Goal: Task Accomplishment & Management: Use online tool/utility

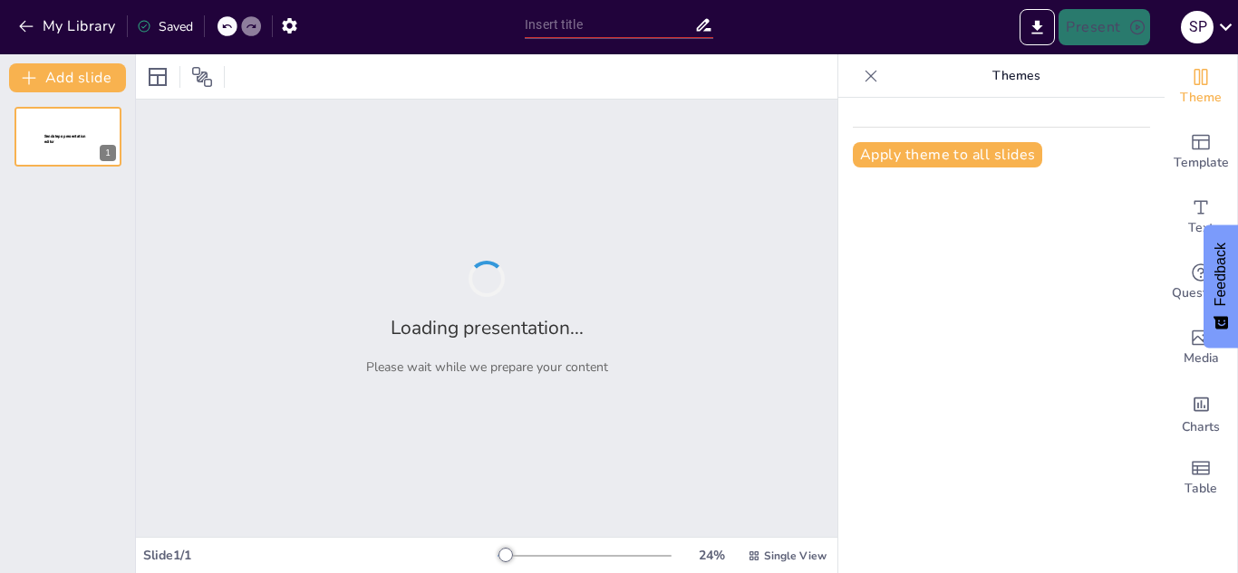
type input "Transformando la Educación: El Perfil del Estudiante en la Educación Básica Mex…"
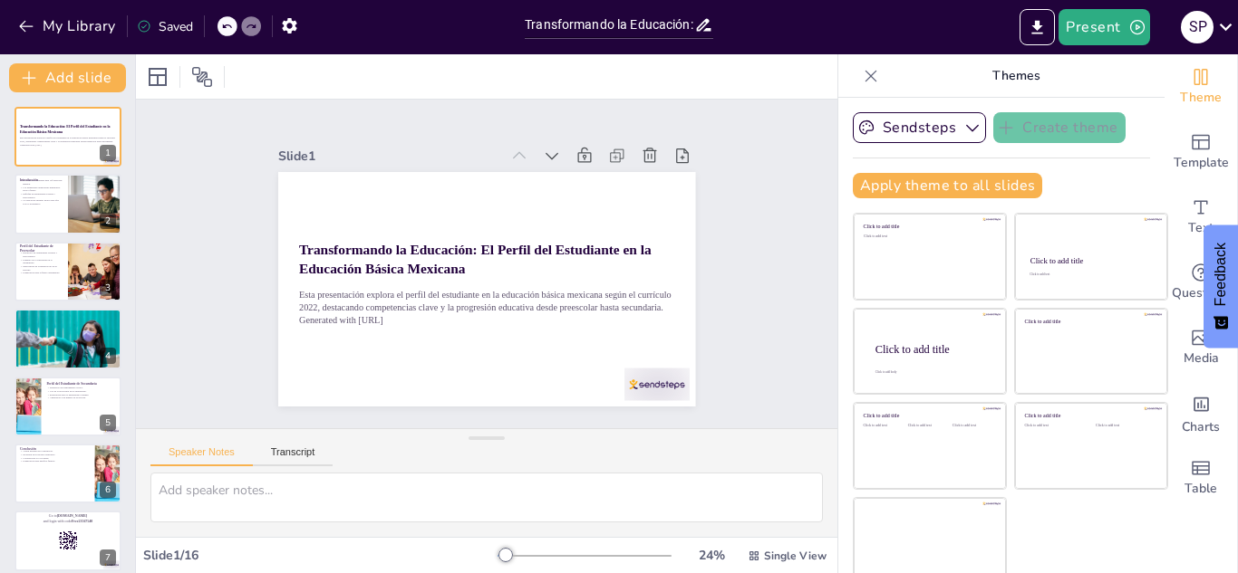
checkbox input "true"
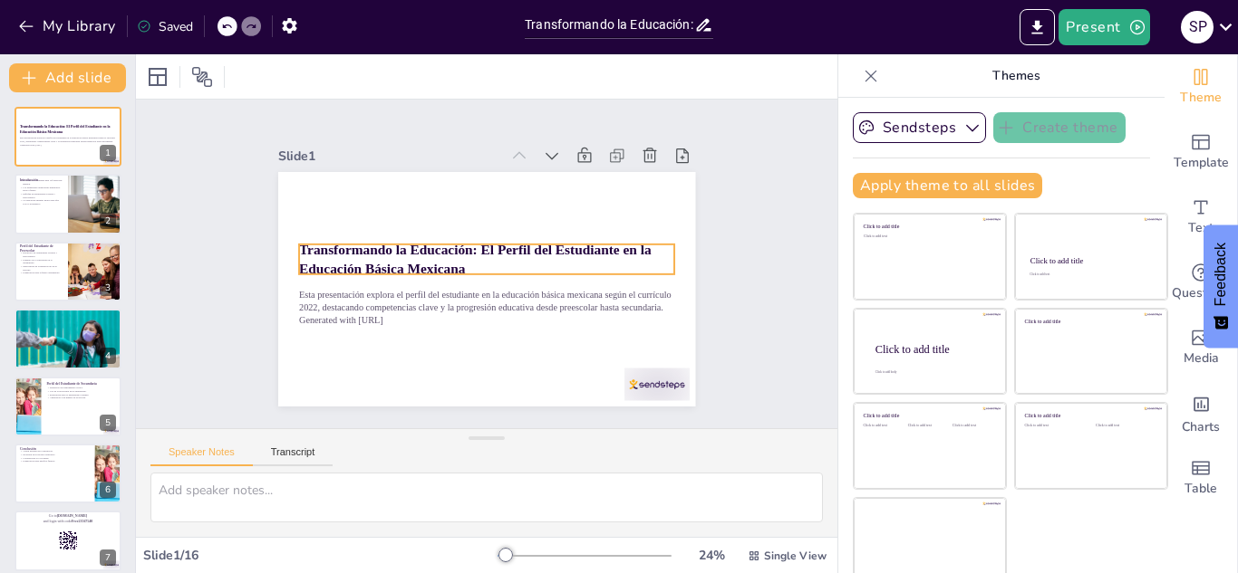
checkbox input "true"
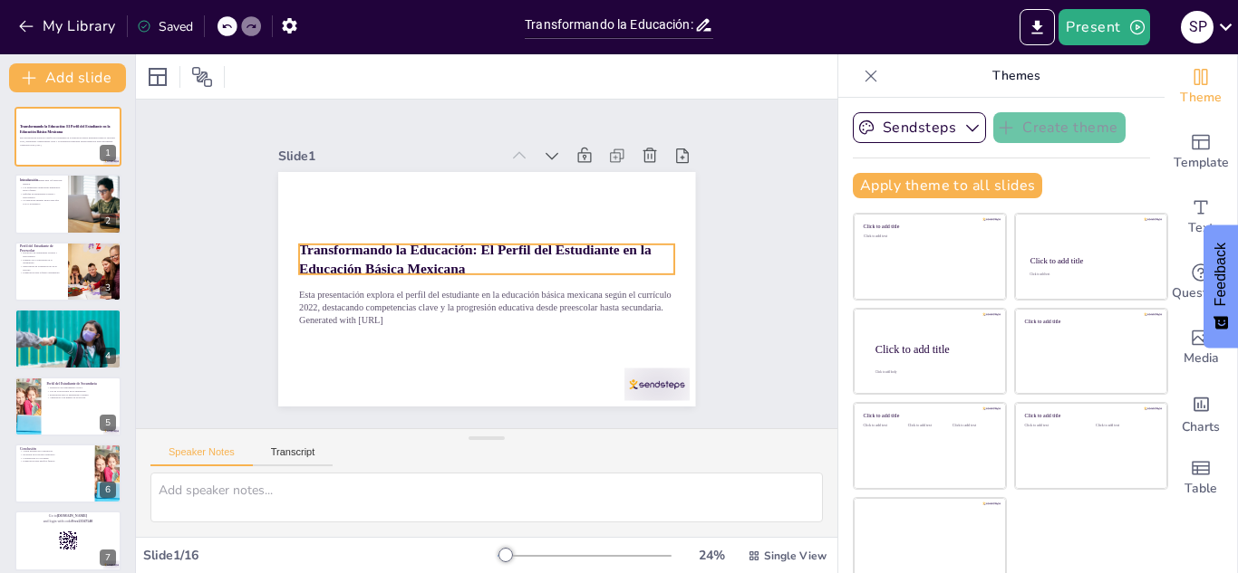
checkbox input "true"
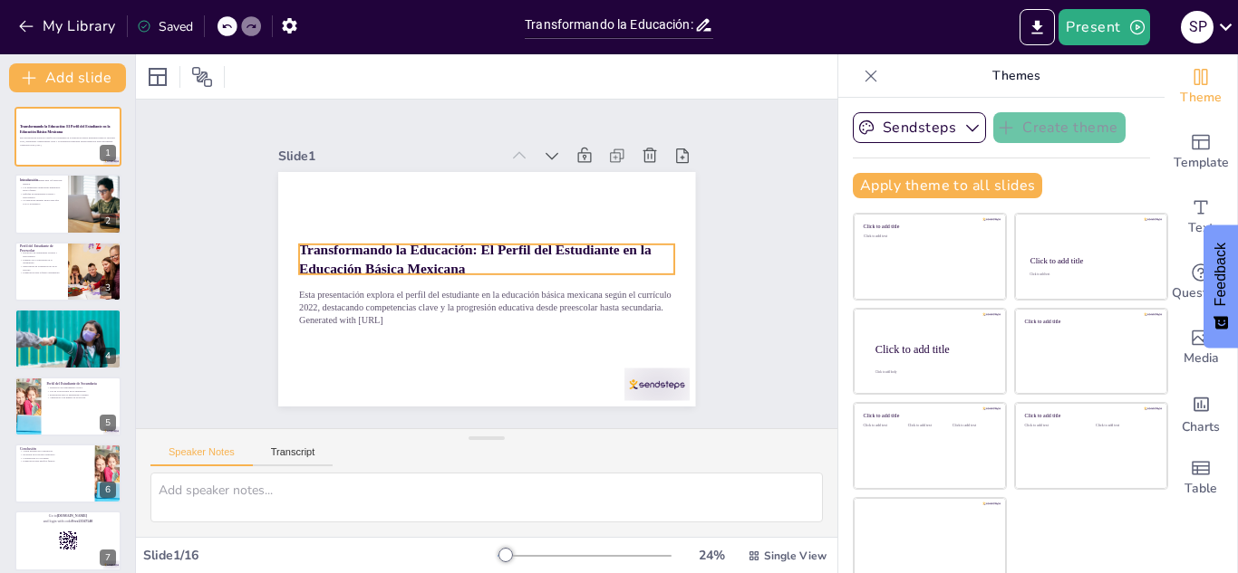
checkbox input "true"
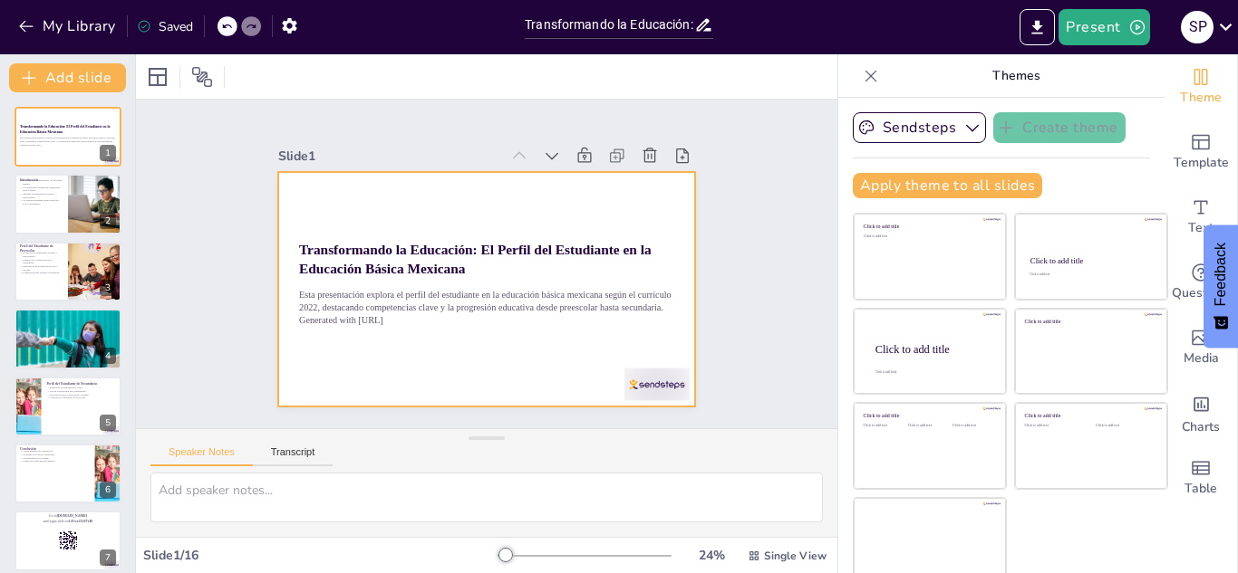
checkbox input "true"
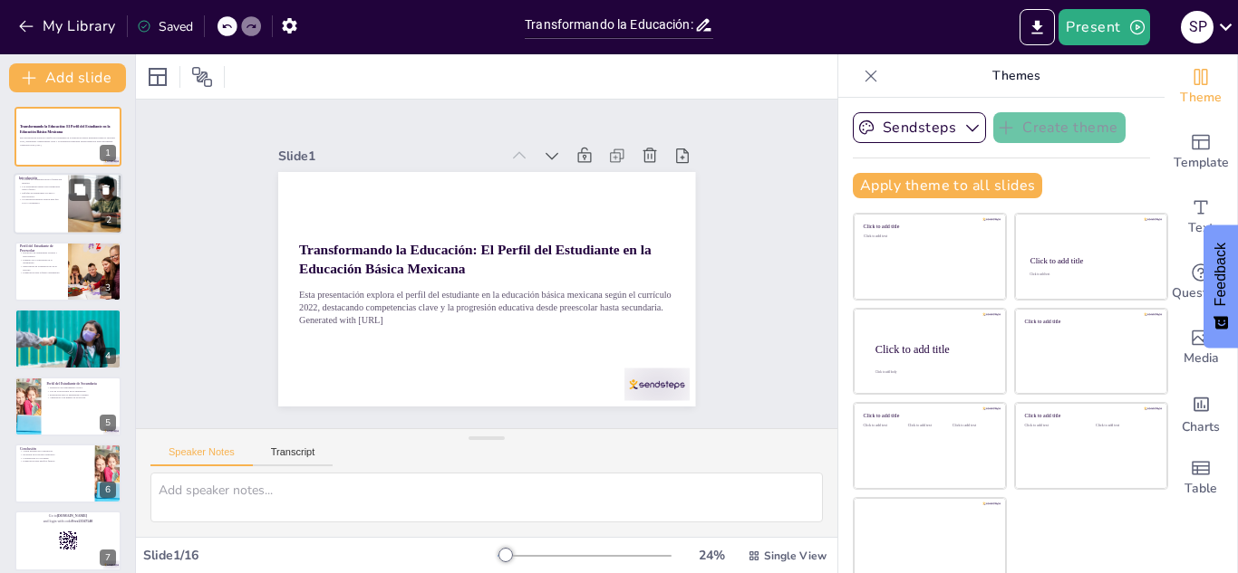
checkbox input "true"
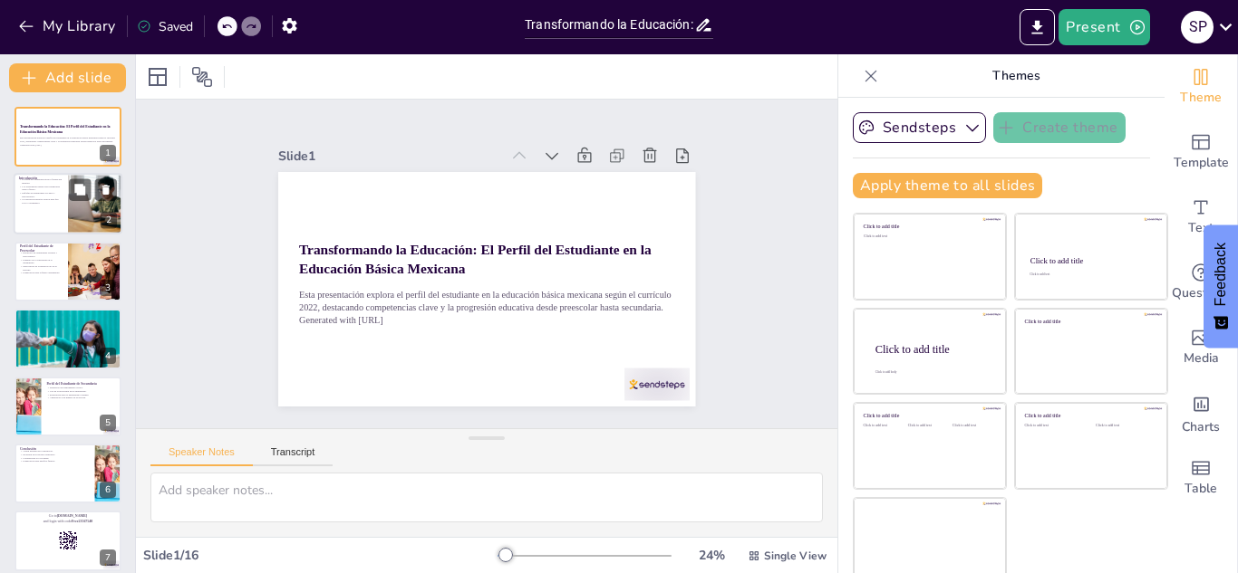
checkbox input "true"
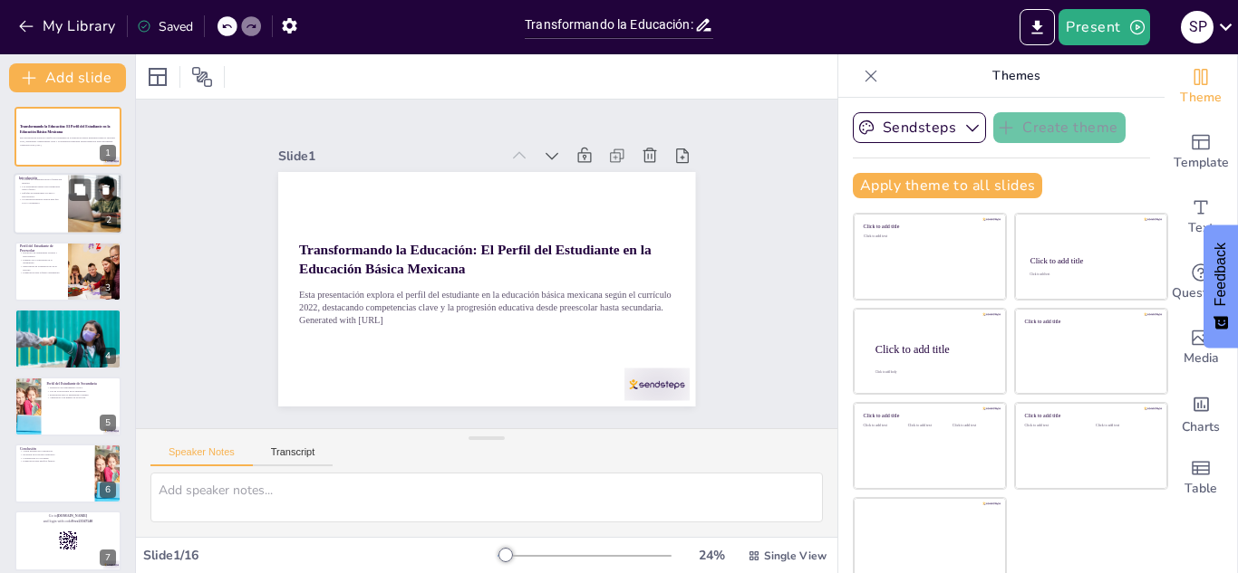
checkbox input "true"
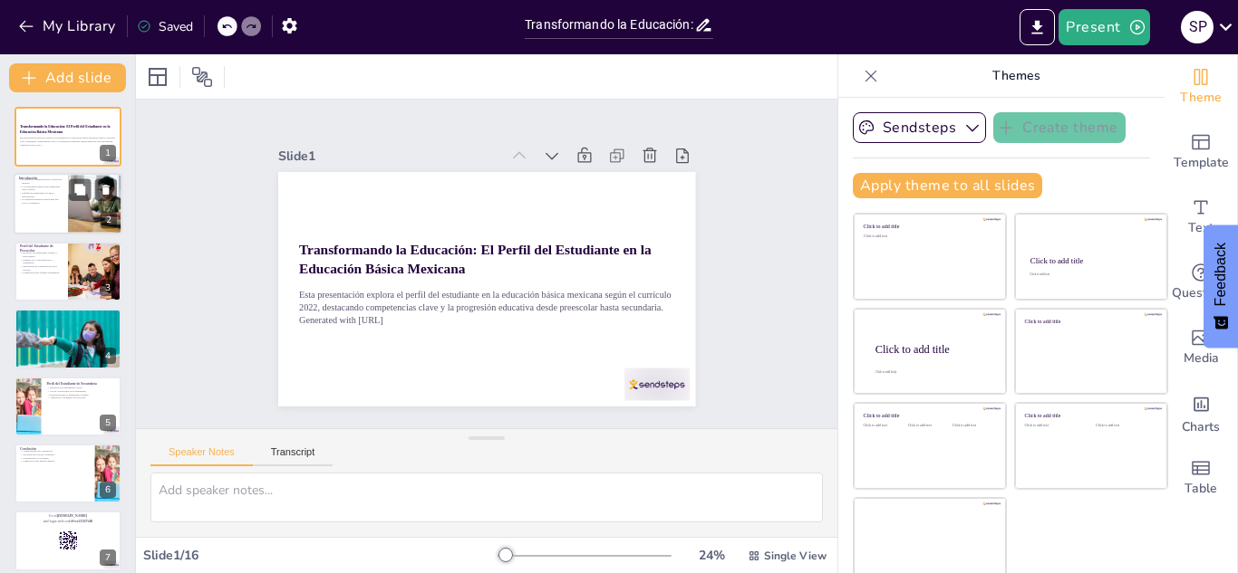
click at [63, 199] on div at bounding box center [68, 205] width 109 height 62
checkbox input "true"
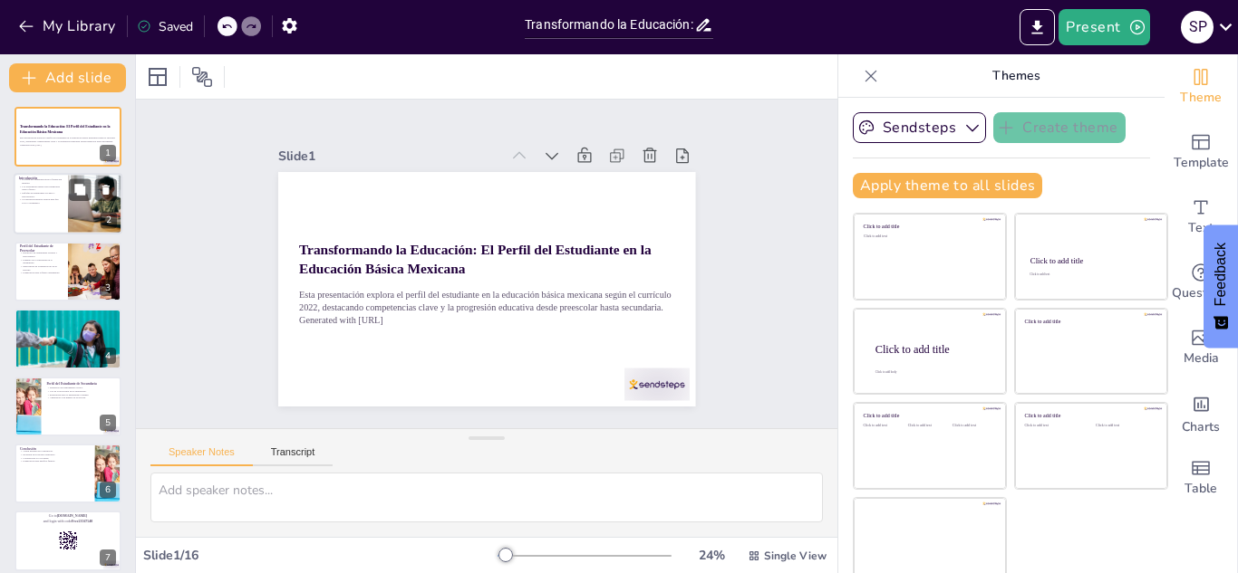
checkbox input "true"
type textarea "El perfil del estudiante actúa como una brújula en el proceso educativo, asegur…"
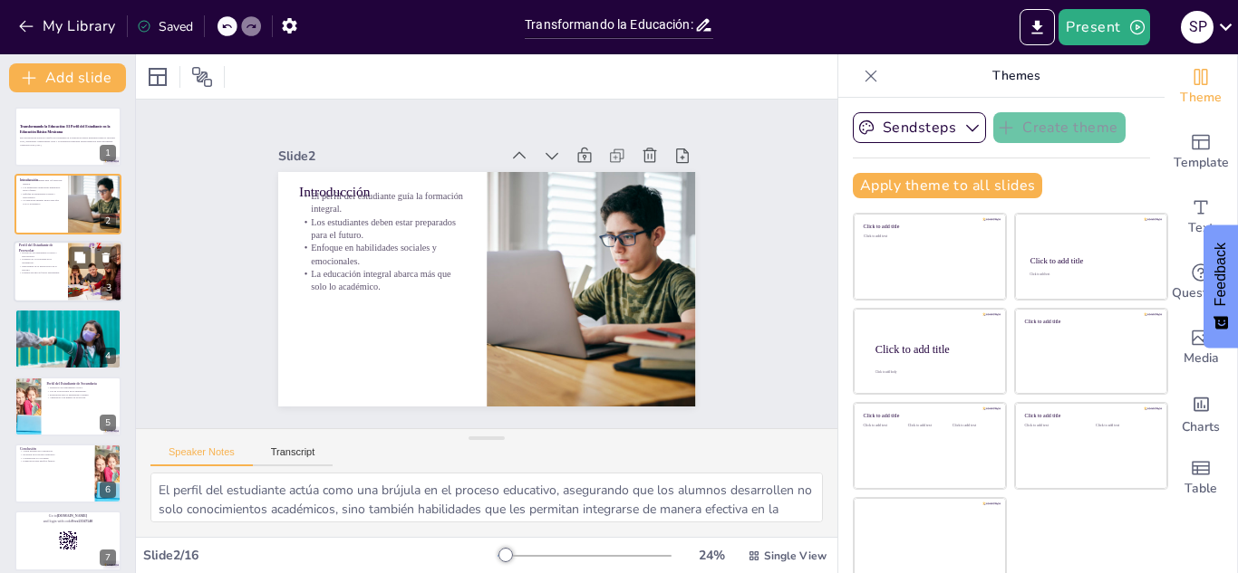
checkbox input "true"
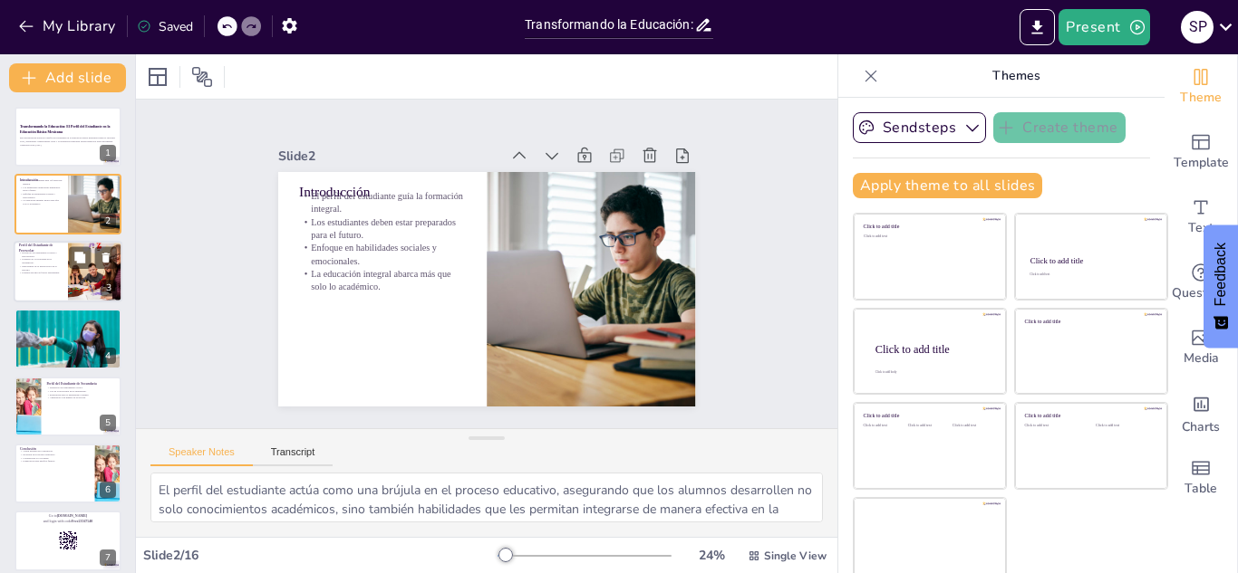
checkbox input "true"
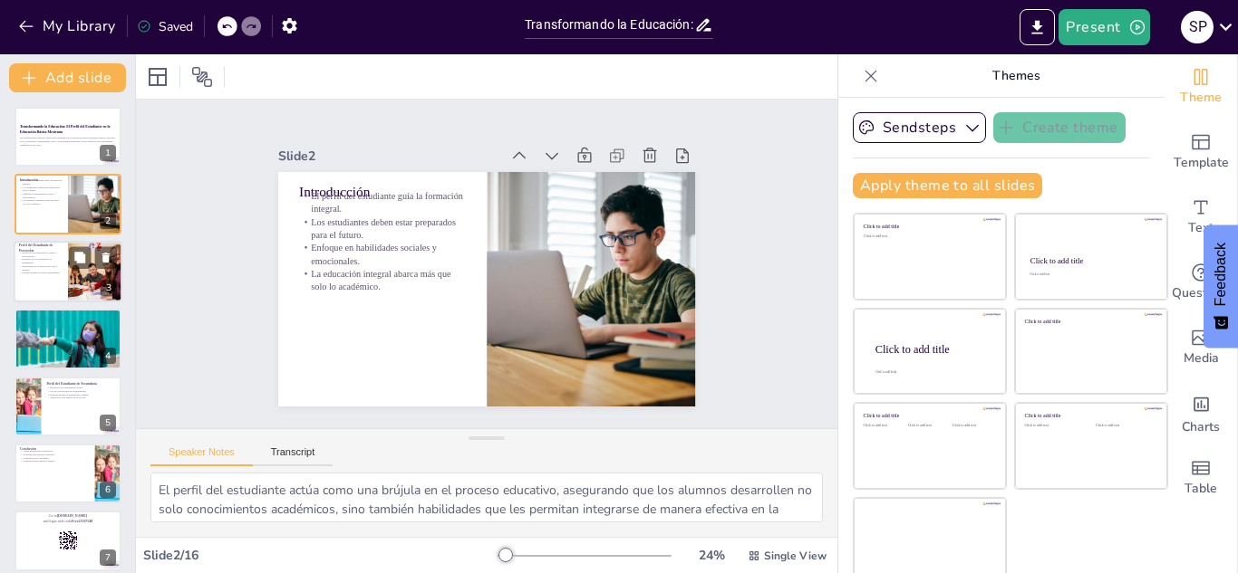
checkbox input "true"
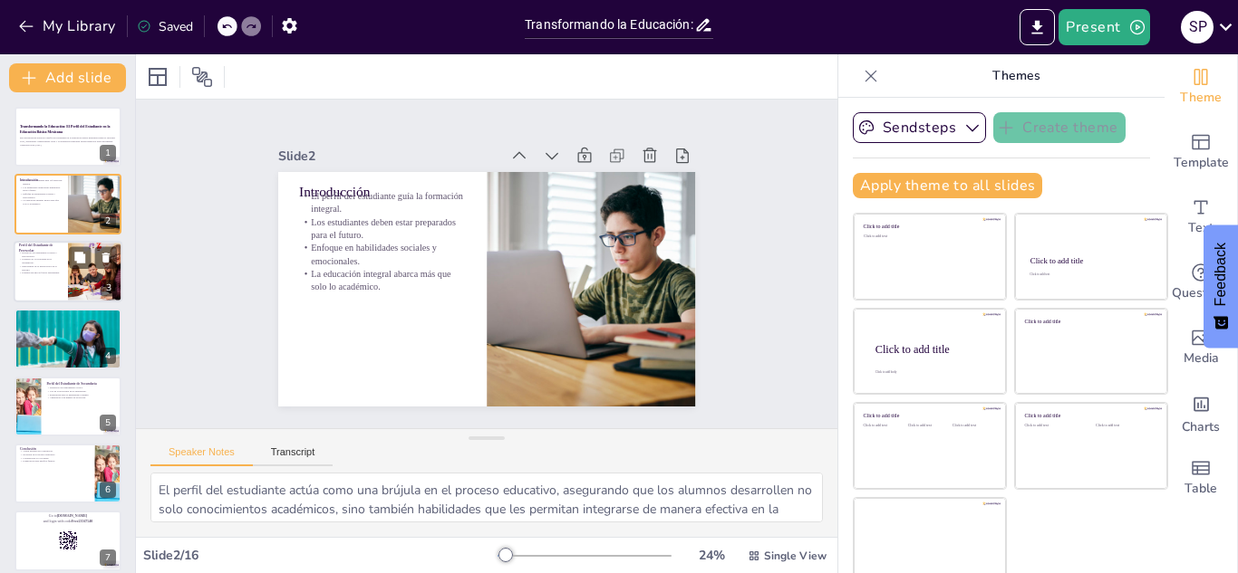
checkbox input "true"
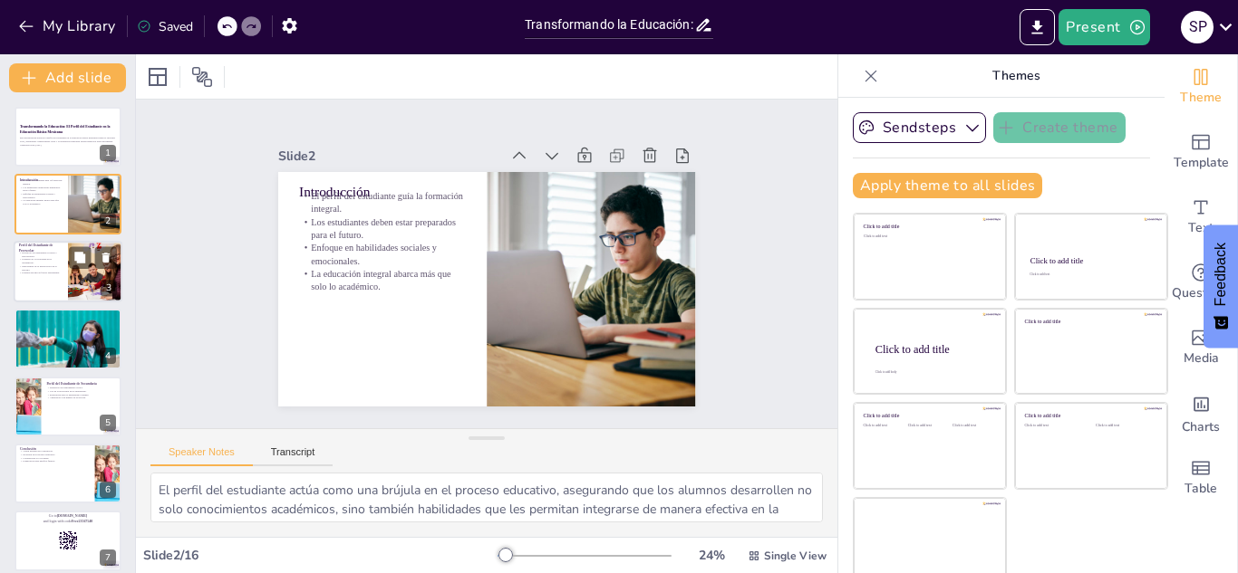
click at [62, 276] on div at bounding box center [68, 272] width 109 height 62
checkbox input "true"
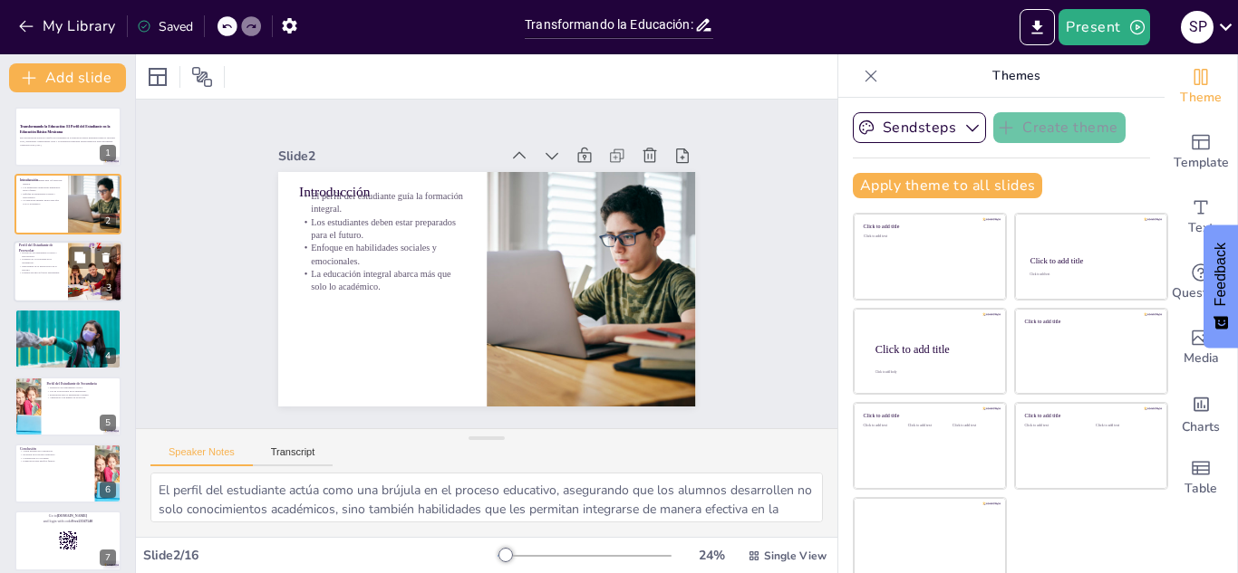
checkbox input "true"
type textarea "Las habilidades sociales y emocionales que se desarrollan en preescolar son fun…"
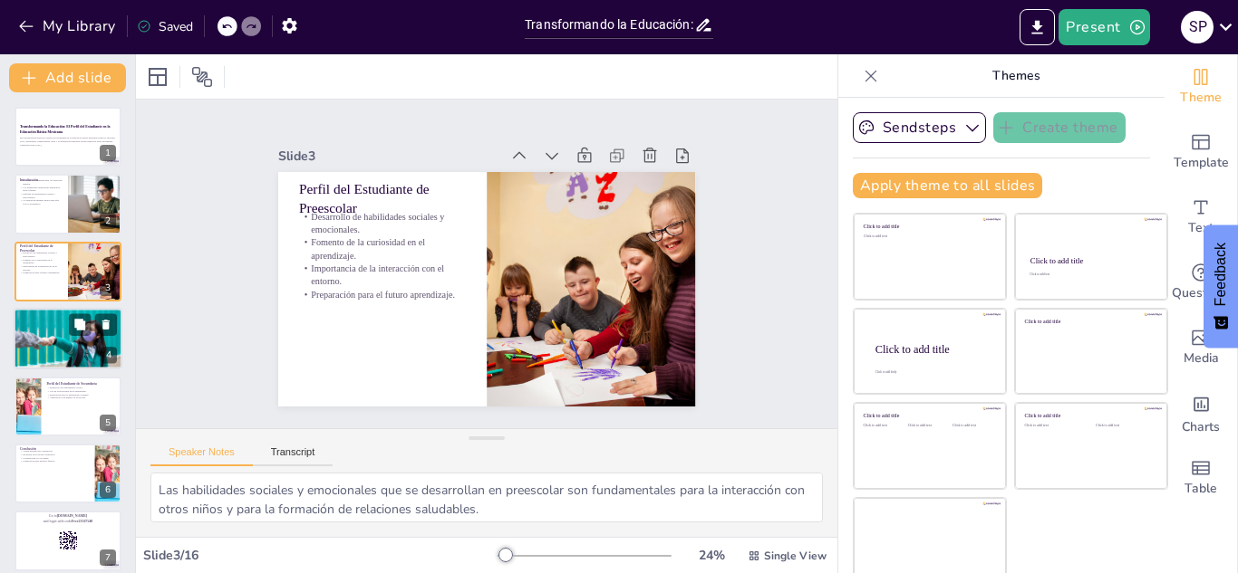
checkbox input "true"
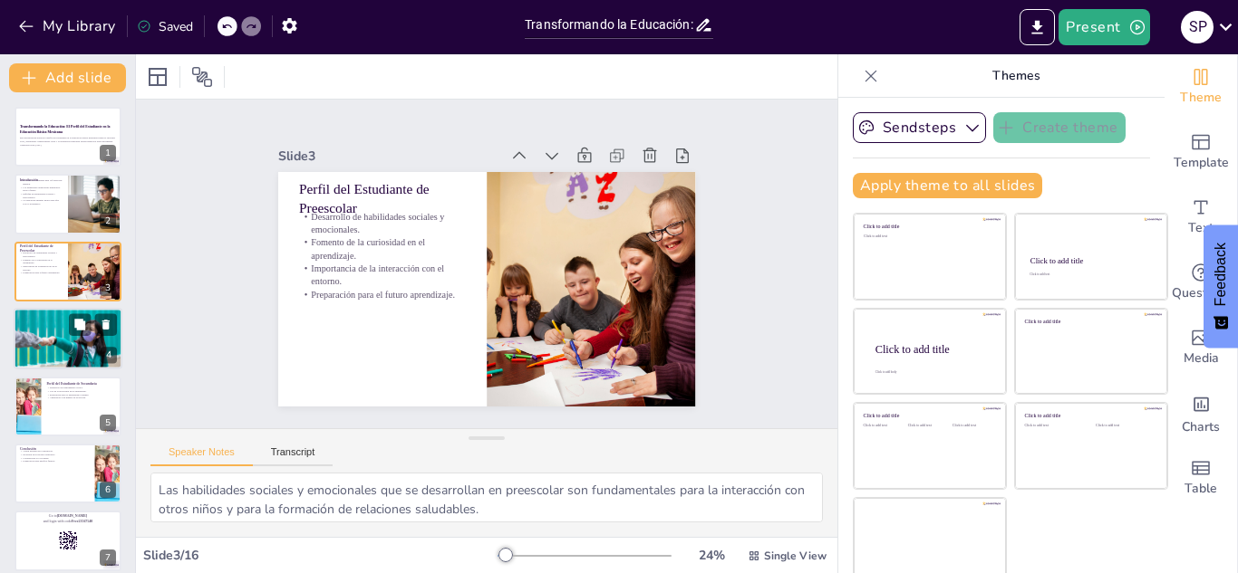
checkbox input "true"
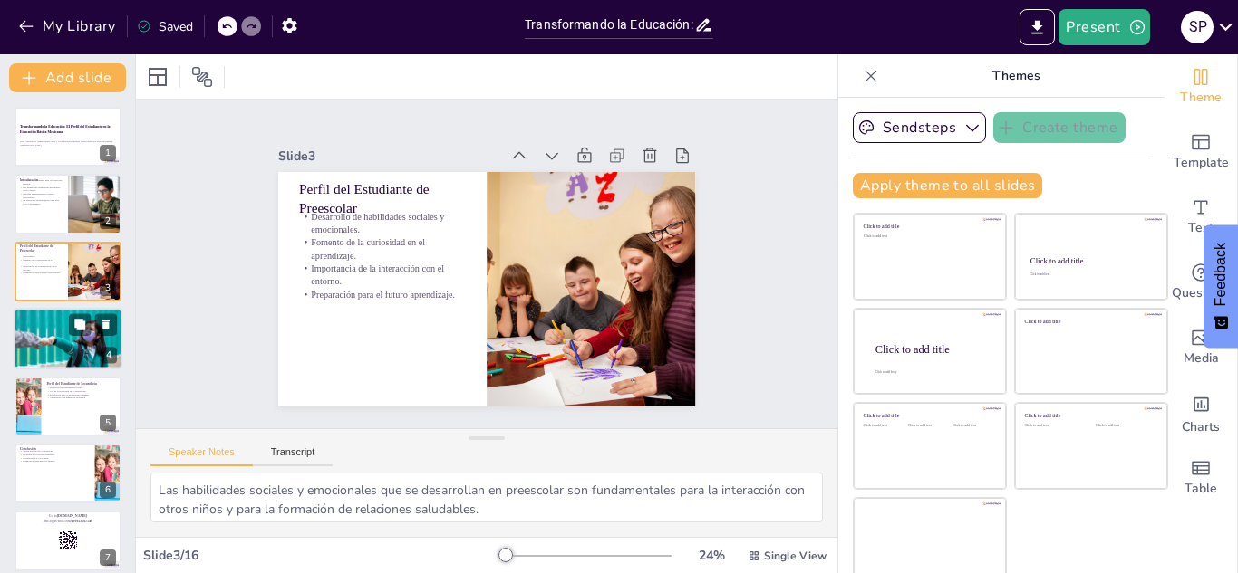
click at [63, 351] on div at bounding box center [68, 339] width 109 height 62
checkbox input "true"
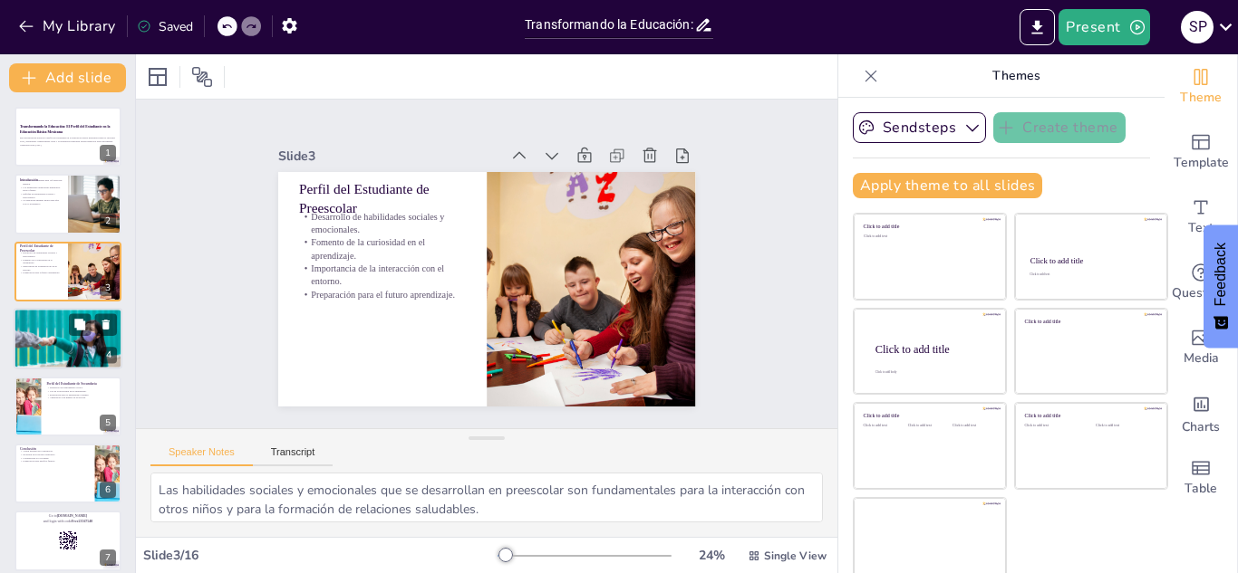
checkbox input "true"
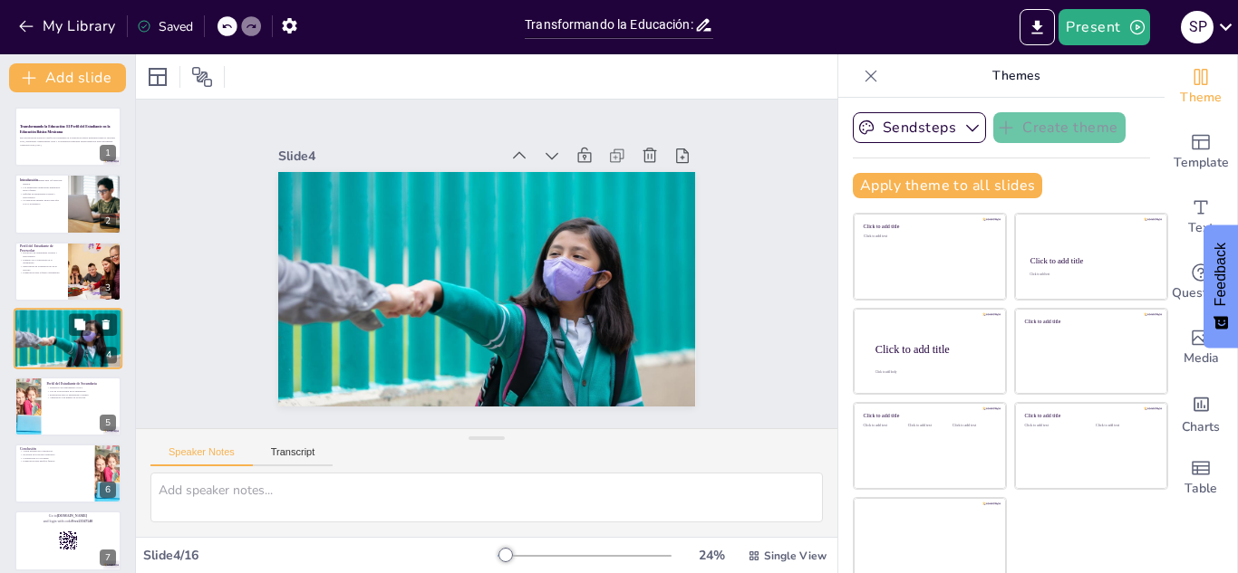
scroll to position [6, 0]
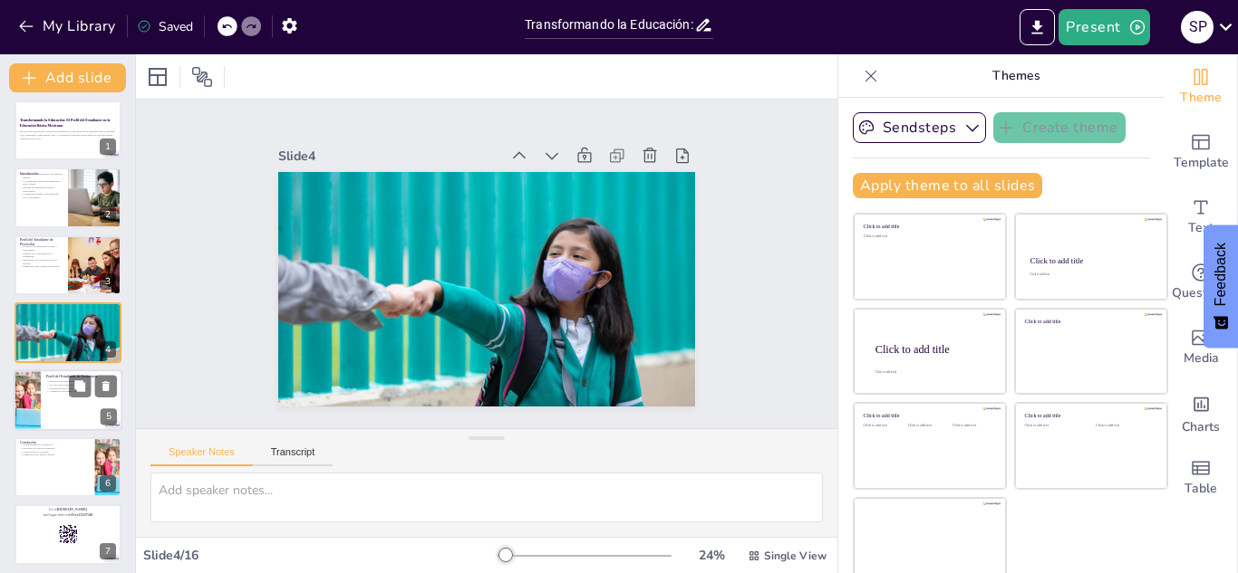
checkbox input "true"
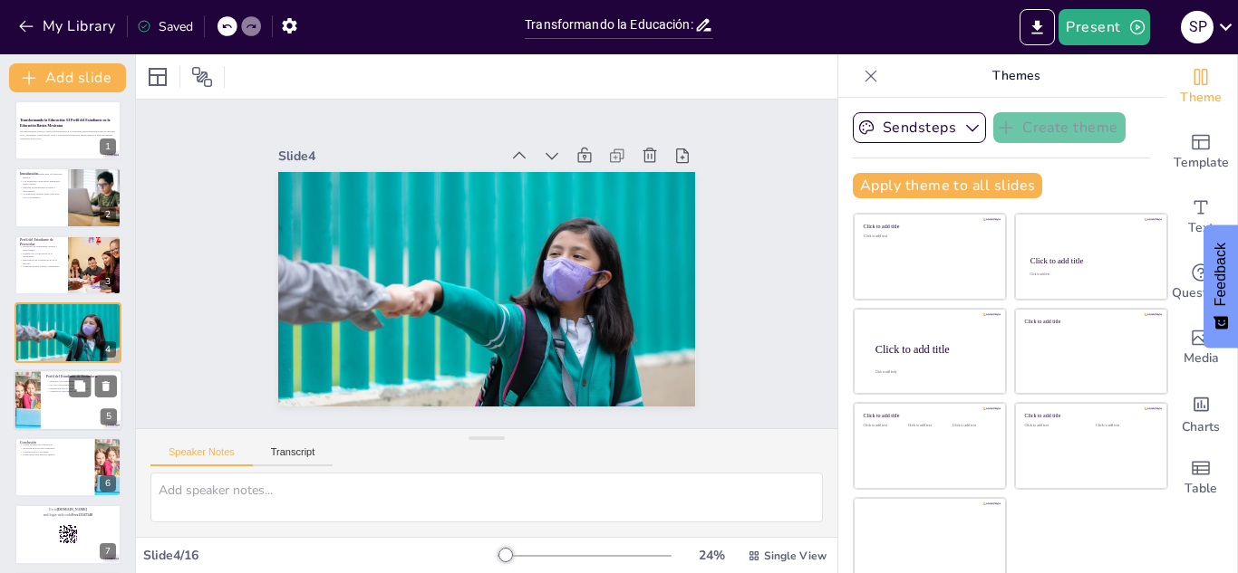
checkbox input "true"
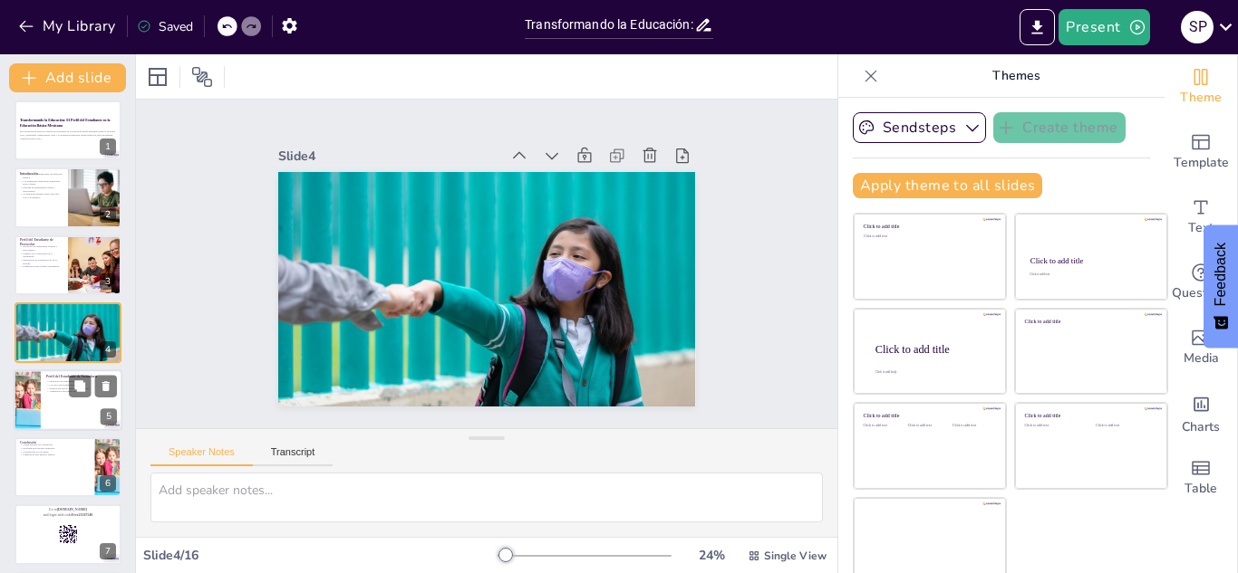
checkbox input "true"
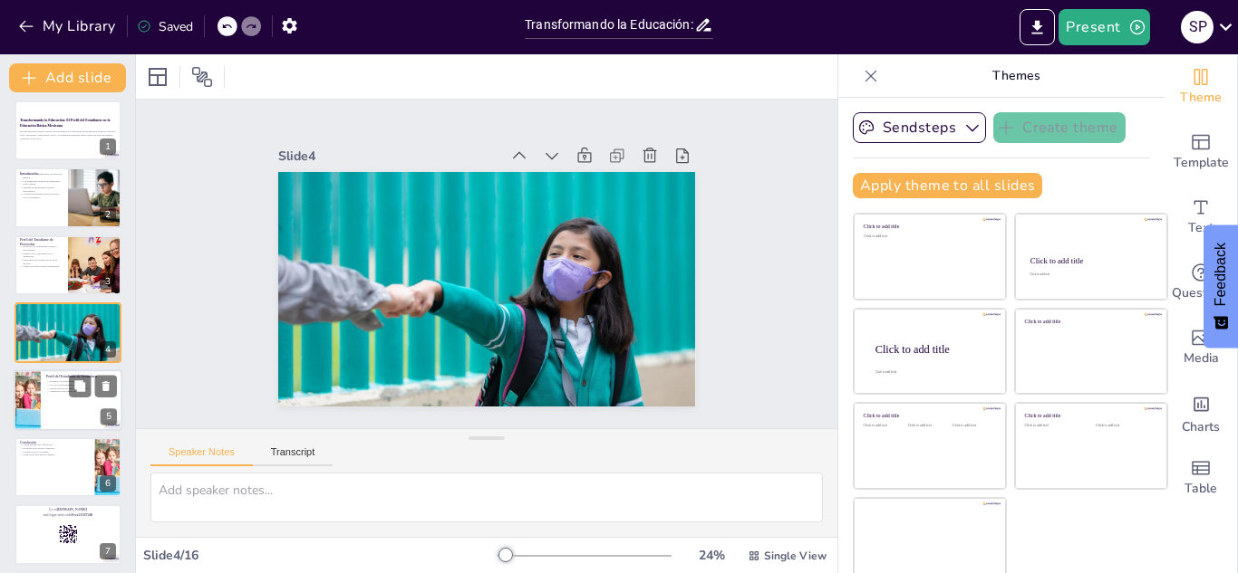
checkbox input "true"
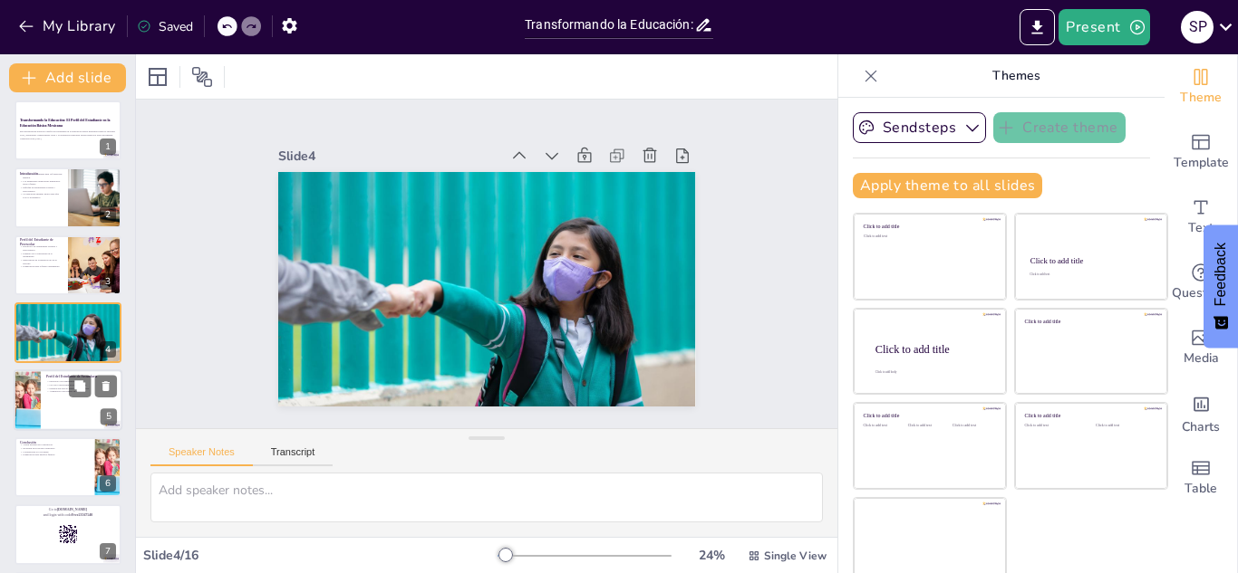
click at [64, 381] on p "Desarrollo del pensamiento crítico." at bounding box center [81, 382] width 71 height 4
checkbox input "true"
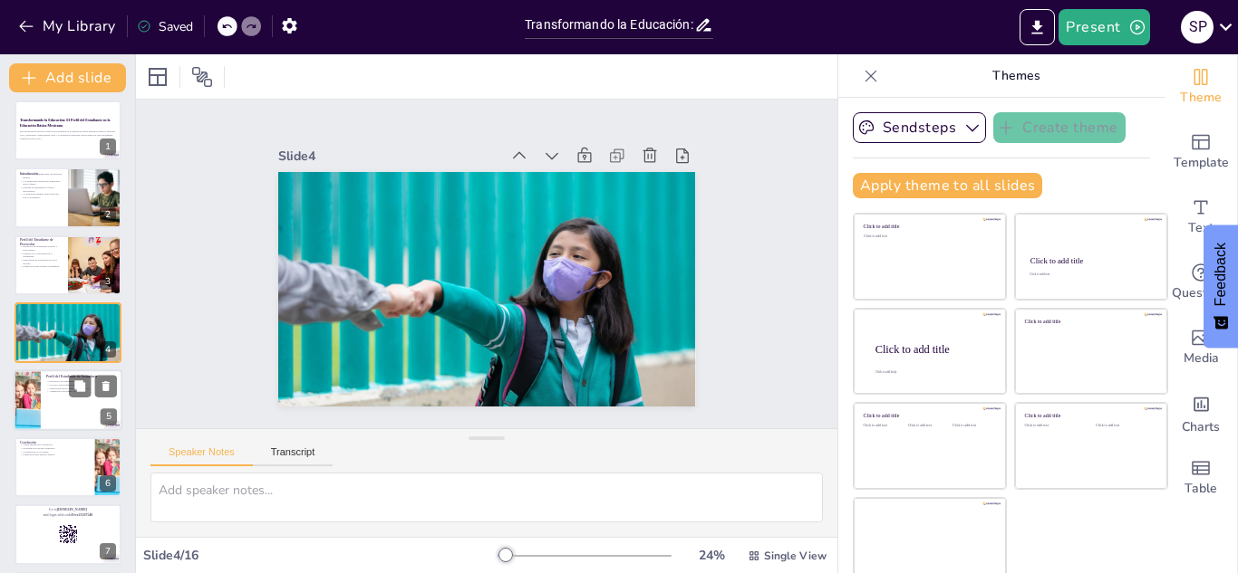
checkbox input "true"
type textarea "El pensamiento crítico es fundamental en secundaria, ya que permite a los estud…"
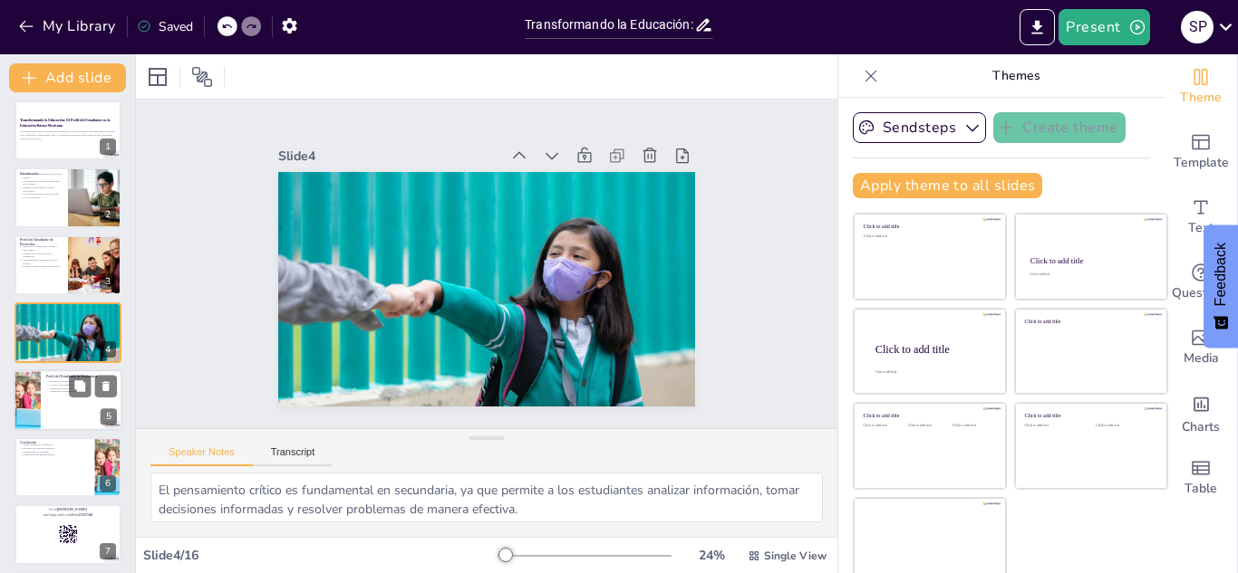
scroll to position [73, 0]
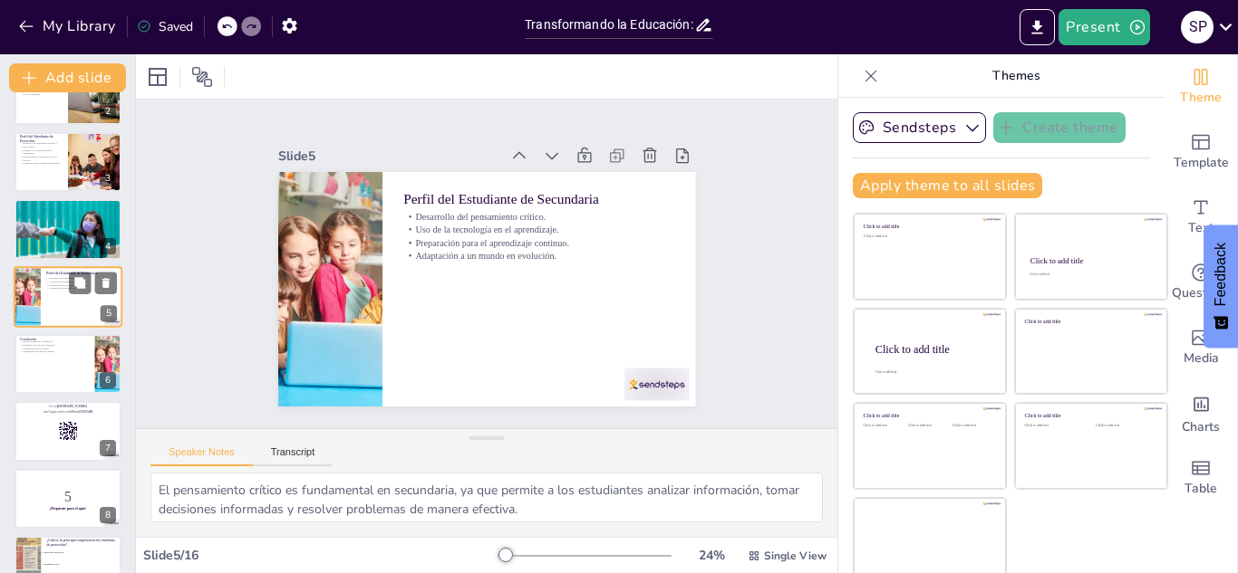
checkbox input "true"
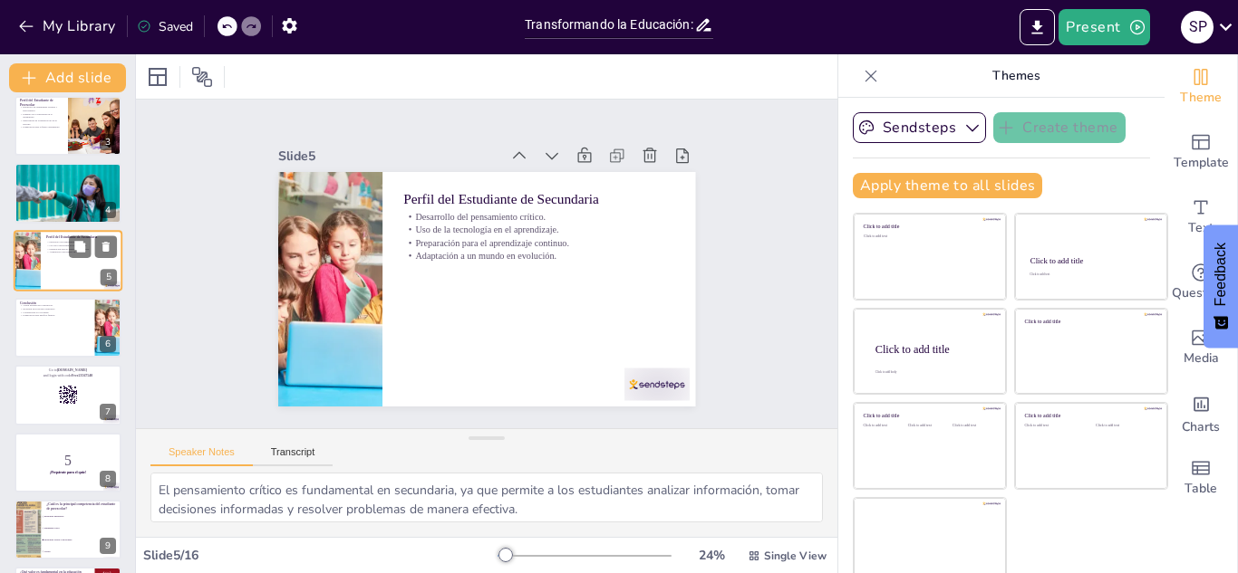
checkbox input "true"
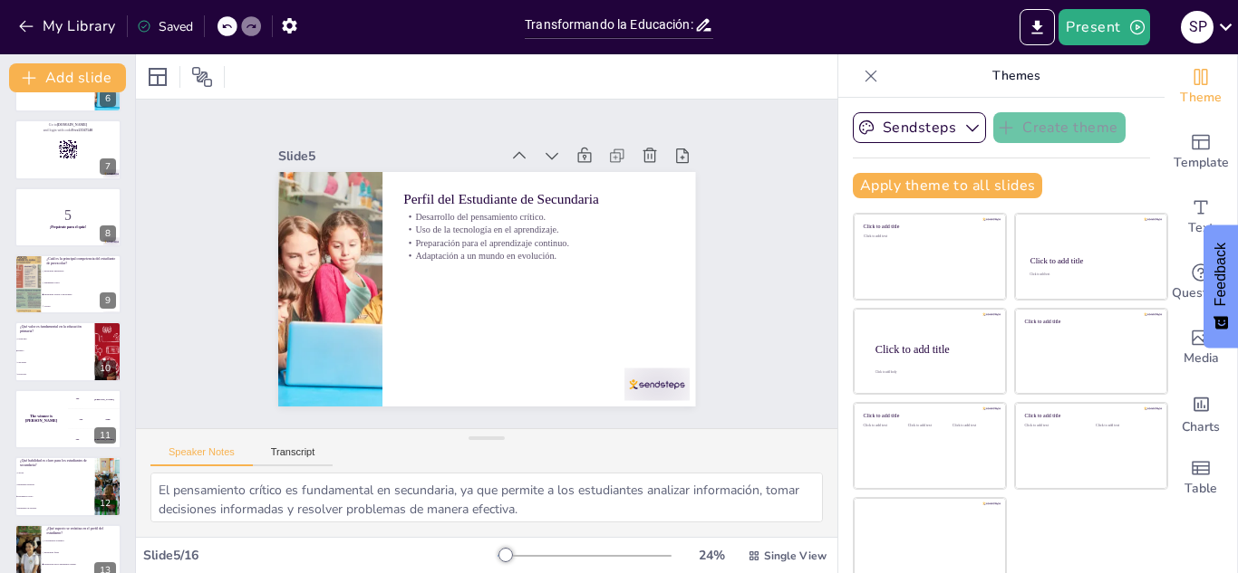
checkbox input "true"
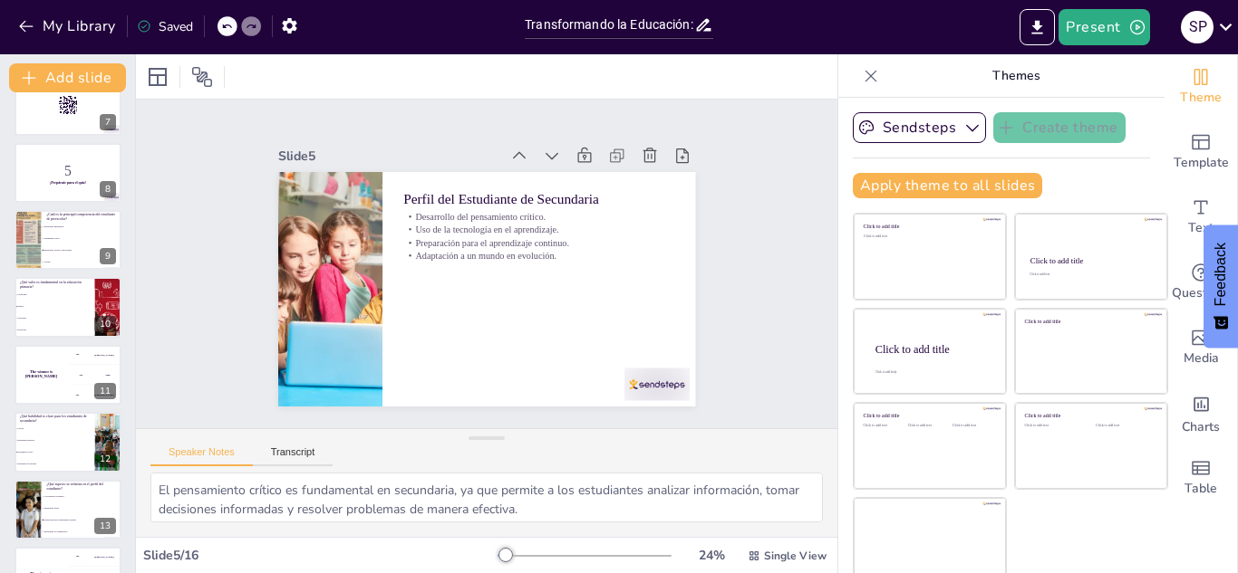
checkbox input "true"
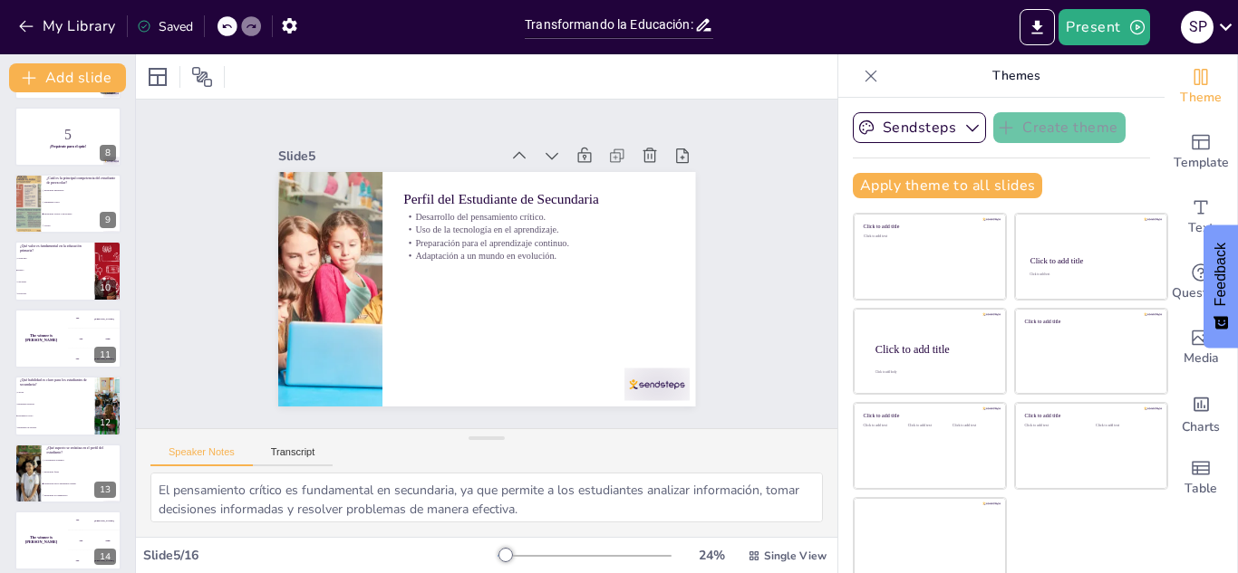
checkbox input "true"
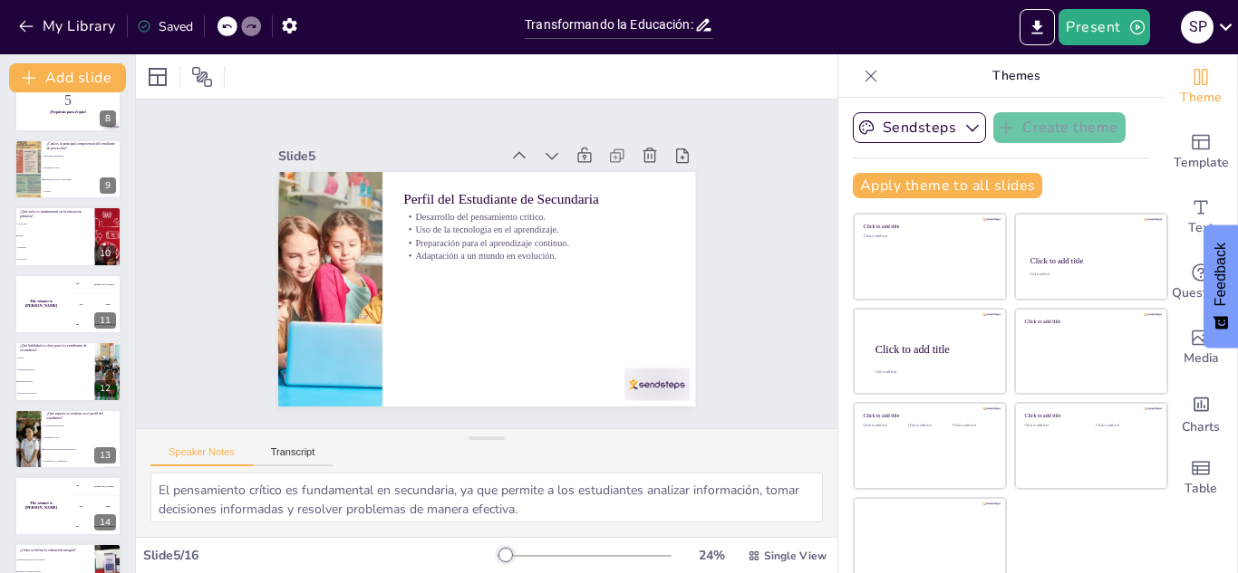
checkbox input "true"
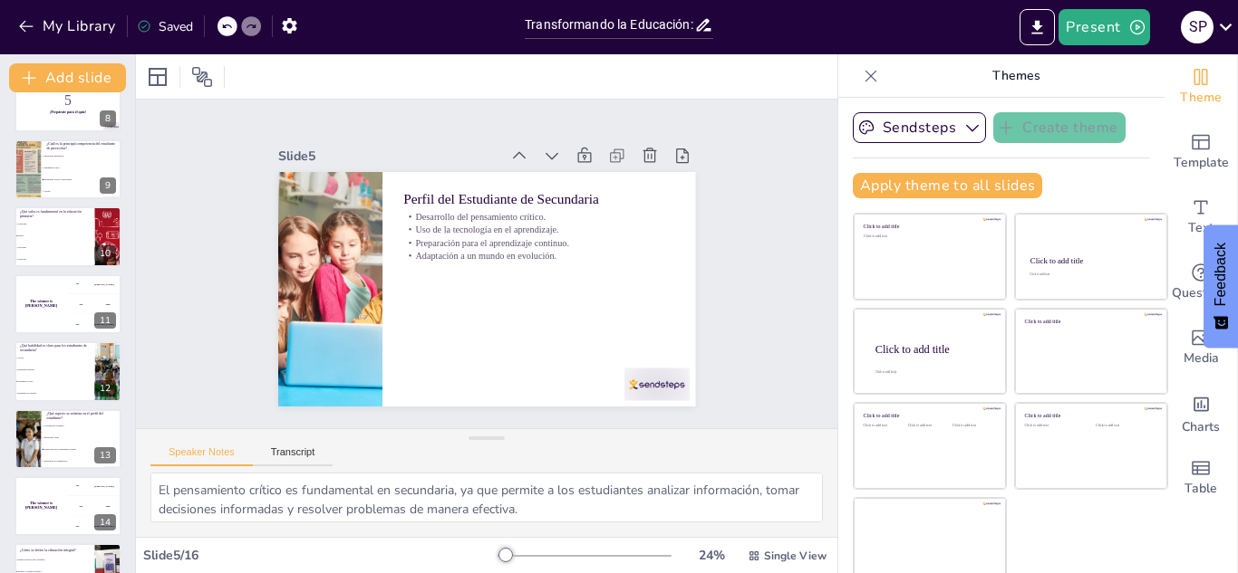
scroll to position [508, 0]
checkbox input "true"
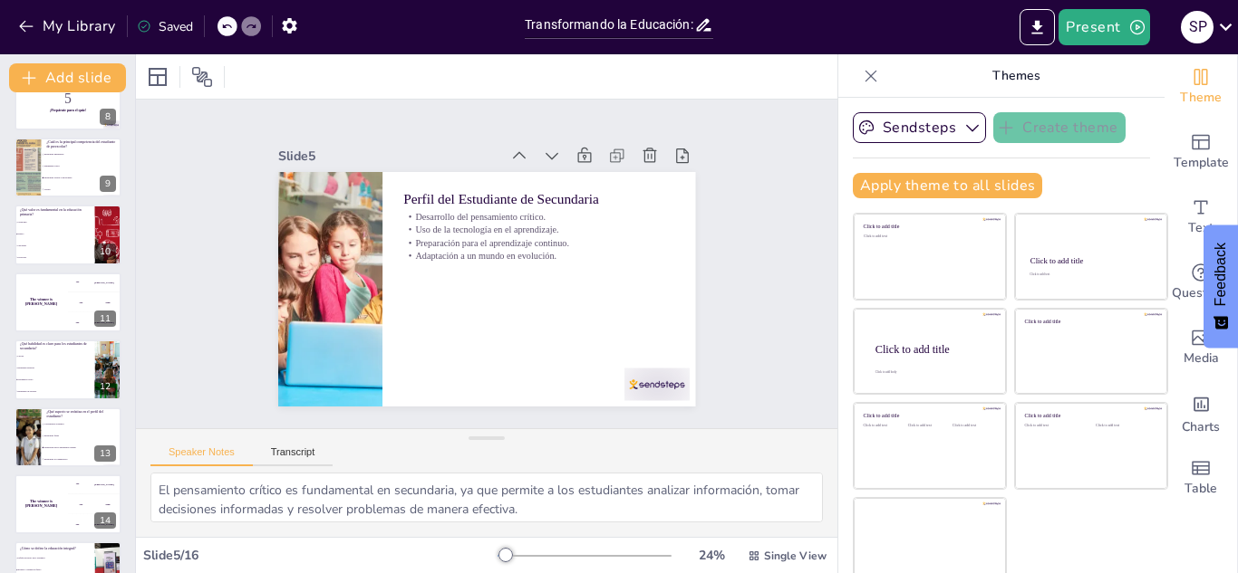
checkbox input "true"
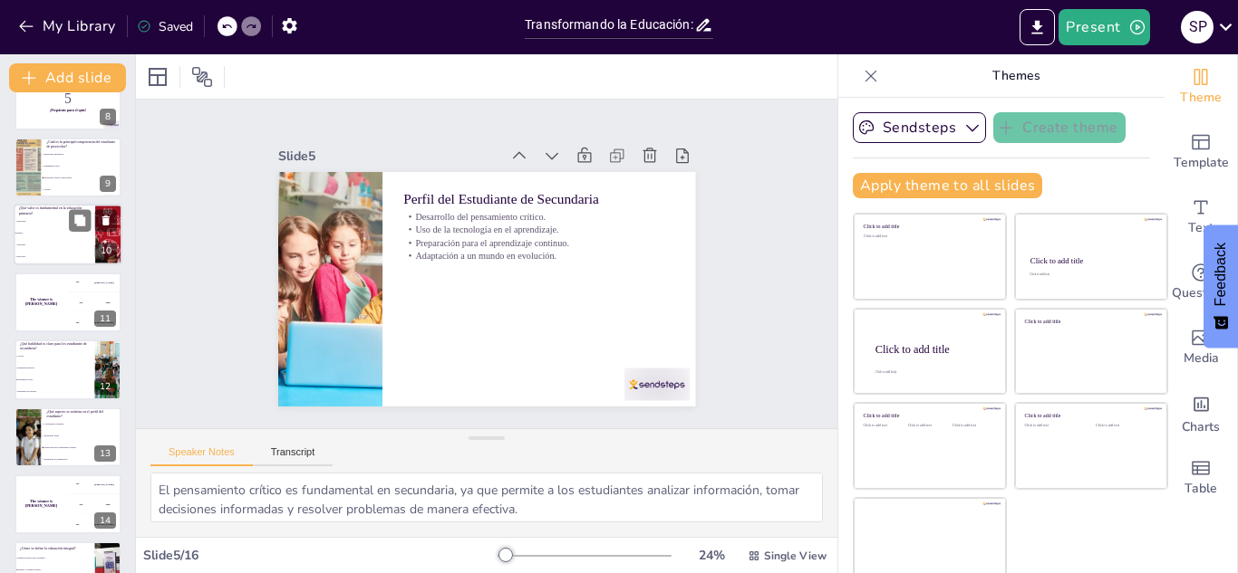
checkbox input "true"
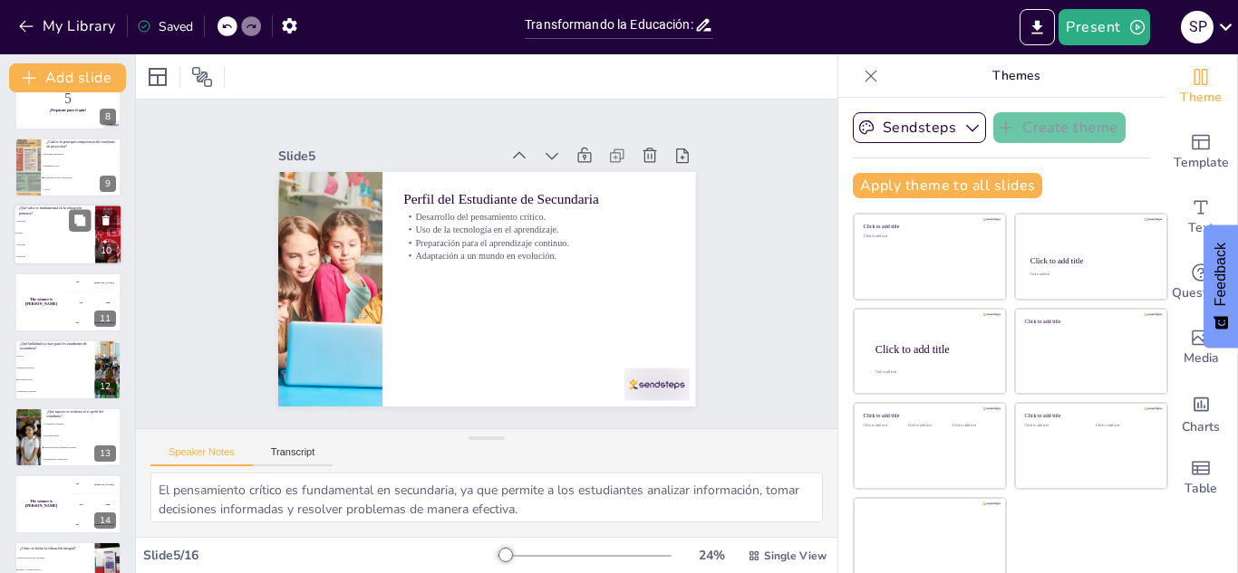
checkbox input "true"
click at [50, 248] on li "Curiosidad" at bounding box center [55, 246] width 82 height 12
checkbox input "true"
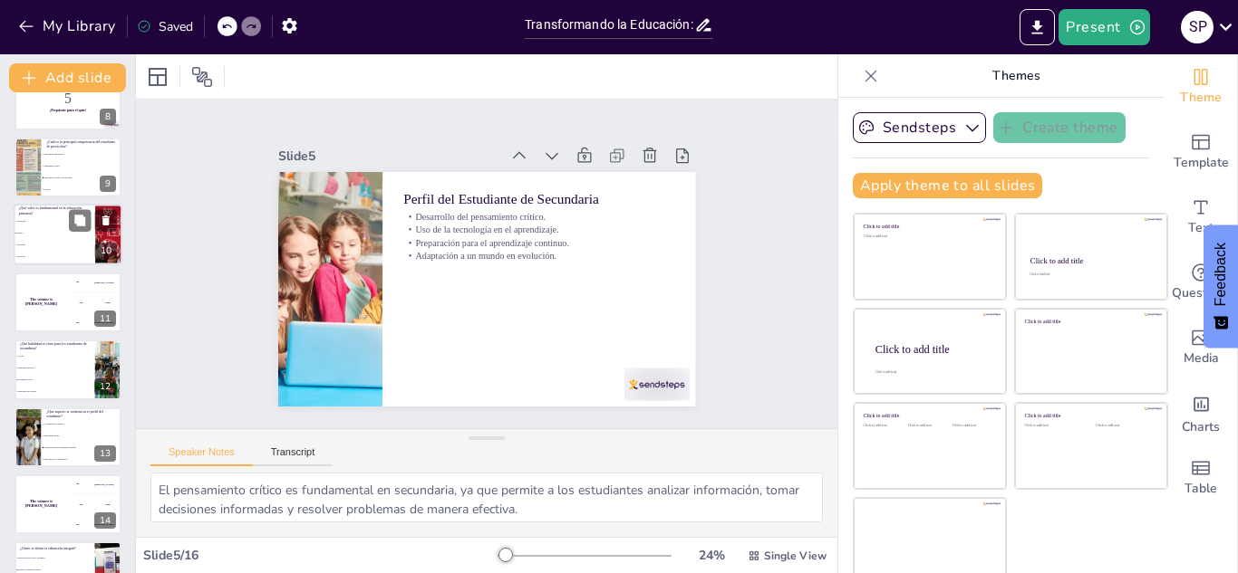
checkbox input "true"
type textarea "La respuesta correcta es "Respeto", un valor clave mencionado en la sección sob…"
checkbox input "true"
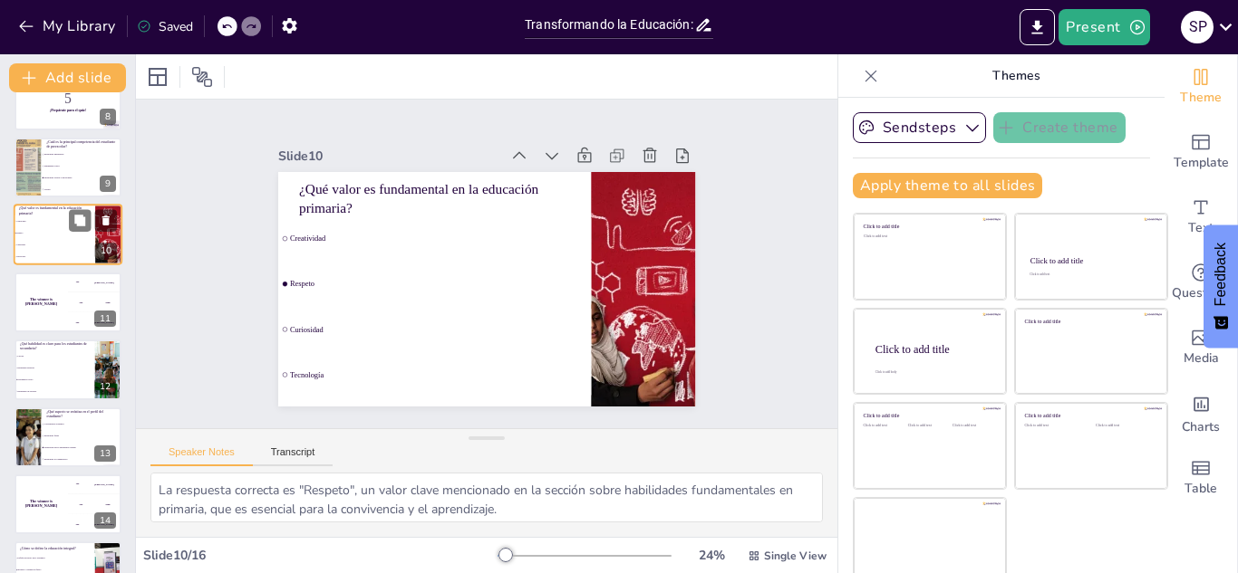
scroll to position [410, 0]
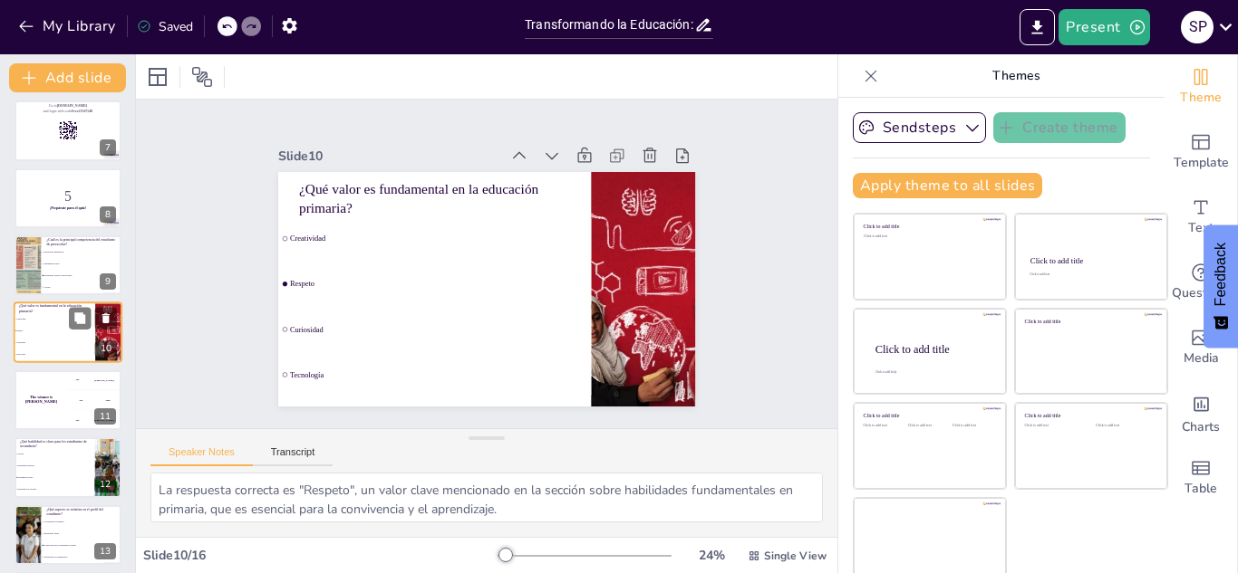
checkbox input "true"
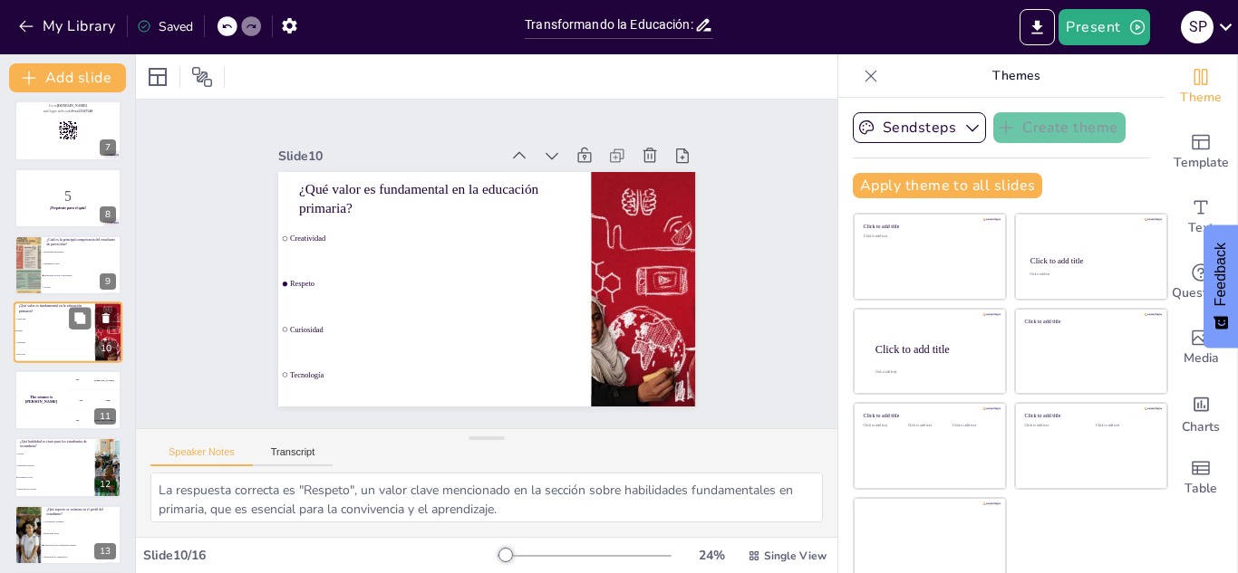
checkbox input "true"
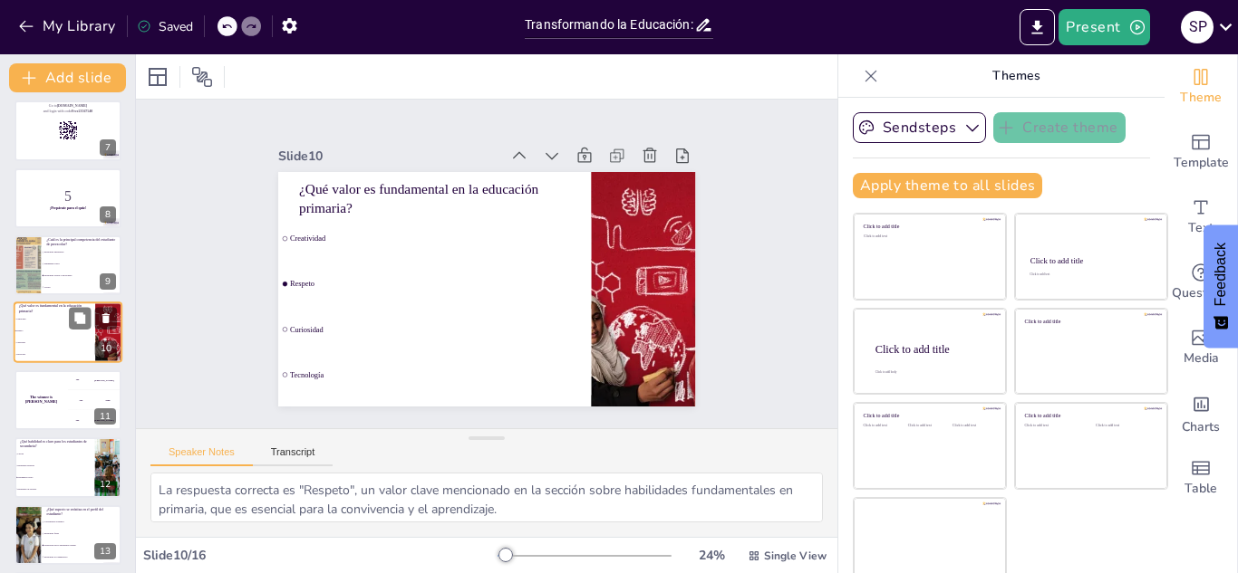
checkbox input "true"
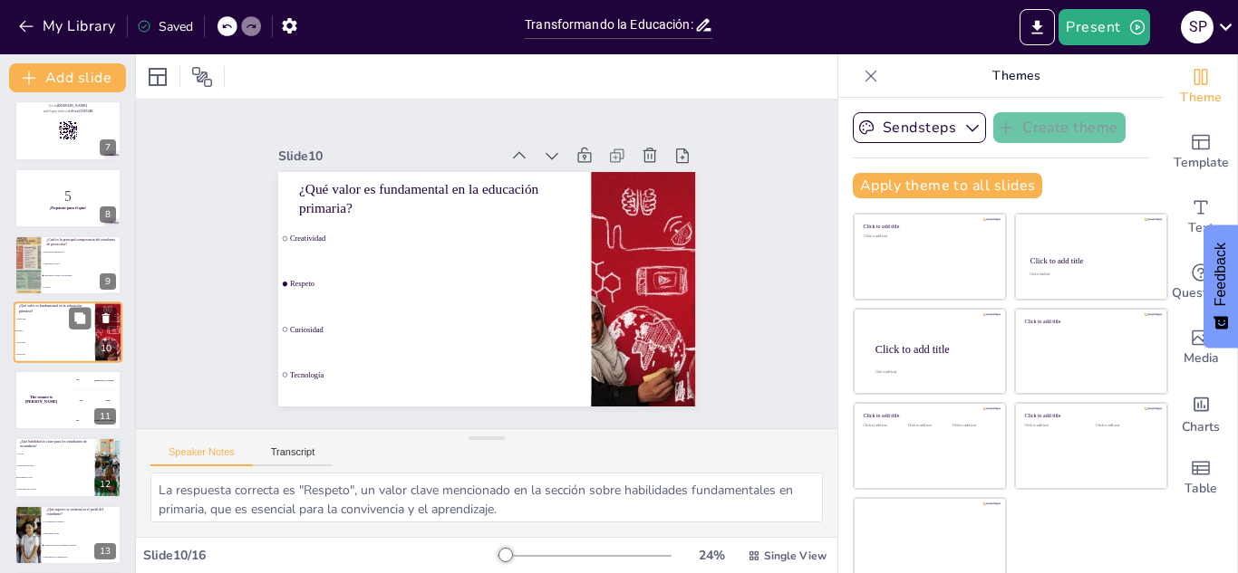
checkbox input "true"
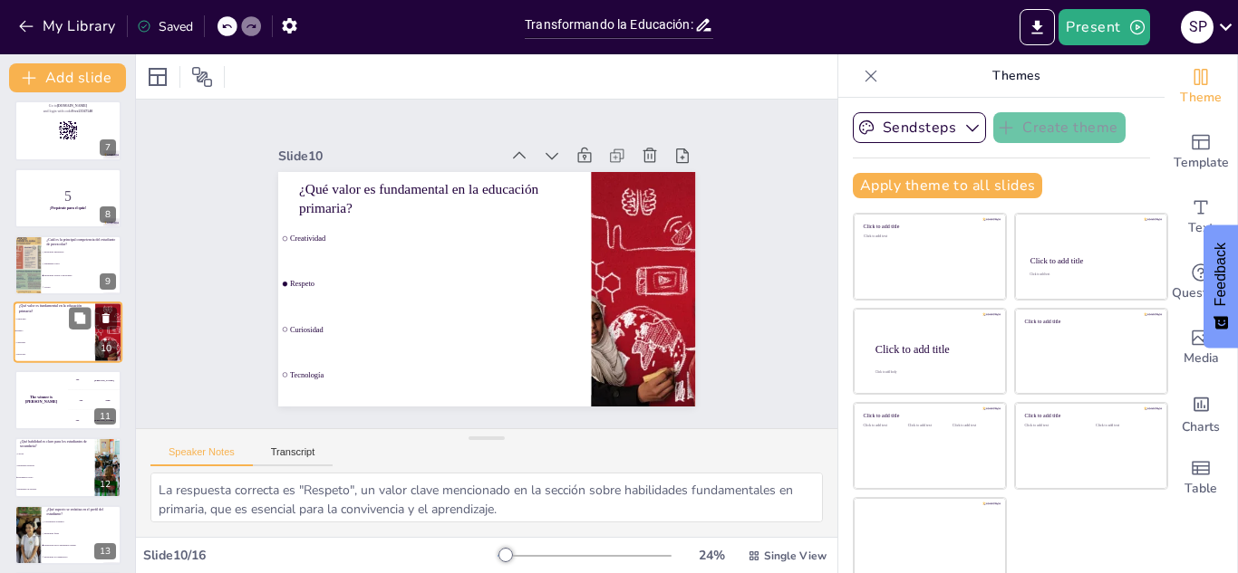
checkbox input "true"
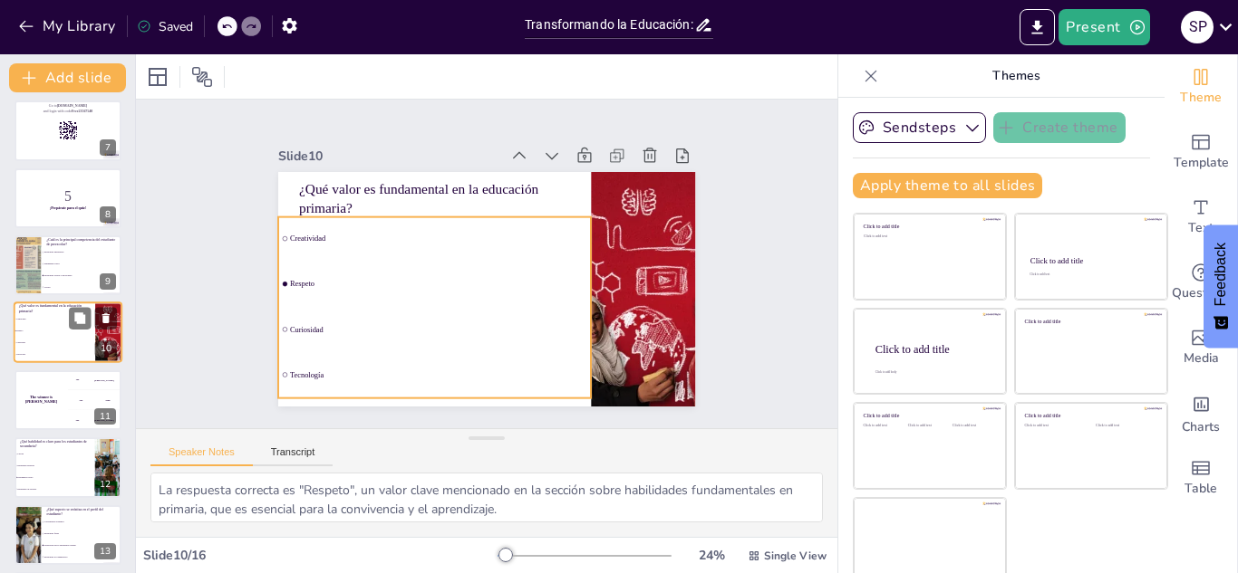
checkbox input "true"
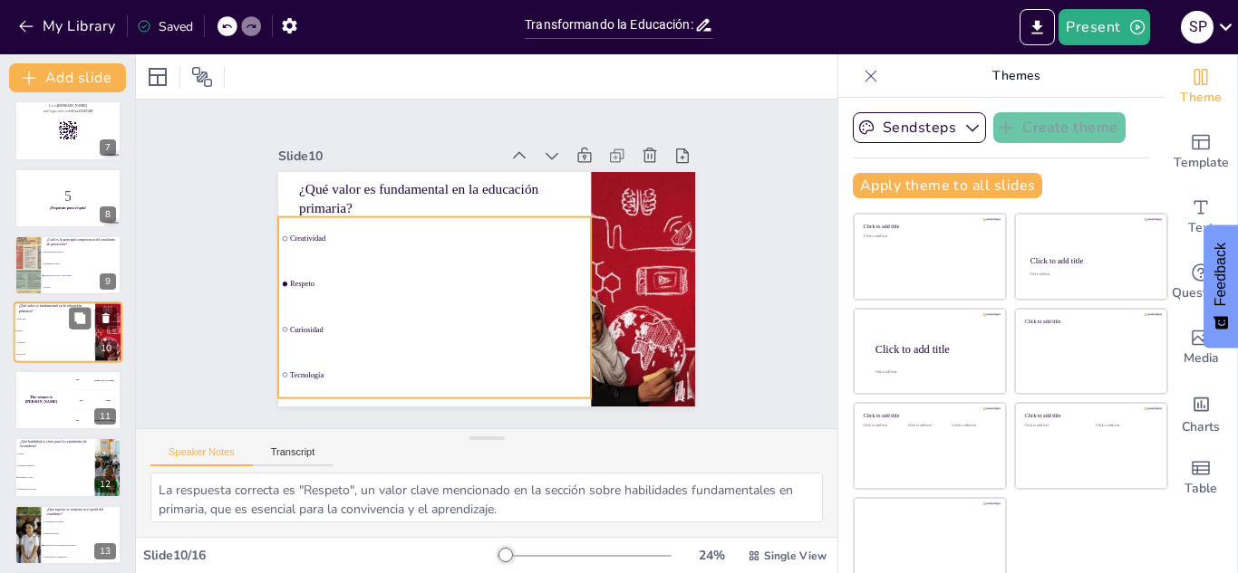
checkbox input "true"
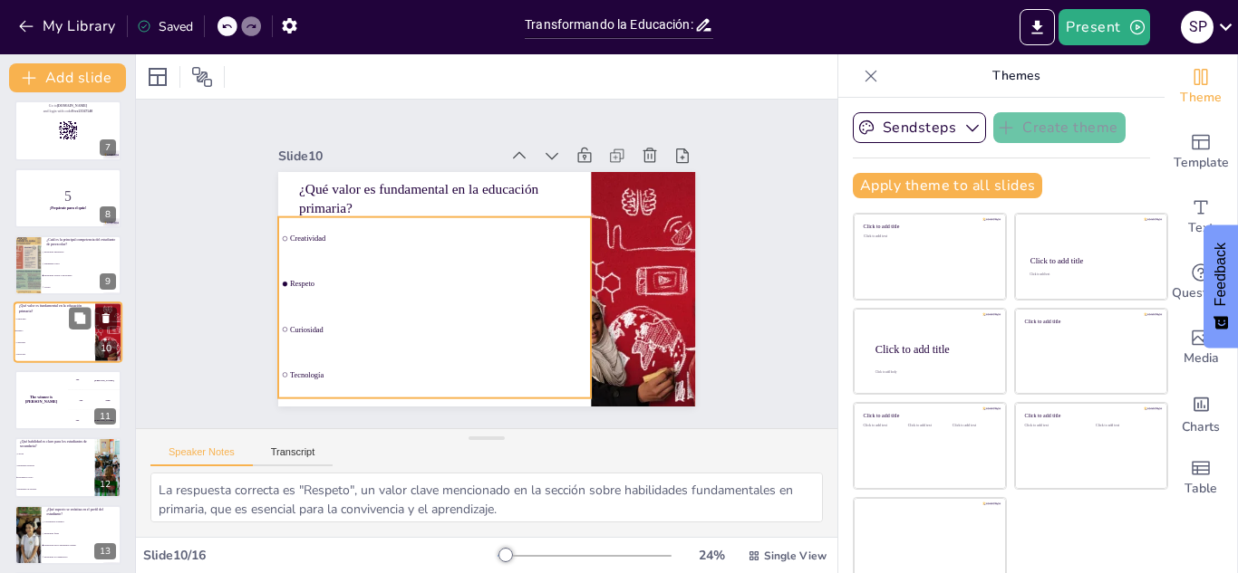
checkbox input "true"
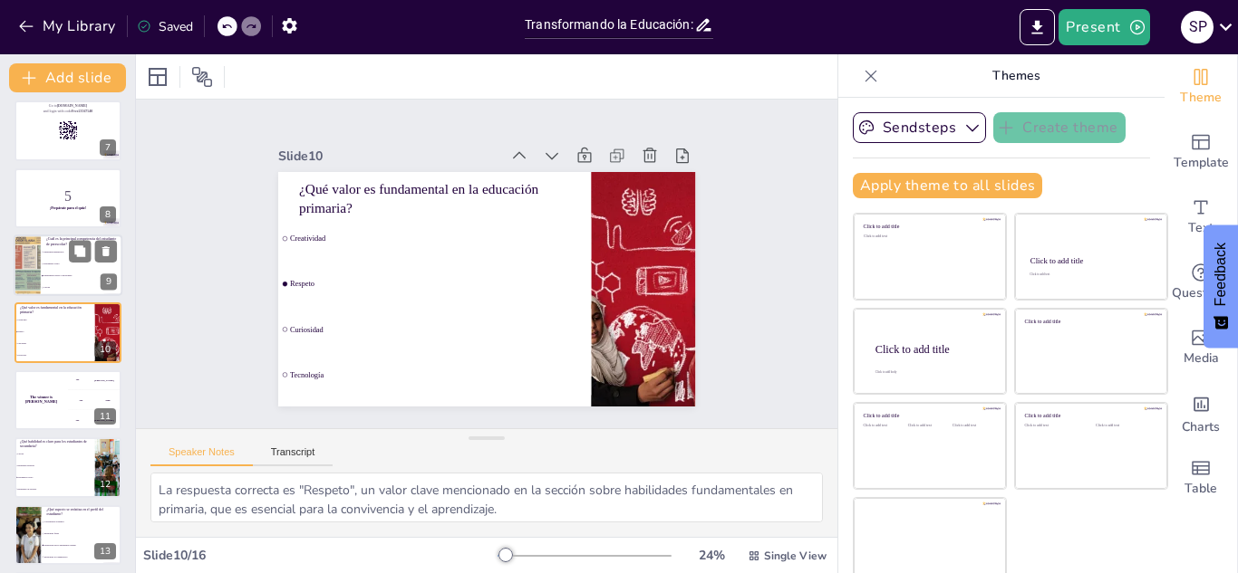
click at [35, 280] on div at bounding box center [27, 266] width 92 height 62
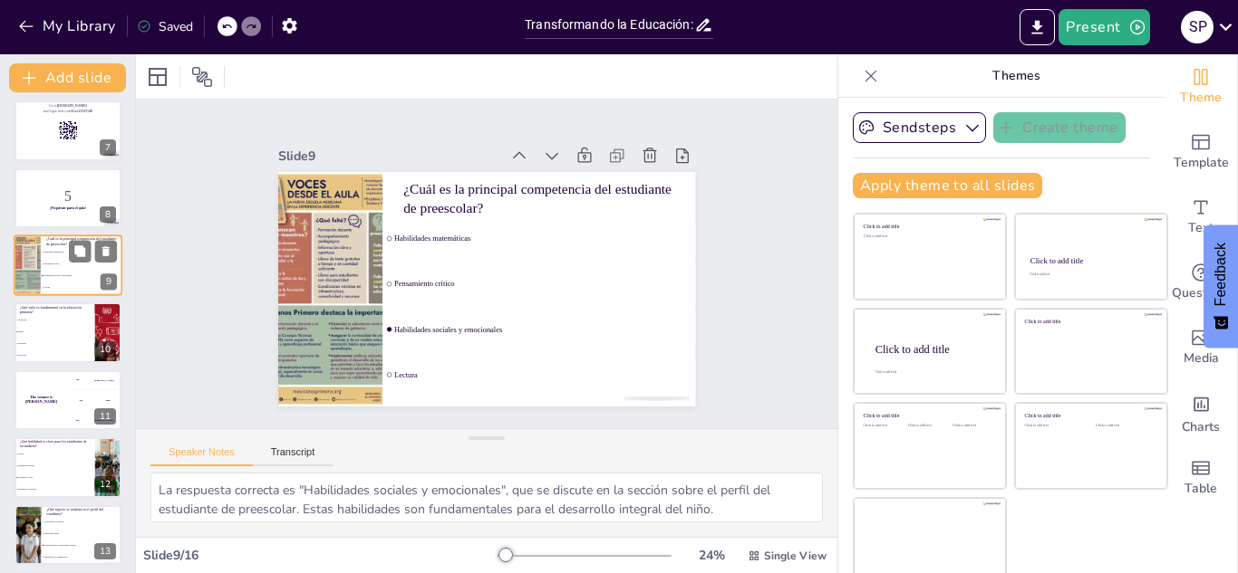
scroll to position [343, 0]
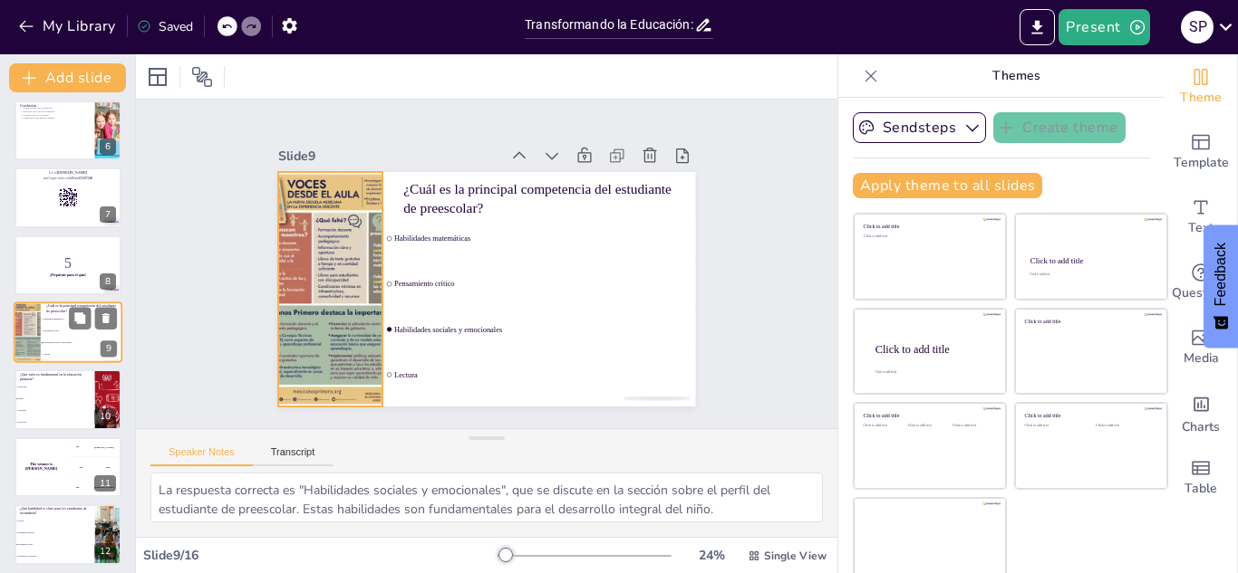
click at [38, 352] on div at bounding box center [27, 333] width 92 height 62
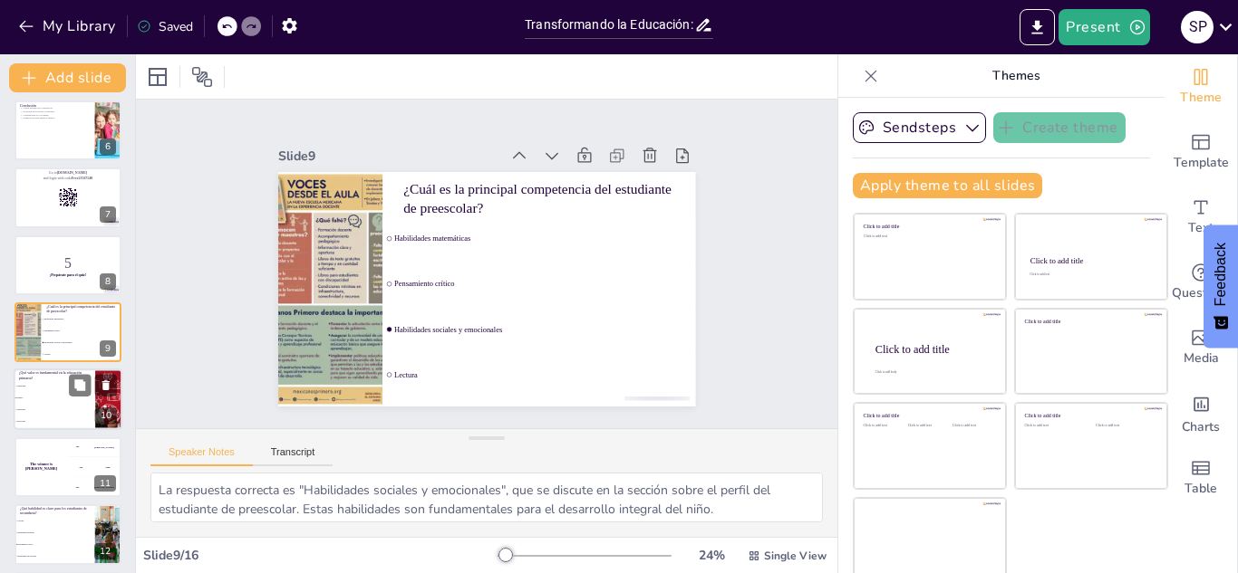
click at [52, 400] on li "Respeto" at bounding box center [55, 399] width 82 height 12
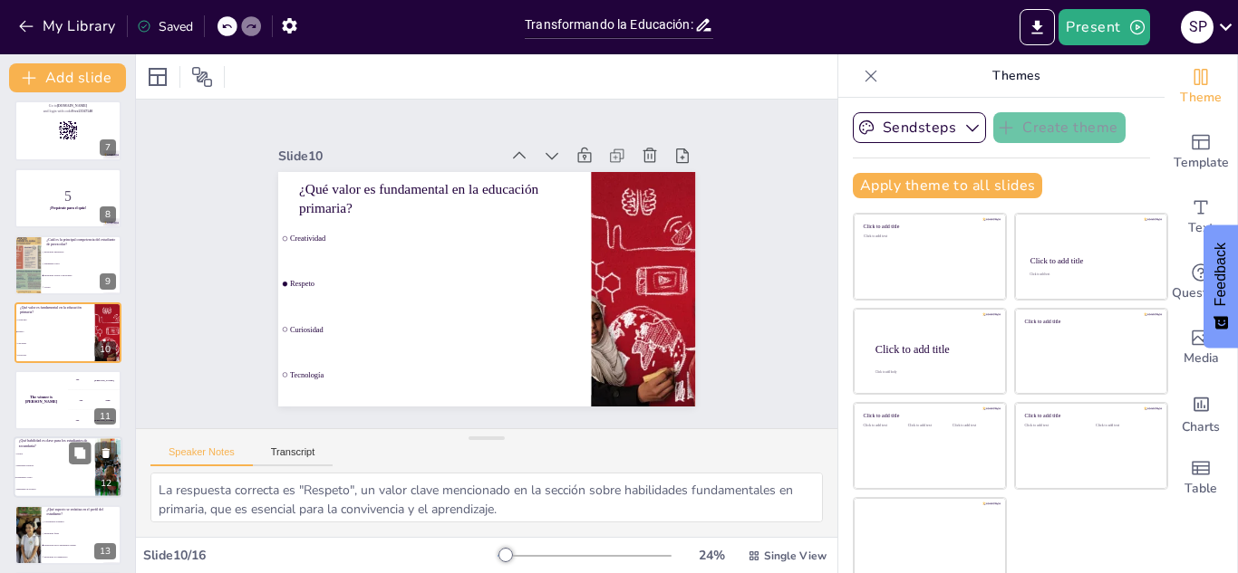
click at [49, 442] on p "¿Qué habilidad es clave para los estudiantes de secundaria?" at bounding box center [54, 444] width 71 height 10
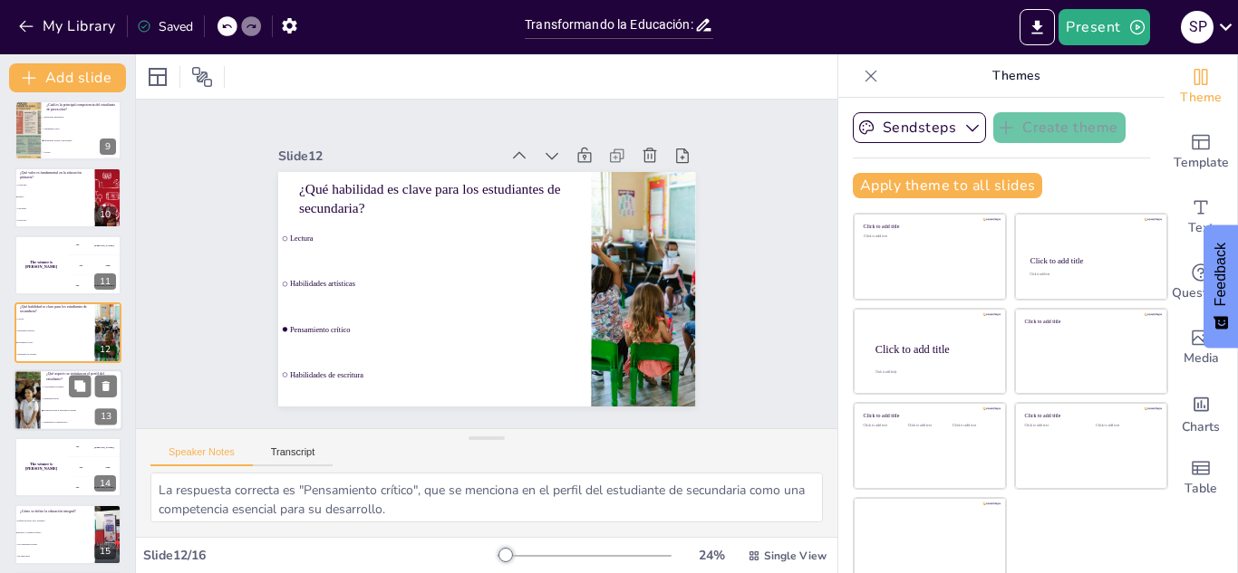
click at [52, 410] on span "Preparación para el aprendizaje continuo" at bounding box center [82, 410] width 78 height 3
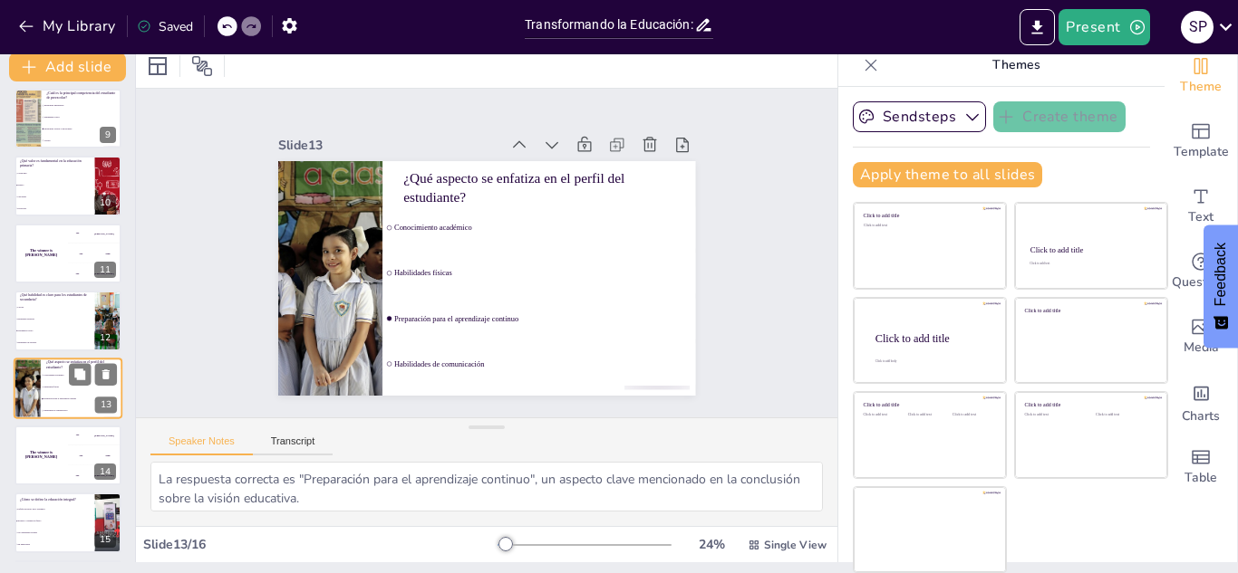
scroll to position [474, 0]
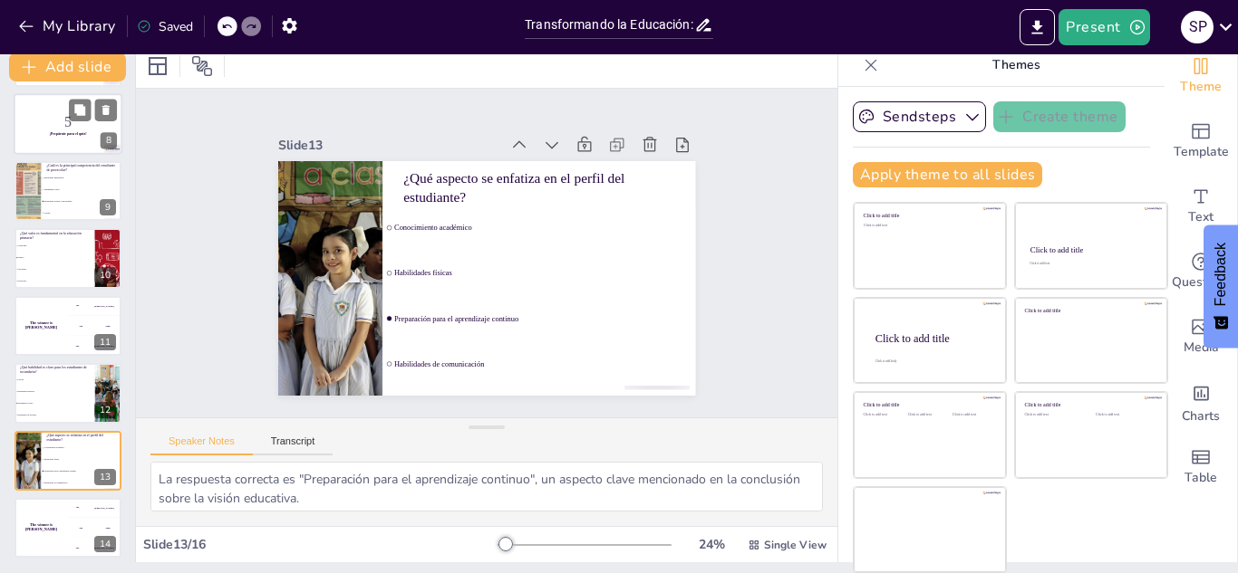
click at [48, 124] on p "5" at bounding box center [68, 121] width 98 height 20
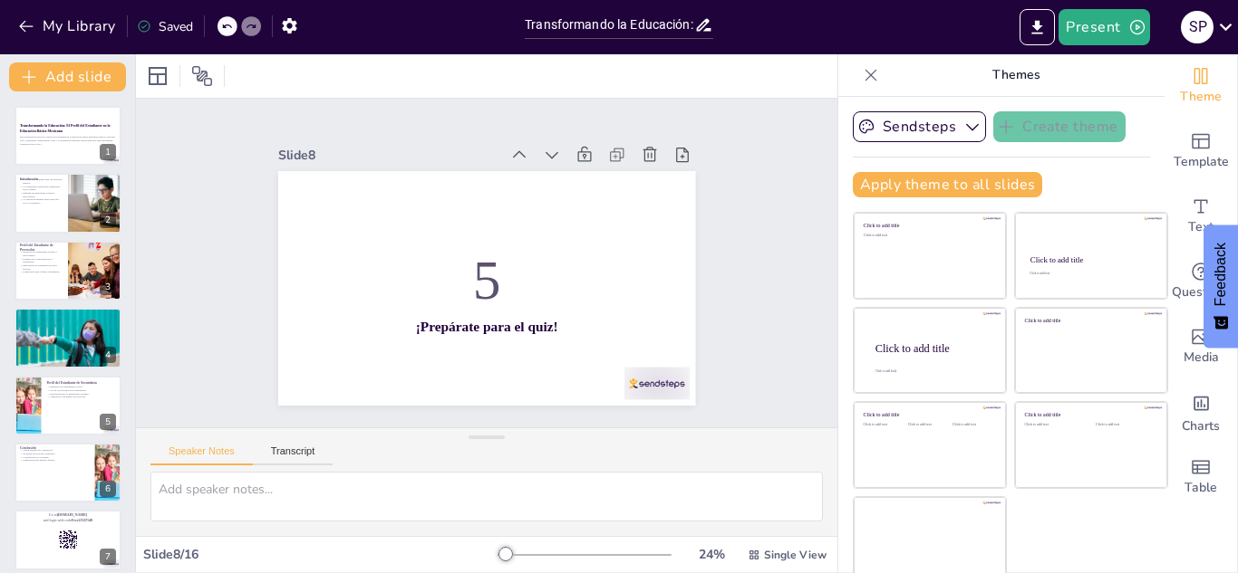
scroll to position [0, 0]
click at [53, 130] on strong "Transformando la Educación: El Perfil del Estudiante en la Educación Básica Mex…" at bounding box center [65, 128] width 92 height 9
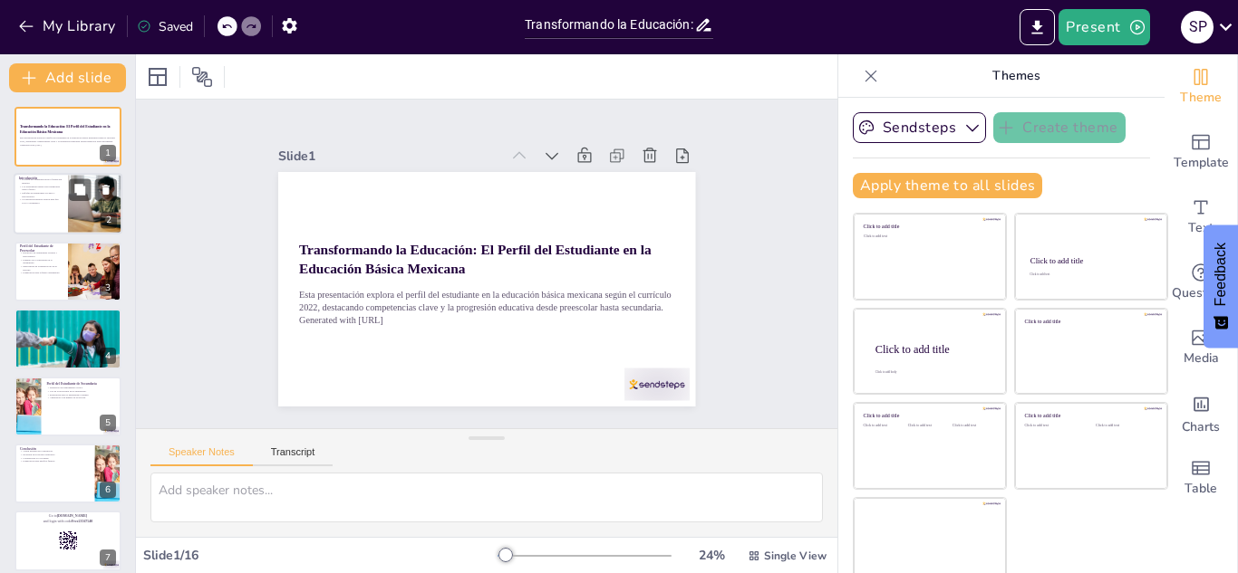
click at [27, 207] on div at bounding box center [68, 205] width 109 height 62
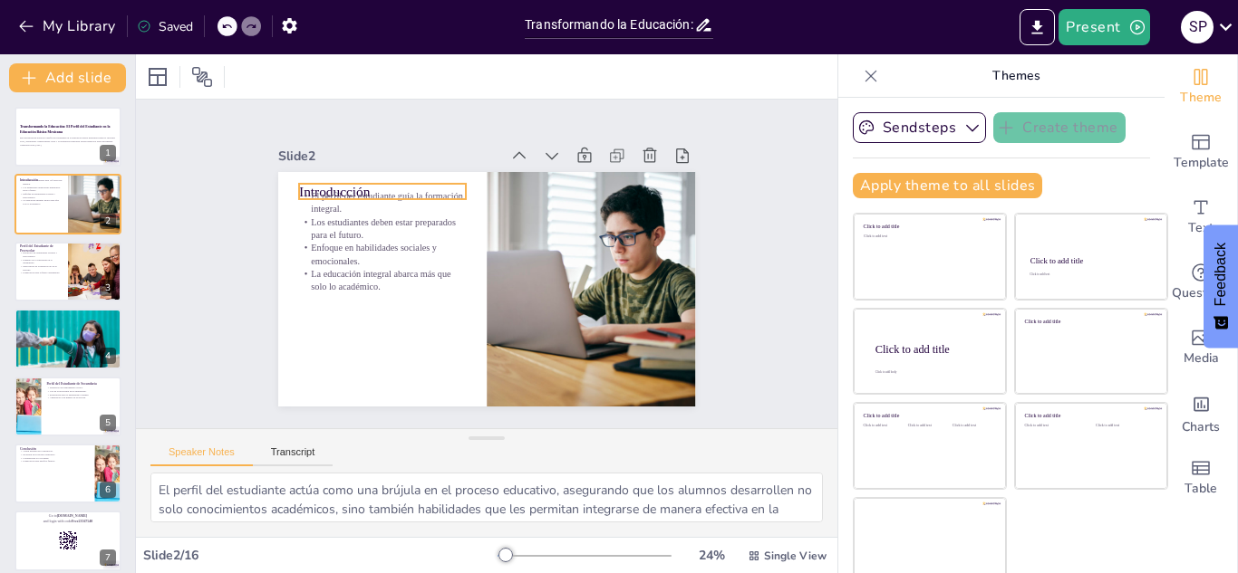
click at [491, 316] on p "El perfil del estudiante guía la formación integral." at bounding box center [575, 346] width 169 height 60
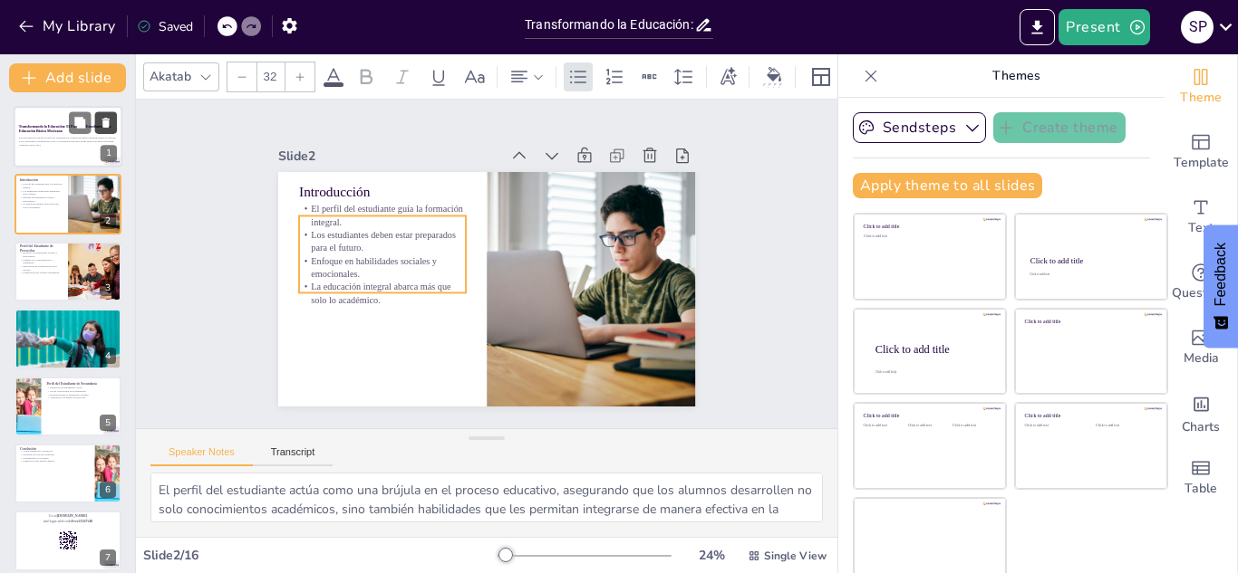
click at [104, 114] on button at bounding box center [106, 122] width 22 height 22
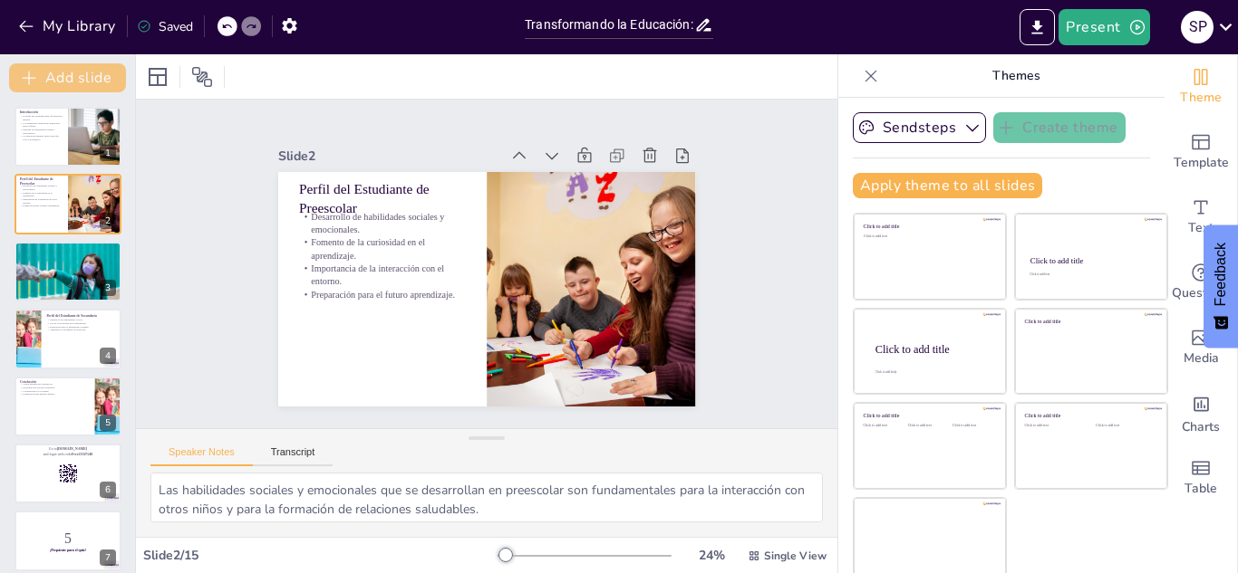
click at [26, 80] on icon "button" at bounding box center [29, 78] width 18 height 18
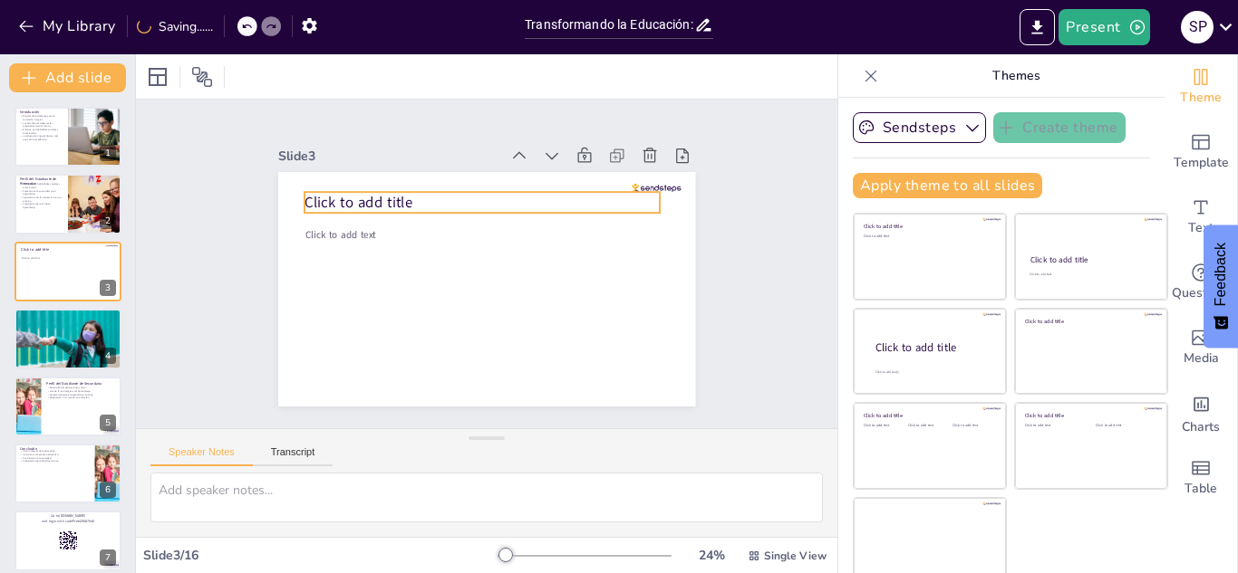
click at [435, 259] on p "Click to add title" at bounding box center [472, 324] width 344 height 130
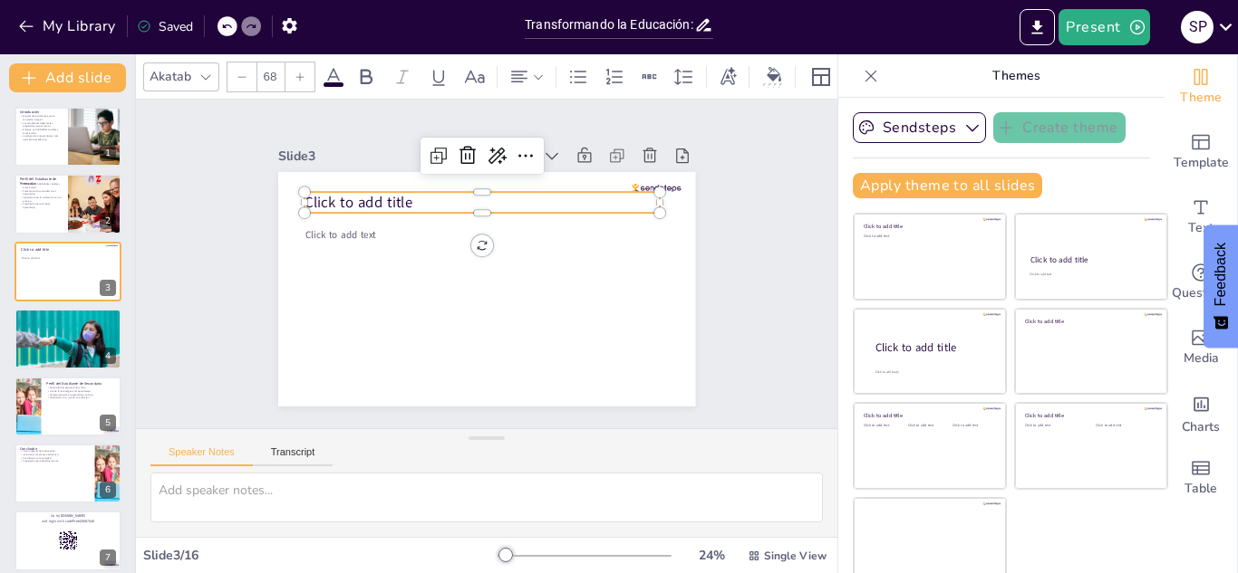
click at [553, 323] on span "Click to add title" at bounding box center [608, 339] width 110 height 32
click at [409, 197] on span "Click to add title" at bounding box center [358, 202] width 108 height 20
drag, startPoint x: 414, startPoint y: 206, endPoint x: 265, endPoint y: 207, distance: 149.5
click at [343, 207] on div "Slide 1 Introducción El perfil del estudiante guía la formación integral. Los e…" at bounding box center [485, 264] width 285 height 518
click at [547, 80] on div at bounding box center [526, 77] width 43 height 29
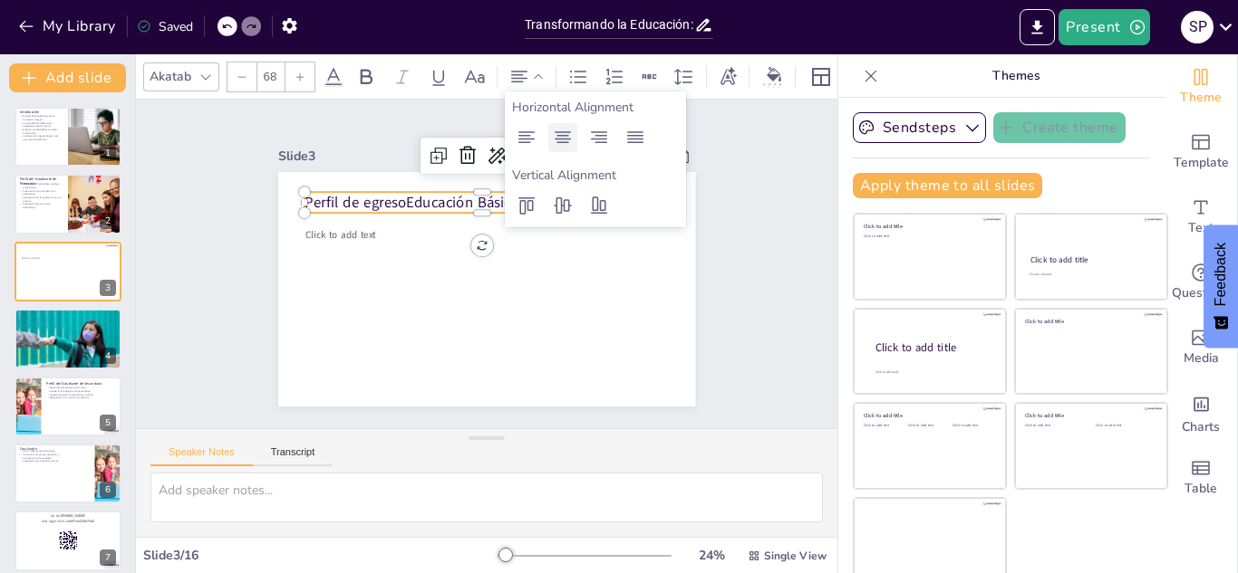
click at [562, 143] on icon at bounding box center [563, 138] width 22 height 22
click at [340, 80] on icon at bounding box center [334, 77] width 22 height 22
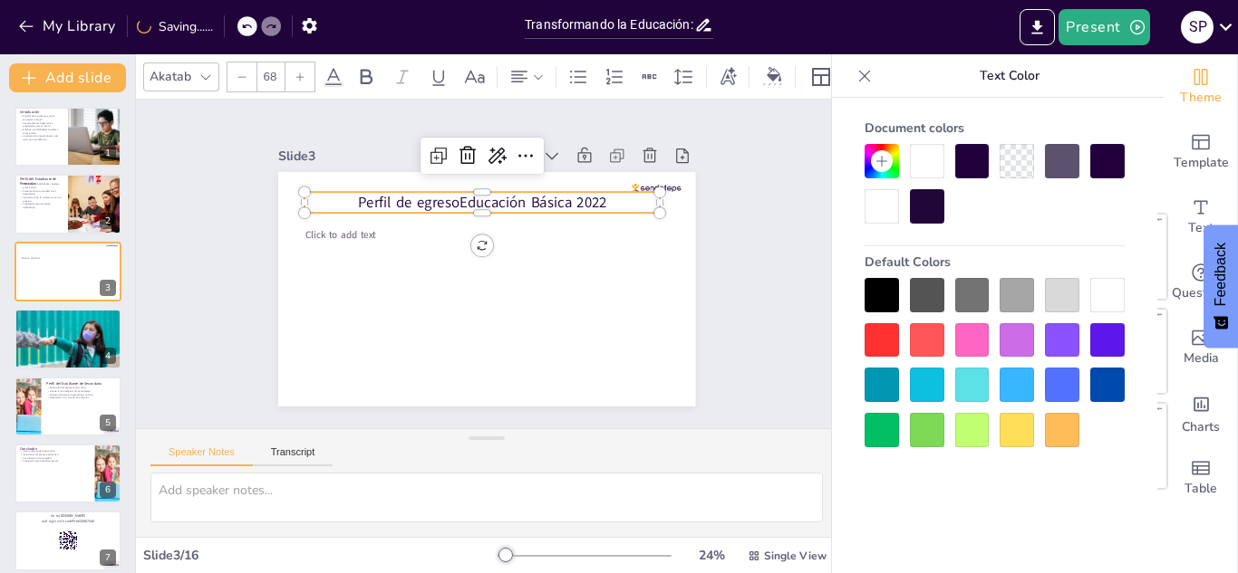
click at [881, 303] on div at bounding box center [881, 295] width 34 height 34
click at [878, 160] on icon at bounding box center [881, 161] width 14 height 14
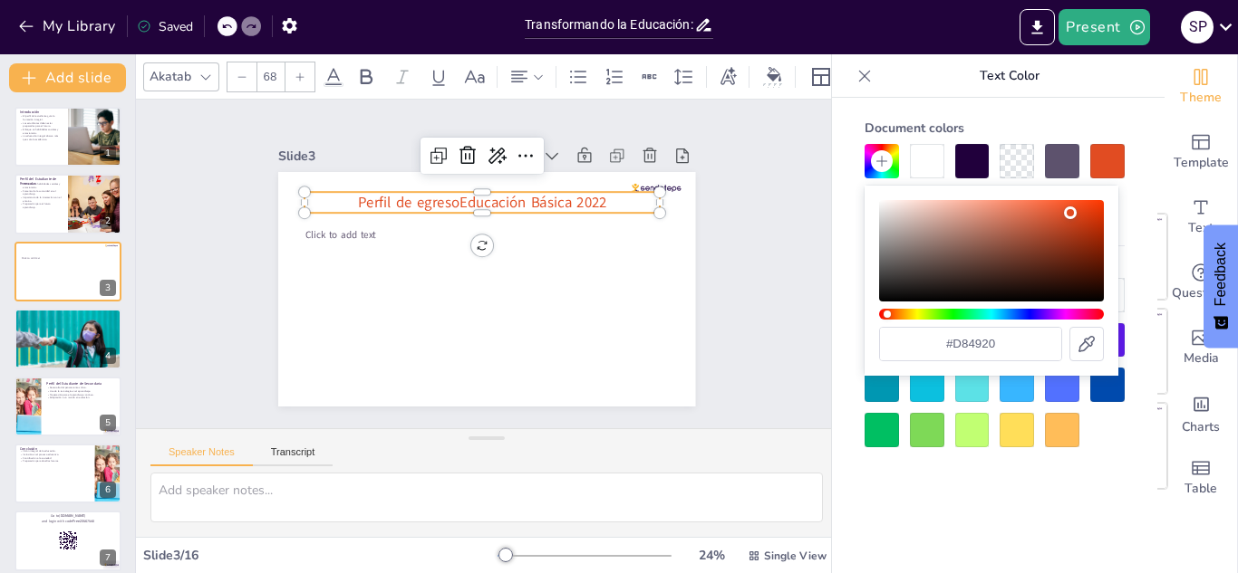
click at [1070, 216] on div "Color" at bounding box center [1070, 213] width 13 height 13
click at [967, 163] on div at bounding box center [972, 161] width 34 height 34
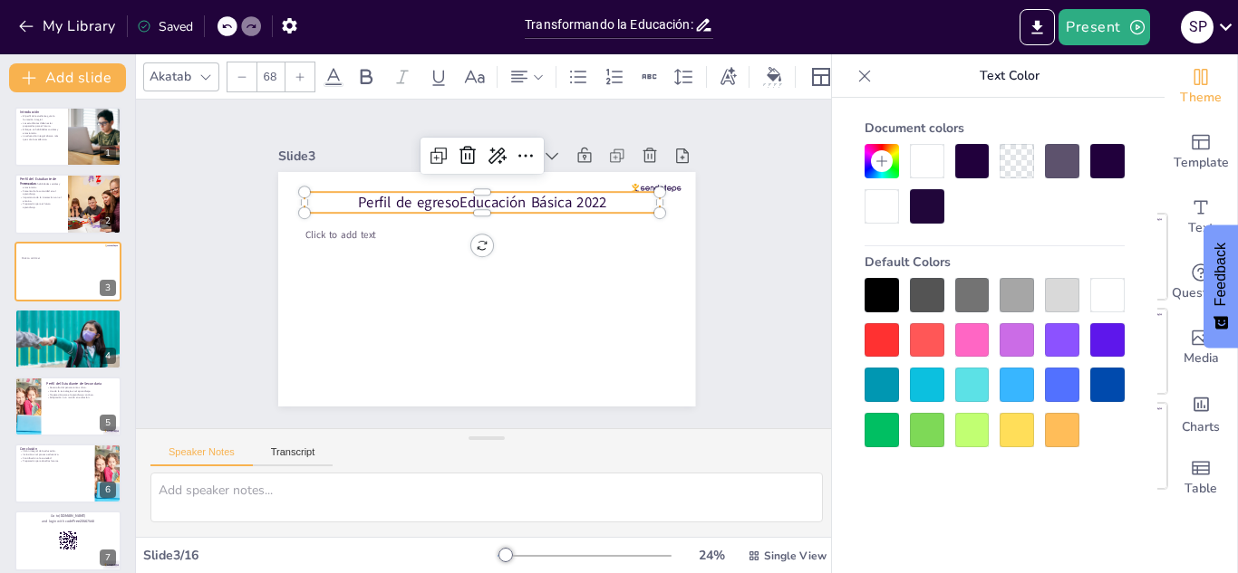
click at [293, 81] on div at bounding box center [299, 77] width 29 height 29
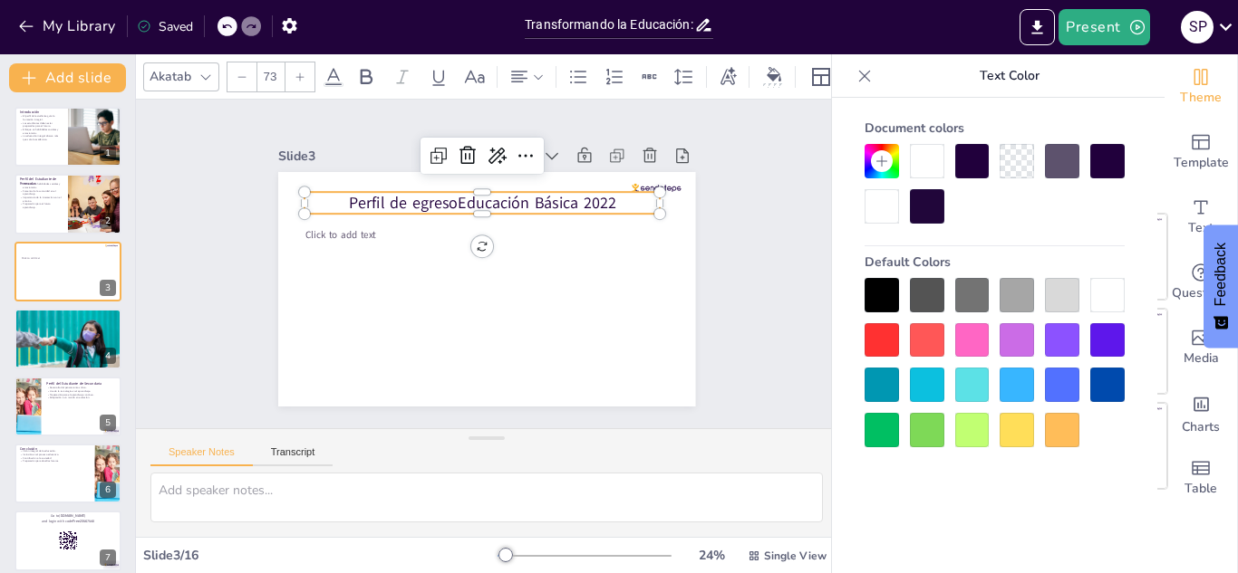
click at [293, 81] on div at bounding box center [299, 77] width 29 height 29
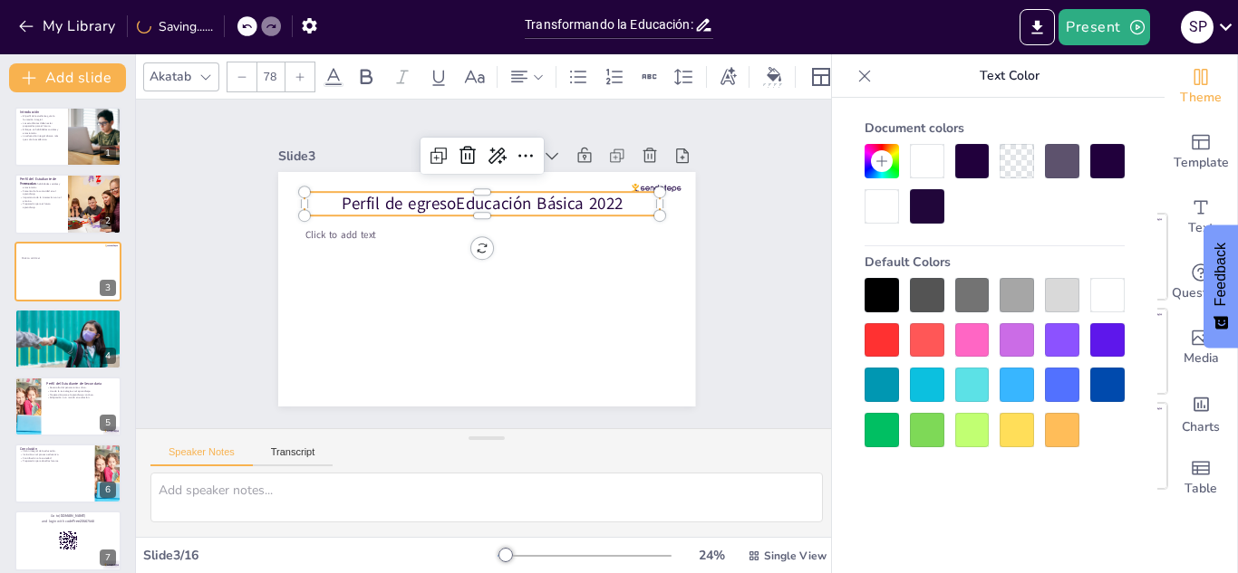
click at [293, 81] on div at bounding box center [299, 77] width 29 height 29
click at [295, 77] on icon at bounding box center [299, 77] width 11 height 11
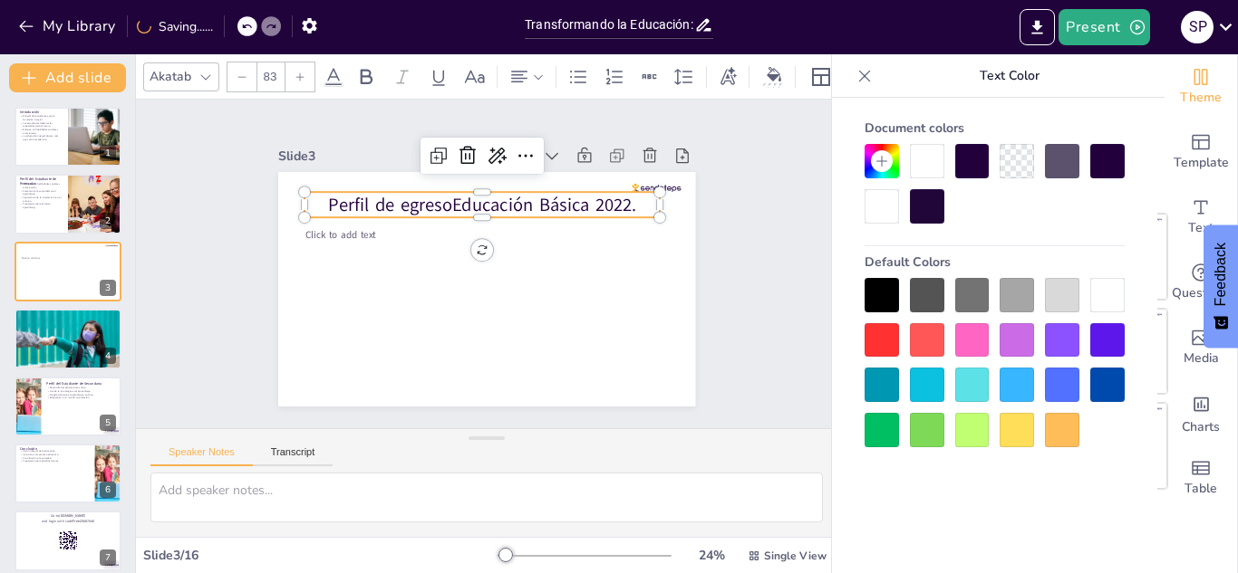
click at [295, 77] on icon at bounding box center [299, 77] width 11 height 11
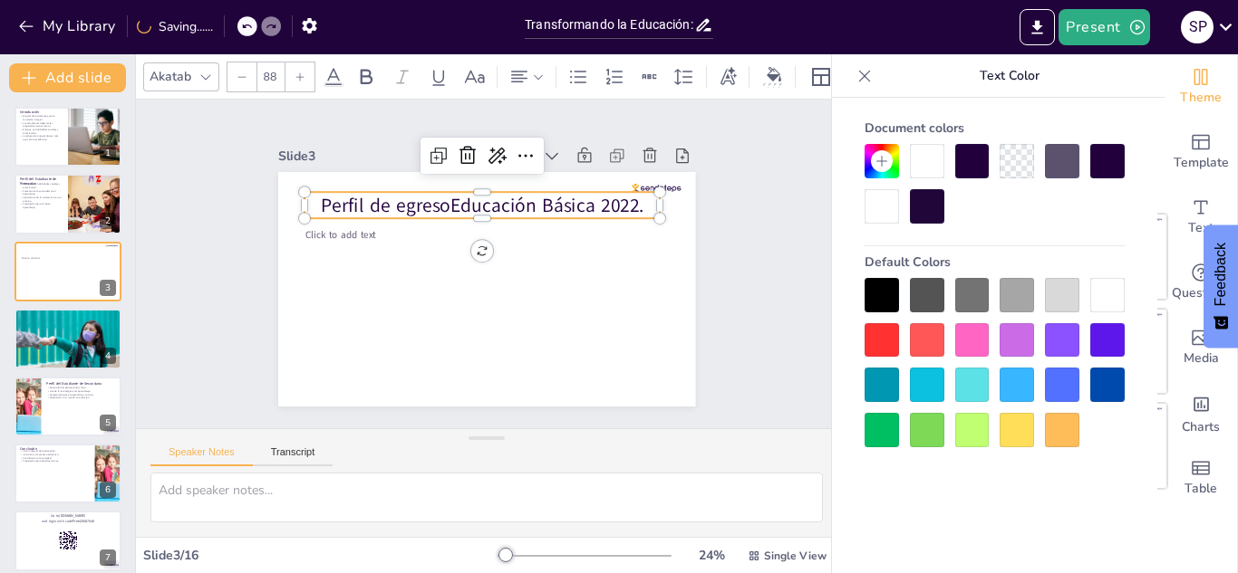
click at [295, 77] on icon at bounding box center [299, 77] width 11 height 11
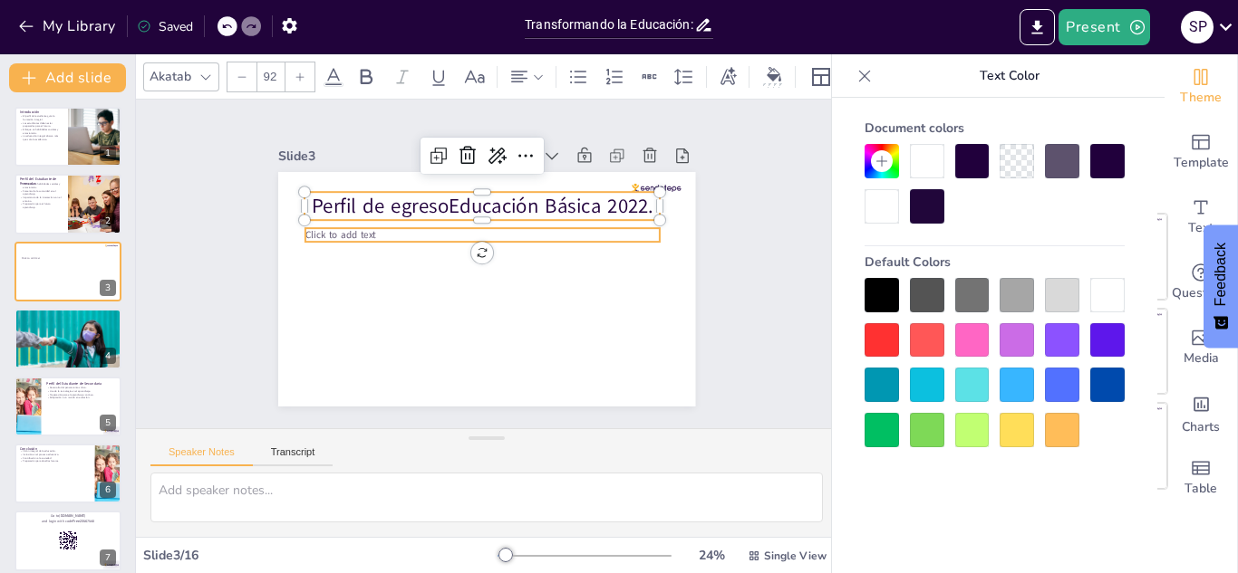
click at [451, 235] on p "Click to add text" at bounding box center [512, 252] width 122 height 342
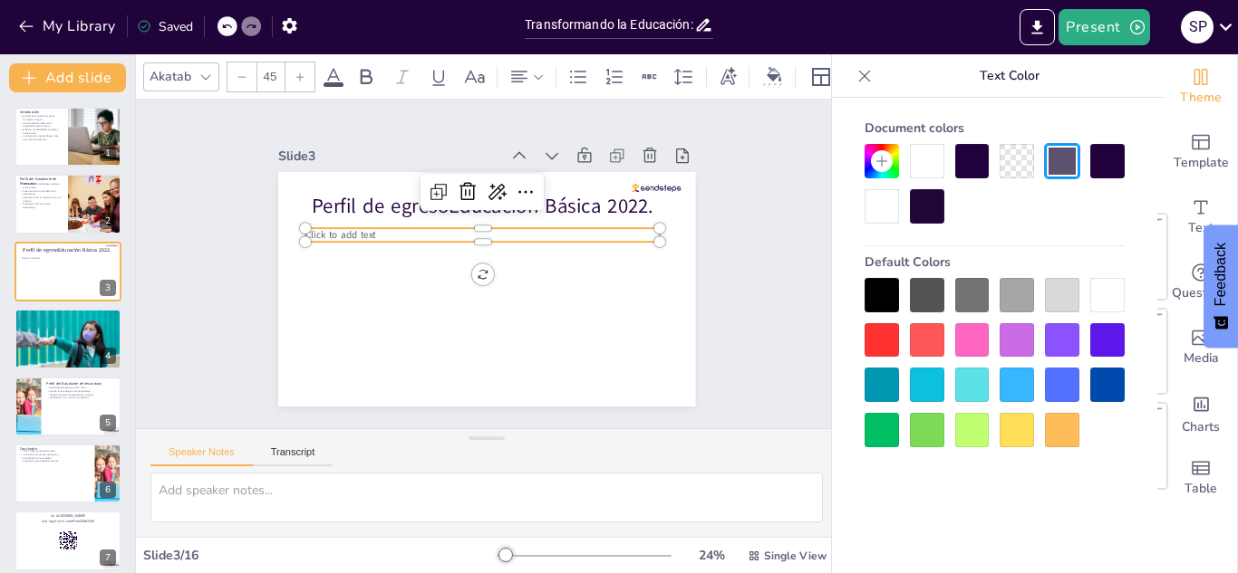
click at [390, 235] on p "Click to add text" at bounding box center [504, 286] width 314 height 189
click at [390, 235] on p "Click to add text" at bounding box center [476, 291] width 314 height 189
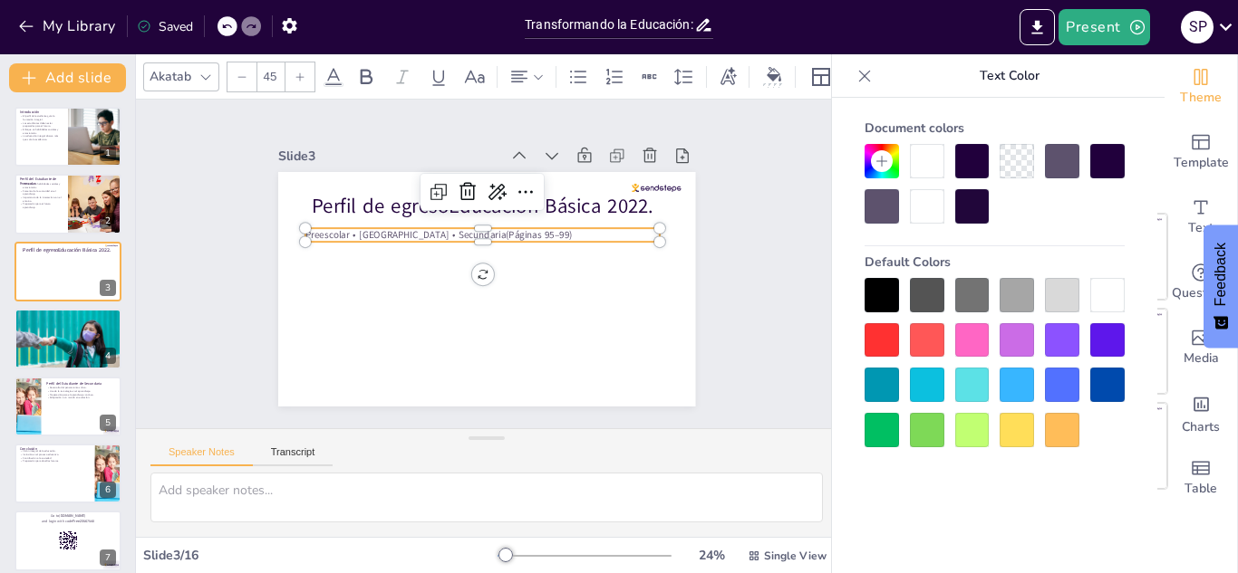
click at [885, 383] on div at bounding box center [881, 385] width 34 height 34
click at [1104, 384] on div at bounding box center [1107, 385] width 34 height 34
click at [1099, 350] on div at bounding box center [1107, 340] width 34 height 34
click at [878, 166] on icon at bounding box center [881, 161] width 14 height 14
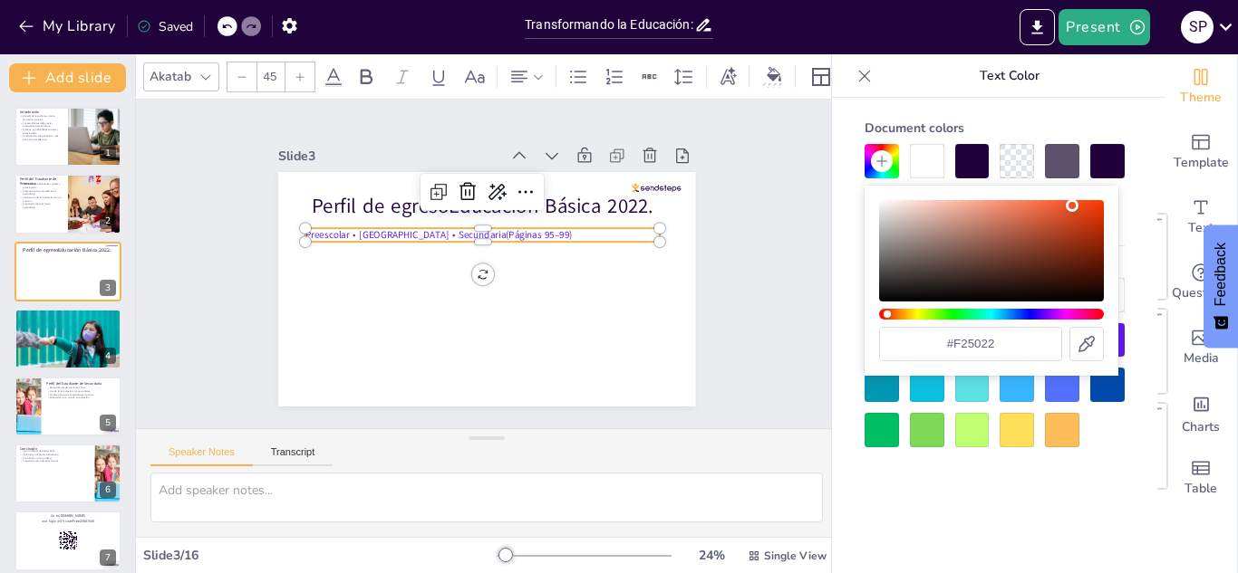
click at [1052, 315] on div "Hue" at bounding box center [991, 314] width 225 height 11
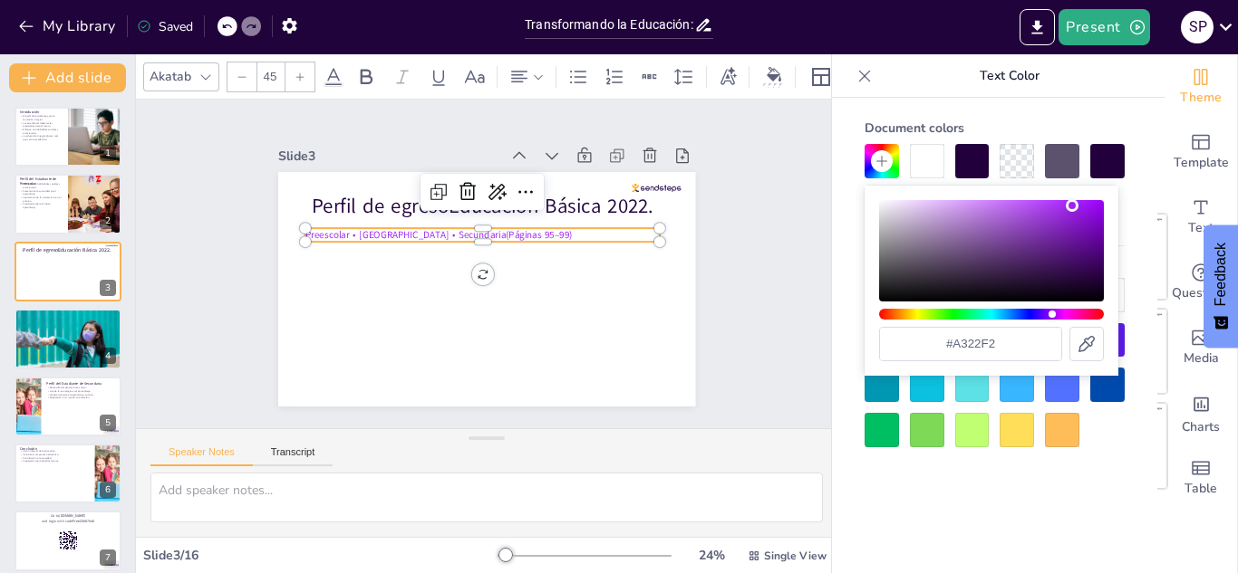
click at [1043, 314] on div "Hue" at bounding box center [991, 314] width 225 height 11
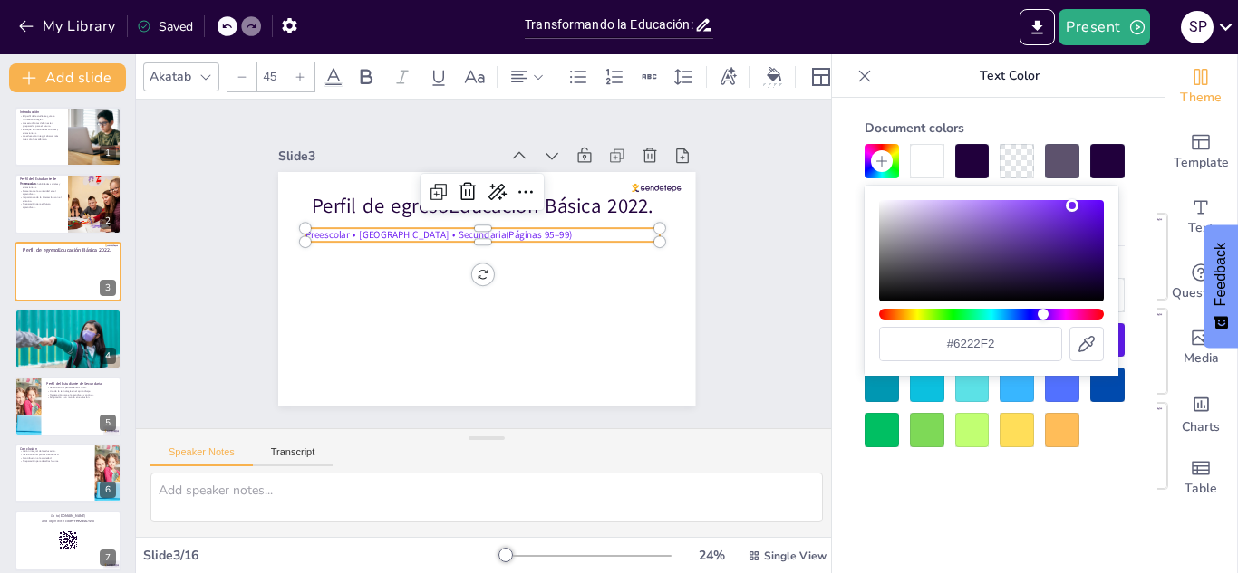
click at [1040, 314] on div "Hue" at bounding box center [1042, 314] width 11 height 11
click at [297, 78] on icon at bounding box center [299, 77] width 11 height 11
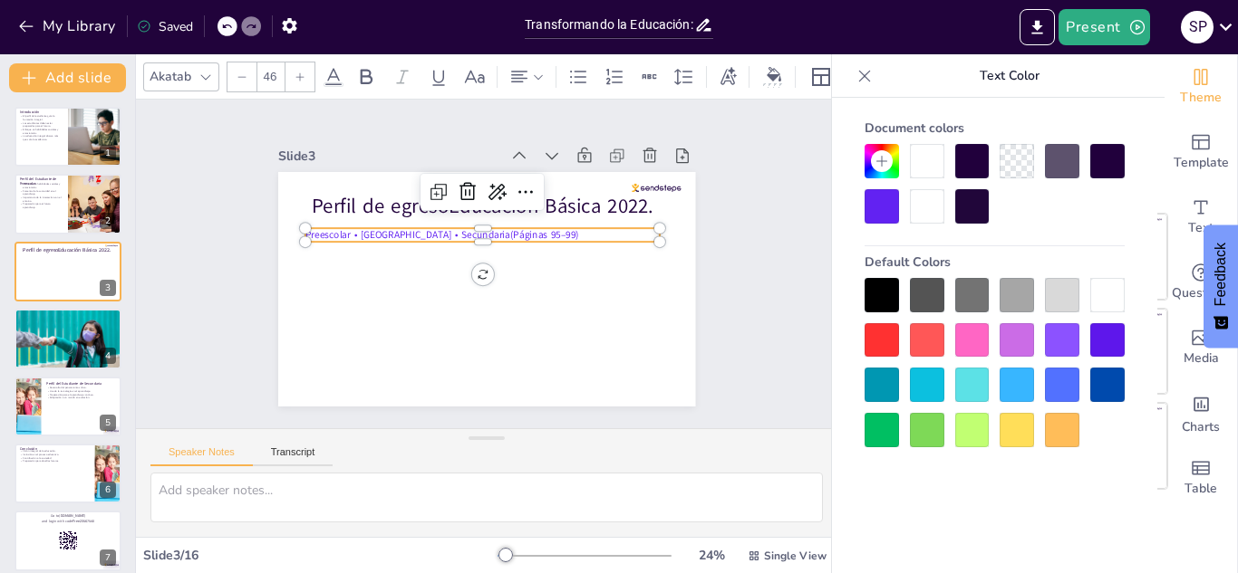
click at [297, 78] on icon at bounding box center [299, 77] width 11 height 11
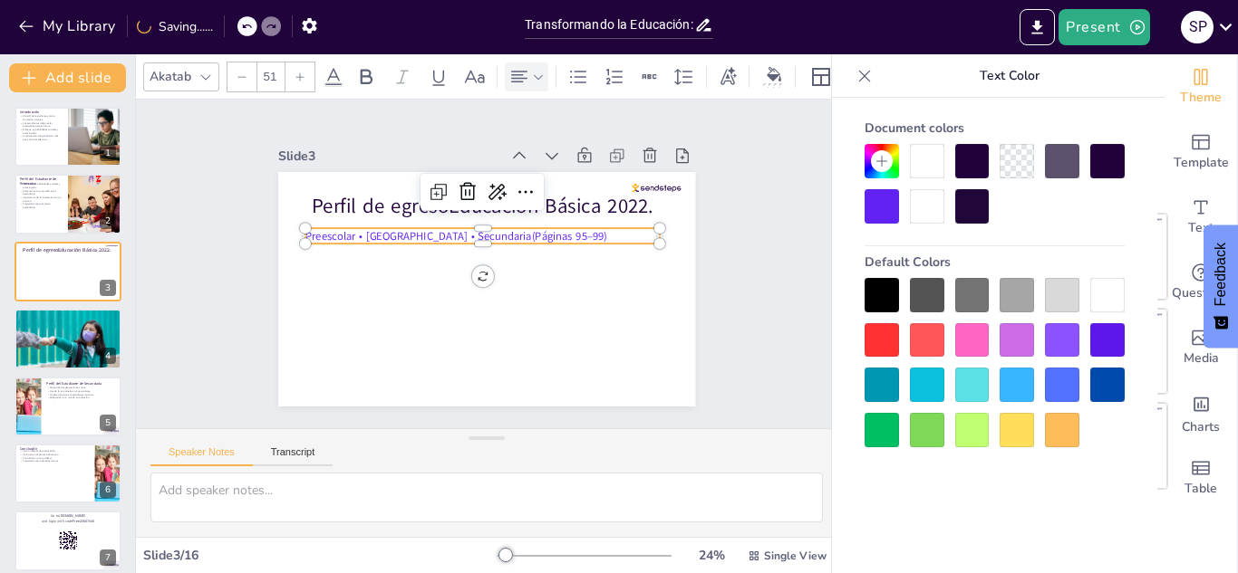
click at [532, 76] on icon at bounding box center [538, 77] width 13 height 13
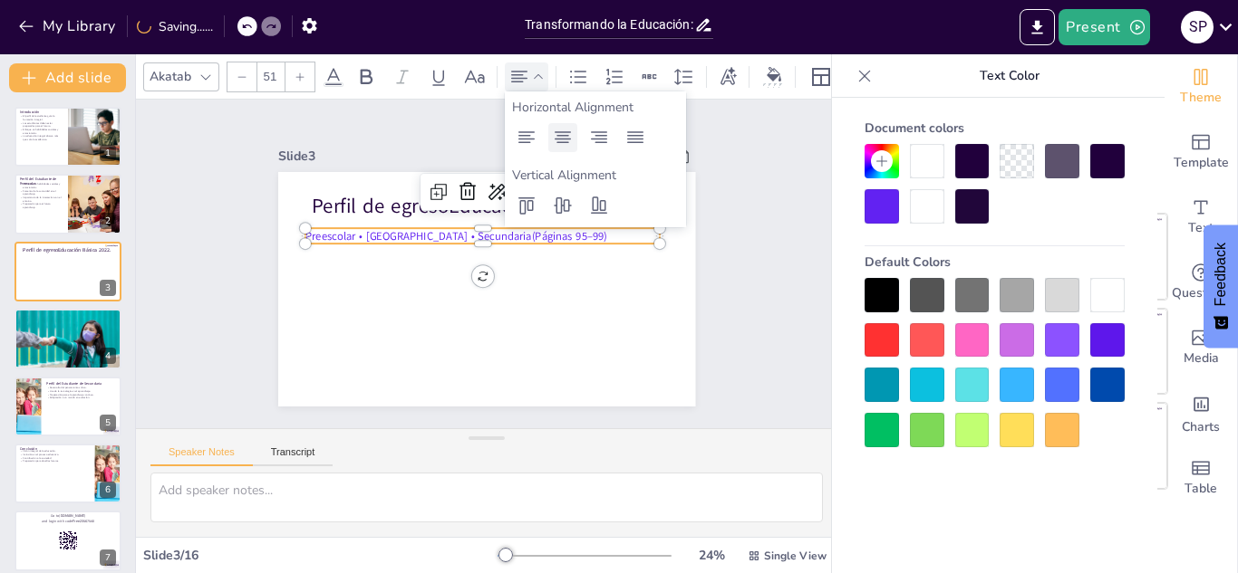
click at [557, 140] on icon at bounding box center [563, 138] width 22 height 22
click at [1110, 382] on div at bounding box center [1107, 385] width 34 height 34
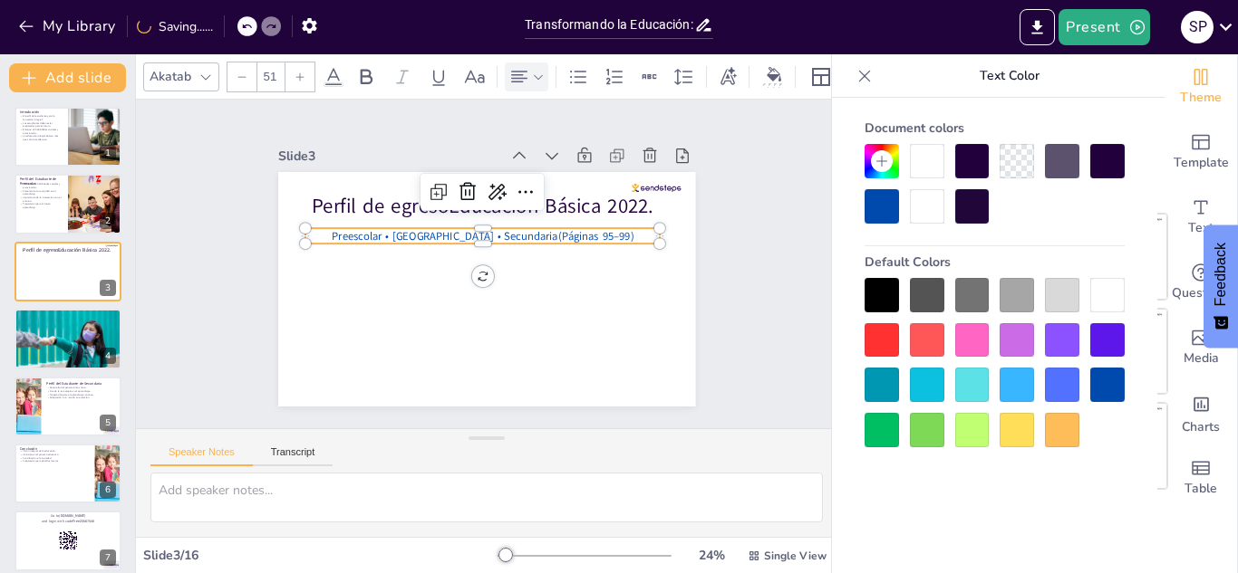
click at [1053, 168] on div at bounding box center [1062, 161] width 34 height 34
click at [1113, 383] on div at bounding box center [1107, 385] width 34 height 34
click at [873, 437] on div at bounding box center [881, 430] width 34 height 34
click at [888, 217] on div at bounding box center [881, 206] width 34 height 34
click at [876, 162] on icon at bounding box center [881, 161] width 14 height 14
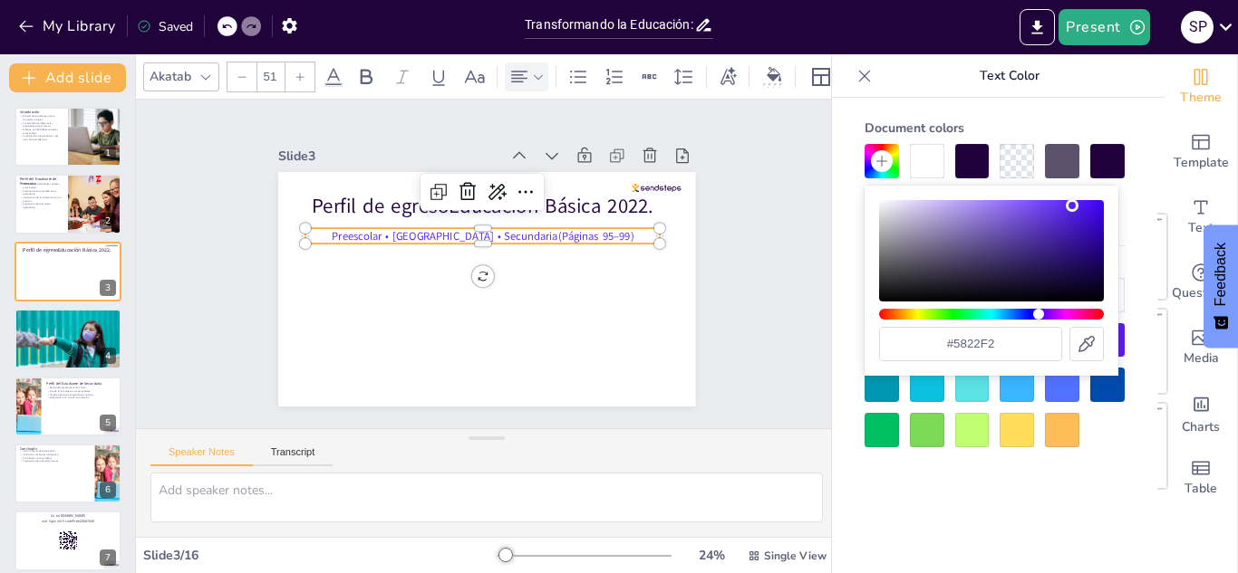
drag, startPoint x: 1016, startPoint y: 312, endPoint x: 1038, endPoint y: 316, distance: 22.2
click at [1038, 316] on div "Hue" at bounding box center [991, 314] width 225 height 11
drag, startPoint x: 1073, startPoint y: 208, endPoint x: 1095, endPoint y: 246, distance: 43.5
click at [1095, 246] on div "Color" at bounding box center [1091, 242] width 13 height 13
click at [487, 238] on p "Preescolar • [GEOGRAPHIC_DATA] • Secundaria(Páginas 95–99)" at bounding box center [513, 257] width 53 height 354
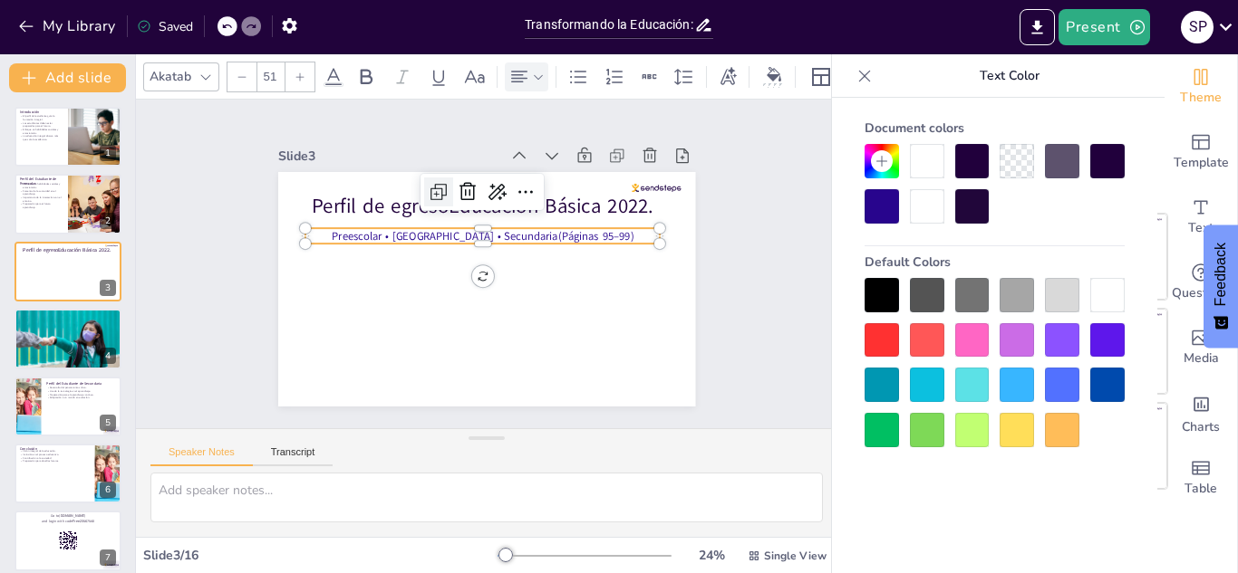
click at [526, 186] on icon at bounding box center [539, 196] width 27 height 27
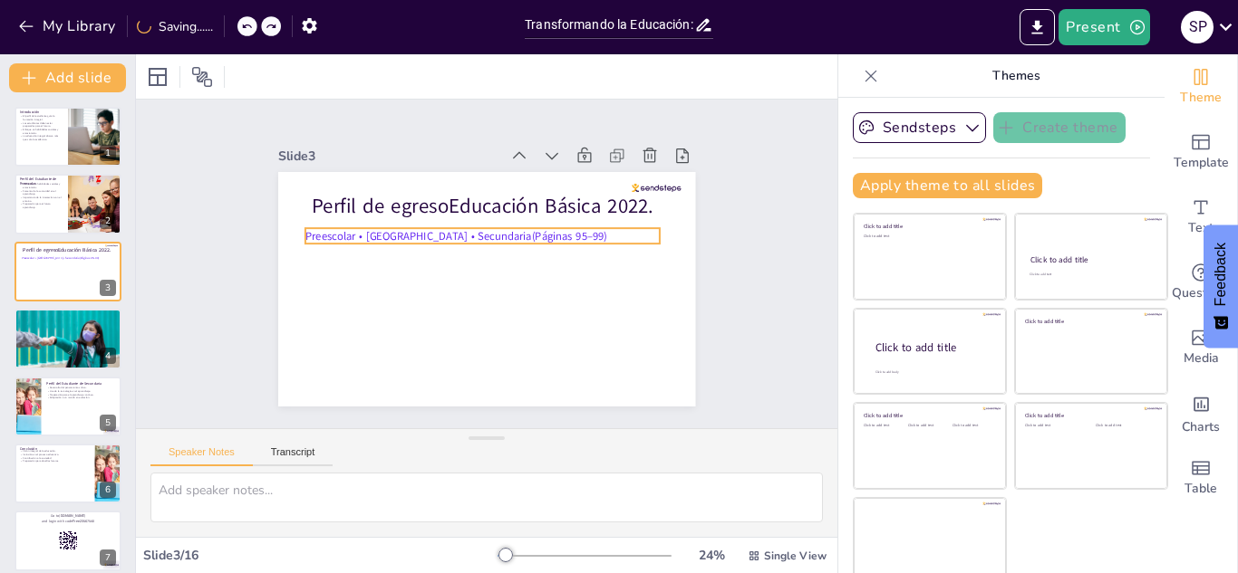
click at [488, 233] on p "Preescolar • [GEOGRAPHIC_DATA] • Secundaria(Páginas 95–99)" at bounding box center [514, 263] width 53 height 354
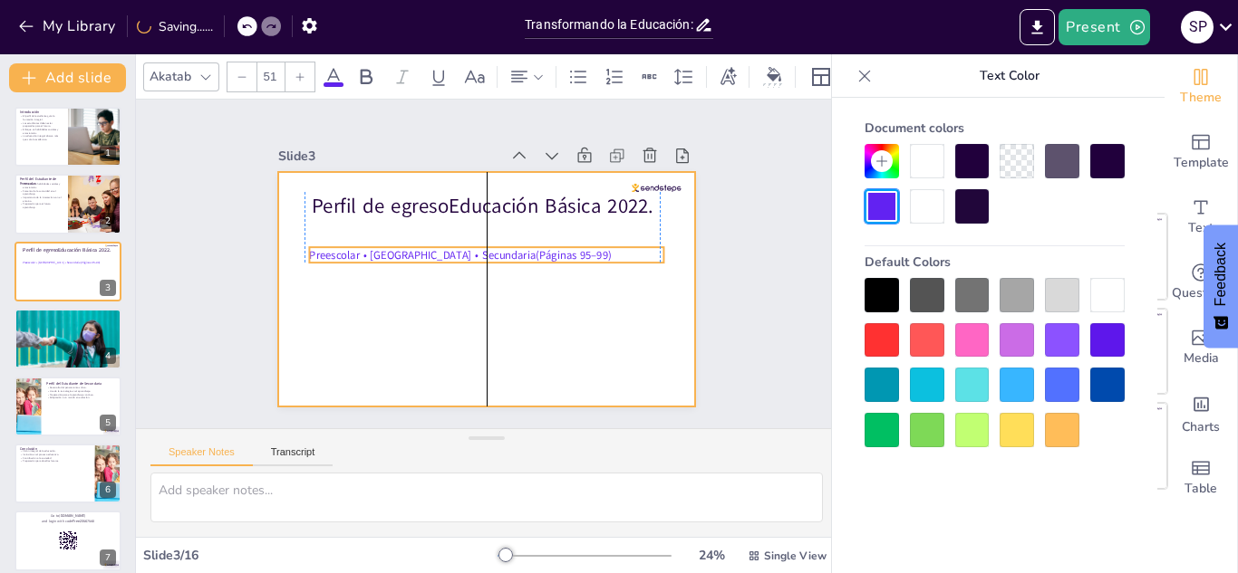
drag, startPoint x: 486, startPoint y: 242, endPoint x: 496, endPoint y: 285, distance: 44.6
click at [496, 285] on p "Preescolar • [GEOGRAPHIC_DATA] • Secundaria(Páginas 95–99)" at bounding box center [489, 255] width 342 height 124
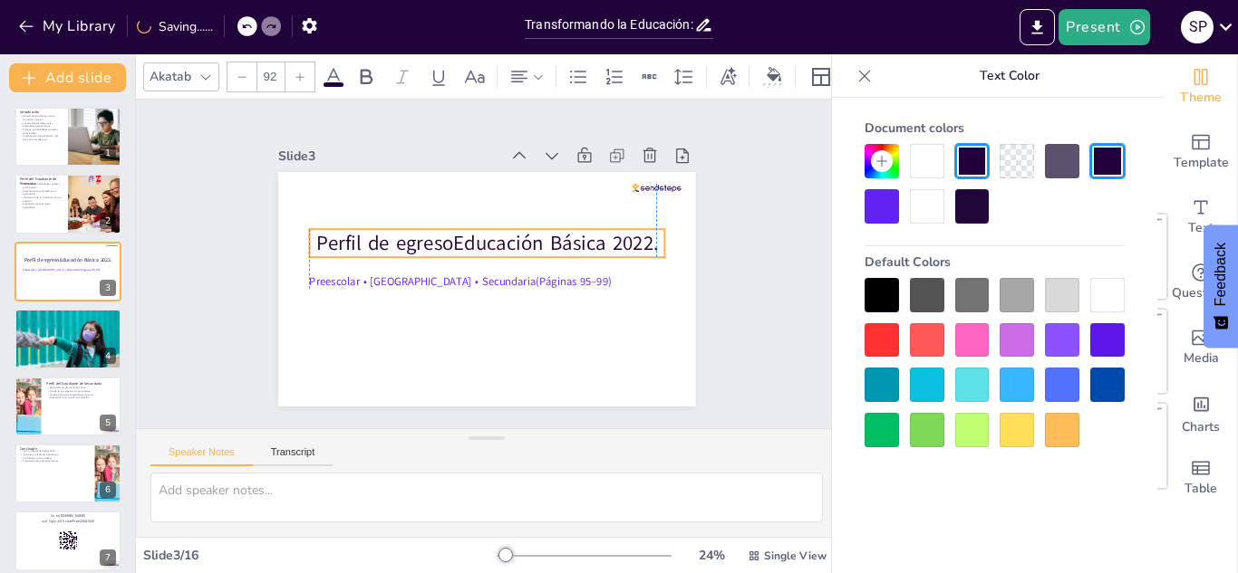
drag, startPoint x: 496, startPoint y: 209, endPoint x: 498, endPoint y: 246, distance: 37.2
click at [498, 246] on p "Perfil de egresoEducación Básica 2022." at bounding box center [505, 254] width 202 height 322
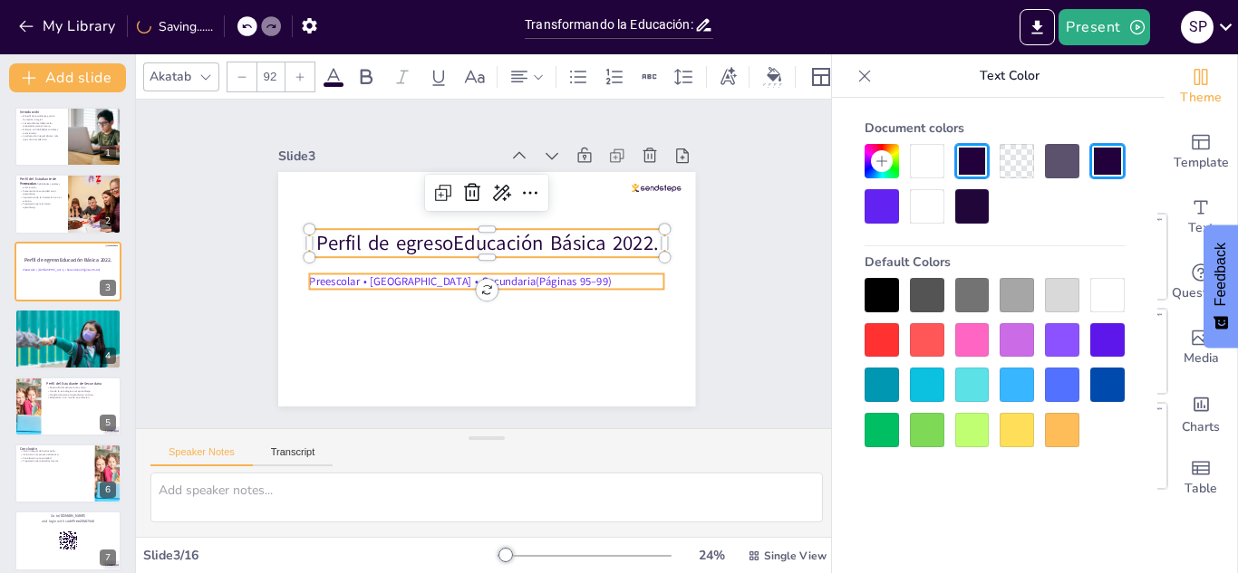
click at [428, 282] on p "Preescolar • [GEOGRAPHIC_DATA] • Secundaria(Páginas 95–99)" at bounding box center [483, 281] width 351 height 89
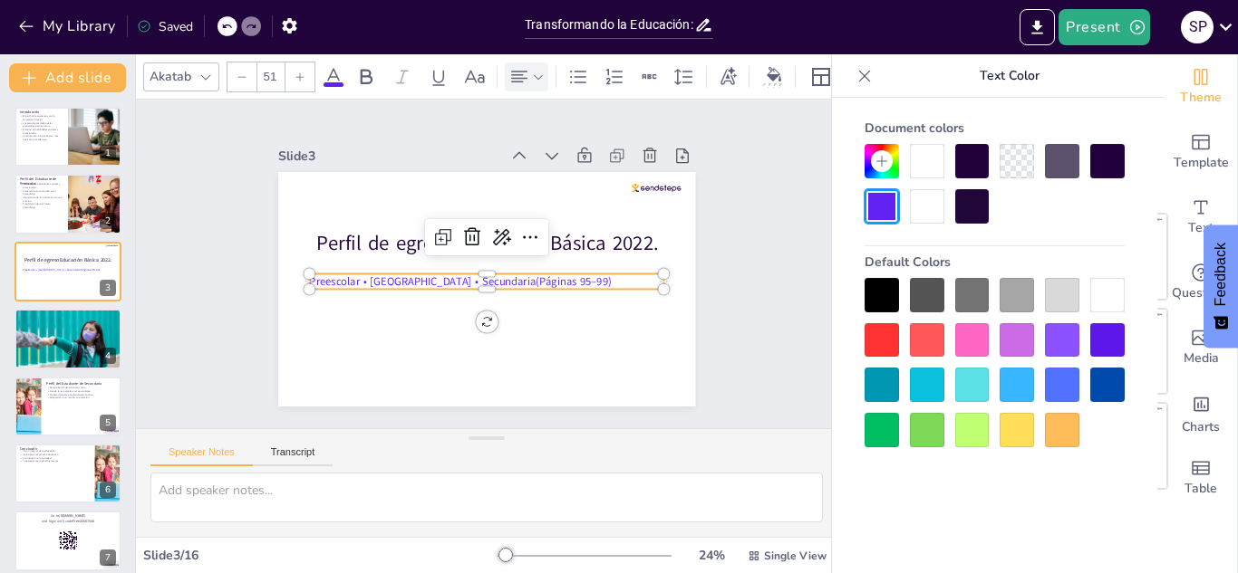
click at [541, 75] on icon at bounding box center [538, 76] width 9 height 5
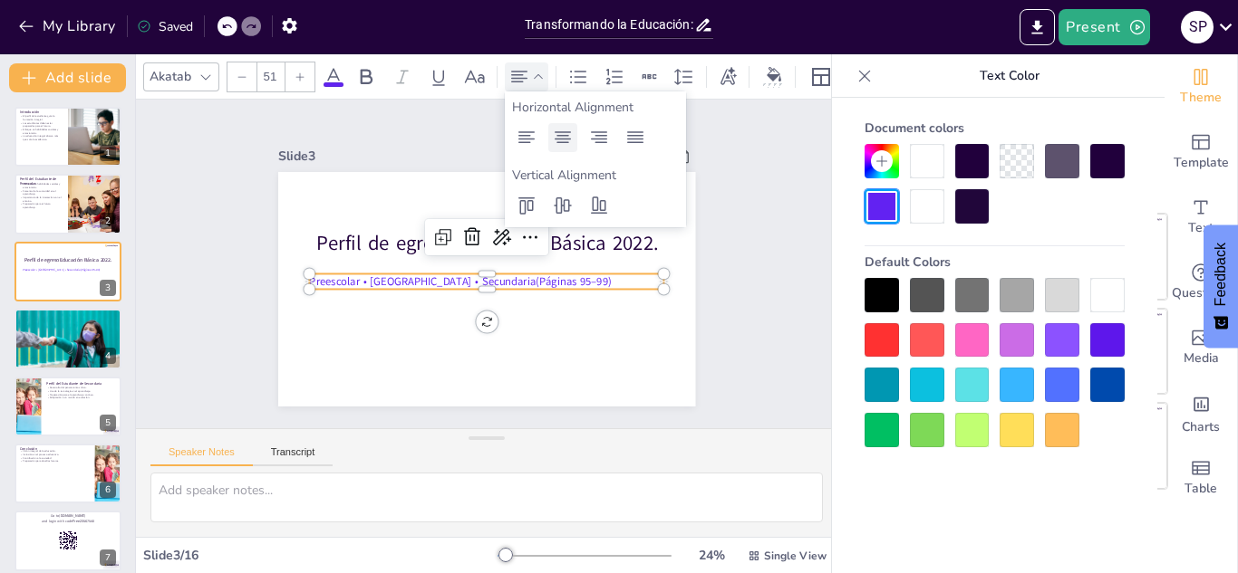
click at [565, 132] on icon at bounding box center [562, 137] width 16 height 12
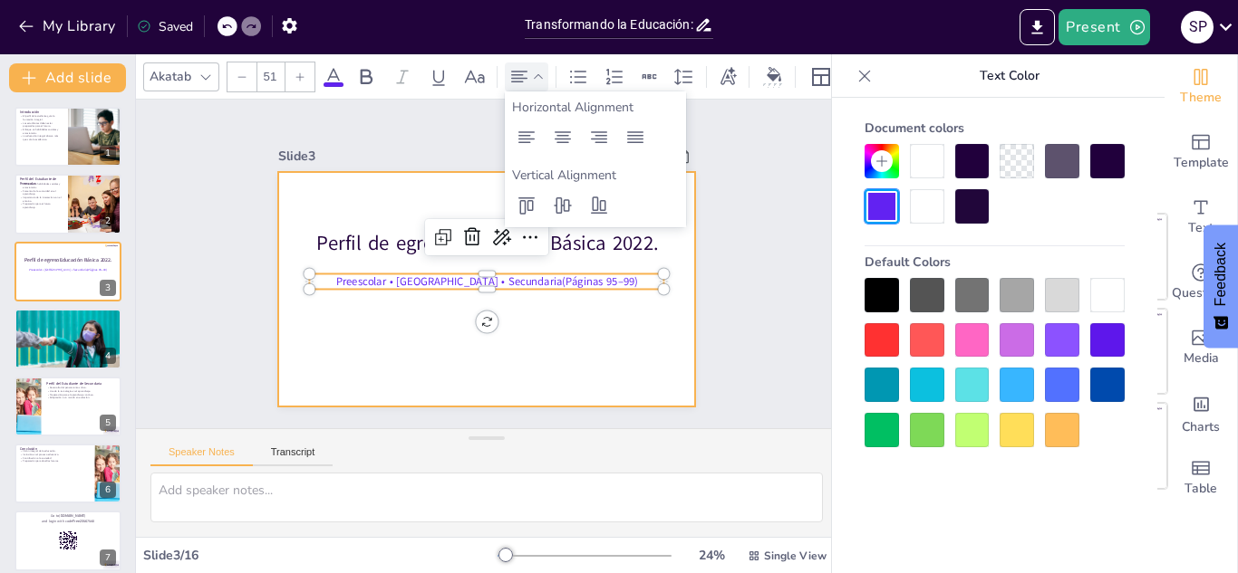
click at [562, 309] on div at bounding box center [484, 288] width 439 height 277
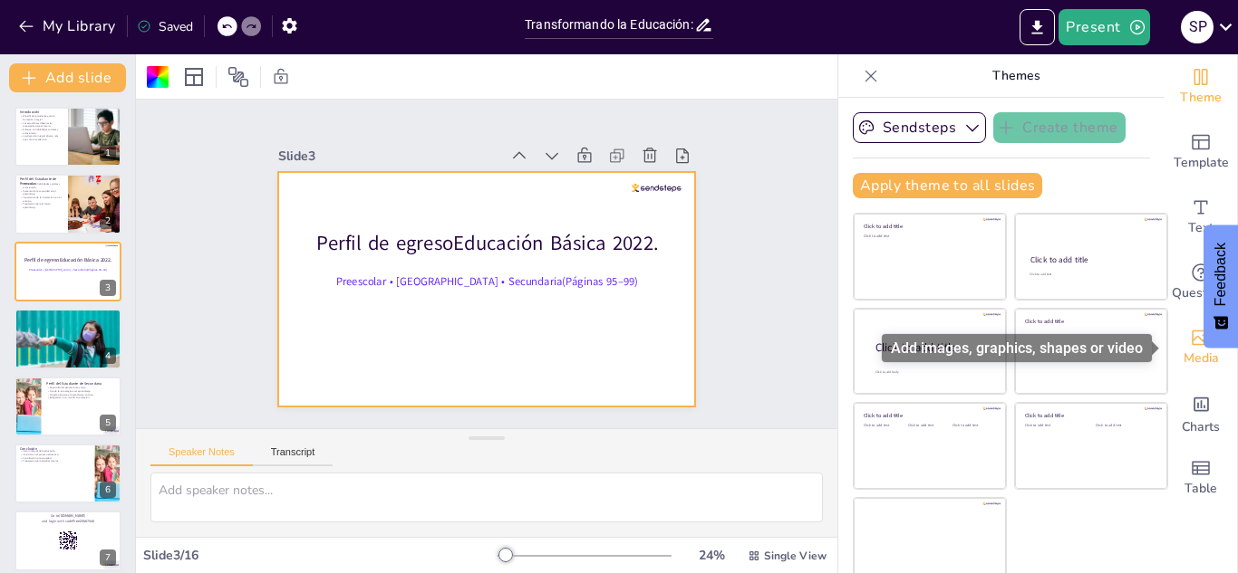
click at [1197, 359] on span "Media" at bounding box center [1200, 359] width 35 height 20
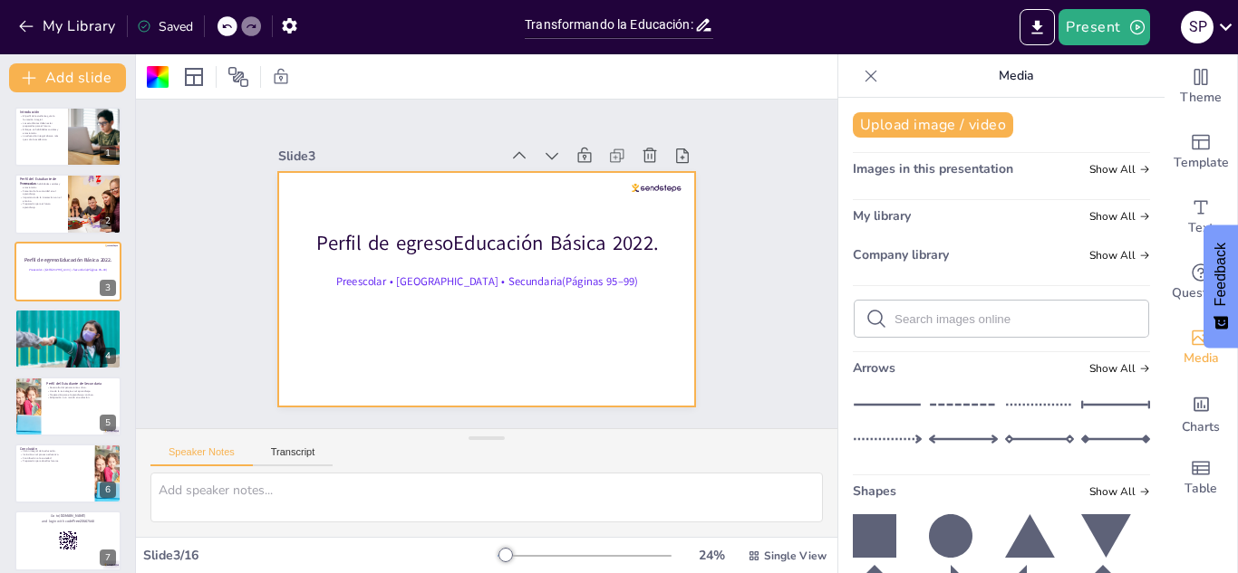
click at [933, 313] on input "text" at bounding box center [1015, 320] width 243 height 14
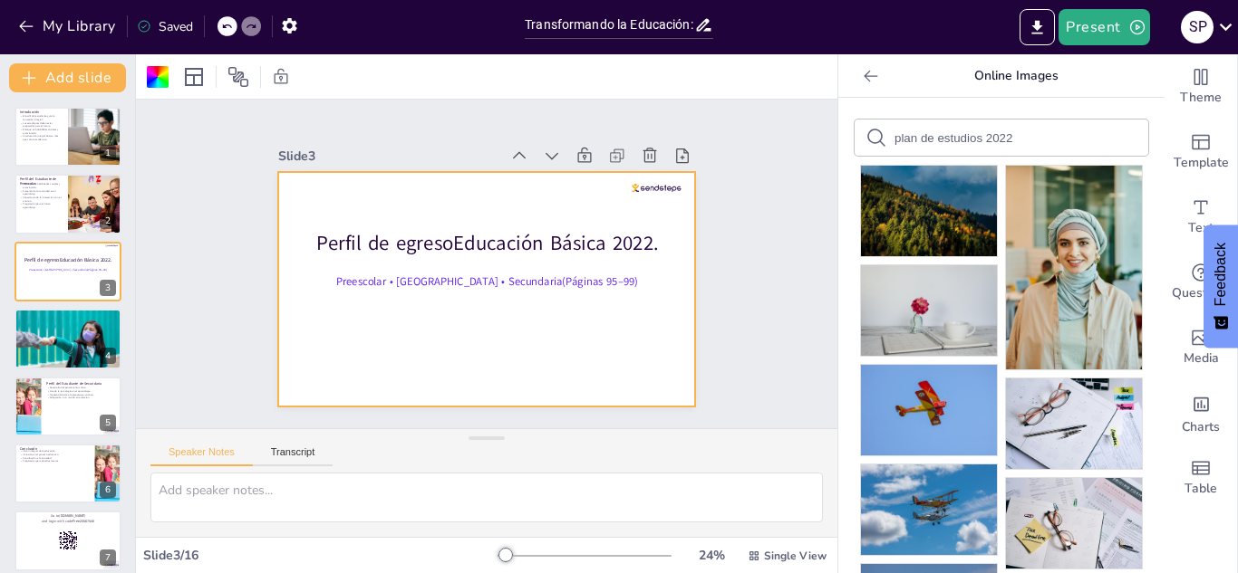
click at [1026, 124] on div "plan de estudios 2022" at bounding box center [1001, 138] width 294 height 36
drag, startPoint x: 1023, startPoint y: 144, endPoint x: 939, endPoint y: 135, distance: 84.7
click at [939, 135] on form "plan de estudios 2022" at bounding box center [970, 138] width 153 height 17
click at [955, 137] on input "plan de estudios 2022" at bounding box center [970, 138] width 153 height 14
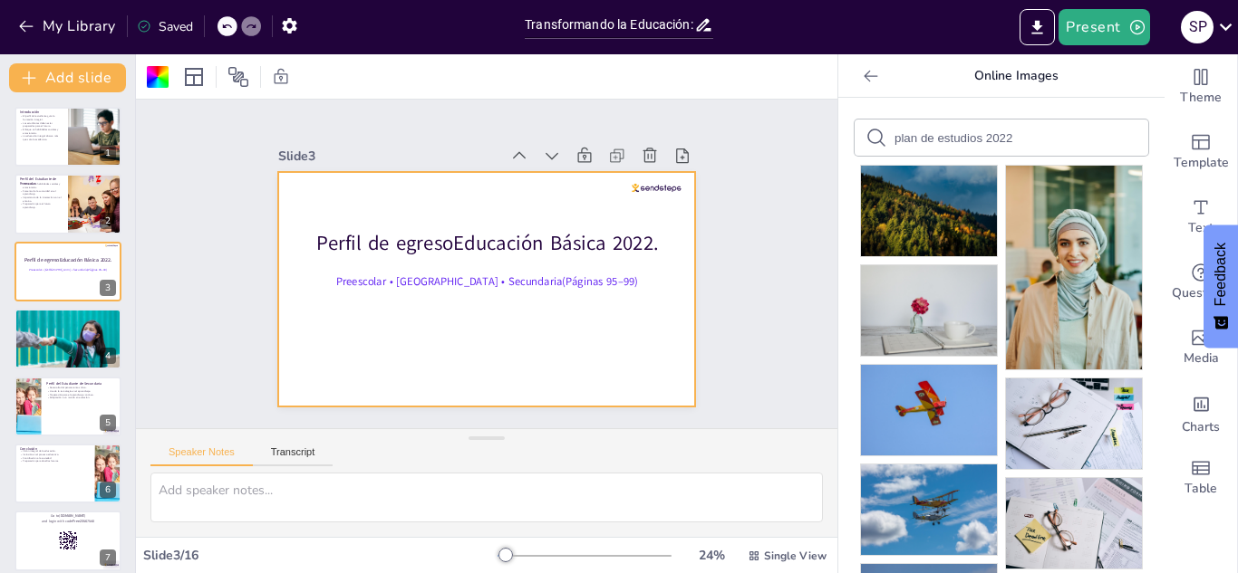
drag, startPoint x: 1012, startPoint y: 140, endPoint x: 823, endPoint y: 127, distance: 189.8
click at [823, 127] on div "Document fonts Akatab Recently used Akatab Mulish Popular fonts Fonts Add slide…" at bounding box center [619, 313] width 1238 height 519
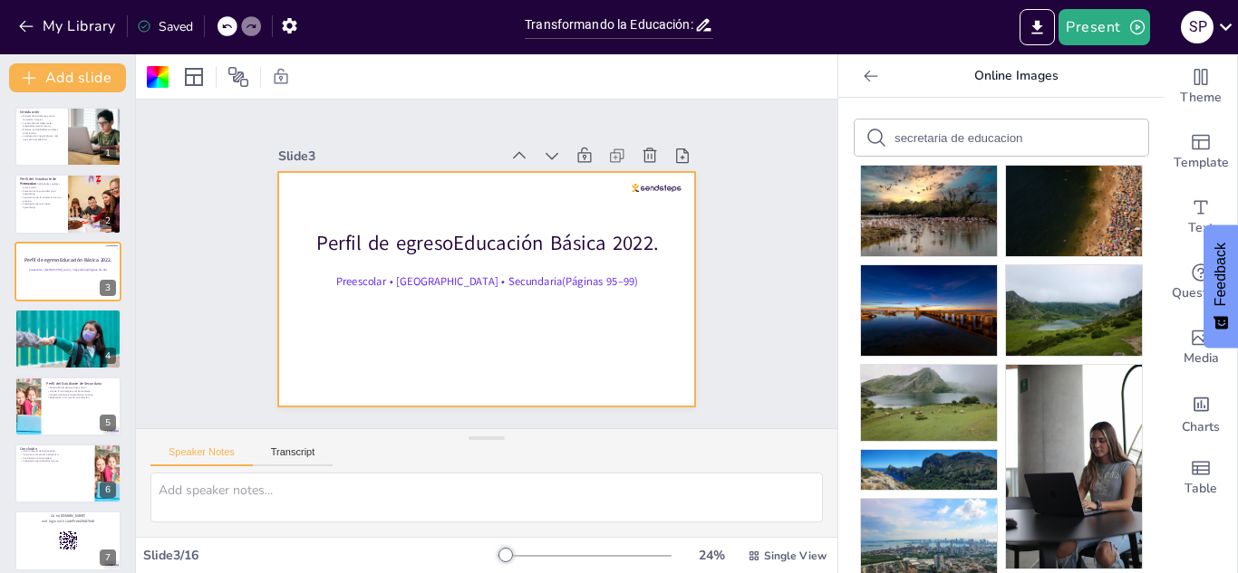
click at [1009, 135] on input "secretaria de educacion" at bounding box center [970, 138] width 153 height 14
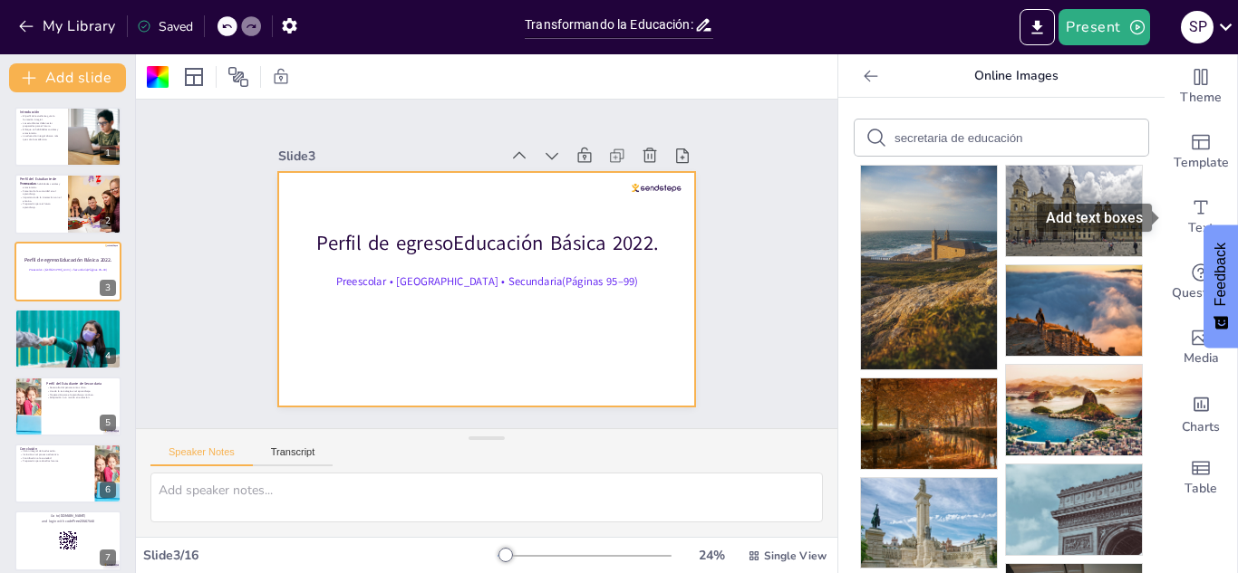
drag, startPoint x: 1161, startPoint y: 213, endPoint x: 1161, endPoint y: 232, distance: 19.0
click at [1161, 232] on body "My Library Saved Transformando la Educación: El Perfil del Estudiante en la Edu…" at bounding box center [619, 286] width 1238 height 573
drag, startPoint x: 1101, startPoint y: 440, endPoint x: 541, endPoint y: 323, distance: 572.1
click at [541, 323] on div "Document fonts Akatab Recently used Akatab Mulish Popular fonts Fonts Add slide…" at bounding box center [619, 313] width 1238 height 519
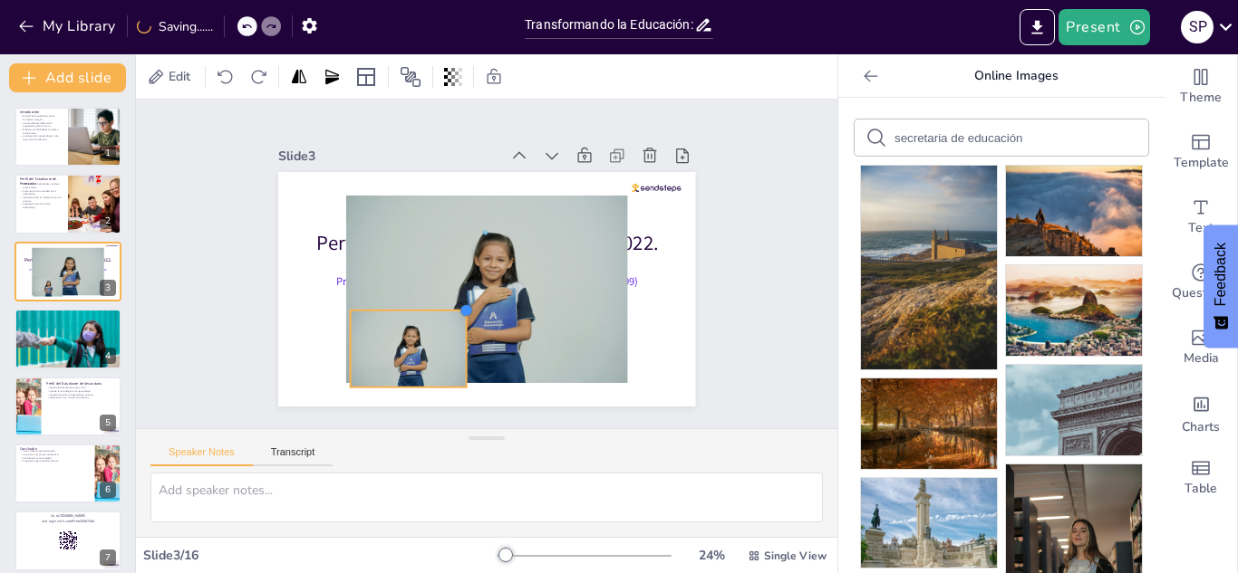
drag, startPoint x: 630, startPoint y: 201, endPoint x: 464, endPoint y: 350, distance: 222.6
click at [464, 350] on div "Perfil de egresoEducación Básica 2022. Preescolar • [GEOGRAPHIC_DATA] • Secunda…" at bounding box center [478, 288] width 469 height 352
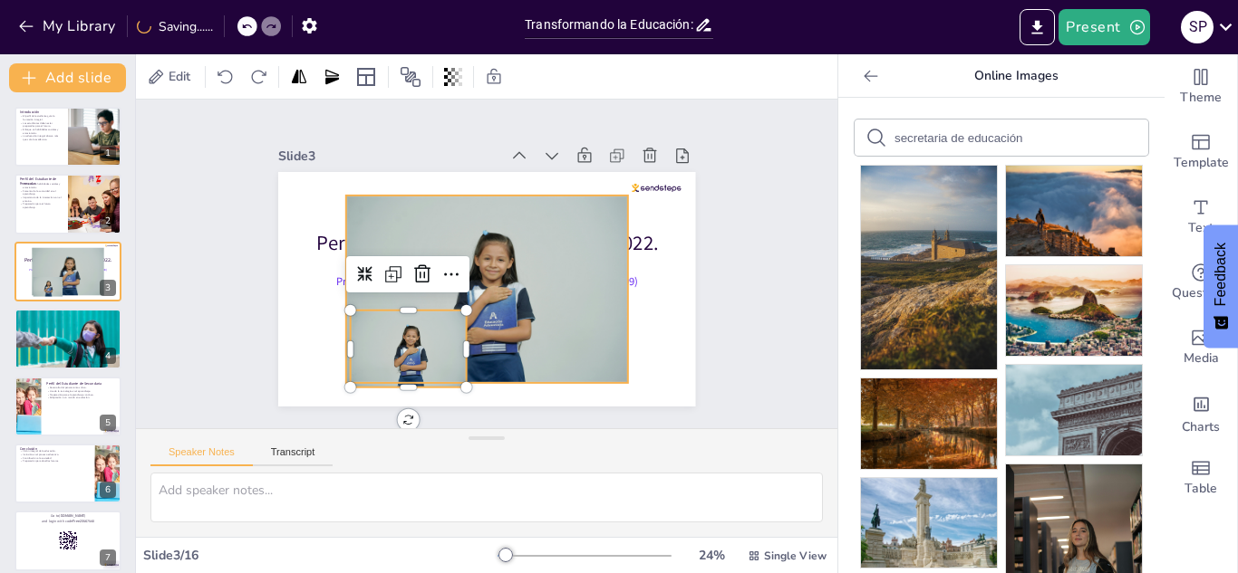
click at [551, 228] on div at bounding box center [474, 285] width 338 height 303
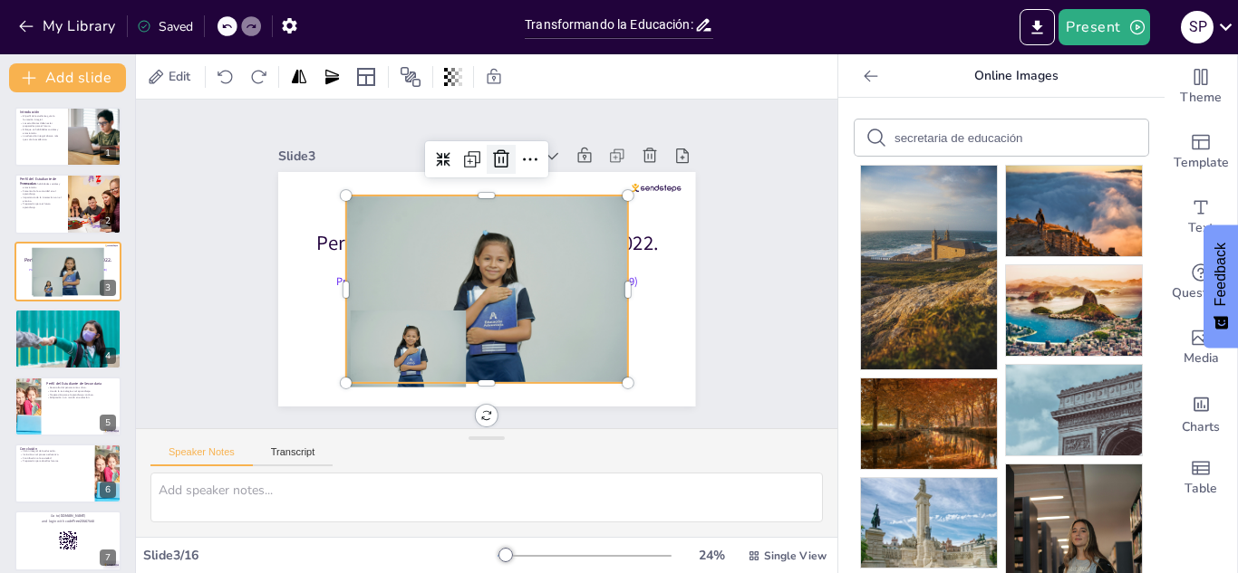
click at [532, 166] on icon at bounding box center [543, 173] width 22 height 23
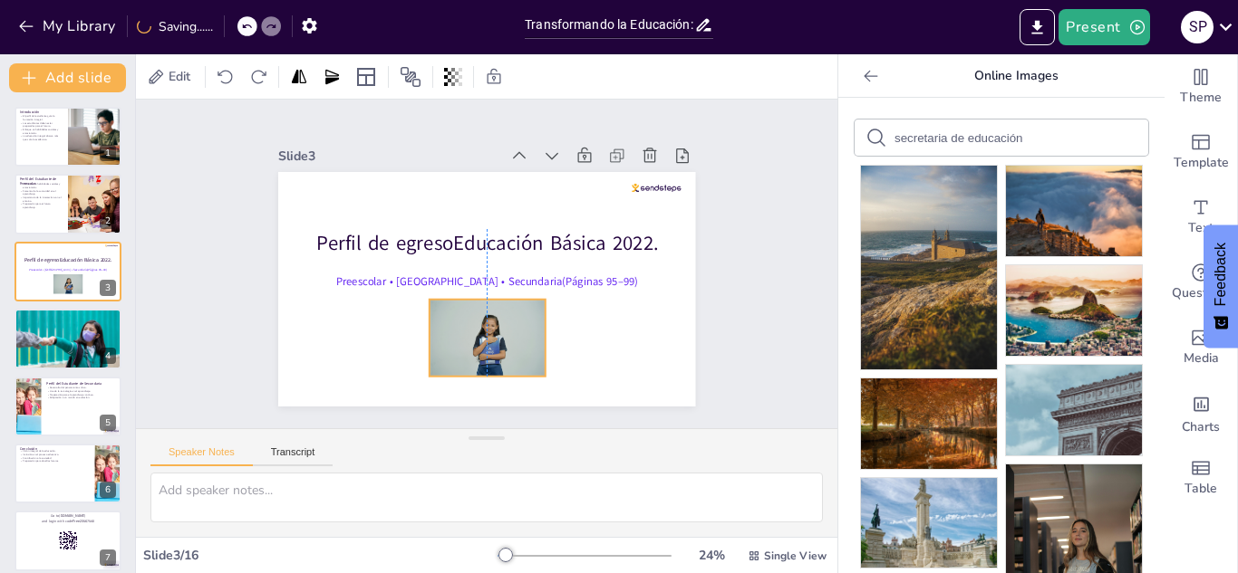
drag, startPoint x: 444, startPoint y: 326, endPoint x: 523, endPoint y: 315, distance: 79.6
click at [519, 315] on div at bounding box center [449, 328] width 139 height 125
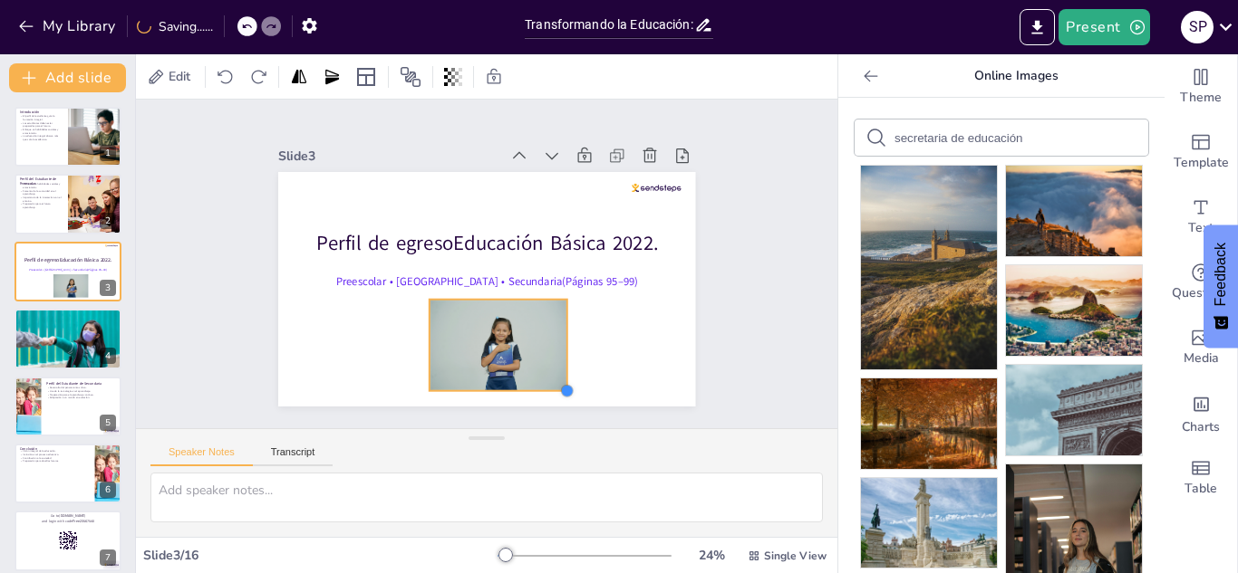
drag, startPoint x: 544, startPoint y: 373, endPoint x: 562, endPoint y: 388, distance: 23.2
click at [533, 400] on div at bounding box center [524, 409] width 18 height 18
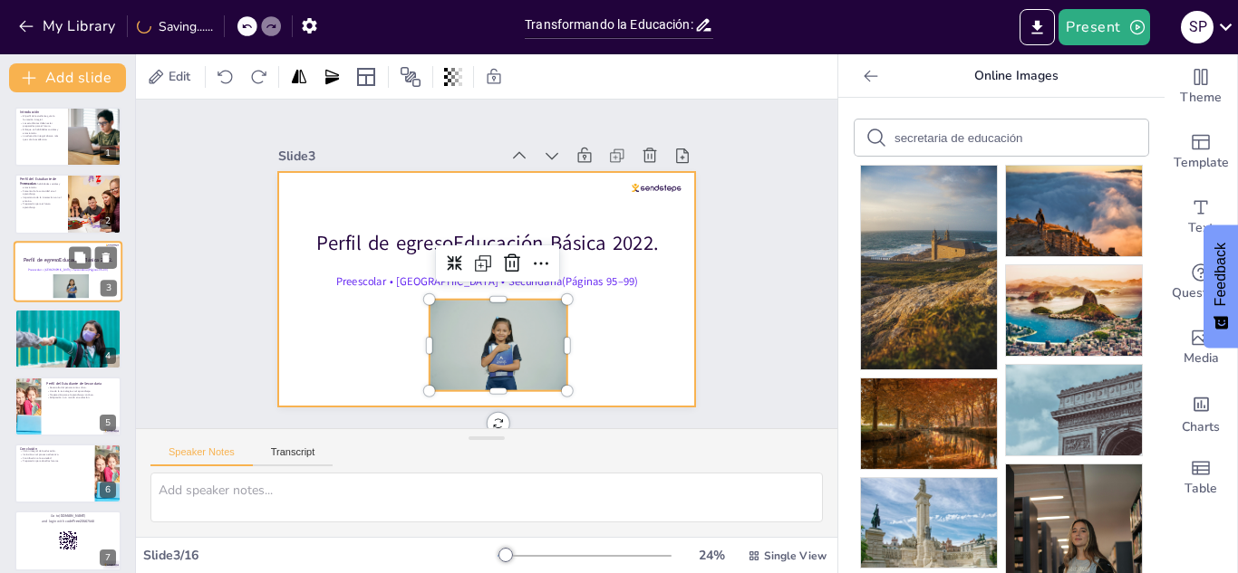
drag, startPoint x: 123, startPoint y: 256, endPoint x: 120, endPoint y: 247, distance: 9.8
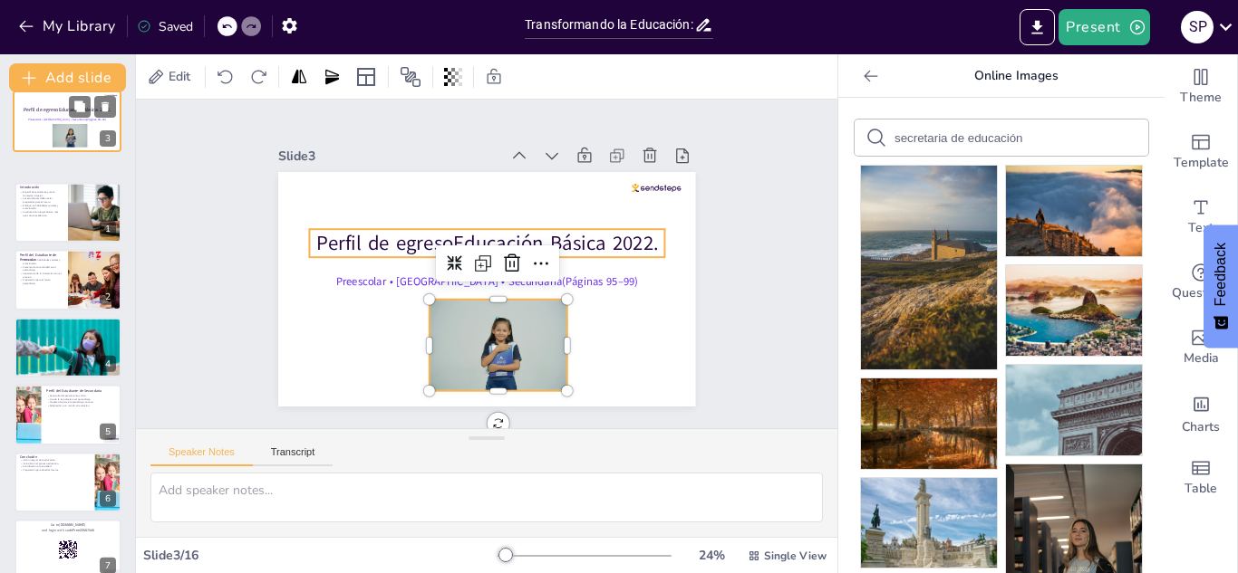
drag, startPoint x: 31, startPoint y: 267, endPoint x: 30, endPoint y: 112, distance: 154.9
click at [30, 92] on div "Perfil de egresoEducación Básica 2022. Preescolar • [GEOGRAPHIC_DATA] • Secunda…" at bounding box center [67, 92] width 107 height 0
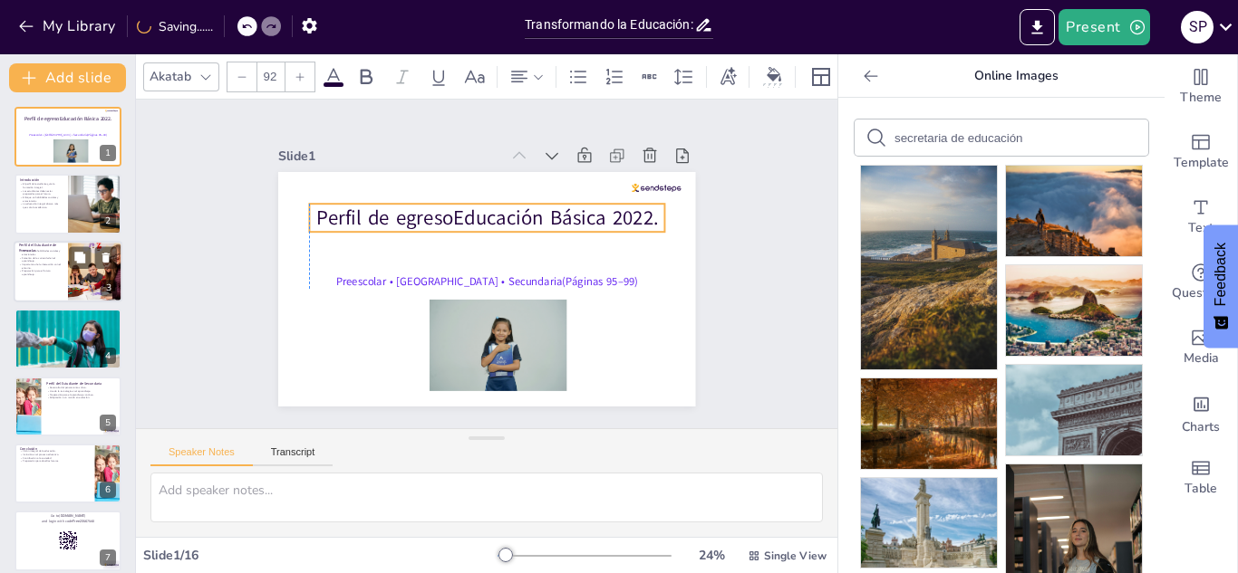
drag, startPoint x: 439, startPoint y: 246, endPoint x: 439, endPoint y: 221, distance: 25.4
click at [443, 221] on p "Perfil de egresoEducación Básica 2022." at bounding box center [528, 283] width 170 height 336
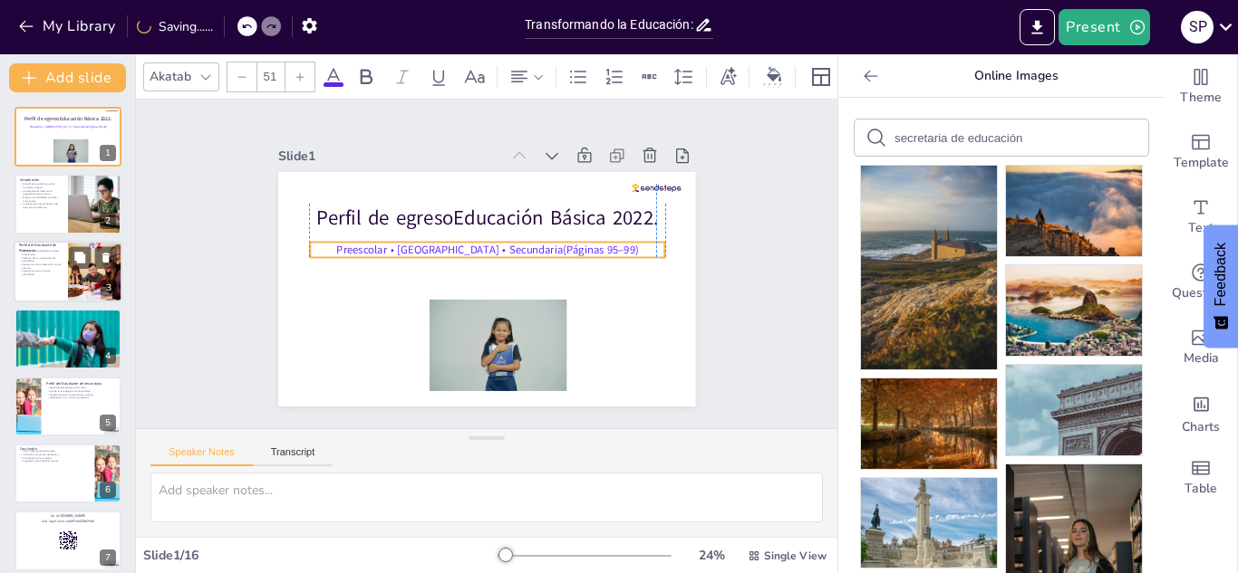
drag, startPoint x: 449, startPoint y: 284, endPoint x: 446, endPoint y: 253, distance: 31.9
click at [447, 253] on span "Preescolar • [GEOGRAPHIC_DATA] • Secundaria(Páginas 95–99)" at bounding box center [501, 260] width 108 height 292
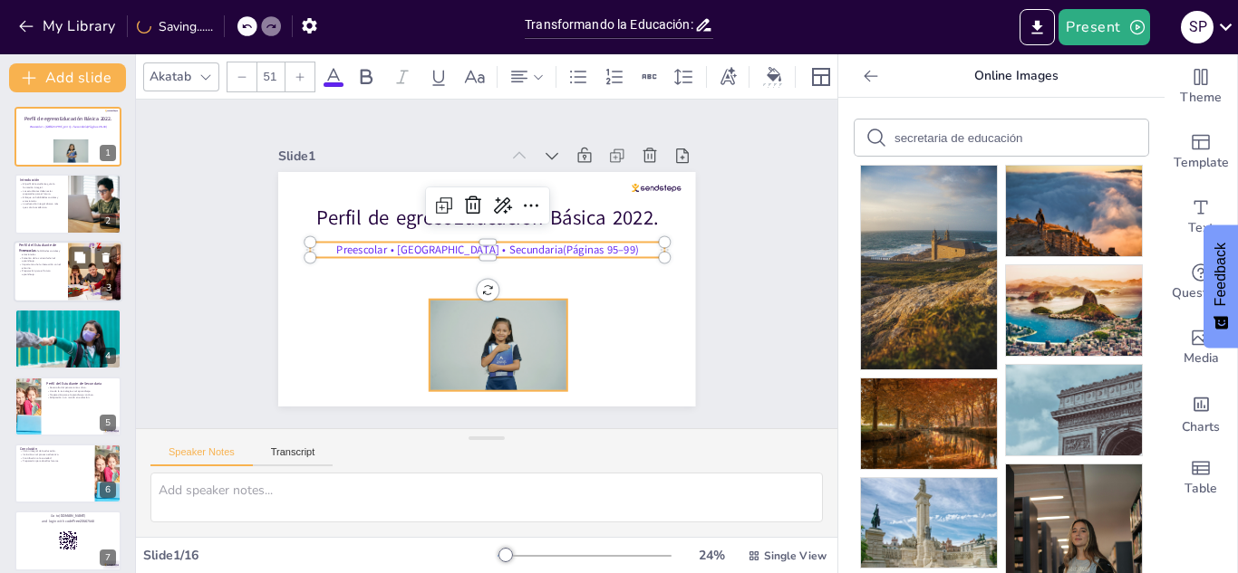
click at [474, 327] on div at bounding box center [417, 307] width 140 height 163
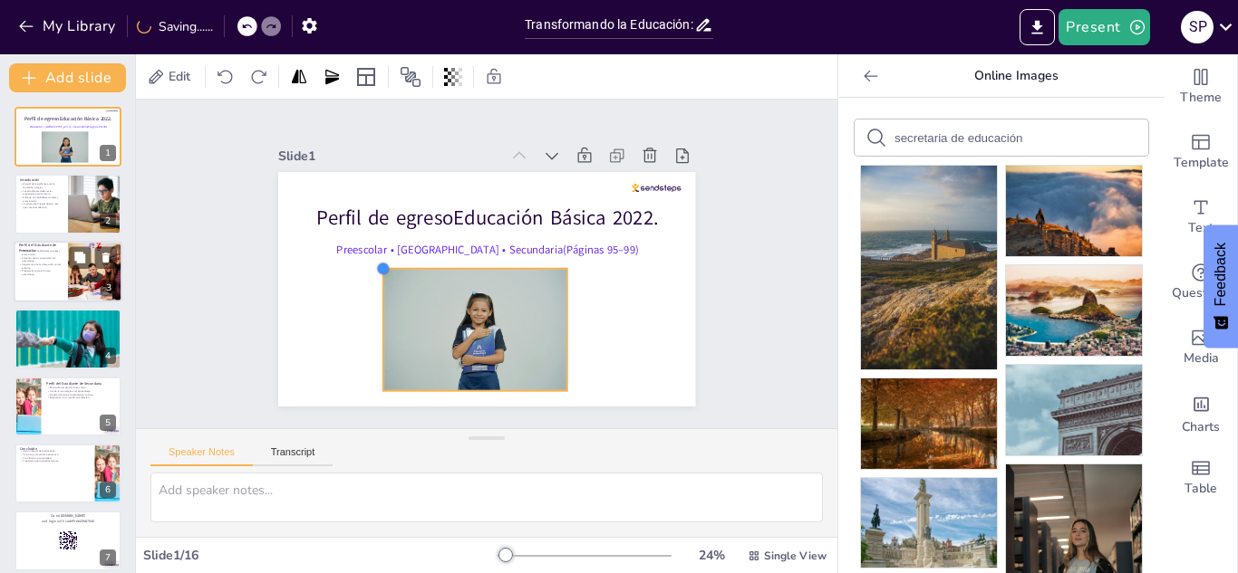
drag, startPoint x: 424, startPoint y: 297, endPoint x: 400, endPoint y: 266, distance: 38.8
click at [400, 266] on div "Perfil de egresoEducación Básica 2022. Preescolar • [GEOGRAPHIC_DATA] • Secunda…" at bounding box center [472, 284] width 476 height 435
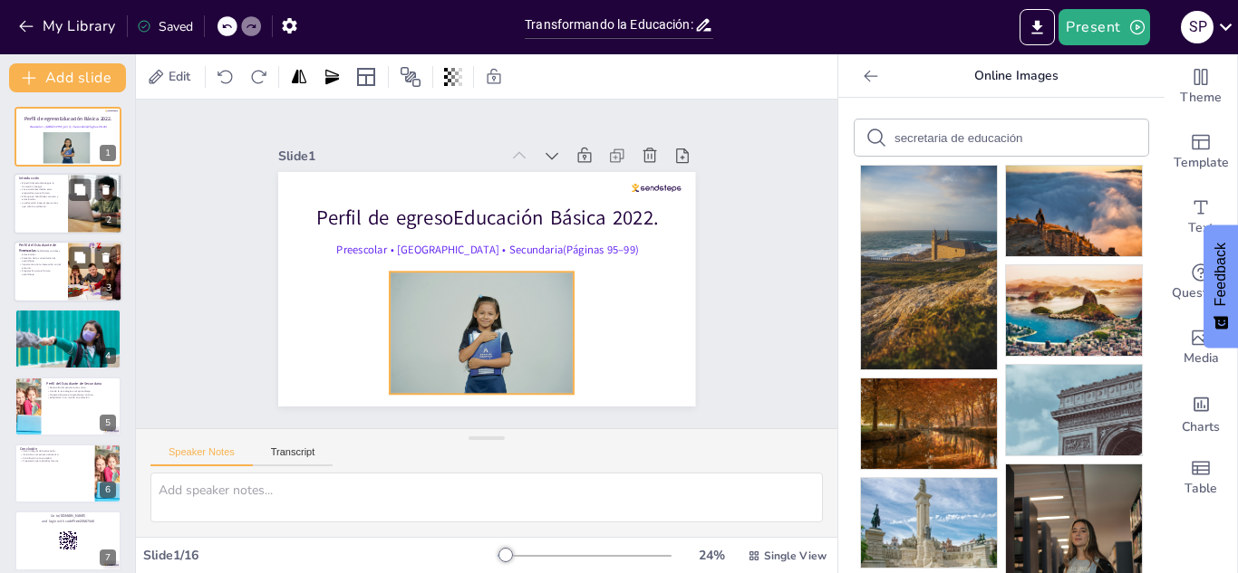
click at [31, 217] on div at bounding box center [68, 205] width 109 height 62
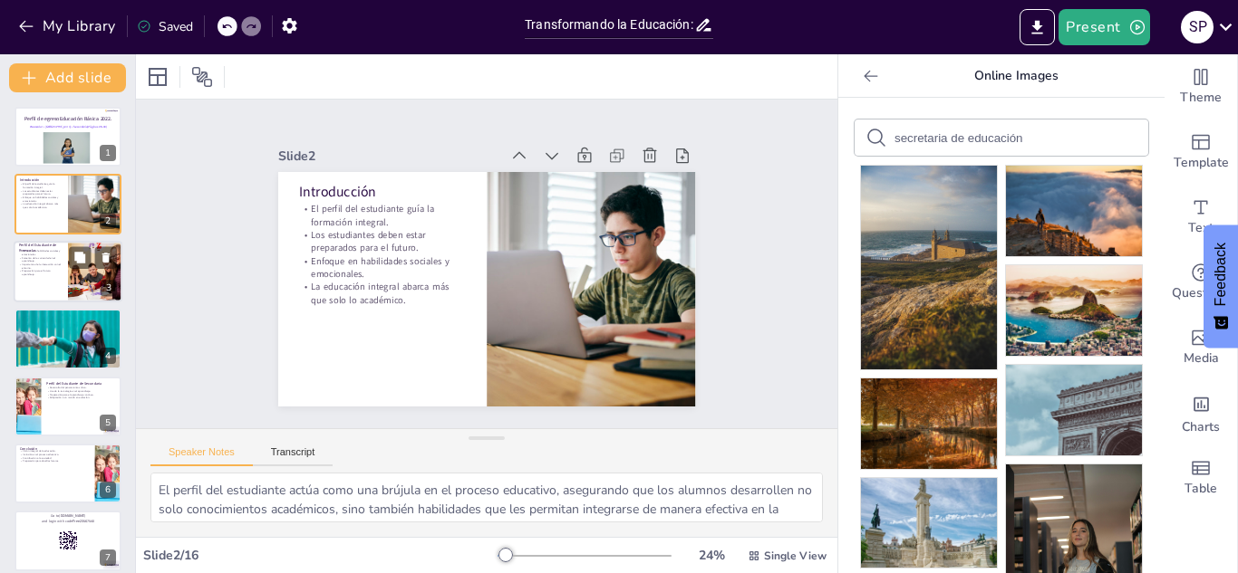
click at [37, 274] on p "Preparación para el futuro aprendizaje." at bounding box center [40, 273] width 43 height 6
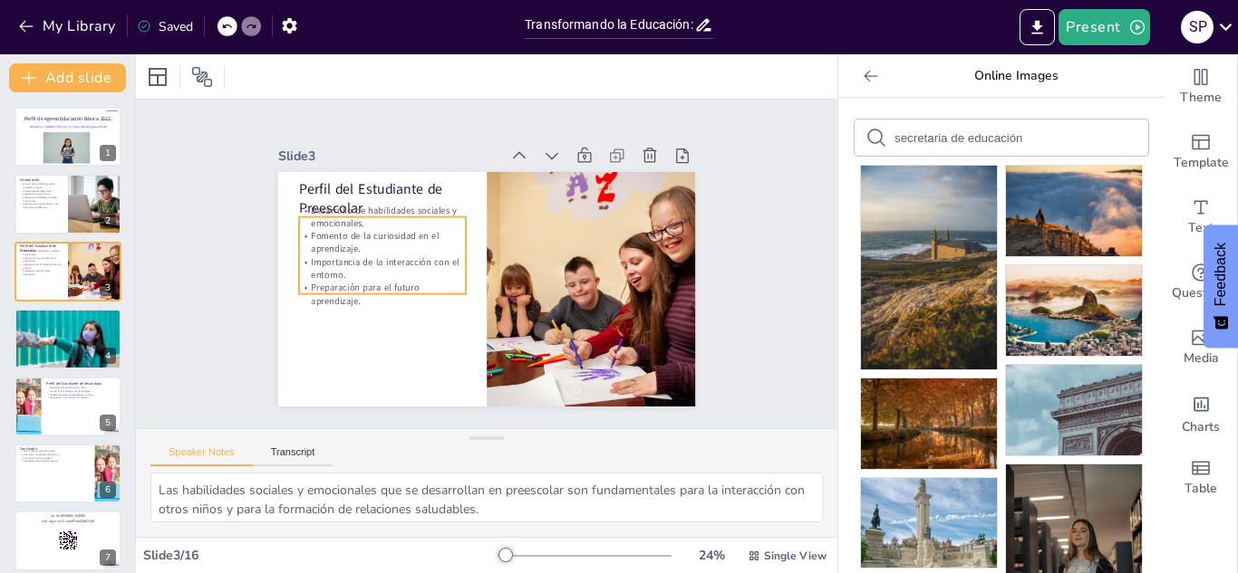
click at [495, 236] on p "Fomento de la curiosidad en el aprendizaje." at bounding box center [508, 159] width 26 height 167
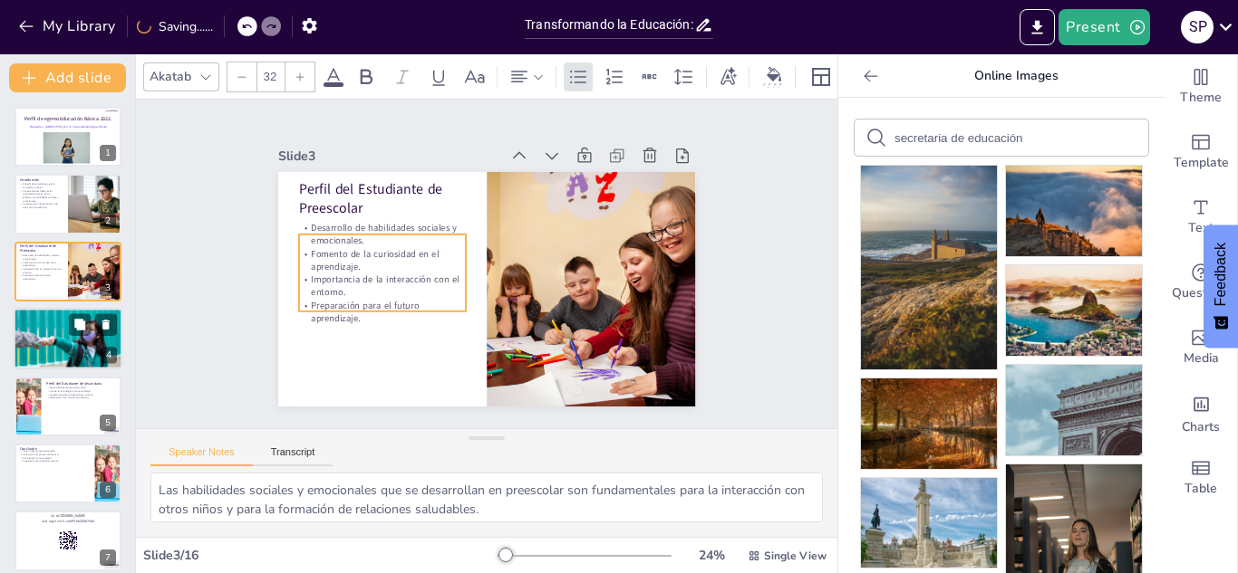
click at [85, 351] on div at bounding box center [68, 339] width 109 height 62
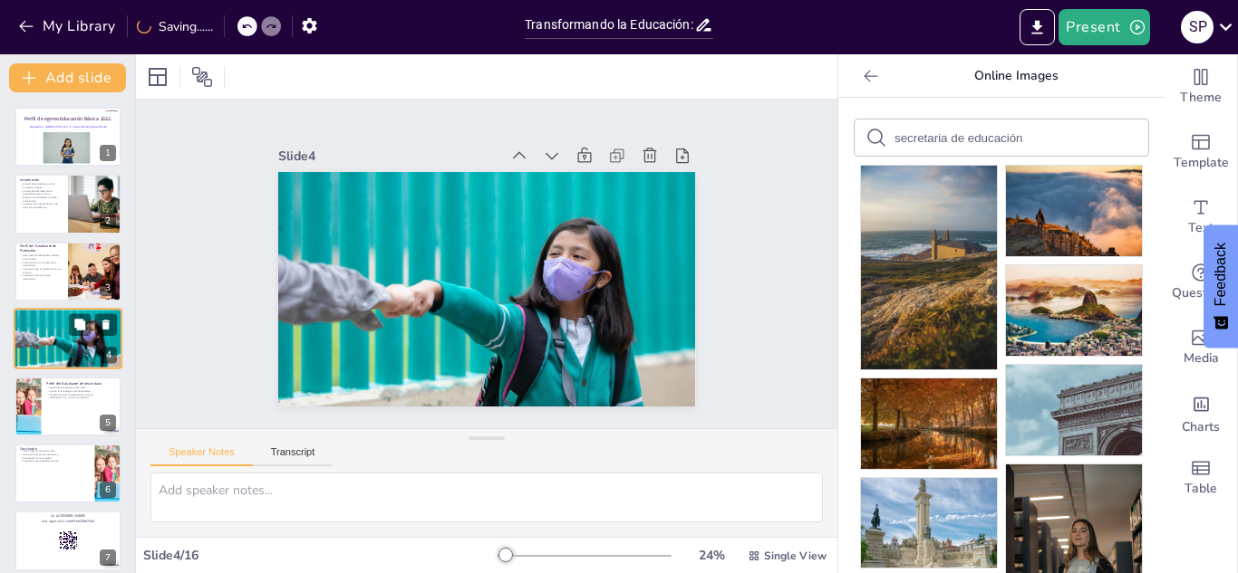
scroll to position [6, 0]
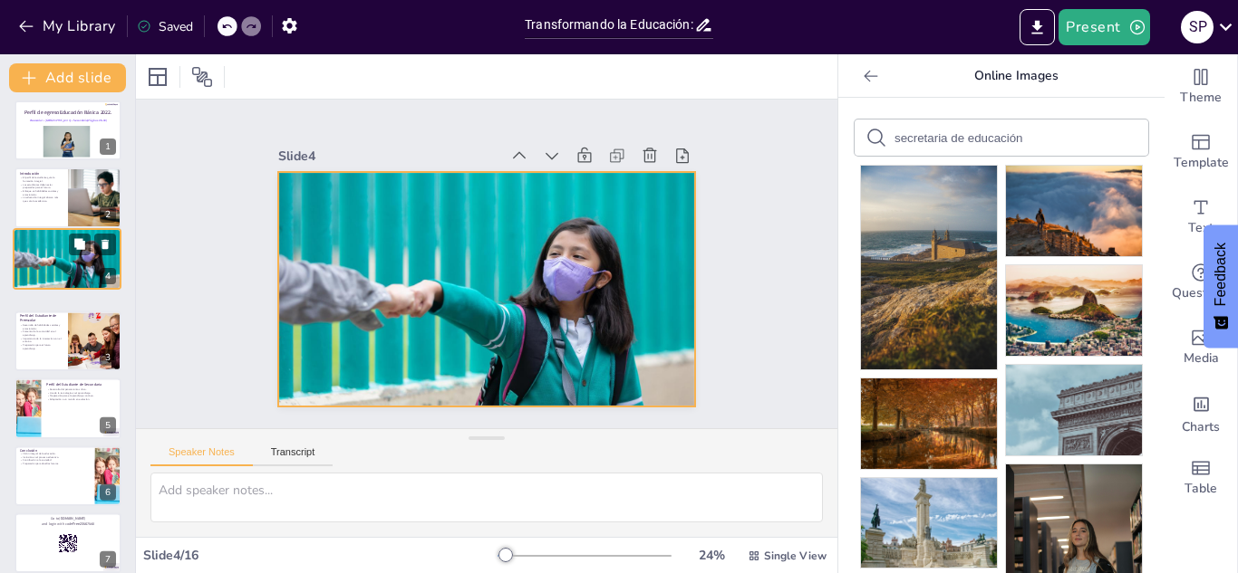
drag, startPoint x: 46, startPoint y: 342, endPoint x: 43, endPoint y: 245, distance: 97.0
click at [43, 245] on div at bounding box center [67, 259] width 107 height 60
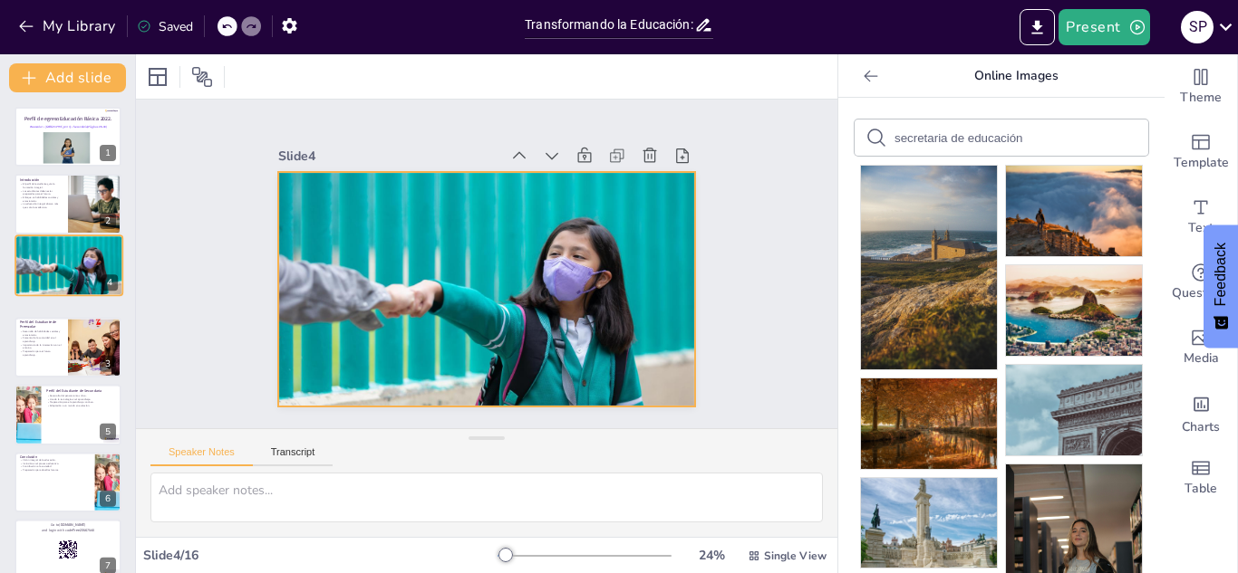
scroll to position [14, 0]
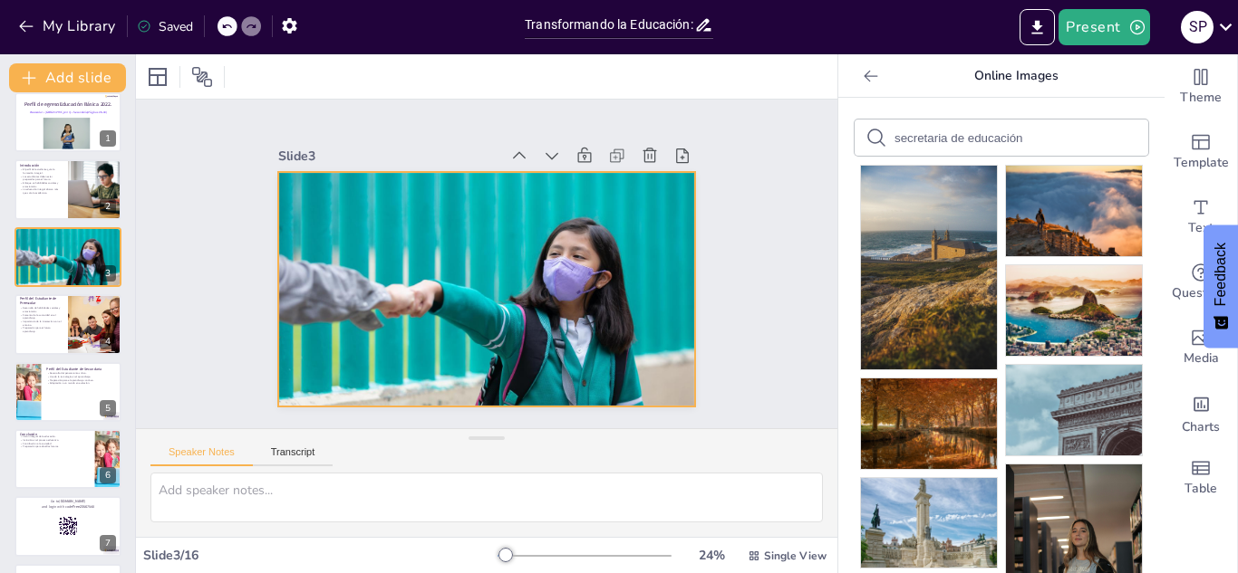
click at [555, 246] on div at bounding box center [468, 247] width 454 height 467
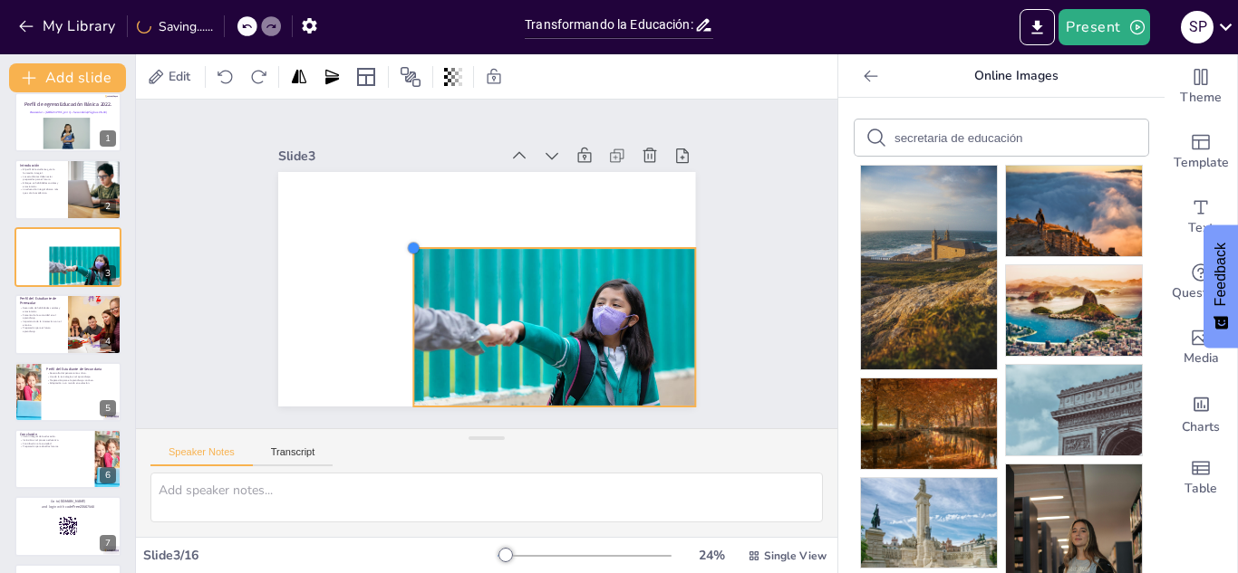
drag, startPoint x: 284, startPoint y: 171, endPoint x: 477, endPoint y: 247, distance: 206.6
click at [477, 247] on div at bounding box center [481, 288] width 457 height 316
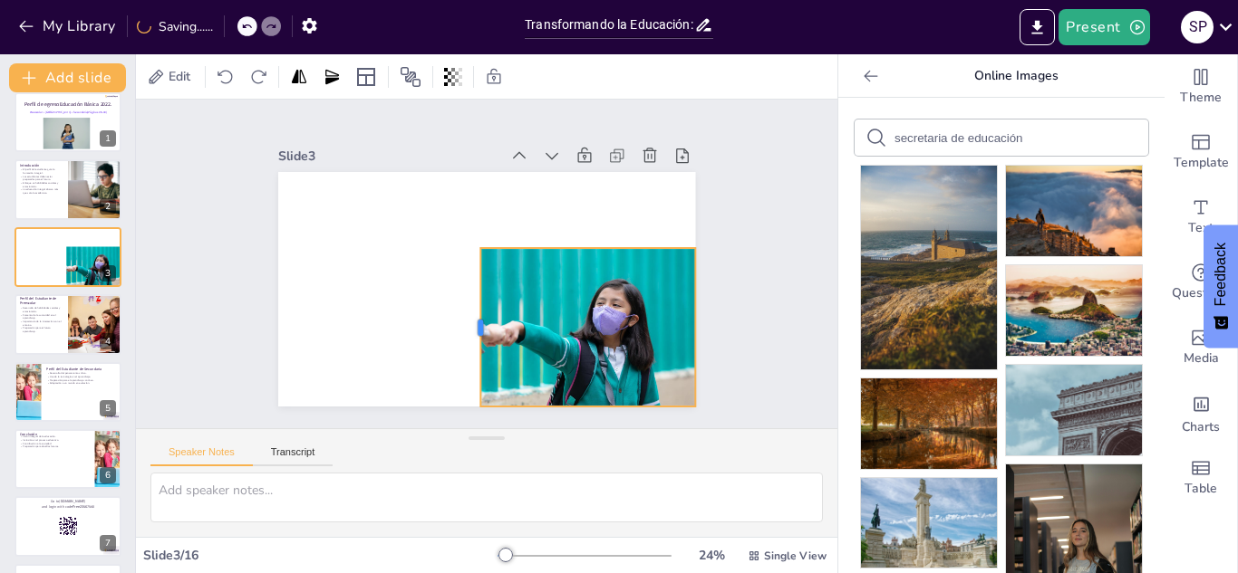
drag, startPoint x: 408, startPoint y: 327, endPoint x: 475, endPoint y: 326, distance: 67.0
click at [475, 261] on div at bounding box center [427, 237] width 159 height 47
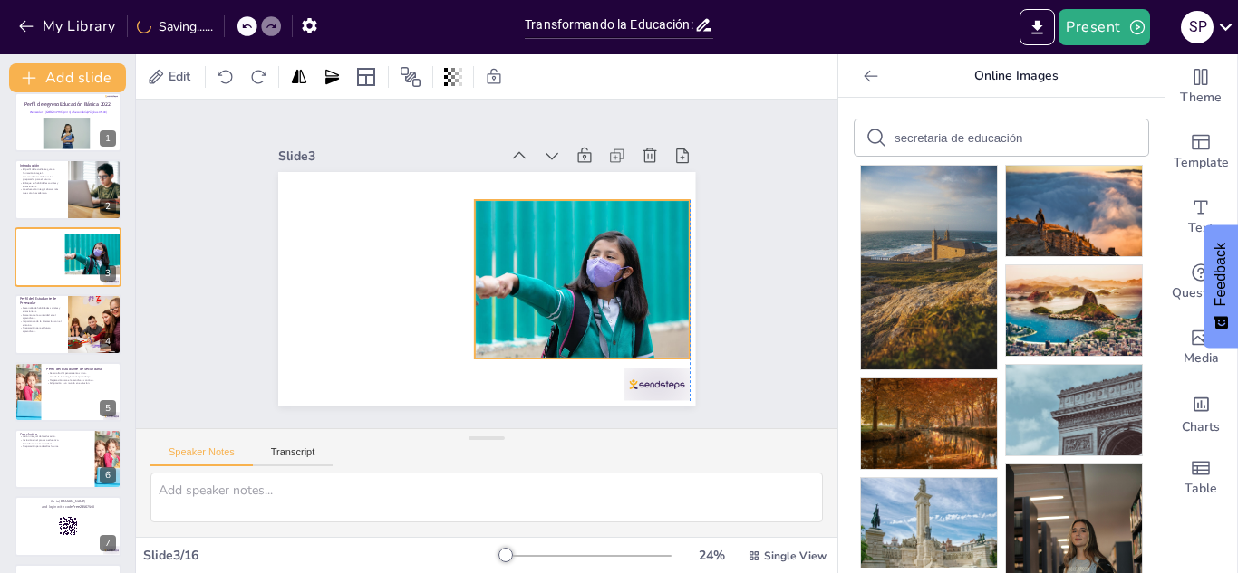
drag, startPoint x: 551, startPoint y: 303, endPoint x: 542, endPoint y: 255, distance: 48.9
click at [542, 255] on div at bounding box center [521, 317] width 315 height 306
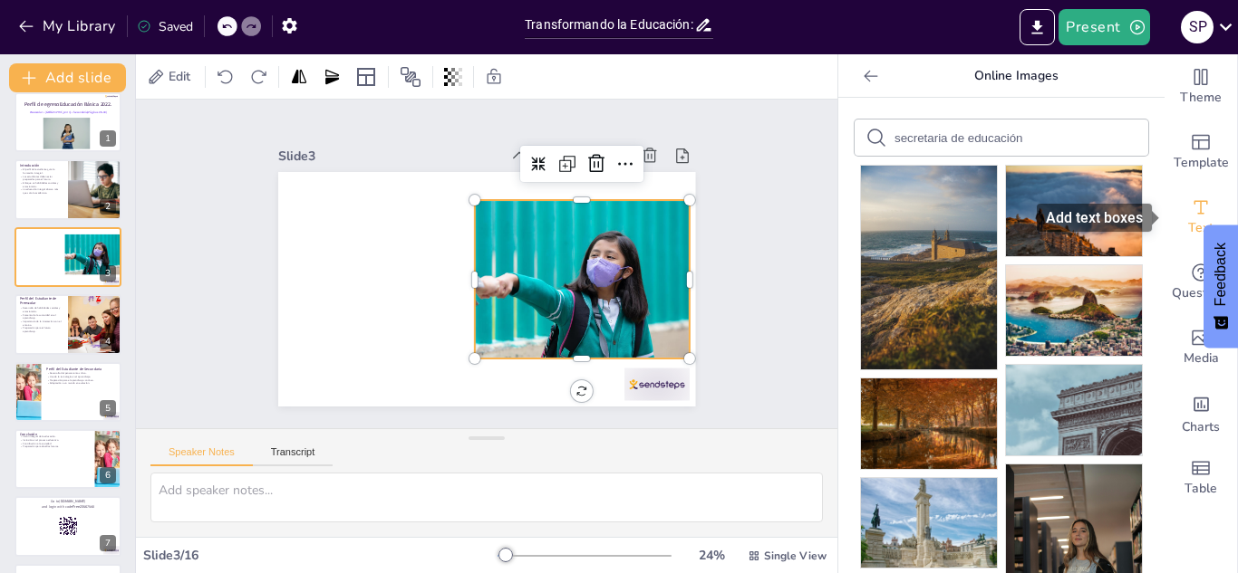
click at [1191, 219] on span "Text" at bounding box center [1200, 228] width 25 height 20
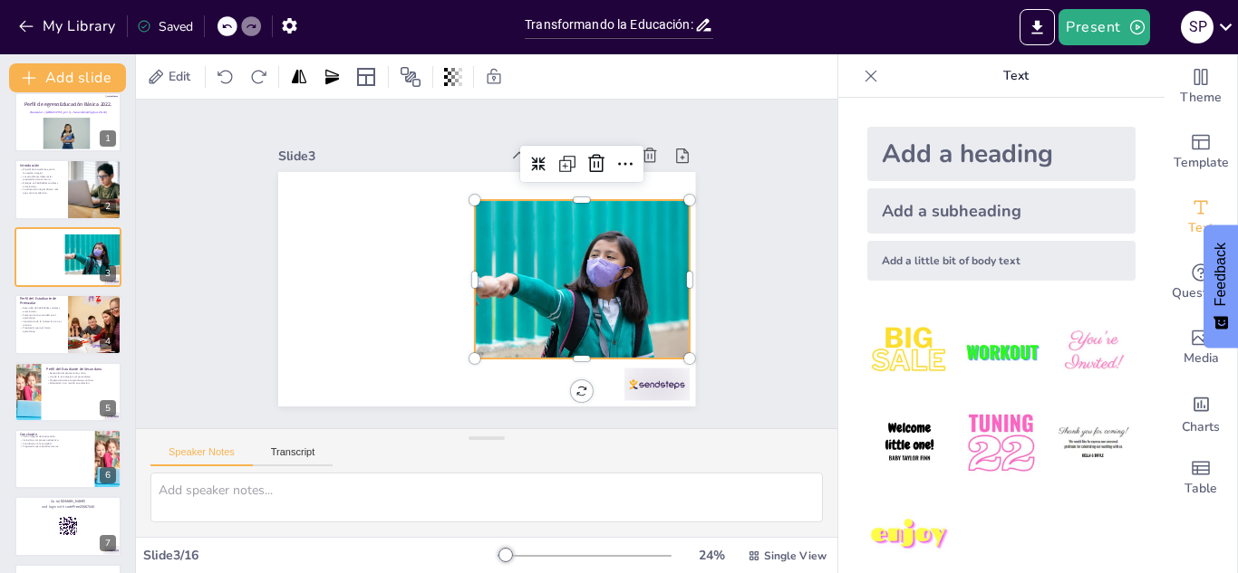
click at [910, 159] on div "Add a heading" at bounding box center [1001, 154] width 268 height 54
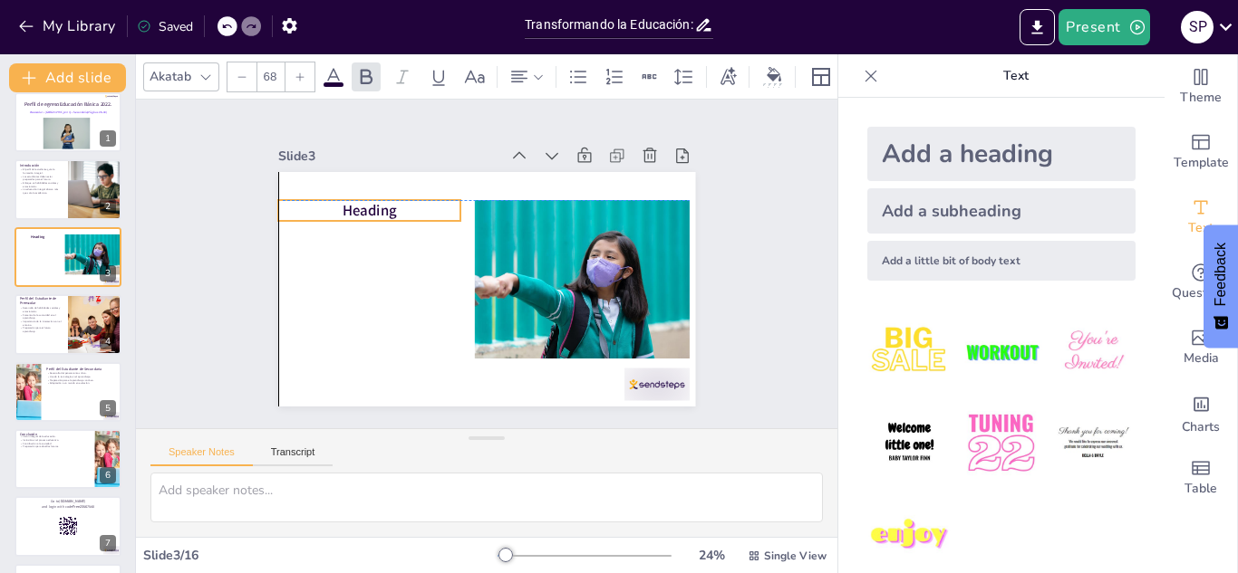
drag, startPoint x: 427, startPoint y: 281, endPoint x: 313, endPoint y: 205, distance: 136.4
click at [506, 310] on p "Heading" at bounding box center [598, 330] width 184 height 40
click at [933, 205] on div "Add a subheading" at bounding box center [1001, 210] width 268 height 45
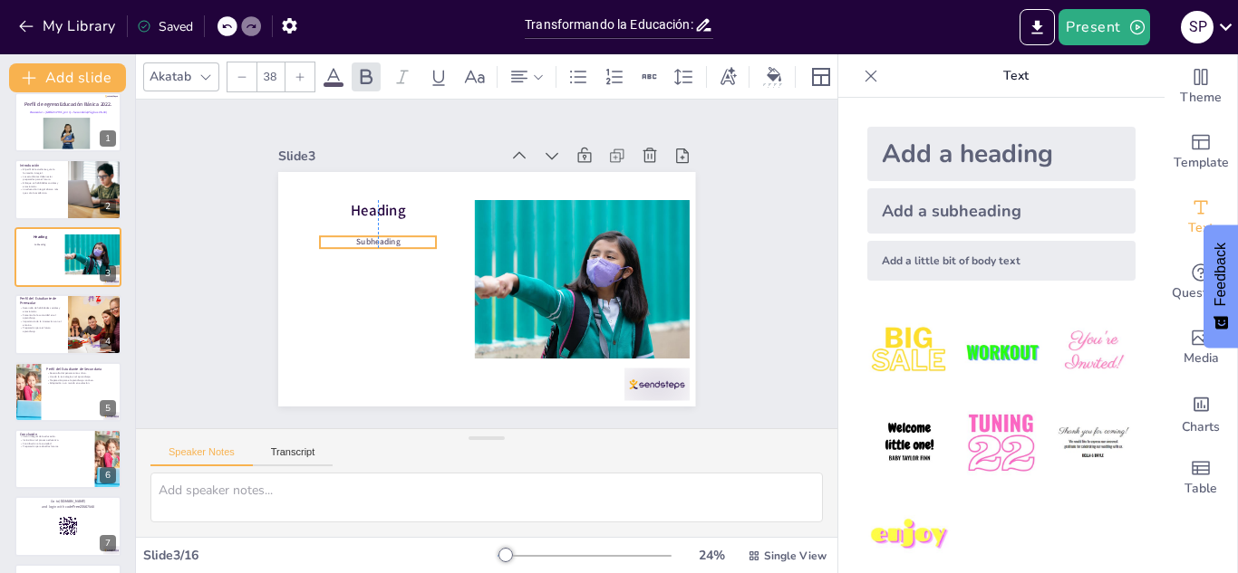
drag, startPoint x: 456, startPoint y: 284, endPoint x: 350, endPoint y: 237, distance: 116.0
click at [417, 213] on p "Subheading" at bounding box center [451, 159] width 68 height 107
click at [405, 229] on p "Subheading" at bounding box center [396, 200] width 111 height 58
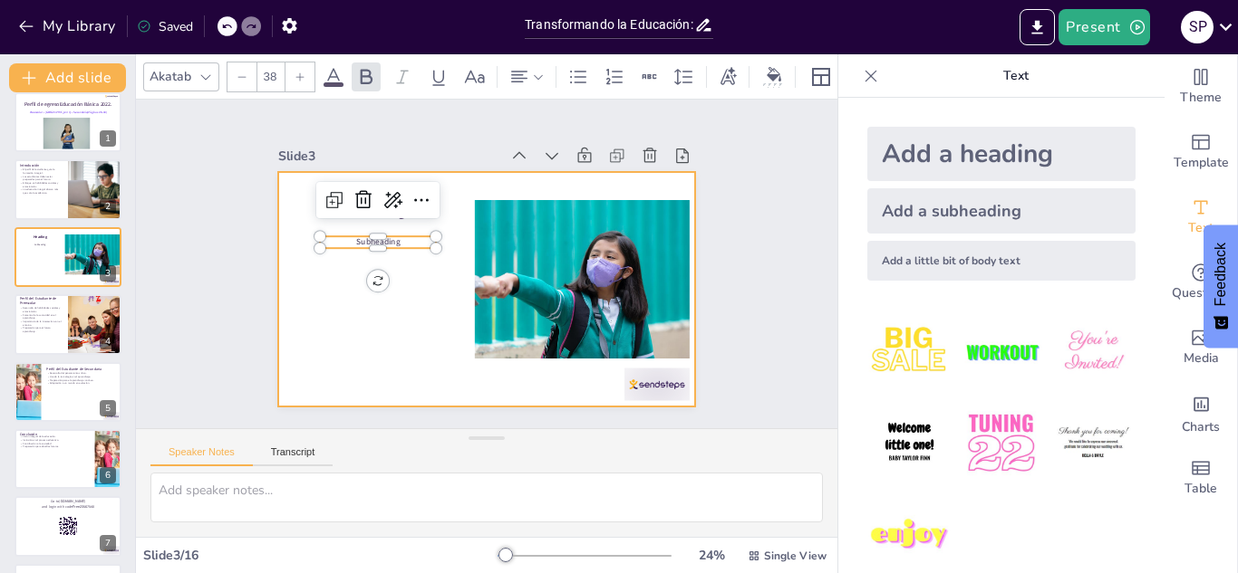
click at [415, 282] on div at bounding box center [478, 288] width 469 height 352
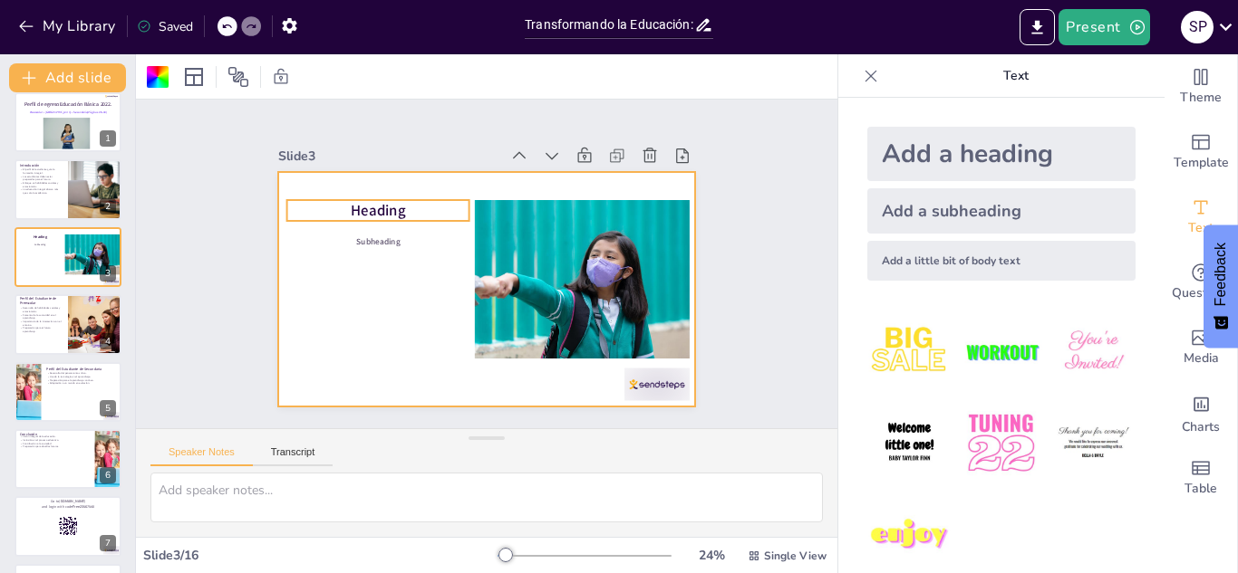
click at [398, 205] on span "Heading" at bounding box center [390, 189] width 57 height 31
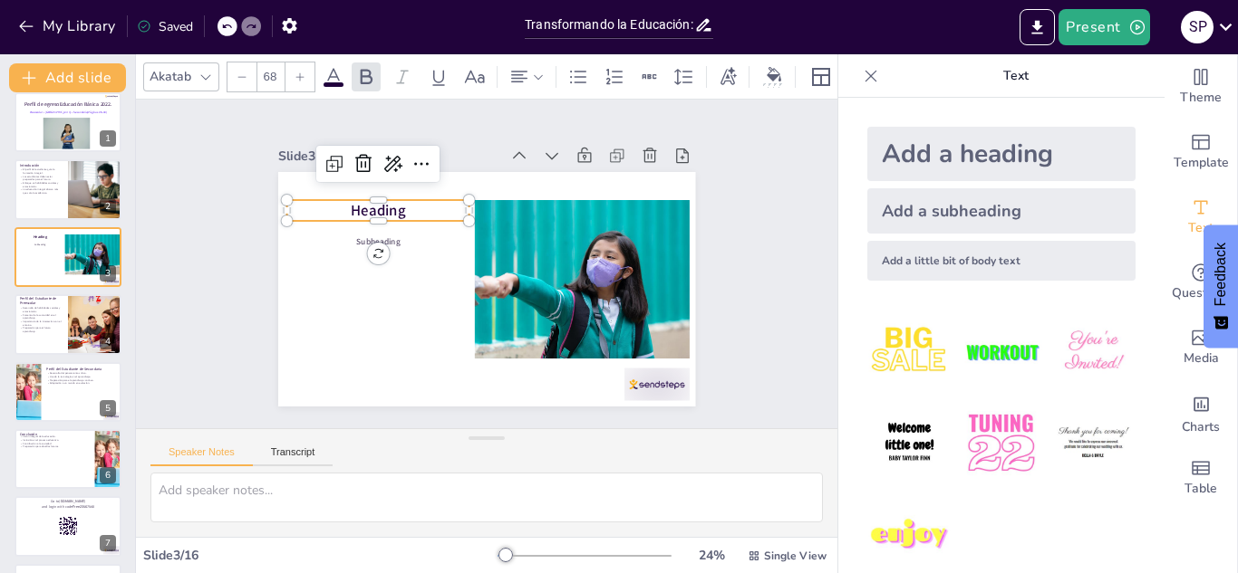
click at [398, 186] on span "Heading" at bounding box center [418, 163] width 57 height 44
drag, startPoint x: 407, startPoint y: 212, endPoint x: 271, endPoint y: 224, distance: 136.4
click at [271, 224] on div "Slide 1 Perfil de egresoEducación Básica 2022. Preescolar • [GEOGRAPHIC_DATA] •…" at bounding box center [486, 264] width 545 height 338
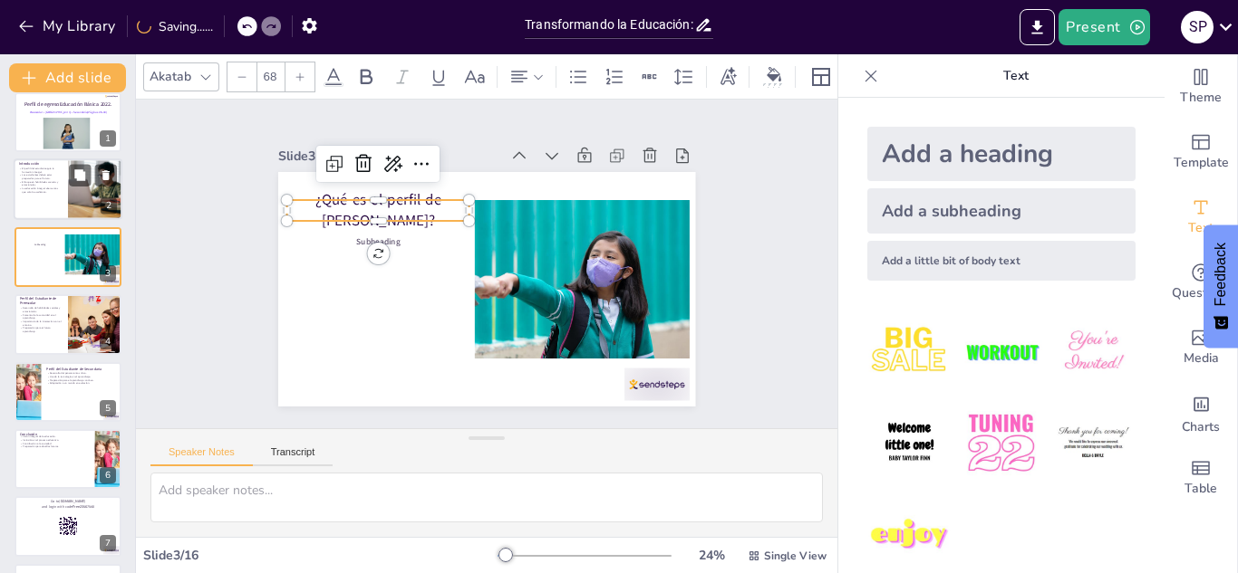
click at [43, 175] on p "Los estudiantes deben estar preparados para el futuro." at bounding box center [40, 177] width 43 height 6
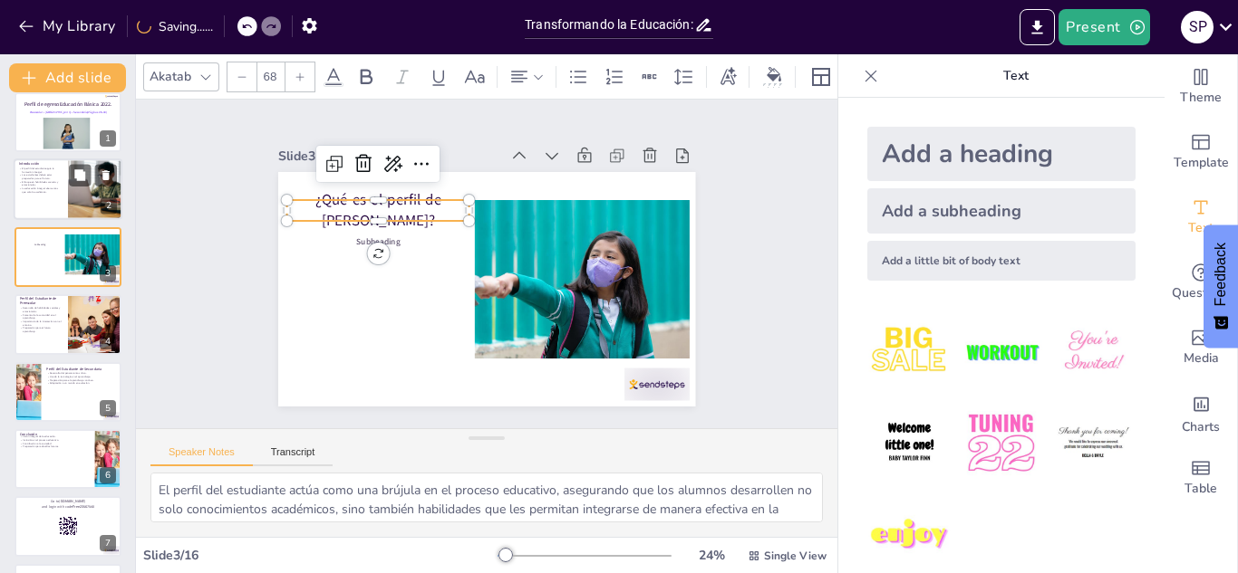
scroll to position [0, 0]
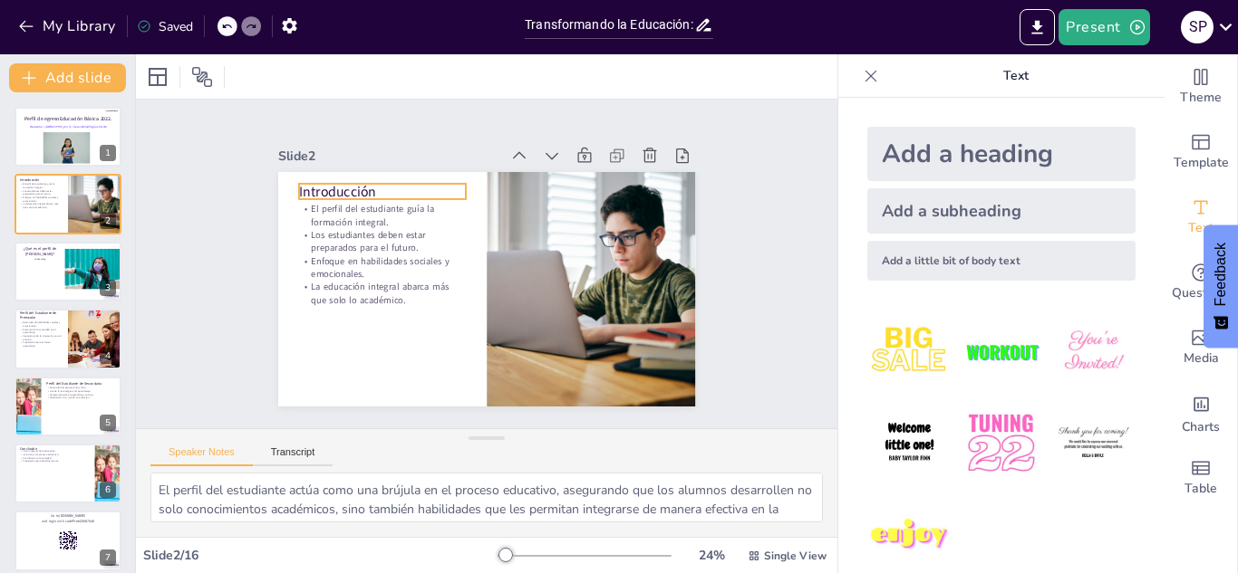
click at [447, 189] on p "Introducción" at bounding box center [497, 138] width 101 height 154
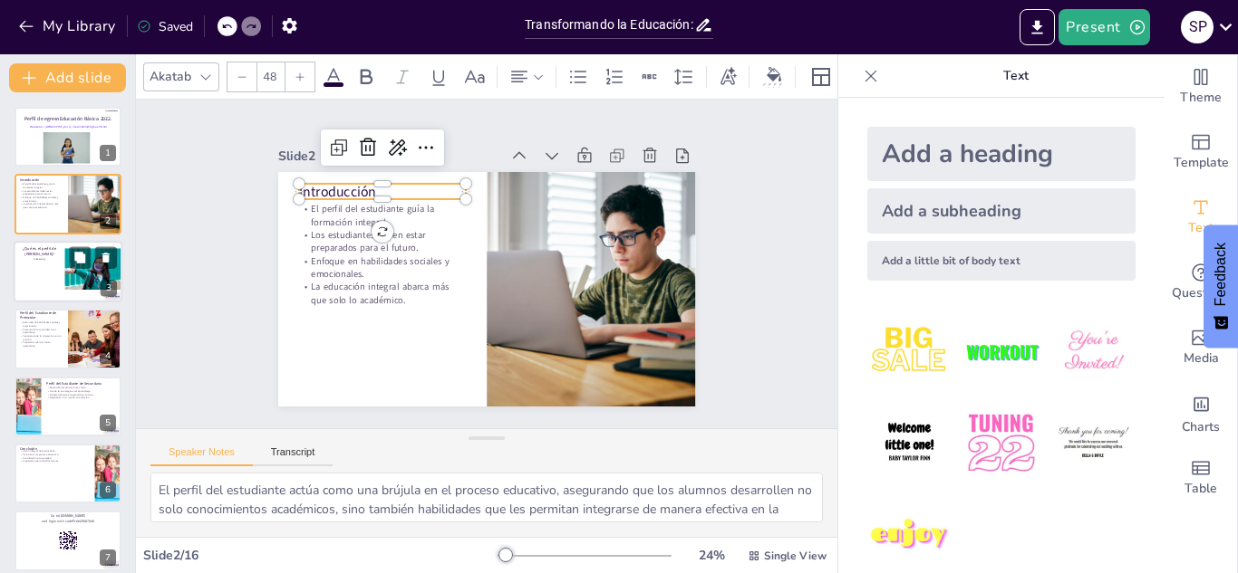
click at [46, 293] on div at bounding box center [68, 272] width 109 height 62
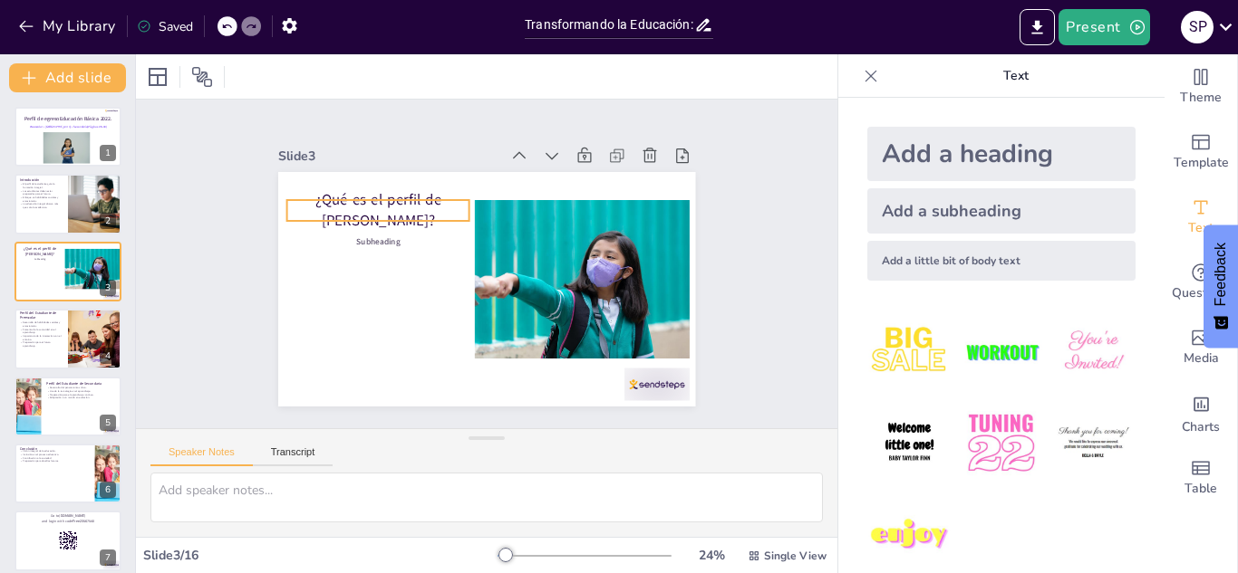
click at [330, 211] on p "¿Qué es el perfil de [PERSON_NAME]?" at bounding box center [399, 179] width 187 height 96
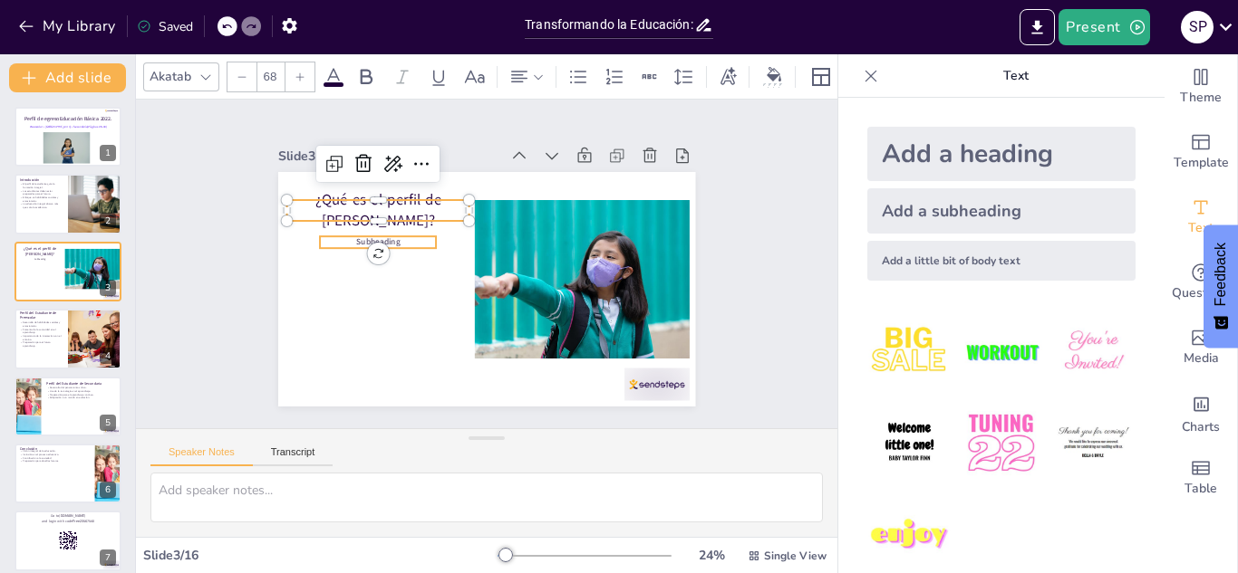
click at [362, 230] on span "Subheading" at bounding box center [384, 220] width 45 height 20
click at [355, 229] on p "Subheading" at bounding box center [396, 200] width 111 height 58
click at [355, 225] on p "Subheading" at bounding box center [403, 191] width 107 height 68
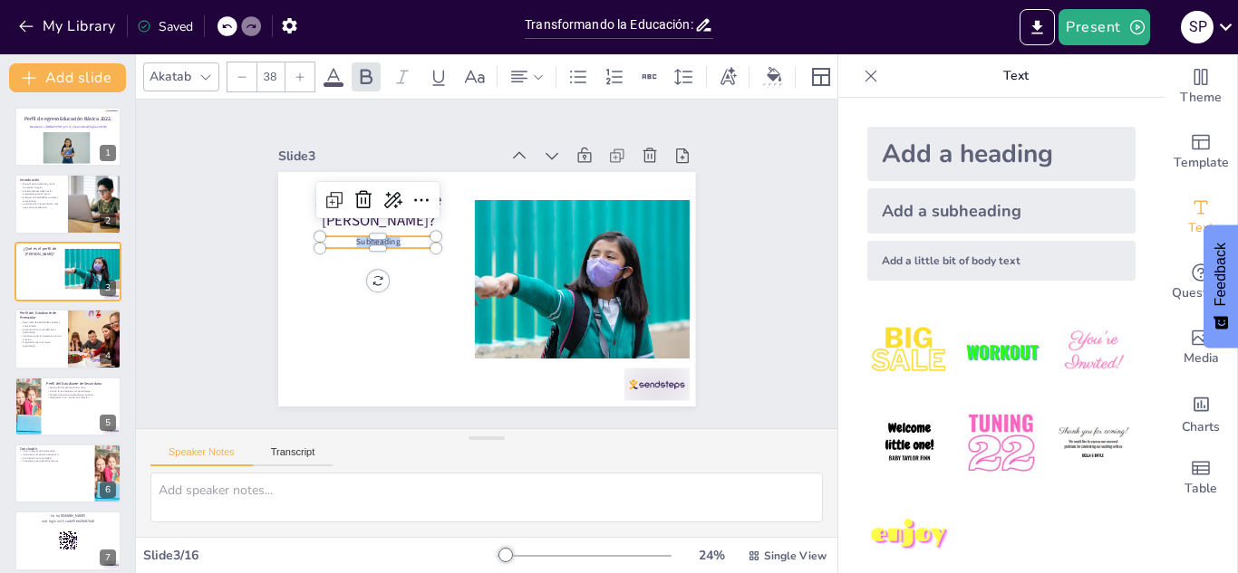
drag, startPoint x: 411, startPoint y: 242, endPoint x: 313, endPoint y: 235, distance: 98.1
click at [313, 235] on div "¿Qué es el perfil de [PERSON_NAME]? Subheading" at bounding box center [481, 288] width 457 height 316
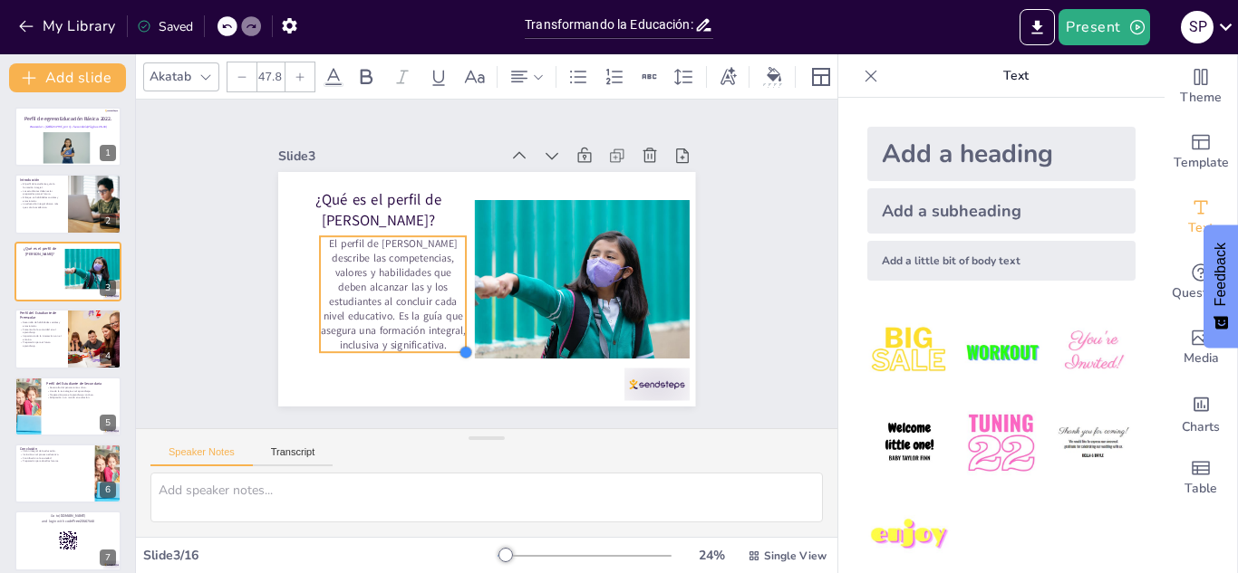
drag, startPoint x: 436, startPoint y: 330, endPoint x: 466, endPoint y: 338, distance: 31.0
click at [466, 338] on div "¿Qué es el perfil de [PERSON_NAME]? El perfil de egreso describe las competenci…" at bounding box center [474, 286] width 478 height 412
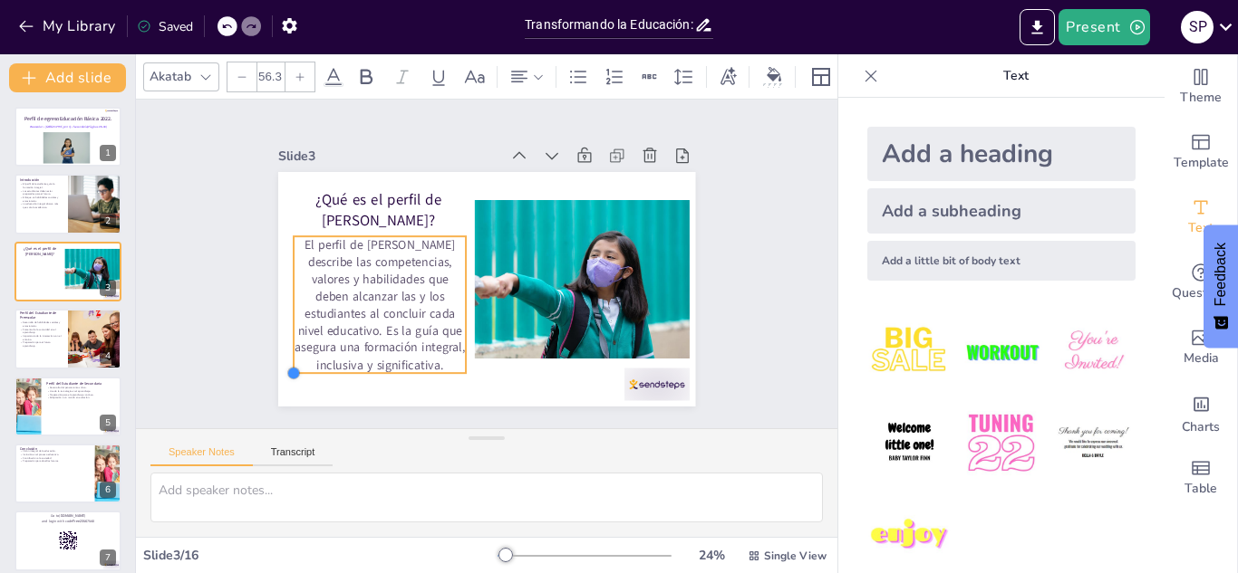
drag, startPoint x: 321, startPoint y: 352, endPoint x: 294, endPoint y: 353, distance: 26.3
click at [294, 353] on div "¿Qué es el perfil de [PERSON_NAME]? El perfil de egreso describe las competenci…" at bounding box center [478, 288] width 469 height 352
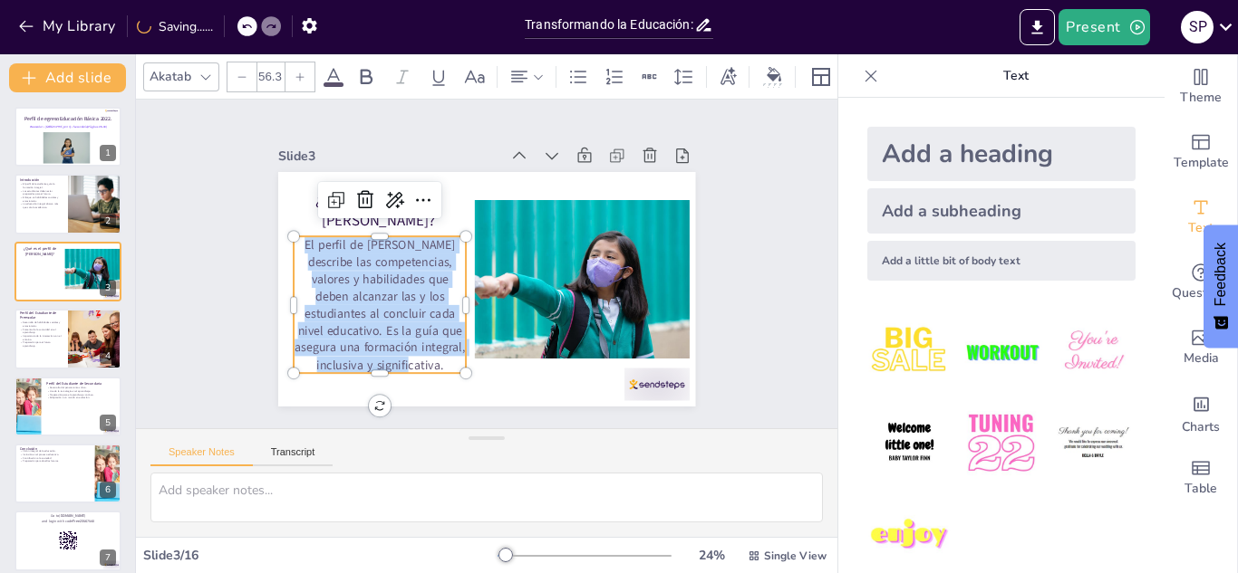
drag, startPoint x: 413, startPoint y: 362, endPoint x: 296, endPoint y: 245, distance: 165.9
click at [296, 245] on p "El perfil de [PERSON_NAME] describe las competencias, valores y habilidades que…" at bounding box center [372, 270] width 207 height 184
click at [535, 74] on icon at bounding box center [538, 77] width 13 height 13
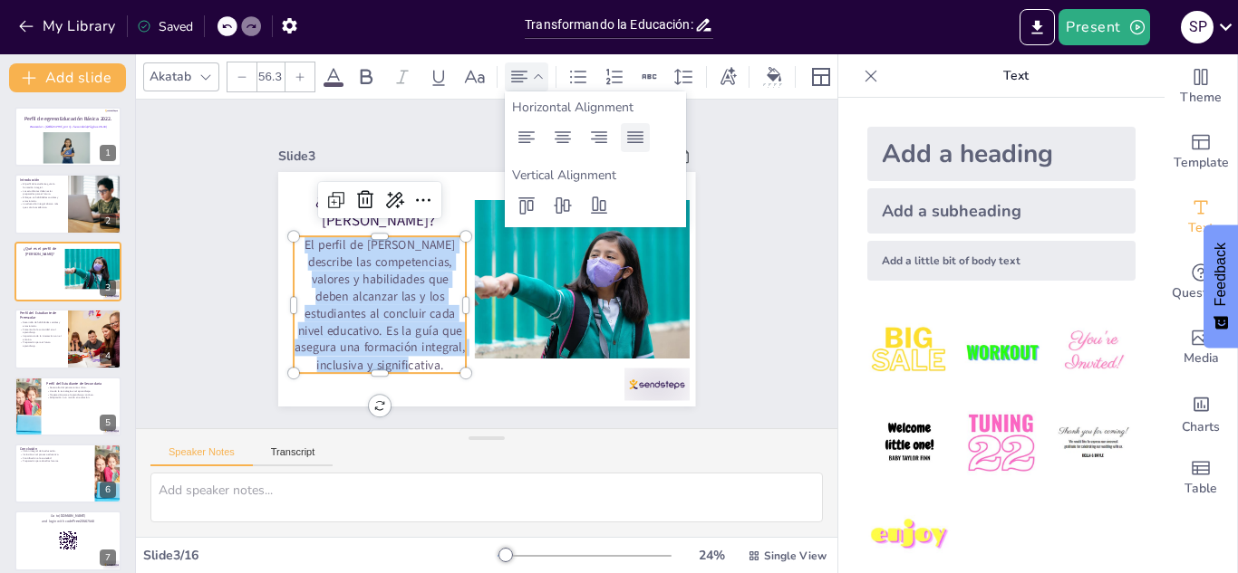
click at [629, 133] on icon at bounding box center [635, 138] width 22 height 22
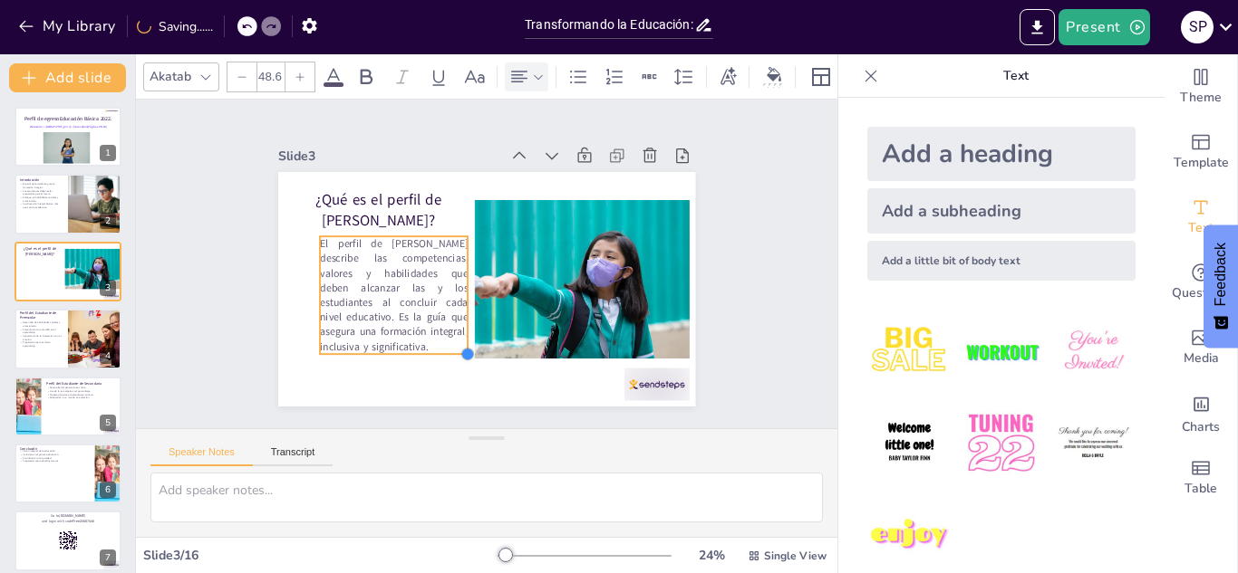
drag, startPoint x: 436, startPoint y: 330, endPoint x: 468, endPoint y: 322, distance: 33.6
click at [468, 322] on div "¿Qué es el perfil de [PERSON_NAME]? El perfil de egreso describe las competenci…" at bounding box center [481, 288] width 457 height 316
click at [335, 284] on p "El perfil de [PERSON_NAME] describe las competencias, valores y habilidades que…" at bounding box center [419, 193] width 169 height 184
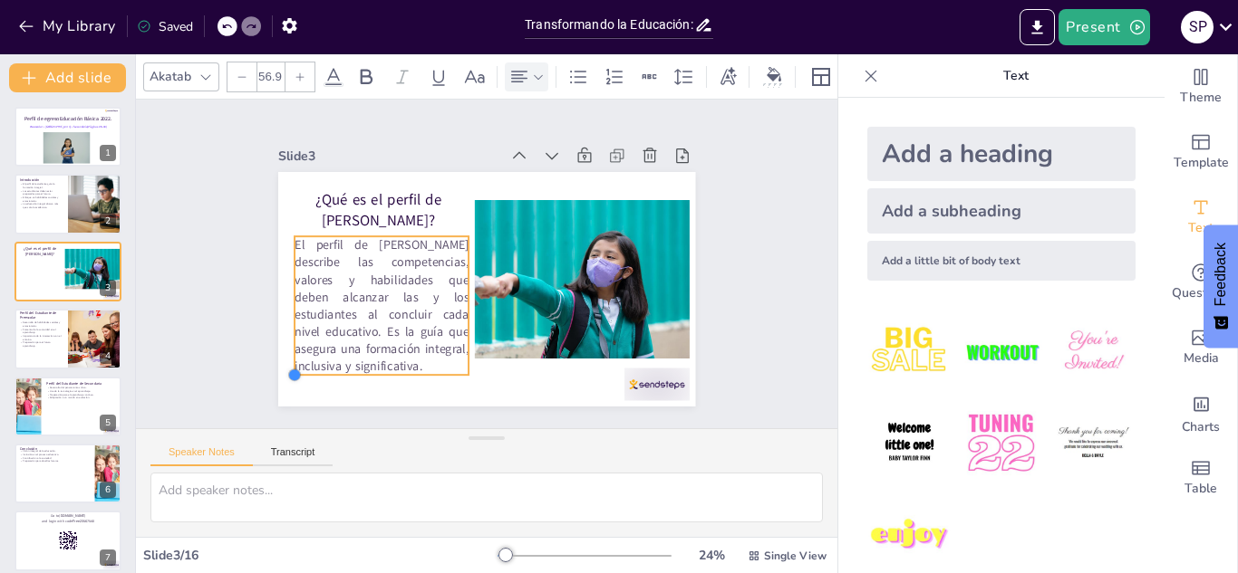
drag, startPoint x: 318, startPoint y: 354, endPoint x: 293, endPoint y: 355, distance: 25.4
click at [293, 355] on div "¿Qué es el perfil de [PERSON_NAME]? El perfil de egreso describe las competenci…" at bounding box center [472, 284] width 476 height 435
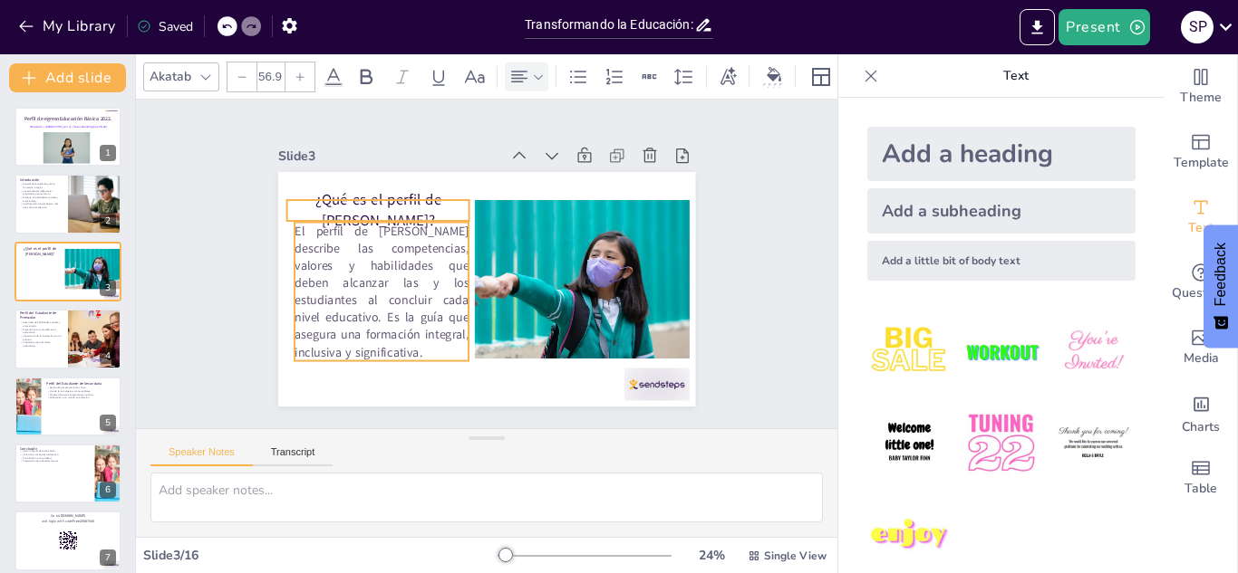
click at [407, 207] on p "¿Qué es el perfil de [PERSON_NAME]?" at bounding box center [430, 157] width 172 height 140
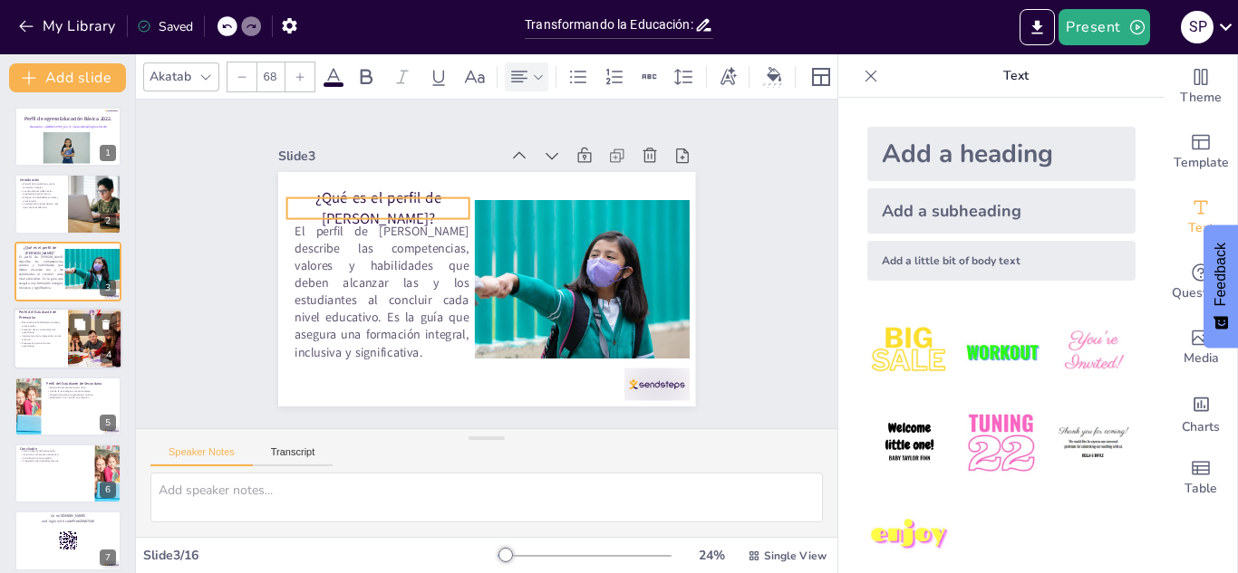
click at [55, 326] on p "Desarrollo de habilidades sociales y emocionales." at bounding box center [40, 325] width 43 height 6
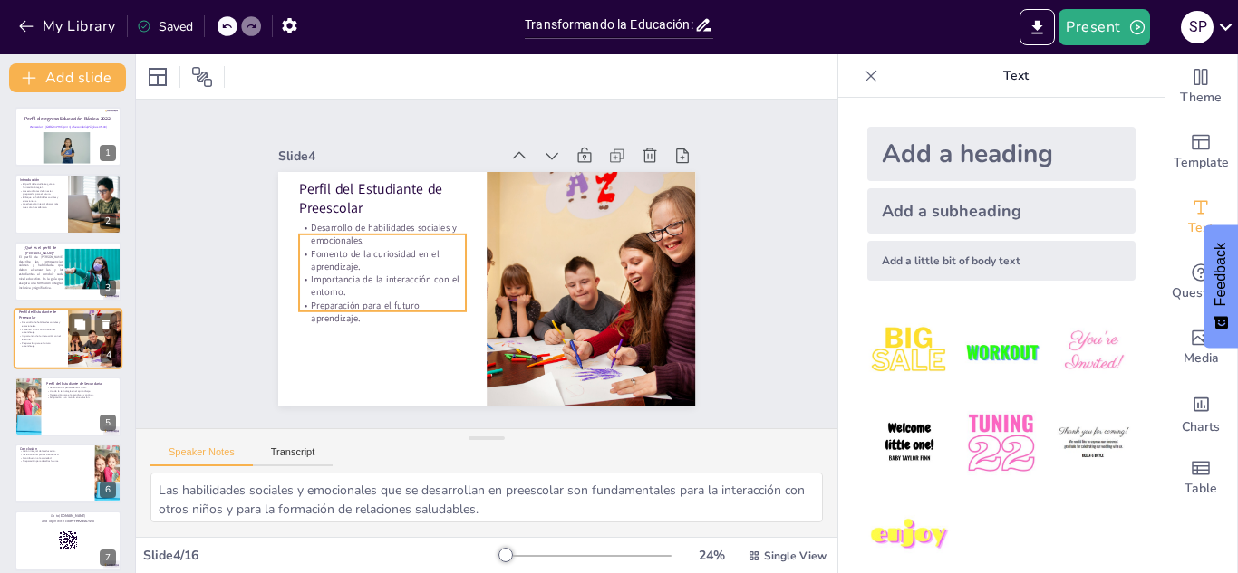
scroll to position [6, 0]
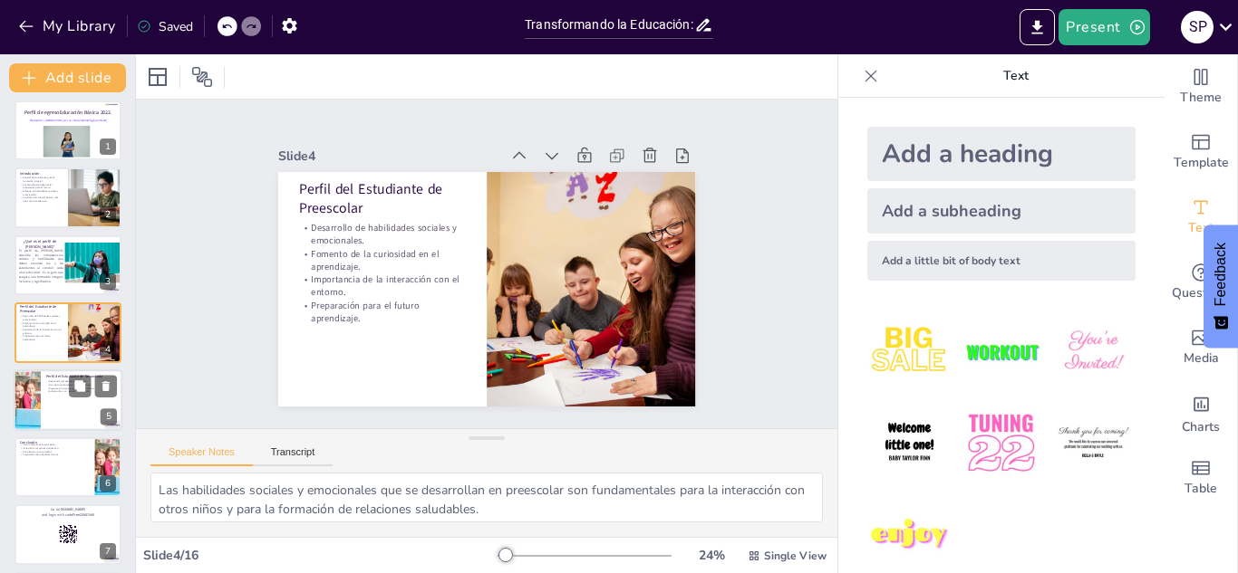
click at [43, 402] on div at bounding box center [68, 401] width 109 height 62
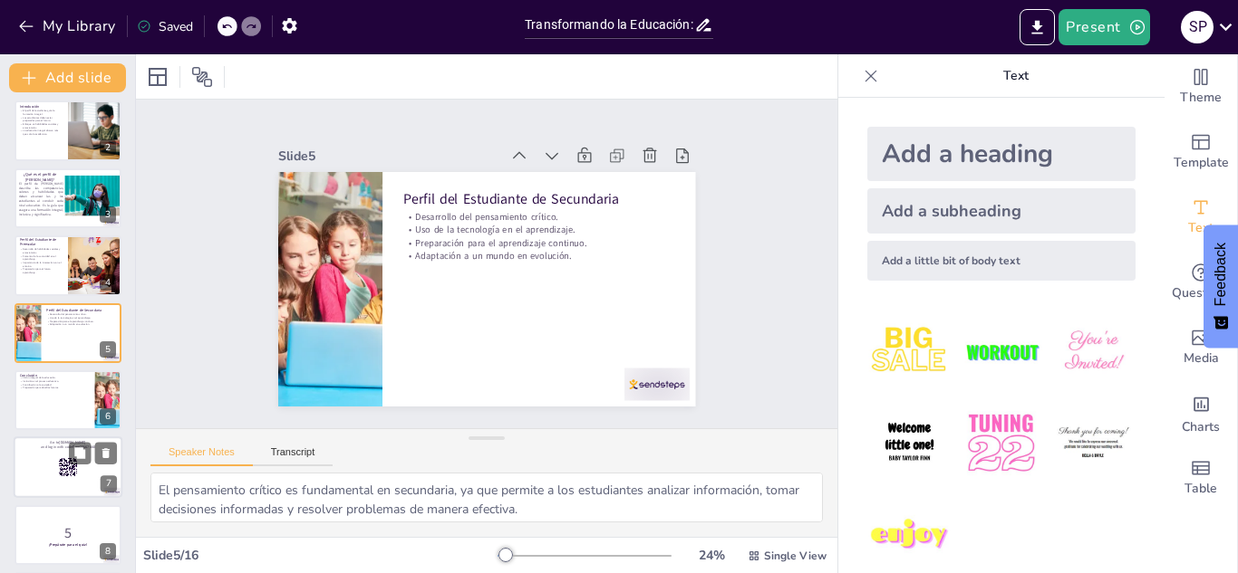
click at [43, 463] on div at bounding box center [68, 469] width 109 height 62
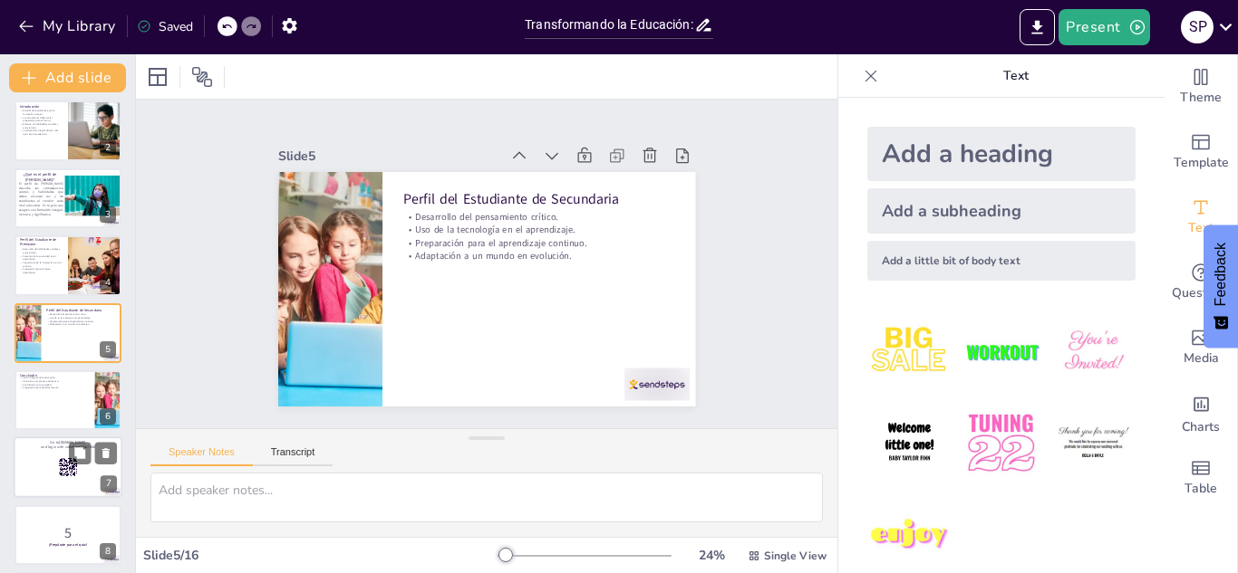
scroll to position [208, 0]
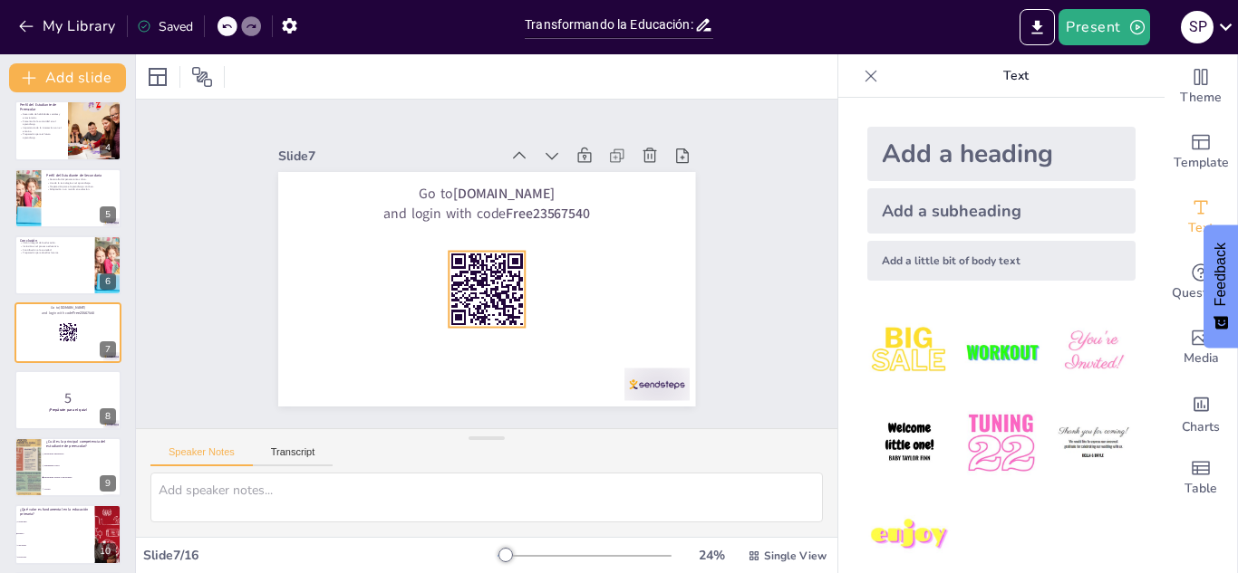
click at [458, 295] on rect at bounding box center [481, 289] width 91 height 91
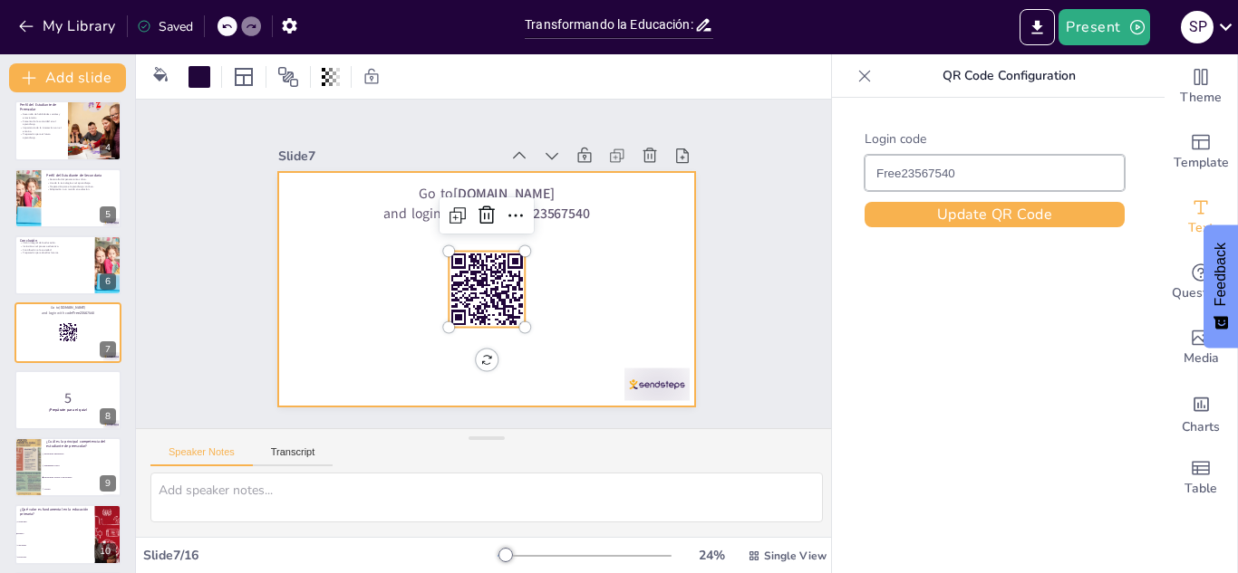
click at [321, 286] on div at bounding box center [481, 288] width 457 height 316
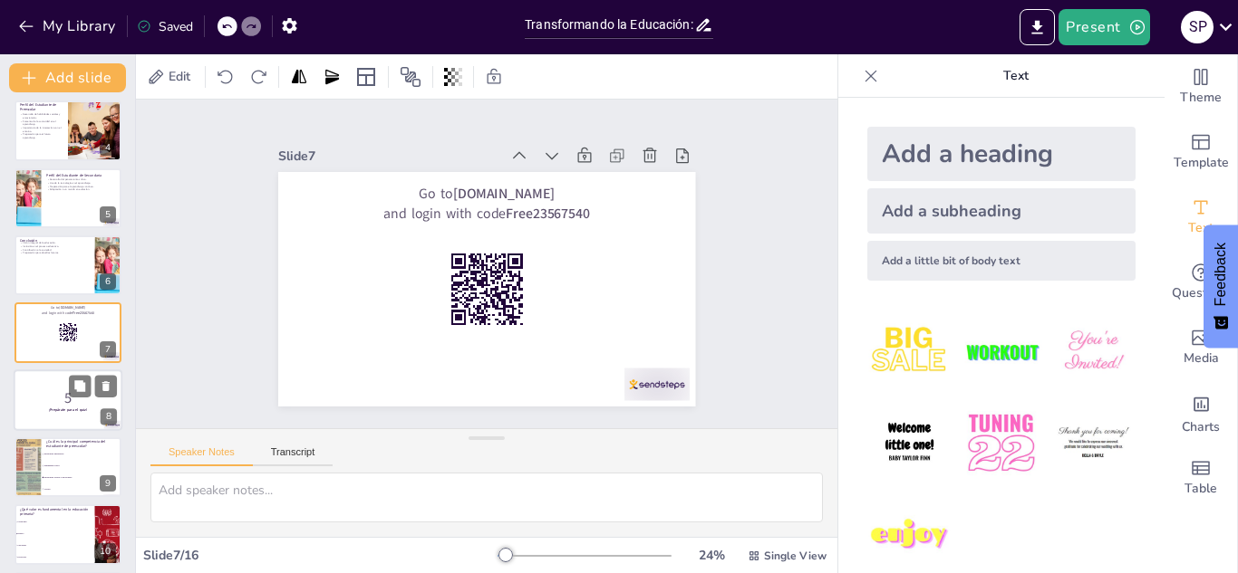
click at [62, 400] on p "5" at bounding box center [68, 398] width 98 height 20
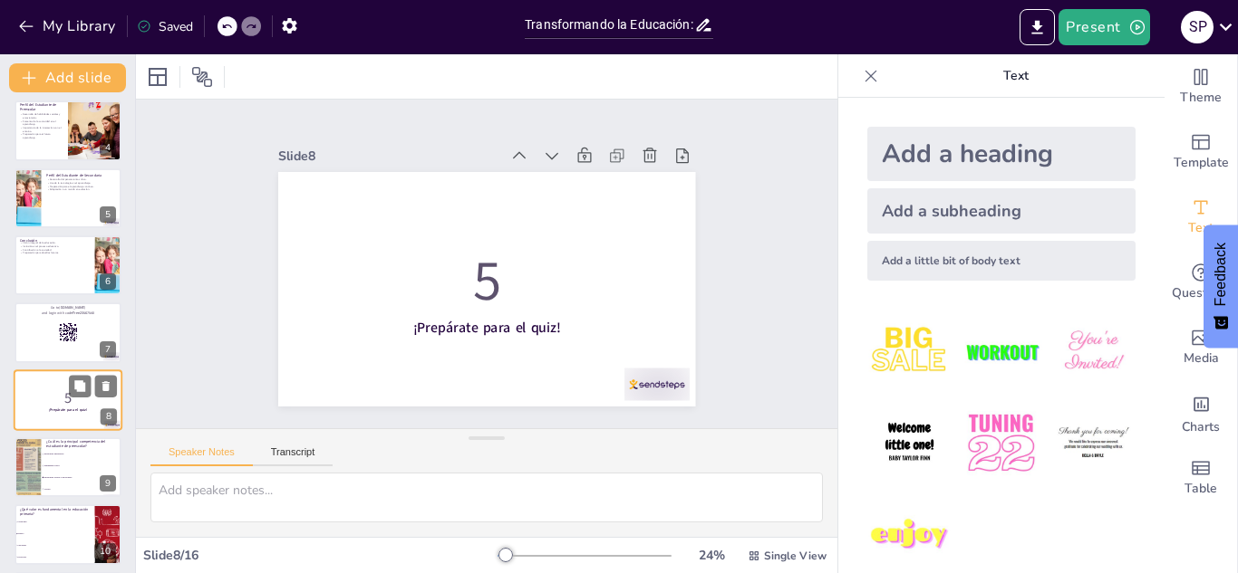
scroll to position [275, 0]
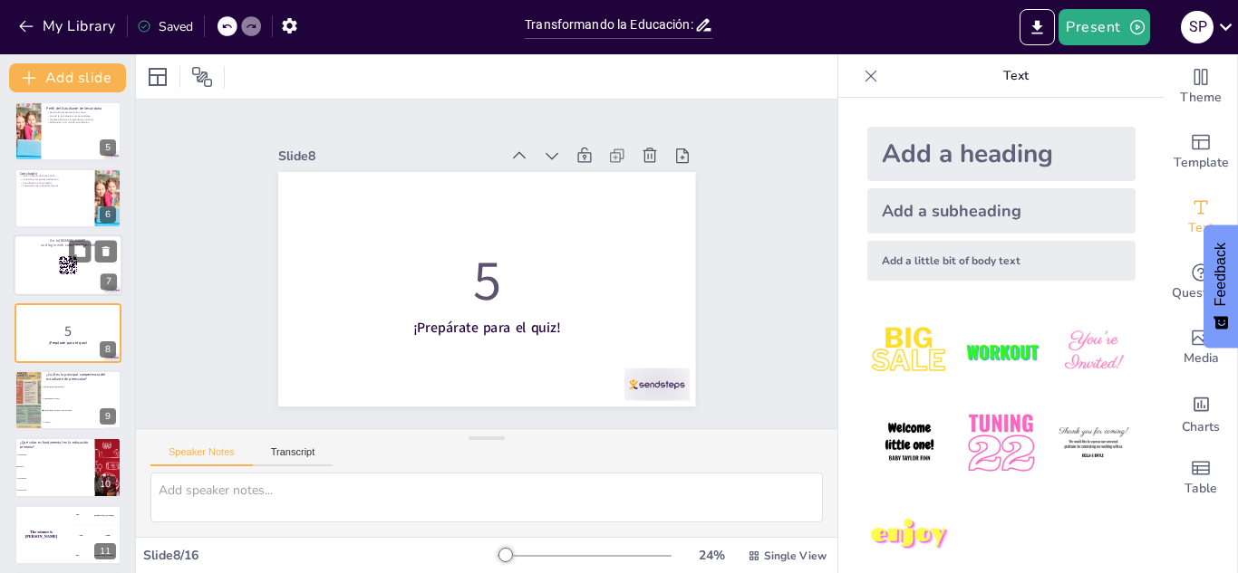
click at [59, 283] on div at bounding box center [68, 267] width 109 height 62
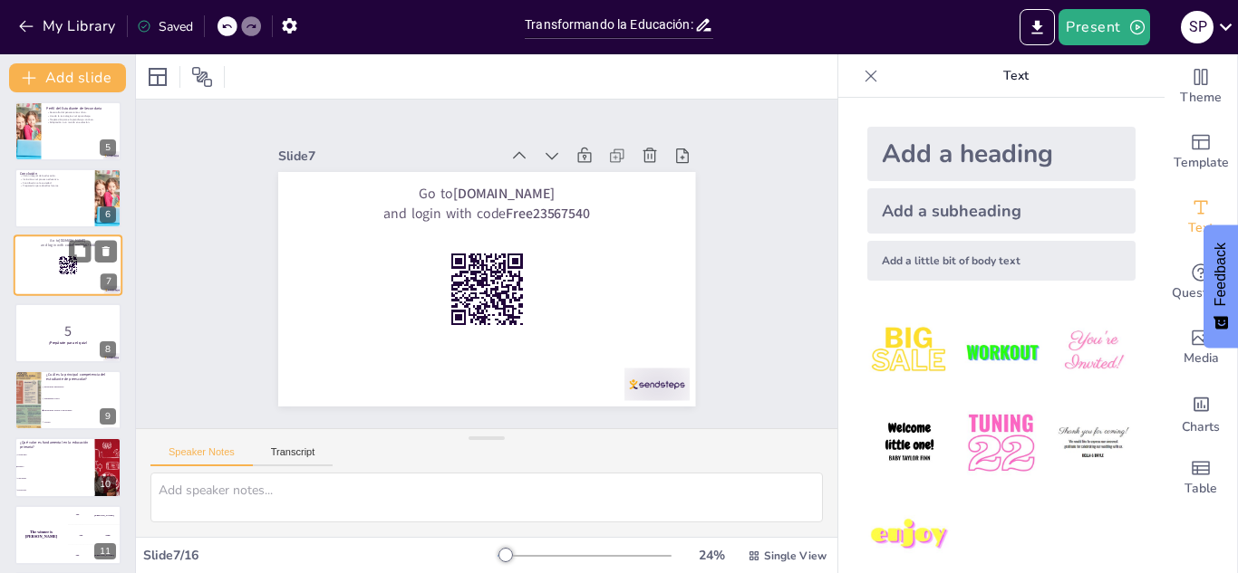
scroll to position [208, 0]
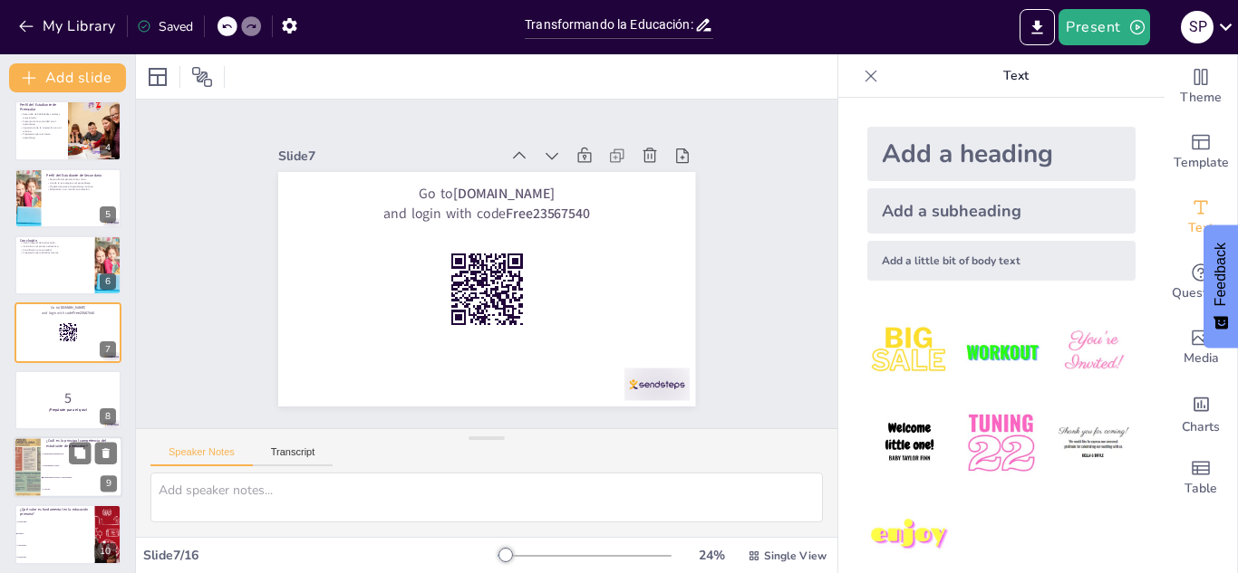
click at [61, 456] on li "Habilidades matemáticas" at bounding box center [82, 454] width 82 height 12
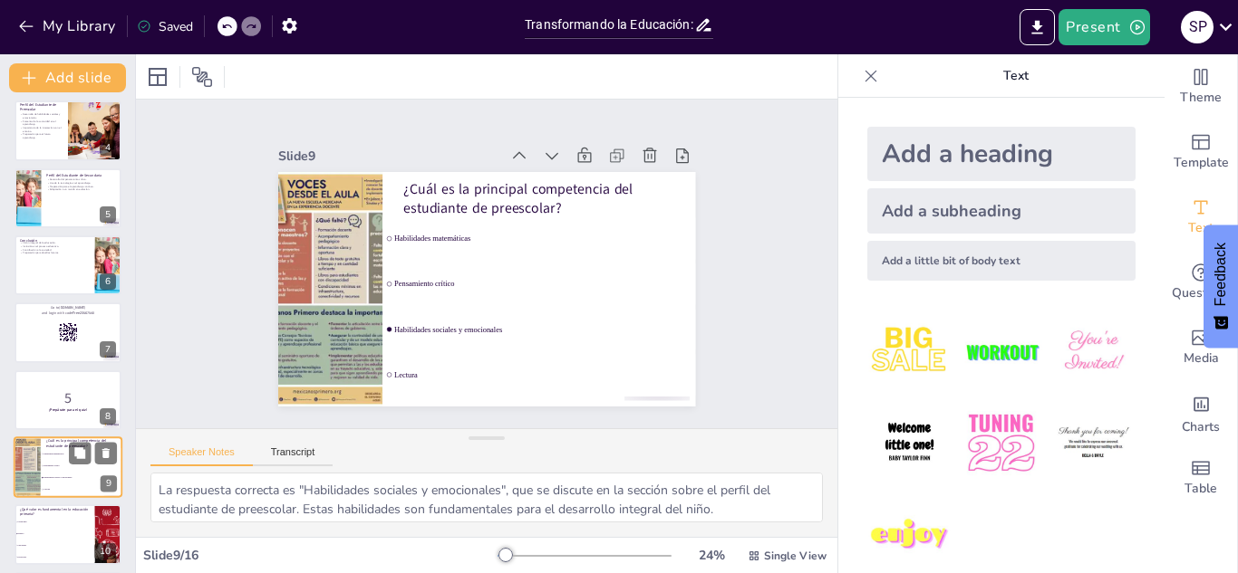
scroll to position [343, 0]
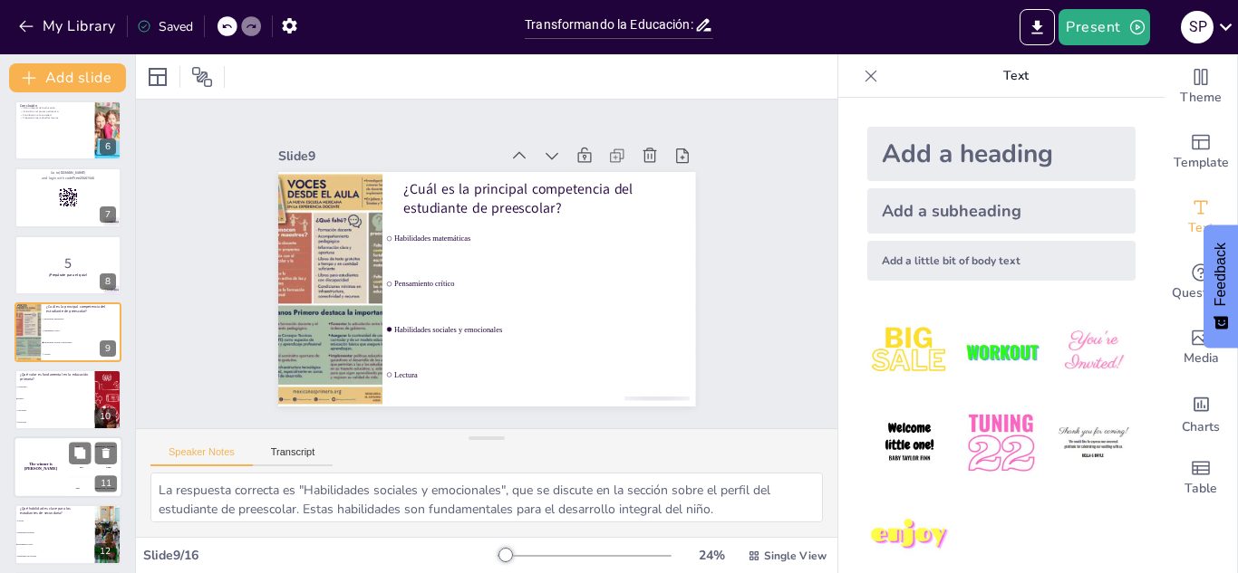
click at [41, 473] on div "The winner is [PERSON_NAME]" at bounding box center [41, 468] width 54 height 62
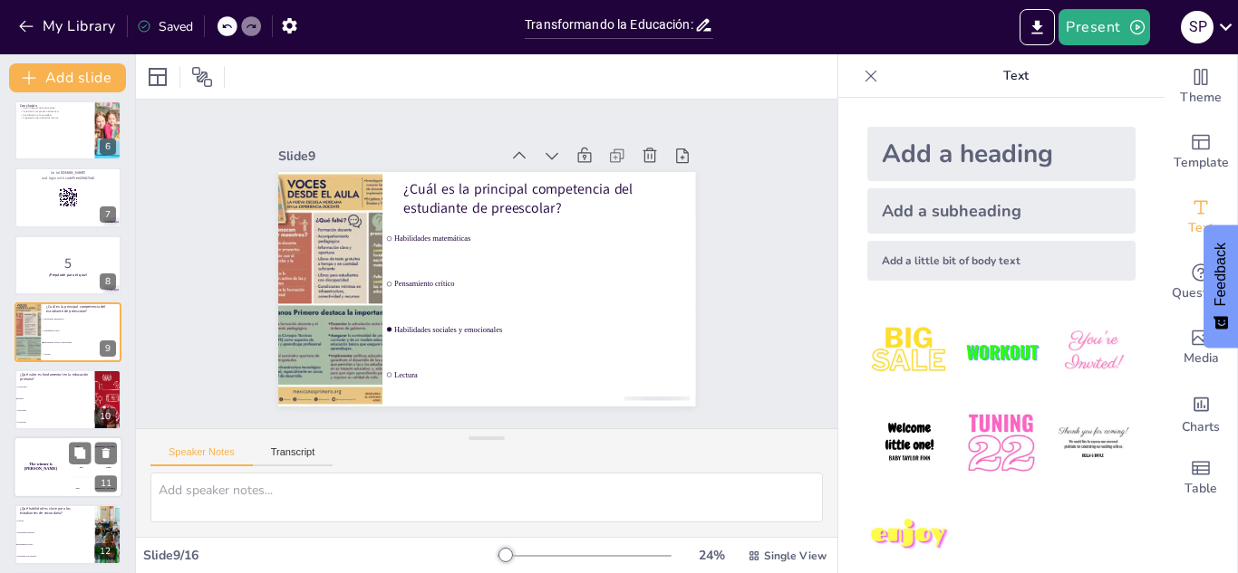
scroll to position [477, 0]
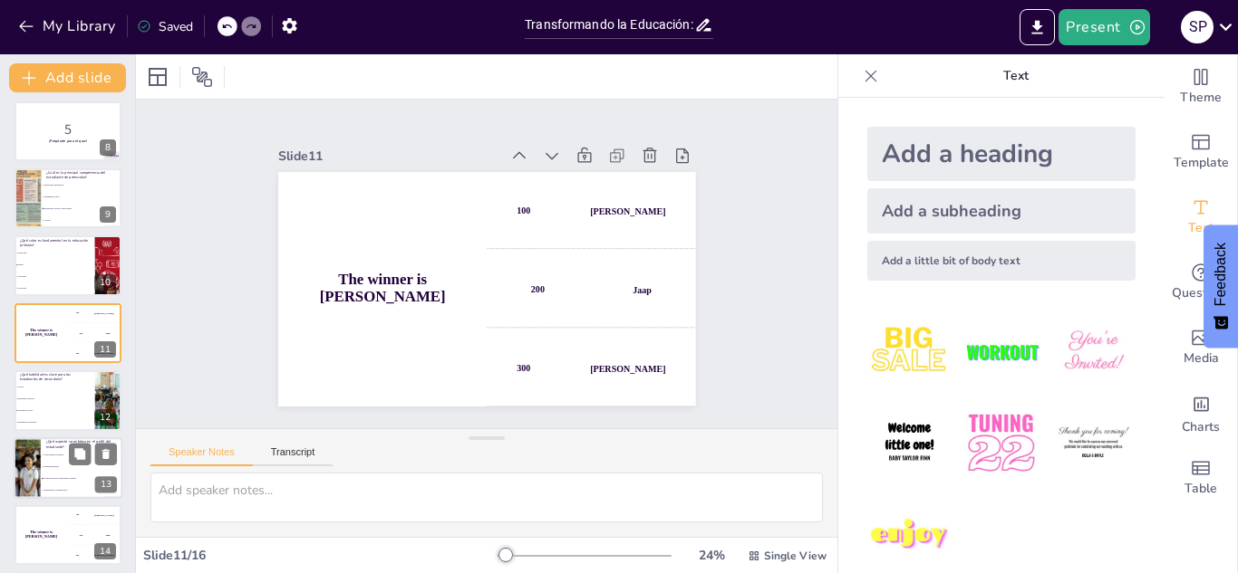
click at [48, 469] on li "Habilidades físicas" at bounding box center [82, 467] width 82 height 12
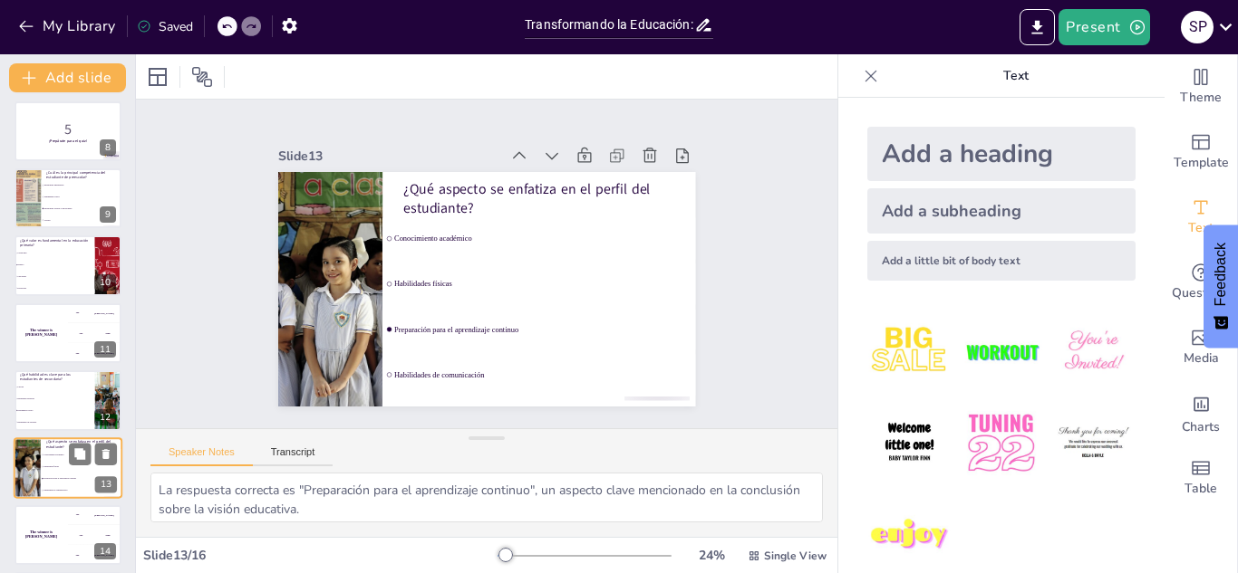
scroll to position [612, 0]
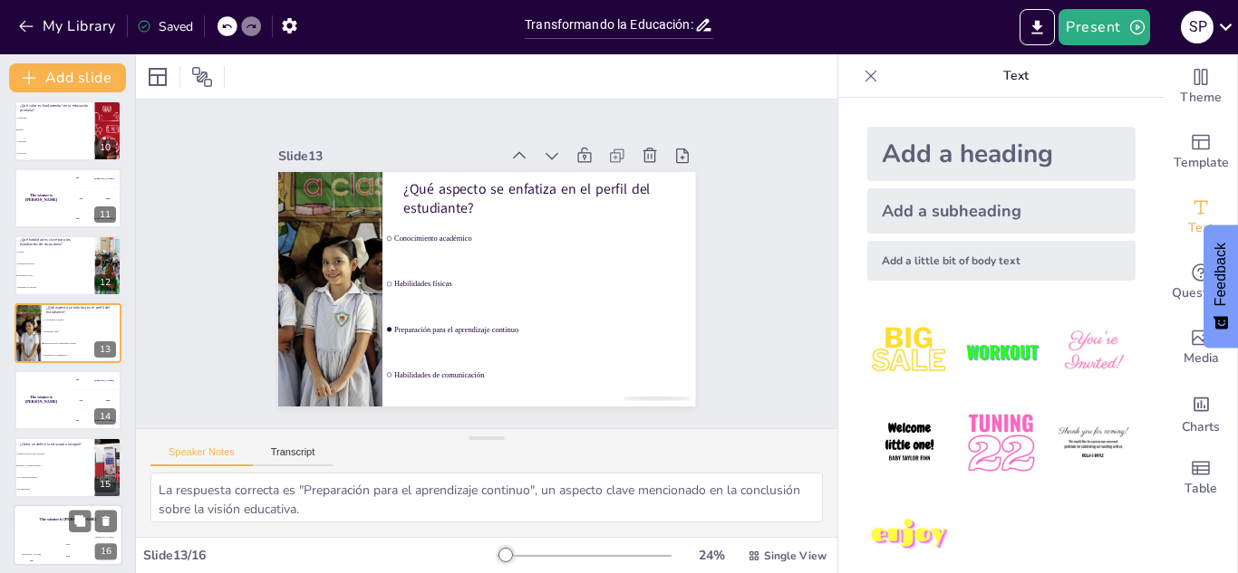
click at [38, 521] on h4 "The winner is [PERSON_NAME]" at bounding box center [68, 519] width 109 height 5
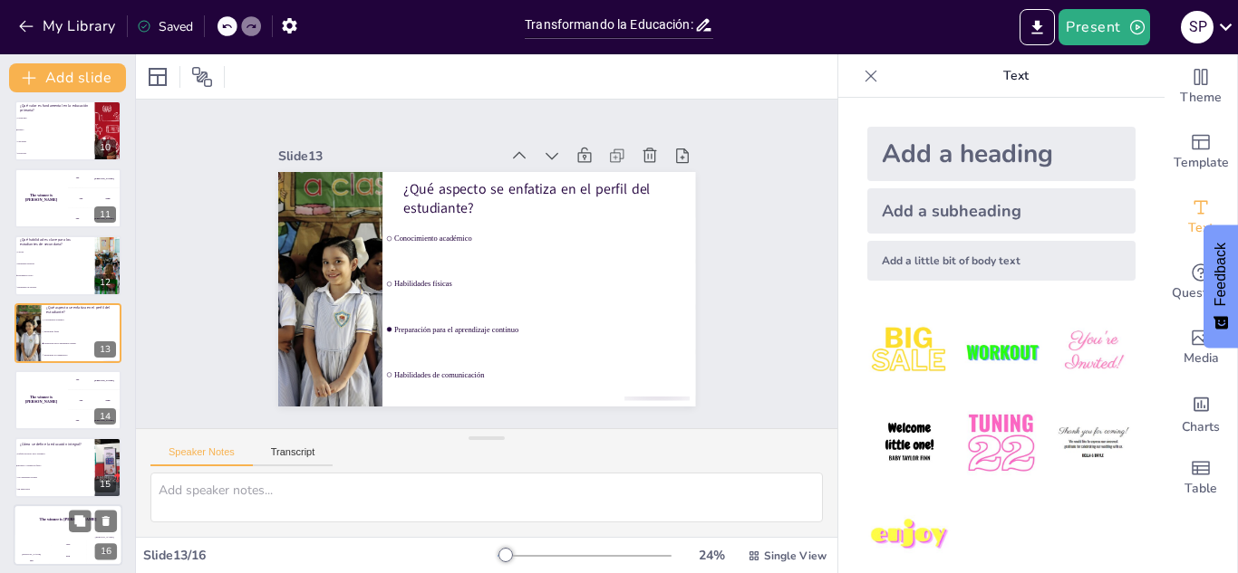
scroll to position [619, 0]
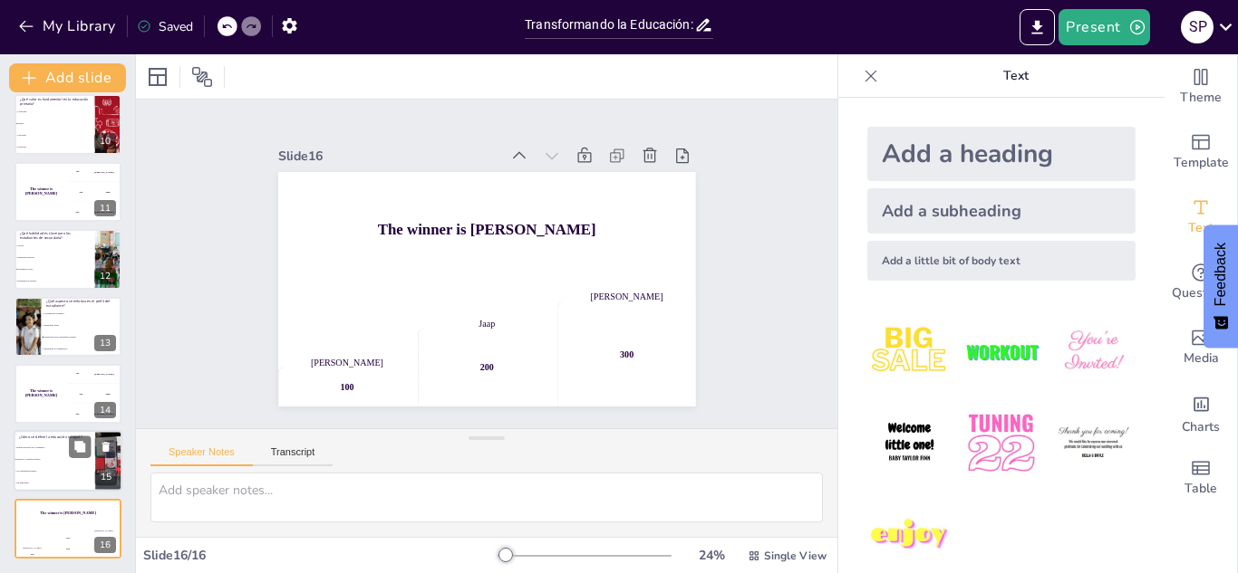
click at [41, 450] on li "Enfoque exclusivo en lo académico" at bounding box center [55, 449] width 82 height 12
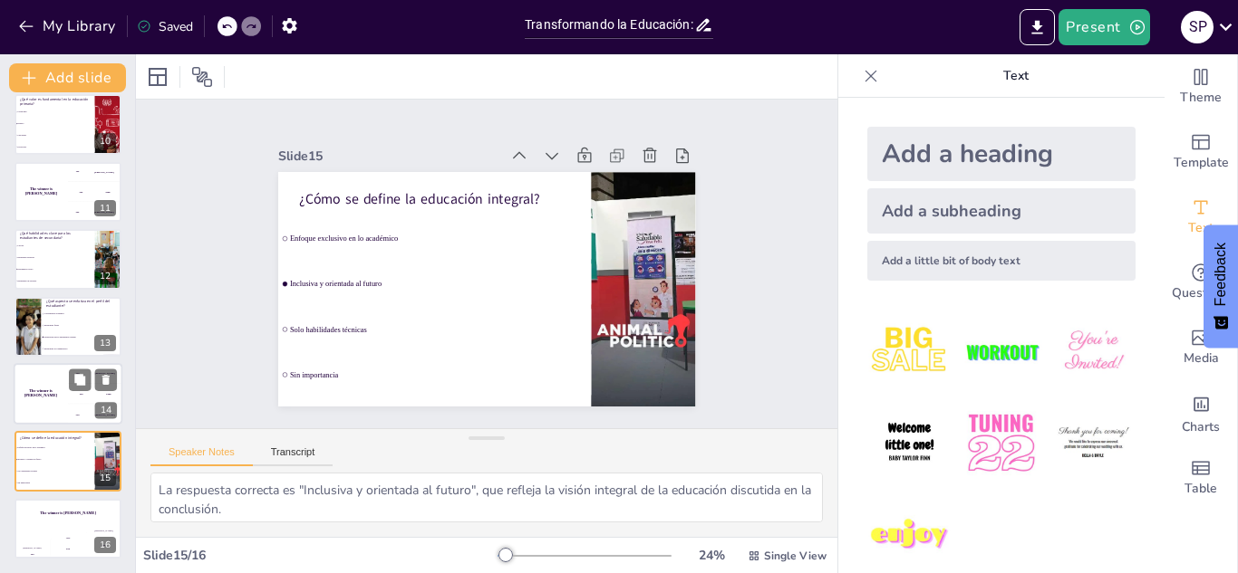
click at [41, 375] on div "The winner is [PERSON_NAME]" at bounding box center [41, 394] width 54 height 62
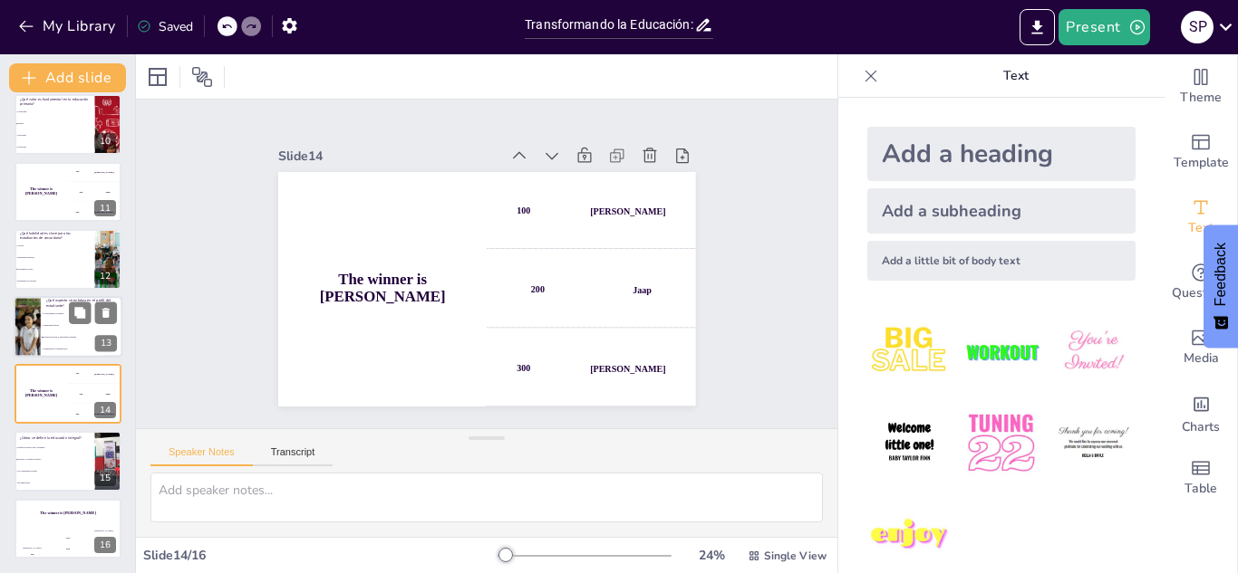
click at [55, 326] on span "Habilidades físicas" at bounding box center [82, 325] width 78 height 3
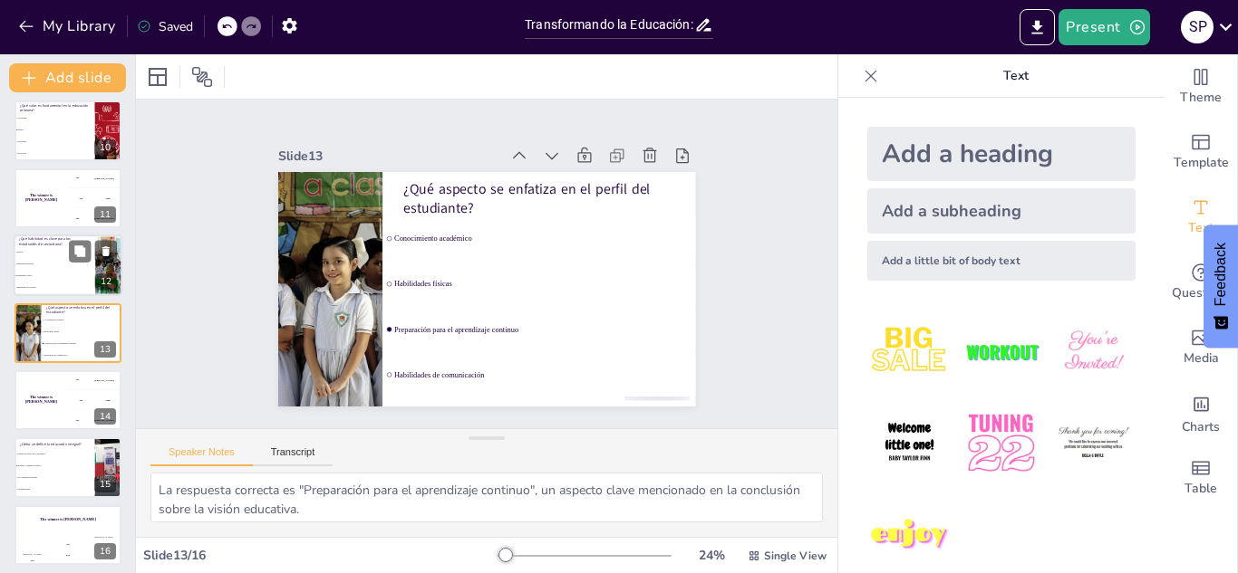
click at [49, 276] on span "Pensamiento crítico" at bounding box center [55, 276] width 78 height 3
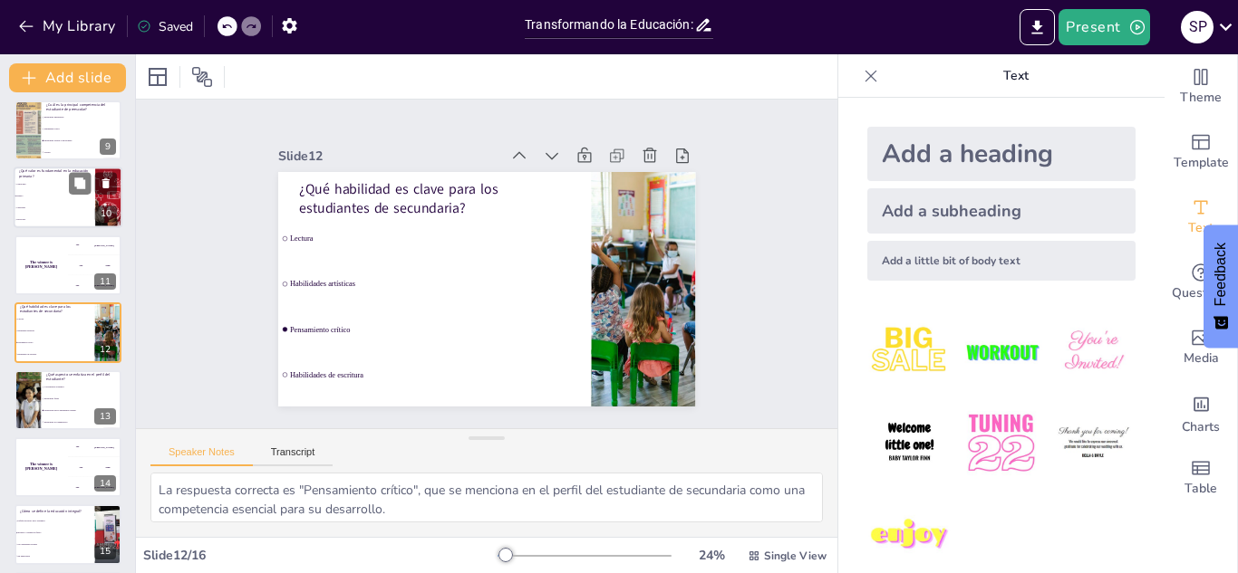
click at [45, 194] on li "Respeto" at bounding box center [55, 197] width 82 height 12
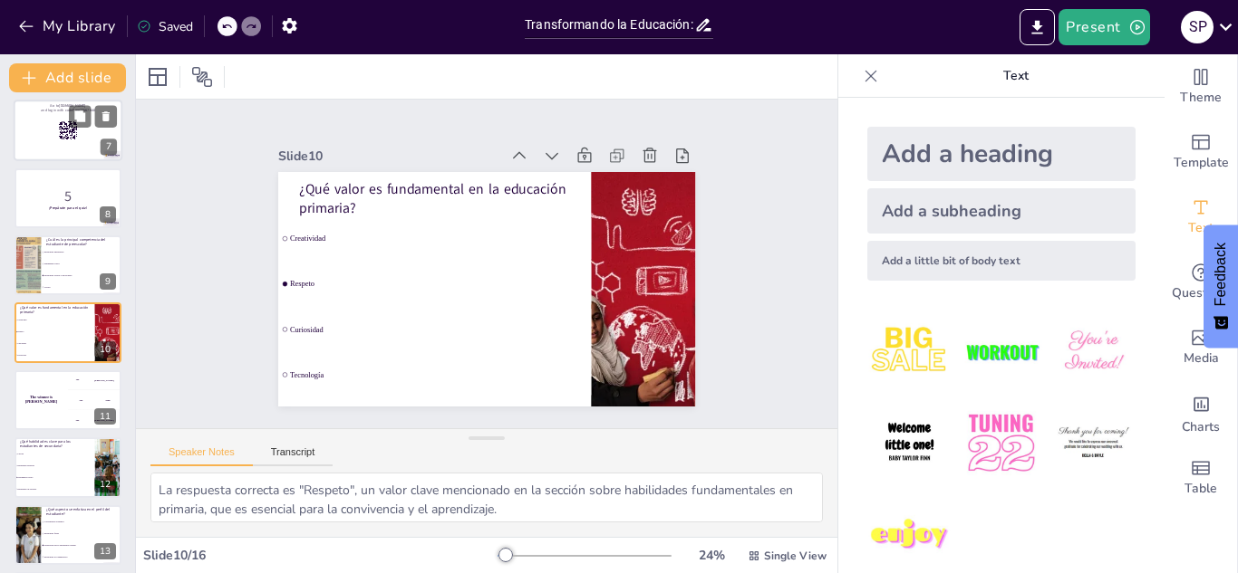
click at [37, 122] on div at bounding box center [68, 132] width 109 height 62
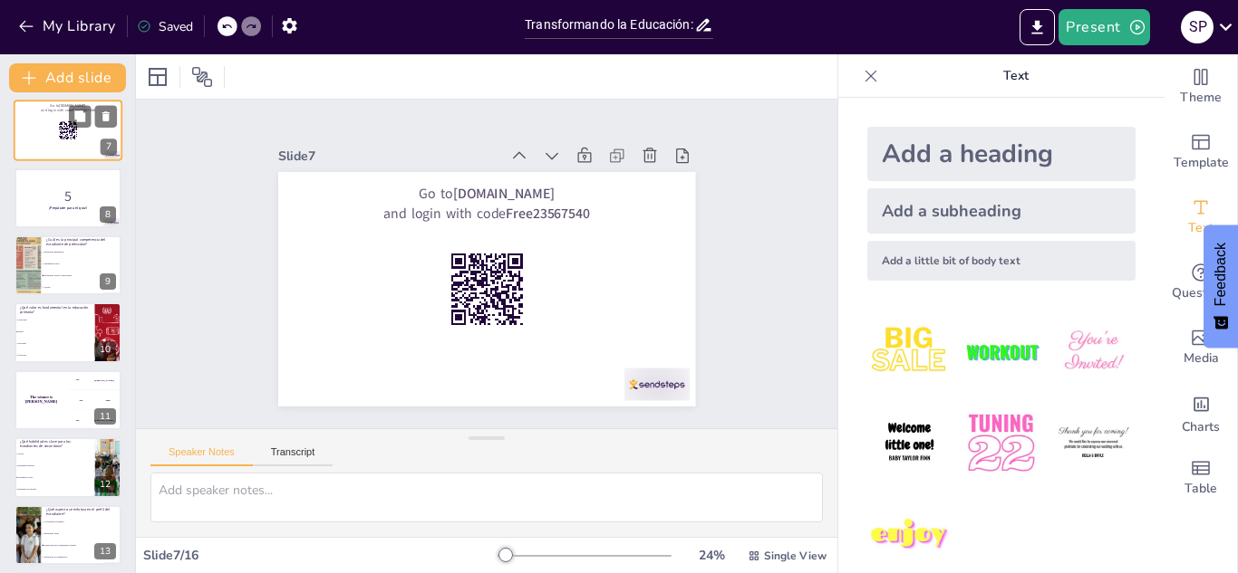
scroll to position [208, 0]
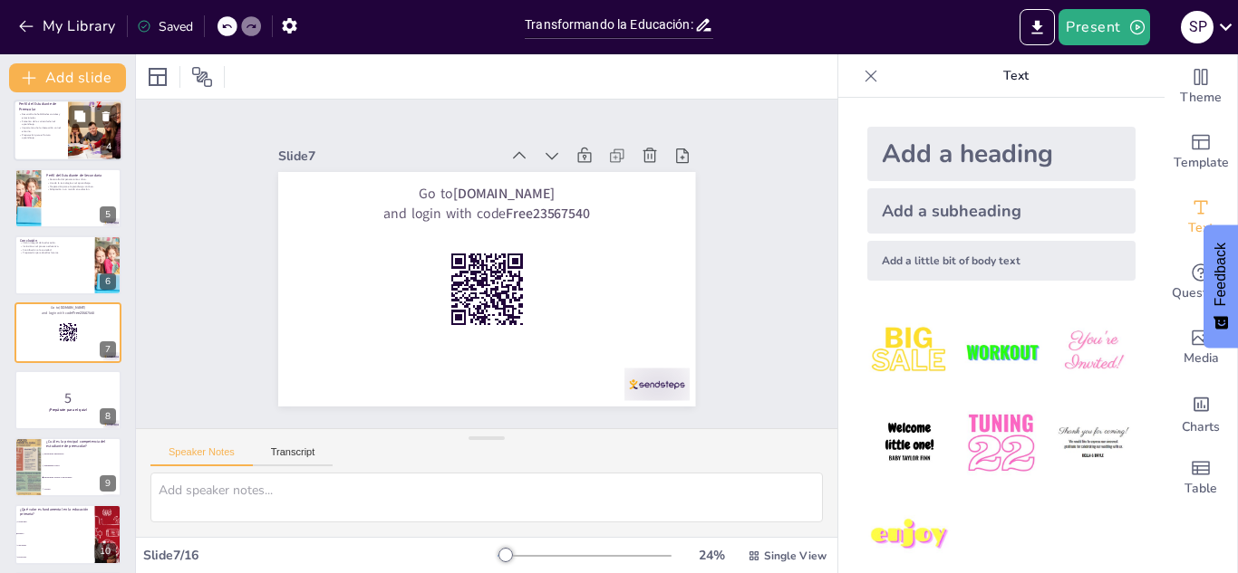
click at [37, 117] on p "Desarrollo de habilidades sociales y emocionales." at bounding box center [40, 116] width 43 height 6
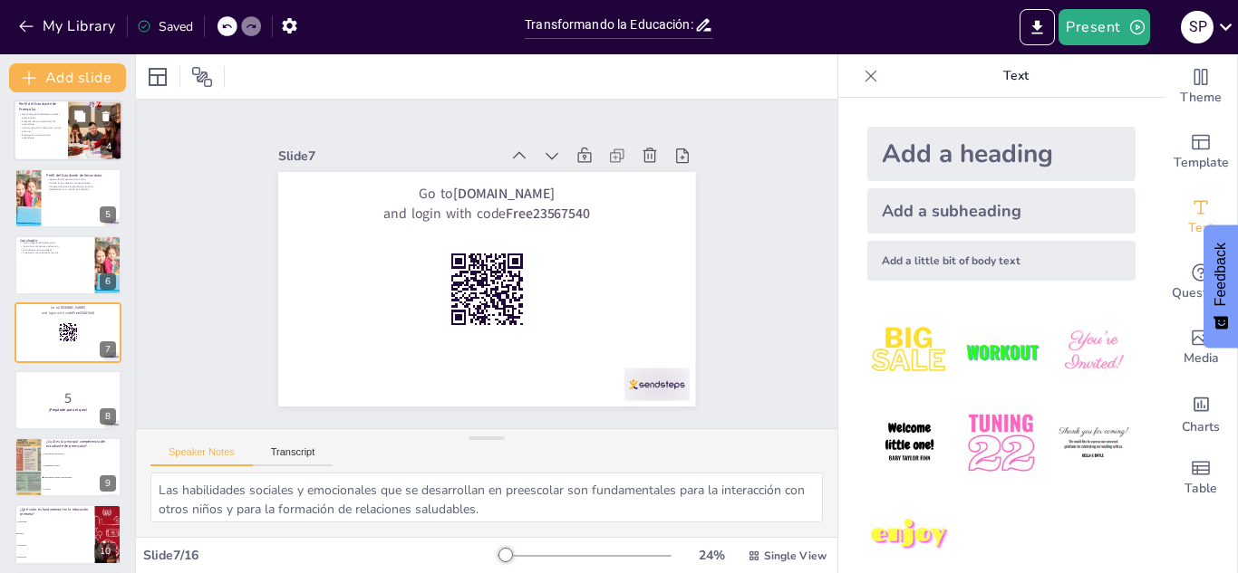
scroll to position [6, 0]
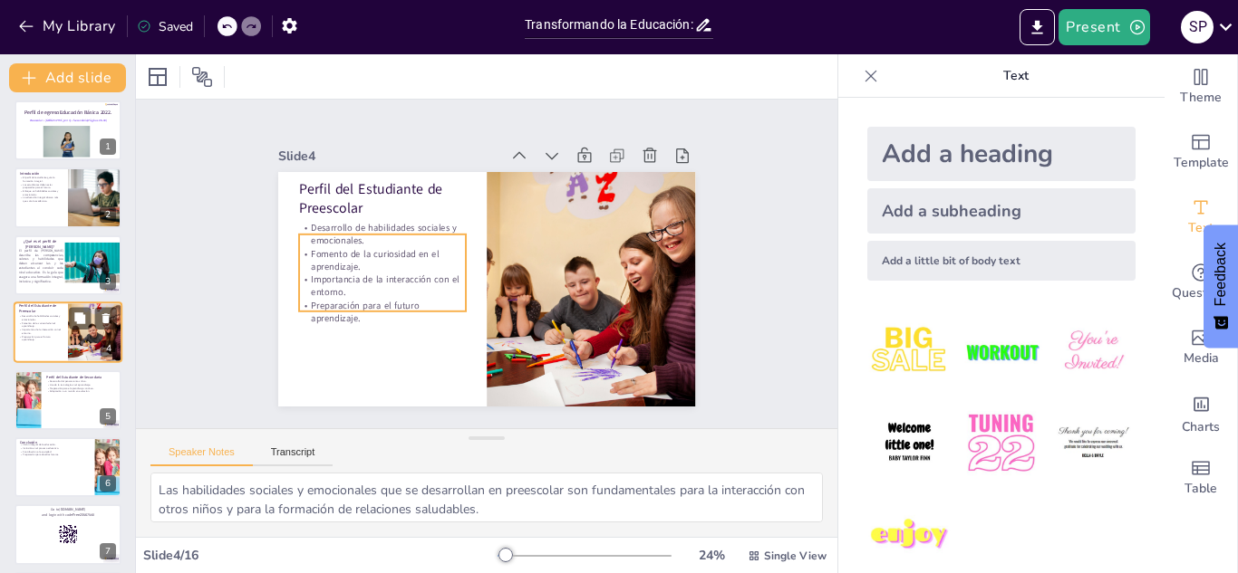
click at [49, 340] on p "Preparación para el futuro aprendizaje." at bounding box center [40, 338] width 43 height 6
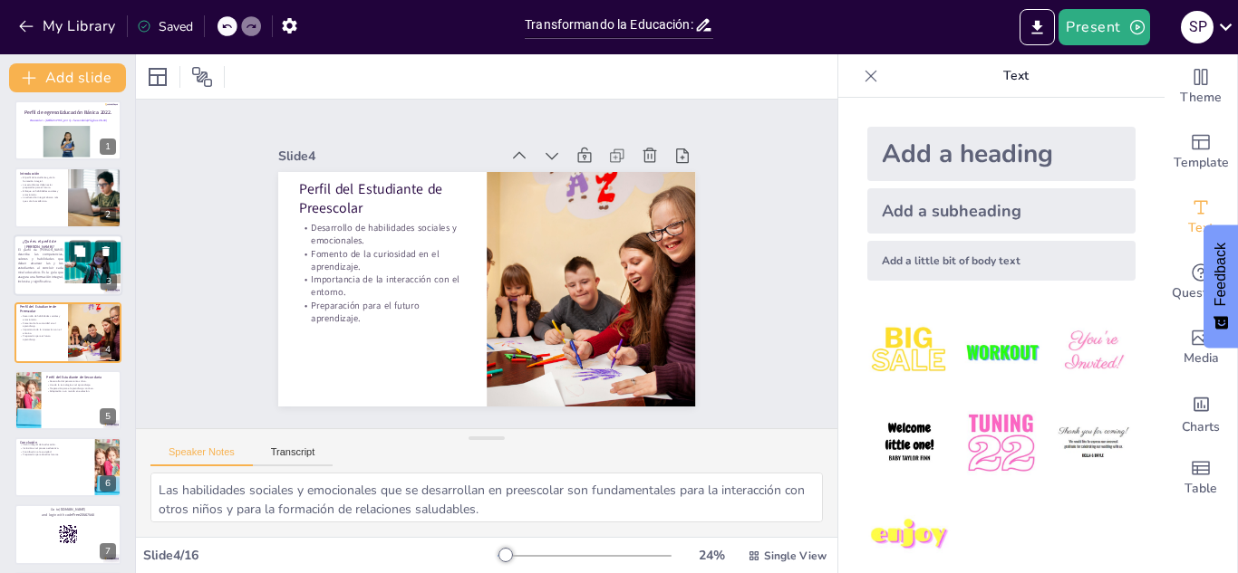
click at [37, 270] on p "El perfil de [PERSON_NAME] describe las competencias, valores y habilidades que…" at bounding box center [40, 266] width 45 height 36
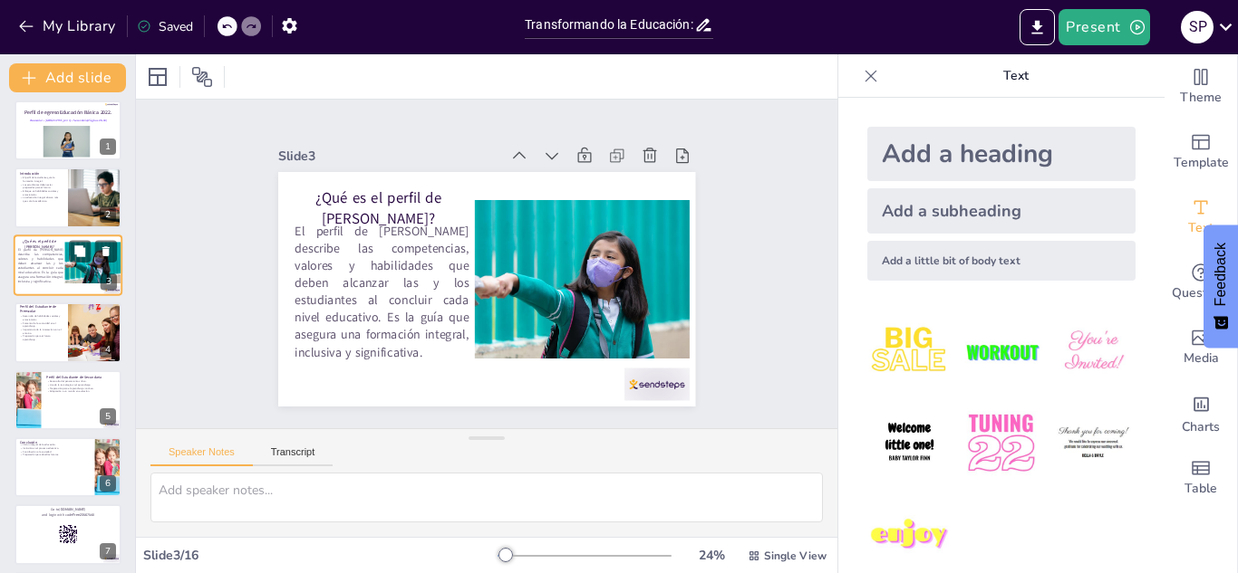
scroll to position [0, 0]
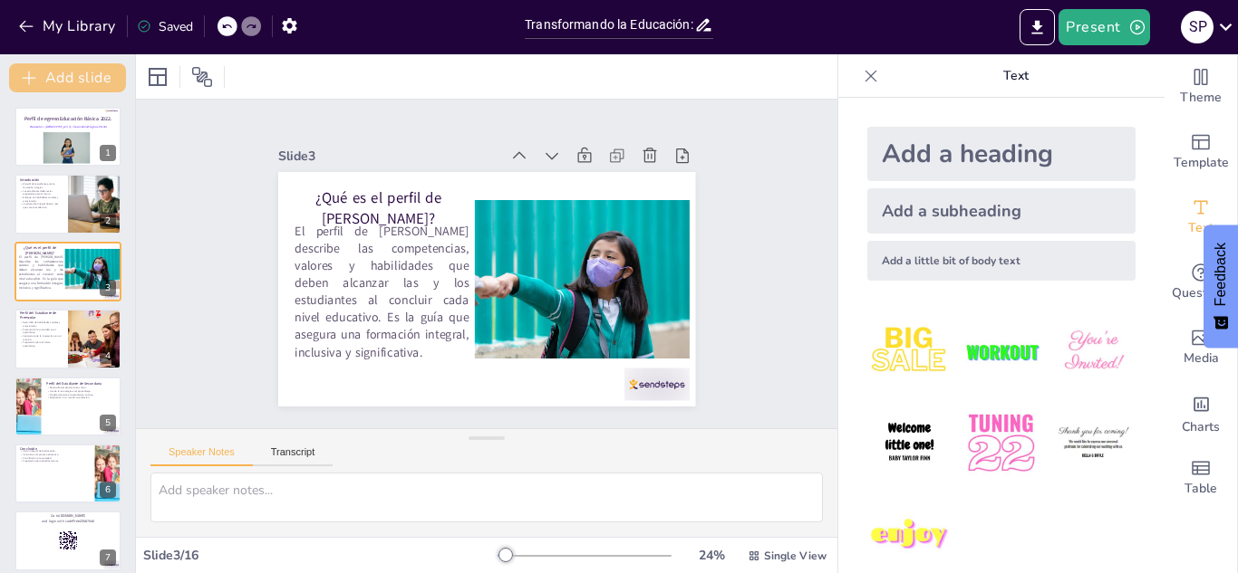
click at [47, 82] on button "Add slide" at bounding box center [67, 77] width 117 height 29
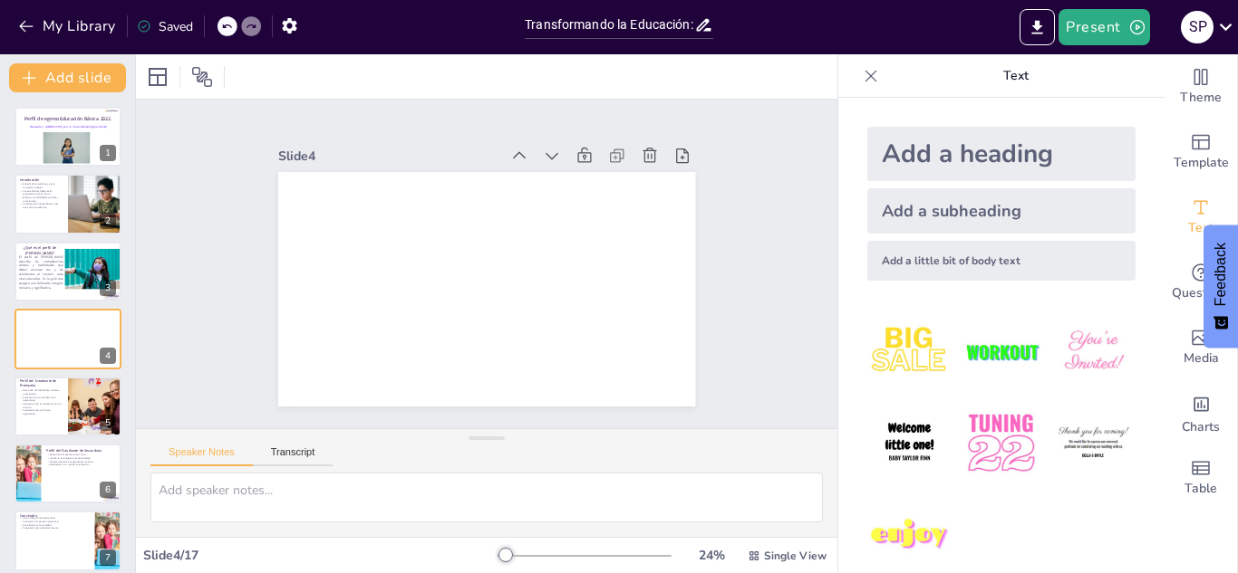
click at [952, 208] on div "Add a subheading" at bounding box center [1001, 210] width 268 height 45
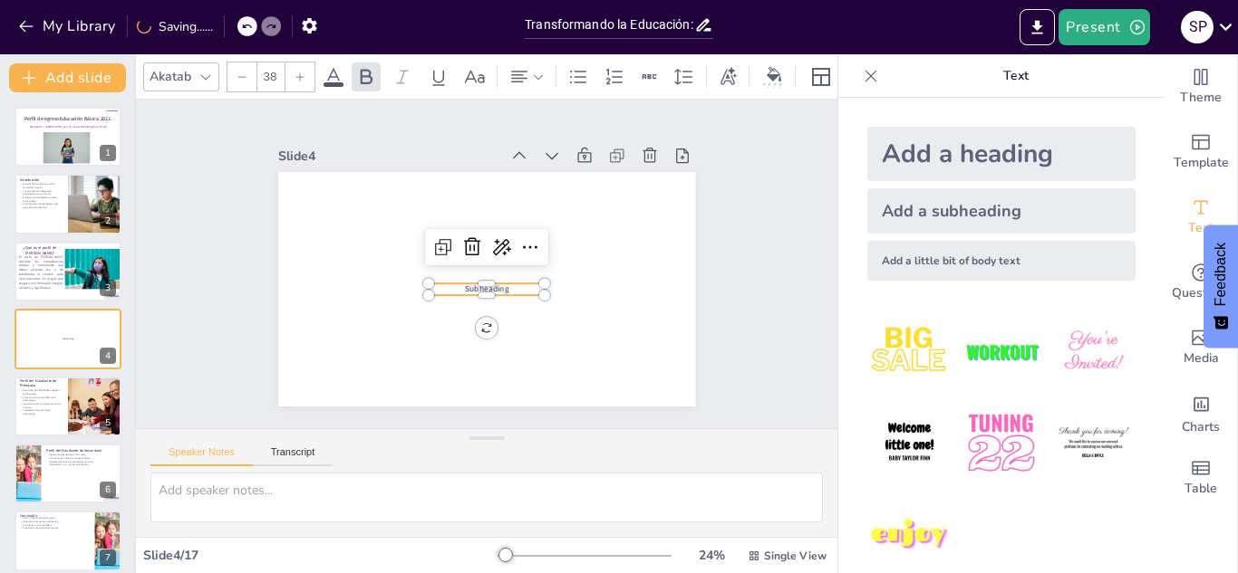
click at [516, 290] on p "Subheading" at bounding box center [475, 287] width 111 height 58
click at [516, 290] on p "Subheading" at bounding box center [481, 288] width 116 height 35
drag, startPoint x: 515, startPoint y: 290, endPoint x: 438, endPoint y: 297, distance: 78.2
click at [438, 297] on div "Subheading" at bounding box center [481, 288] width 457 height 316
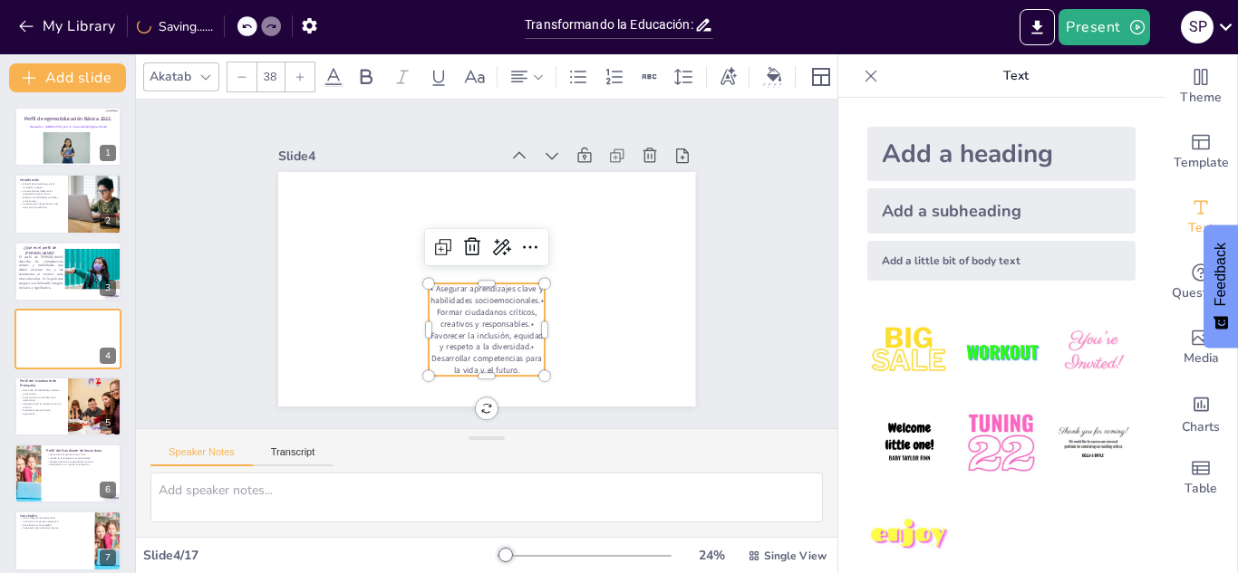
click at [910, 176] on div "Add a heading" at bounding box center [1001, 154] width 268 height 54
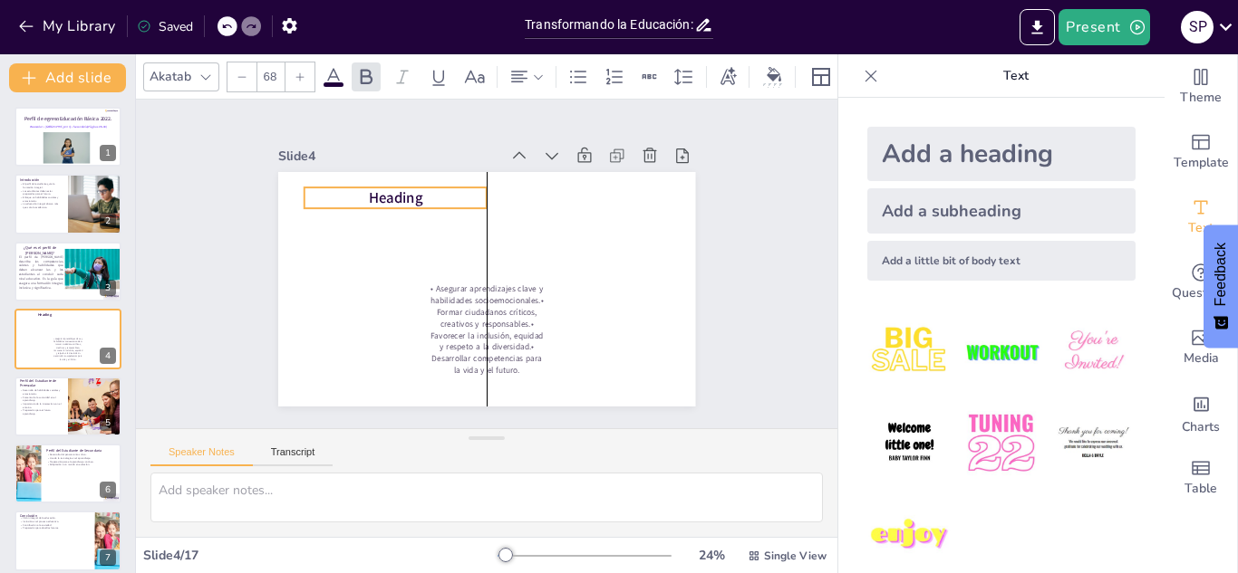
drag, startPoint x: 557, startPoint y: 287, endPoint x: 464, endPoint y: 196, distance: 130.7
click at [541, 196] on p "Heading" at bounding box center [570, 188] width 58 height 183
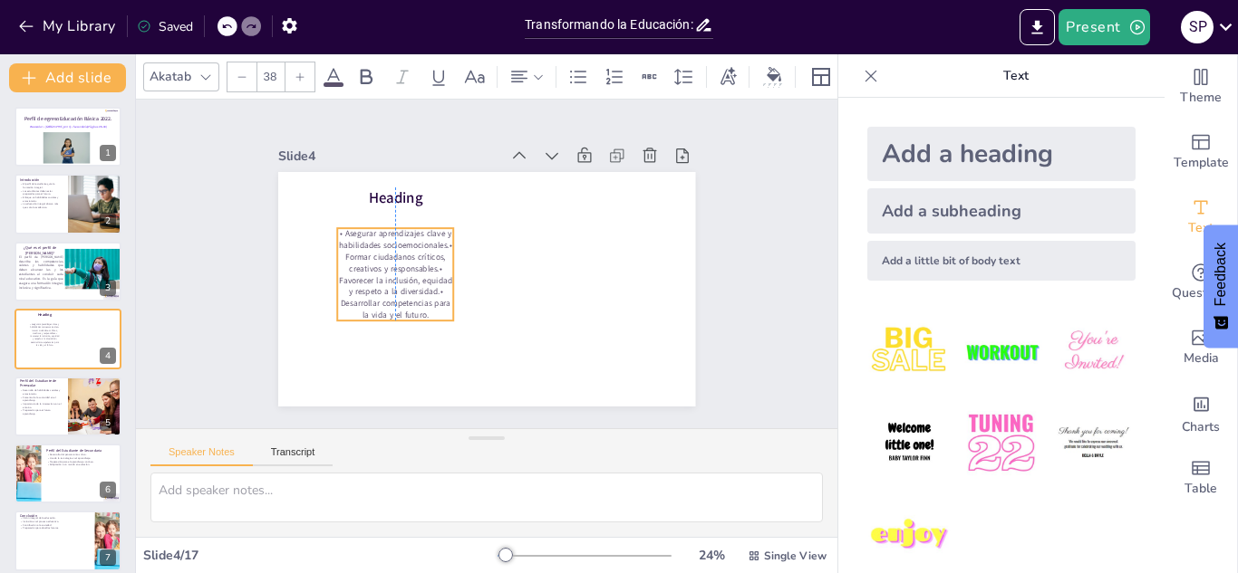
drag, startPoint x: 465, startPoint y: 286, endPoint x: 367, endPoint y: 231, distance: 112.4
click at [367, 231] on p "• Asegurar aprendizajes clave y habilidades socioemocionales.• Formar ciudadano…" at bounding box center [431, 190] width 139 height 147
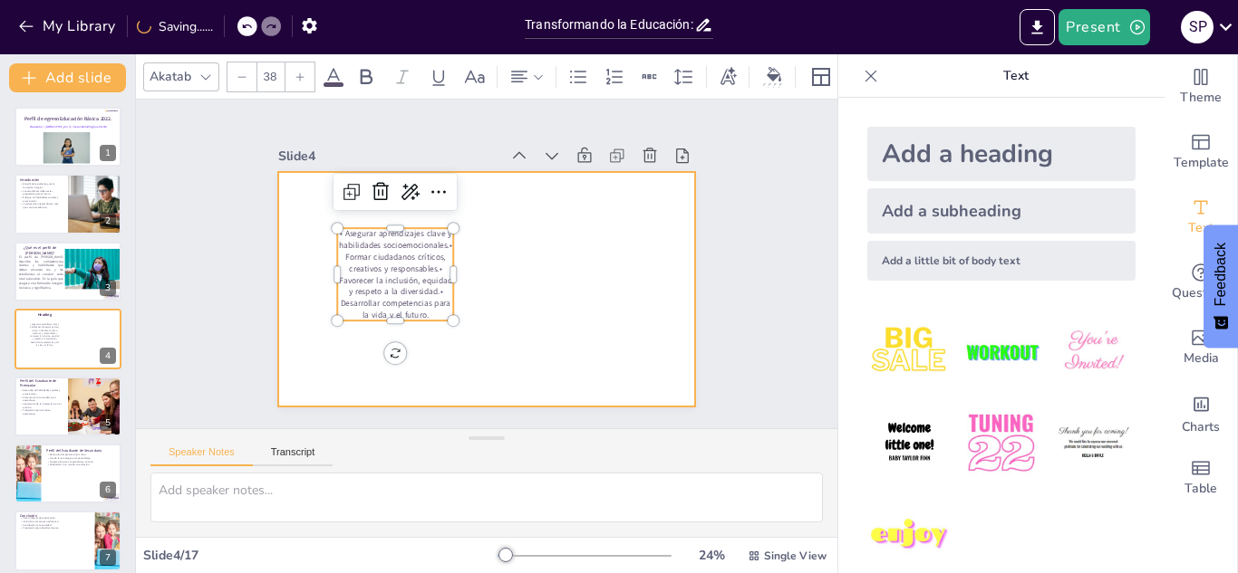
click at [577, 262] on div at bounding box center [460, 264] width 235 height 418
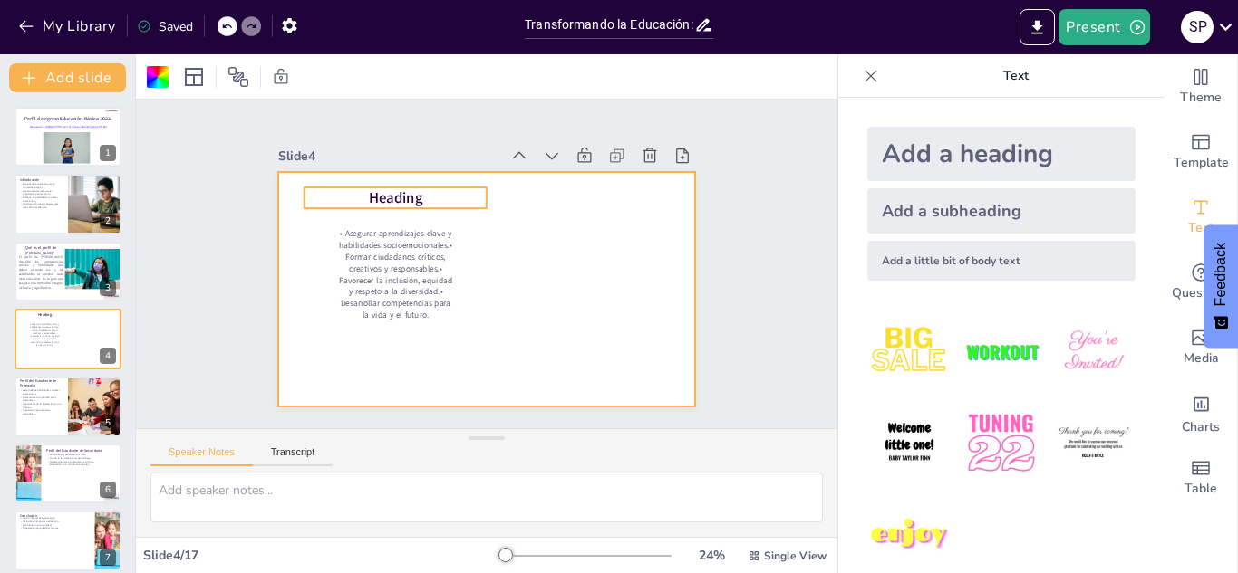
click at [489, 183] on span "Heading" at bounding box center [509, 154] width 41 height 58
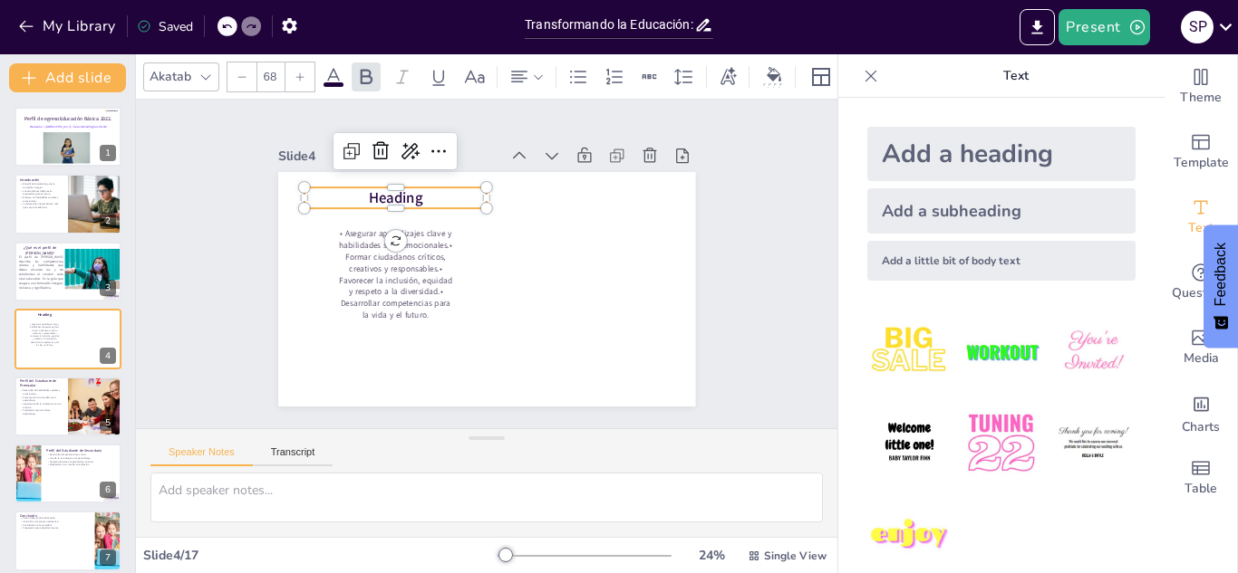
click at [462, 178] on span "Heading" at bounding box center [486, 150] width 48 height 55
click at [489, 183] on span "Heading" at bounding box center [509, 154] width 41 height 58
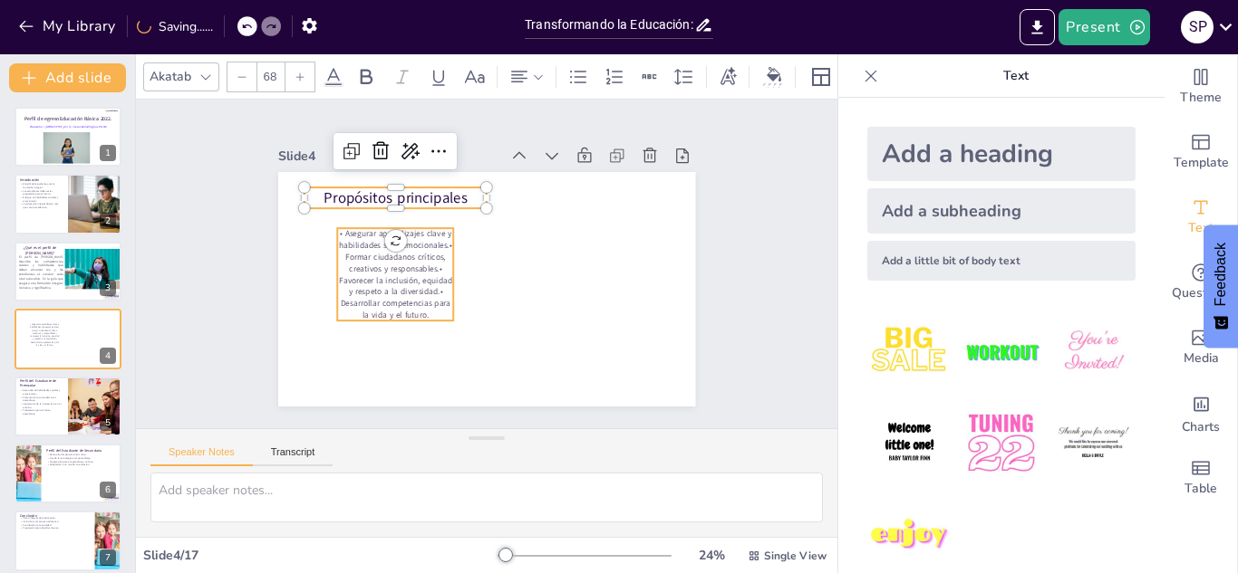
click at [414, 233] on p "• Asegurar aprendizajes clave y habilidades socioemocionales.• Formar ciudadano…" at bounding box center [466, 174] width 104 height 126
click at [371, 233] on p "• Asegurar aprendizajes clave y habilidades socioemocionales.• Formar ciudadano…" at bounding box center [395, 265] width 126 height 104
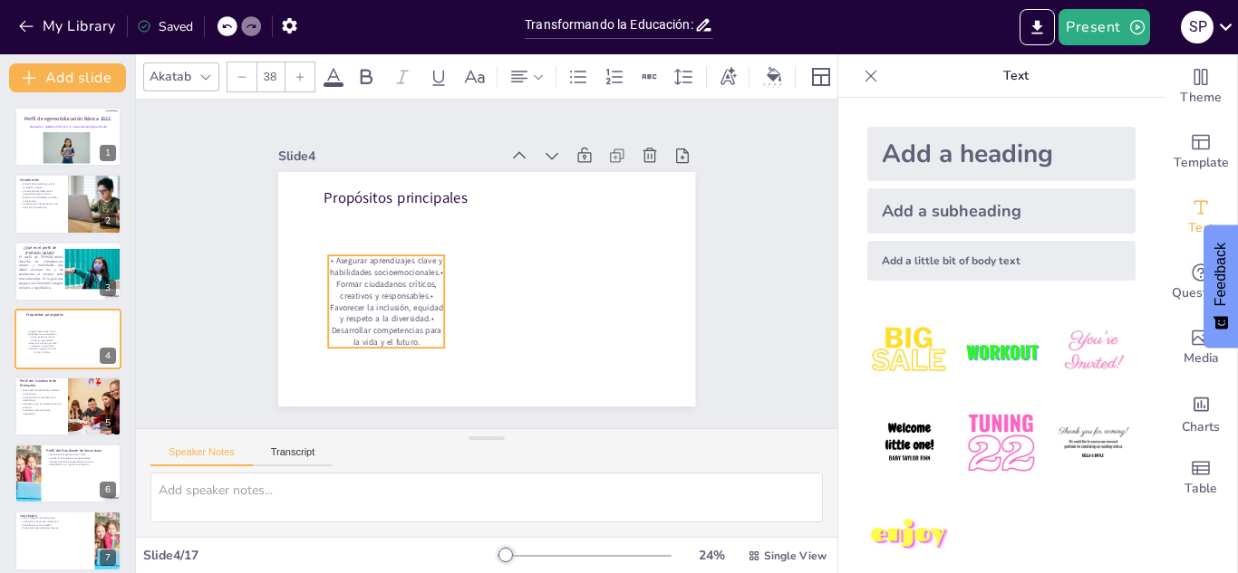
drag, startPoint x: 366, startPoint y: 228, endPoint x: 355, endPoint y: 255, distance: 29.3
click at [355, 255] on p "• Asegurar aprendizajes clave y habilidades socioemocionales.• Formar ciudadano…" at bounding box center [380, 280] width 133 height 115
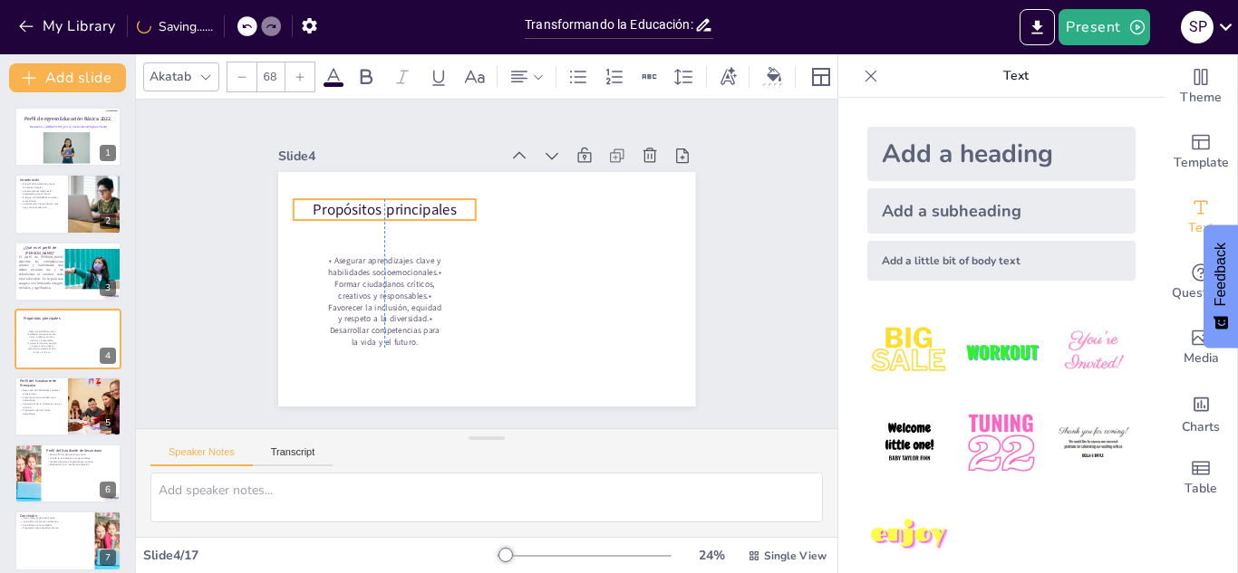
drag, startPoint x: 357, startPoint y: 195, endPoint x: 340, endPoint y: 207, distance: 20.9
click at [341, 207] on p "Propósitos principales" at bounding box center [425, 166] width 169 height 110
click at [361, 261] on p "• Asegurar aprendizajes clave y habilidades socioemocionales.• Formar ciudadano…" at bounding box center [378, 246] width 147 height 139
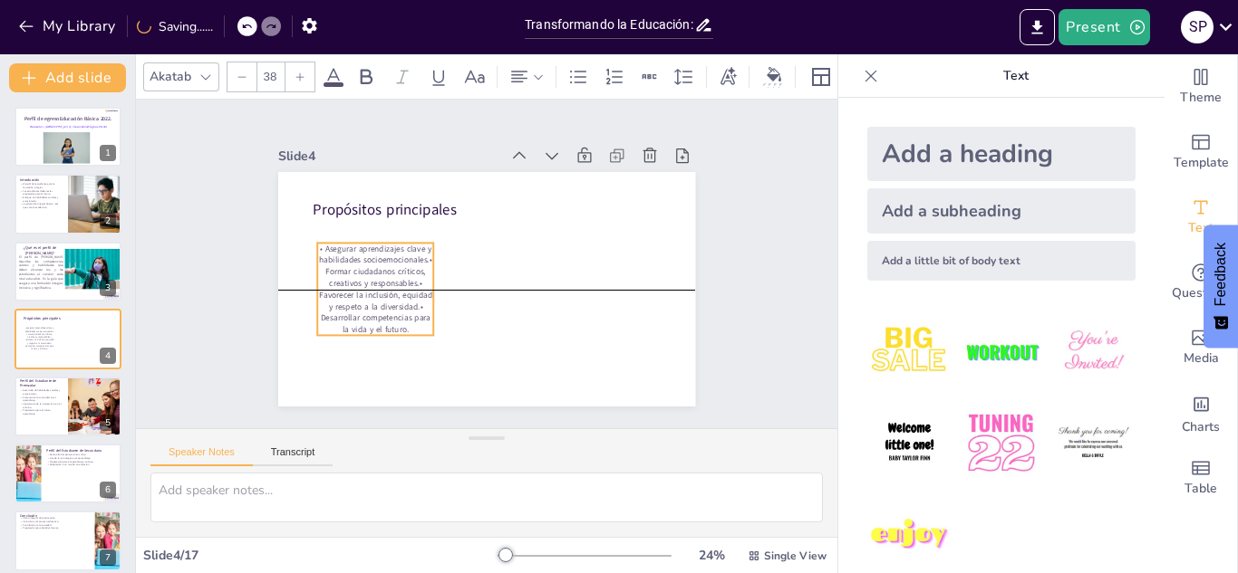
drag, startPoint x: 419, startPoint y: 345, endPoint x: 410, endPoint y: 327, distance: 20.3
click at [410, 323] on p "• Asegurar aprendizajes clave y habilidades socioemocionales.• Formar ciudadano…" at bounding box center [372, 265] width 133 height 115
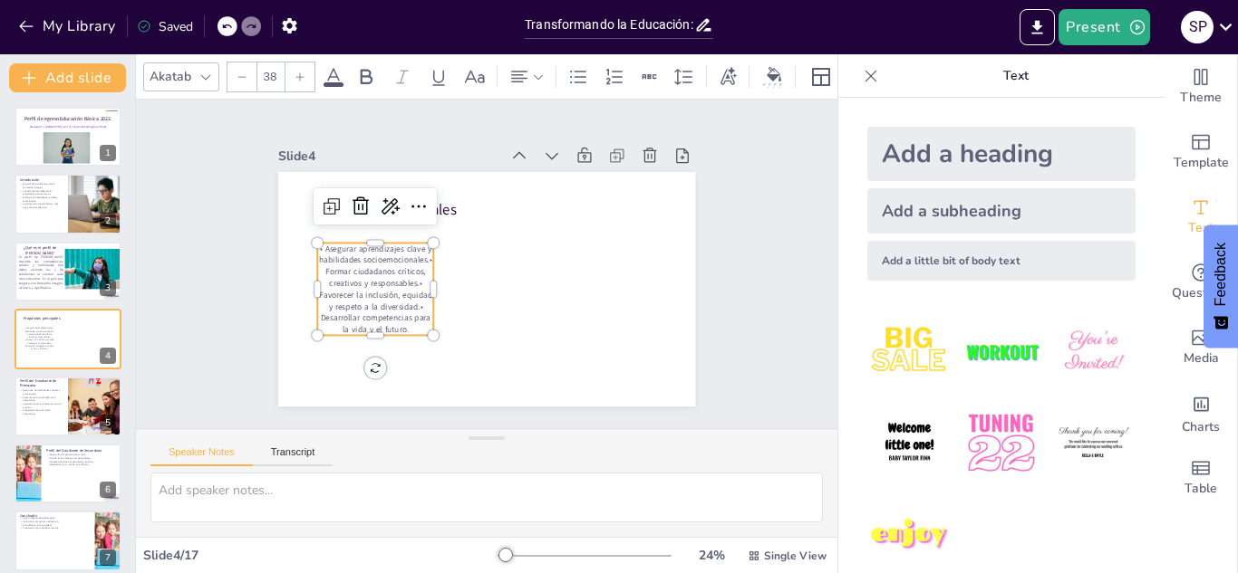
click at [403, 323] on p "• Asegurar aprendizajes clave y habilidades socioemocionales.• Formar ciudadano…" at bounding box center [372, 265] width 133 height 115
click at [435, 220] on p "• Asegurar aprendizajes clave y habilidades socioemocionales.• Formar ciudadano…" at bounding box center [497, 151] width 124 height 140
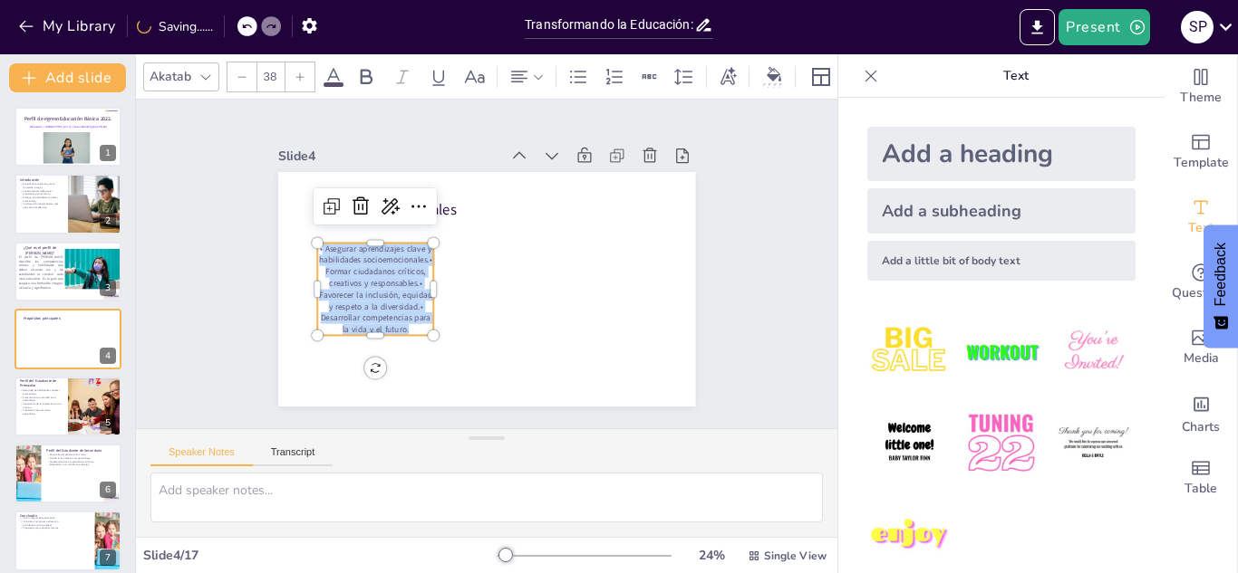
drag, startPoint x: 415, startPoint y: 332, endPoint x: 321, endPoint y: 250, distance: 124.6
click at [451, 228] on p "• Asegurar aprendizajes clave y habilidades socioemocionales.• Formar ciudadano…" at bounding box center [520, 155] width 139 height 147
click at [297, 73] on icon at bounding box center [299, 77] width 11 height 11
click at [542, 82] on div at bounding box center [526, 77] width 36 height 22
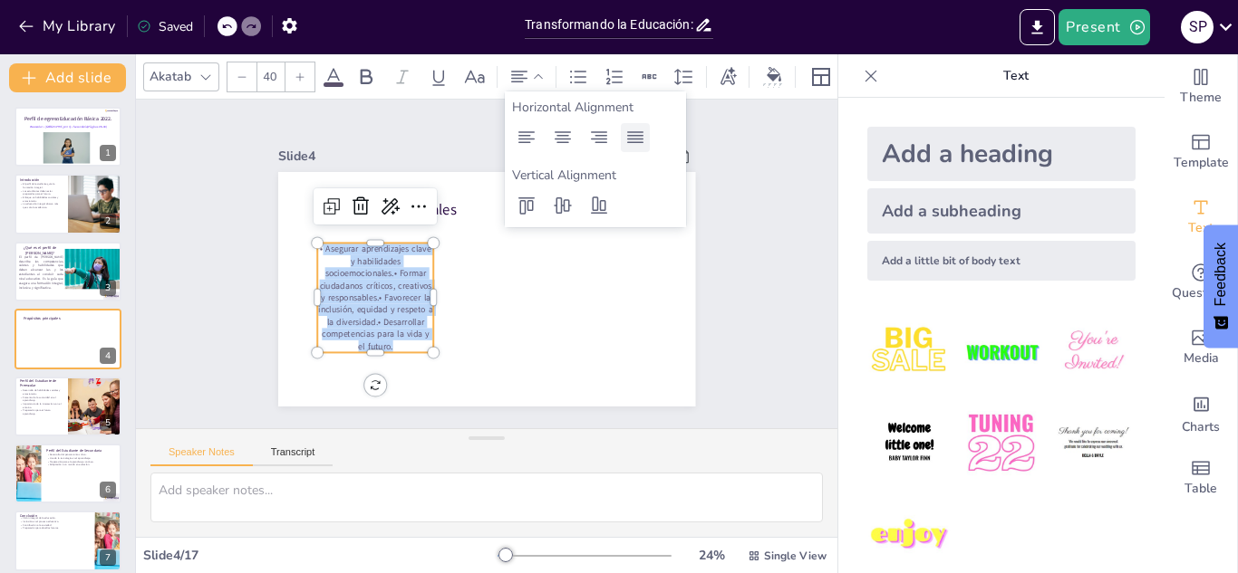
click at [636, 123] on div at bounding box center [635, 137] width 29 height 29
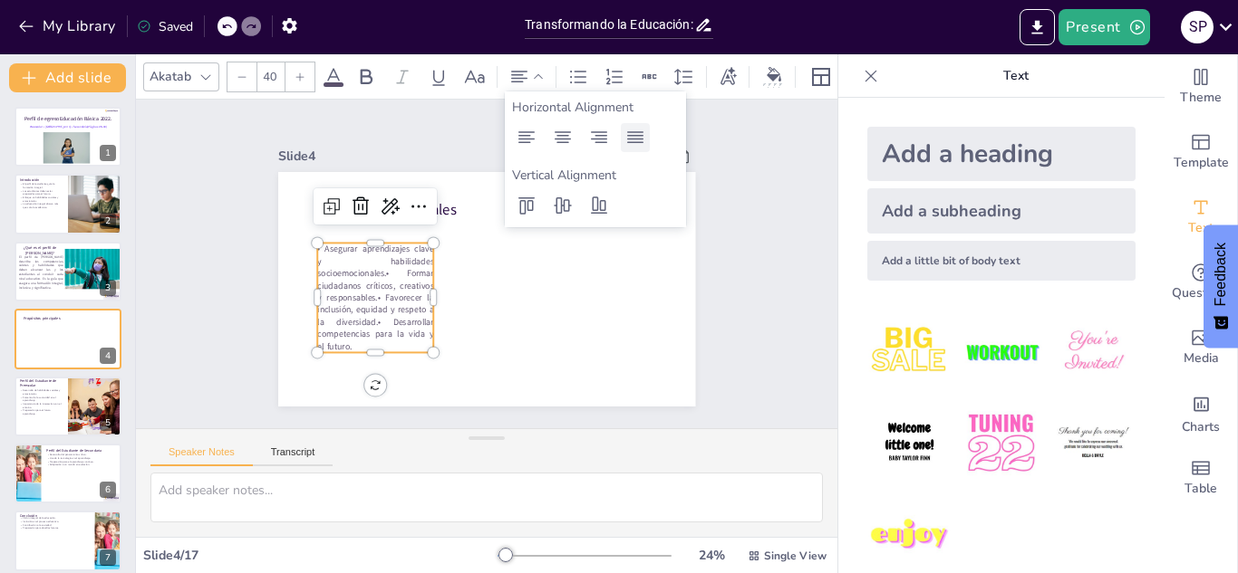
click at [632, 143] on icon at bounding box center [635, 138] width 22 height 22
click at [634, 140] on icon at bounding box center [635, 138] width 22 height 22
click at [552, 140] on icon at bounding box center [563, 138] width 22 height 22
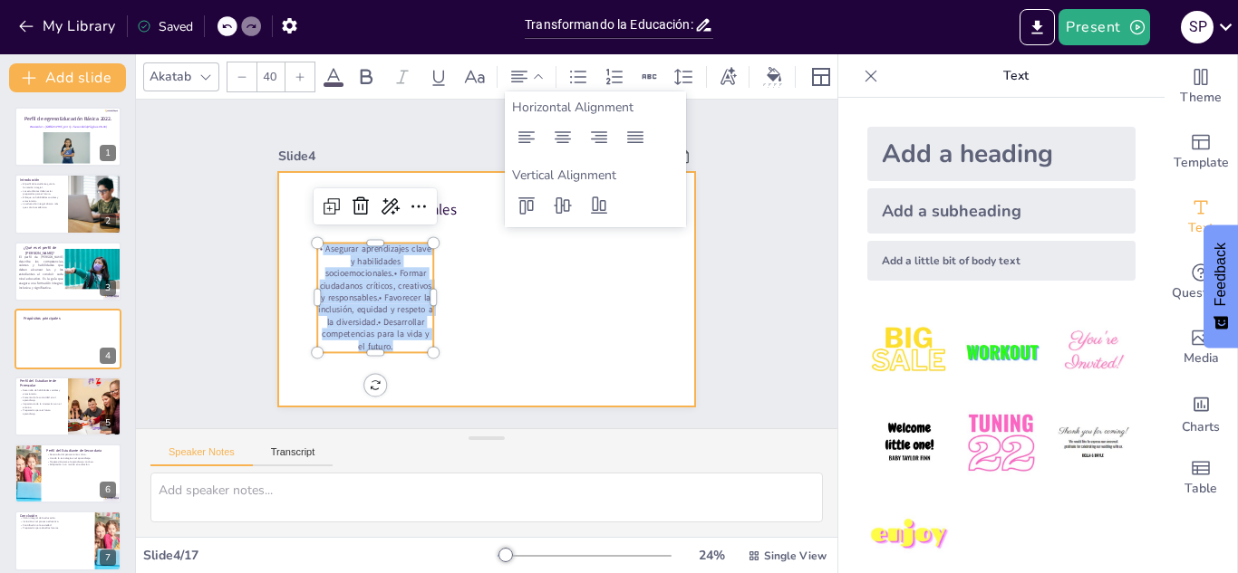
click at [610, 282] on div at bounding box center [481, 288] width 457 height 316
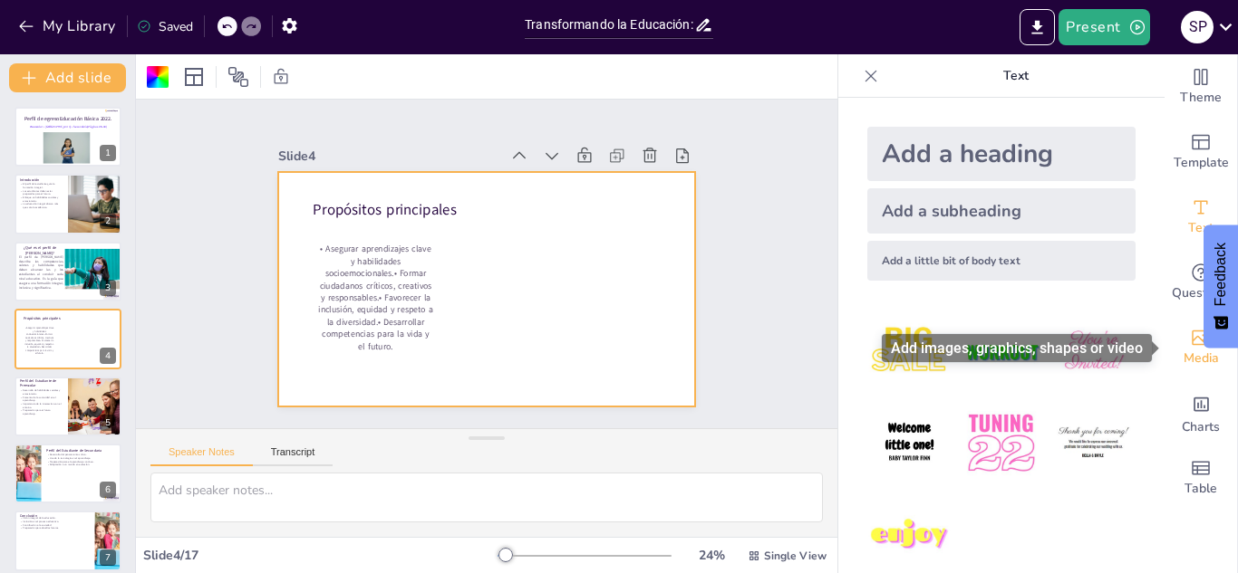
click at [1197, 359] on span "Media" at bounding box center [1200, 359] width 35 height 20
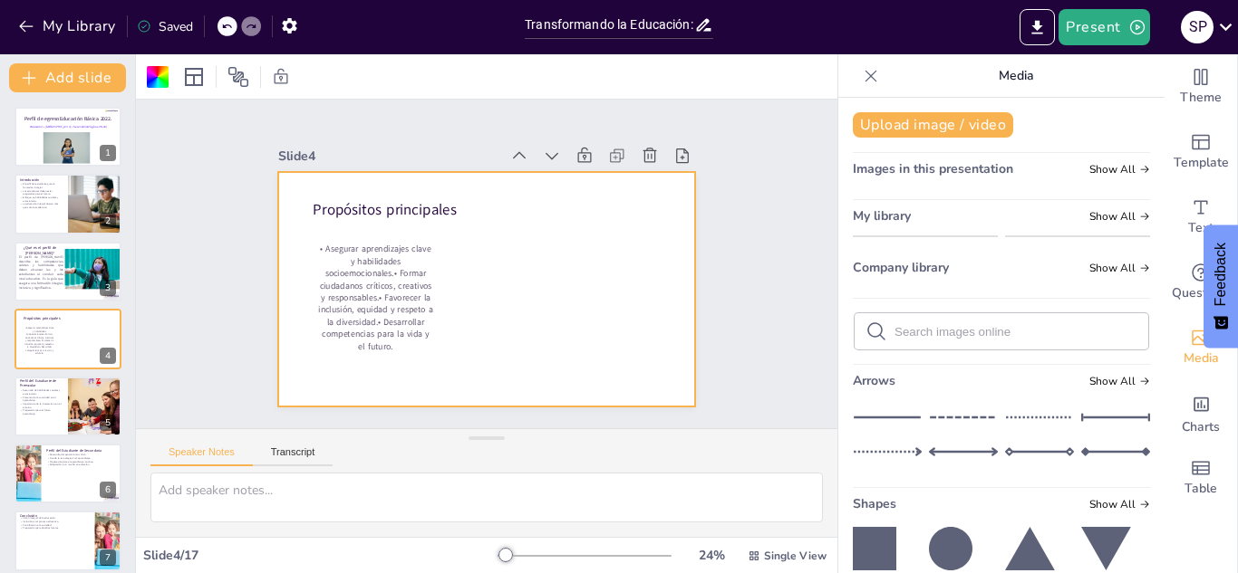
click at [925, 350] on div at bounding box center [1001, 331] width 294 height 36
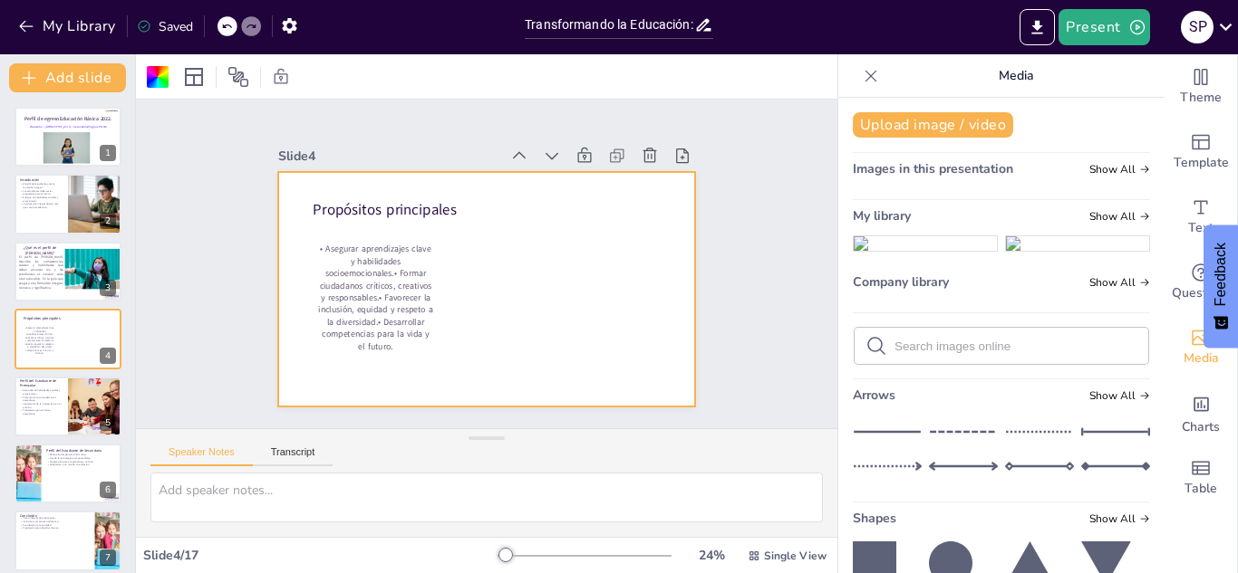
click at [899, 353] on input "text" at bounding box center [1015, 347] width 243 height 14
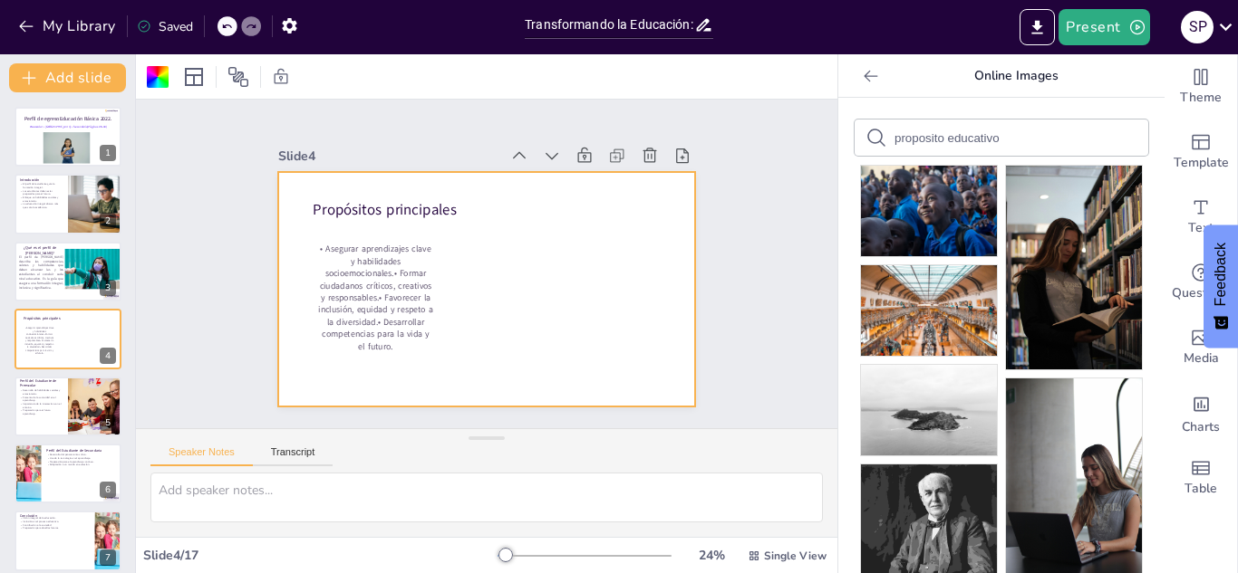
drag, startPoint x: 955, startPoint y: 220, endPoint x: 524, endPoint y: 282, distance: 435.6
click at [524, 282] on div "Document fonts Akatab Recently used Akatab Mulish Popular fonts Fonts Add slide…" at bounding box center [619, 313] width 1238 height 519
click at [910, 228] on img at bounding box center [929, 211] width 136 height 91
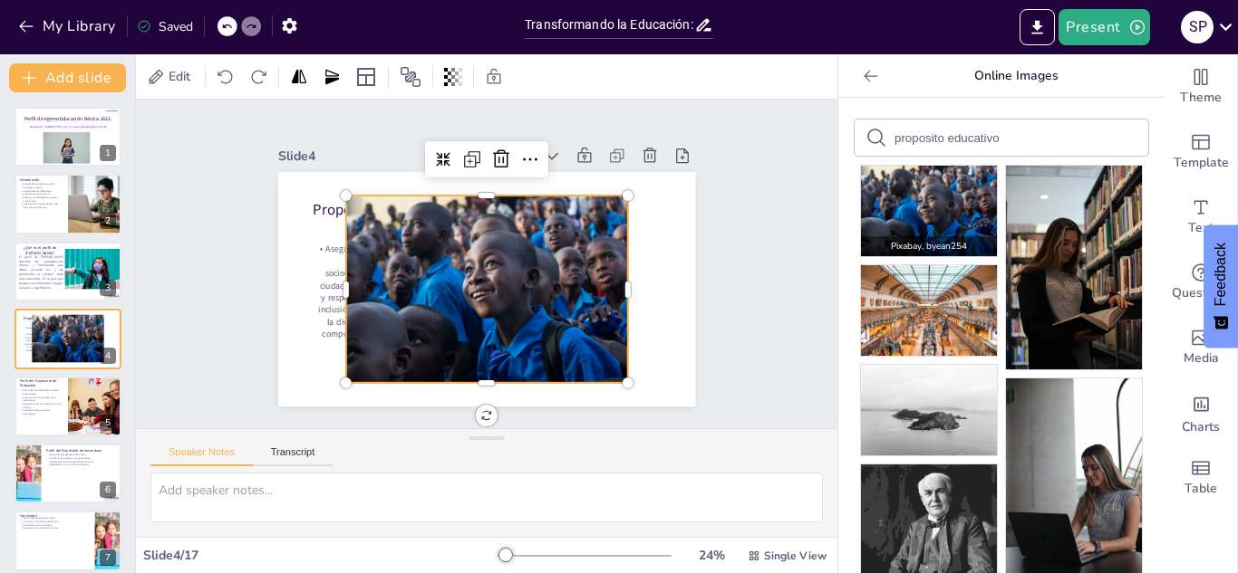
click at [910, 228] on img at bounding box center [929, 211] width 136 height 91
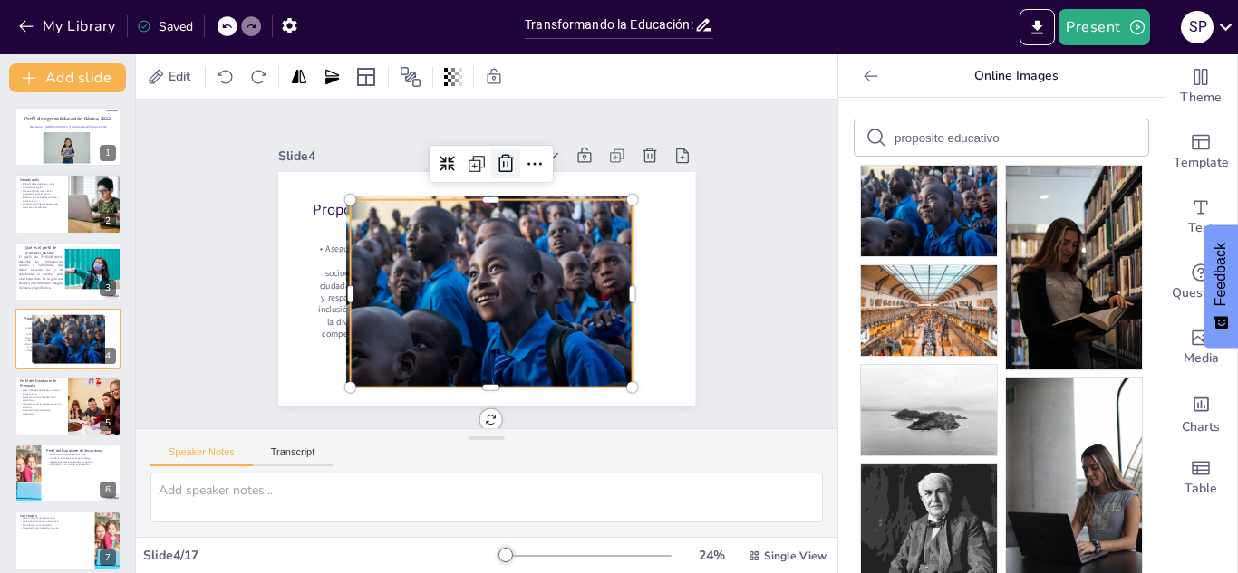
click at [506, 167] on icon at bounding box center [516, 166] width 24 height 24
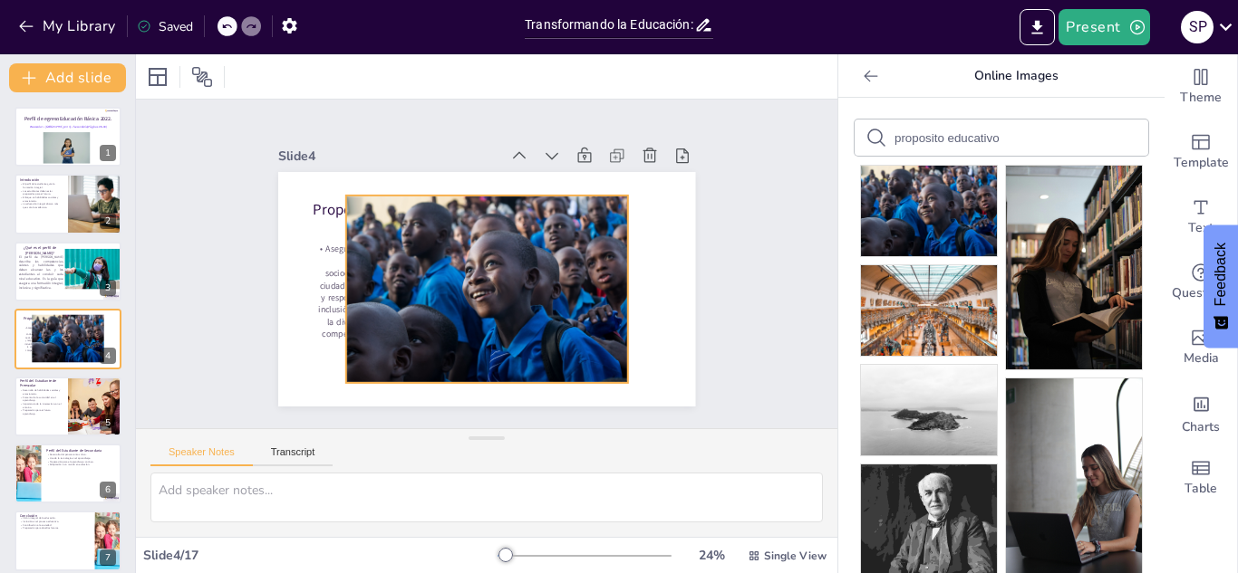
click at [462, 230] on div at bounding box center [479, 288] width 326 height 265
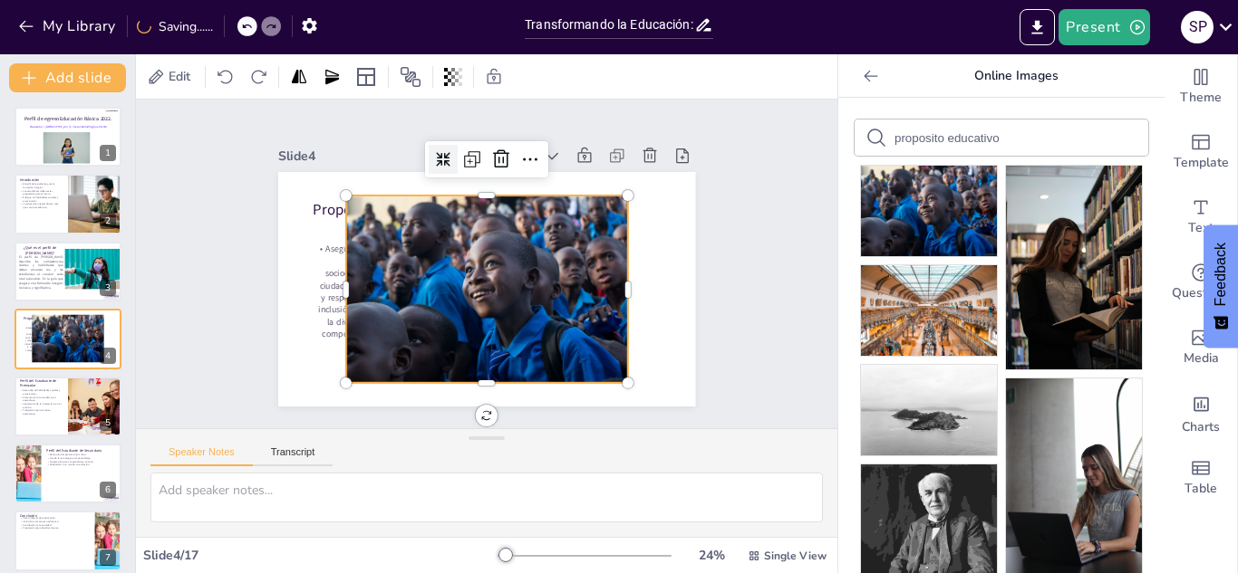
click at [448, 169] on div at bounding box center [465, 152] width 34 height 34
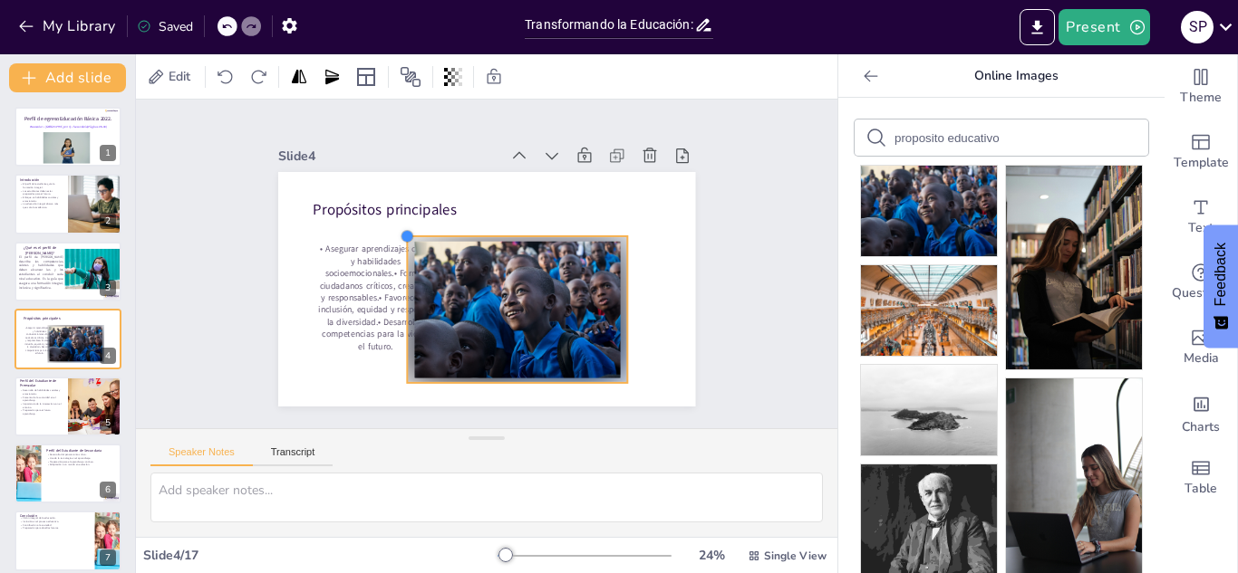
drag, startPoint x: 345, startPoint y: 201, endPoint x: 493, endPoint y: 242, distance: 153.2
click at [493, 242] on div "• Asegurar aprendizajes clave y habilidades socioemocionales.• Formar ciudadano…" at bounding box center [481, 288] width 457 height 316
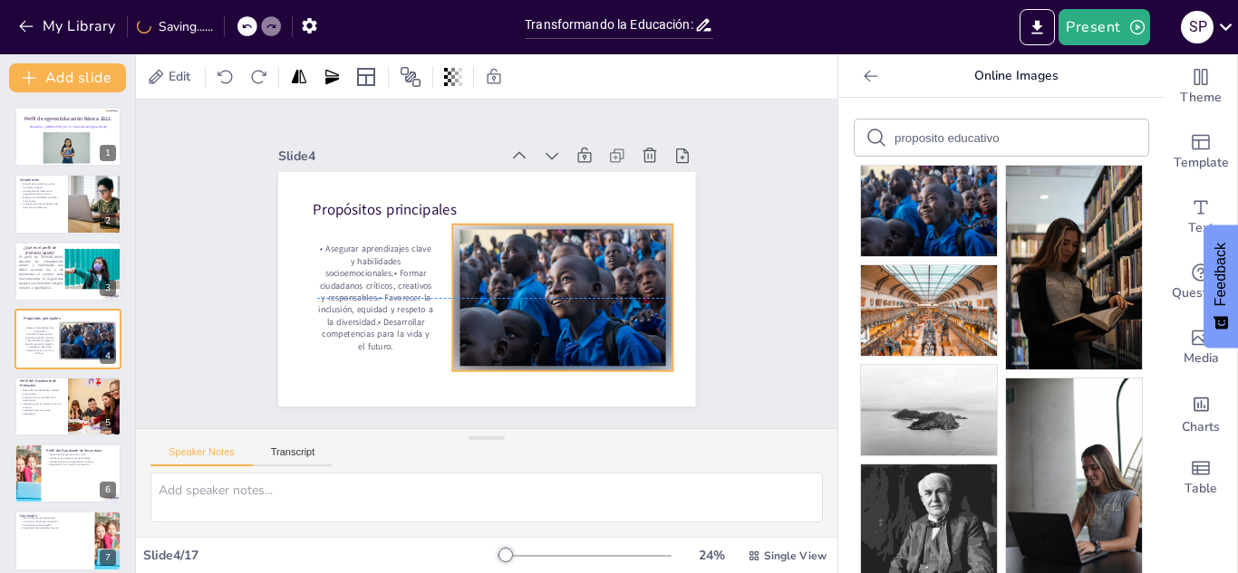
drag, startPoint x: 483, startPoint y: 273, endPoint x: 528, endPoint y: 260, distance: 47.0
click at [528, 260] on div at bounding box center [547, 319] width 255 height 207
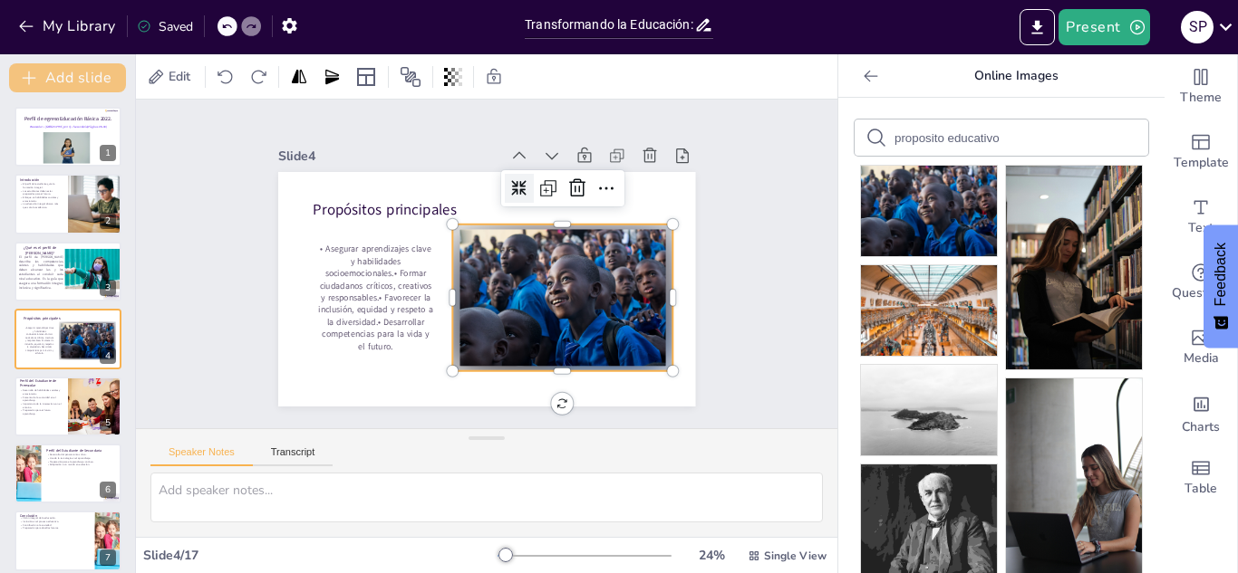
click at [80, 77] on button "Add slide" at bounding box center [67, 77] width 117 height 29
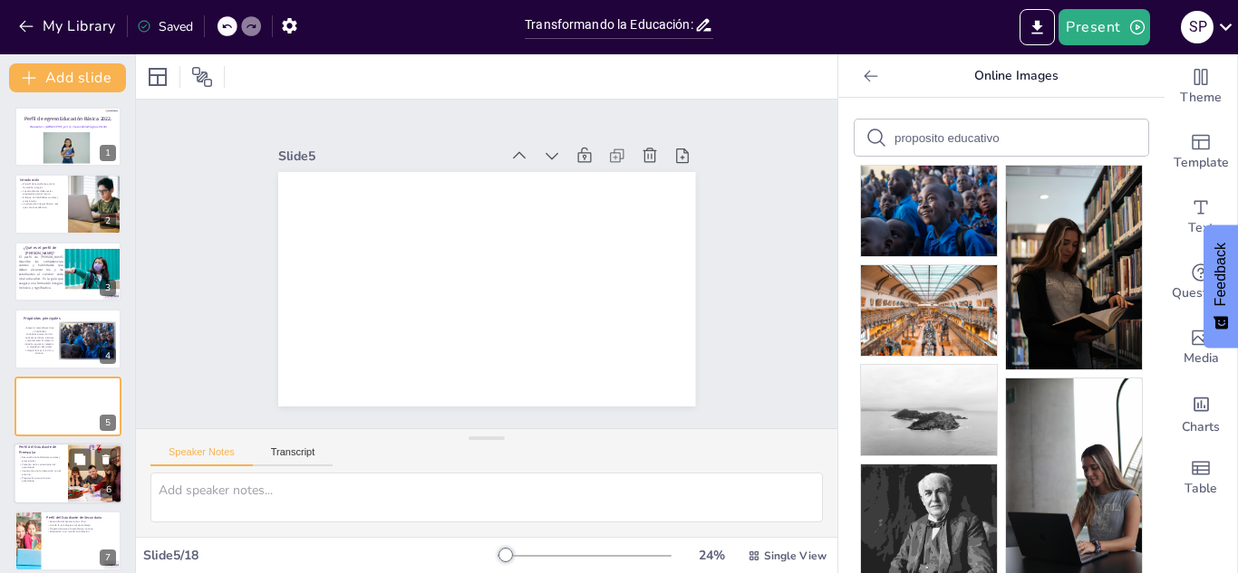
click at [51, 484] on div at bounding box center [68, 474] width 109 height 62
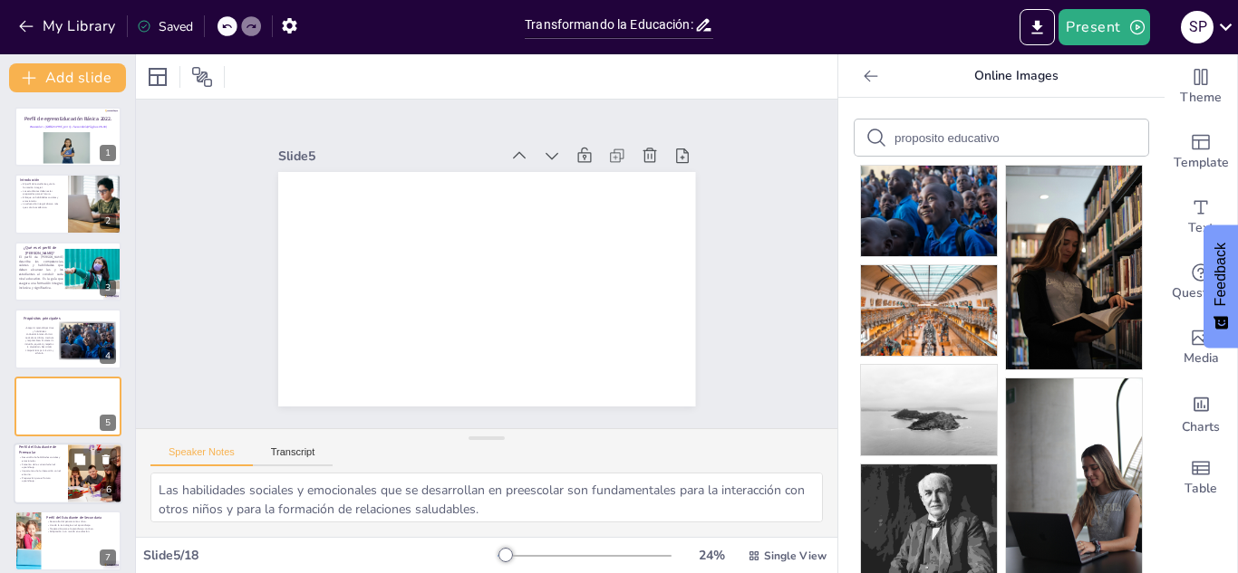
scroll to position [141, 0]
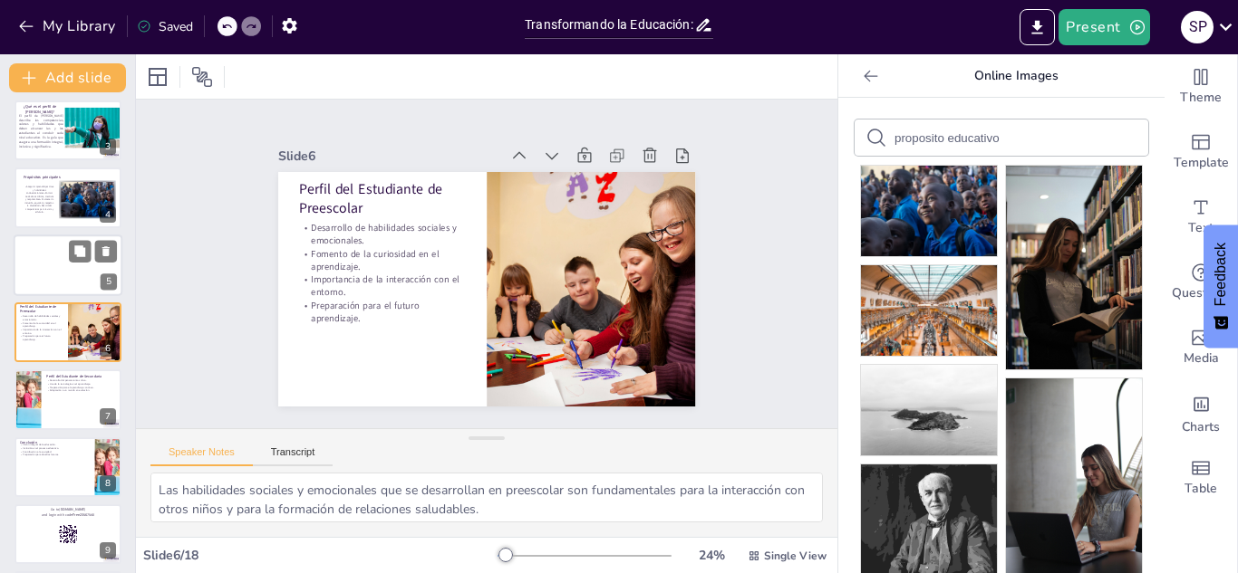
click at [64, 280] on div at bounding box center [68, 266] width 109 height 62
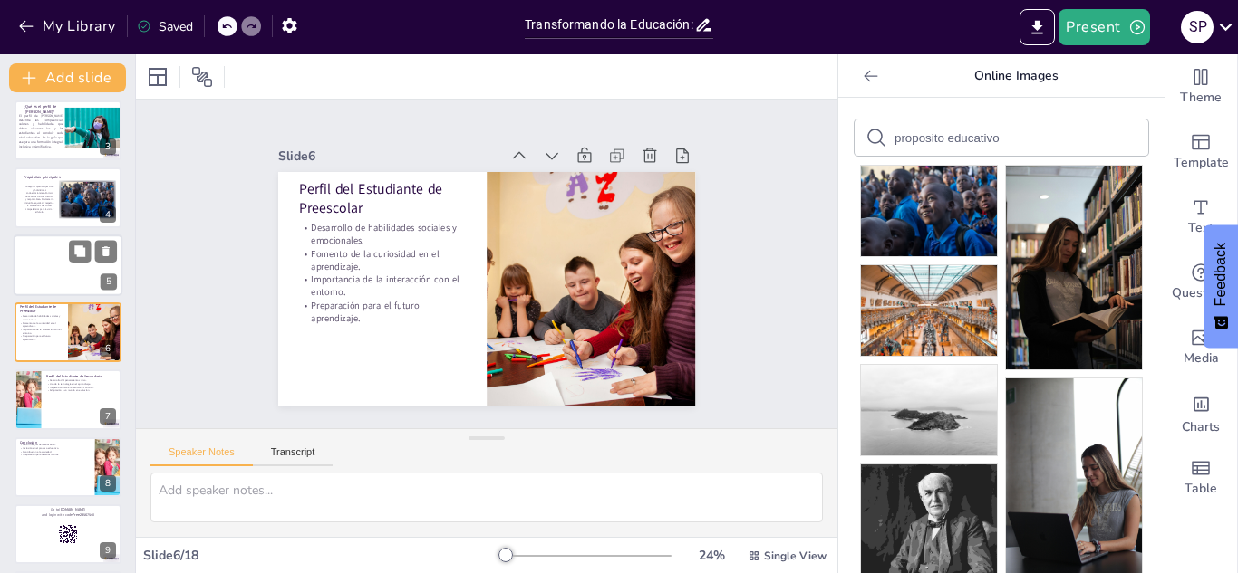
scroll to position [73, 0]
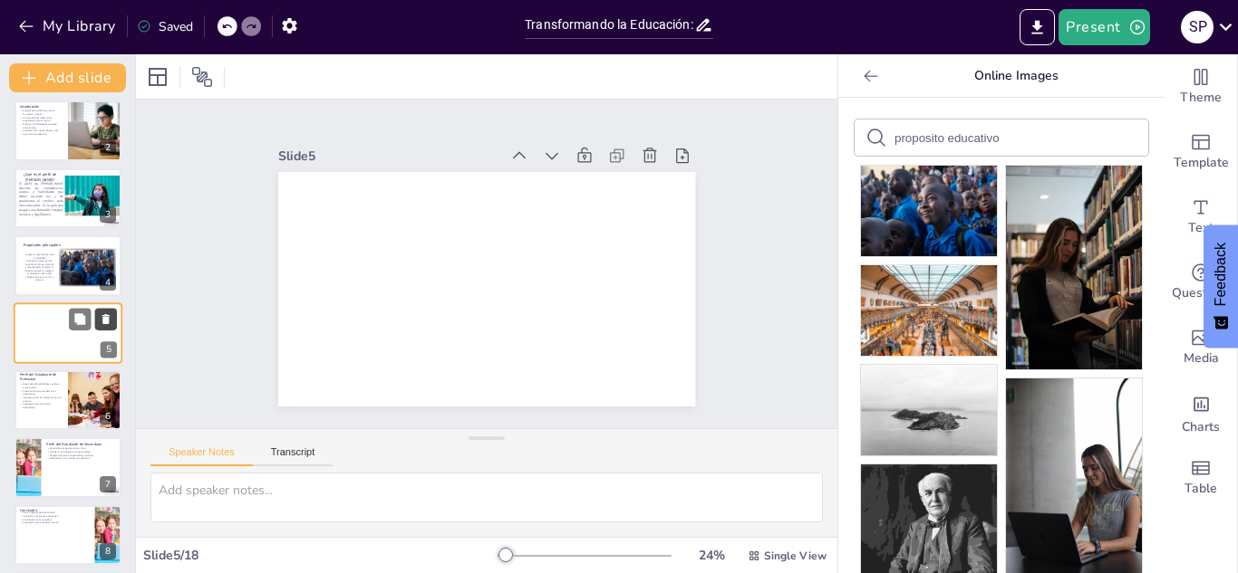
click at [102, 317] on icon at bounding box center [105, 319] width 7 height 10
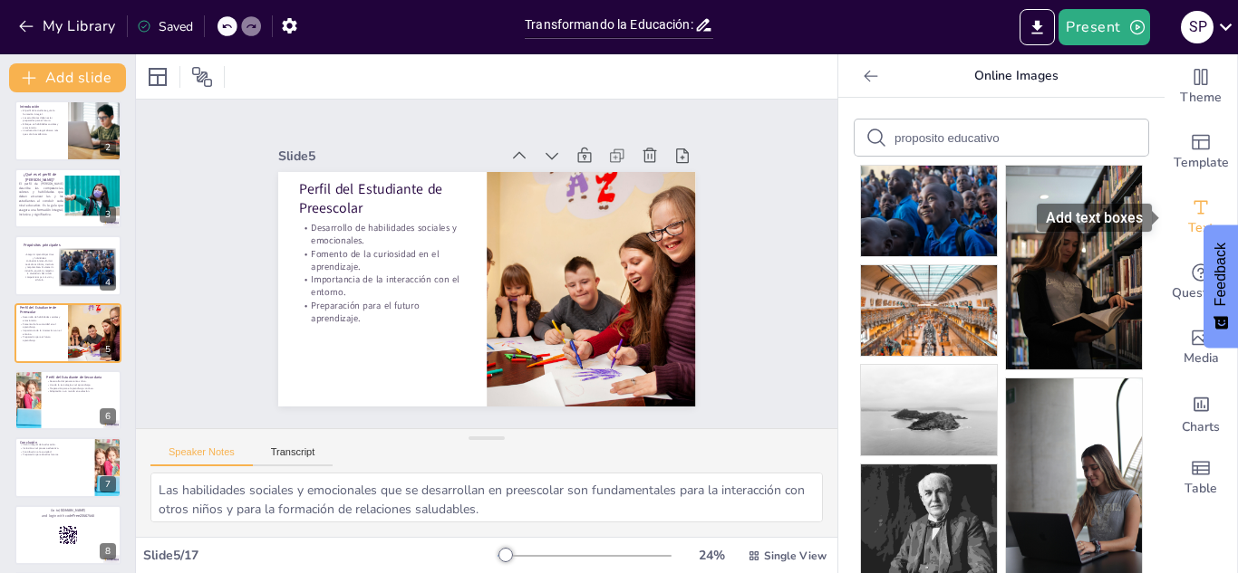
click at [1193, 221] on span "Text" at bounding box center [1200, 228] width 25 height 20
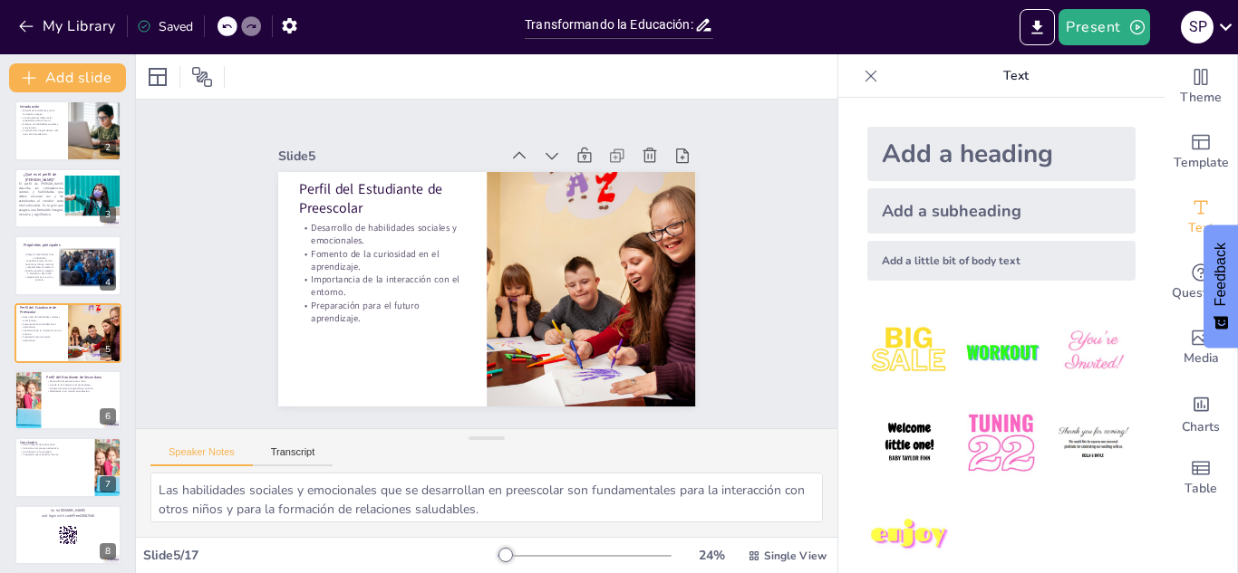
click at [905, 216] on div "Add a subheading" at bounding box center [1001, 210] width 268 height 45
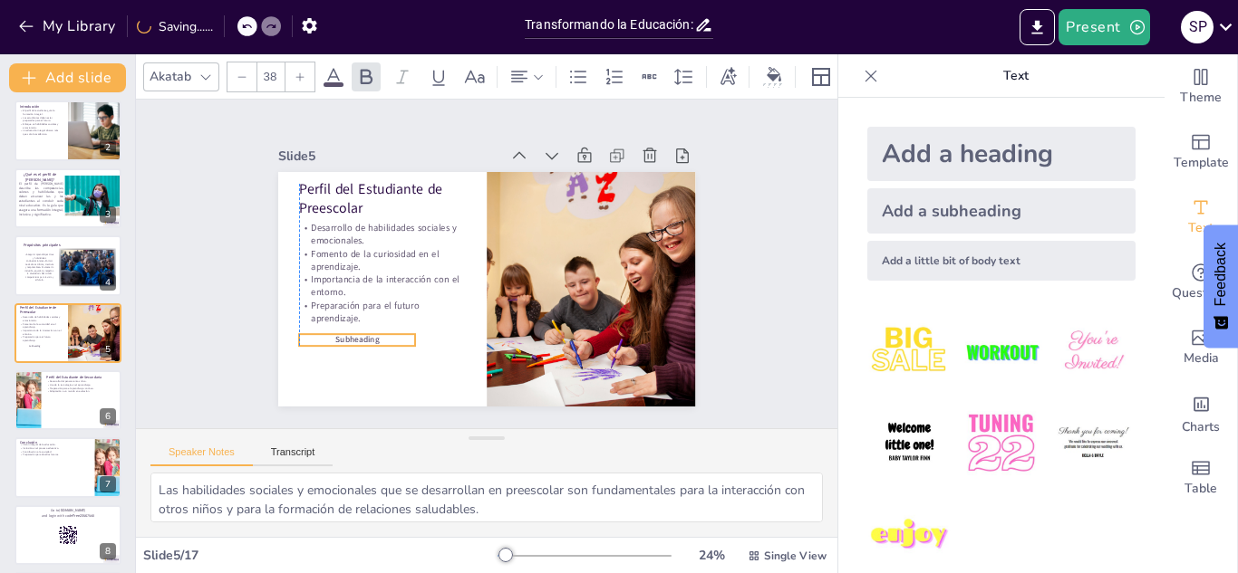
drag, startPoint x: 460, startPoint y: 284, endPoint x: 338, endPoint y: 334, distance: 132.4
click at [338, 334] on p "Subheading" at bounding box center [350, 326] width 117 height 24
drag, startPoint x: 390, startPoint y: 346, endPoint x: 311, endPoint y: 338, distance: 79.2
click at [311, 338] on div "Perfil del Estudiante de Preescolar Desarrollo de habilidades sociales y emocio…" at bounding box center [478, 288] width 469 height 352
click at [381, 329] on p "Subheading" at bounding box center [344, 311] width 116 height 35
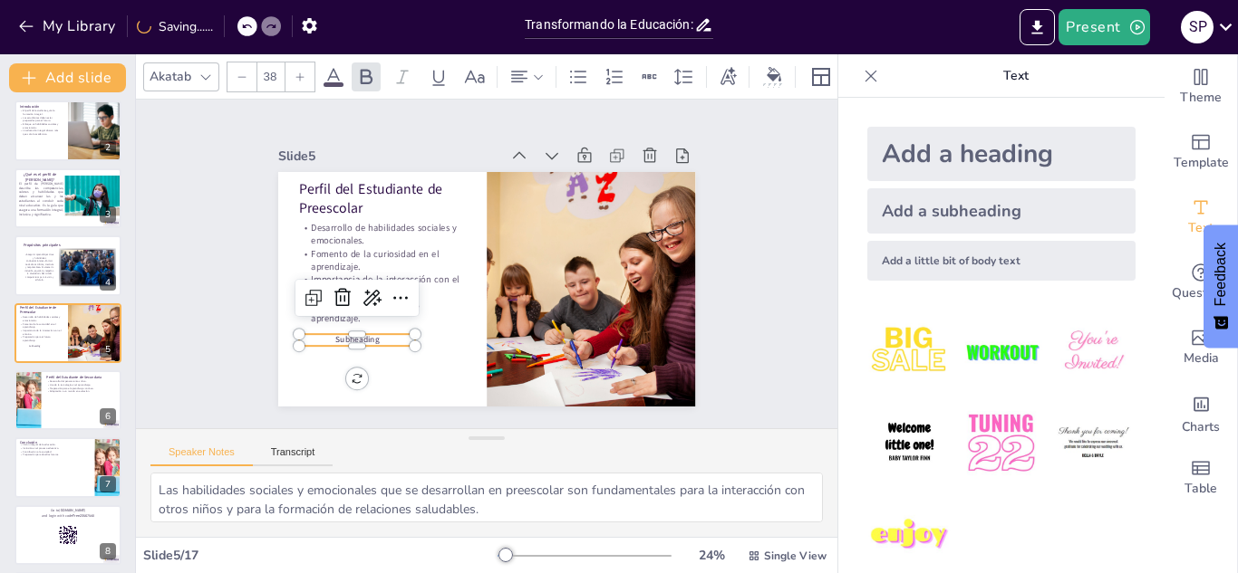
click at [381, 329] on p "Subheading" at bounding box center [344, 311] width 116 height 35
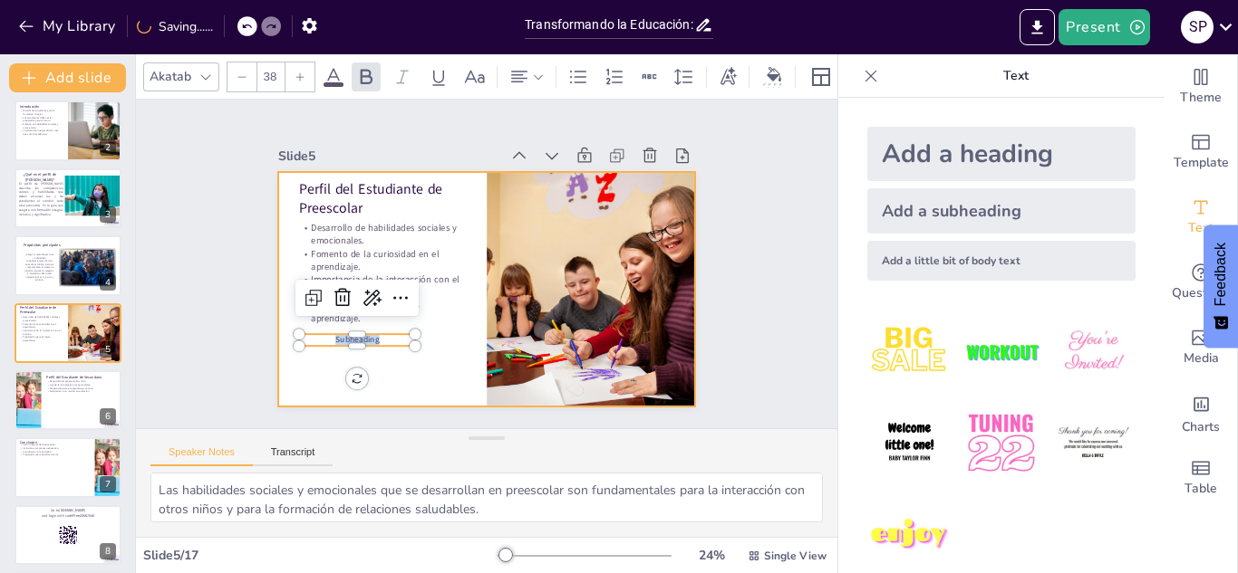
drag, startPoint x: 381, startPoint y: 339, endPoint x: 286, endPoint y: 343, distance: 95.2
click at [286, 343] on div "Perfil del Estudiante de Preescolar Desarrollo de habilidades sociales y emocio…" at bounding box center [463, 253] width 384 height 477
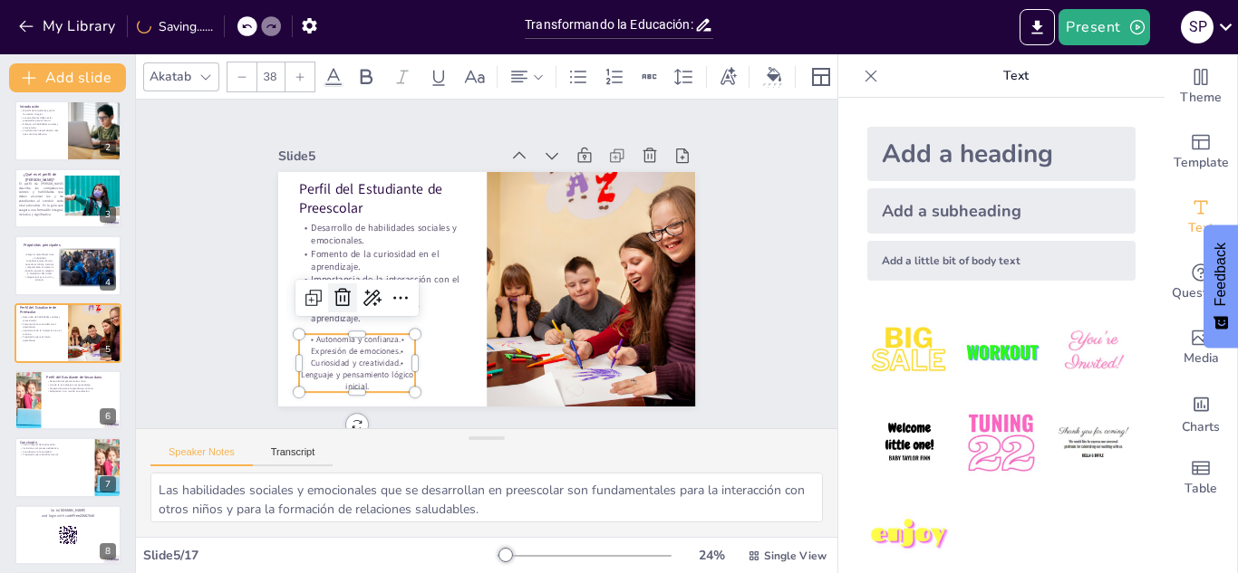
click at [343, 265] on icon at bounding box center [338, 251] width 27 height 27
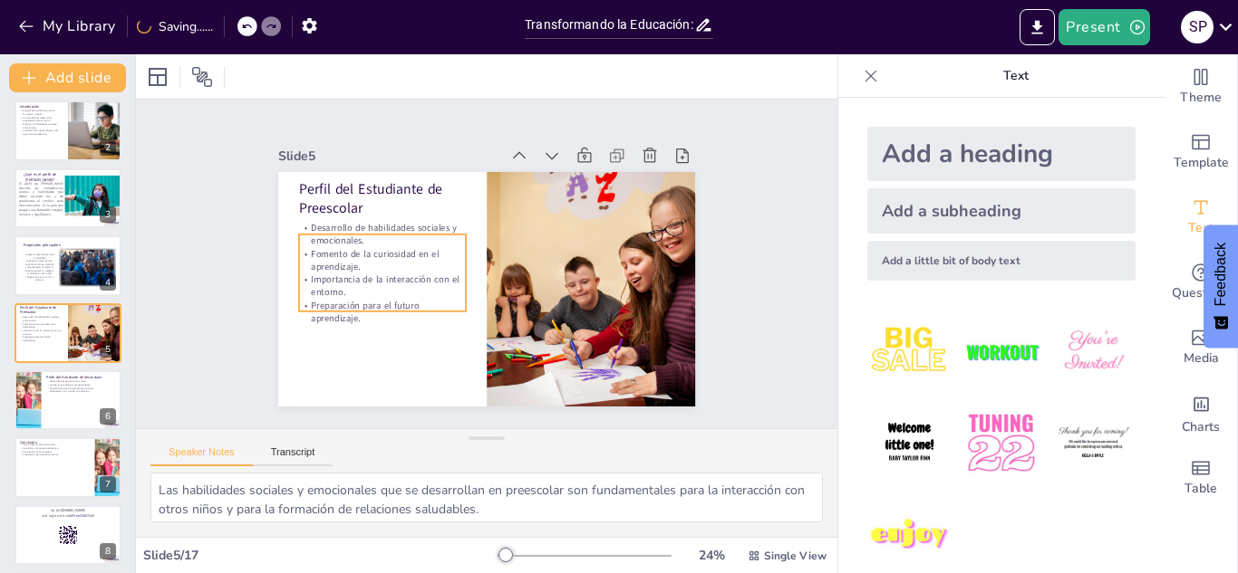
click at [342, 258] on p "Fomento de la curiosidad en el aprendizaje." at bounding box center [385, 238] width 169 height 60
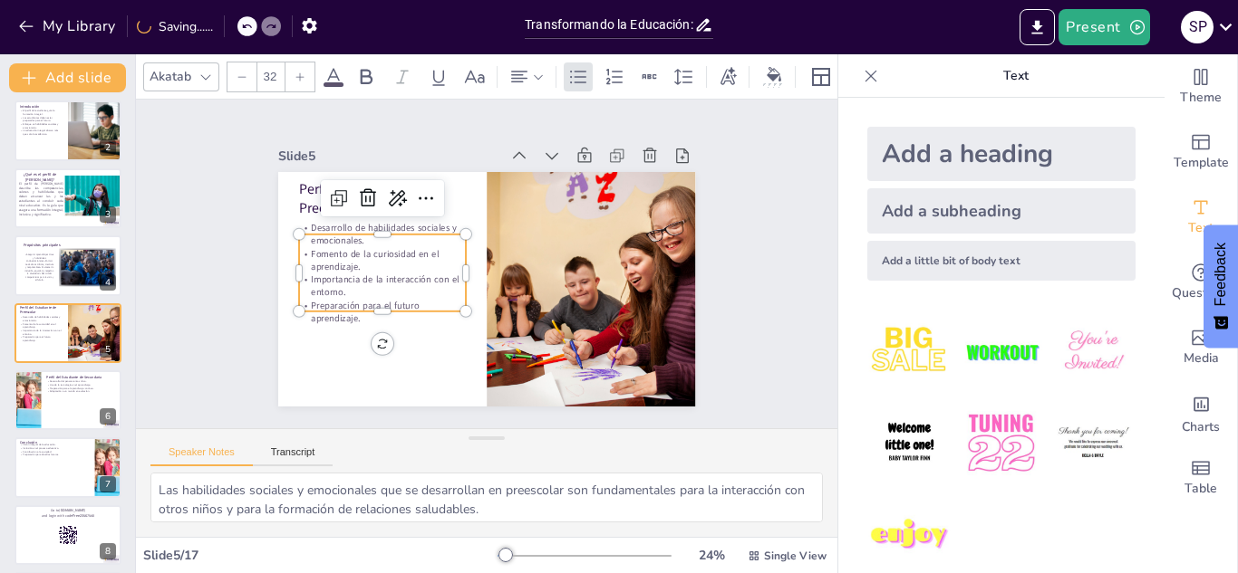
click at [342, 258] on p "Fomento de la curiosidad en el aprendizaje." at bounding box center [385, 238] width 169 height 60
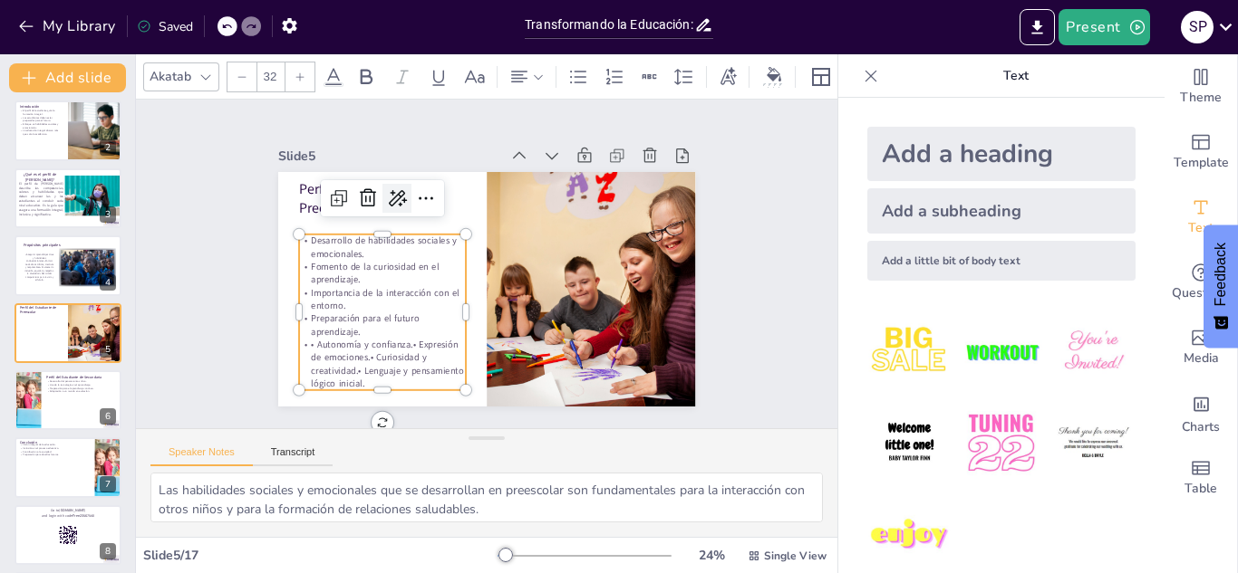
click at [417, 182] on icon at bounding box center [431, 167] width 29 height 29
click at [489, 192] on icon at bounding box center [504, 176] width 31 height 31
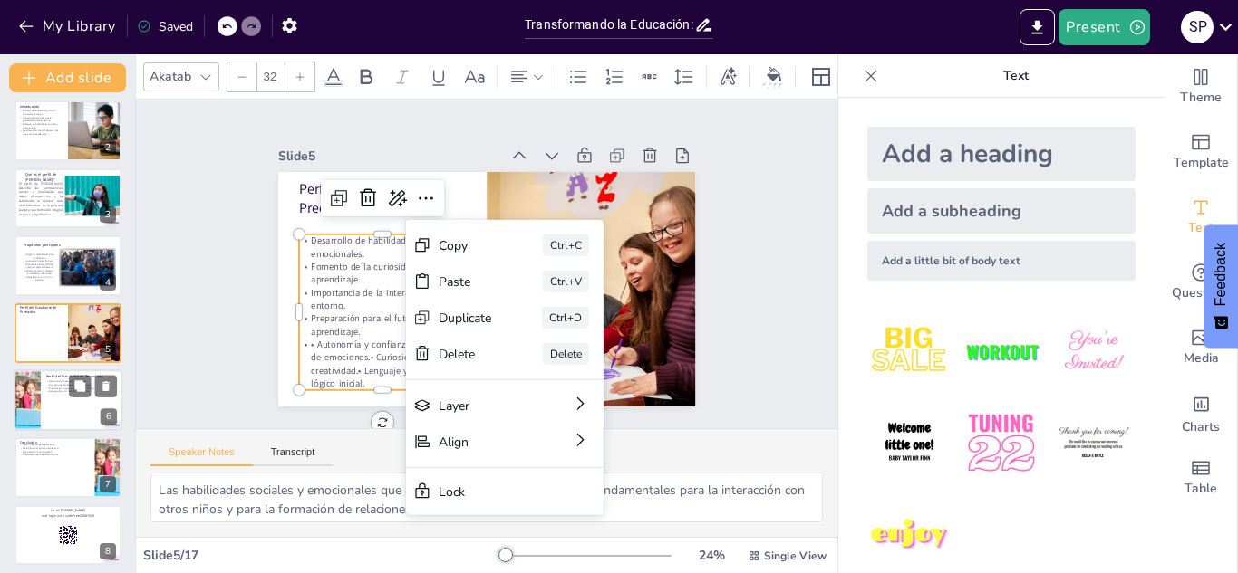
click at [66, 393] on p "Adaptación a un mundo en evolución." at bounding box center [81, 392] width 71 height 4
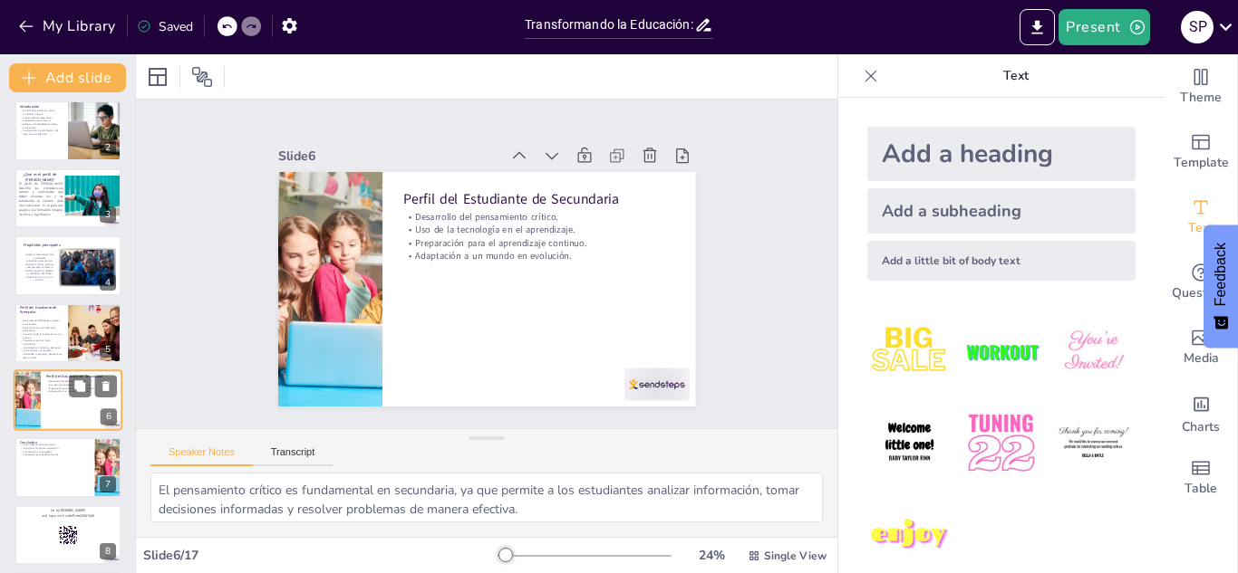
scroll to position [141, 0]
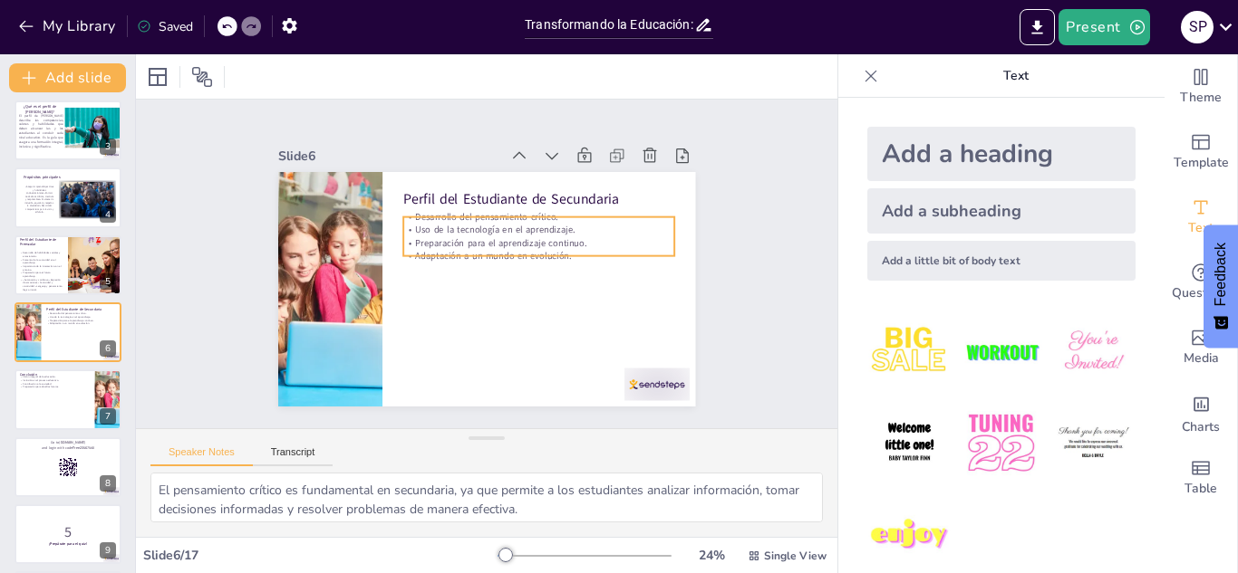
click at [477, 250] on p "Adaptación a un mundo en evolución." at bounding box center [539, 273] width 262 height 96
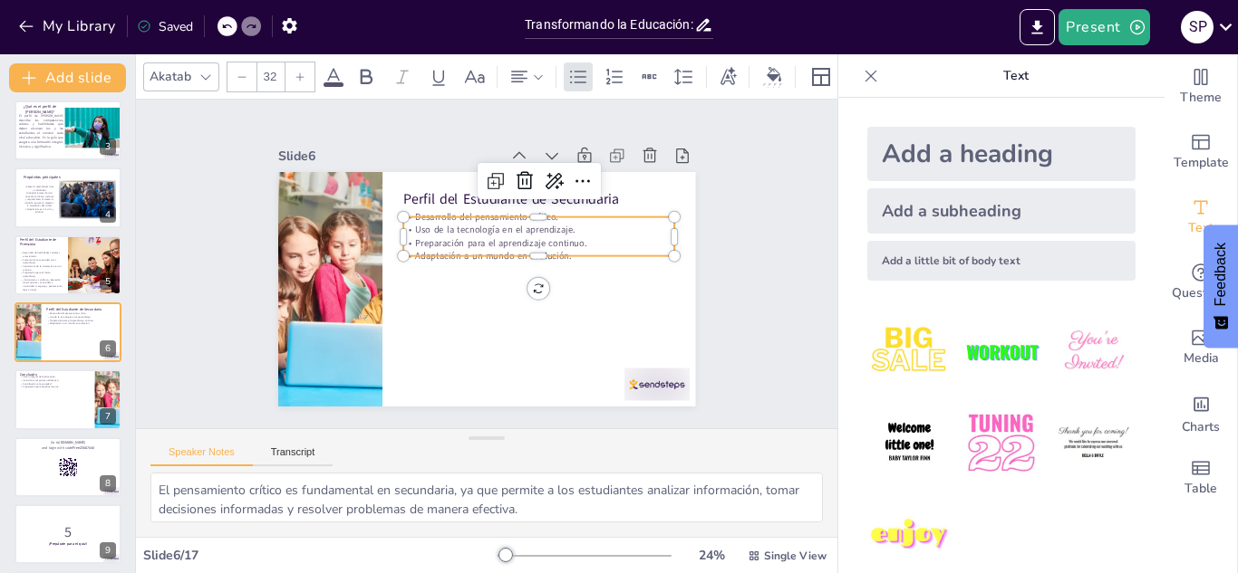
click at [477, 250] on p "Adaptación a un mundo en evolución." at bounding box center [527, 297] width 191 height 210
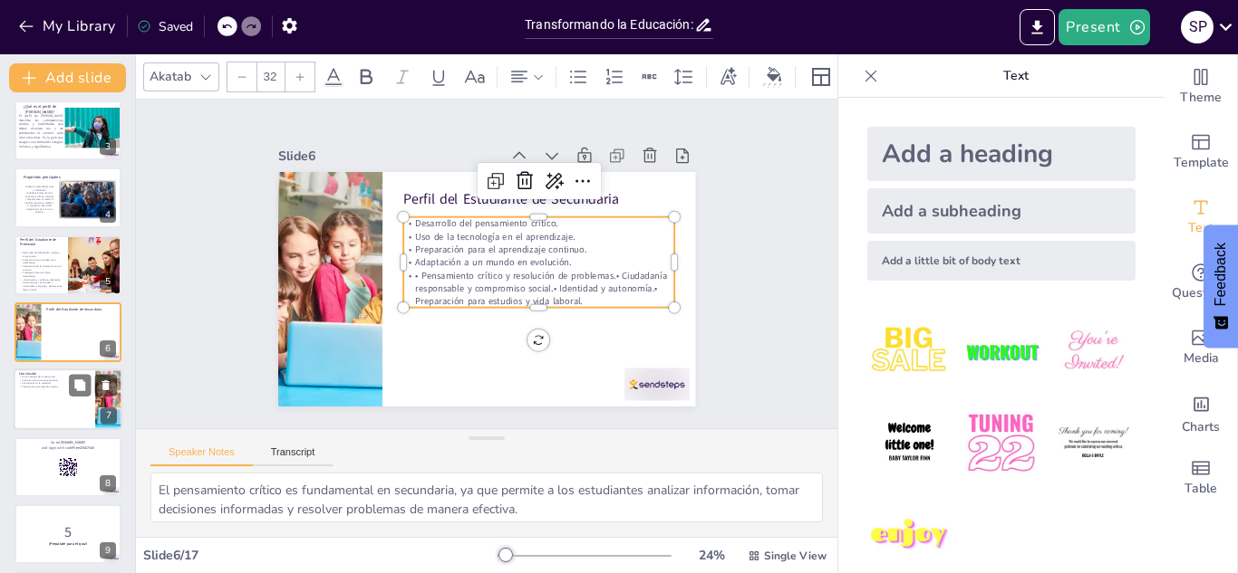
click at [35, 403] on div at bounding box center [68, 401] width 109 height 62
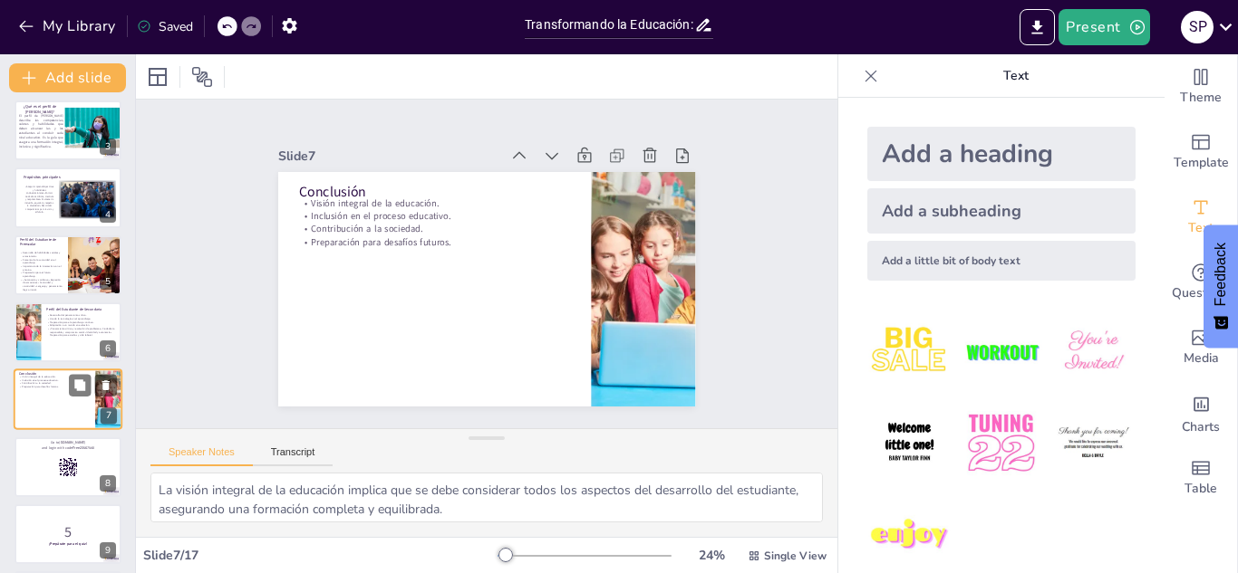
scroll to position [208, 0]
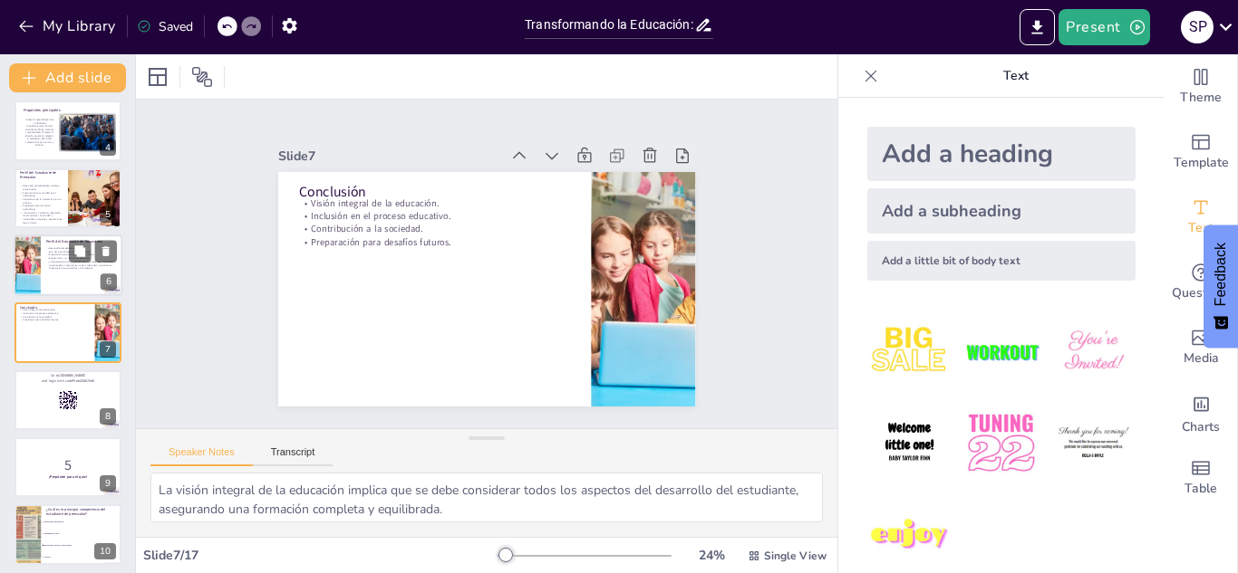
click at [67, 257] on p "Adaptación a un mundo en evolución." at bounding box center [81, 258] width 71 height 4
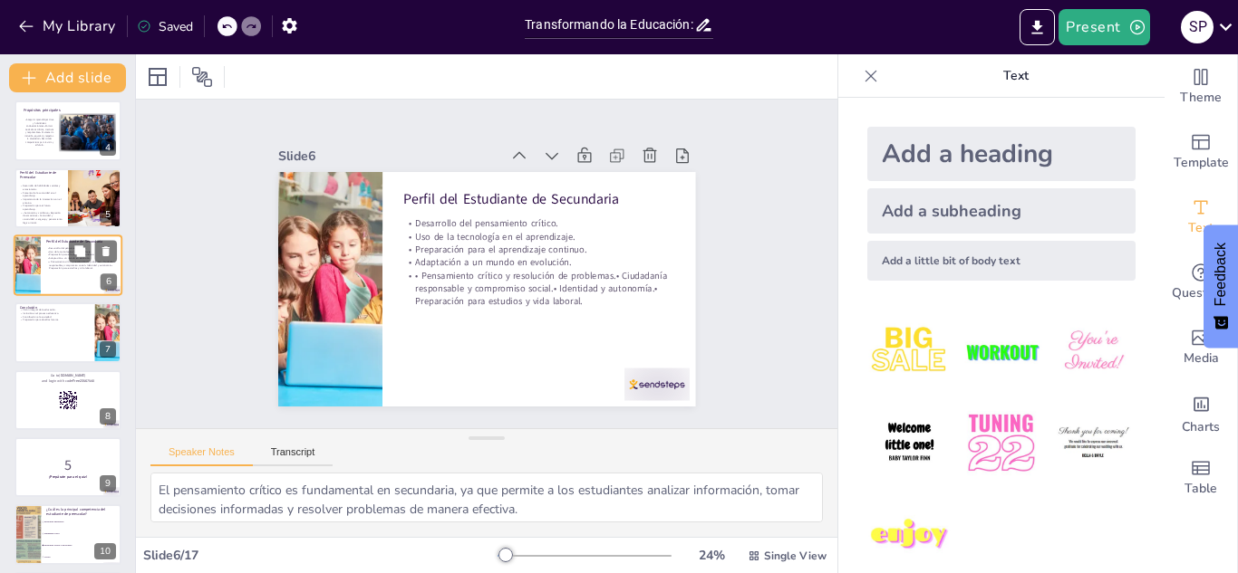
scroll to position [141, 0]
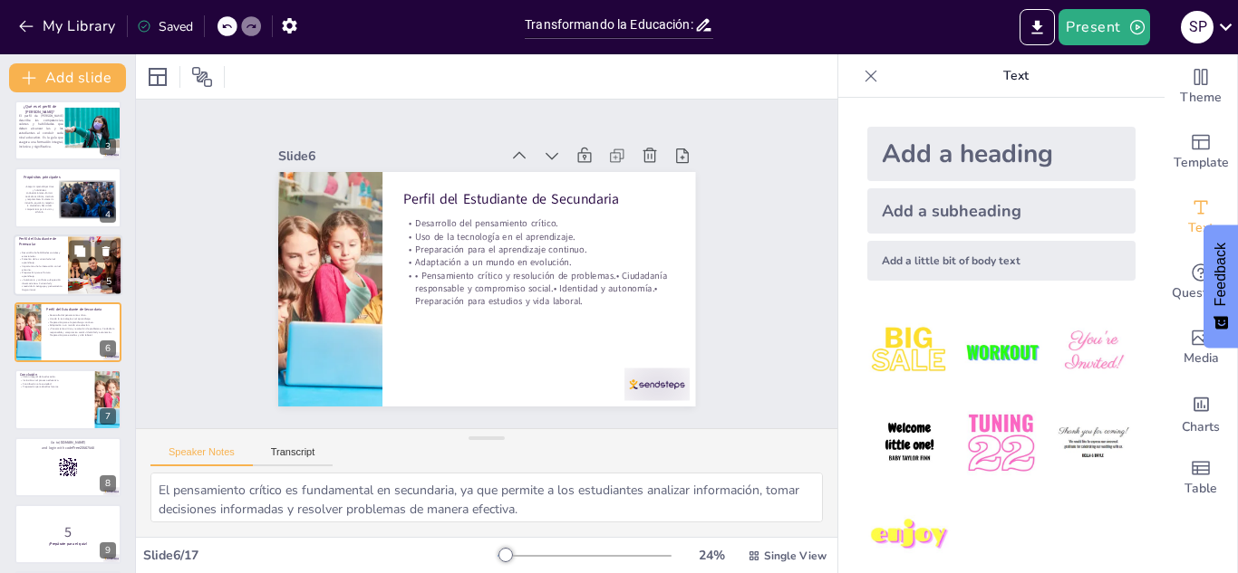
click at [53, 266] on p "Importancia de la interacción con el entorno." at bounding box center [40, 268] width 43 height 6
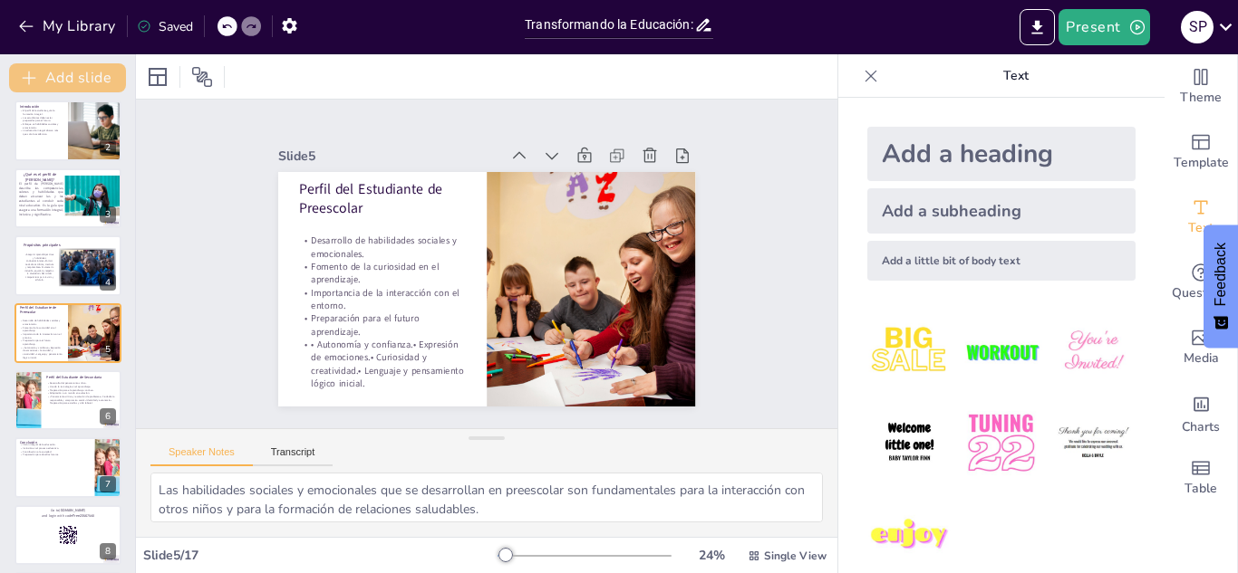
click at [80, 77] on button "Add slide" at bounding box center [67, 77] width 117 height 29
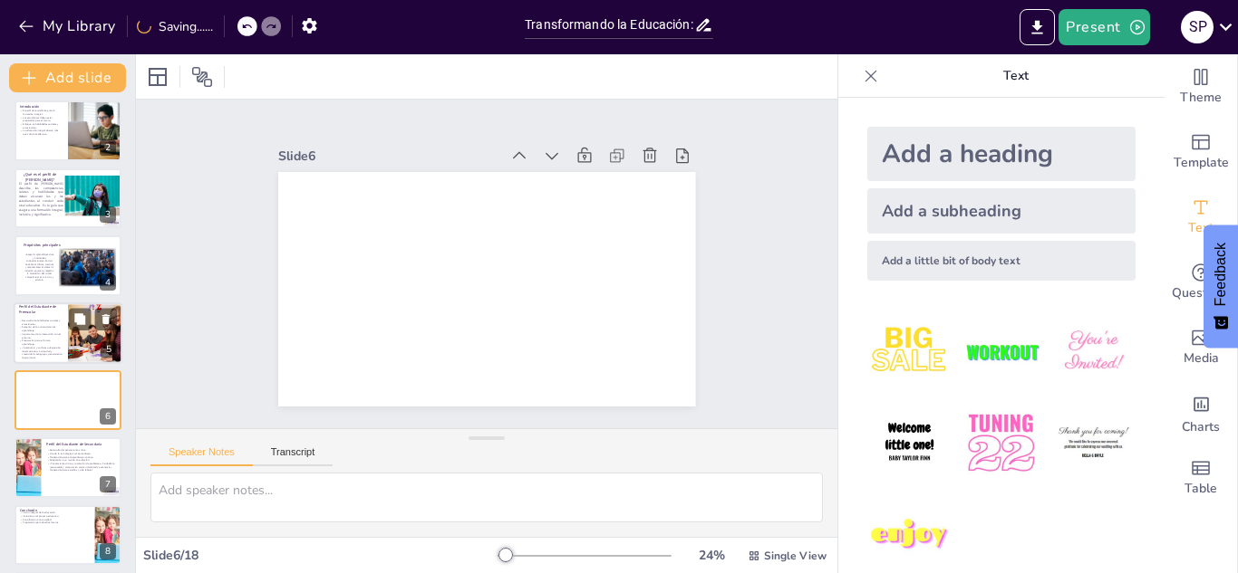
click at [56, 340] on p "Preparación para el futuro aprendizaje." at bounding box center [40, 342] width 43 height 6
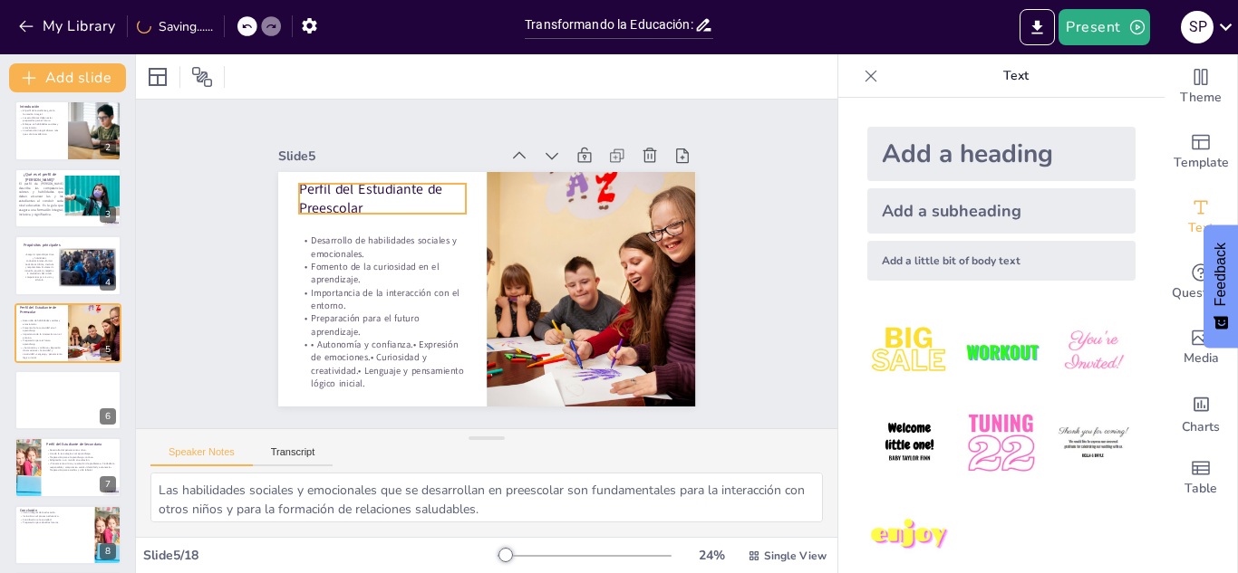
click at [354, 207] on p "Perfil del Estudiante de Preescolar" at bounding box center [408, 169] width 170 height 89
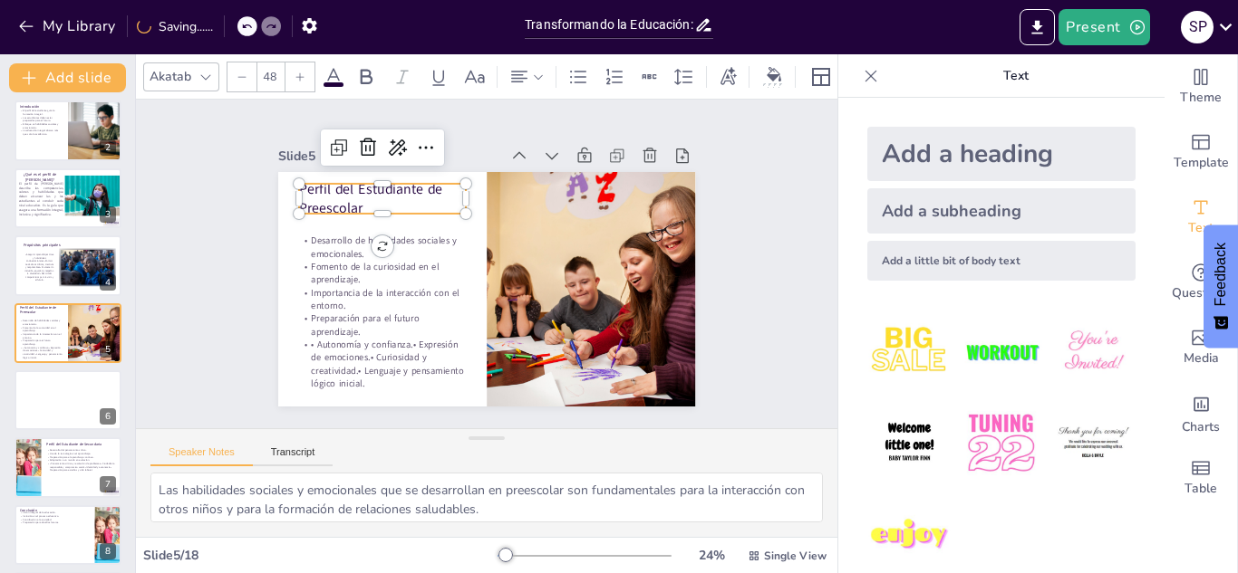
click at [354, 207] on p "Perfil del Estudiante de Preescolar" at bounding box center [429, 155] width 164 height 117
click at [408, 294] on p "Perfil del Estudiante de Preescolar" at bounding box center [444, 379] width 72 height 171
drag, startPoint x: 362, startPoint y: 205, endPoint x: 309, endPoint y: 183, distance: 57.7
click at [309, 183] on div "Desarrollo de habilidades sociales y emocionales. Fomento de la curiosidad en e…" at bounding box center [468, 281] width 454 height 467
copy p "Perfil del Estudiante de Preescolar"
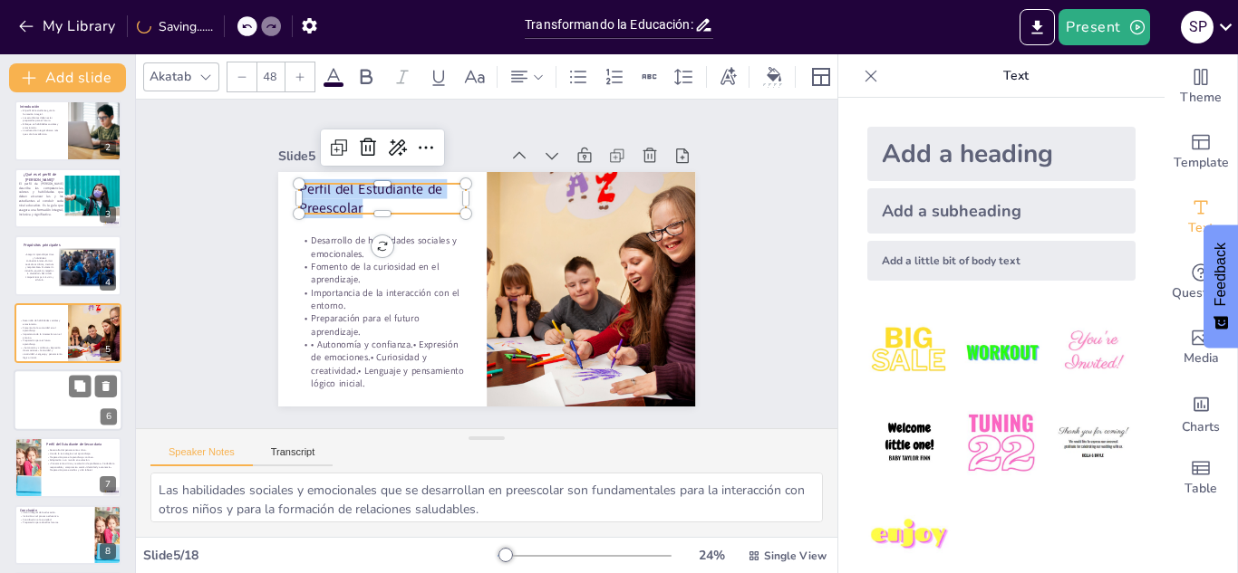
click at [63, 411] on div at bounding box center [68, 401] width 109 height 62
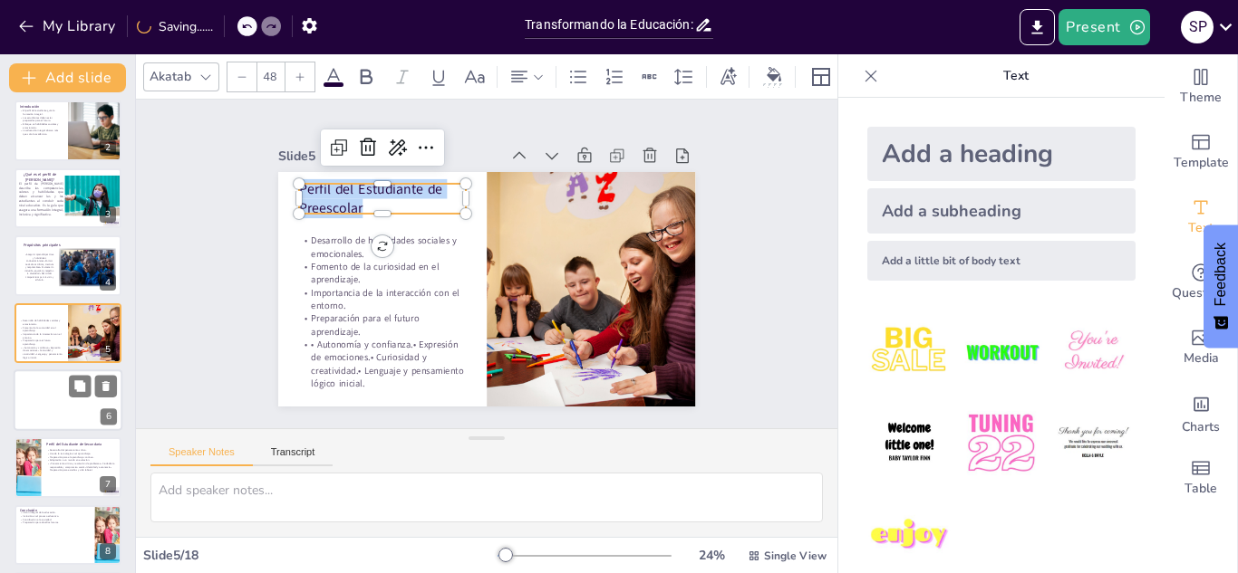
scroll to position [141, 0]
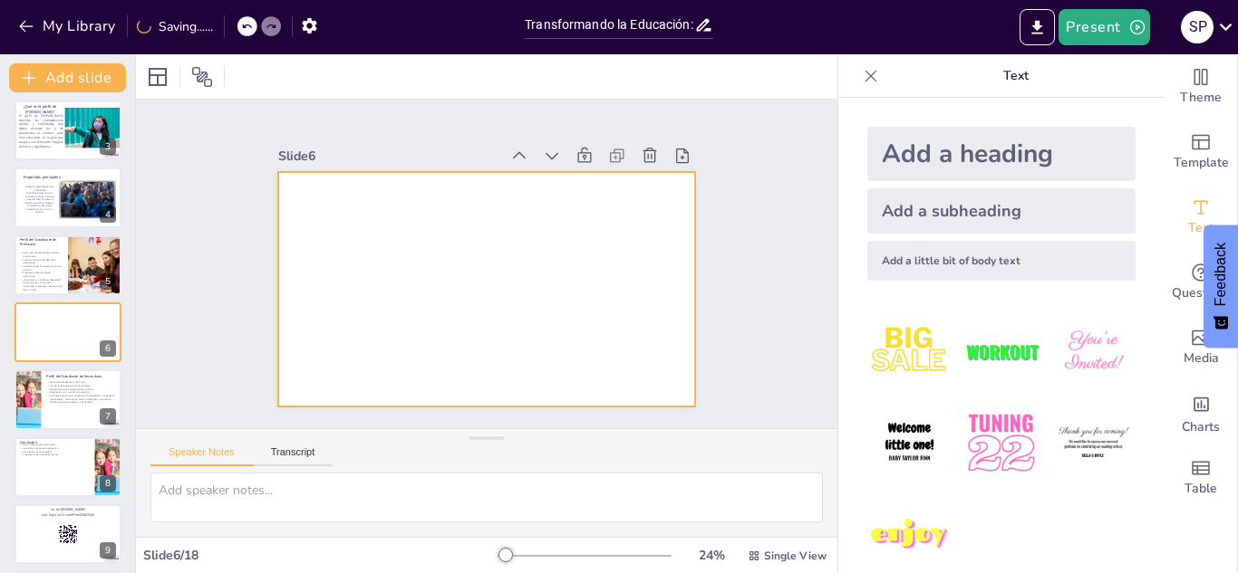
click at [382, 216] on div at bounding box center [481, 288] width 457 height 316
click at [949, 152] on div "Add a heading" at bounding box center [1001, 154] width 268 height 54
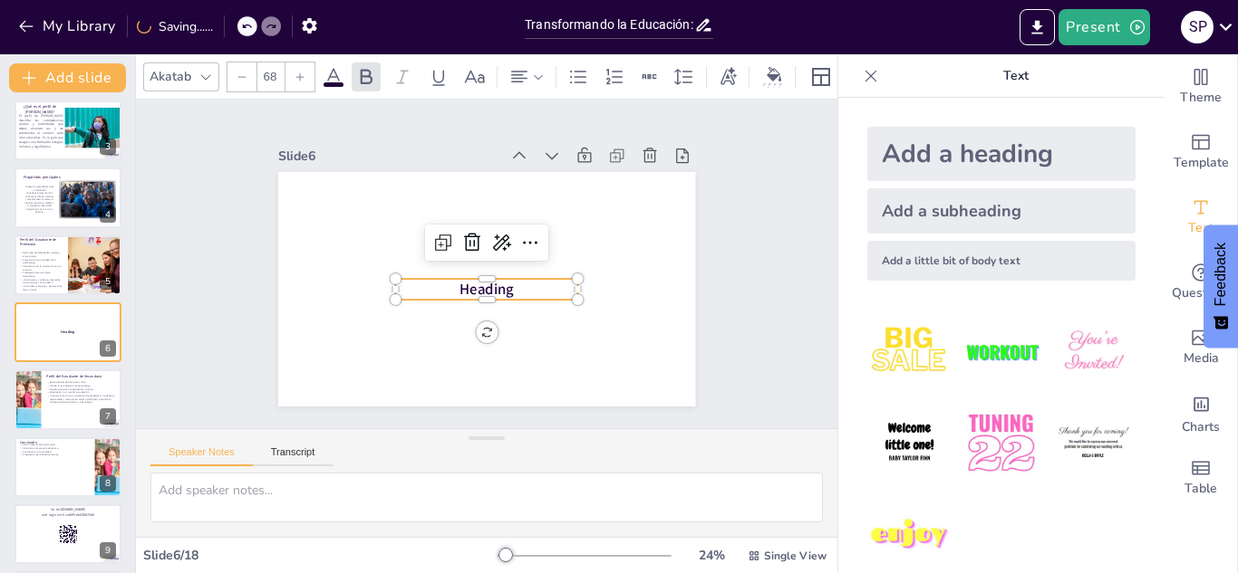
click at [520, 288] on p "Heading" at bounding box center [484, 289] width 184 height 40
click at [520, 288] on p "Heading" at bounding box center [481, 289] width 183 height 58
drag, startPoint x: 520, startPoint y: 288, endPoint x: 423, endPoint y: 294, distance: 97.1
click at [423, 294] on p "Heading" at bounding box center [476, 287] width 175 height 93
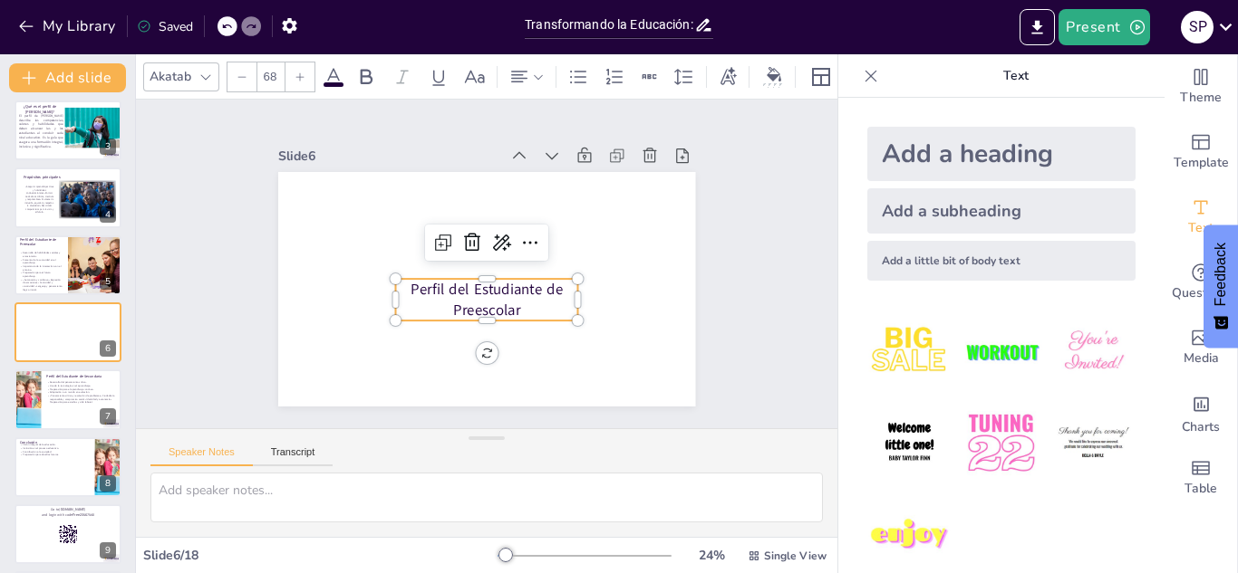
click at [530, 311] on p "Perfil del Estudiante de Preescolar" at bounding box center [475, 298] width 187 height 96
click at [510, 290] on p "Perfil del Estudiante de Primaria." at bounding box center [454, 279] width 112 height 184
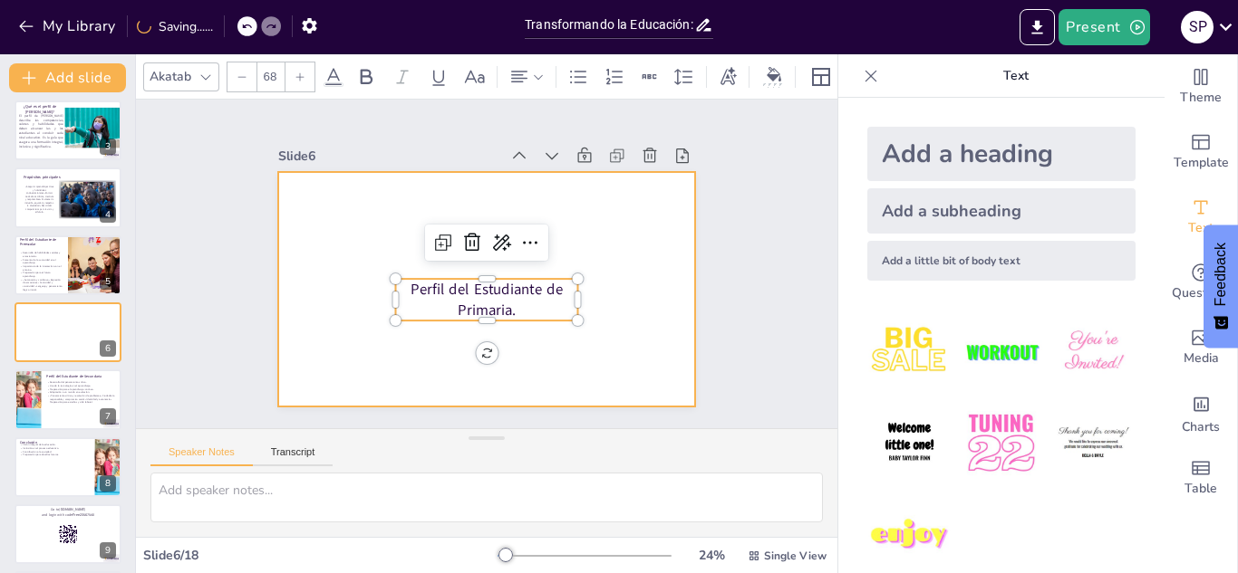
click at [602, 292] on div at bounding box center [484, 288] width 439 height 277
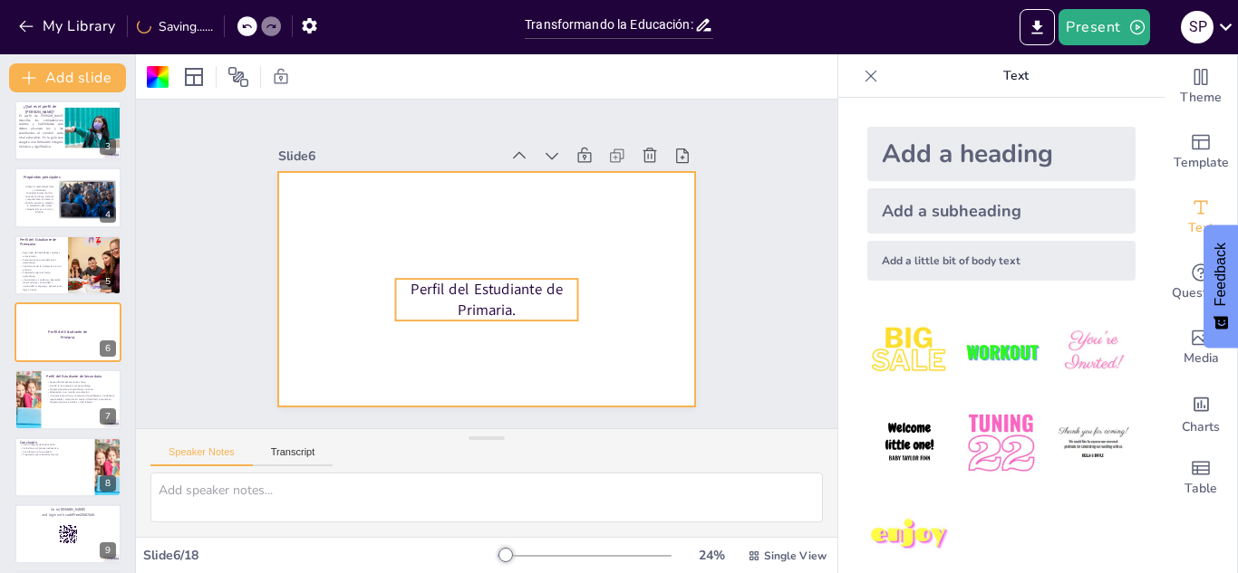
click at [541, 281] on p "Perfil del Estudiante de Primaria." at bounding box center [472, 297] width 184 height 112
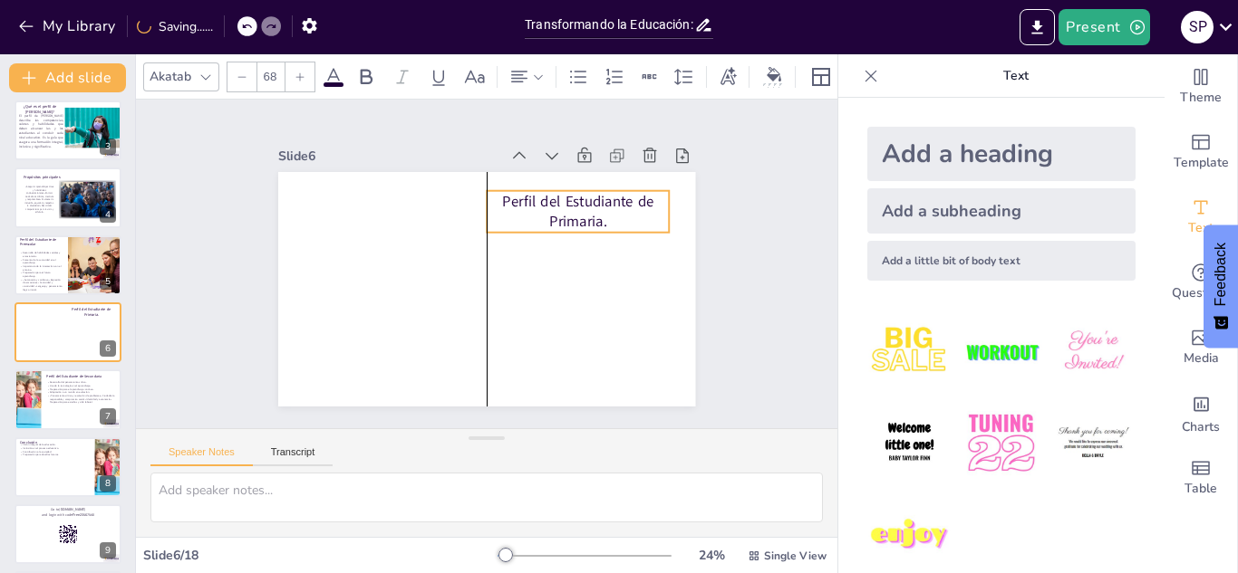
drag, startPoint x: 478, startPoint y: 261, endPoint x: 571, endPoint y: 191, distance: 115.8
click at [571, 201] on p "Perfil del Estudiante de Primaria." at bounding box center [592, 264] width 178 height 127
click at [890, 207] on div "Add a subheading" at bounding box center [1001, 210] width 268 height 45
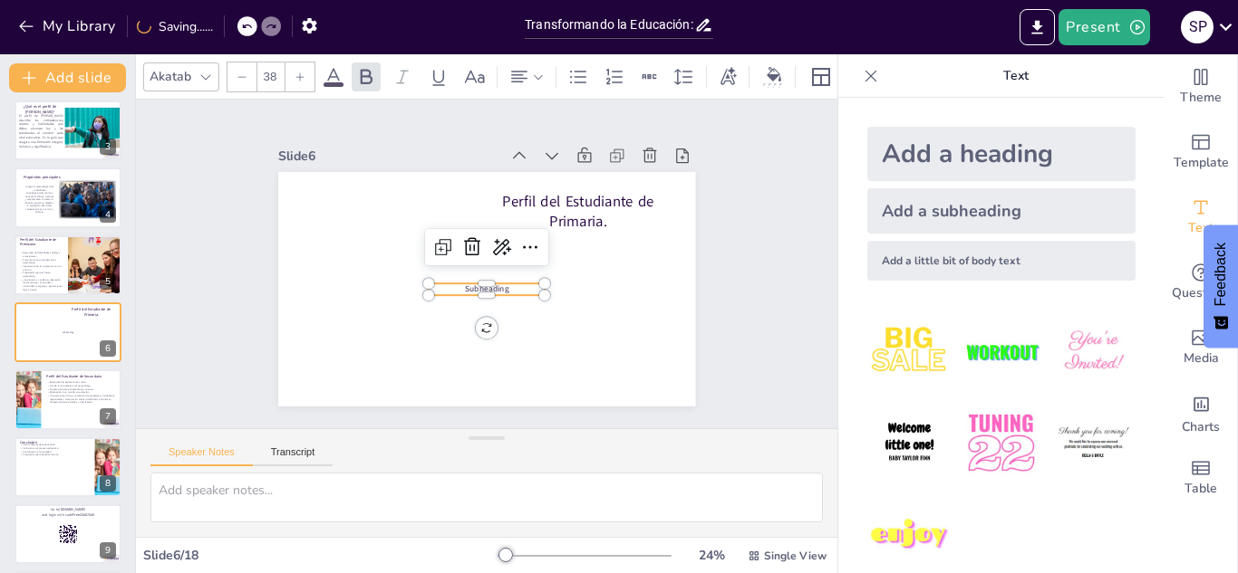
click at [498, 285] on span "Subheading" at bounding box center [476, 287] width 44 height 28
click at [502, 285] on span "Subheading" at bounding box center [479, 288] width 45 height 24
drag, startPoint x: 509, startPoint y: 289, endPoint x: 441, endPoint y: 290, distance: 68.0
click at [441, 290] on p "Subheading" at bounding box center [478, 288] width 114 height 47
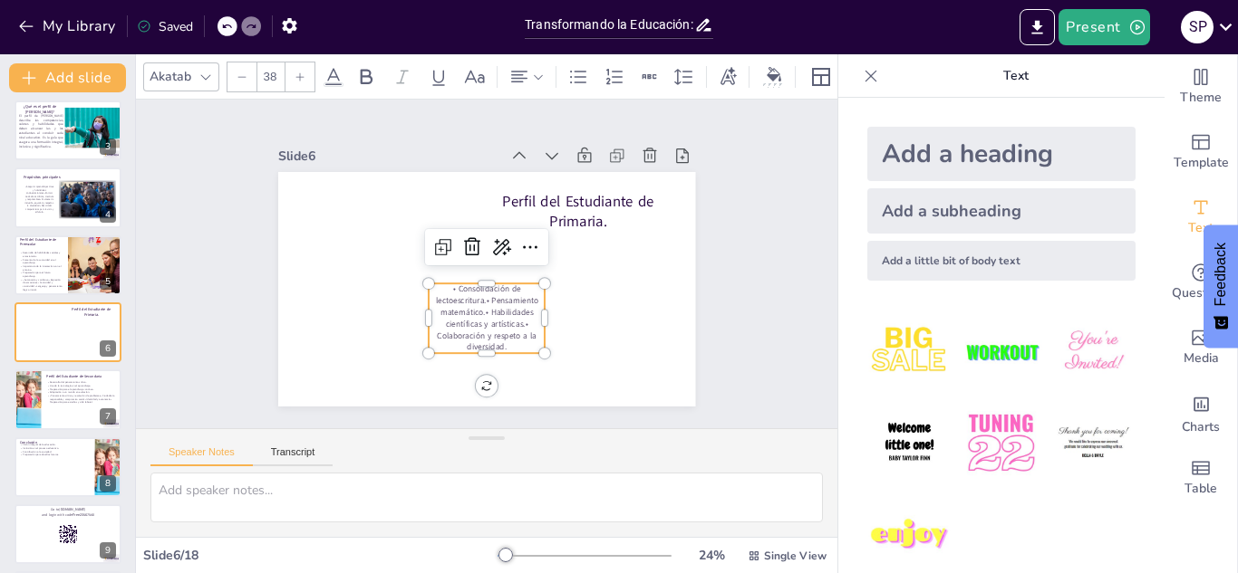
click at [527, 288] on p "• Consolidación de lectoescritura.• Pensamiento matemático.• Habilidades cientí…" at bounding box center [464, 313] width 135 height 111
click at [541, 83] on div at bounding box center [526, 77] width 36 height 22
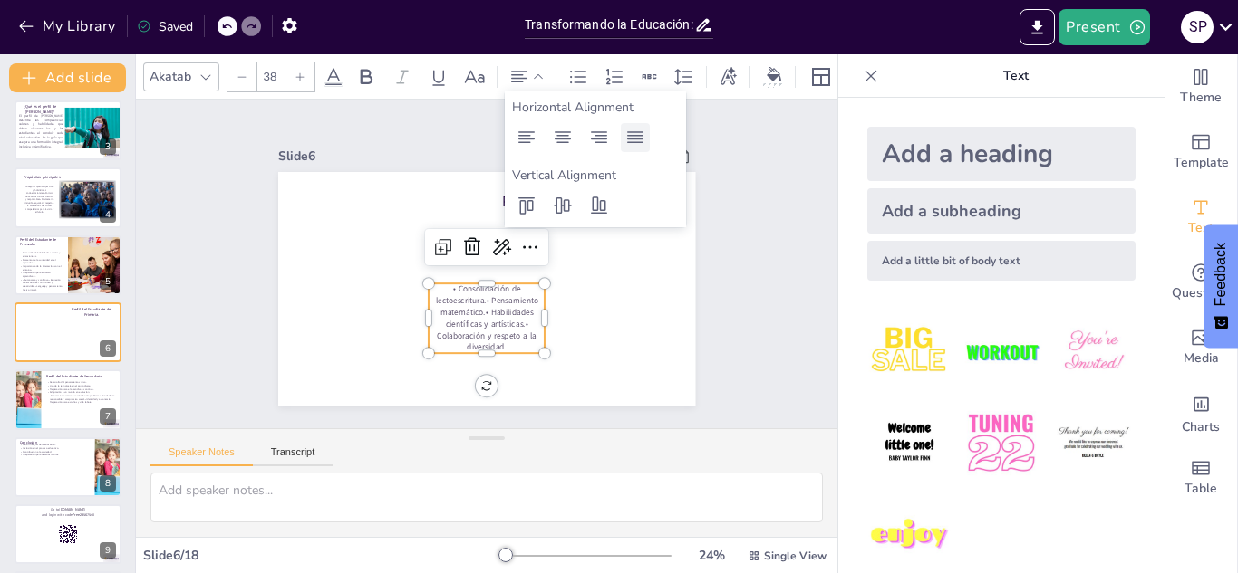
click at [640, 146] on icon at bounding box center [635, 138] width 22 height 22
click at [300, 82] on div at bounding box center [299, 77] width 29 height 29
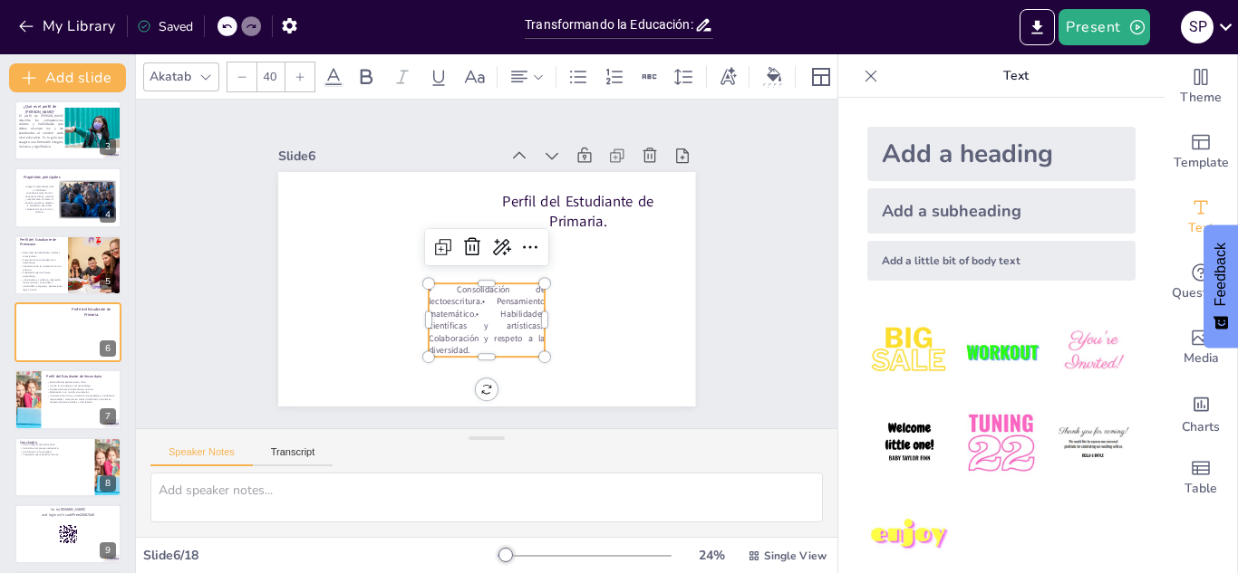
click at [300, 82] on div at bounding box center [299, 77] width 29 height 29
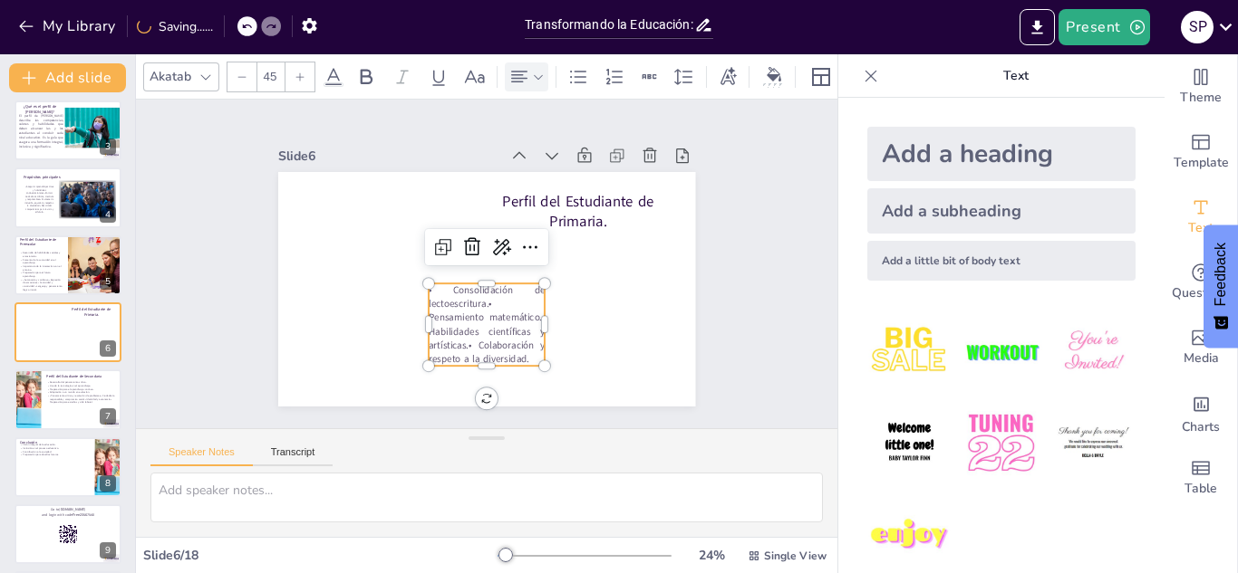
click at [538, 80] on icon at bounding box center [538, 77] width 13 height 13
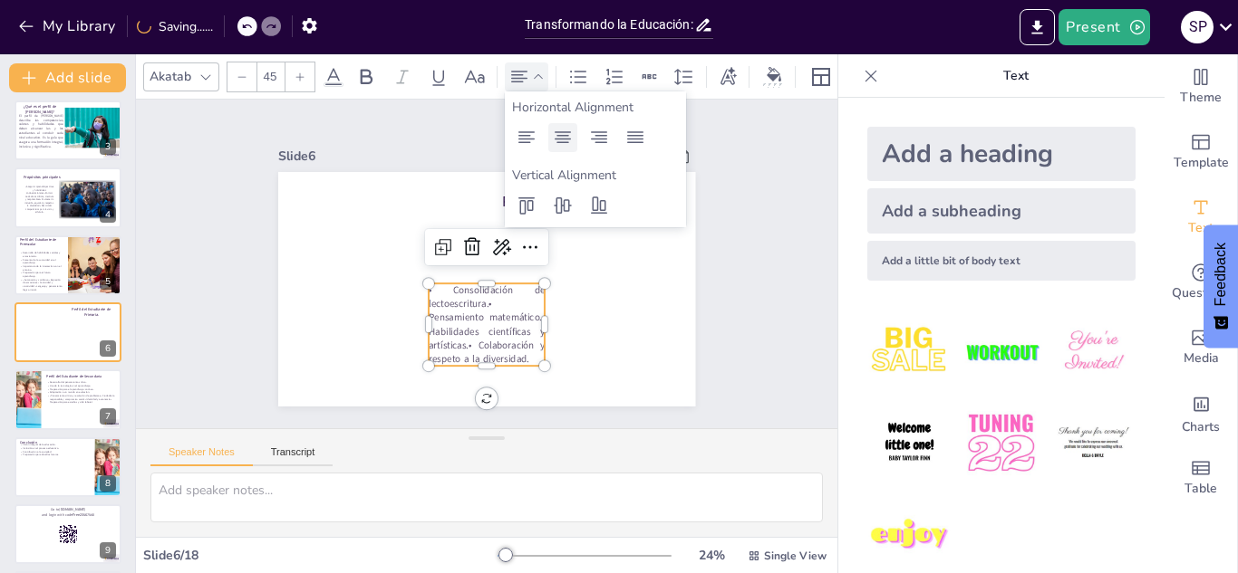
click at [555, 146] on icon at bounding box center [563, 138] width 22 height 22
click at [512, 303] on p "• Consolidación de lectoescritura.• Pensamiento matemático.• Habilidades cientí…" at bounding box center [474, 323] width 131 height 104
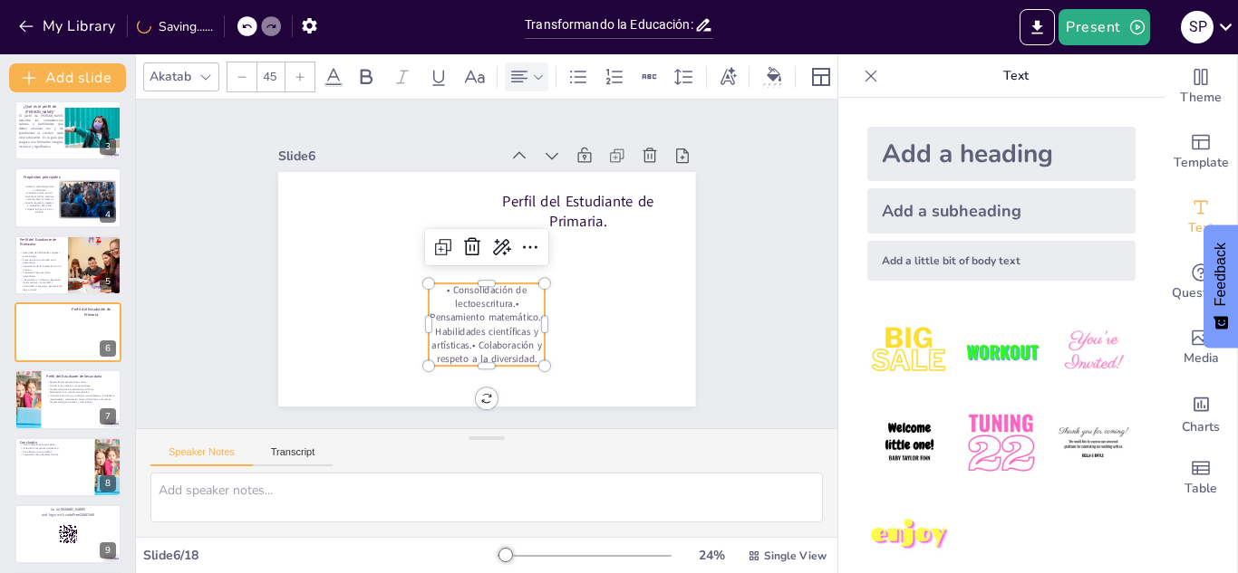
click at [517, 304] on p "• Consolidación de lectoescritura.• Pensamiento matemático.• Habilidades cientí…" at bounding box center [468, 322] width 136 height 114
click at [448, 293] on p "• Consolidación de lectoescritura.• Pensamiento matemático.• Habilidades cientí…" at bounding box center [445, 309] width 141 height 139
click at [492, 254] on icon at bounding box center [505, 252] width 27 height 27
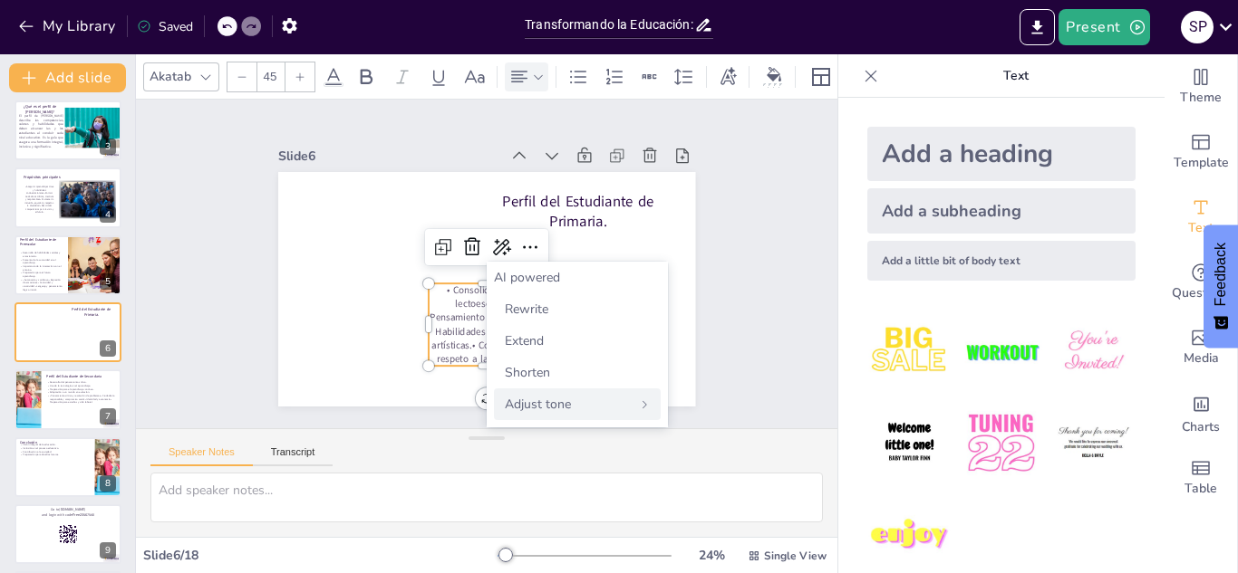
click at [537, 400] on span "Adjust tone" at bounding box center [538, 404] width 66 height 17
click at [532, 342] on span "Neutral" at bounding box center [526, 340] width 42 height 17
click at [486, 344] on p "• Desarrollo de la lectoescritura. • Razonamiento matemático. • Competencias ci…" at bounding box center [427, 277] width 118 height 134
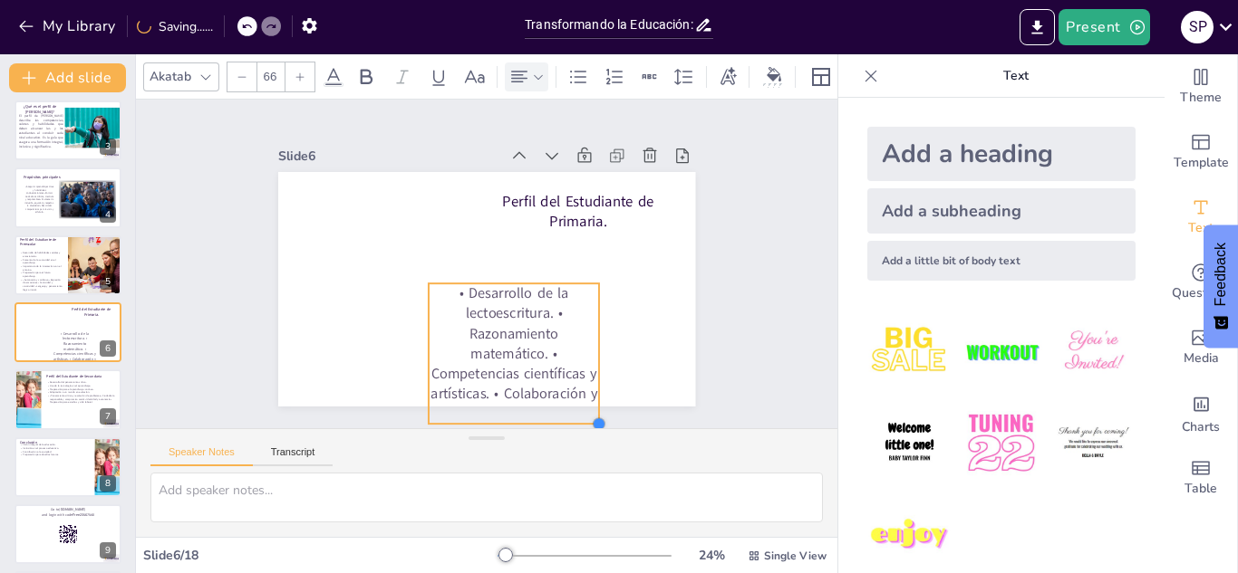
drag, startPoint x: 541, startPoint y: 363, endPoint x: 595, endPoint y: 371, distance: 54.8
click at [595, 371] on div "Perfil del Estudiante de Primaria. • Desarrollo de la lectoescritura. • Razonam…" at bounding box center [484, 288] width 439 height 277
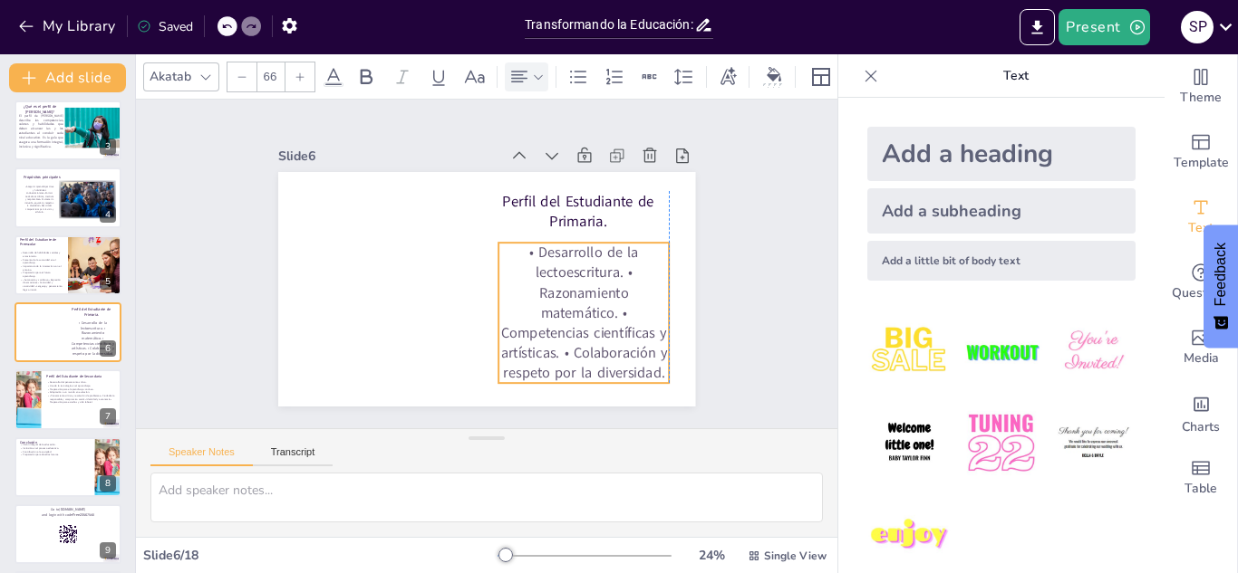
drag, startPoint x: 536, startPoint y: 294, endPoint x: 605, endPoint y: 253, distance: 80.0
click at [605, 253] on p "• Desarrollo de la lectoescritura. • Razonamiento matemático. • Competencias ci…" at bounding box center [571, 332] width 197 height 173
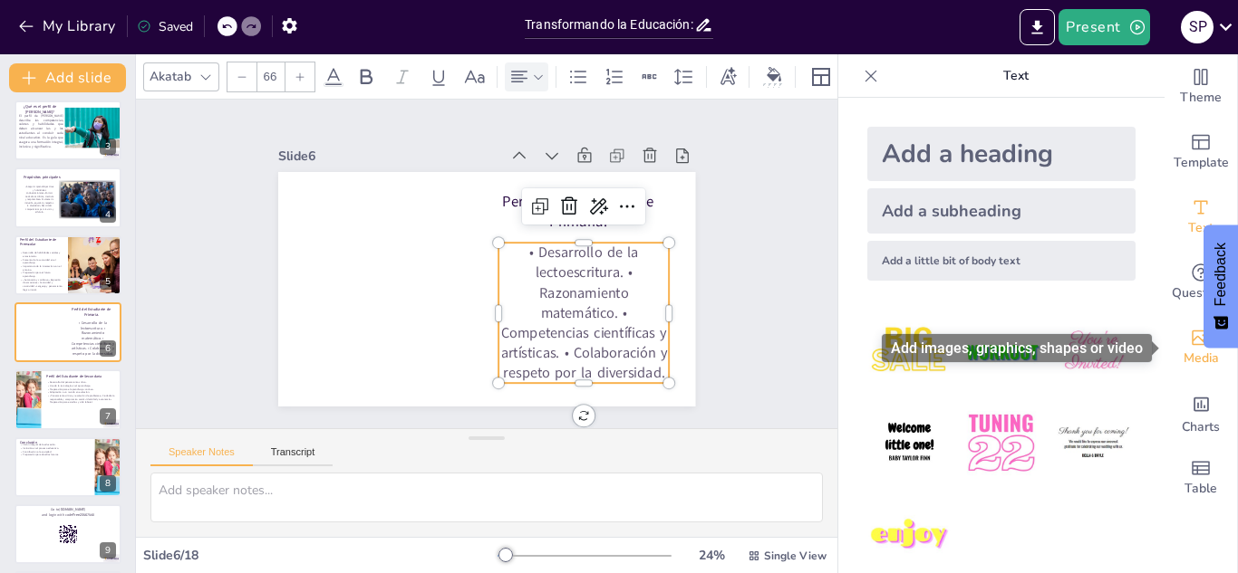
click at [1195, 356] on span "Media" at bounding box center [1200, 359] width 35 height 20
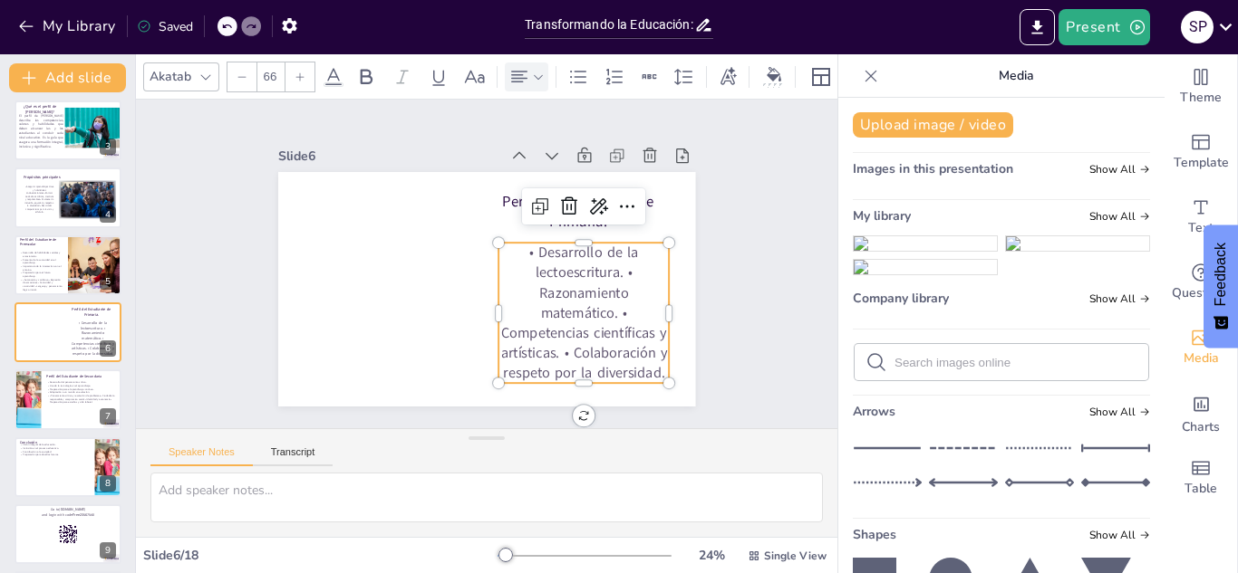
click at [922, 370] on input "text" at bounding box center [1015, 363] width 243 height 14
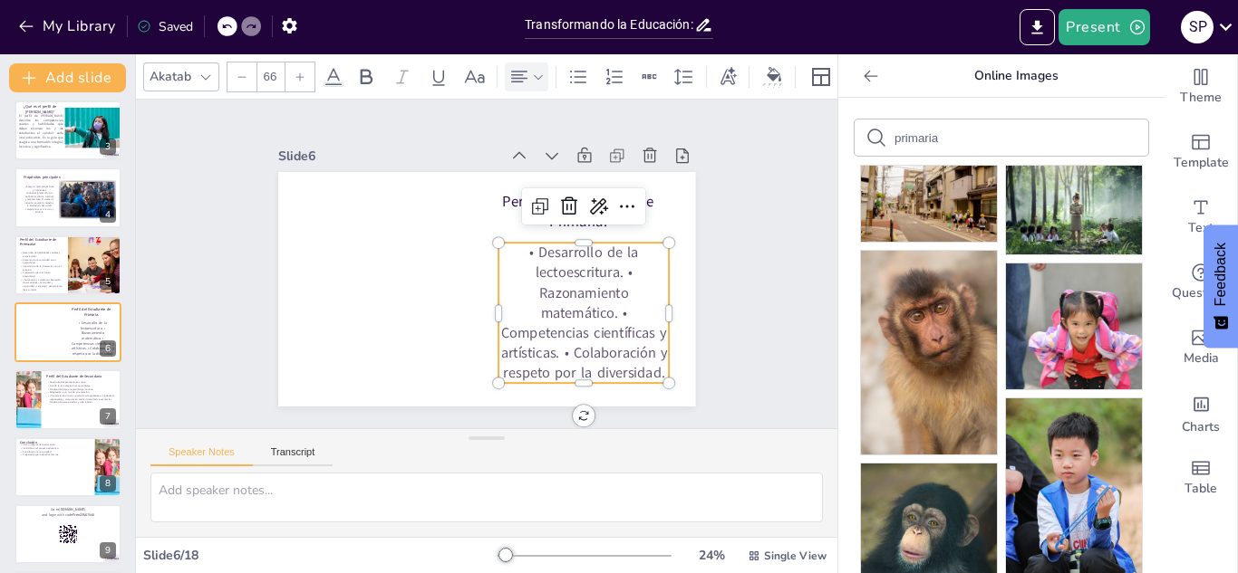
click at [892, 138] on div "primaria" at bounding box center [1001, 138] width 294 height 36
click at [896, 138] on input "primaria" at bounding box center [970, 138] width 153 height 14
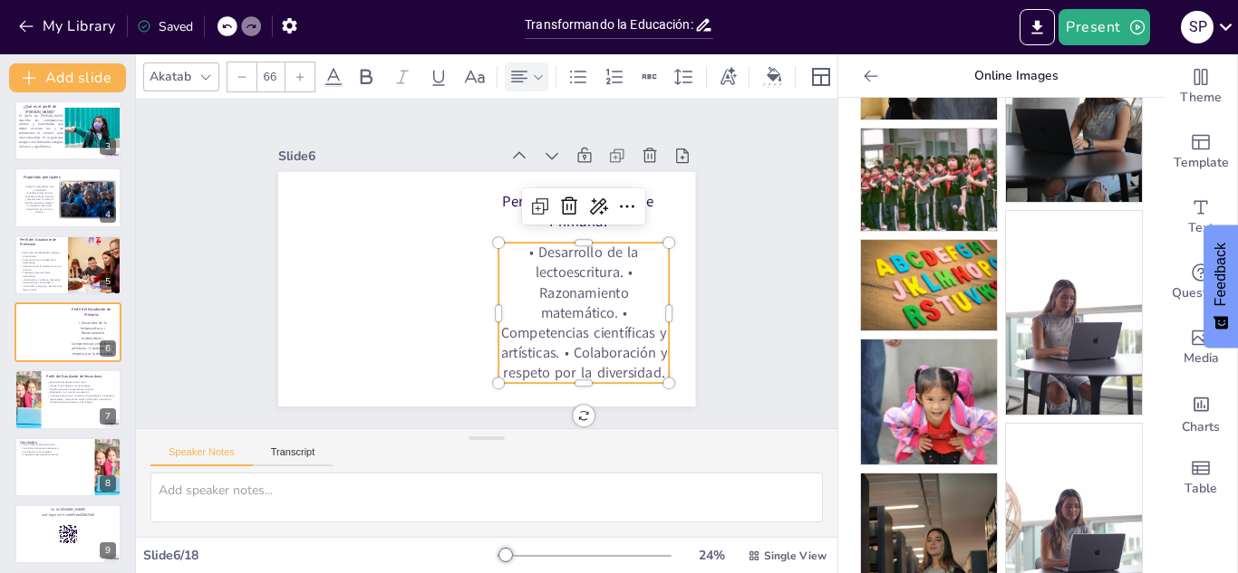
scroll to position [1361, 0]
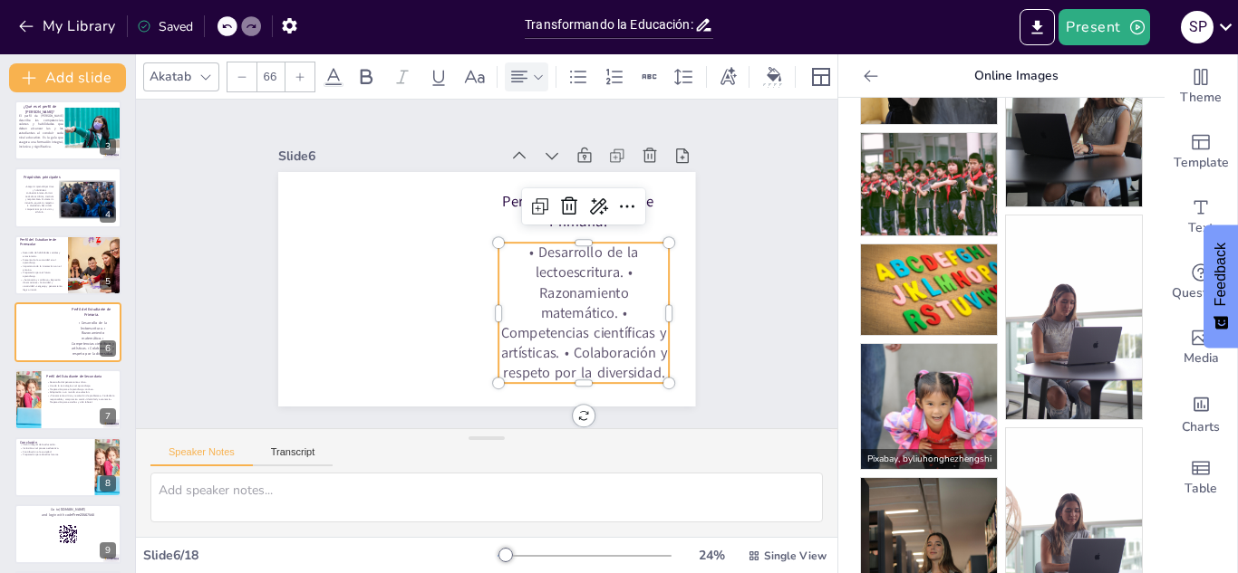
click at [925, 414] on img at bounding box center [929, 407] width 136 height 126
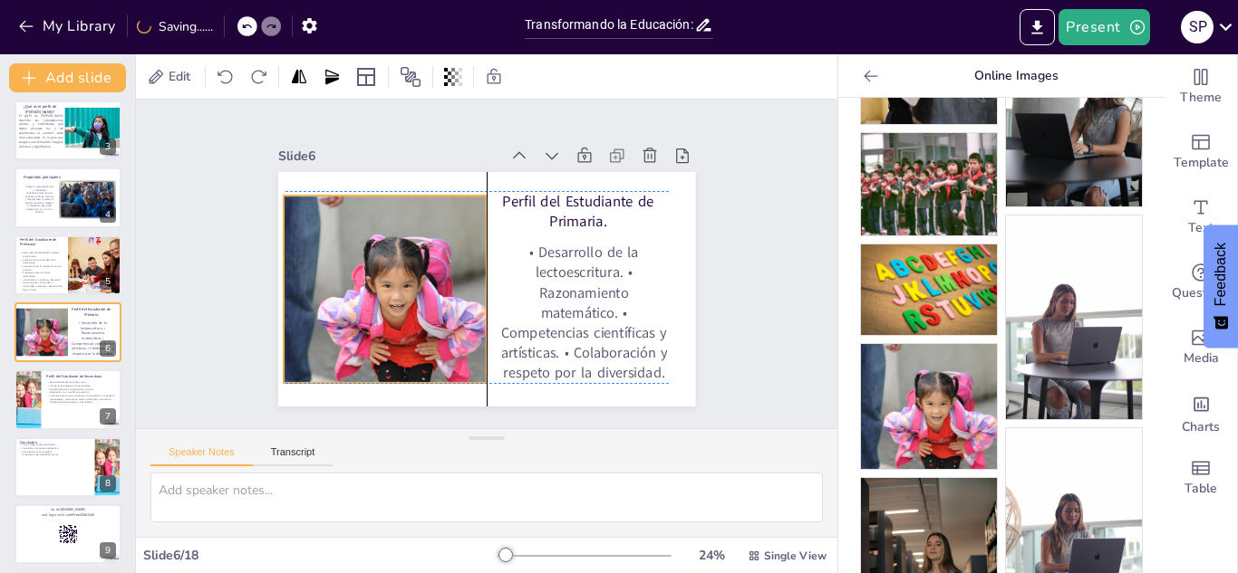
drag, startPoint x: 496, startPoint y: 292, endPoint x: 396, endPoint y: 291, distance: 99.7
click at [396, 291] on div at bounding box center [383, 278] width 222 height 207
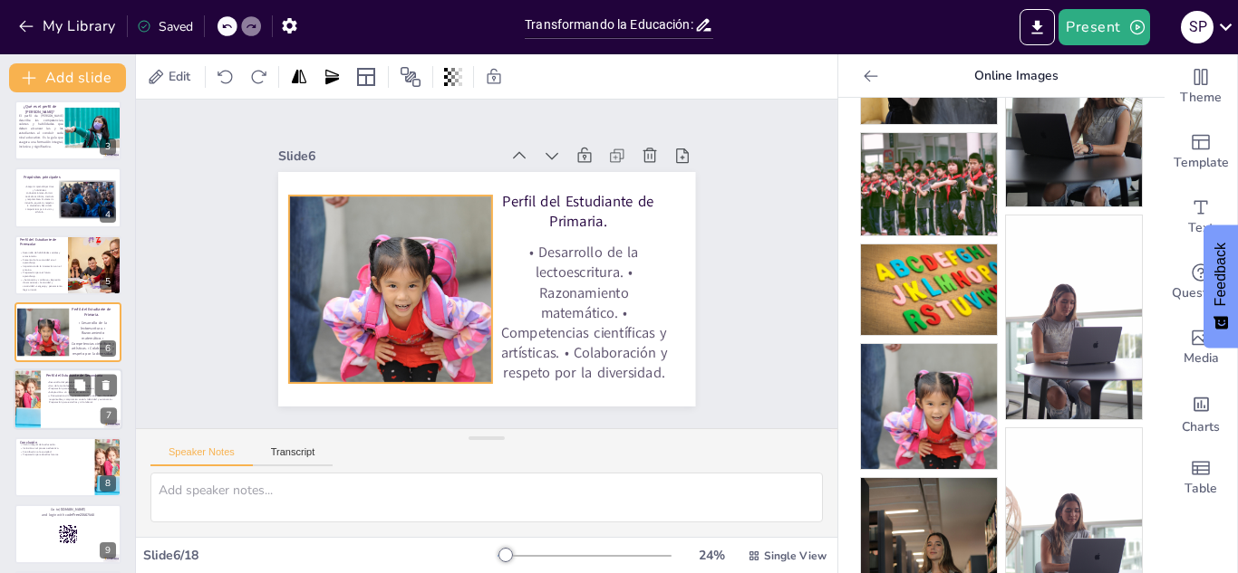
click at [43, 387] on div at bounding box center [68, 401] width 109 height 62
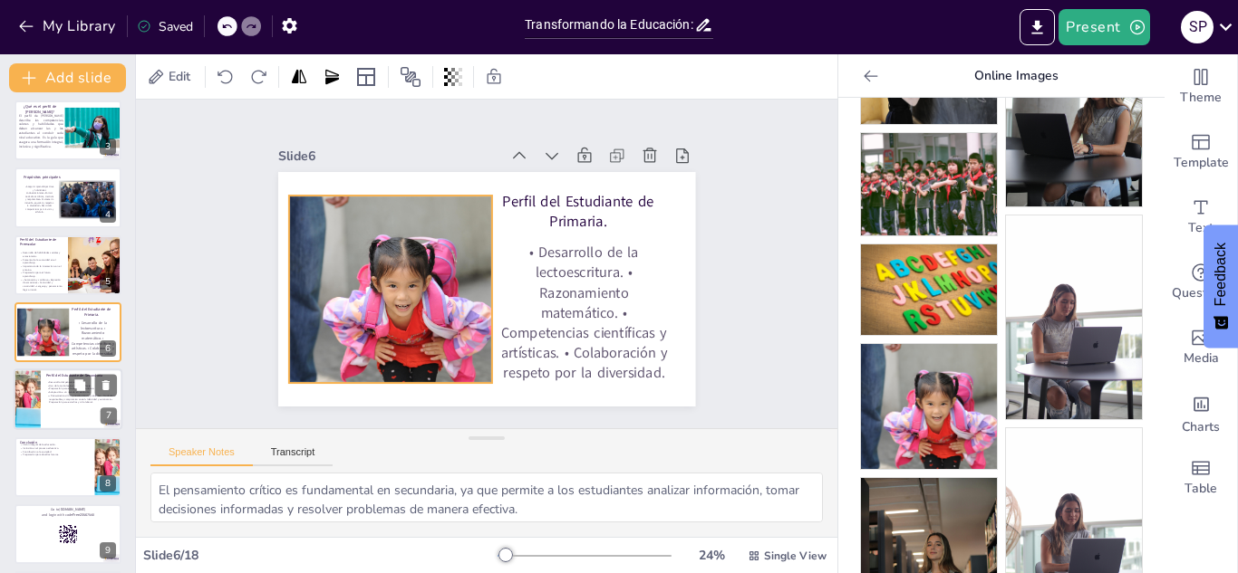
scroll to position [208, 0]
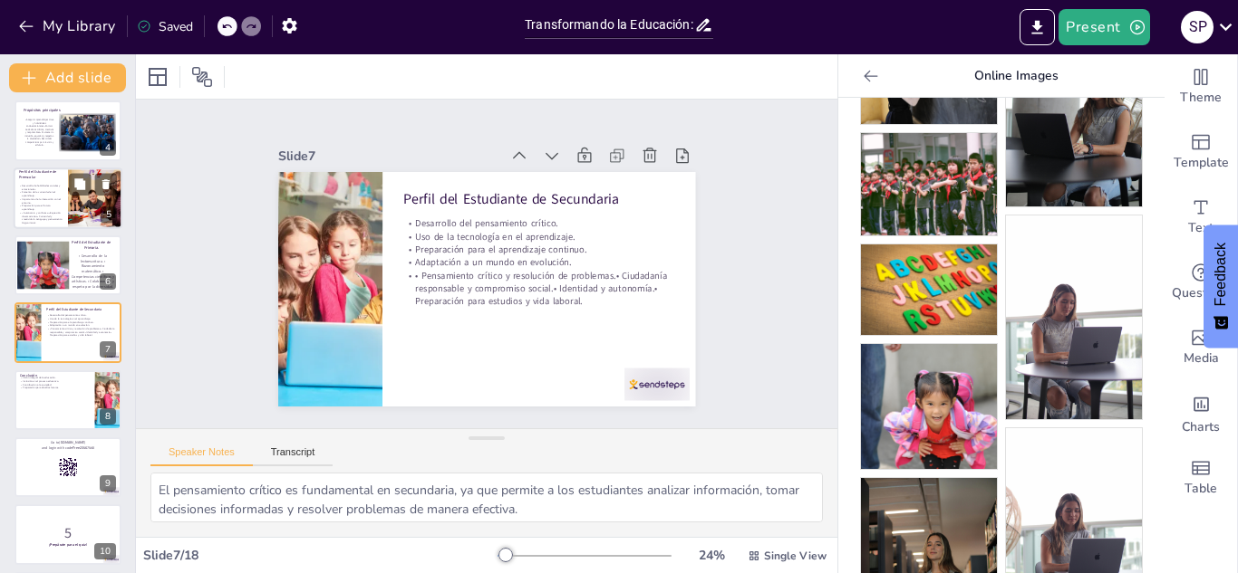
click at [82, 209] on div at bounding box center [96, 199] width 86 height 62
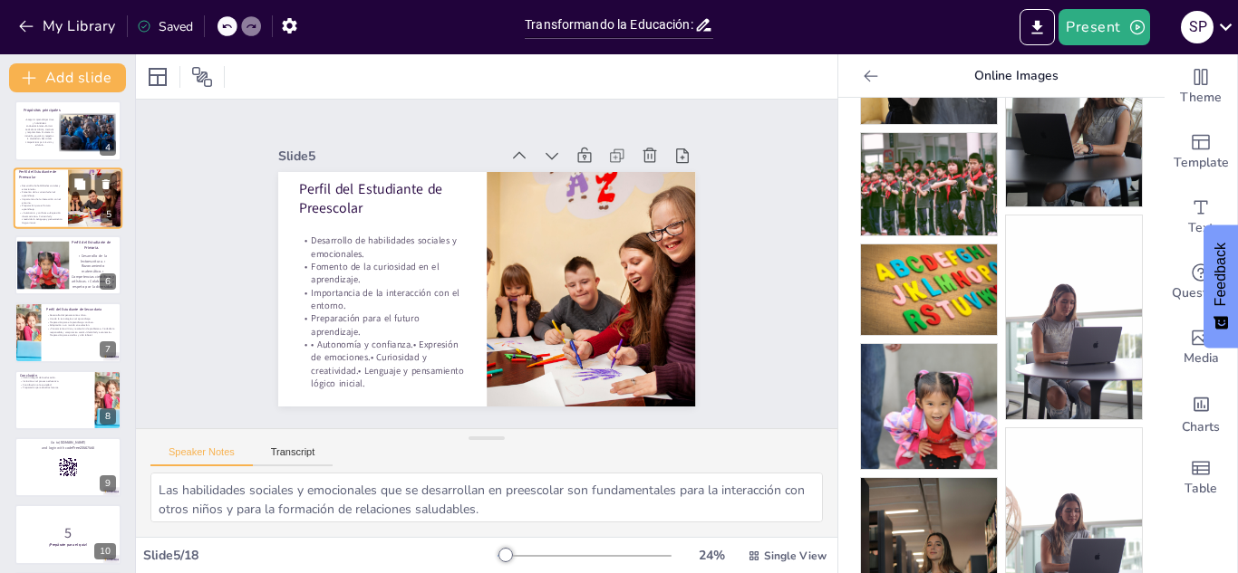
scroll to position [73, 0]
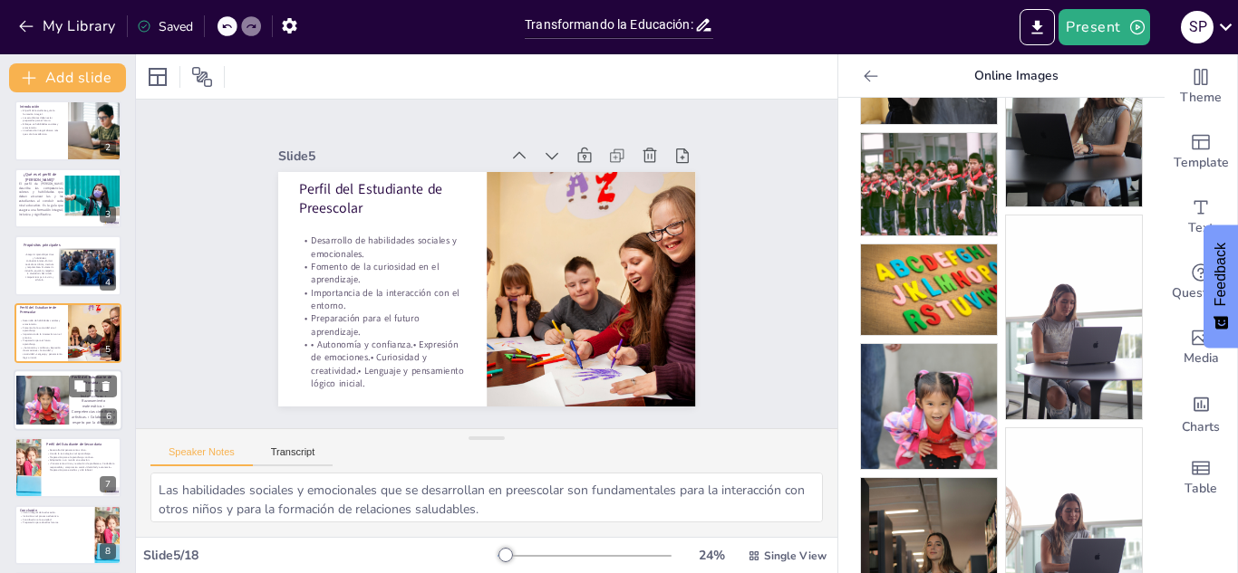
click at [56, 386] on div at bounding box center [42, 400] width 53 height 49
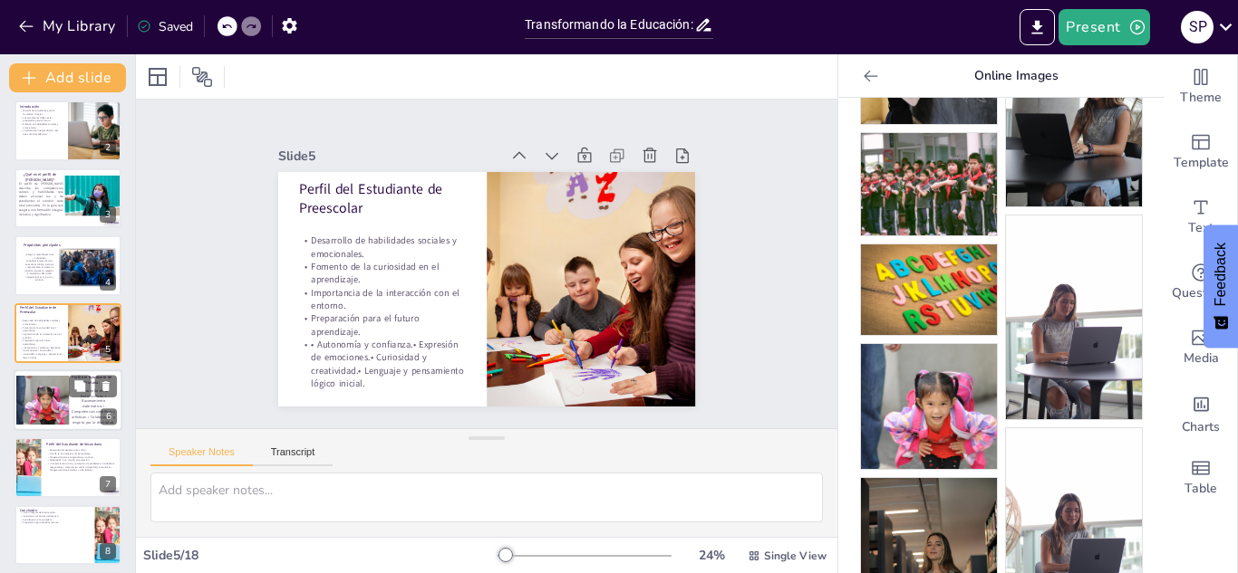
scroll to position [141, 0]
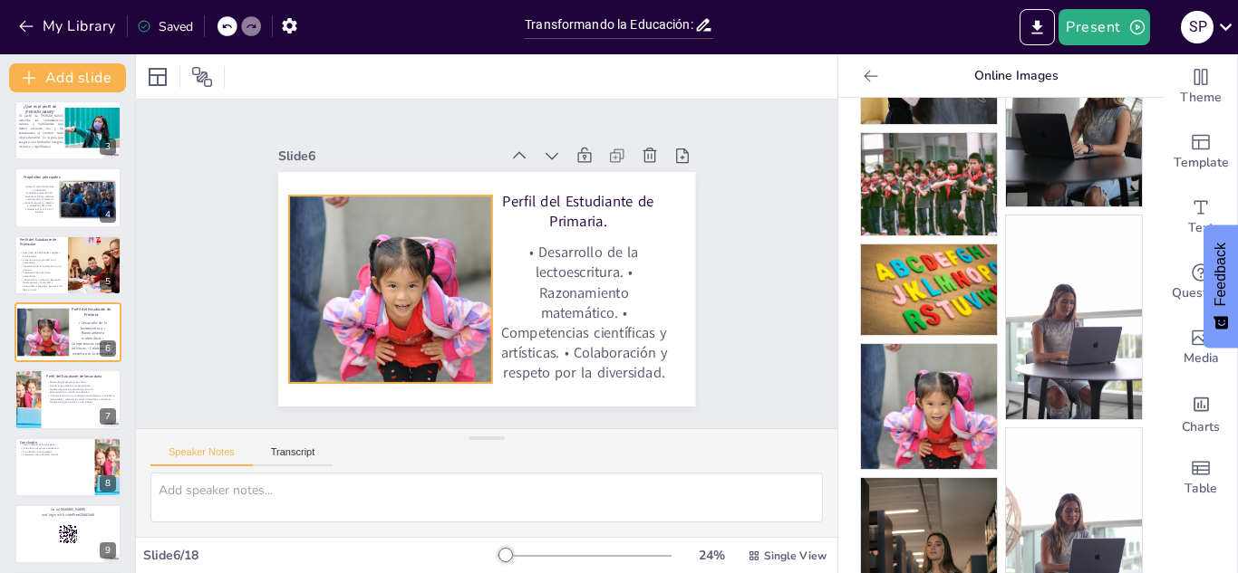
click at [362, 210] on div at bounding box center [388, 248] width 262 height 254
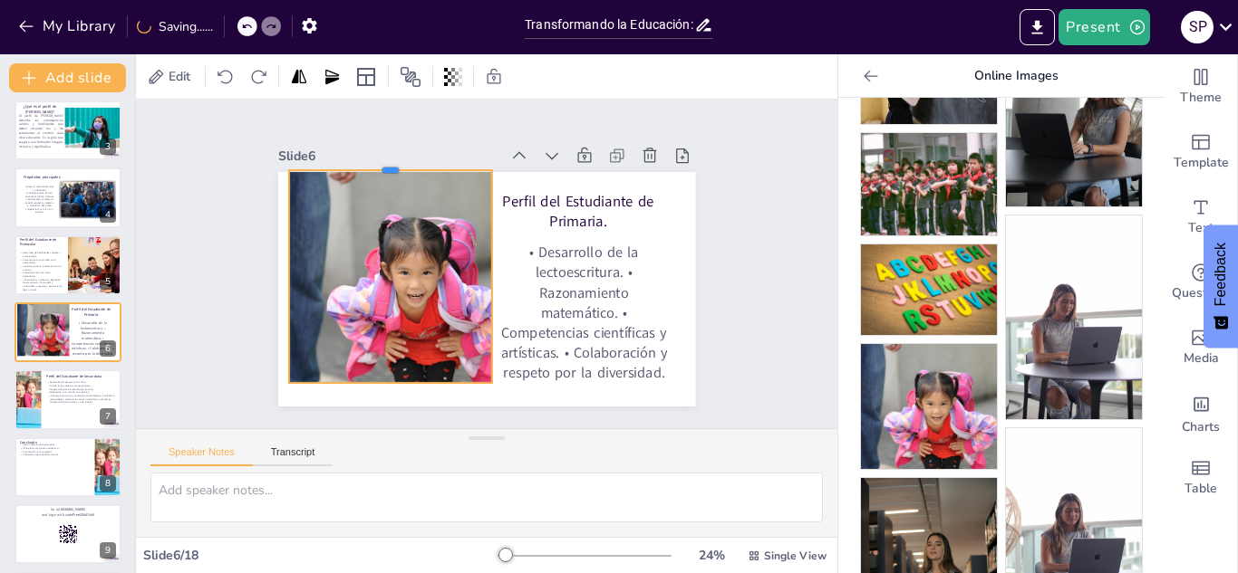
drag, startPoint x: 390, startPoint y: 194, endPoint x: 384, endPoint y: 169, distance: 25.9
click at [384, 169] on div at bounding box center [425, 138] width 197 height 77
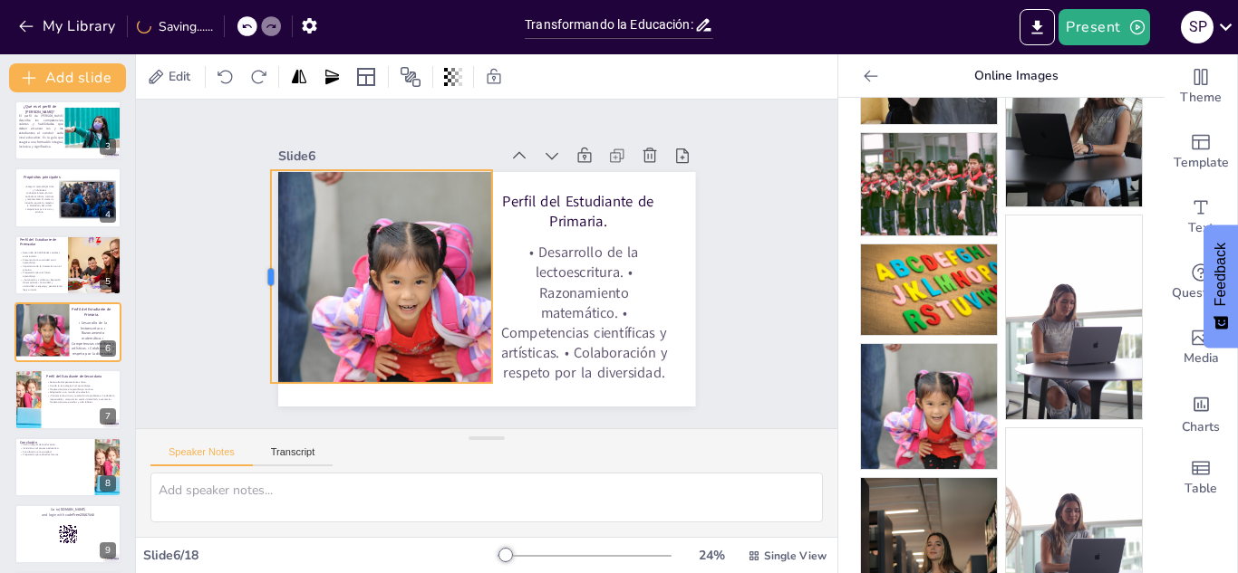
drag, startPoint x: 287, startPoint y: 277, endPoint x: 267, endPoint y: 281, distance: 20.3
click at [390, 59] on div at bounding box center [497, 41] width 214 height 36
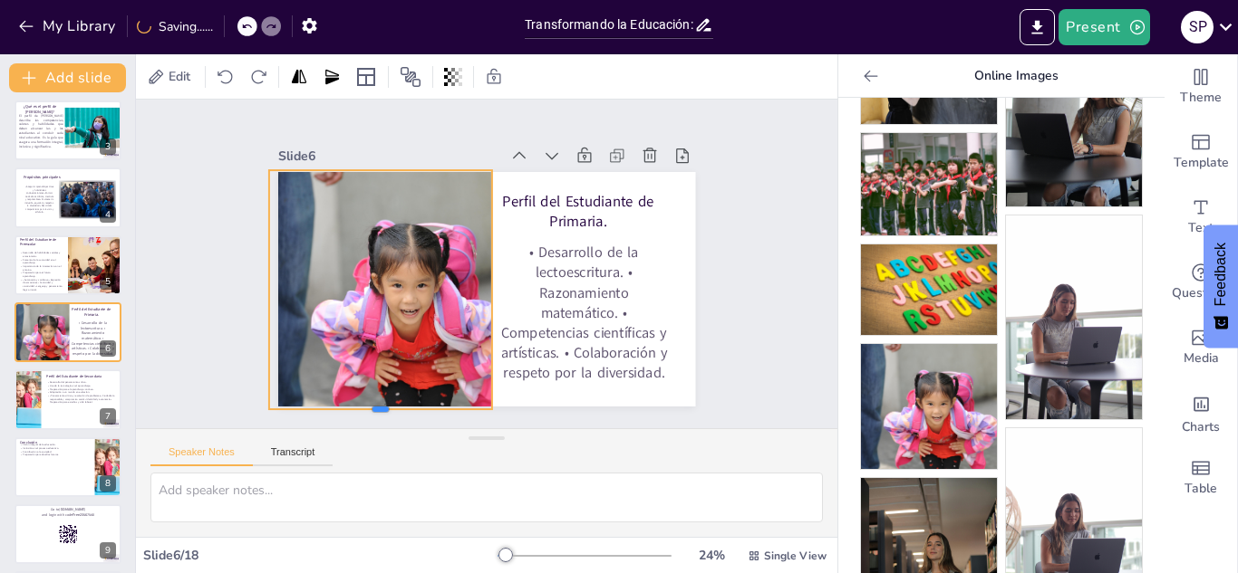
drag, startPoint x: 380, startPoint y: 385, endPoint x: 379, endPoint y: 415, distance: 30.0
click at [496, 142] on div at bounding box center [608, 123] width 224 height 38
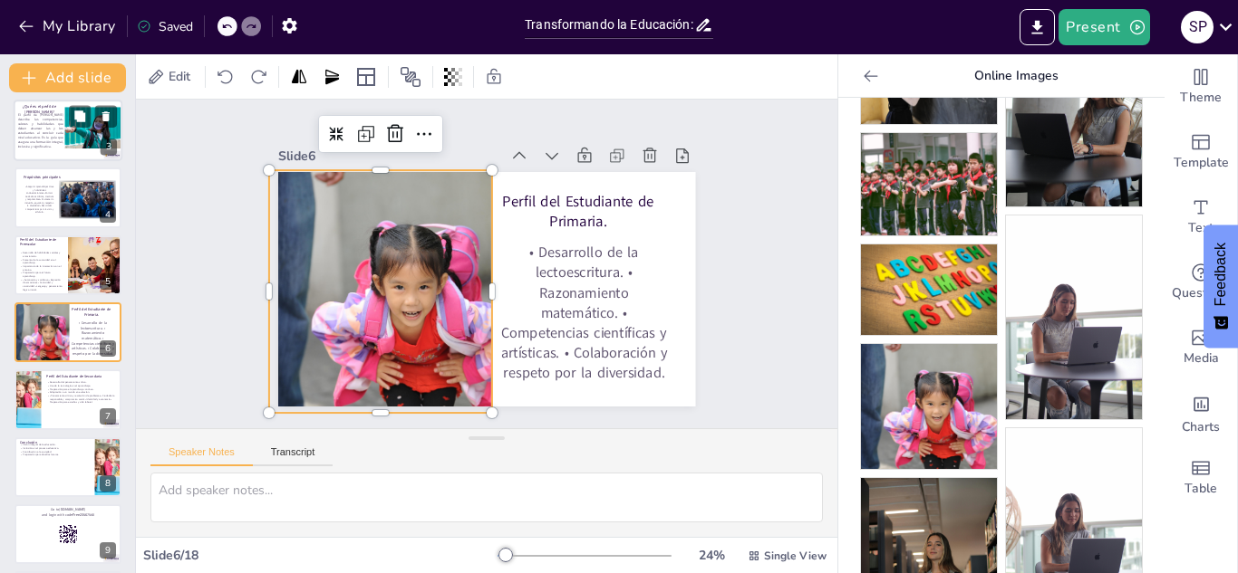
click at [82, 140] on div at bounding box center [83, 128] width 73 height 42
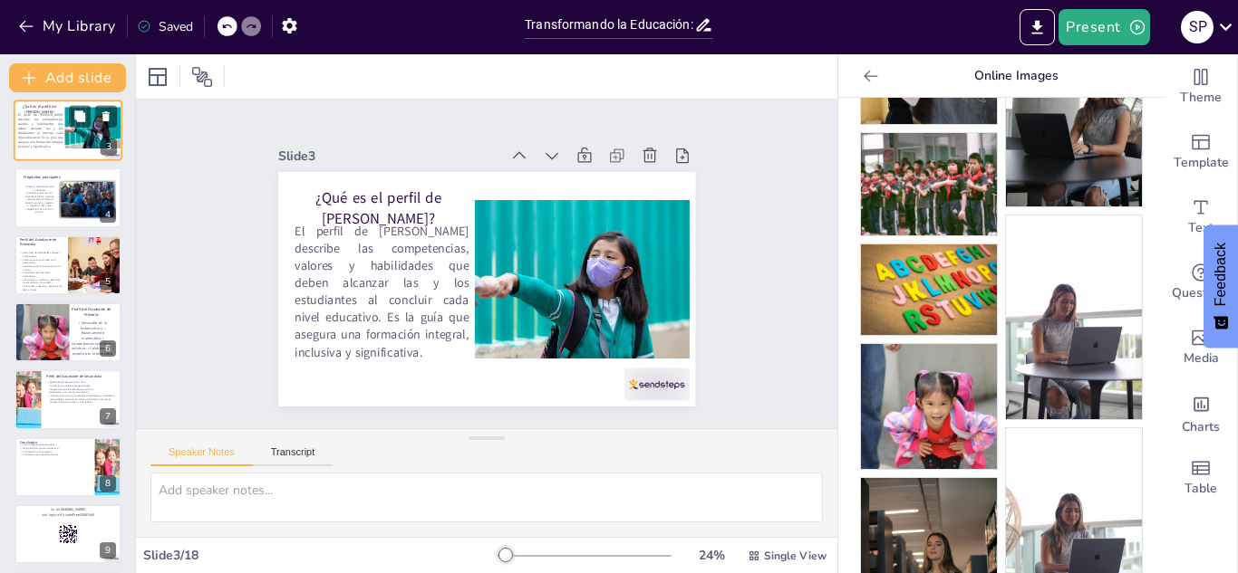
scroll to position [0, 0]
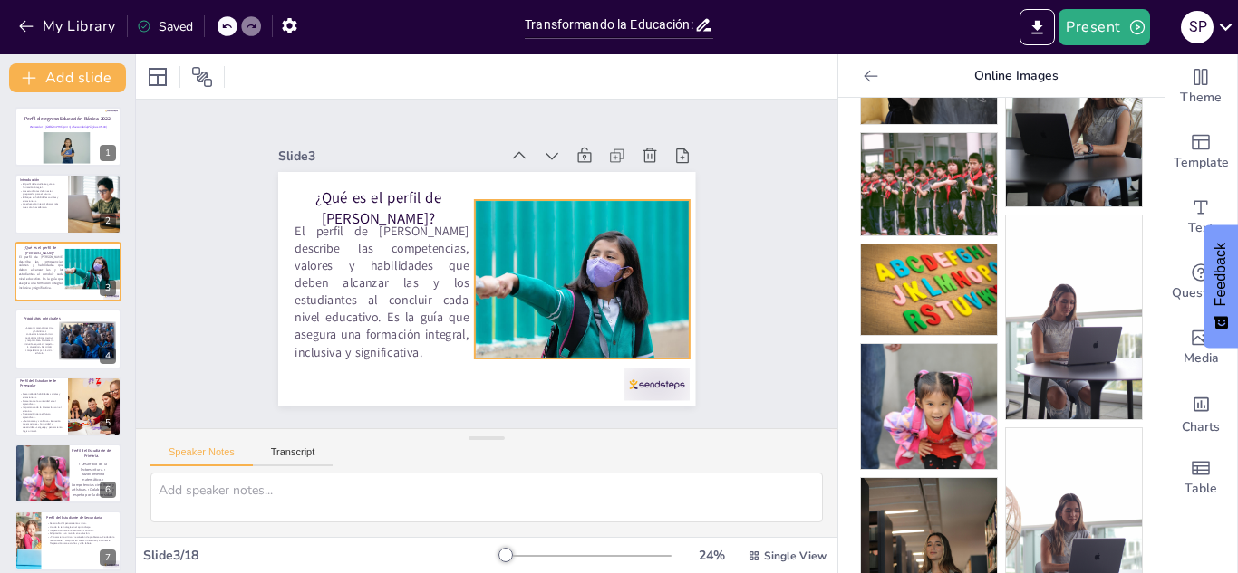
click at [593, 316] on div at bounding box center [537, 303] width 322 height 259
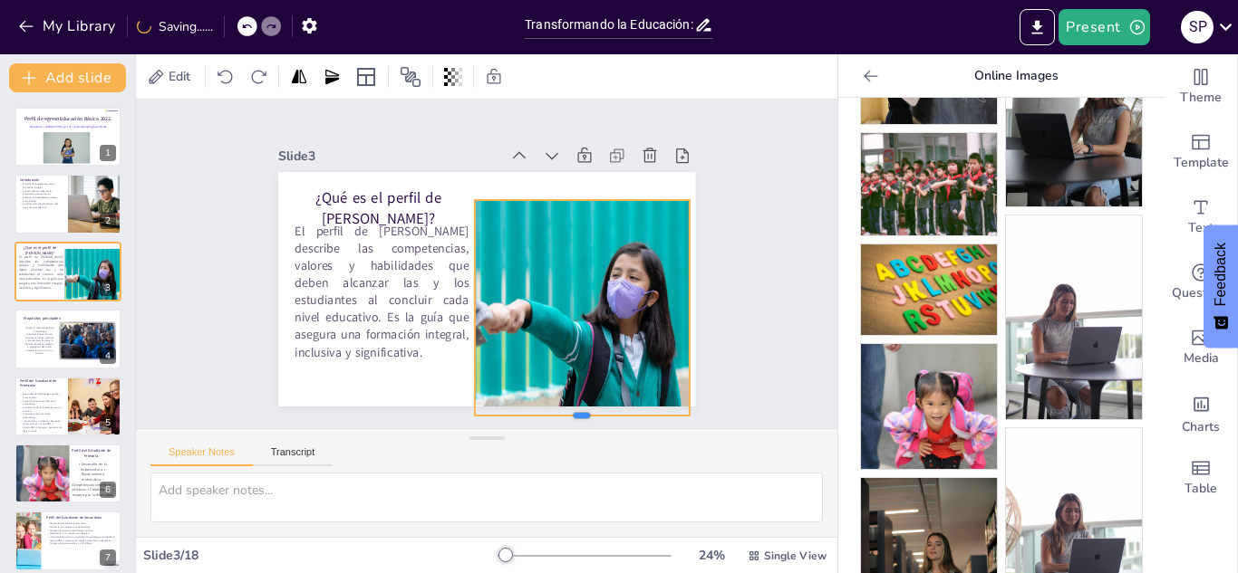
drag, startPoint x: 581, startPoint y: 361, endPoint x: 583, endPoint y: 418, distance: 57.1
click at [561, 418] on div at bounding box center [470, 449] width 182 height 138
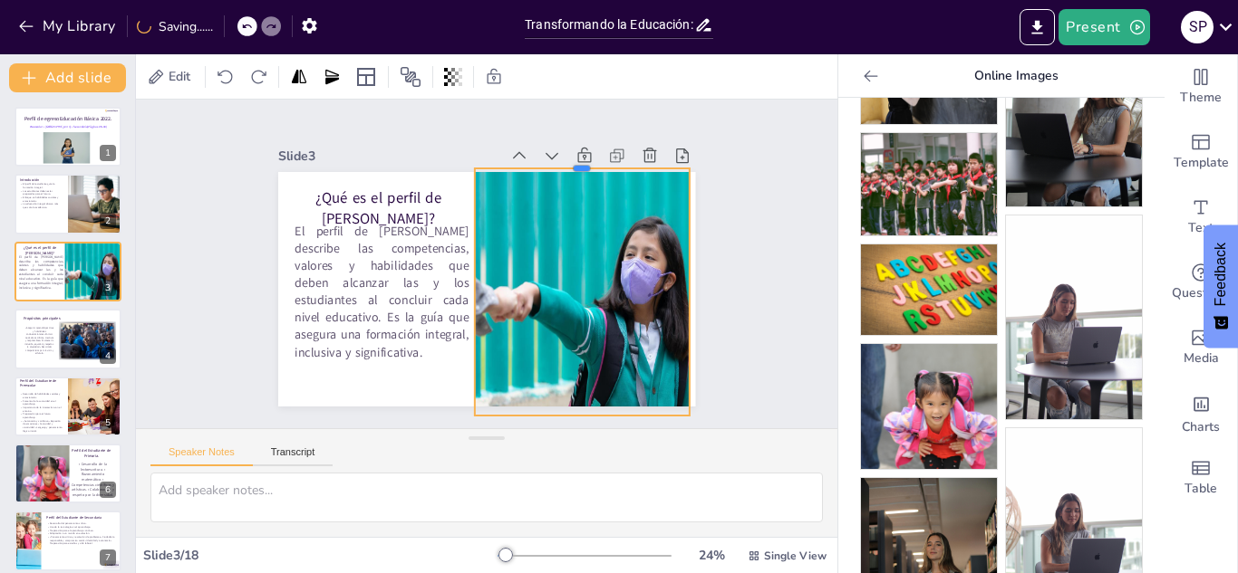
drag, startPoint x: 575, startPoint y: 195, endPoint x: 570, endPoint y: 160, distance: 34.9
click at [570, 174] on div at bounding box center [626, 251] width 169 height 155
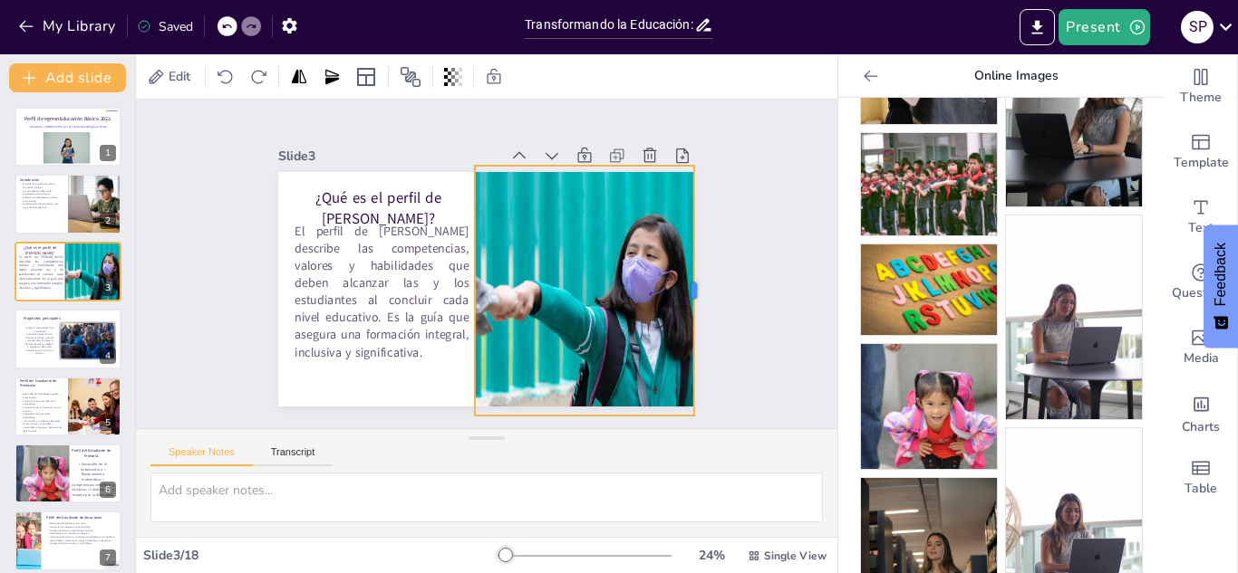
drag, startPoint x: 692, startPoint y: 290, endPoint x: 703, endPoint y: 295, distance: 12.2
click at [703, 295] on div at bounding box center [671, 375] width 115 height 235
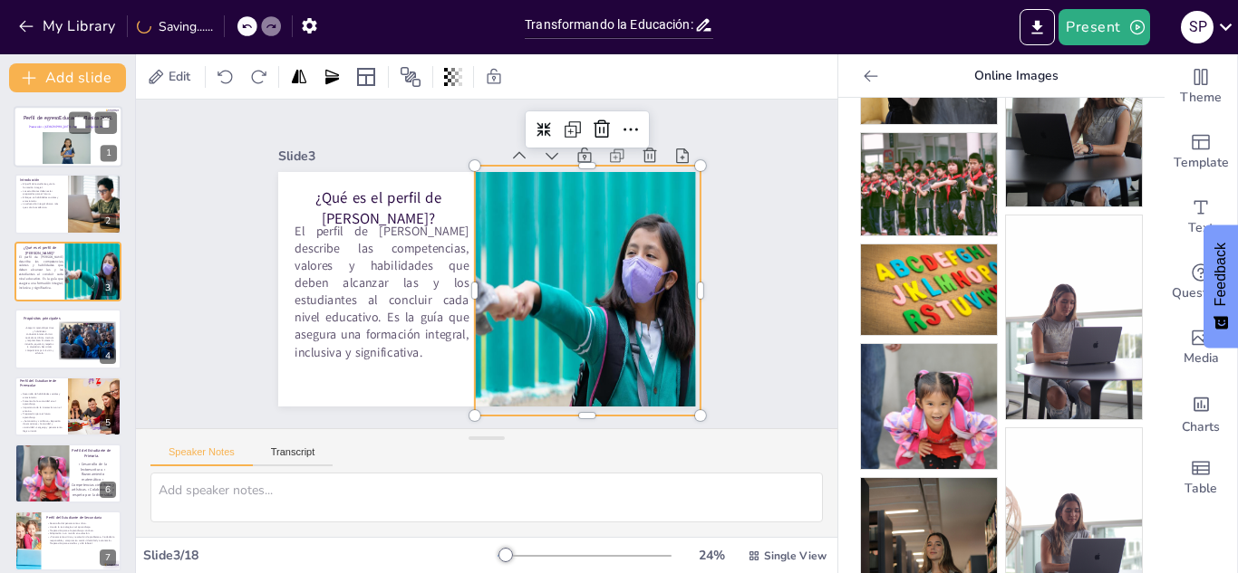
click at [43, 153] on div at bounding box center [67, 148] width 48 height 32
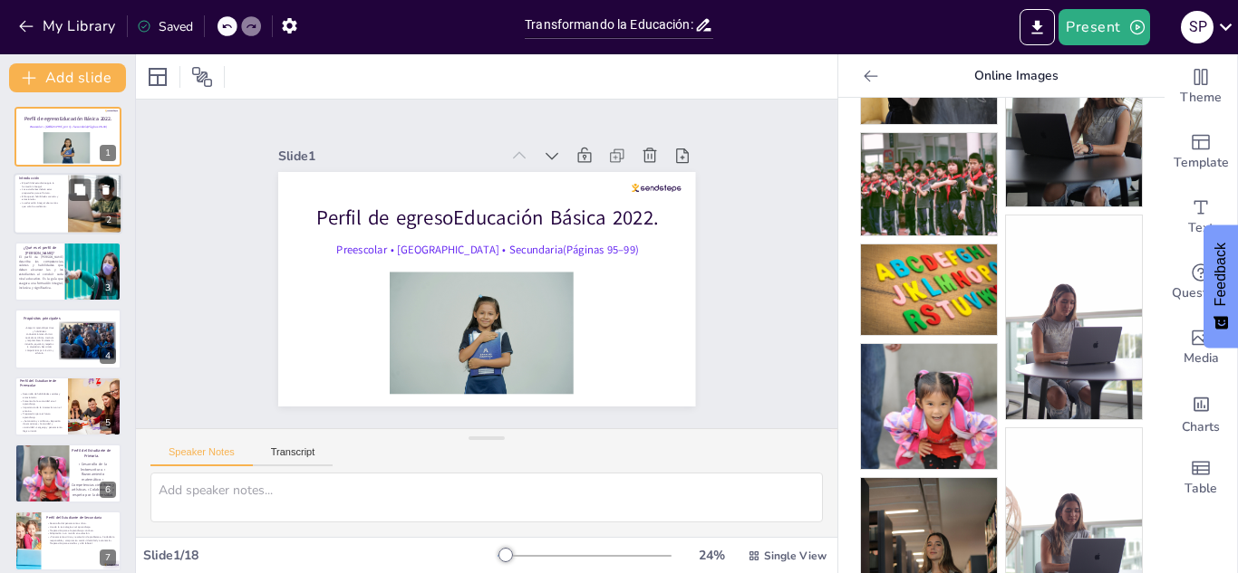
click at [30, 202] on p "La educación integral abarca más que solo lo académico." at bounding box center [40, 205] width 43 height 6
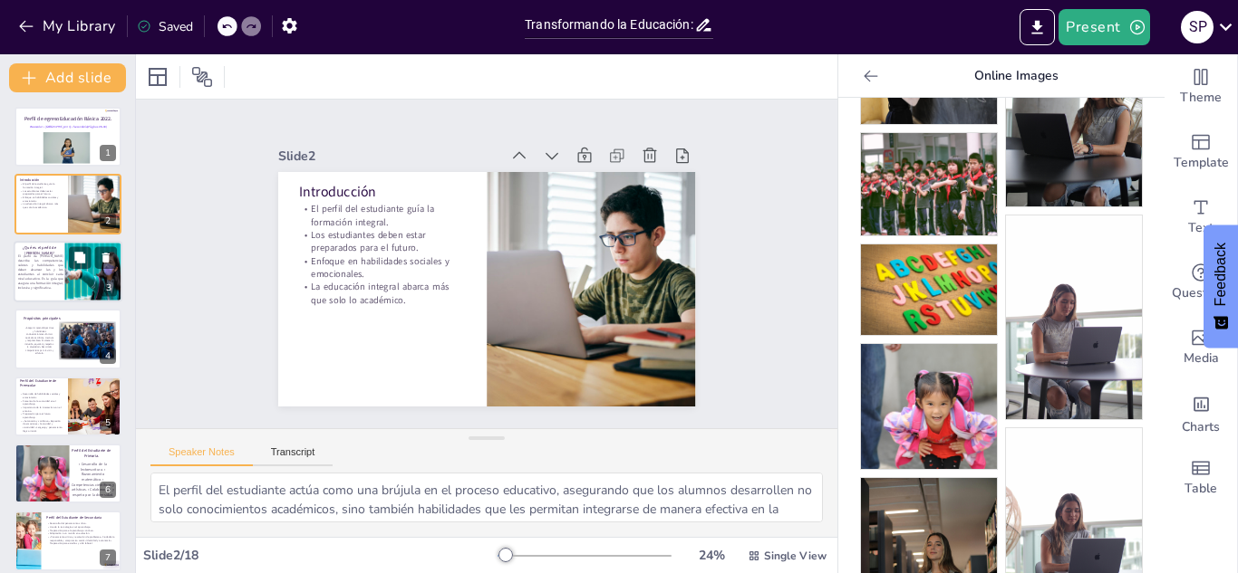
click at [29, 275] on p "El perfil de [PERSON_NAME] describe las competencias, valores y habilidades que…" at bounding box center [40, 273] width 45 height 36
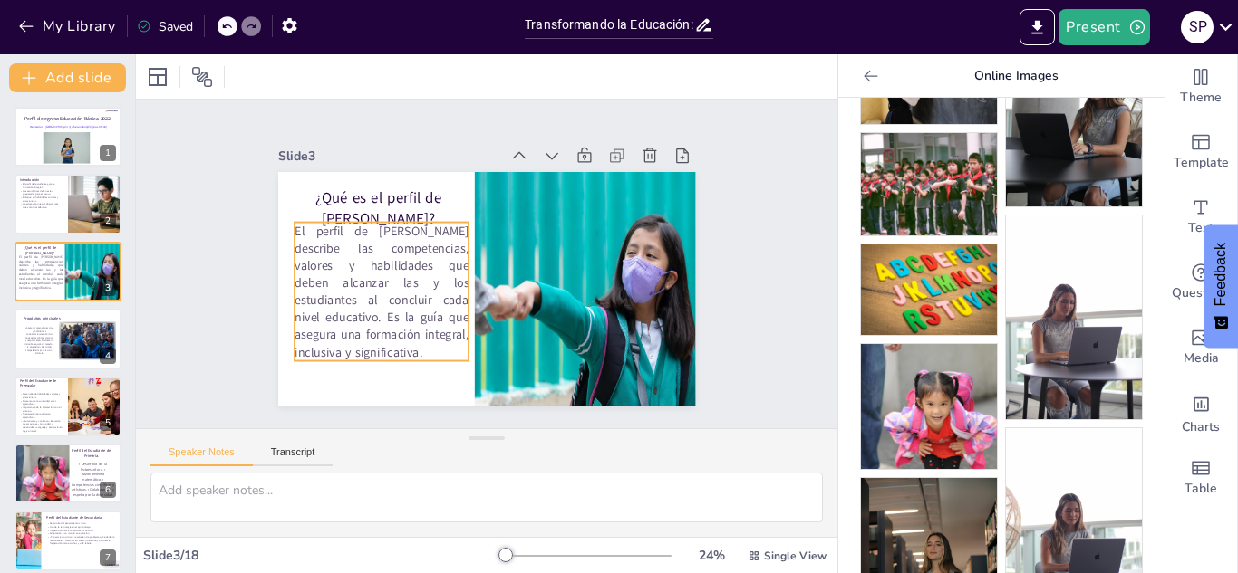
click at [345, 309] on p "El perfil de [PERSON_NAME] describe las competencias, valores y habilidades que…" at bounding box center [385, 225] width 223 height 215
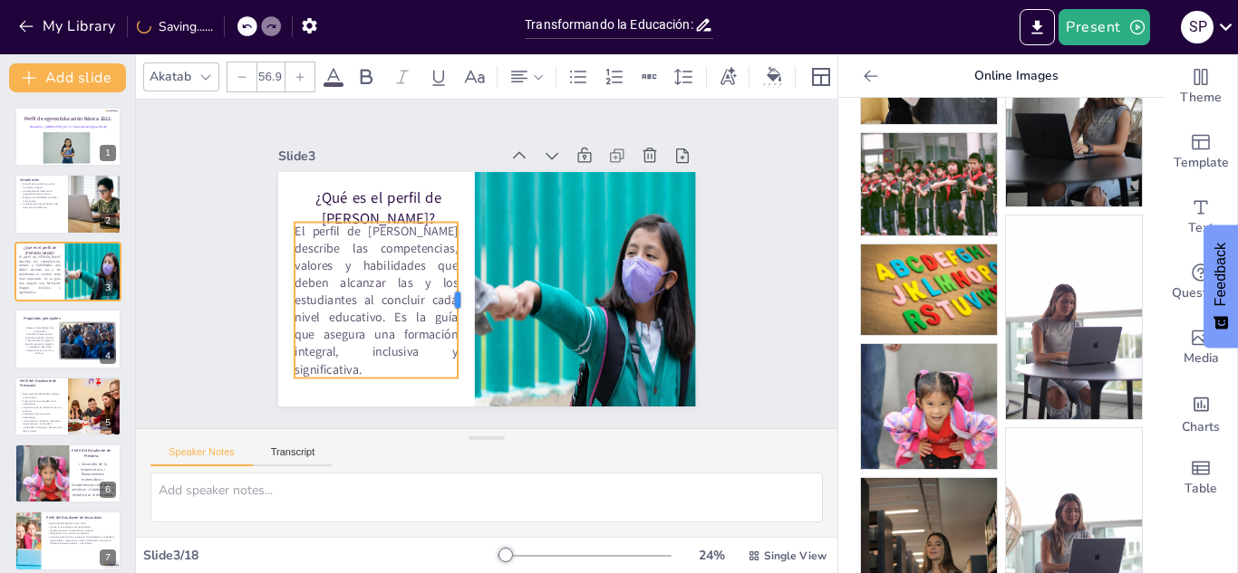
drag, startPoint x: 471, startPoint y: 295, endPoint x: 460, endPoint y: 296, distance: 10.9
click at [460, 296] on div at bounding box center [461, 298] width 31 height 157
click at [41, 343] on p "• Asegurar aprendizajes clave y habilidades socioemocionales.• Formar ciudadano…" at bounding box center [39, 341] width 31 height 29
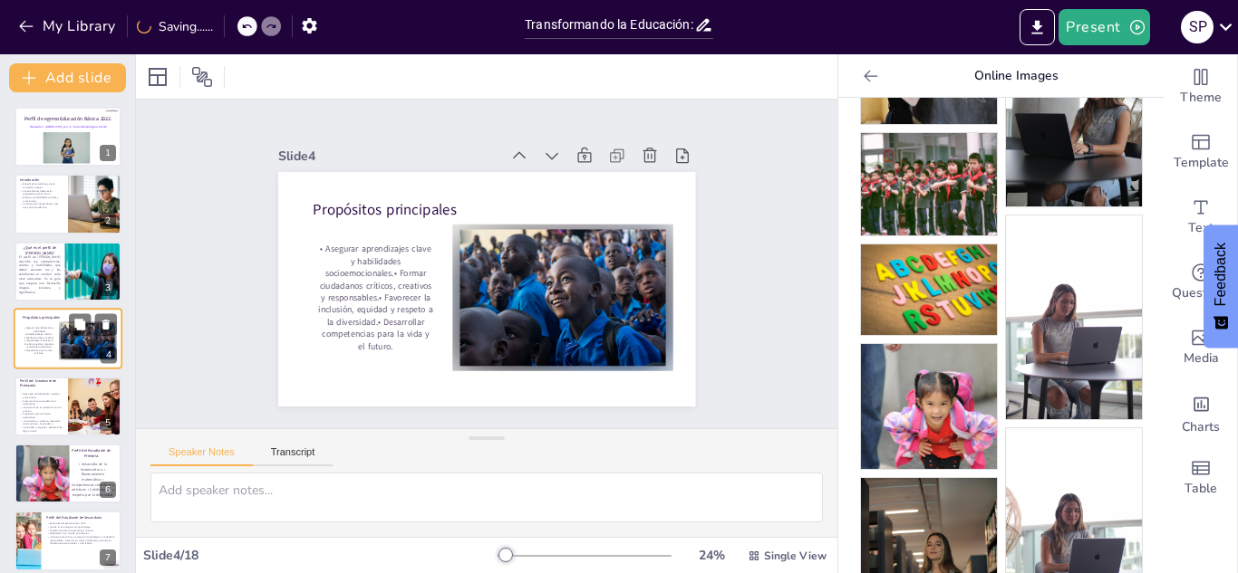
scroll to position [6, 0]
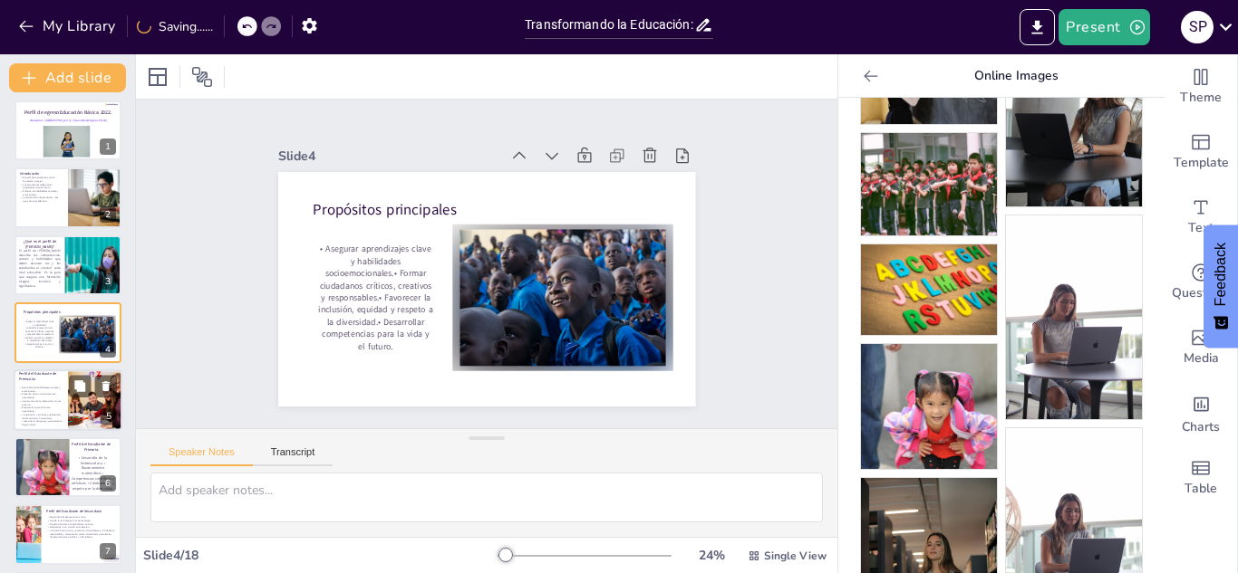
click at [46, 429] on div "Perfil del Estudiante de Preescolar Desarrollo de habilidades sociales y emocio…" at bounding box center [68, 401] width 109 height 62
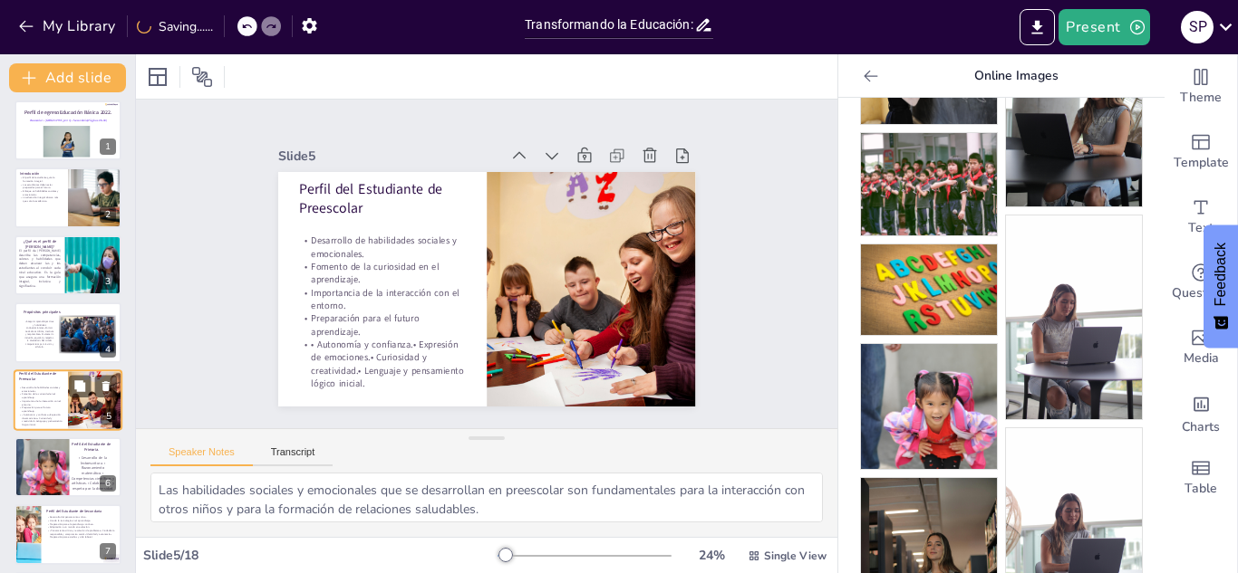
scroll to position [73, 0]
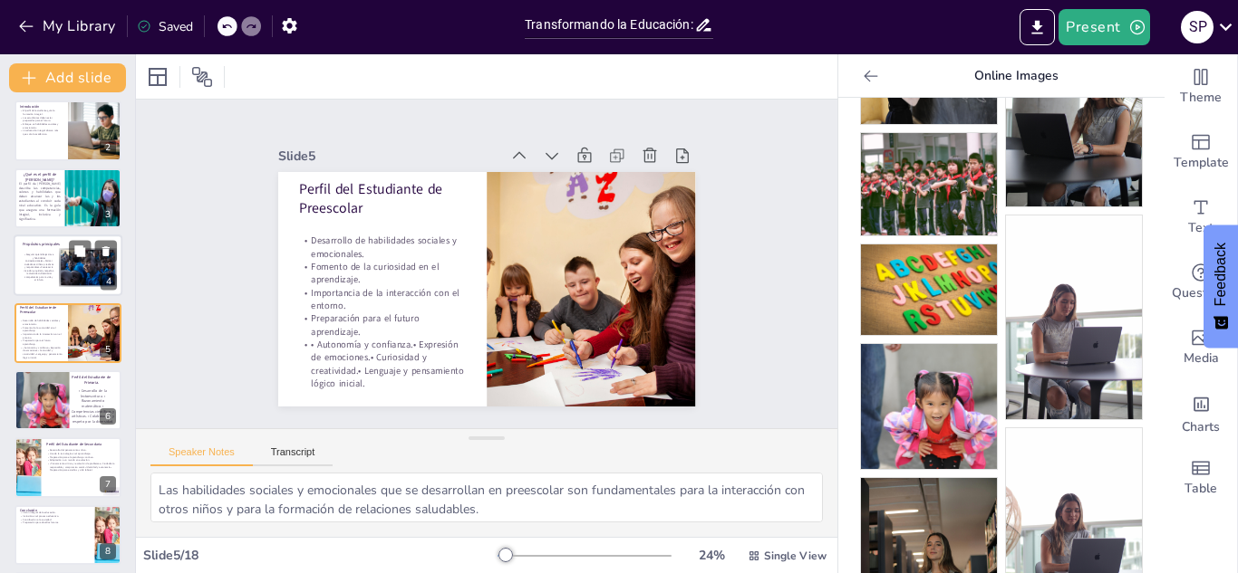
click at [60, 274] on div at bounding box center [88, 268] width 58 height 38
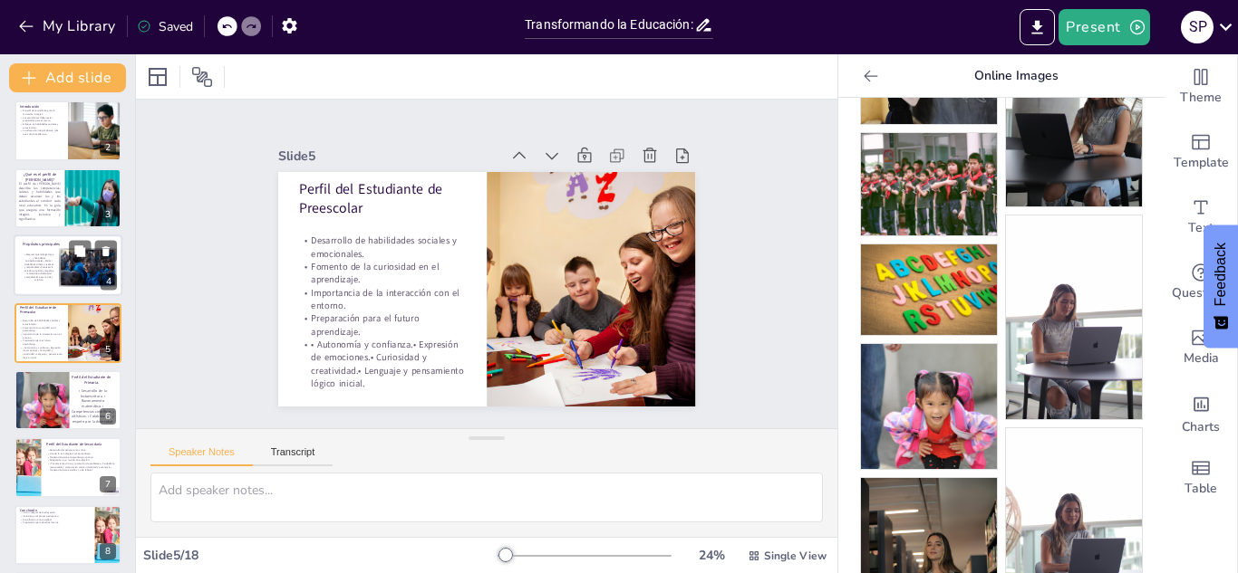
scroll to position [6, 0]
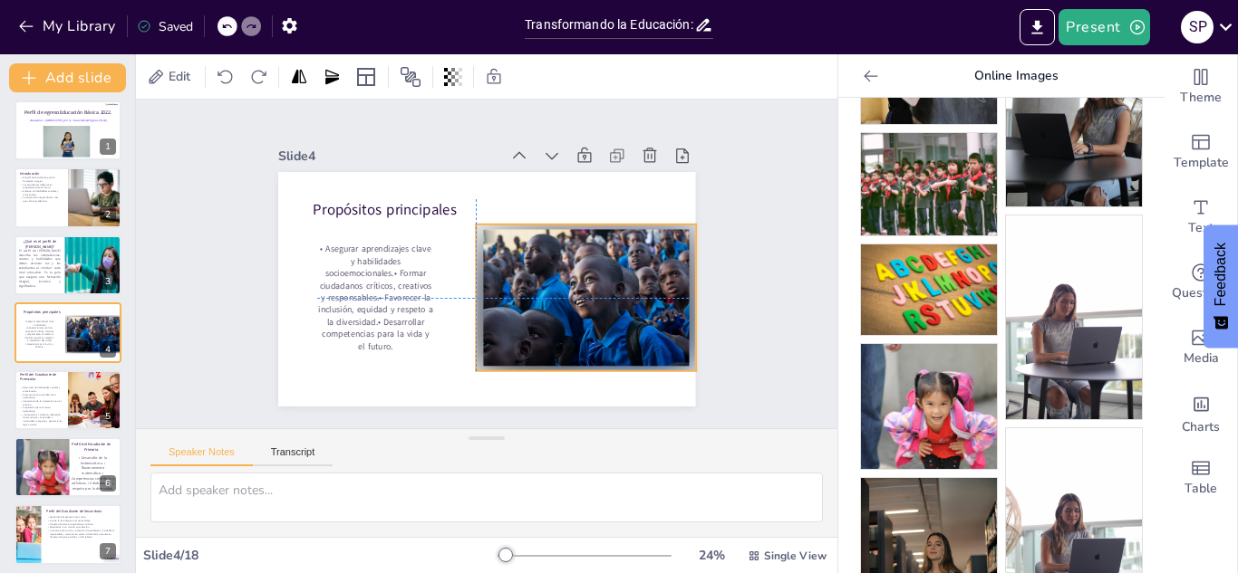
drag, startPoint x: 599, startPoint y: 267, endPoint x: 615, endPoint y: 267, distance: 16.3
click at [615, 267] on div at bounding box center [577, 317] width 246 height 189
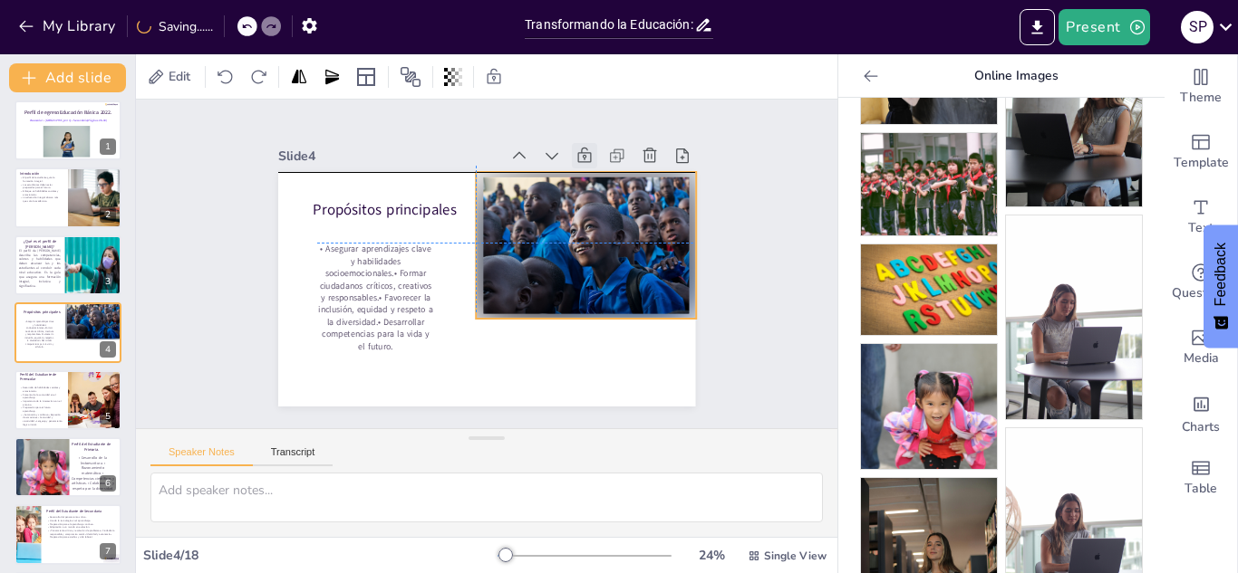
drag, startPoint x: 590, startPoint y: 224, endPoint x: 587, endPoint y: 165, distance: 58.9
click at [587, 165] on div "Slide 4 • Asegurar aprendizajes clave y habilidades socioemocionales.• Formar c…" at bounding box center [483, 274] width 478 height 380
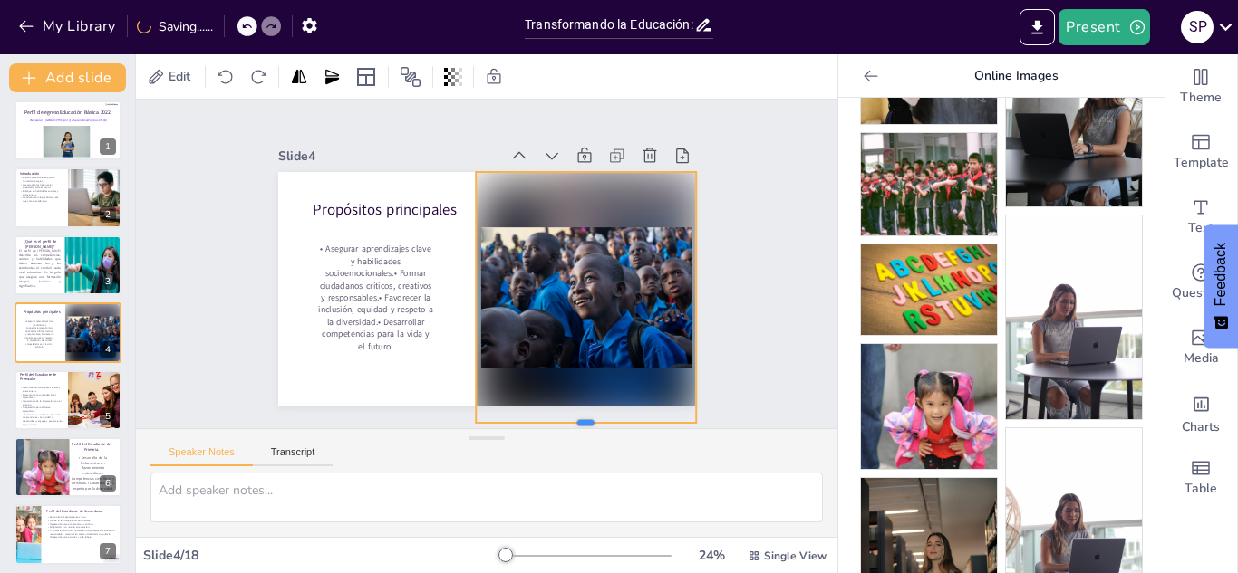
drag, startPoint x: 588, startPoint y: 319, endPoint x: 589, endPoint y: 423, distance: 104.2
click at [567, 123] on div at bounding box center [463, 71] width 207 height 103
click at [38, 417] on p "• Autonomía y confianza.• Expresión de emociones.• Curiosidad y creatividad.• L…" at bounding box center [40, 420] width 43 height 14
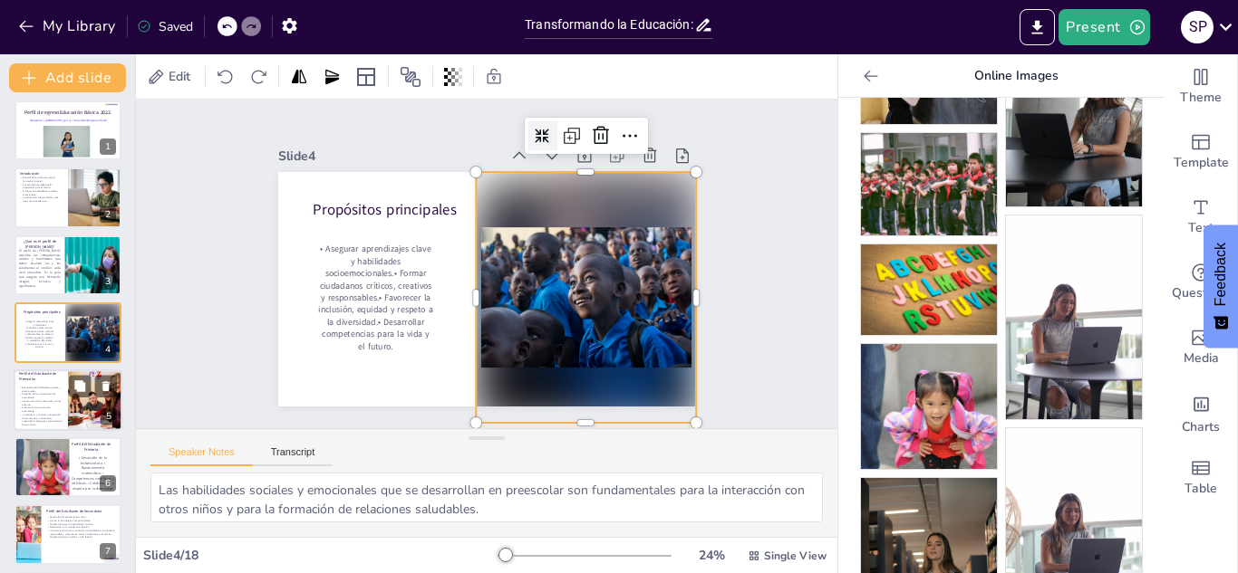
scroll to position [73, 0]
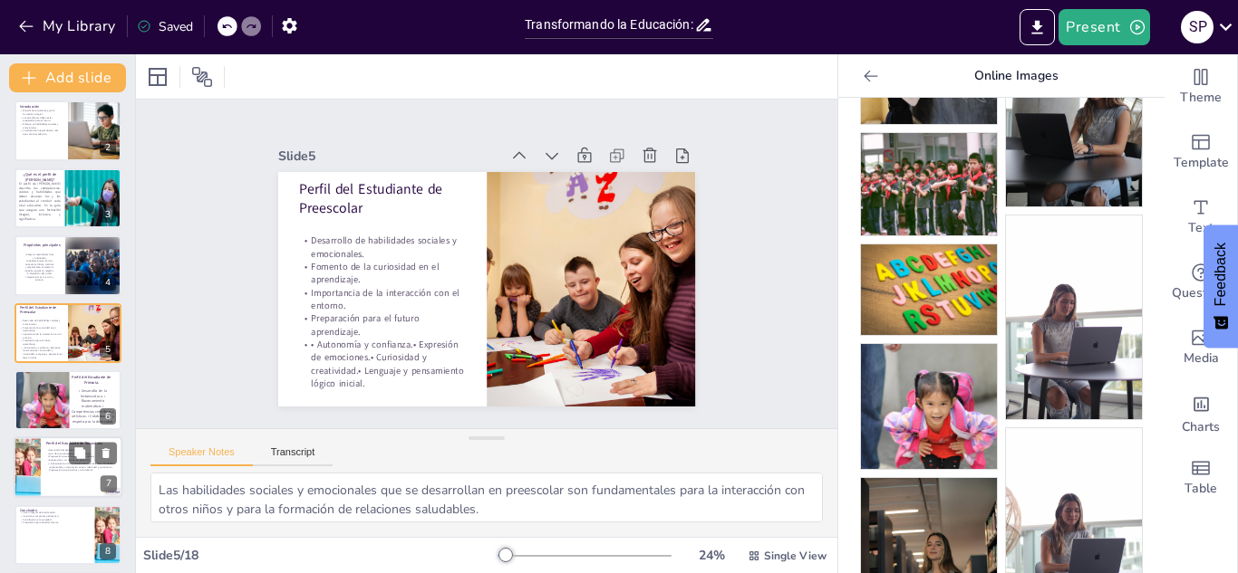
click at [34, 467] on div at bounding box center [27, 469] width 105 height 62
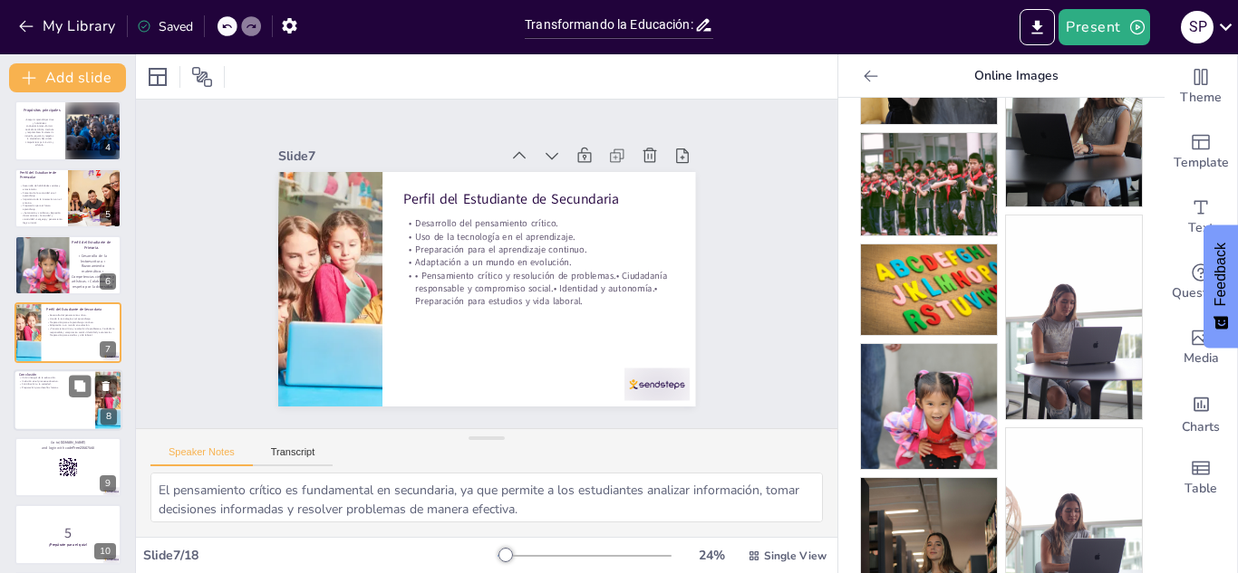
click at [57, 424] on div at bounding box center [68, 401] width 109 height 62
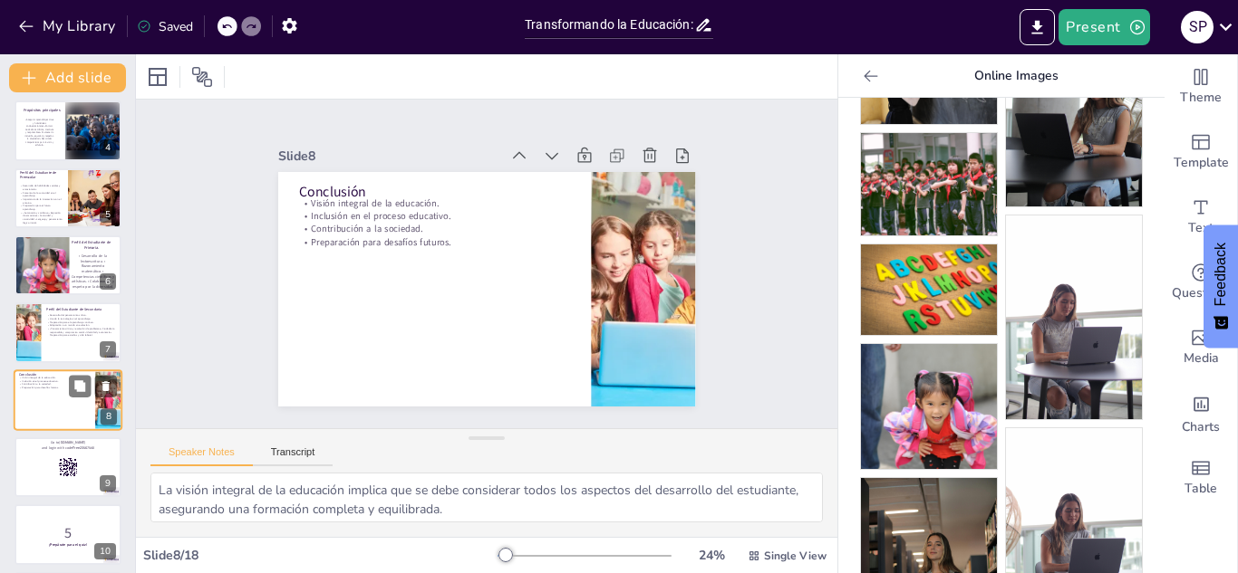
scroll to position [275, 0]
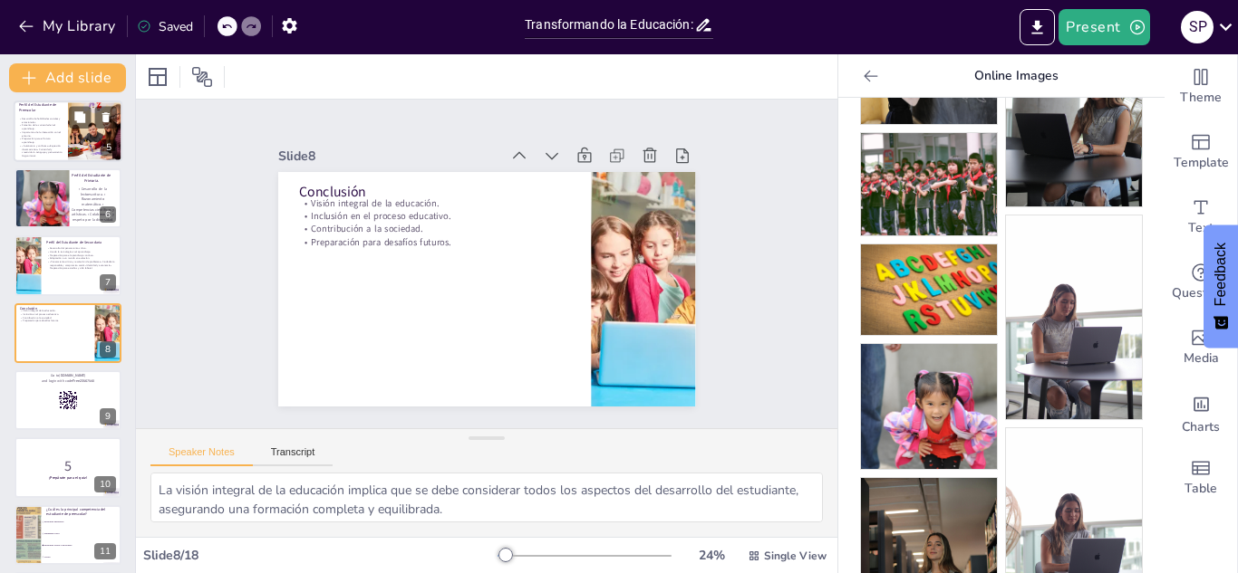
click at [48, 144] on p "• Autonomía y confianza.• Expresión de emociones.• Curiosidad y creatividad.• L…" at bounding box center [40, 151] width 43 height 14
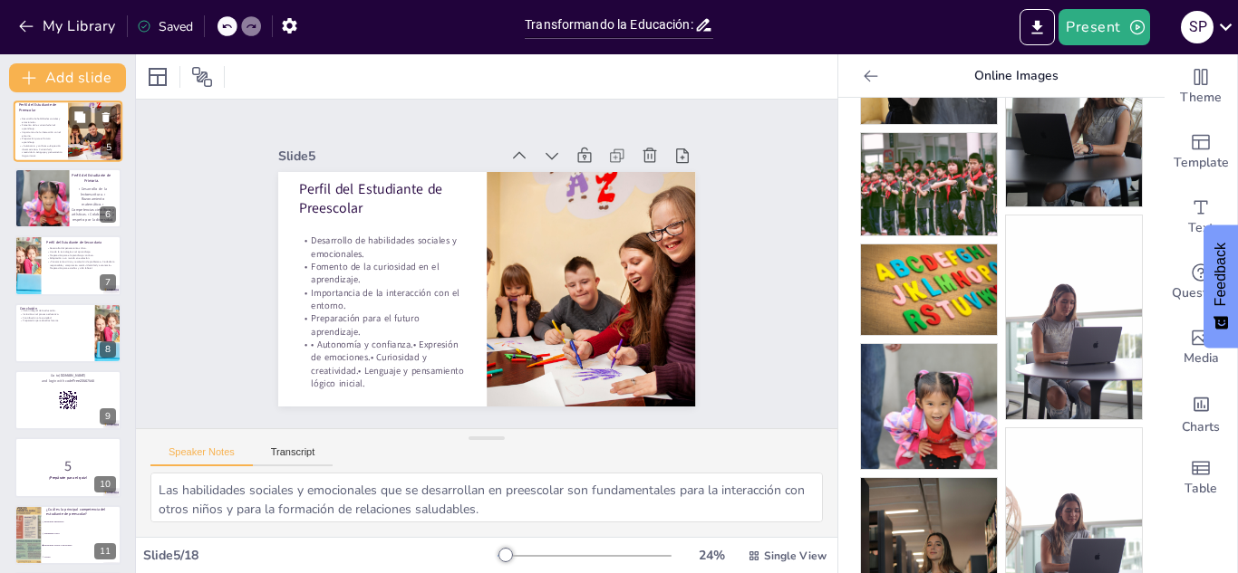
scroll to position [73, 0]
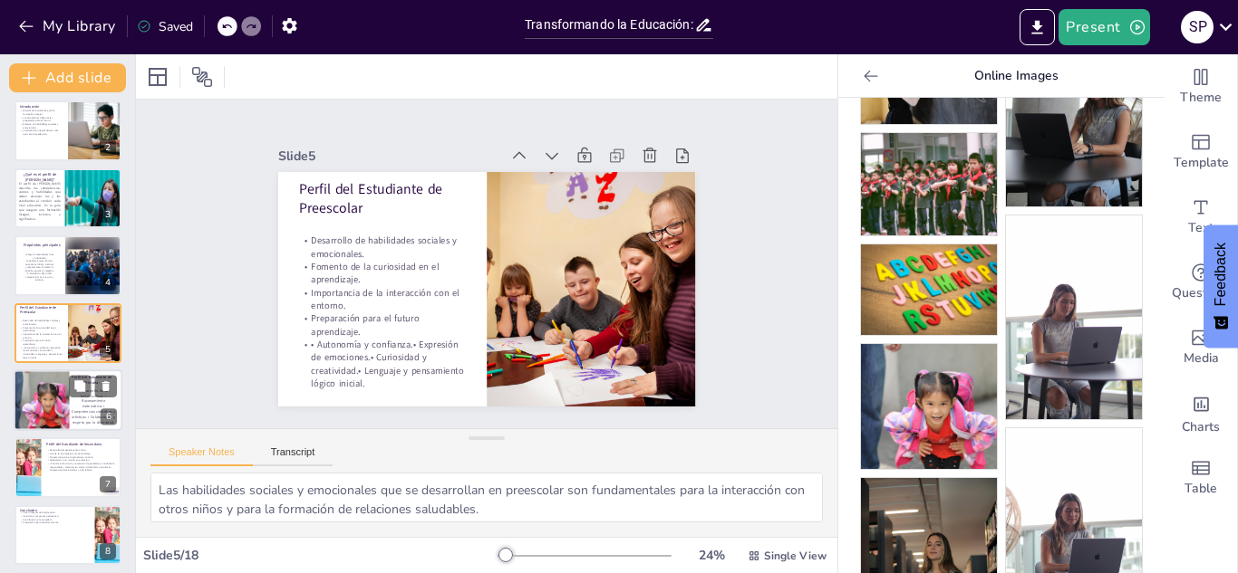
click at [36, 400] on div at bounding box center [44, 401] width 67 height 63
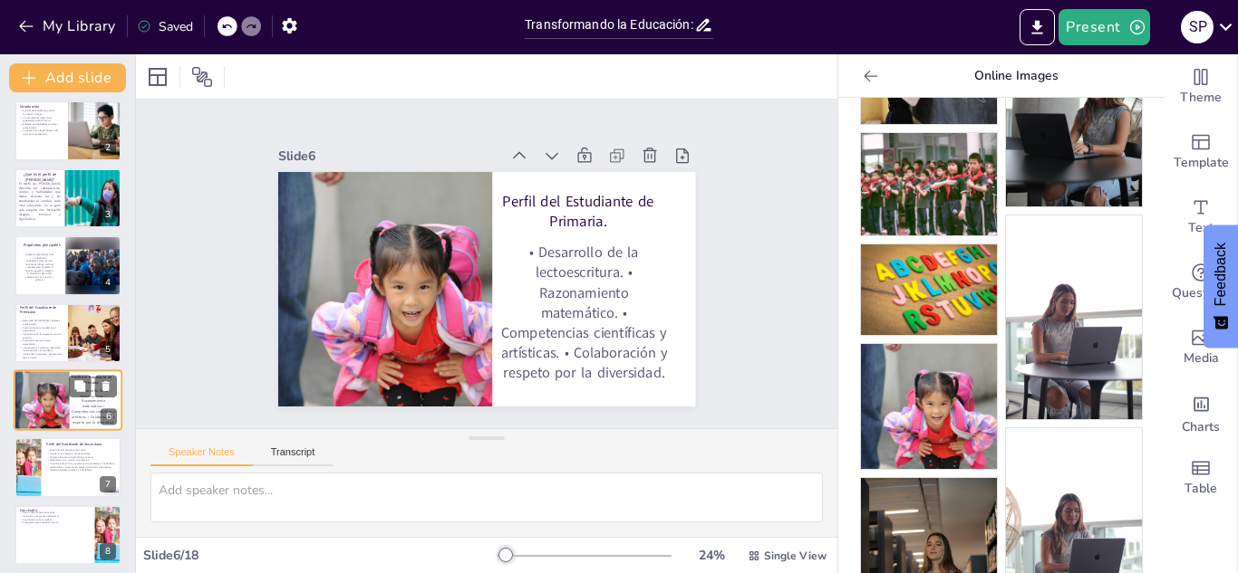
scroll to position [141, 0]
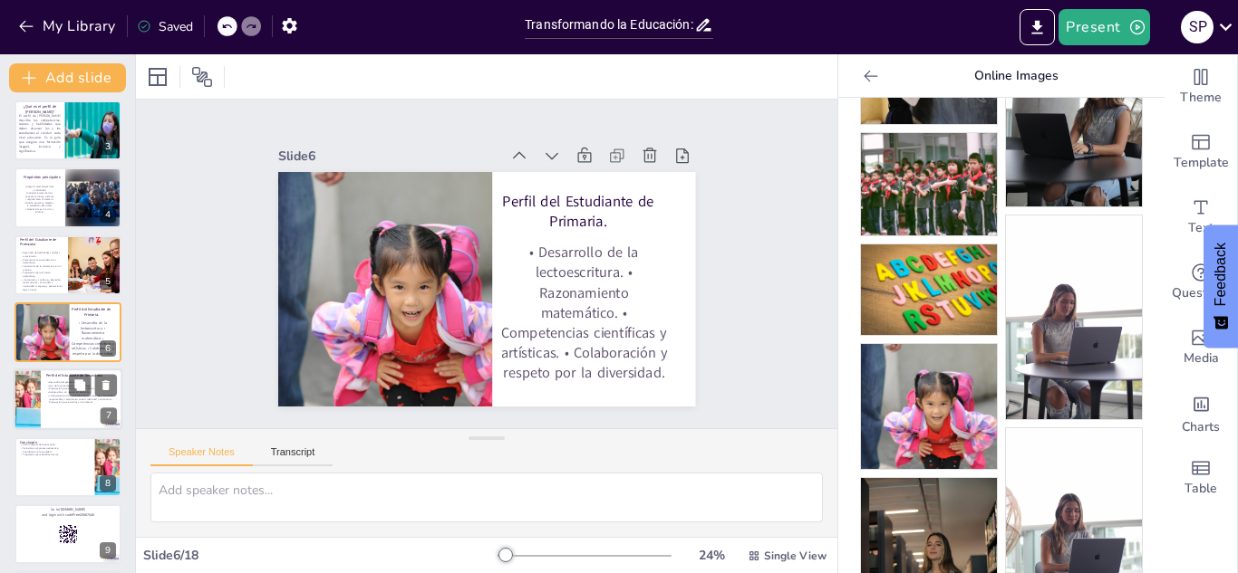
click at [33, 418] on div at bounding box center [27, 401] width 105 height 62
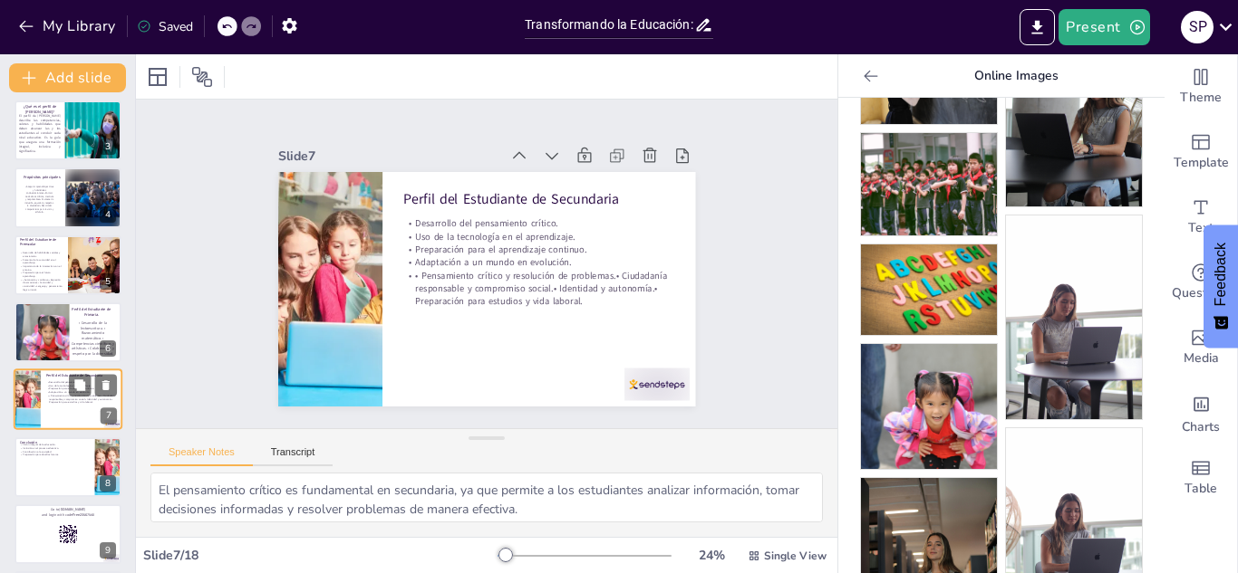
scroll to position [208, 0]
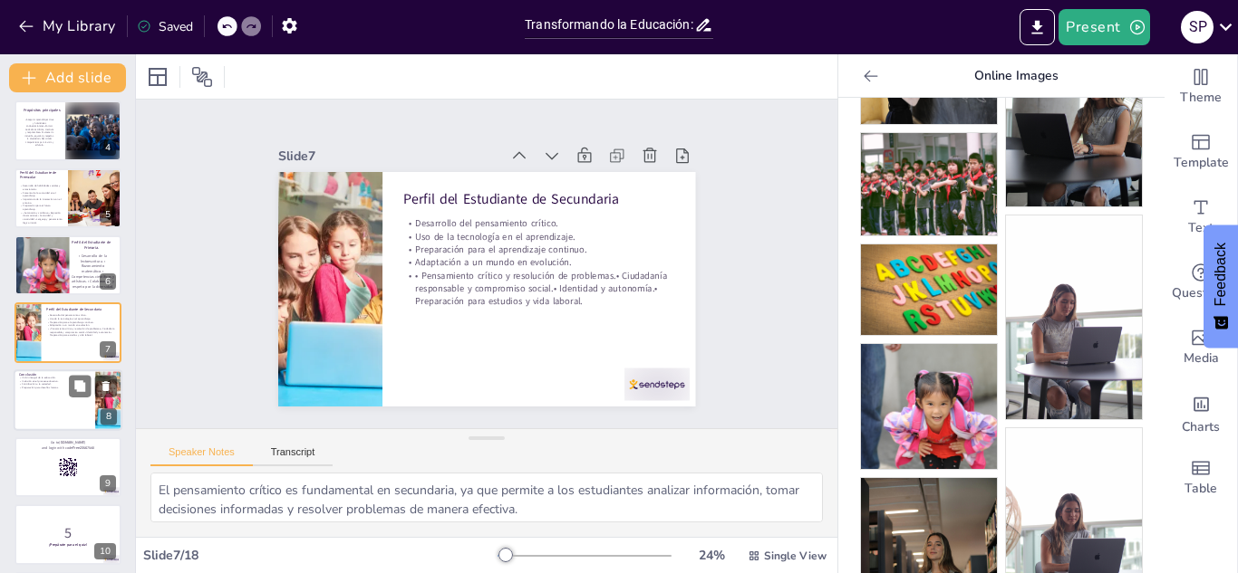
click at [34, 420] on div at bounding box center [68, 401] width 109 height 62
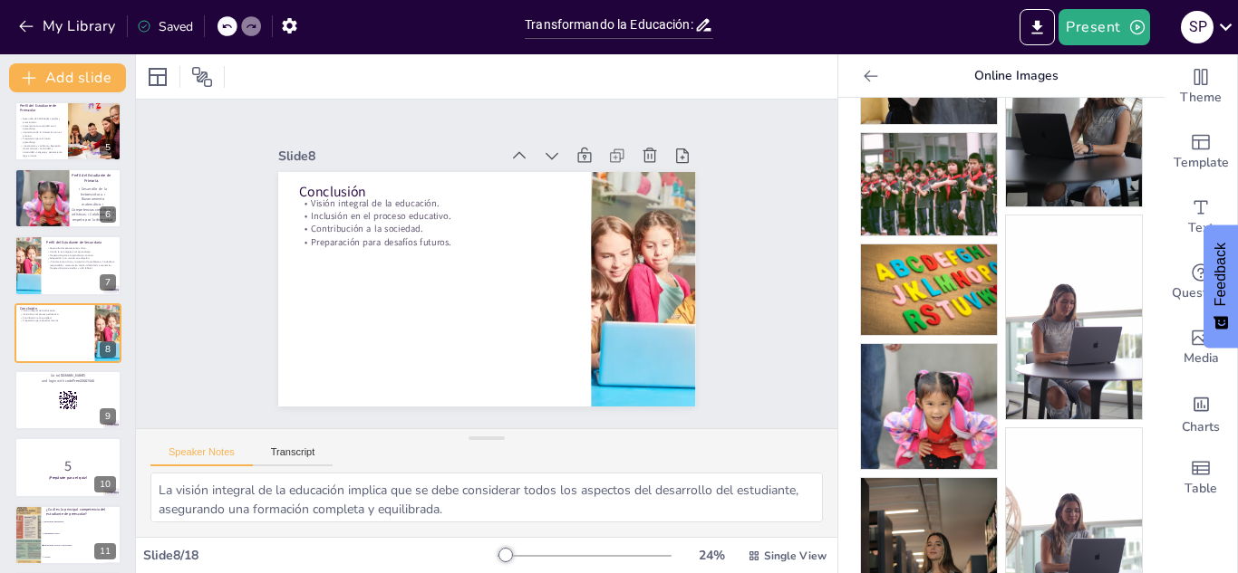
click at [429, 251] on div at bounding box center [468, 280] width 454 height 467
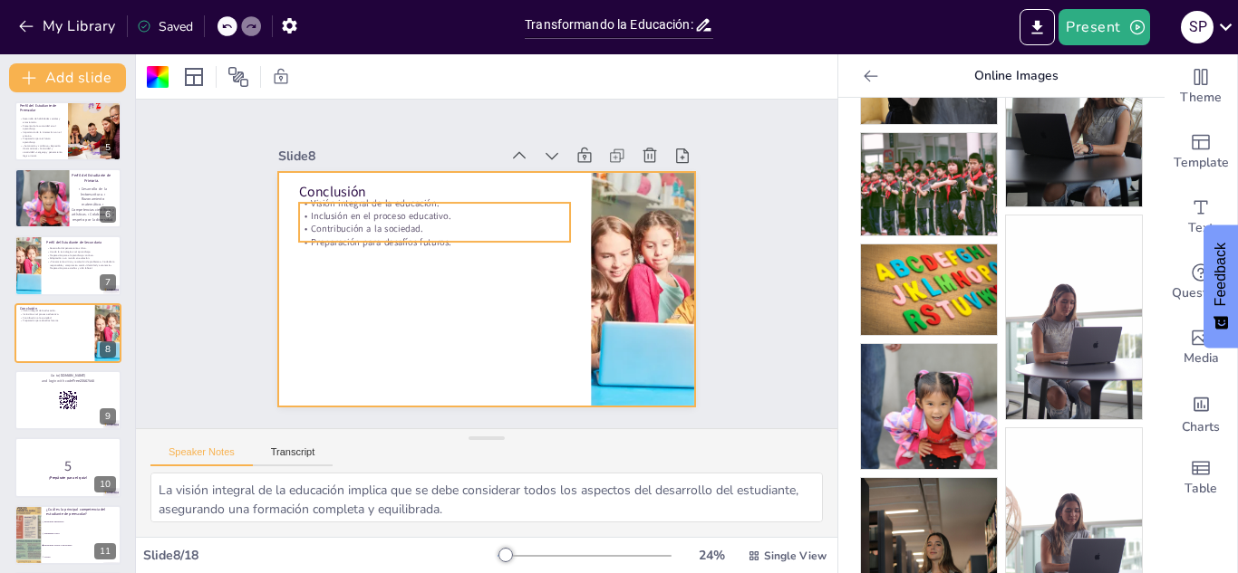
click at [407, 229] on p "Contribución a la sociedad." at bounding box center [484, 201] width 169 height 227
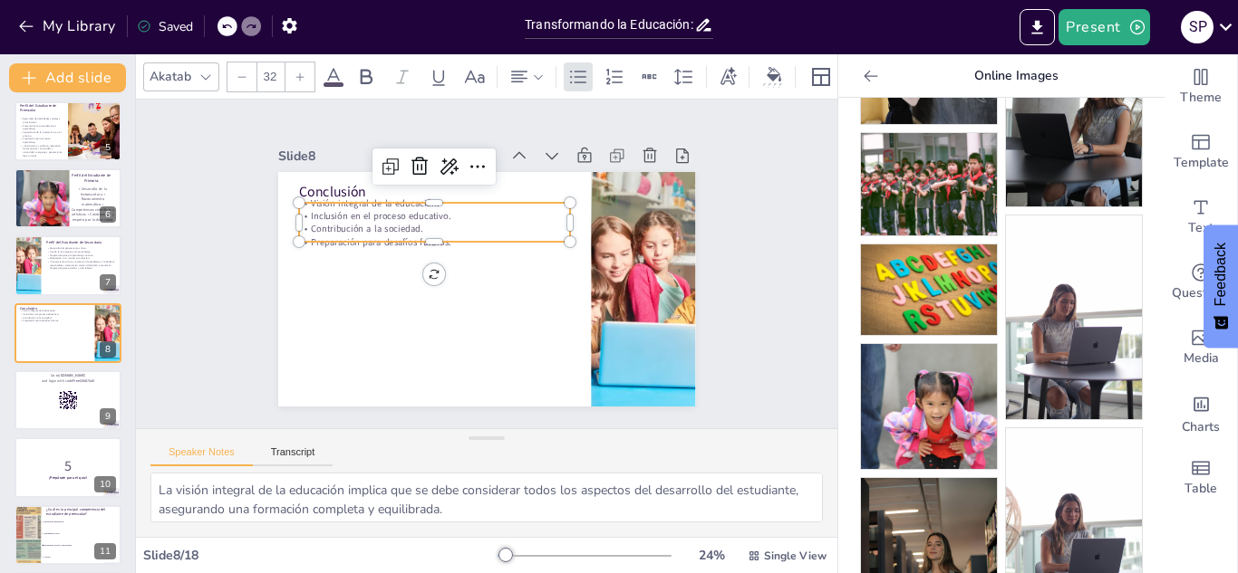
click at [407, 229] on p "Contribución a la sociedad." at bounding box center [485, 201] width 170 height 226
click at [459, 240] on p "Preparación para desafíos futuros." at bounding box center [448, 222] width 253 height 122
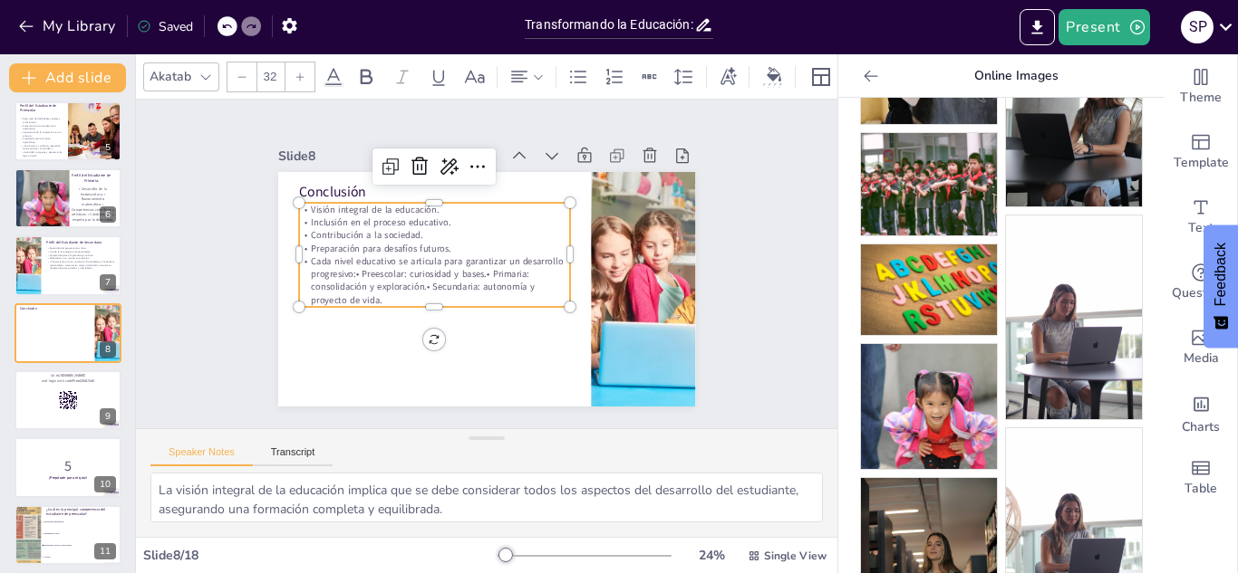
click at [407, 204] on p "Visión integral de la educación." at bounding box center [485, 188] width 210 height 191
click at [407, 204] on p "Visión integral de la educación." at bounding box center [492, 188] width 191 height 210
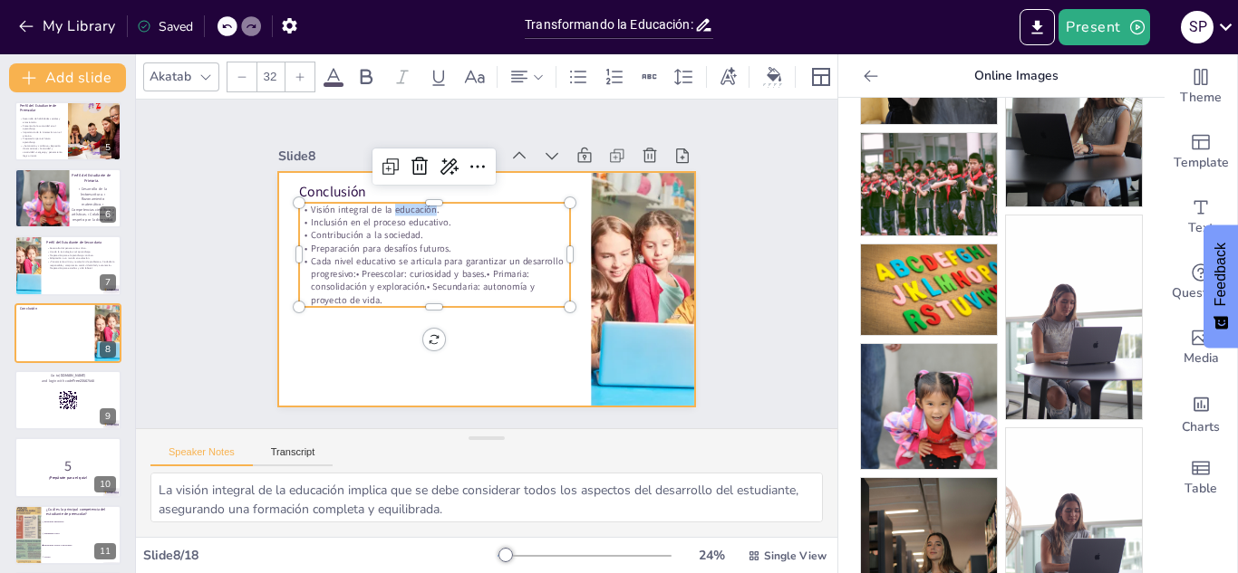
click at [380, 351] on div at bounding box center [496, 241] width 477 height 384
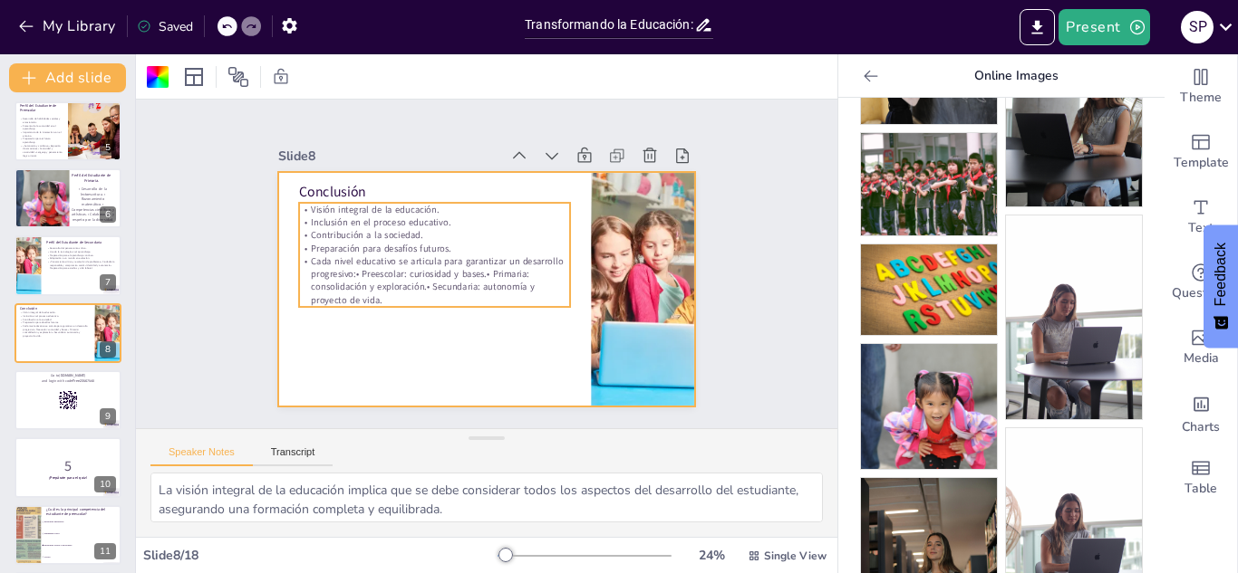
click at [435, 284] on p "Cada nivel educativo se articula para garantizar un desarrollo progresivo:• Pre…" at bounding box center [475, 210] width 80 height 275
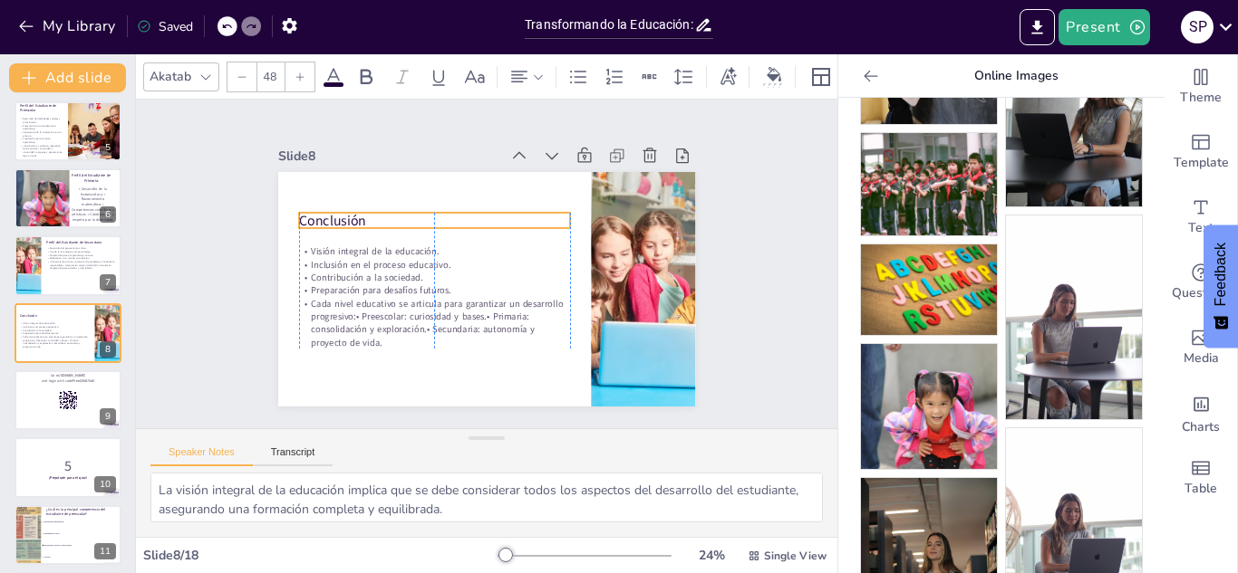
drag, startPoint x: 345, startPoint y: 195, endPoint x: 347, endPoint y: 224, distance: 29.0
click at [520, 224] on p "Conclusión" at bounding box center [530, 211] width 20 height 271
click at [517, 79] on icon at bounding box center [519, 77] width 22 height 22
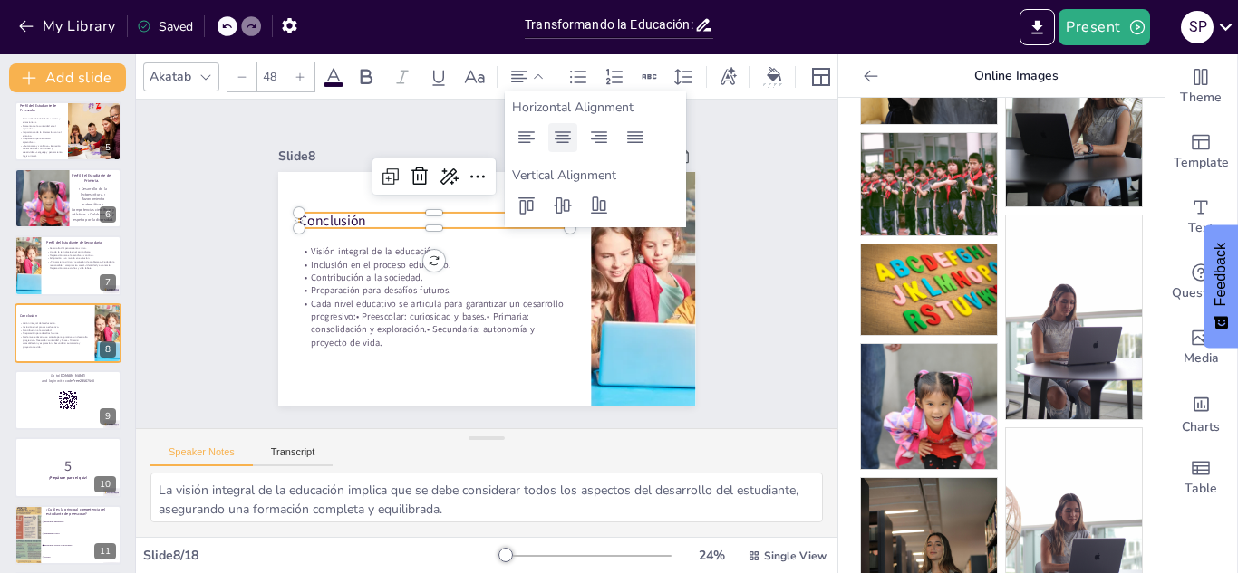
click at [548, 140] on div at bounding box center [562, 137] width 29 height 29
click at [47, 405] on div at bounding box center [68, 401] width 109 height 62
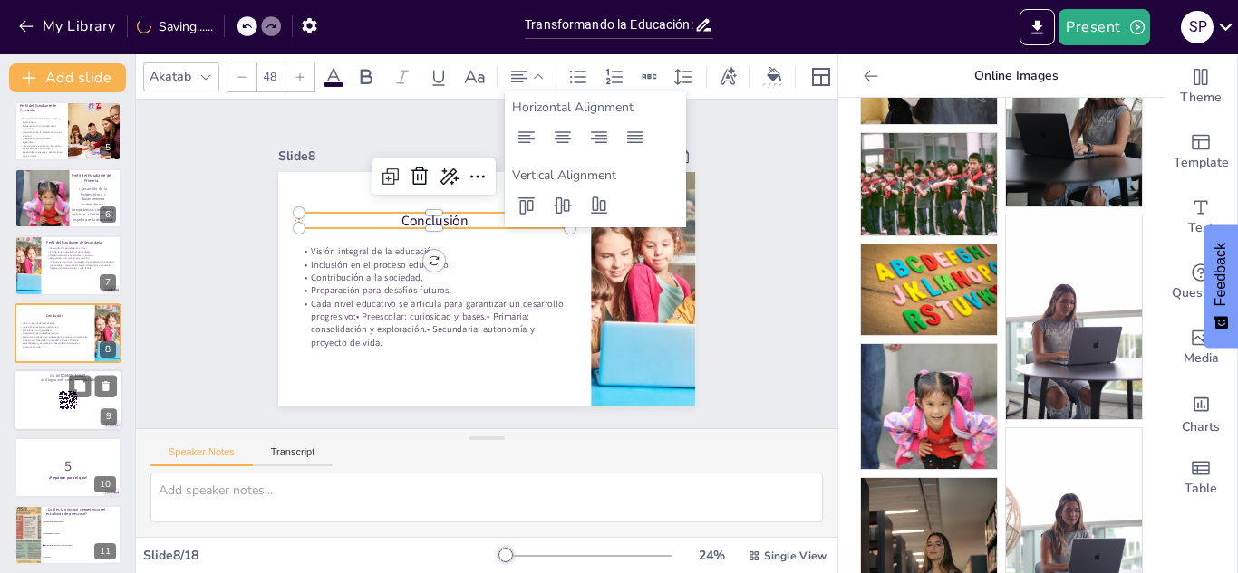
scroll to position [343, 0]
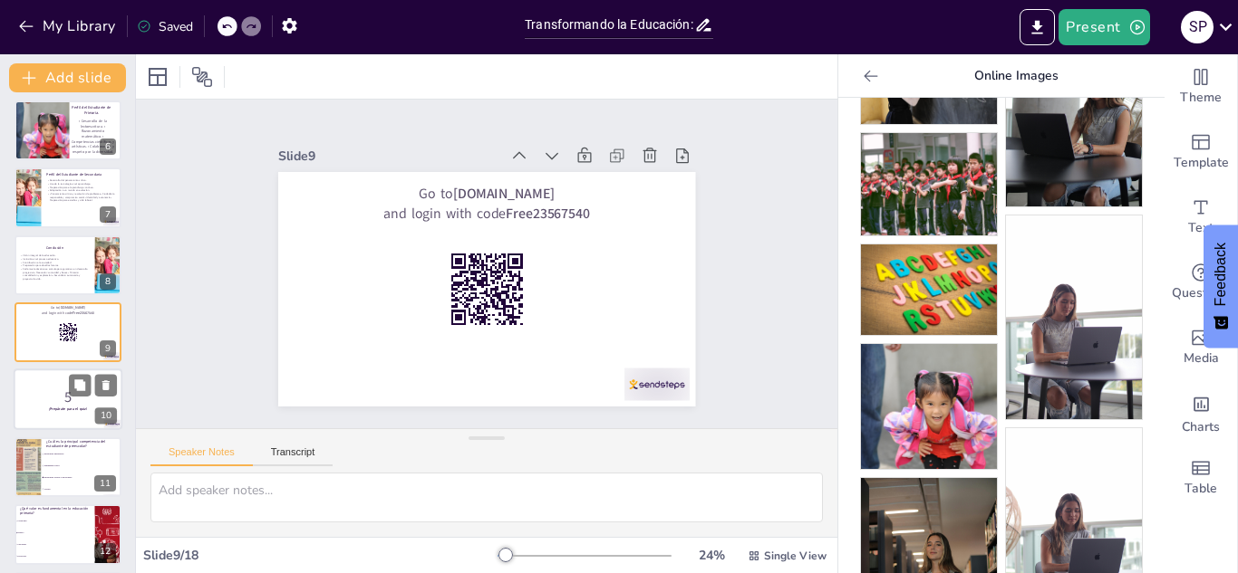
click at [47, 404] on p "5" at bounding box center [68, 398] width 98 height 20
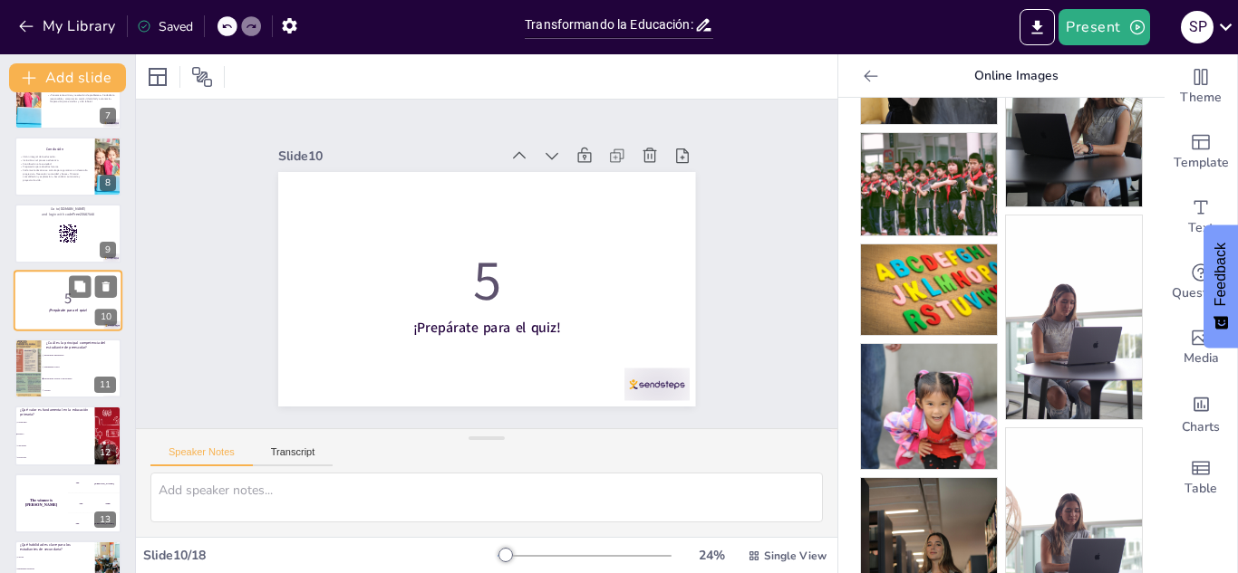
scroll to position [447, 0]
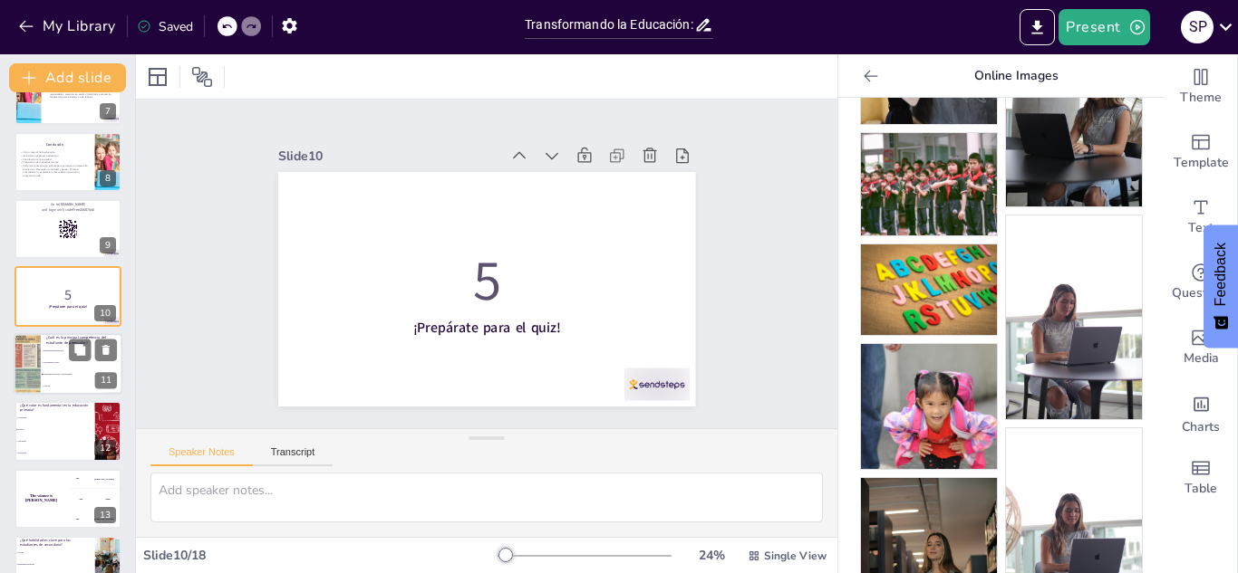
click at [44, 382] on li "Lectura" at bounding box center [82, 386] width 82 height 12
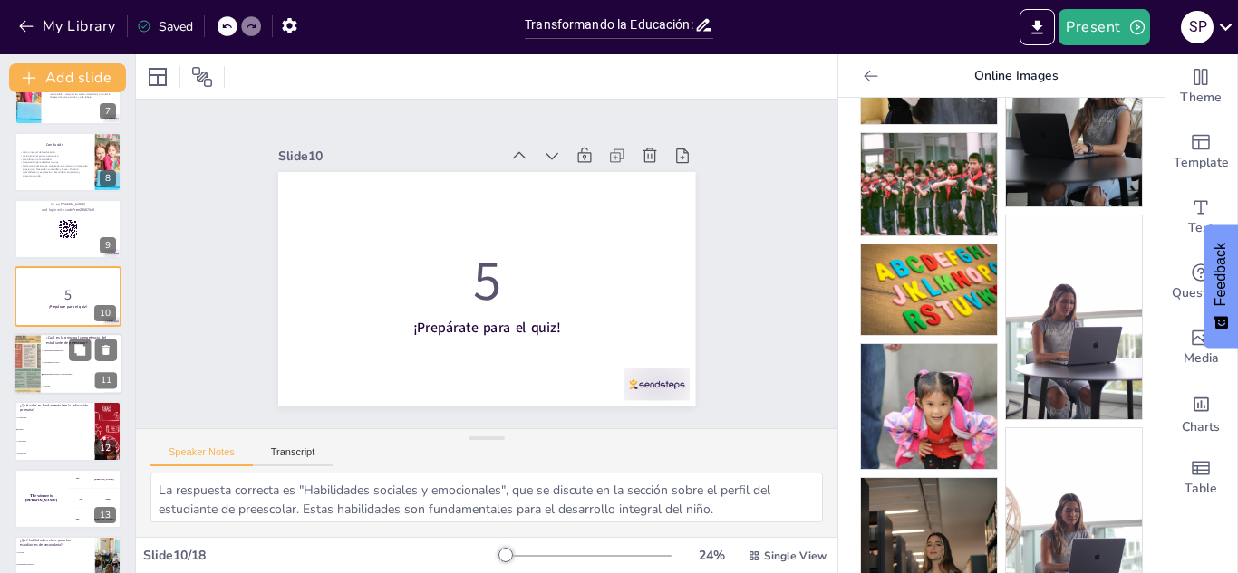
scroll to position [477, 0]
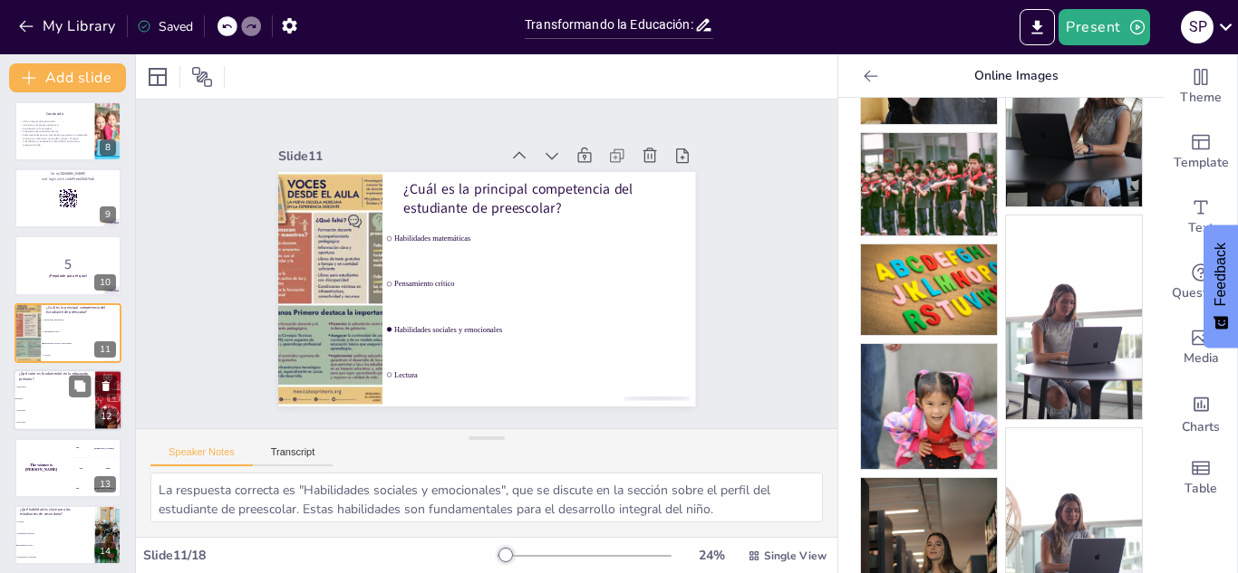
click at [38, 414] on li "Curiosidad" at bounding box center [55, 412] width 82 height 12
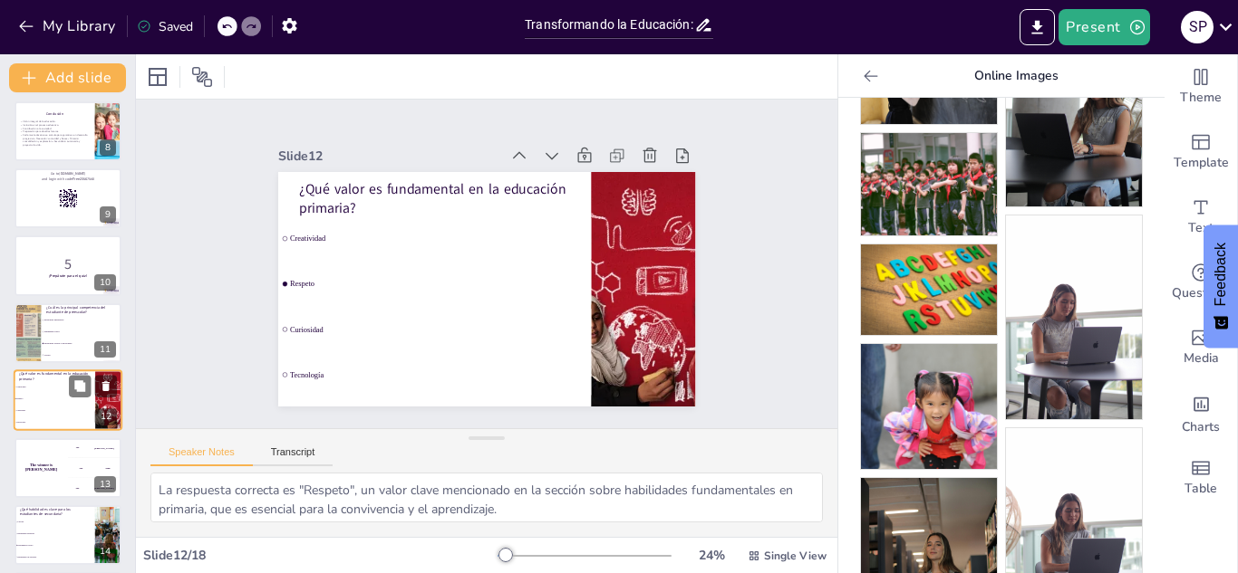
scroll to position [545, 0]
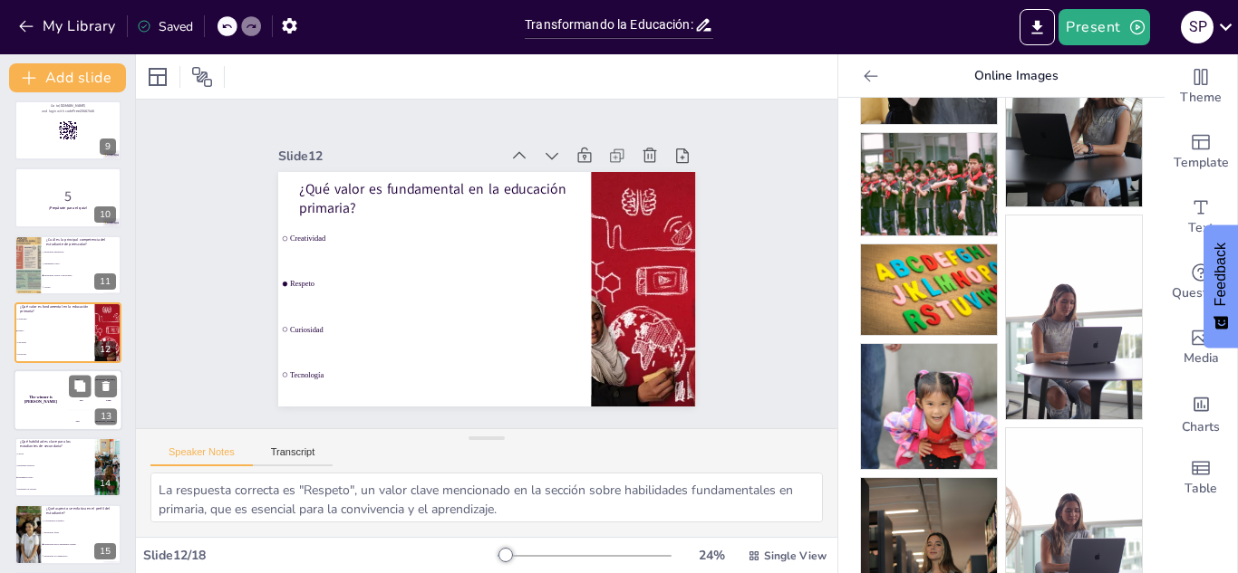
click at [35, 403] on div "The winner is [PERSON_NAME]" at bounding box center [41, 401] width 54 height 62
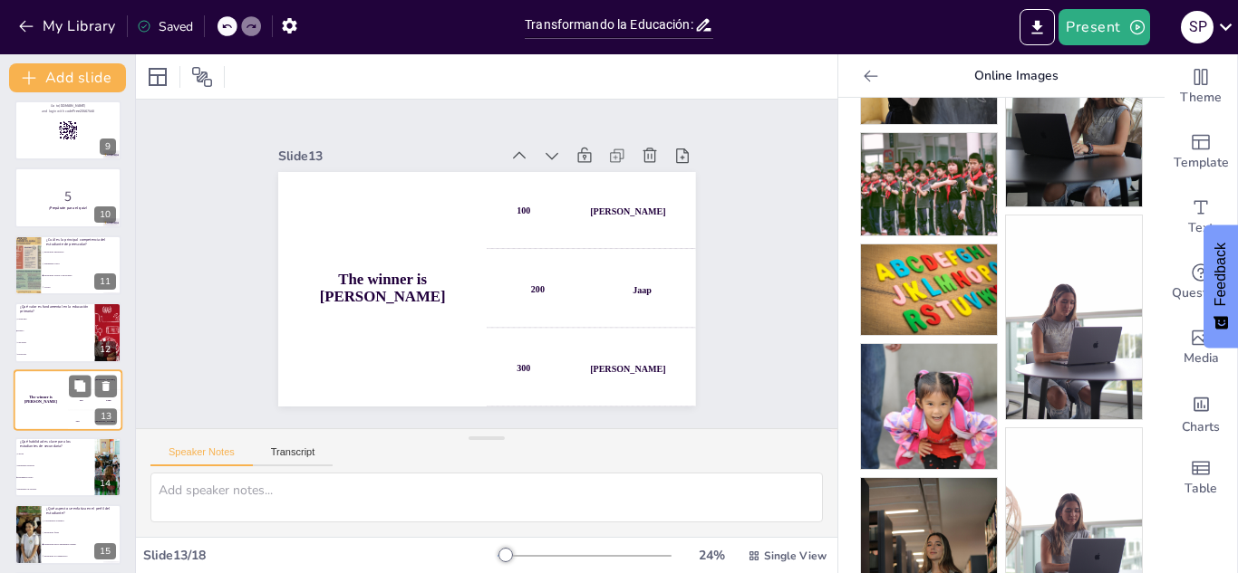
scroll to position [612, 0]
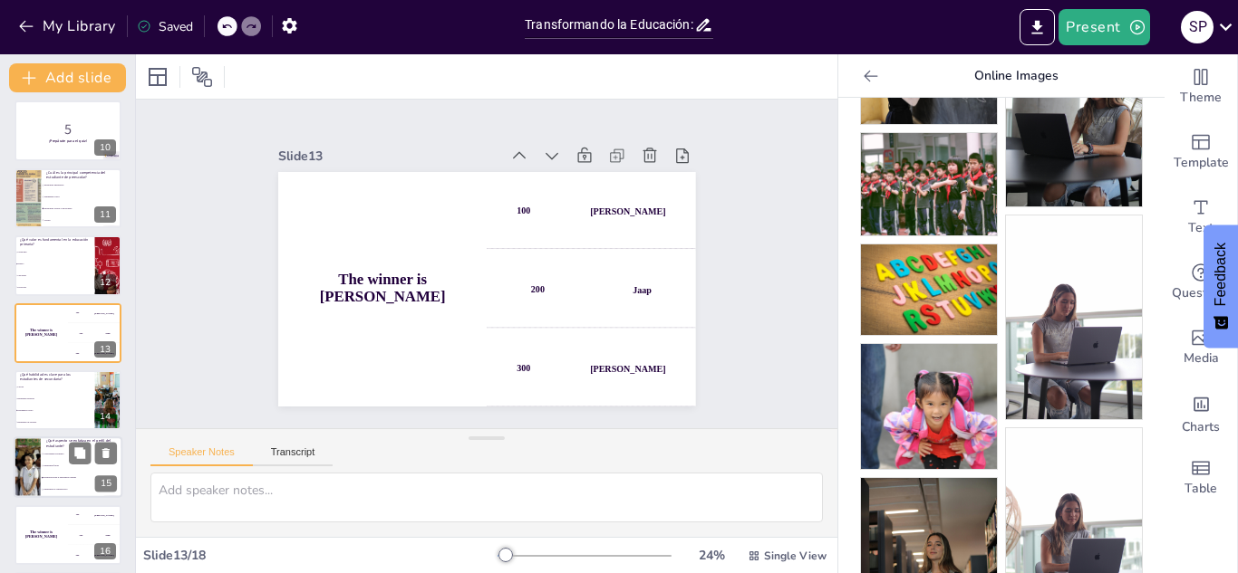
click at [42, 466] on input "checkbox" at bounding box center [42, 466] width 1 height 1
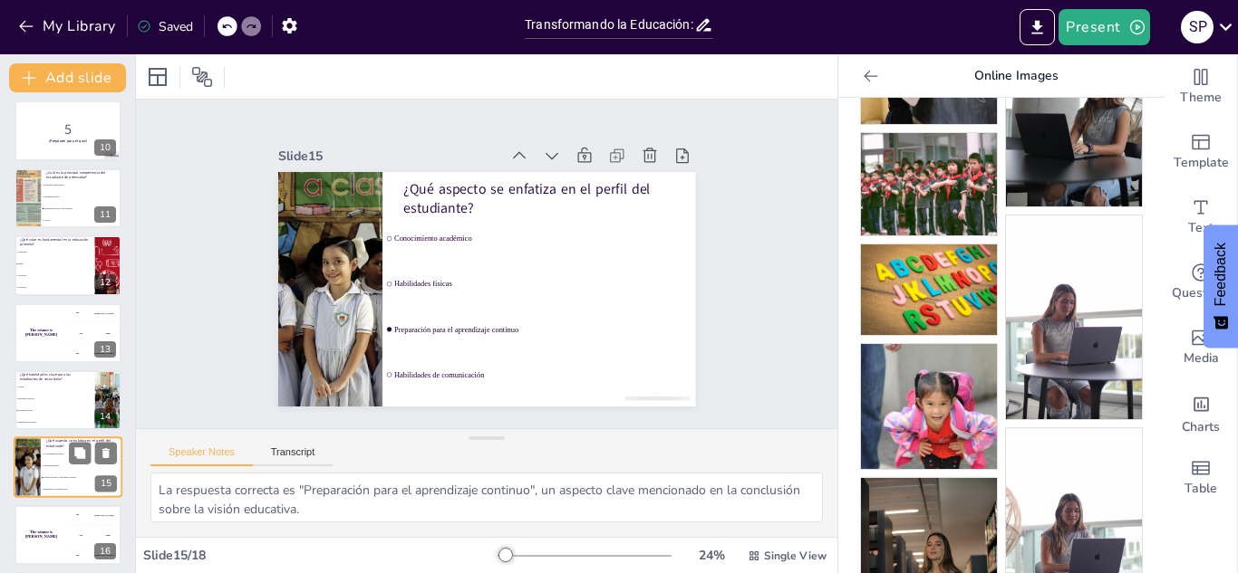
scroll to position [747, 0]
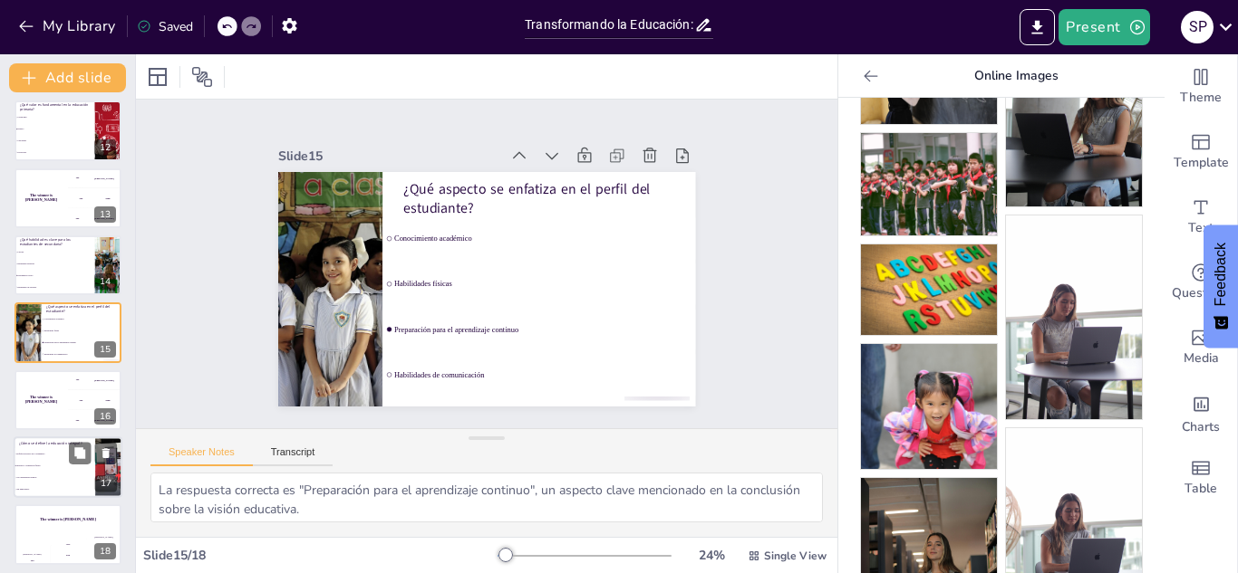
click at [29, 466] on span "Inclusiva y orientada al futuro" at bounding box center [55, 466] width 78 height 3
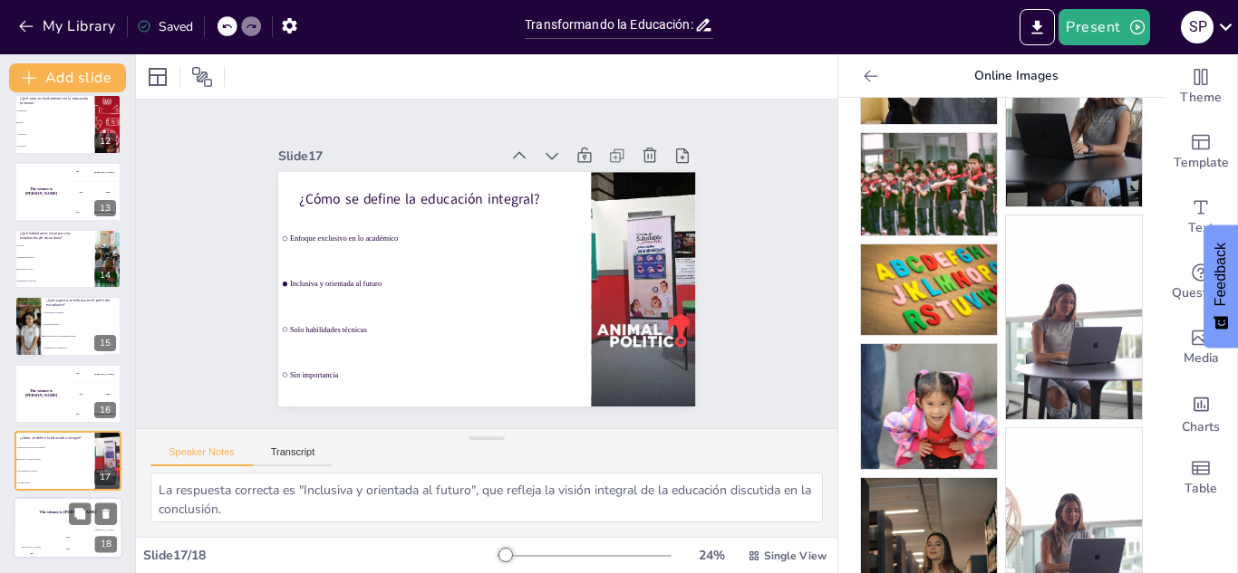
click at [38, 517] on div "The winner is [PERSON_NAME]" at bounding box center [68, 513] width 109 height 31
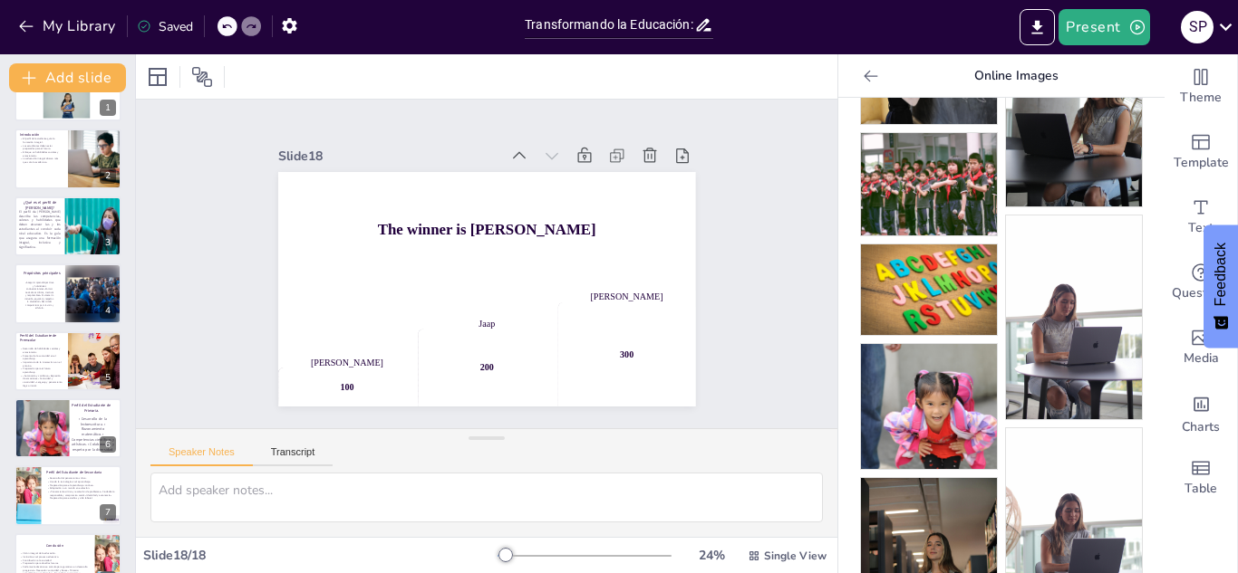
scroll to position [0, 0]
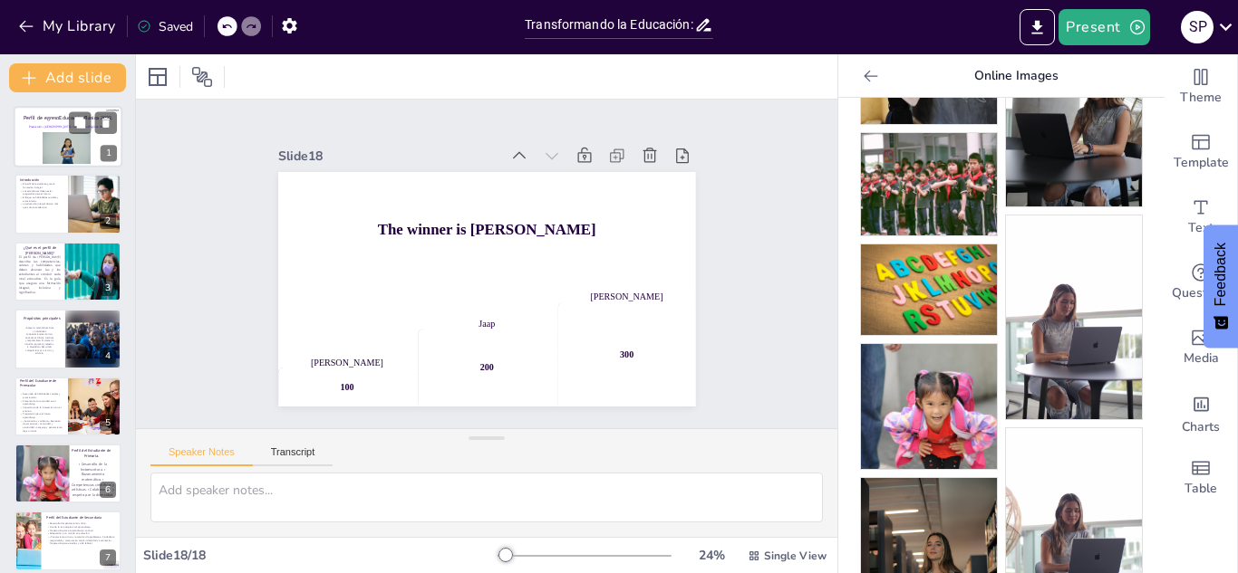
click at [72, 148] on div at bounding box center [67, 148] width 48 height 32
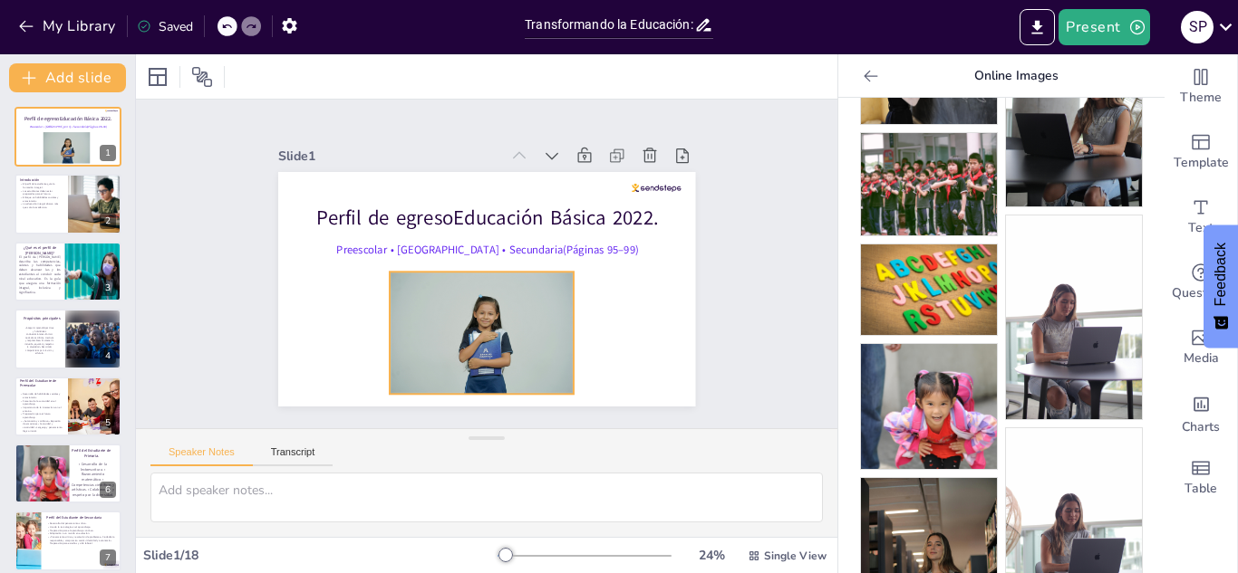
click at [498, 285] on div at bounding box center [447, 320] width 220 height 197
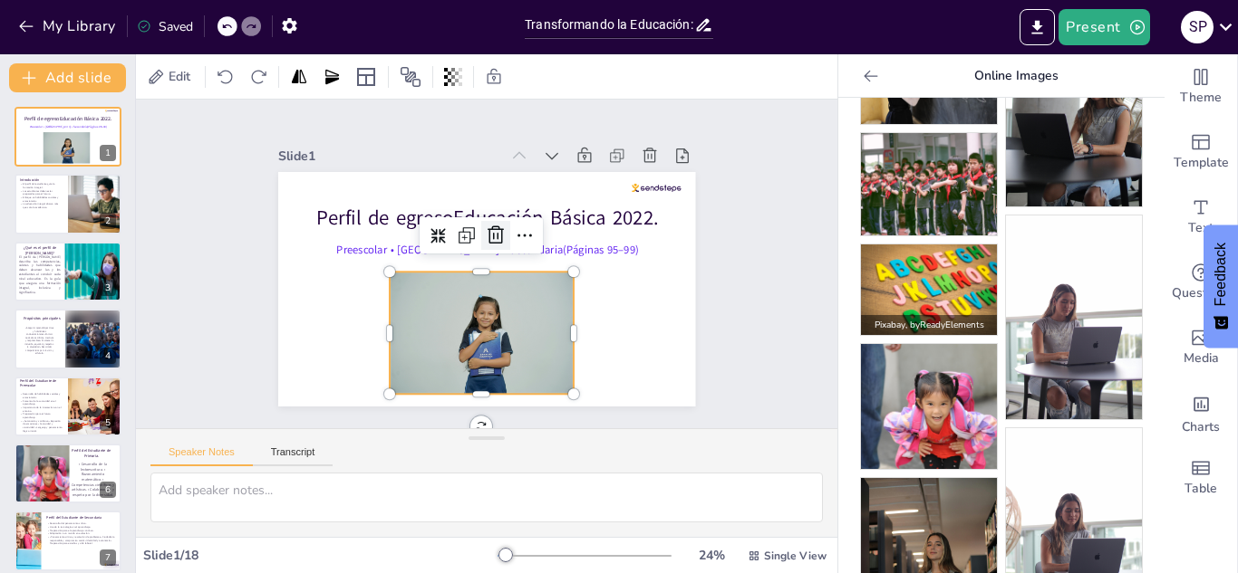
click at [497, 232] on icon at bounding box center [500, 238] width 25 height 25
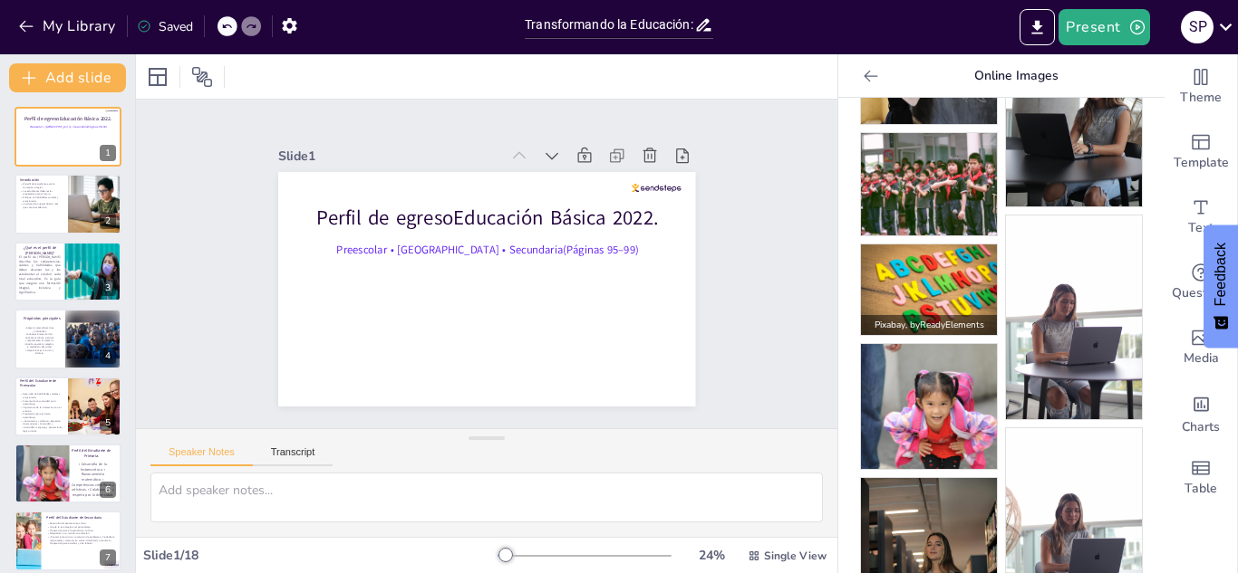
click at [929, 284] on img at bounding box center [929, 290] width 136 height 91
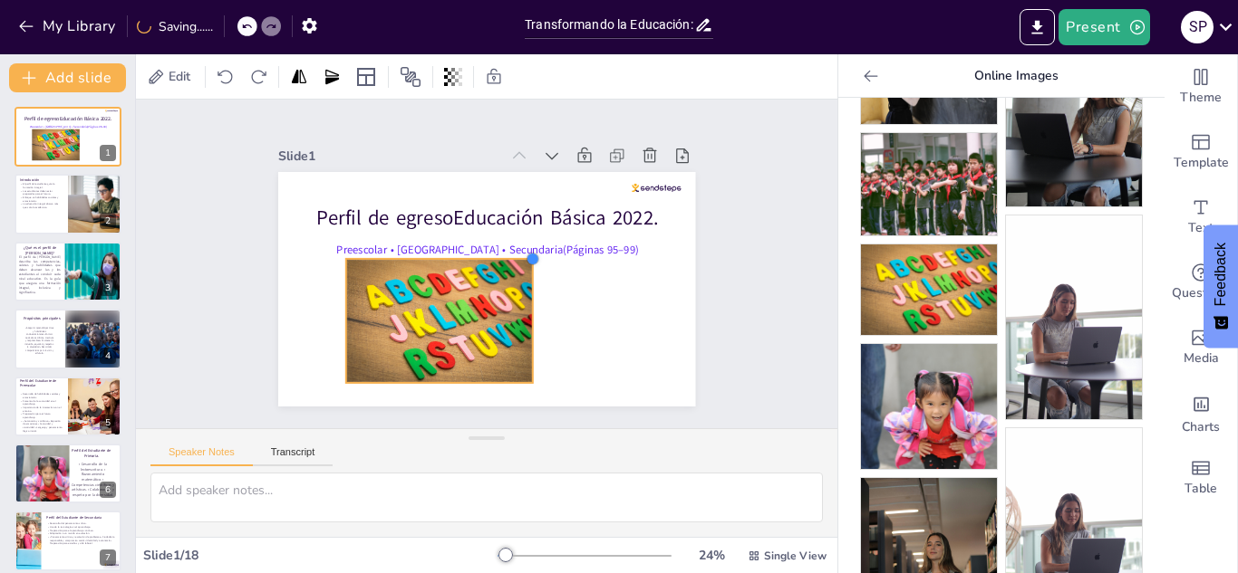
drag, startPoint x: 627, startPoint y: 195, endPoint x: 532, endPoint y: 372, distance: 201.4
click at [532, 372] on div "Perfil de egresoEducación Básica 2022. Preescolar • [GEOGRAPHIC_DATA] • Secunda…" at bounding box center [484, 288] width 439 height 277
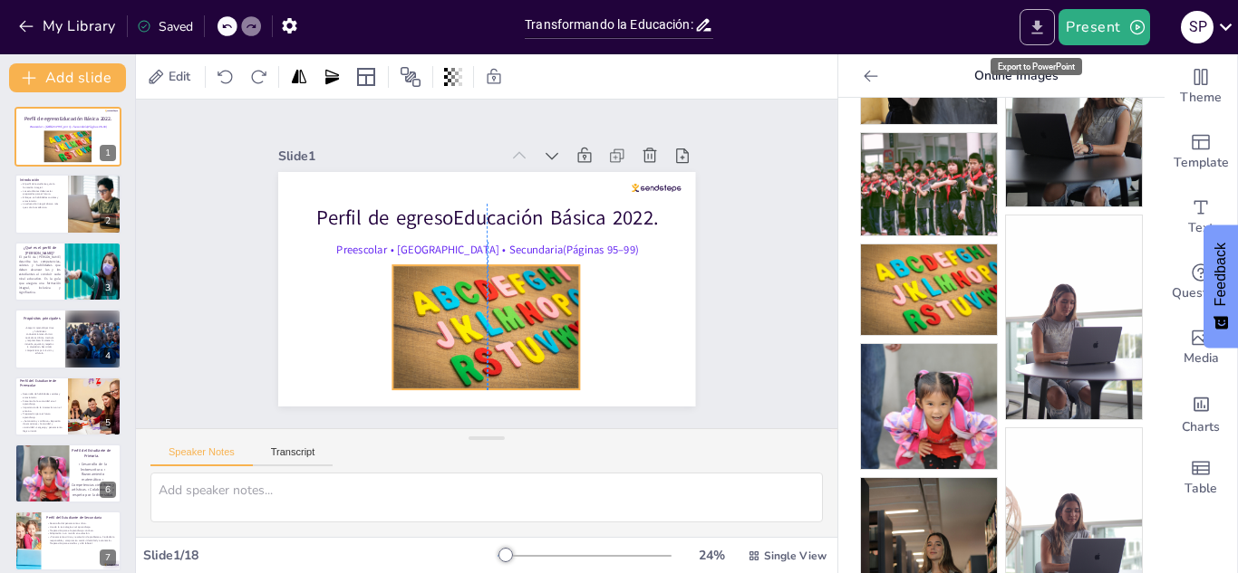
click at [1045, 29] on icon "Export to PowerPoint" at bounding box center [1036, 27] width 19 height 19
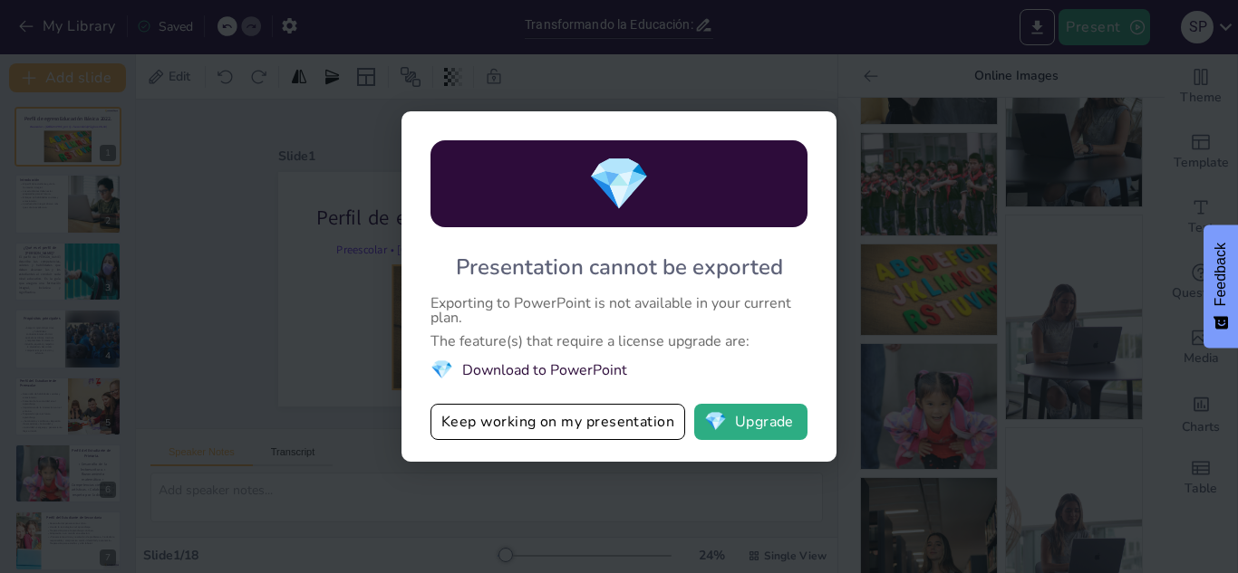
click at [584, 368] on li "💎 Download to PowerPoint" at bounding box center [618, 370] width 377 height 24
click at [738, 426] on button "💎 Upgrade" at bounding box center [750, 422] width 113 height 36
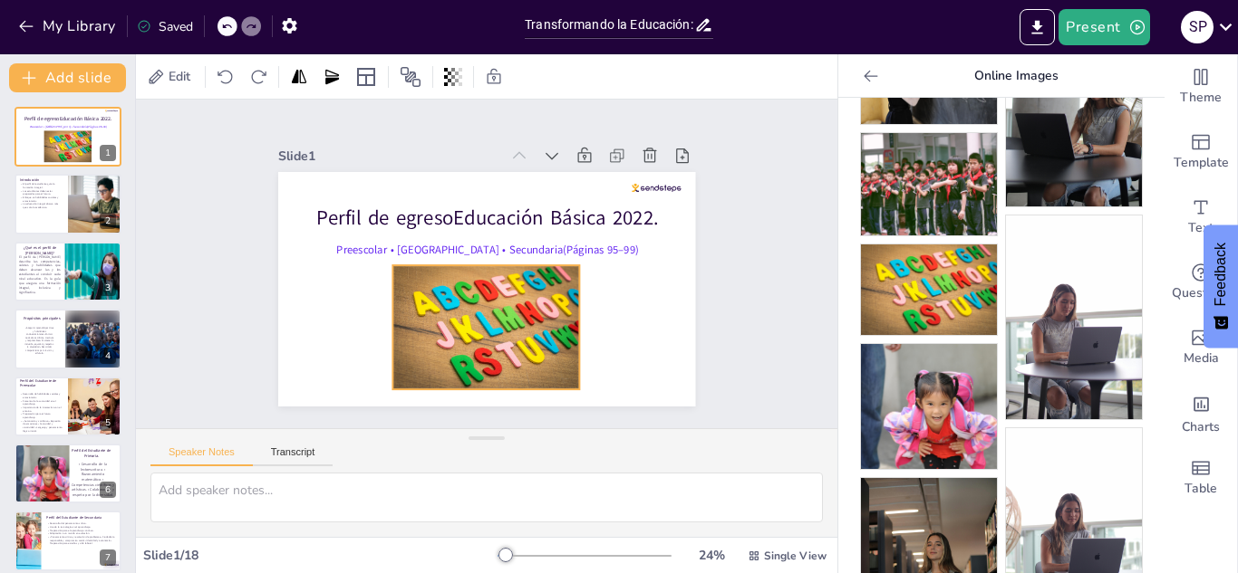
click at [794, 126] on div "Slide 1 Perfil de egresoEducación Básica 2022. Preescolar • [GEOGRAPHIC_DATA] •…" at bounding box center [487, 264] width 755 height 467
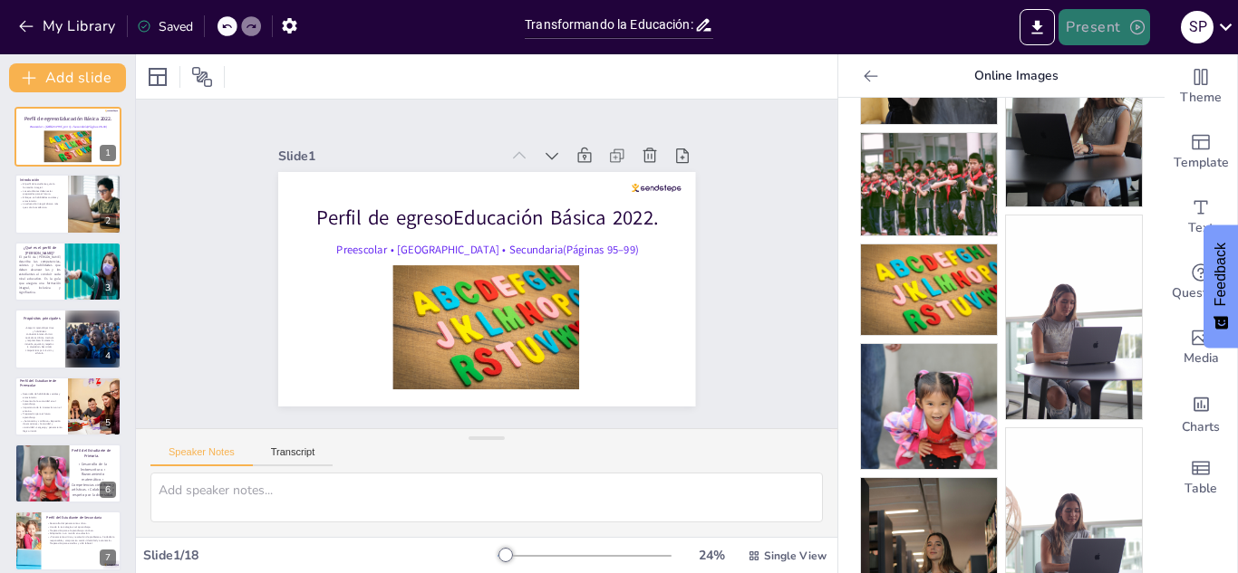
click at [1088, 29] on button "Present" at bounding box center [1103, 27] width 91 height 36
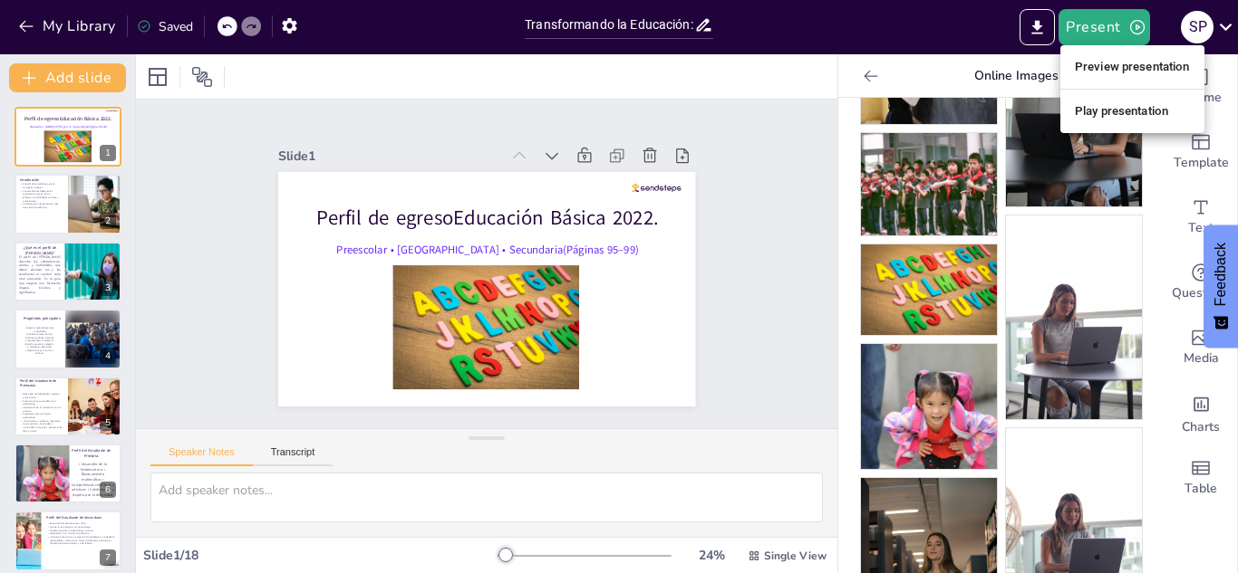
click at [1102, 65] on li "Preview presentation" at bounding box center [1132, 67] width 144 height 29
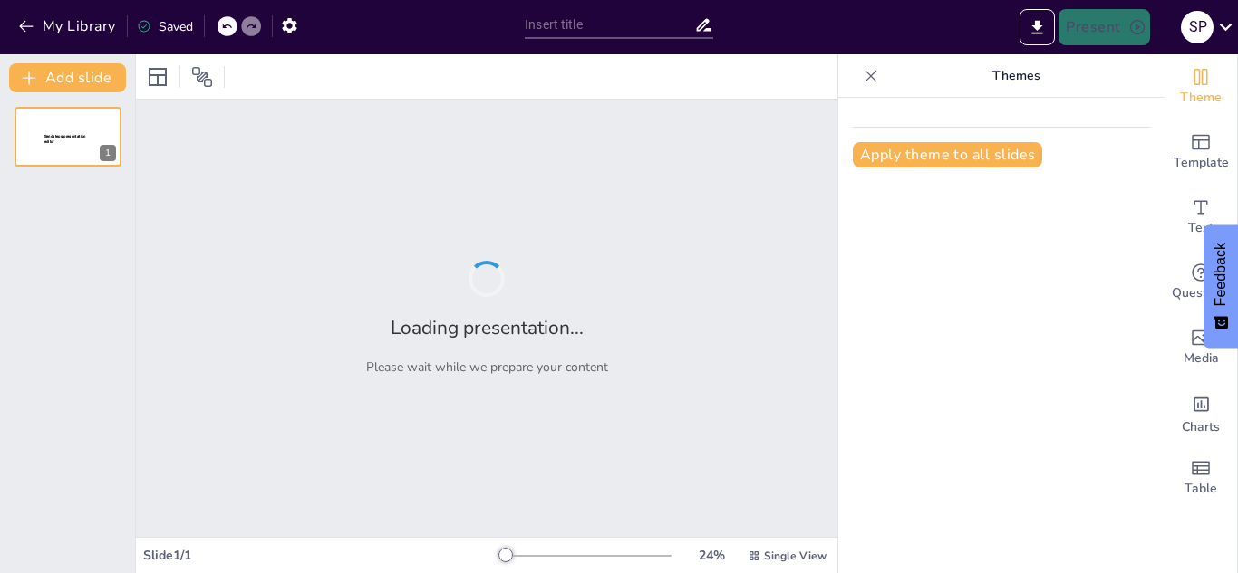
type input "Transformando la Educación: El Perfil del Estudiante en la Educación Básica Mex…"
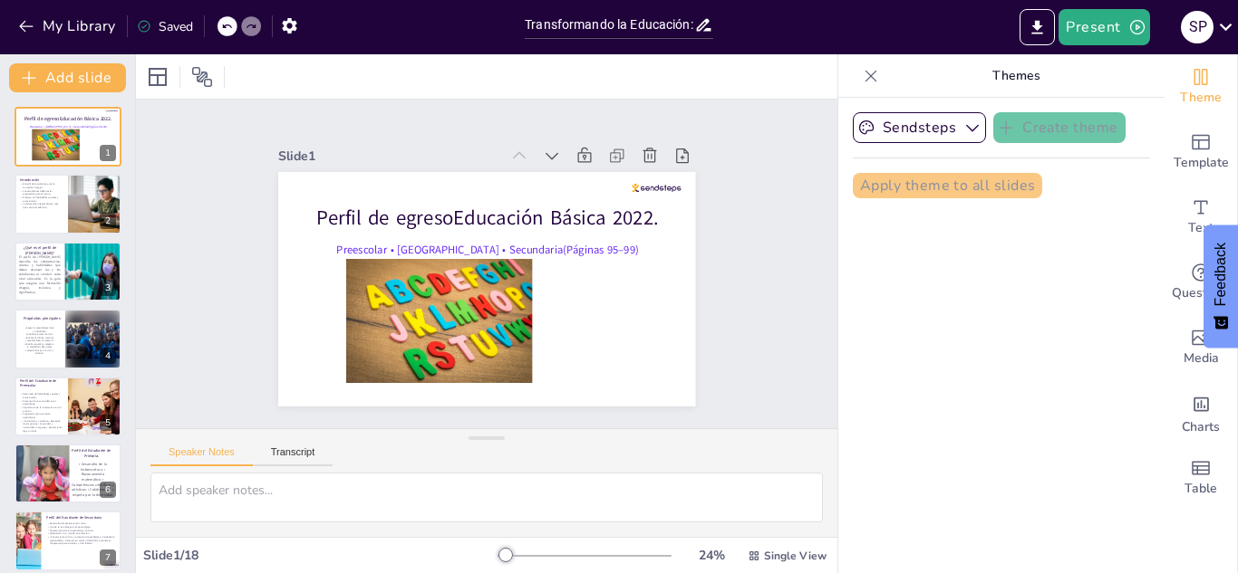
checkbox input "true"
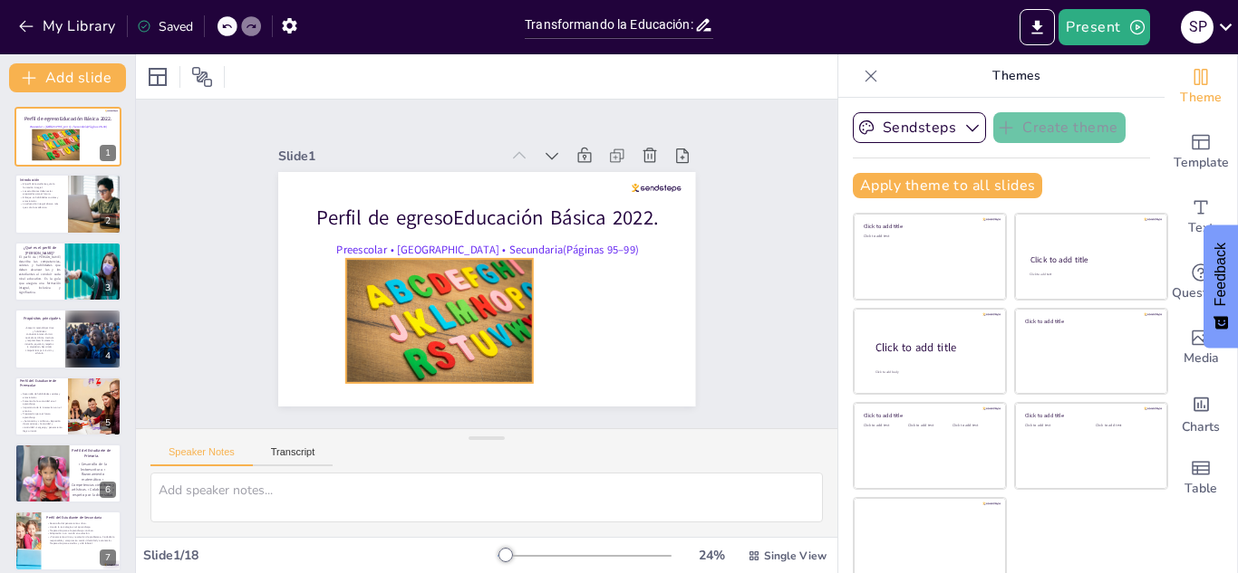
checkbox input "true"
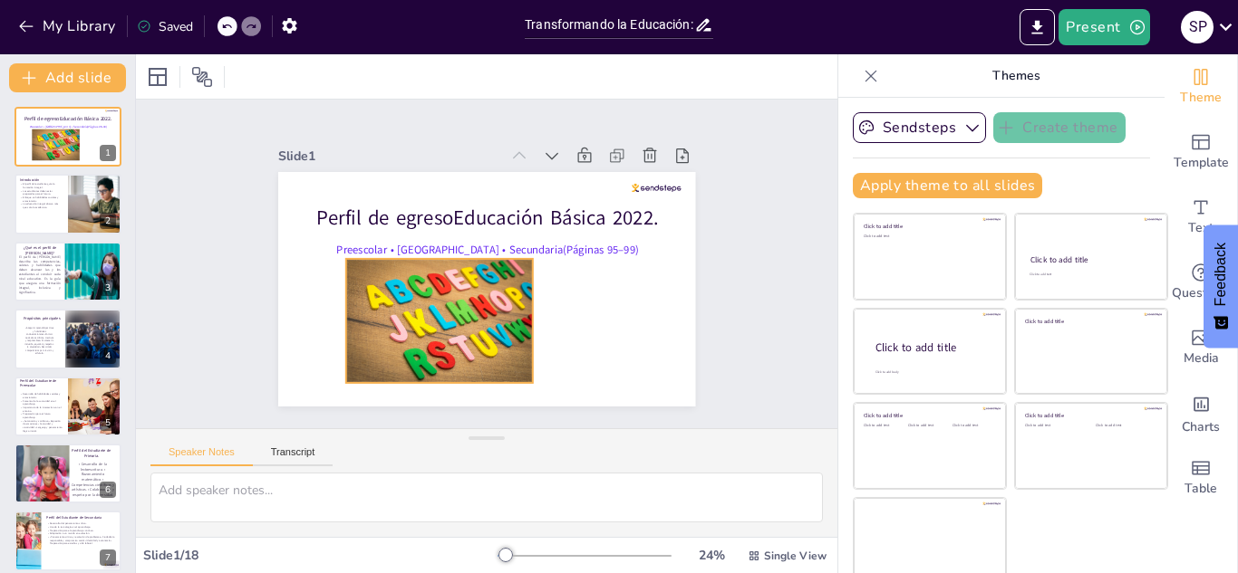
checkbox input "true"
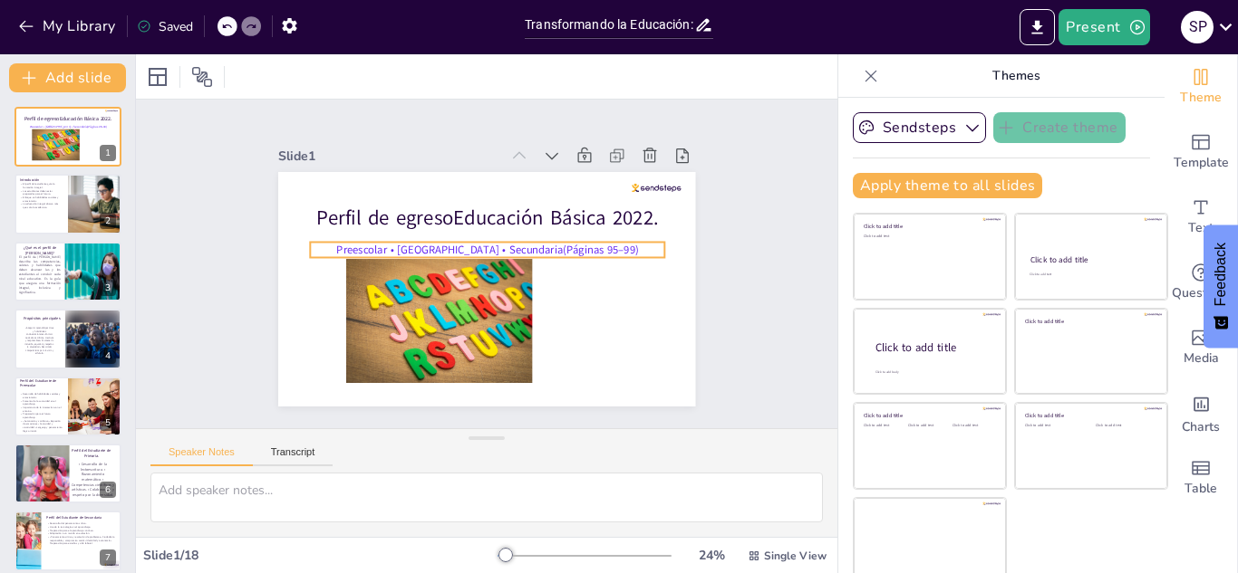
checkbox input "true"
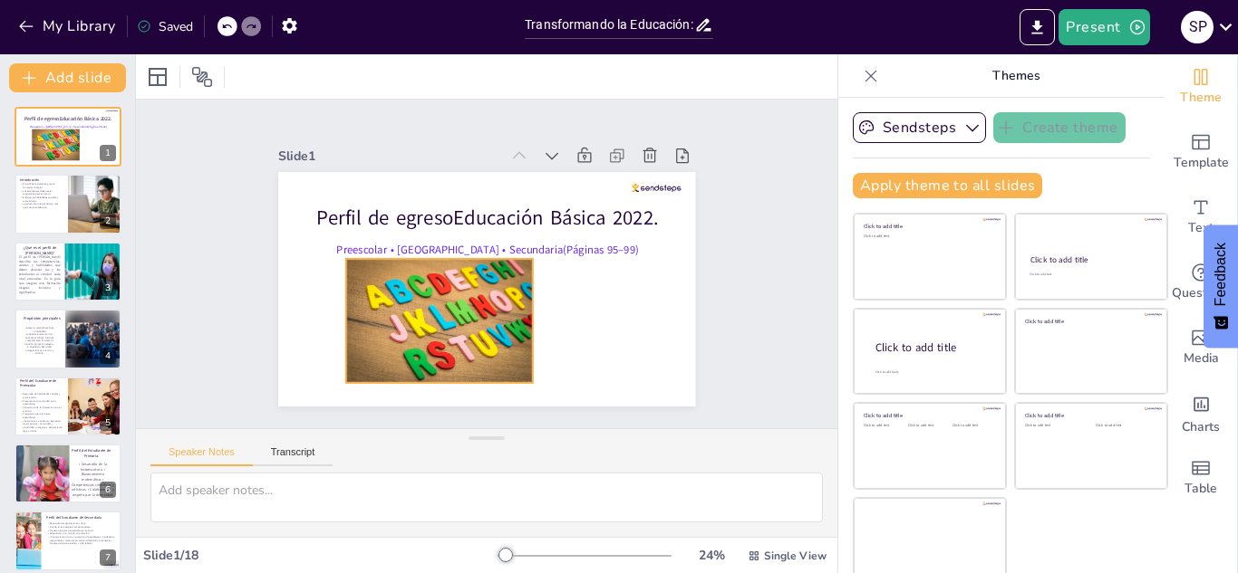
click at [407, 298] on div at bounding box center [424, 304] width 216 height 176
checkbox input "true"
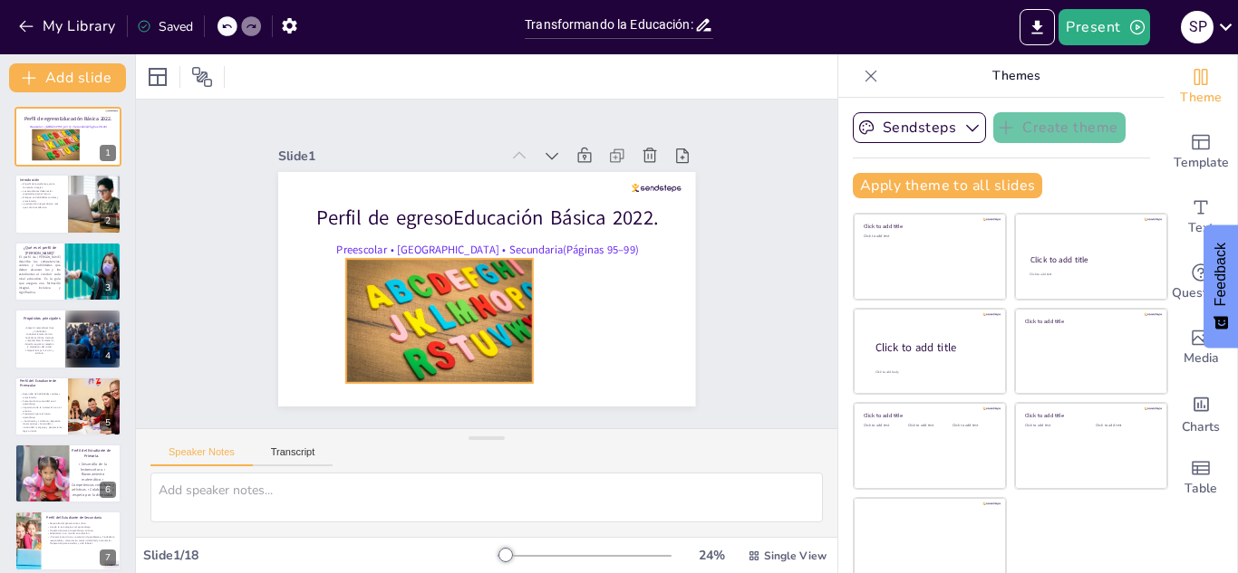
checkbox input "true"
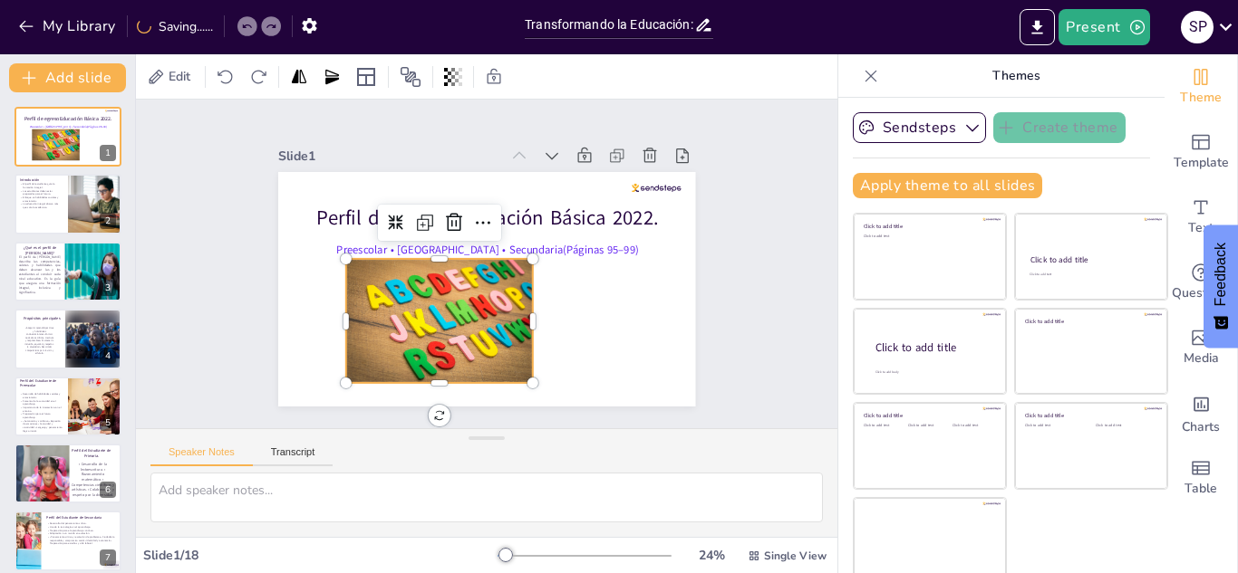
checkbox input "true"
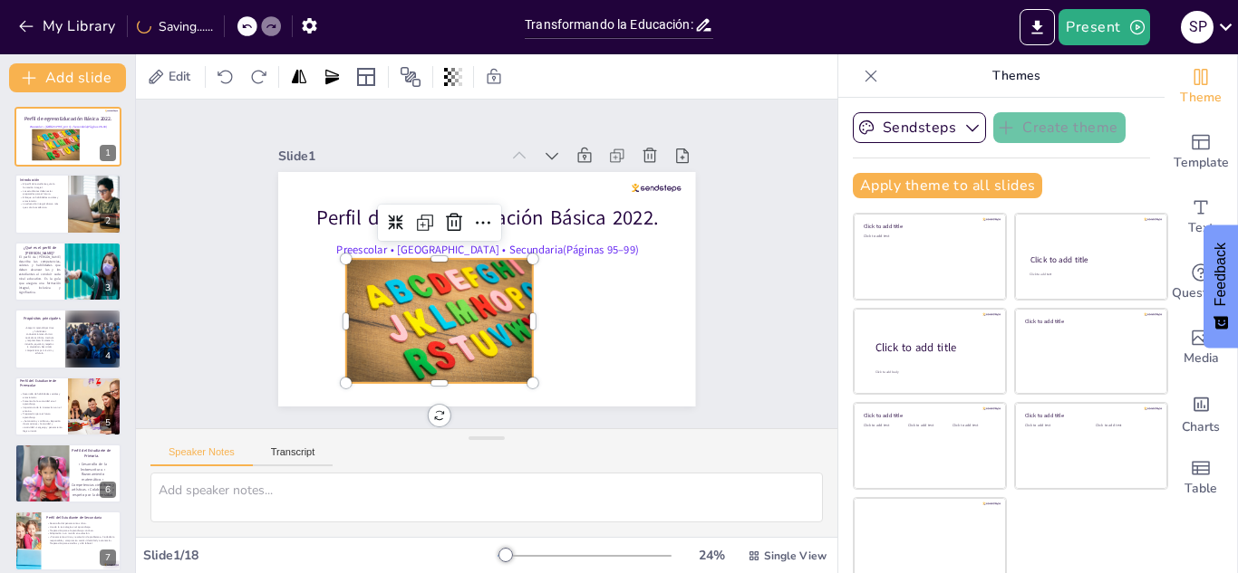
checkbox input "true"
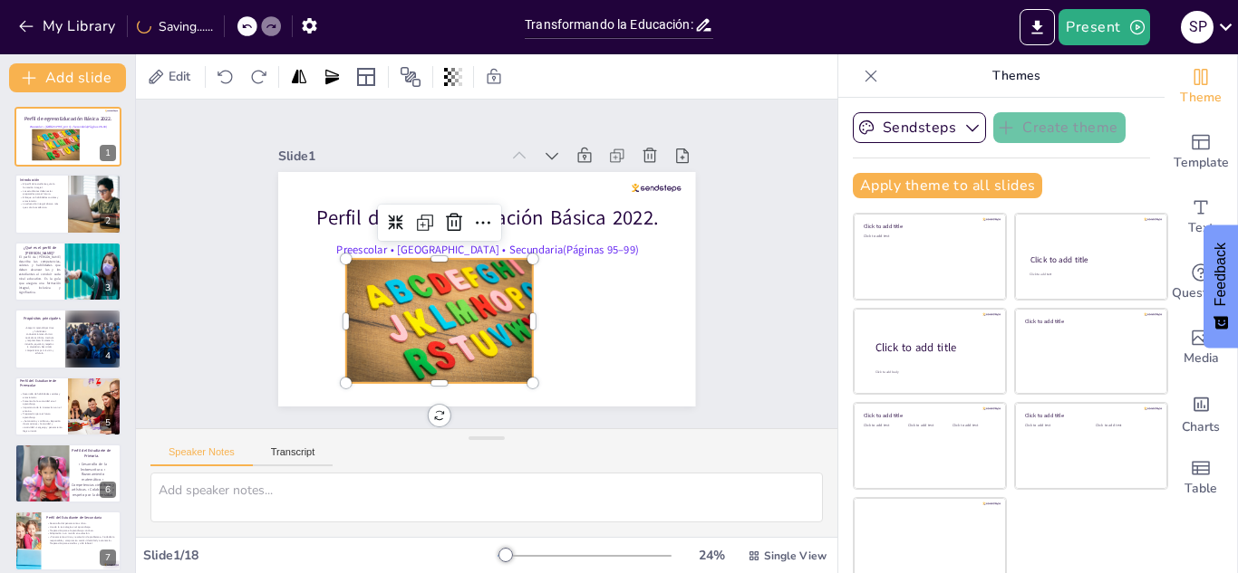
checkbox input "true"
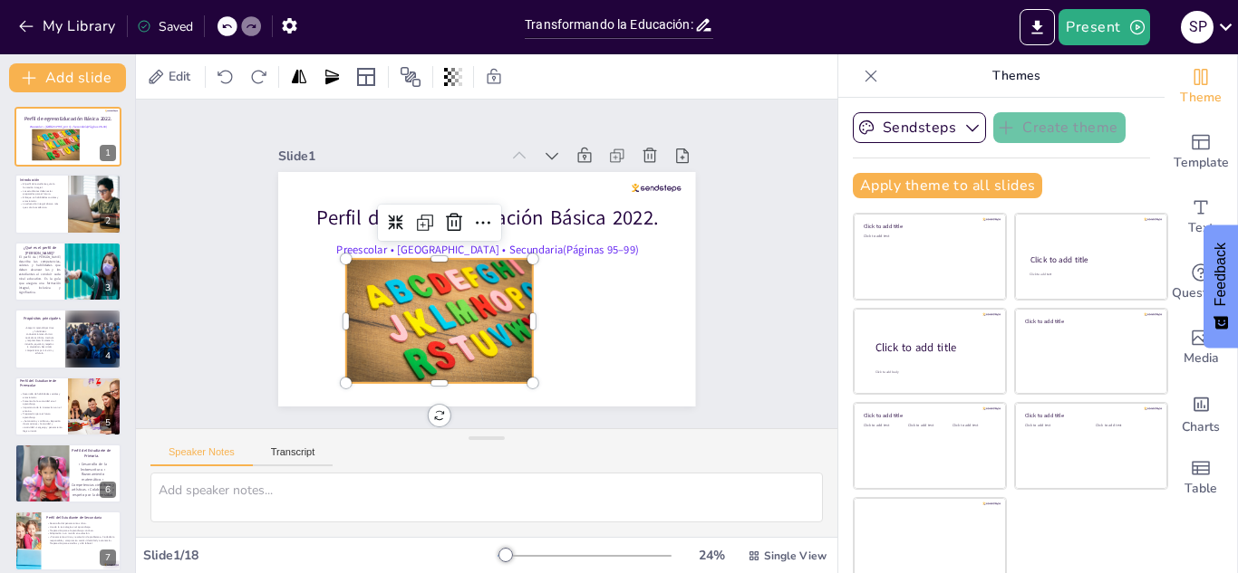
checkbox input "true"
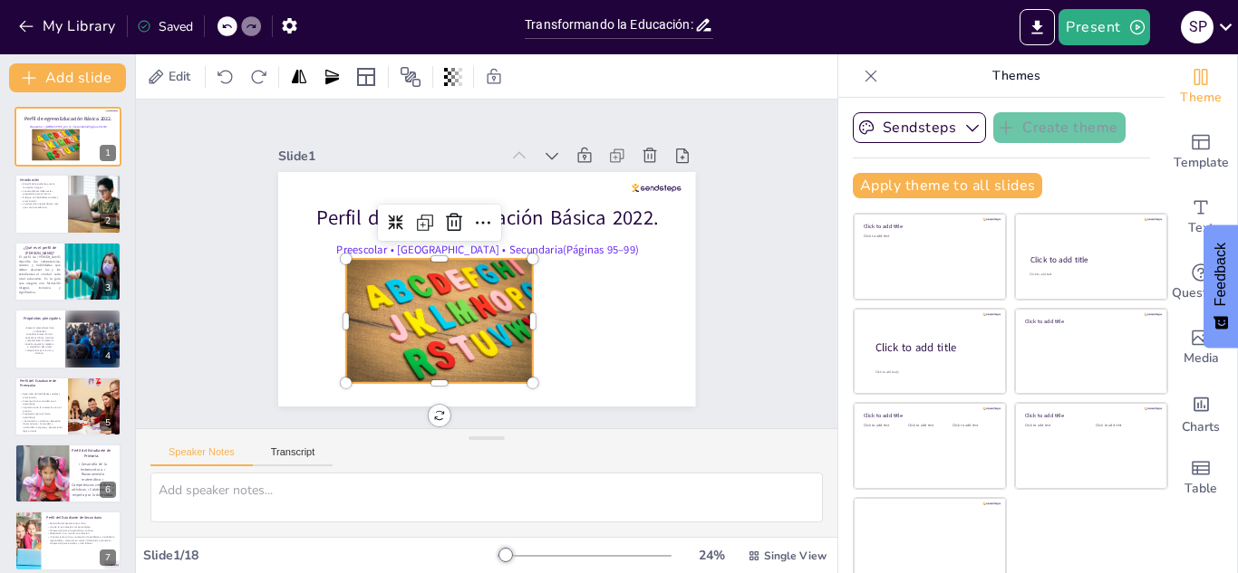
checkbox input "true"
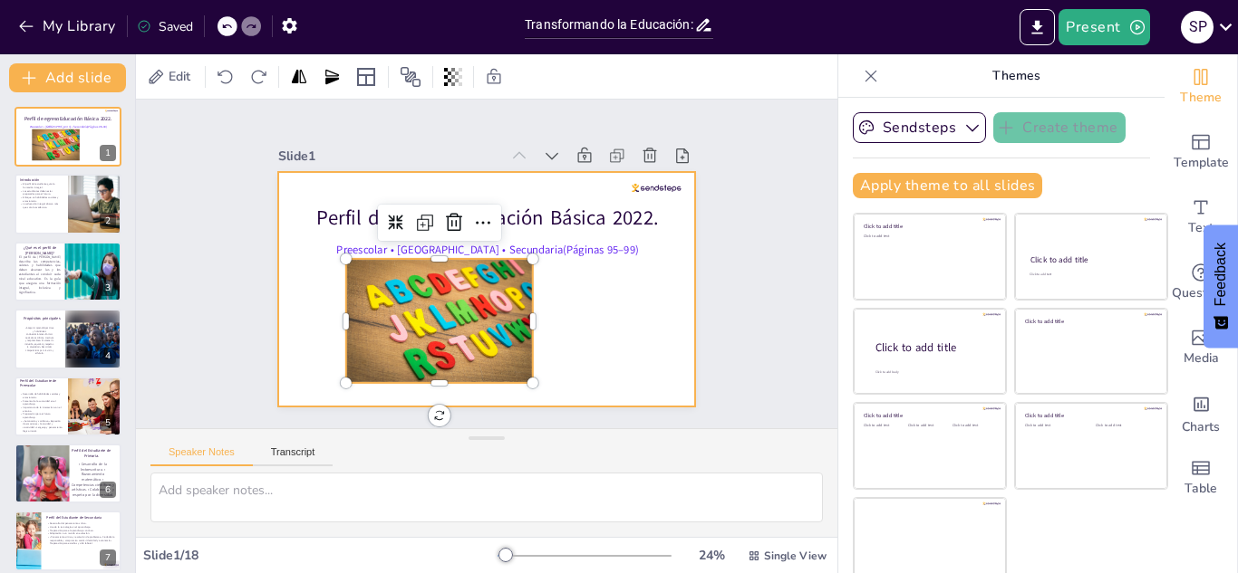
checkbox input "true"
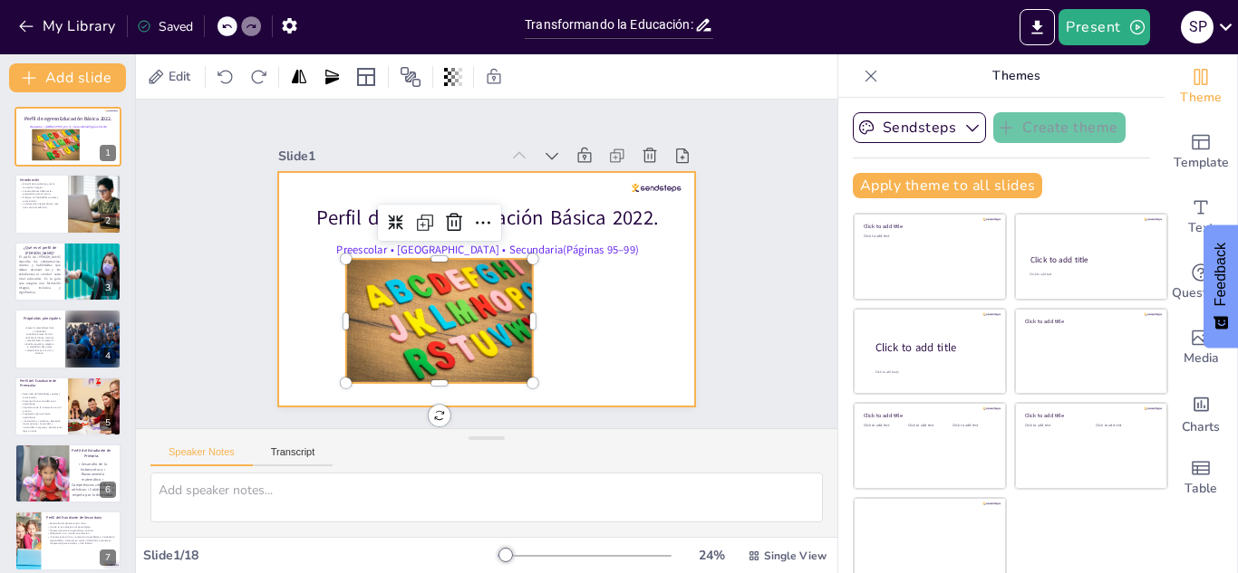
checkbox input "true"
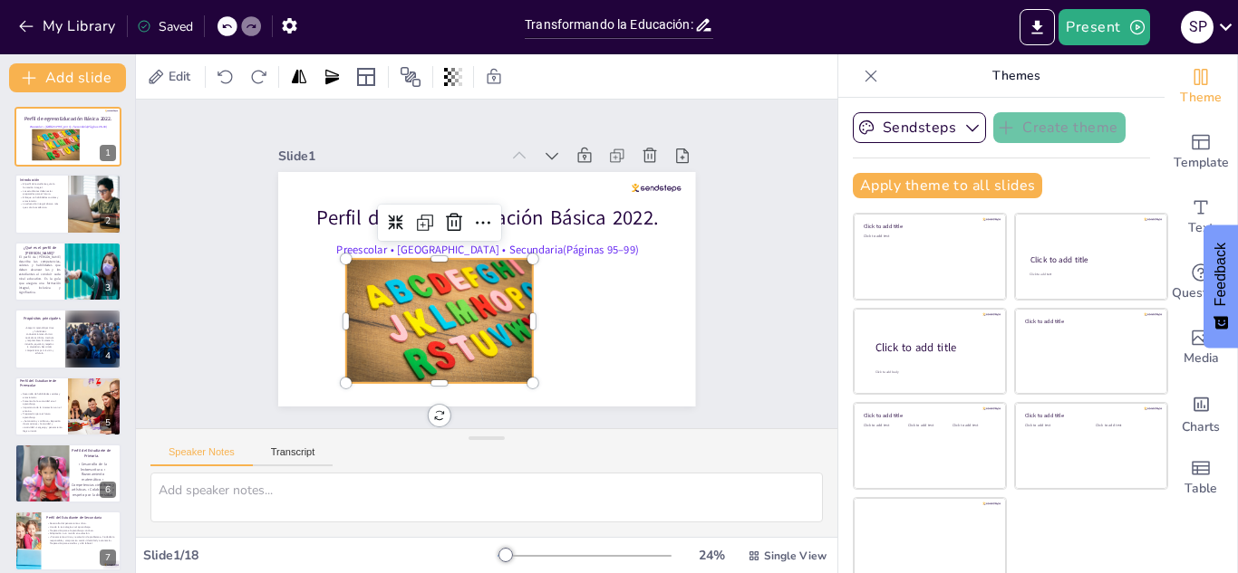
checkbox input "true"
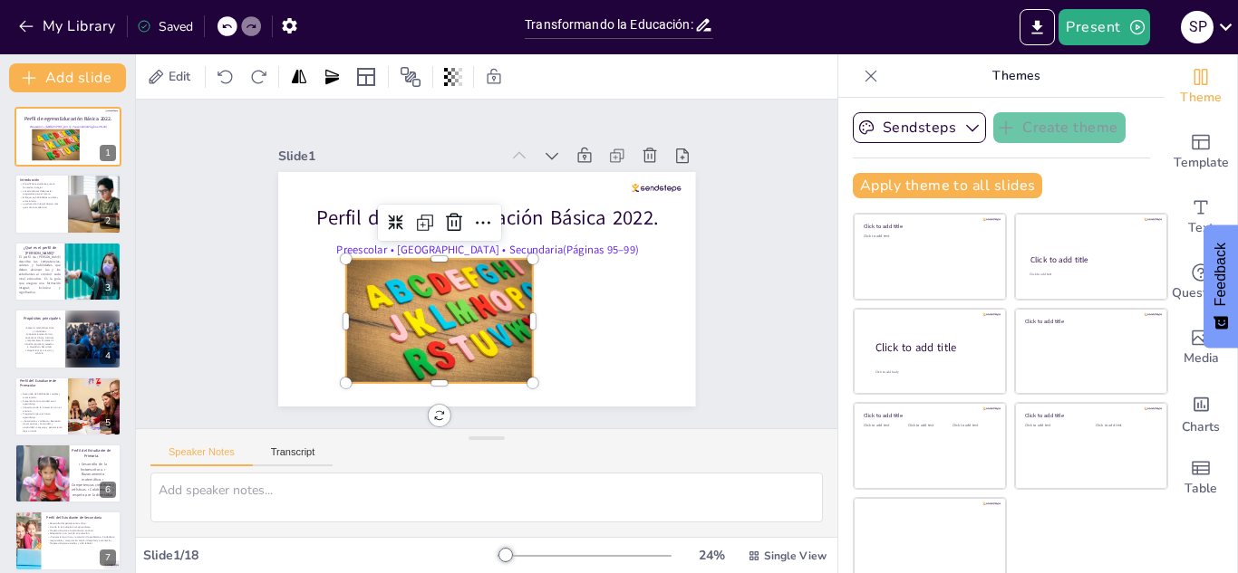
checkbox input "true"
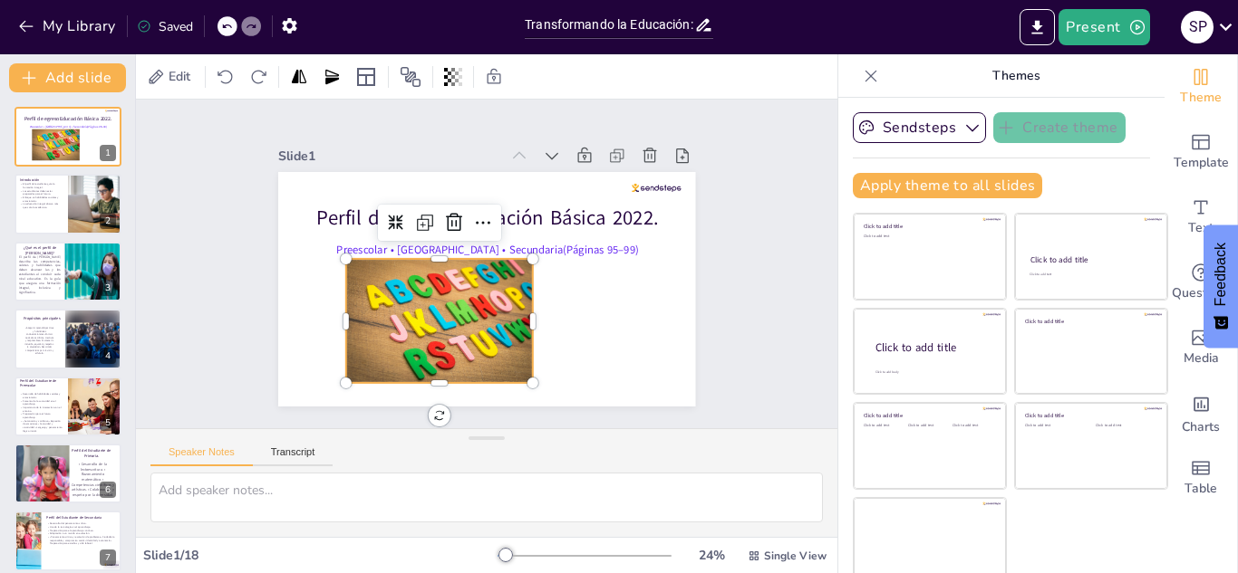
checkbox input "true"
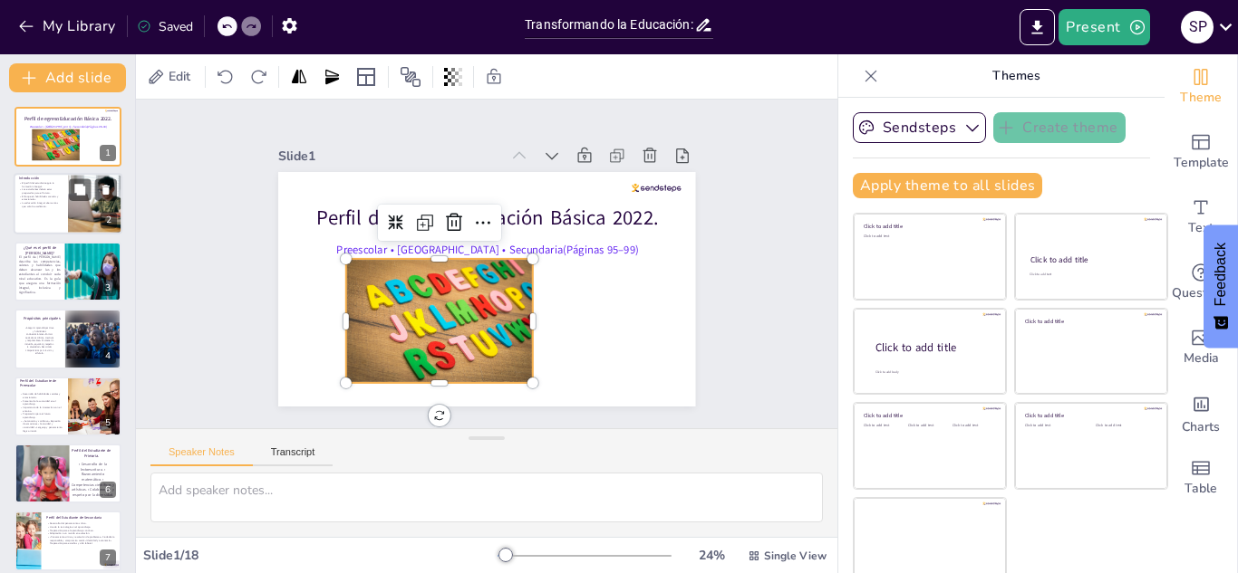
checkbox input "true"
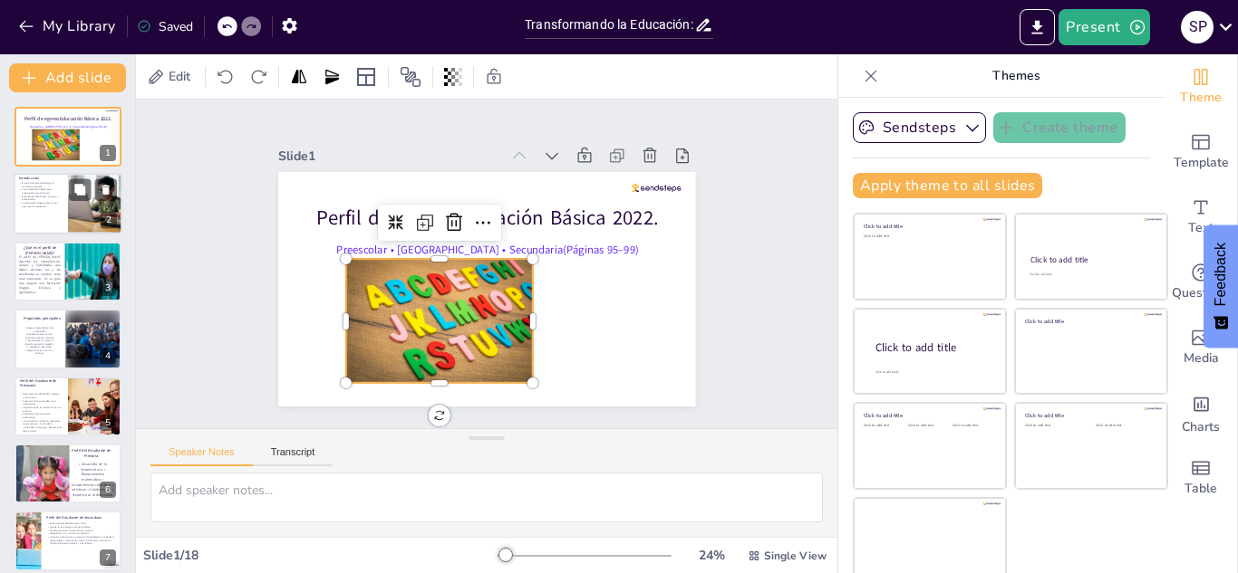
click at [87, 209] on div at bounding box center [95, 205] width 82 height 62
type textarea "El perfil del estudiante actúa como una brújula en el proceso educativo, asegur…"
checkbox input "true"
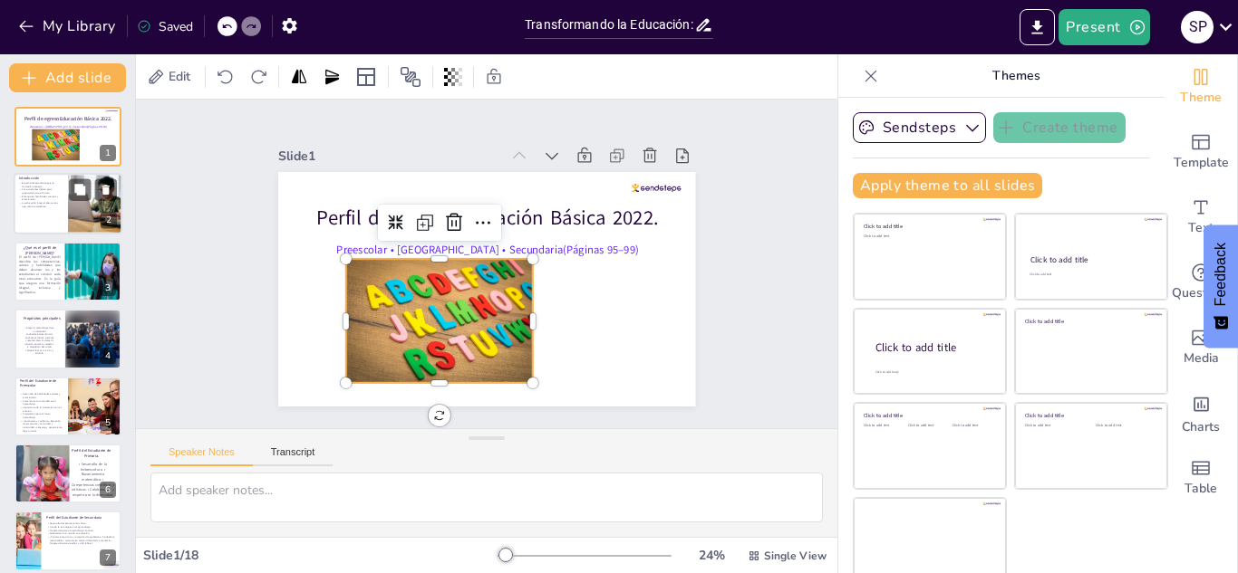
checkbox input "true"
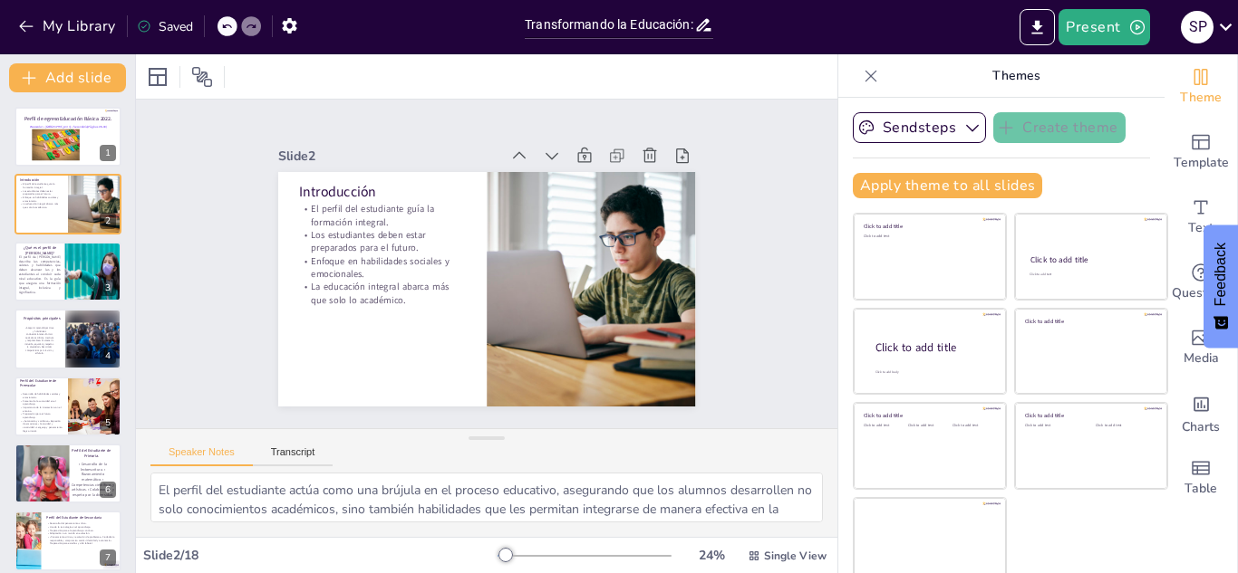
checkbox input "true"
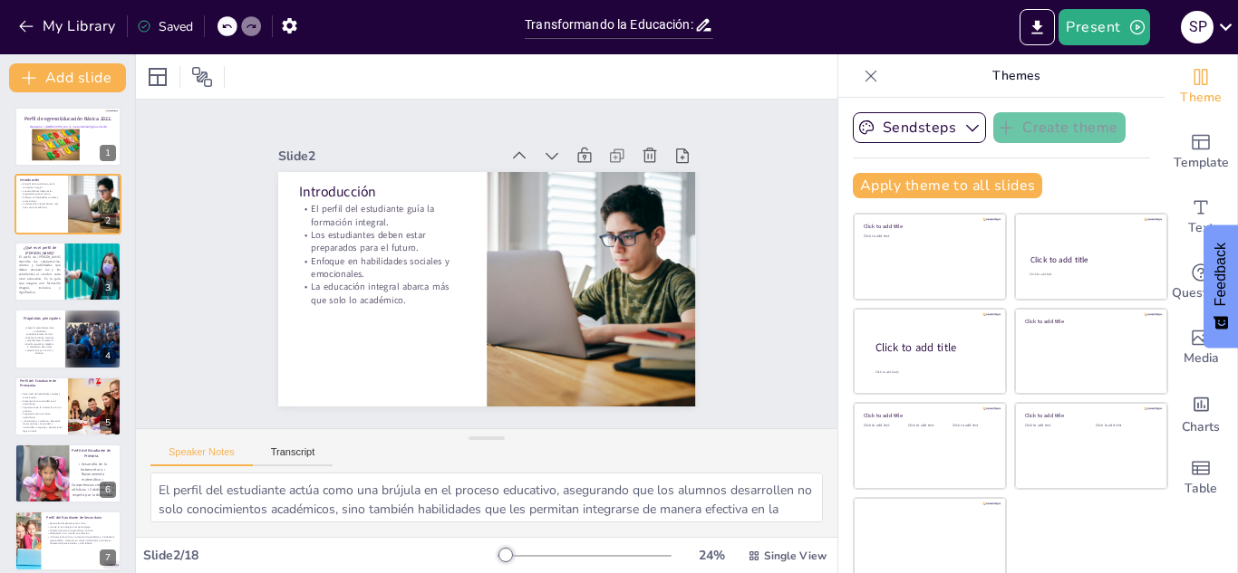
checkbox input "true"
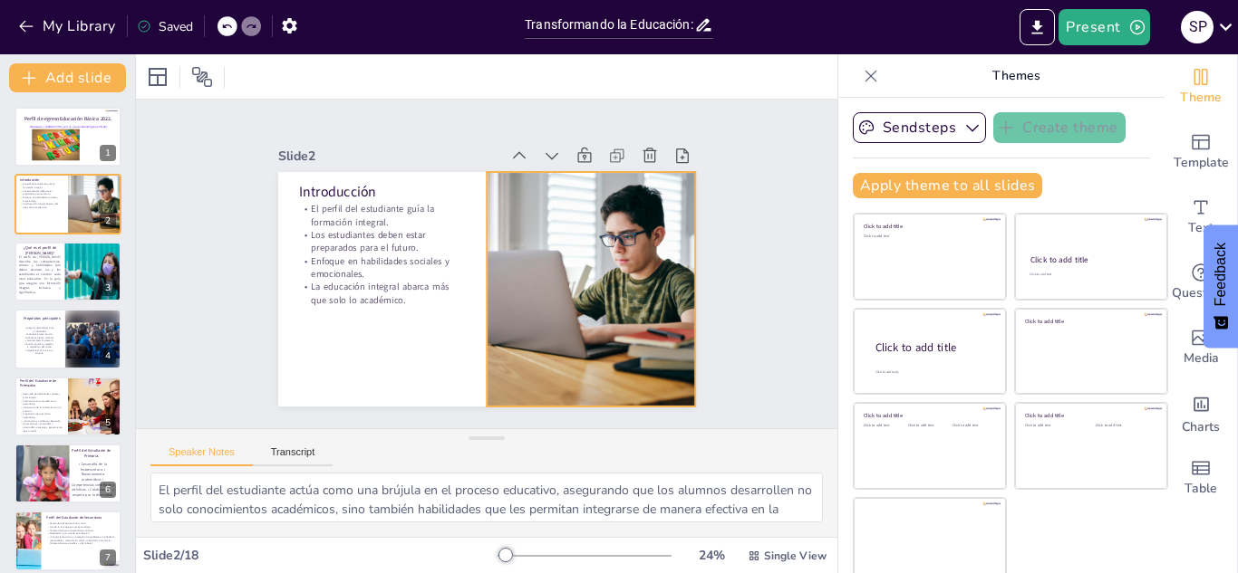
checkbox input "true"
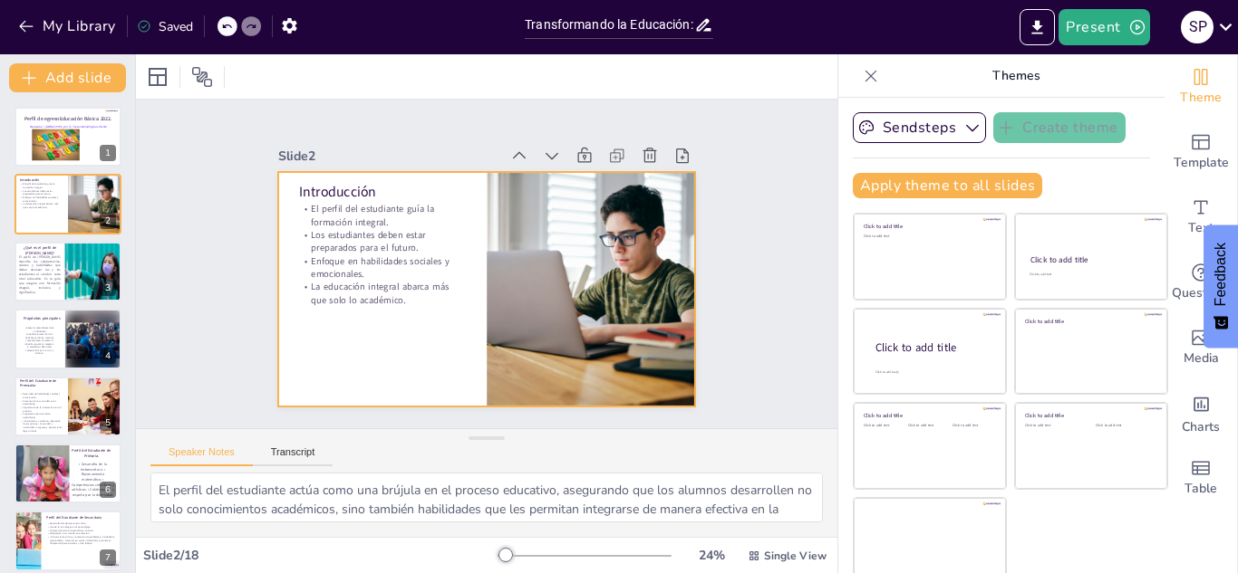
checkbox input "true"
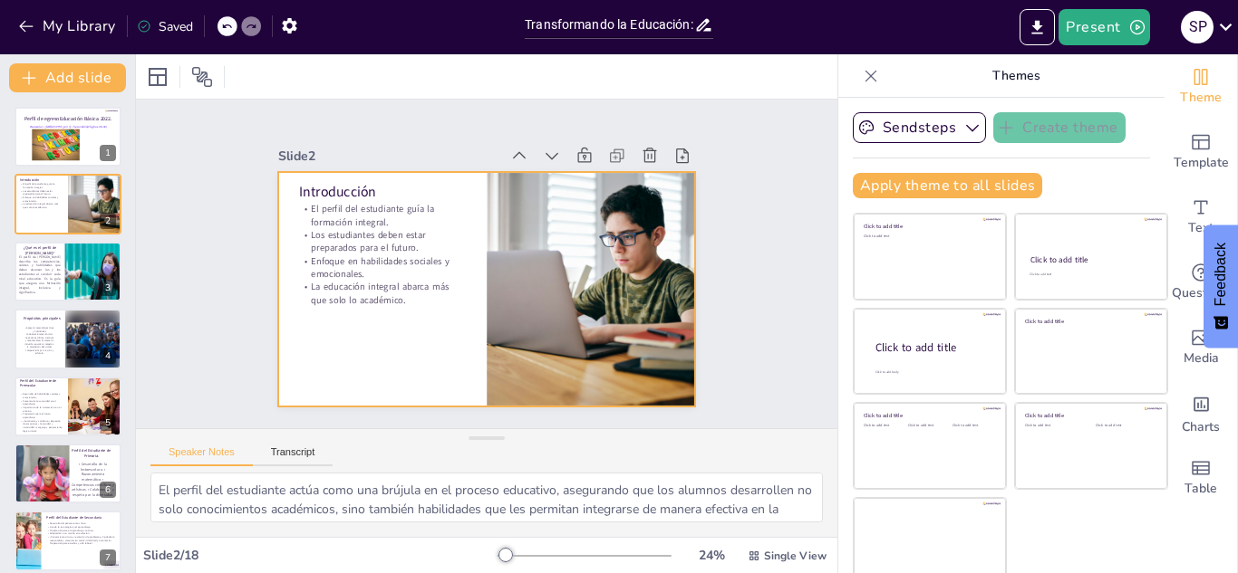
checkbox input "true"
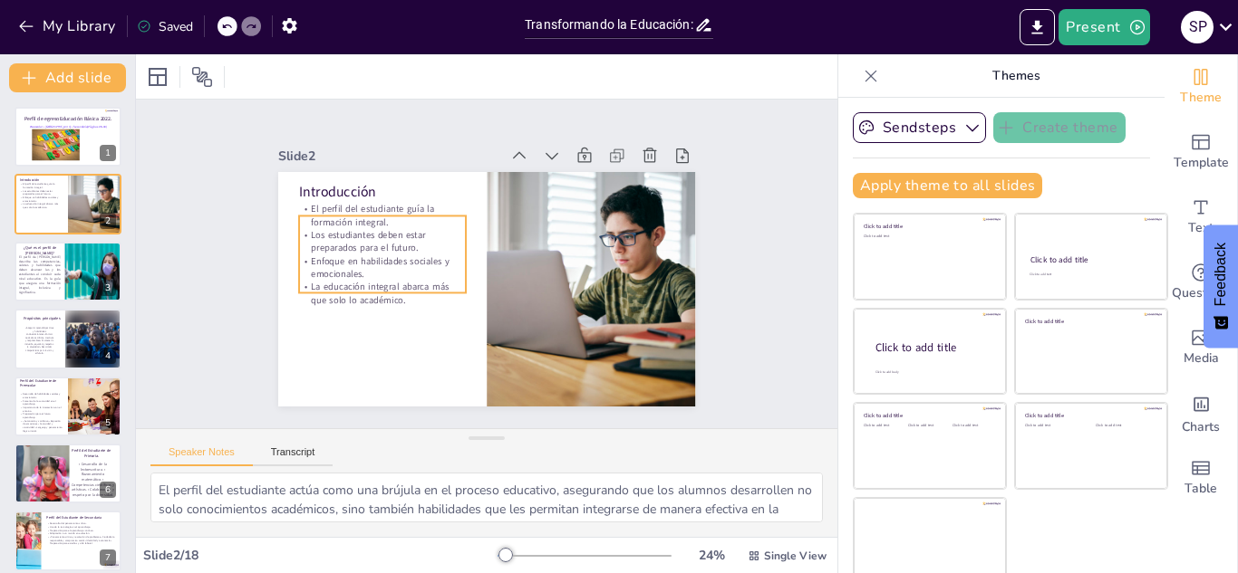
click at [333, 256] on p "Enfoque en habilidades sociales y emocionales." at bounding box center [400, 205] width 150 height 119
checkbox input "true"
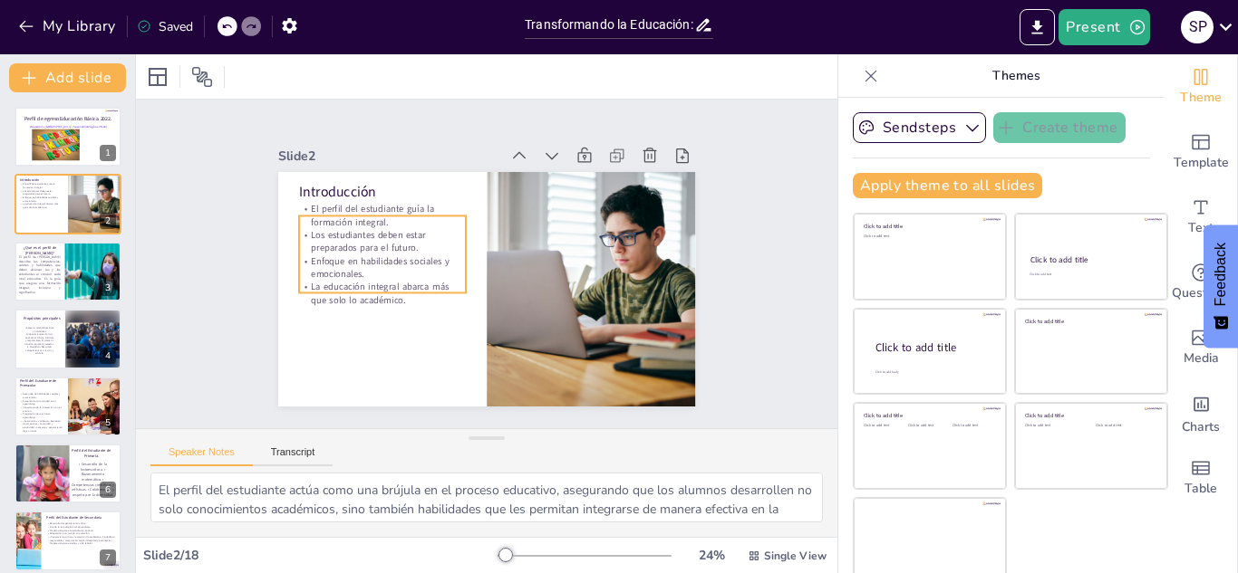
checkbox input "true"
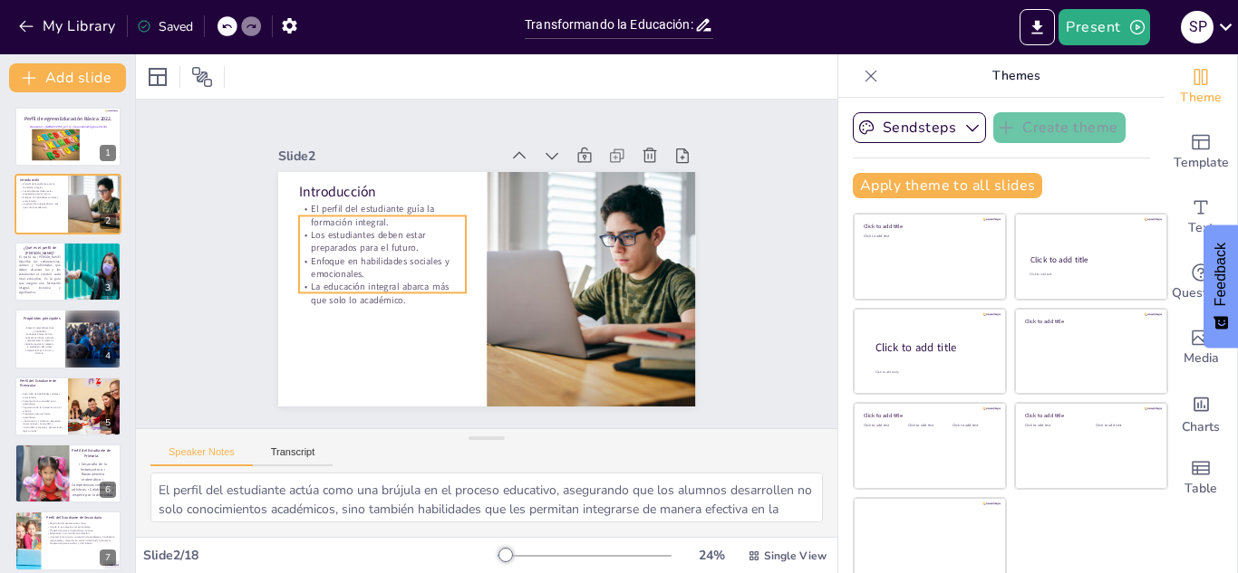
checkbox input "true"
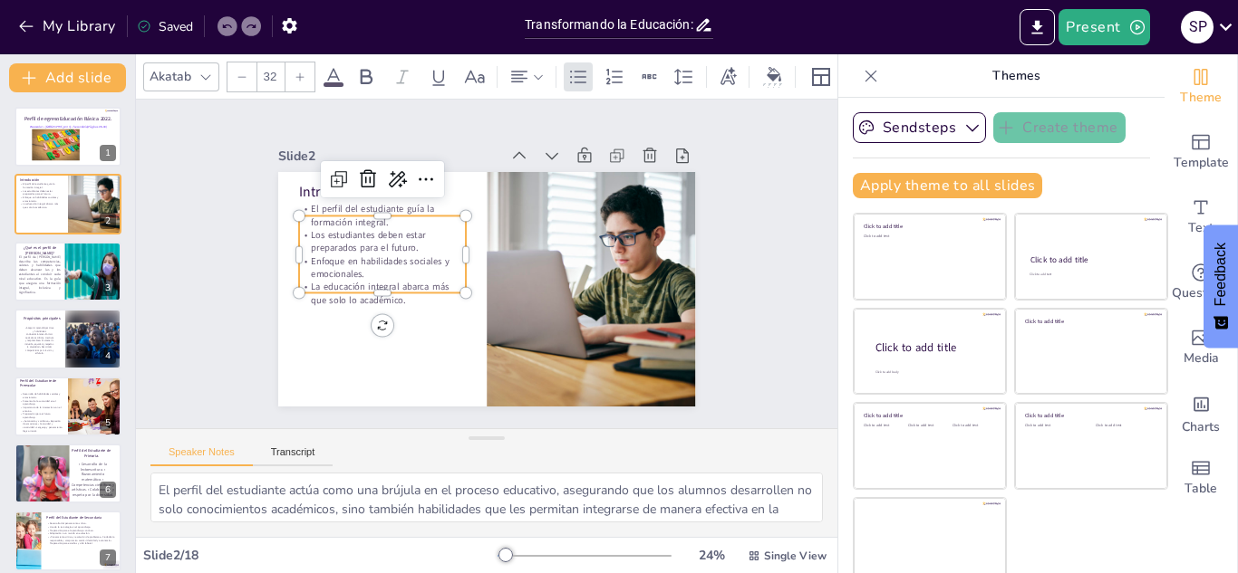
checkbox input "true"
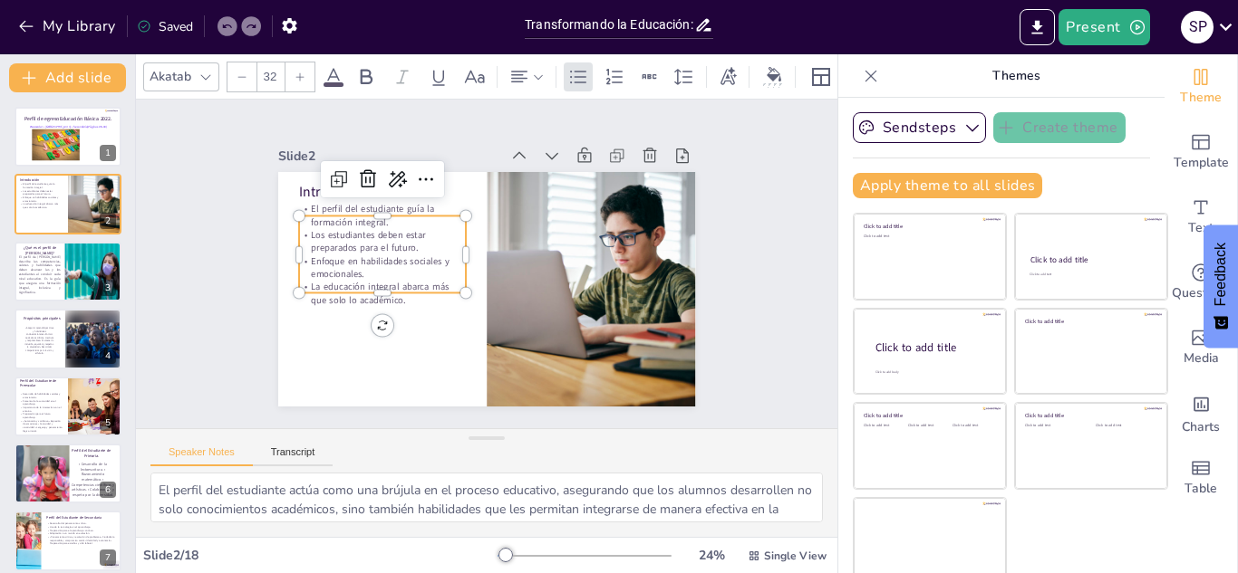
checkbox input "true"
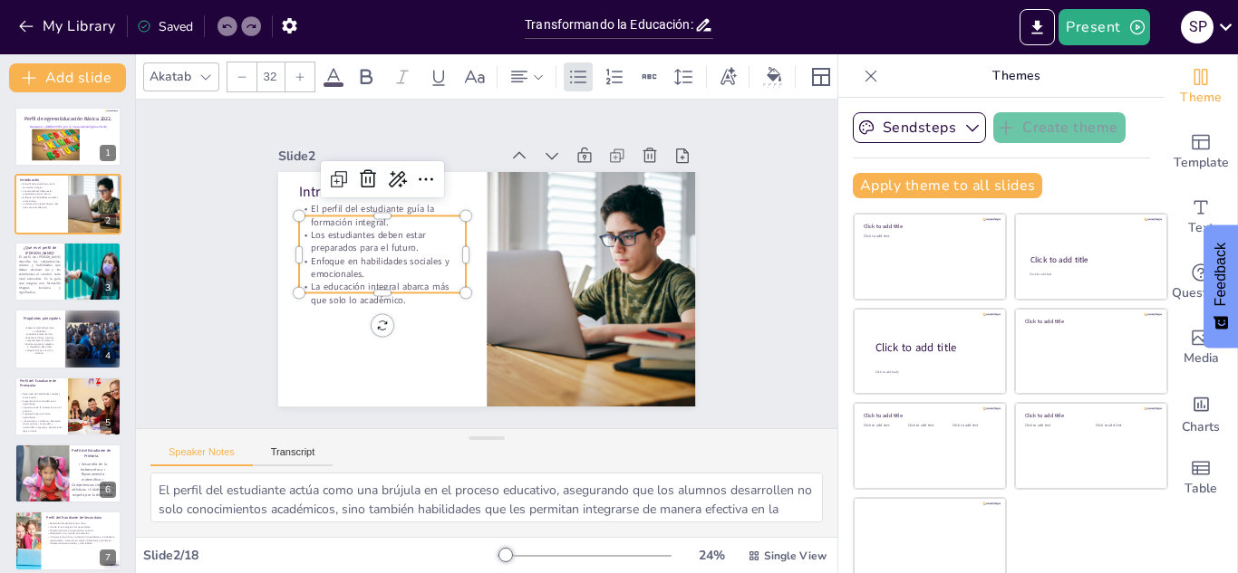
checkbox input "true"
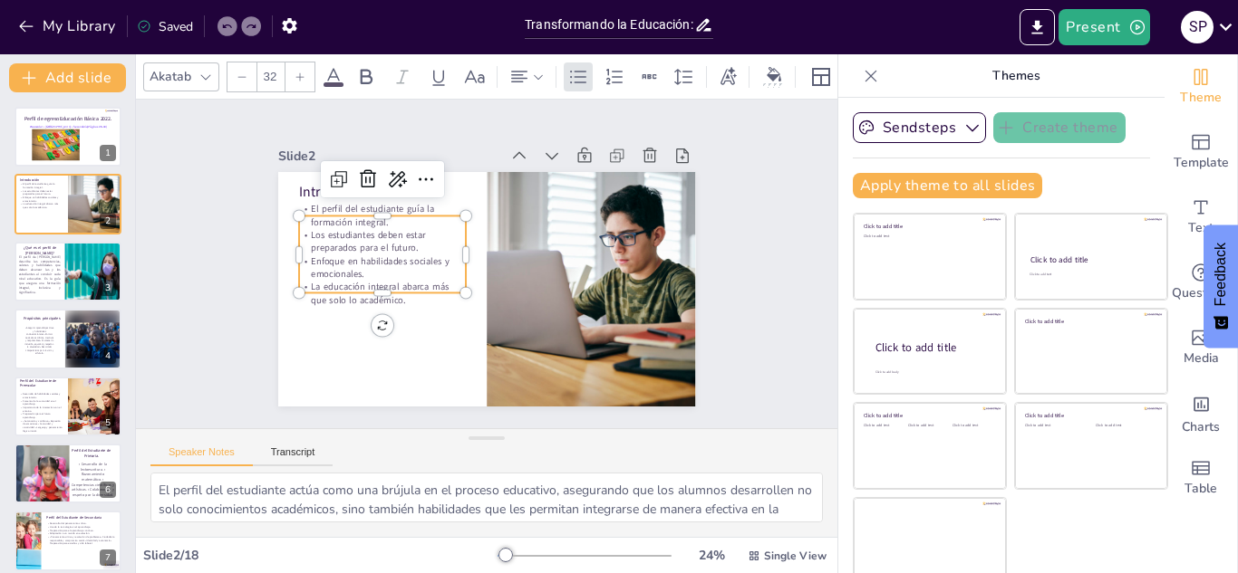
click at [452, 239] on p "La educación integral abarca más que solo lo académico." at bounding box center [490, 155] width 76 height 167
checkbox input "true"
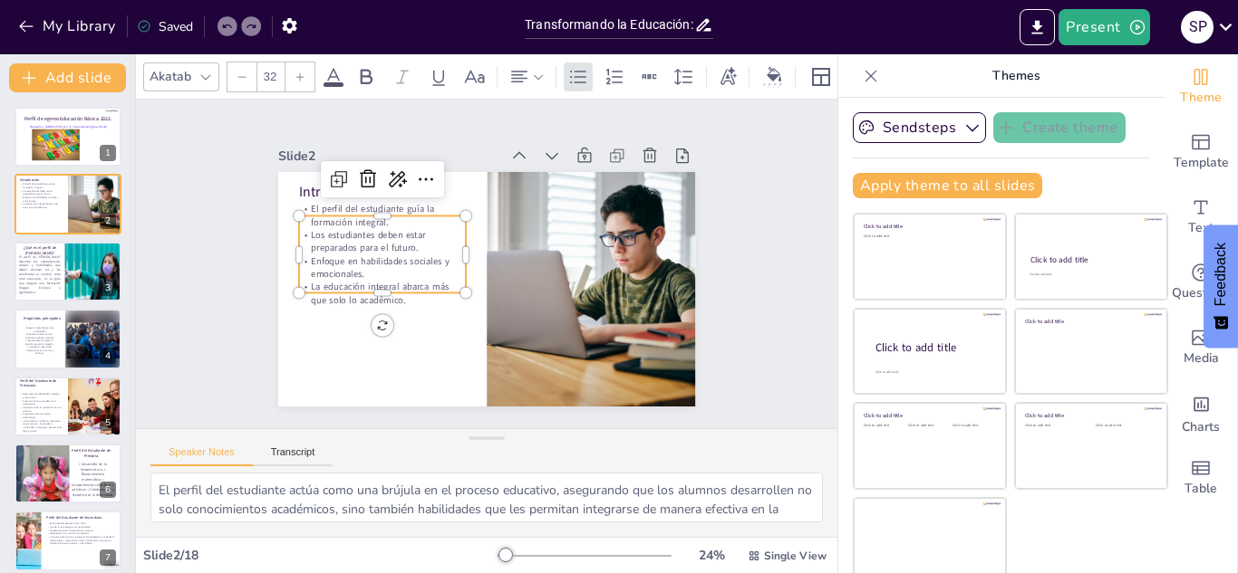
checkbox input "true"
click at [403, 284] on p "La educación integral abarca más que solo lo académico." at bounding box center [385, 227] width 150 height 119
checkbox input "true"
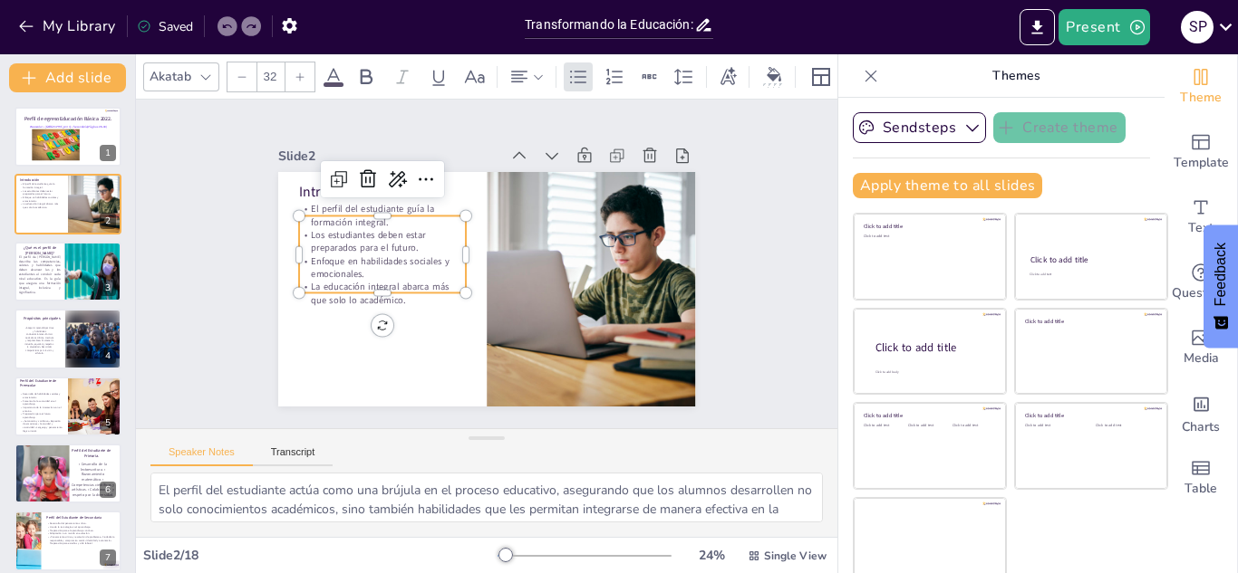
checkbox input "true"
click at [406, 253] on p "La educación integral abarca más que solo lo académico." at bounding box center [436, 168] width 60 height 169
checkbox input "true"
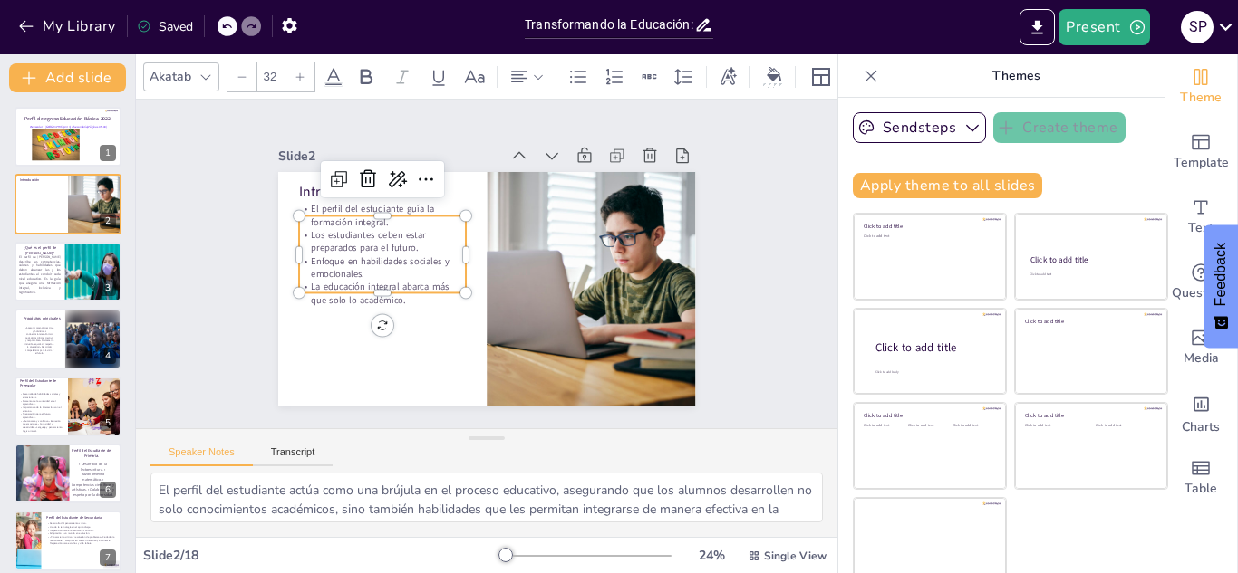
checkbox input "true"
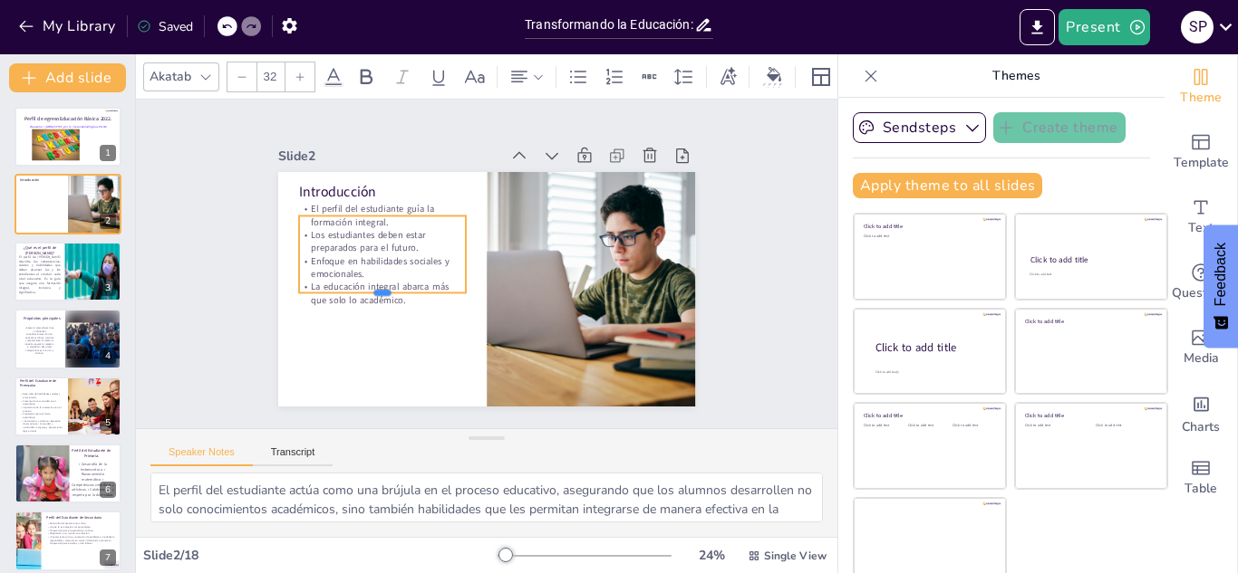
checkbox input "true"
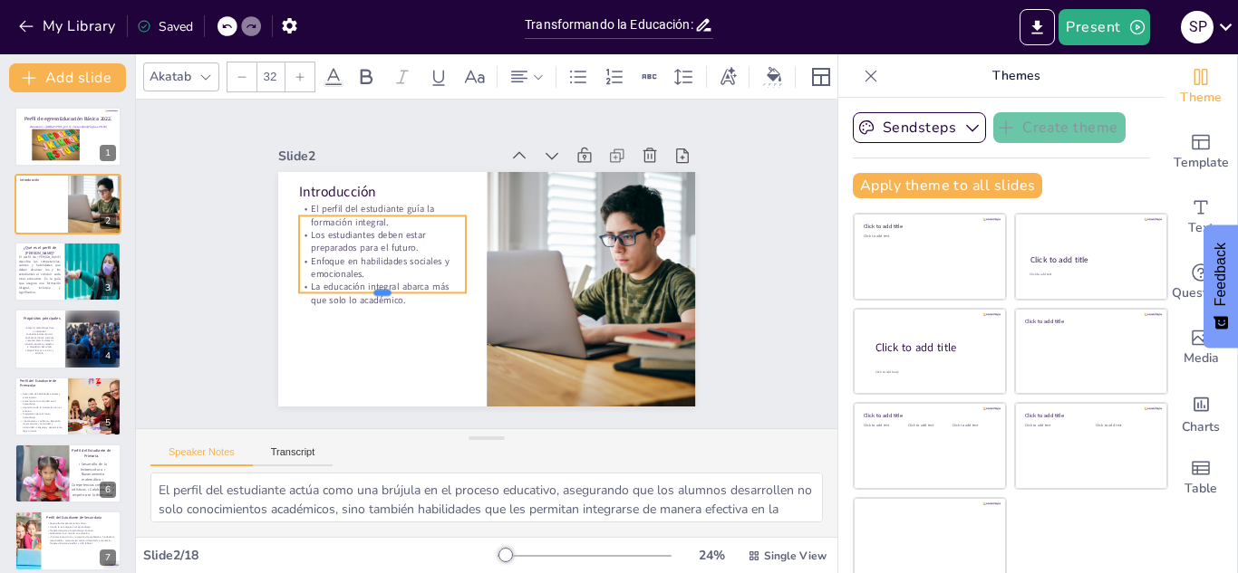
checkbox input "true"
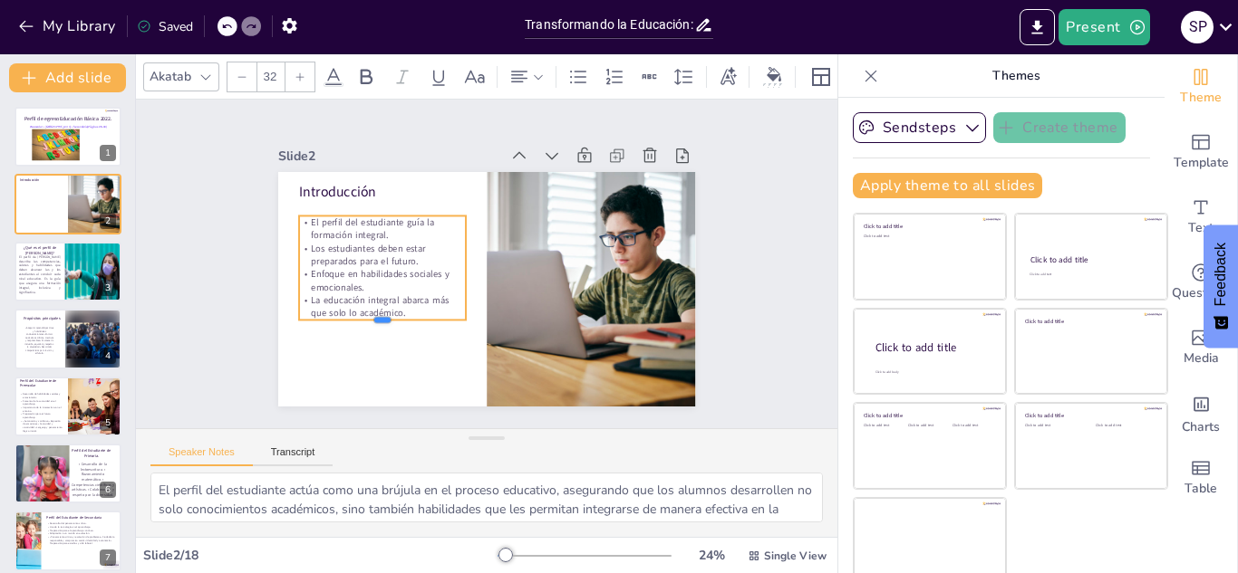
checkbox input "true"
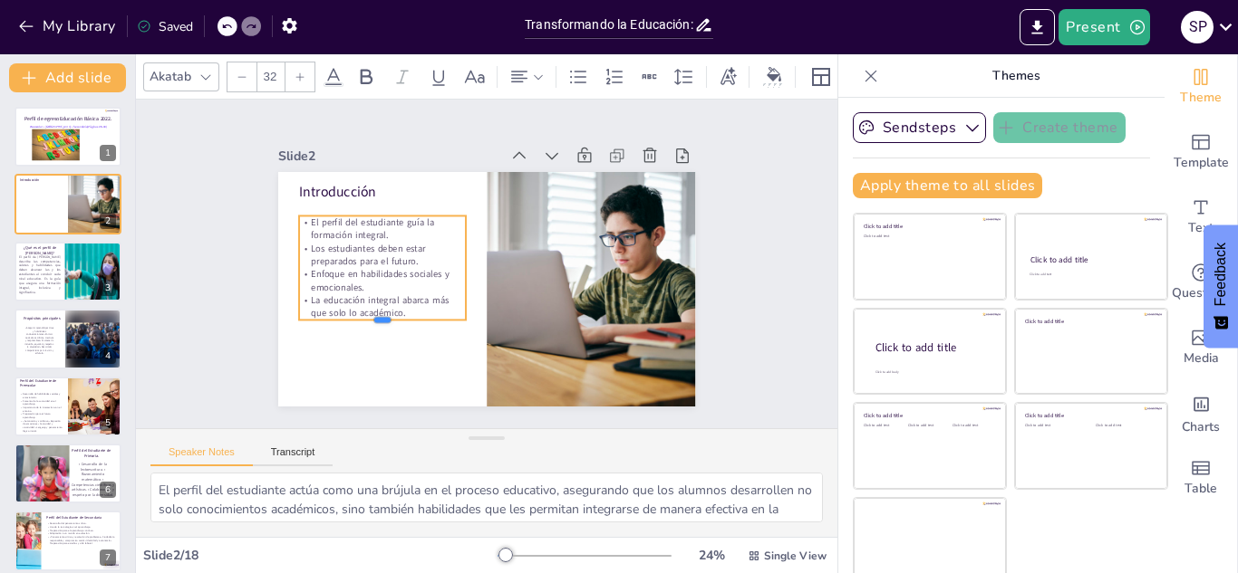
checkbox input "true"
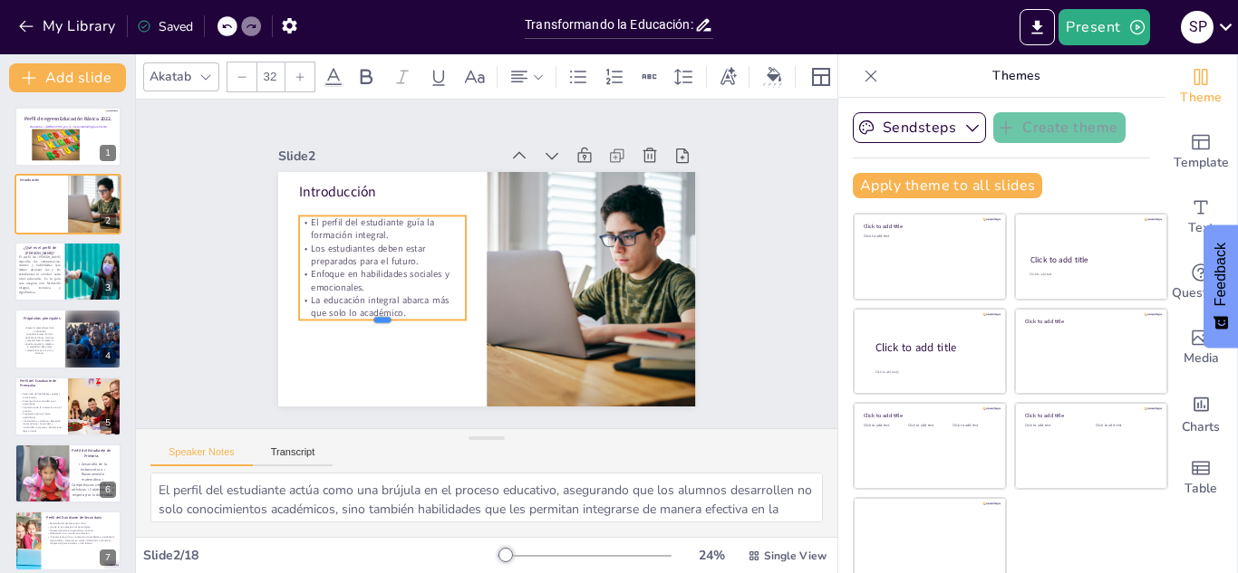
checkbox input "true"
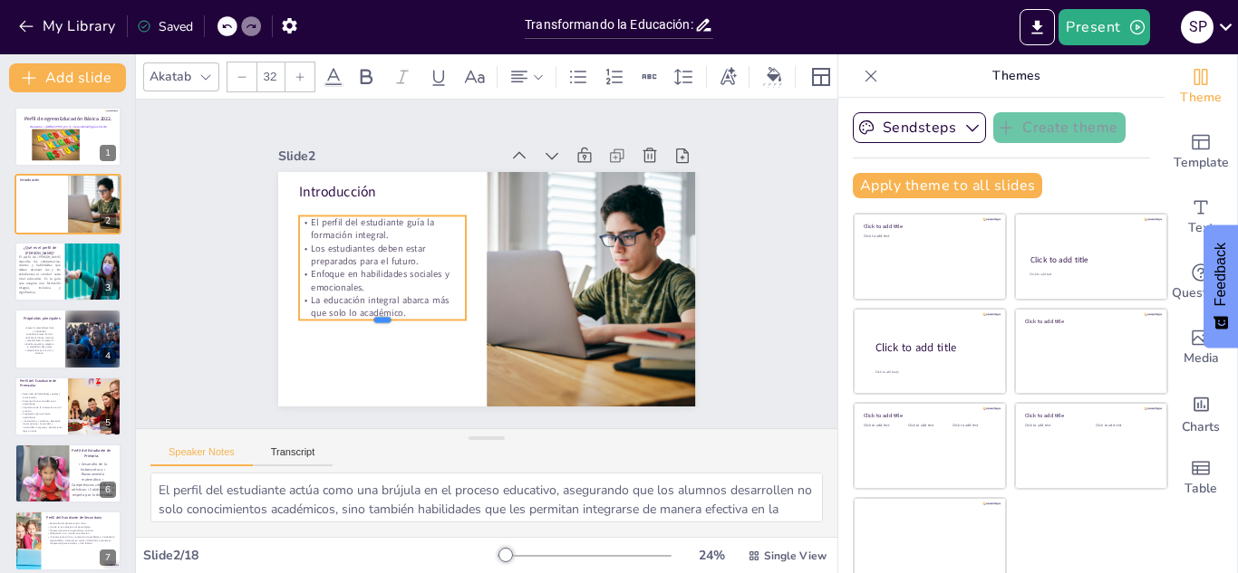
checkbox input "true"
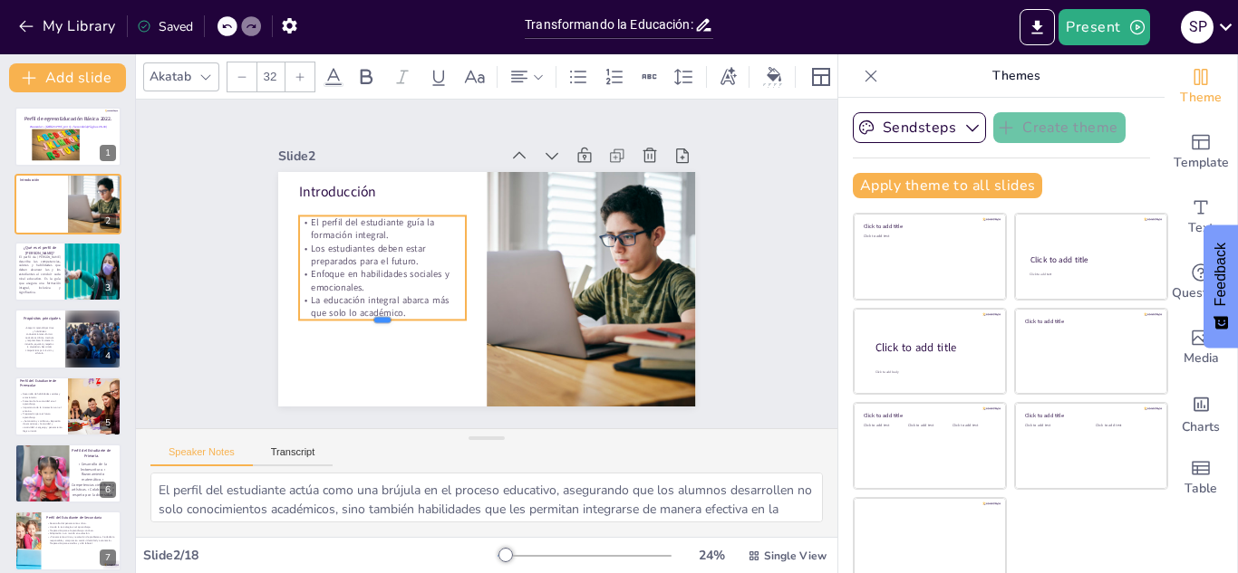
checkbox input "true"
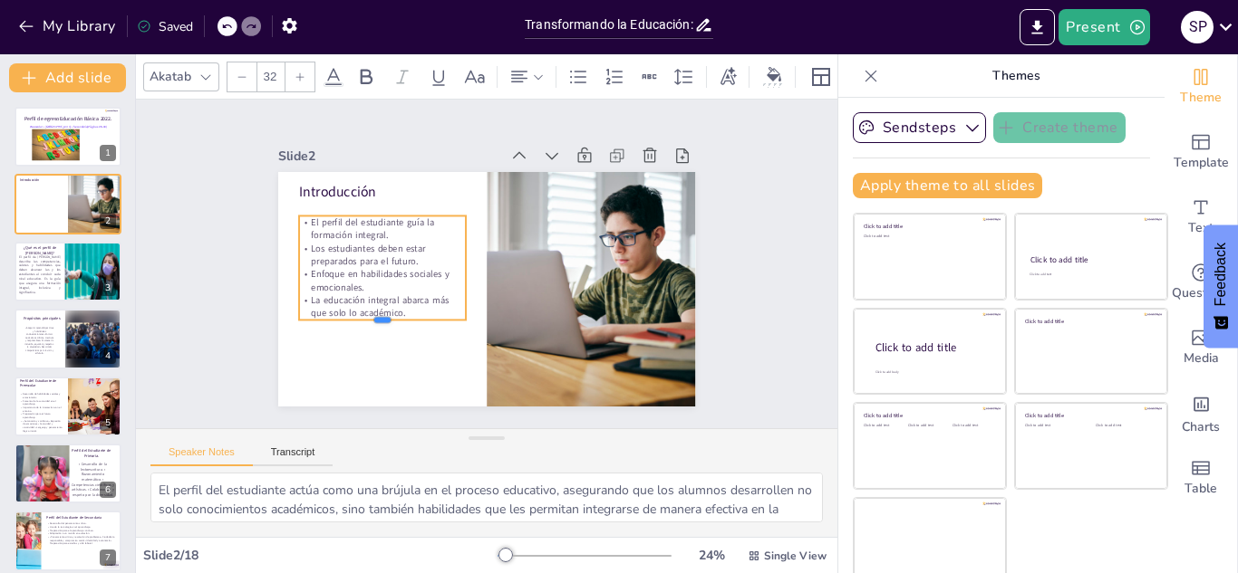
checkbox input "true"
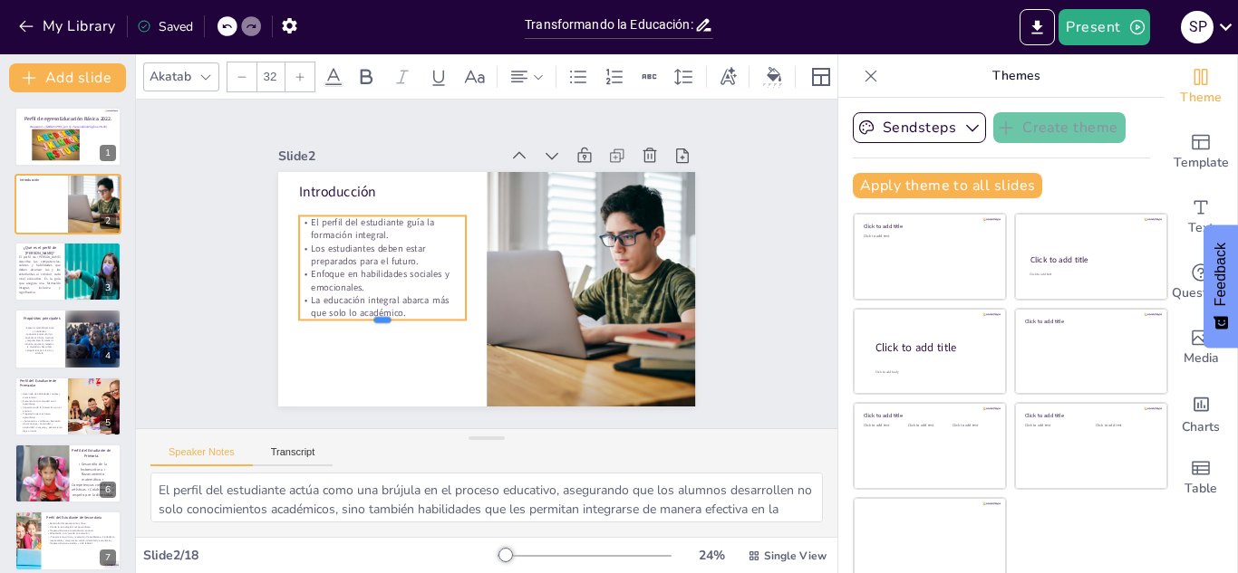
checkbox input "true"
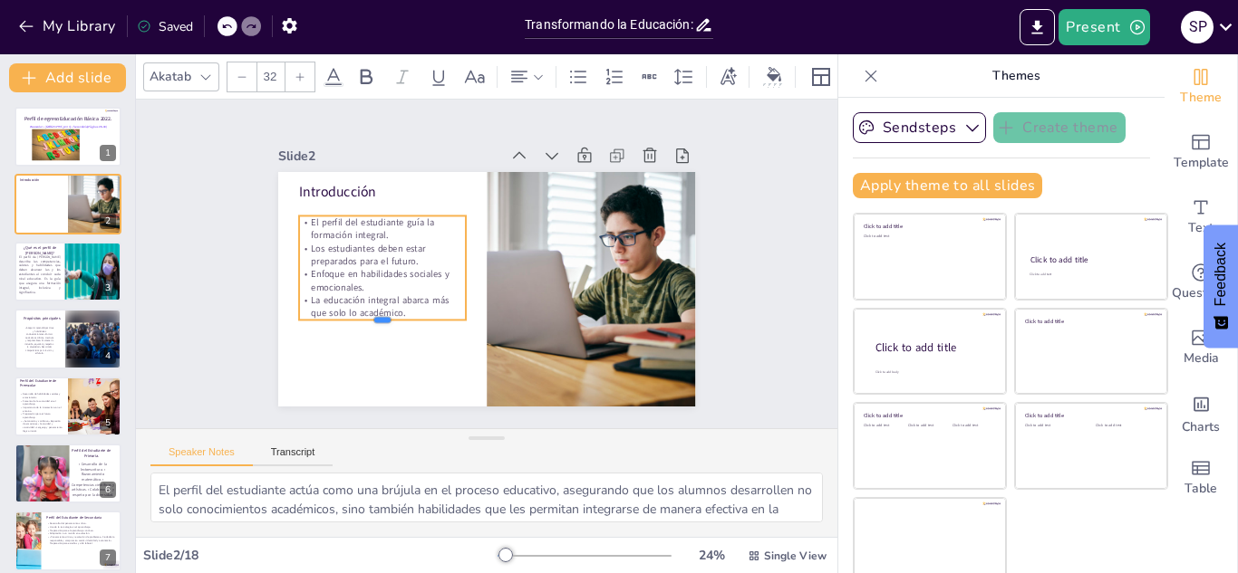
checkbox input "true"
drag, startPoint x: 406, startPoint y: 300, endPoint x: 327, endPoint y: 217, distance: 114.1
click at [343, 217] on div "Introducción El perfil del estudiante guía la formación integral. Los estudiant…" at bounding box center [460, 263] width 235 height 417
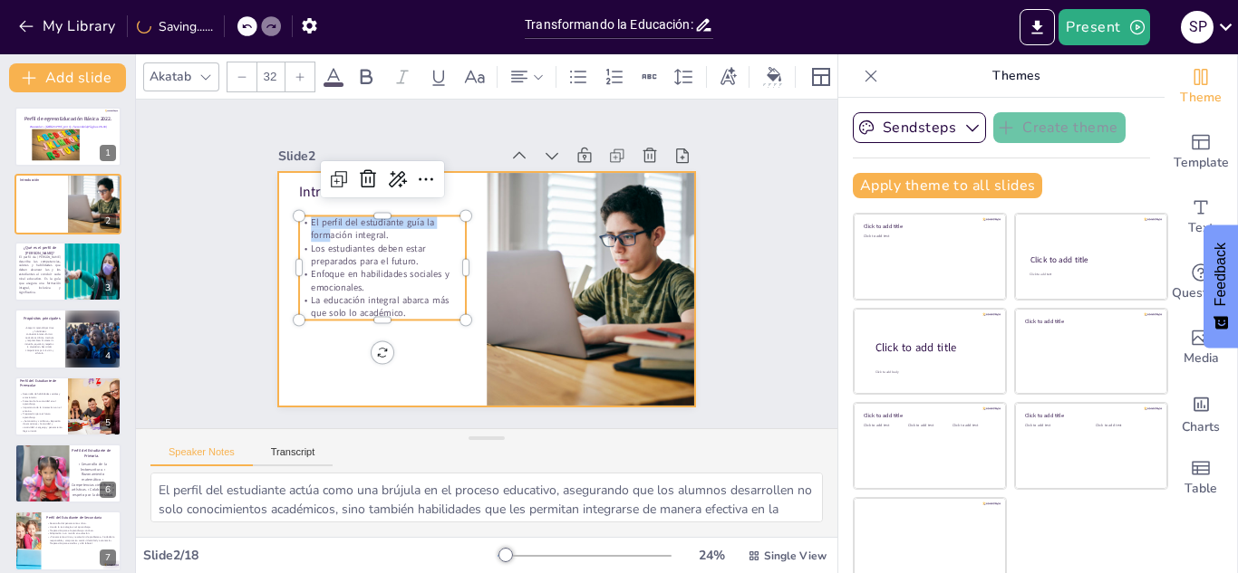
drag, startPoint x: 311, startPoint y: 223, endPoint x: 419, endPoint y: 327, distance: 149.9
click at [419, 327] on div "Introducción El perfil del estudiante guía la formación integral. Los estudiant…" at bounding box center [463, 274] width 384 height 477
copy p "El perfil del estudiante guía la form"
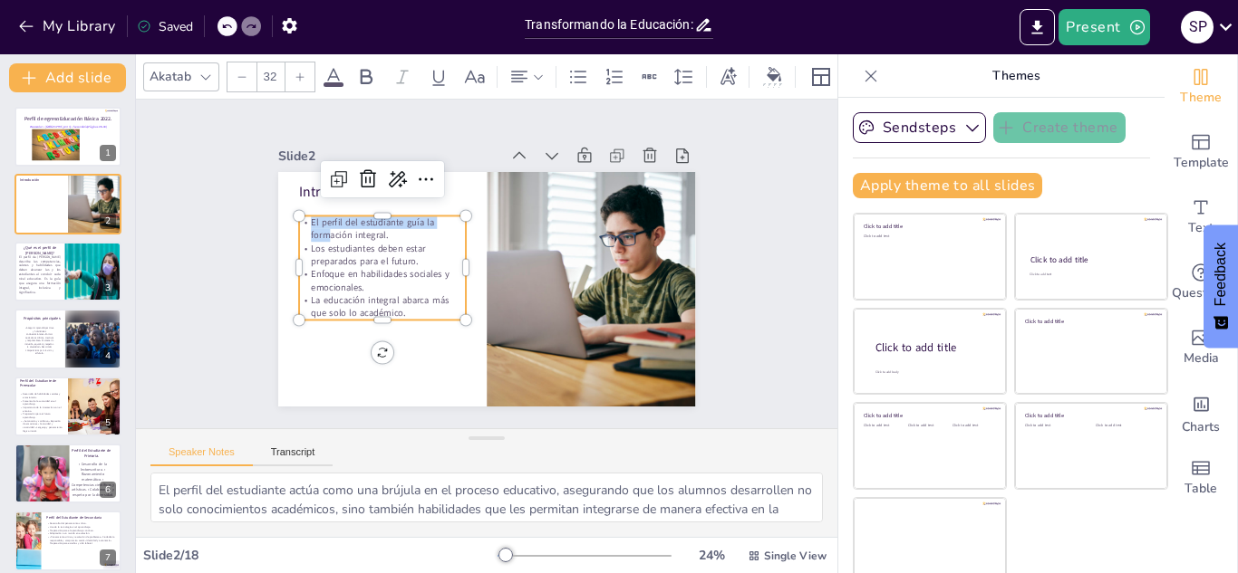
click at [441, 287] on p "El perfil del estudiante guía la formación integral." at bounding box center [462, 371] width 43 height 169
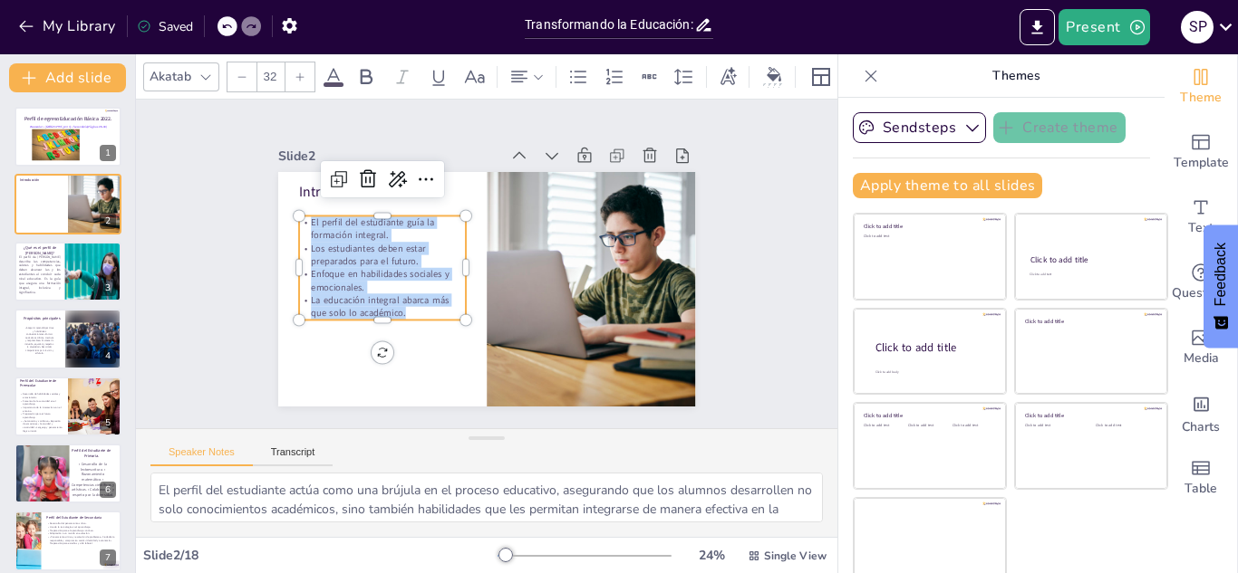
drag, startPoint x: 311, startPoint y: 226, endPoint x: 415, endPoint y: 313, distance: 135.1
click at [415, 313] on div "El perfil del estudiante guía la formación integral. Los estudiantes deben esta…" at bounding box center [458, 364] width 150 height 191
copy div "El perfil del estudiante guía la formación integral. Los estudiantes deben esta…"
click at [37, 284] on p "El perfil de [PERSON_NAME] describe las competencias, valores y habilidades que…" at bounding box center [39, 275] width 43 height 41
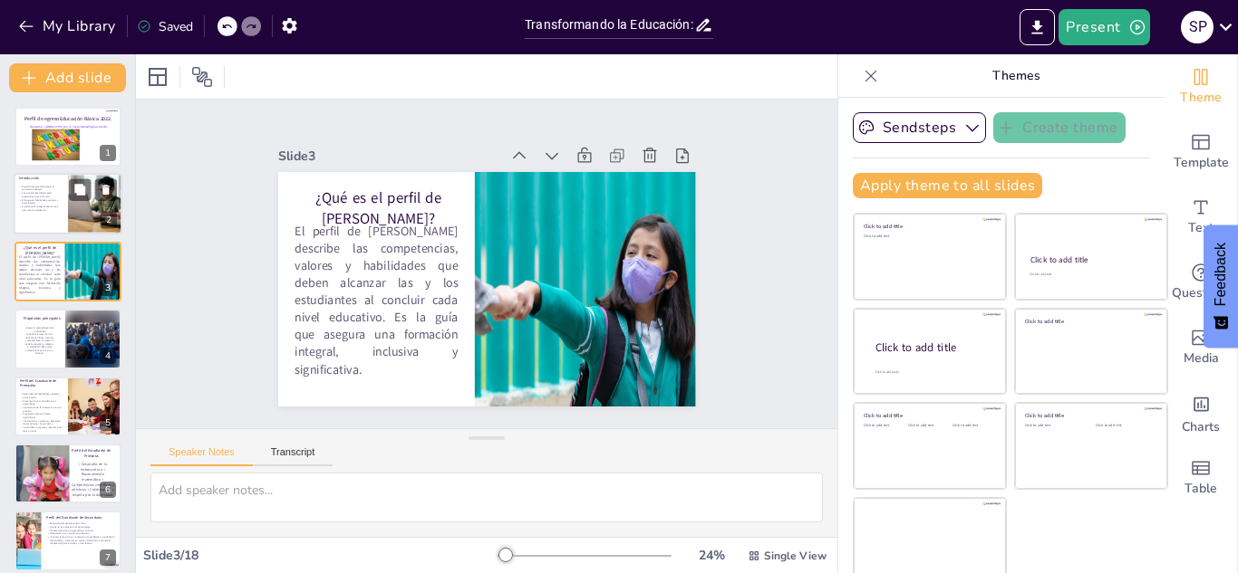
click at [68, 230] on div at bounding box center [95, 205] width 82 height 62
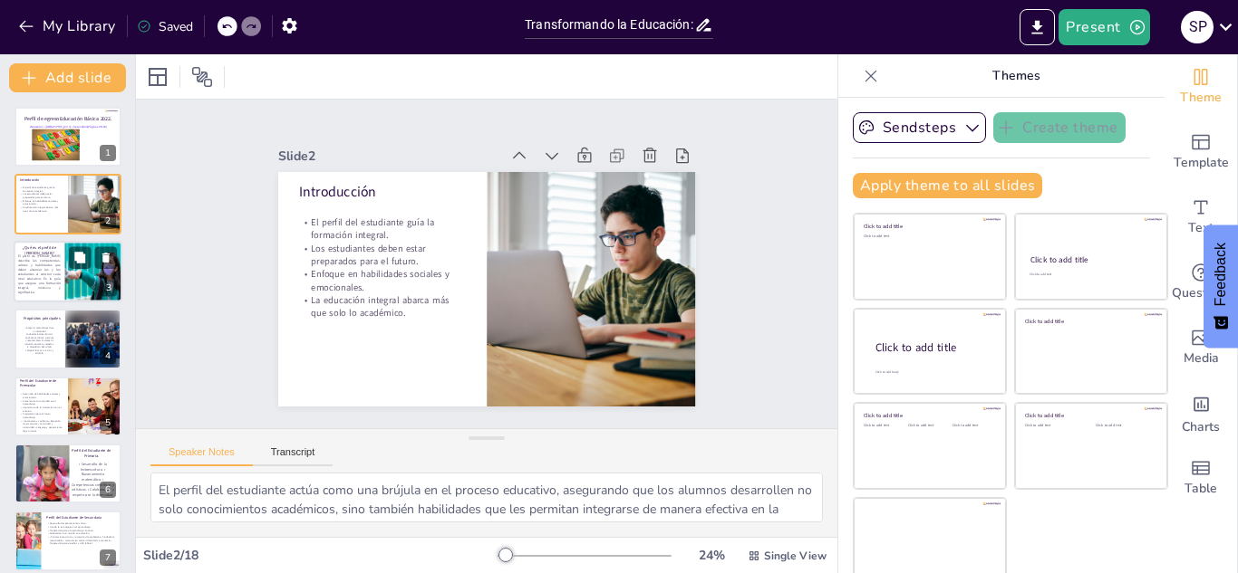
click at [58, 272] on p "El perfil de [PERSON_NAME] describe las competencias, valores y habilidades que…" at bounding box center [39, 275] width 43 height 41
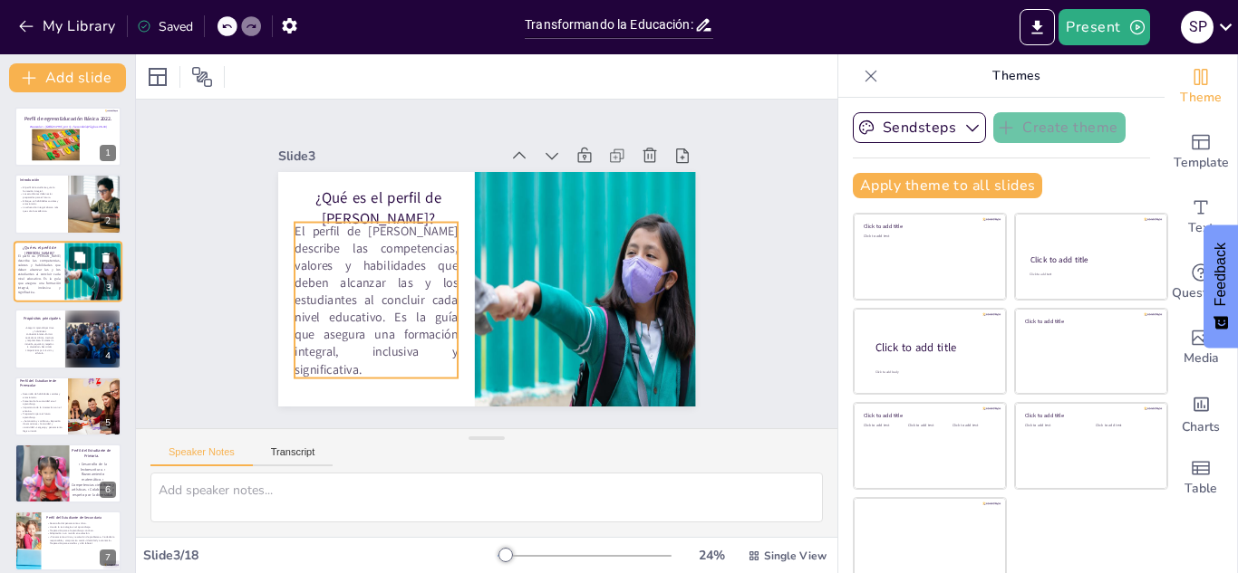
click at [41, 276] on p "El perfil de [PERSON_NAME] describe las competencias, valores y habilidades que…" at bounding box center [39, 275] width 43 height 41
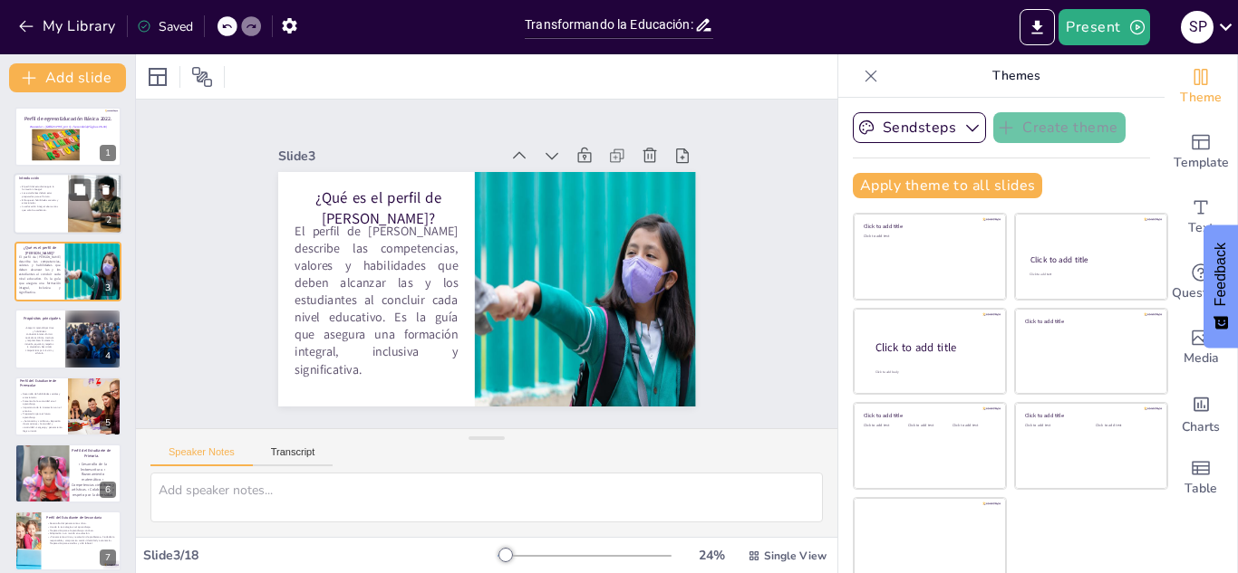
click at [39, 220] on div at bounding box center [68, 205] width 109 height 62
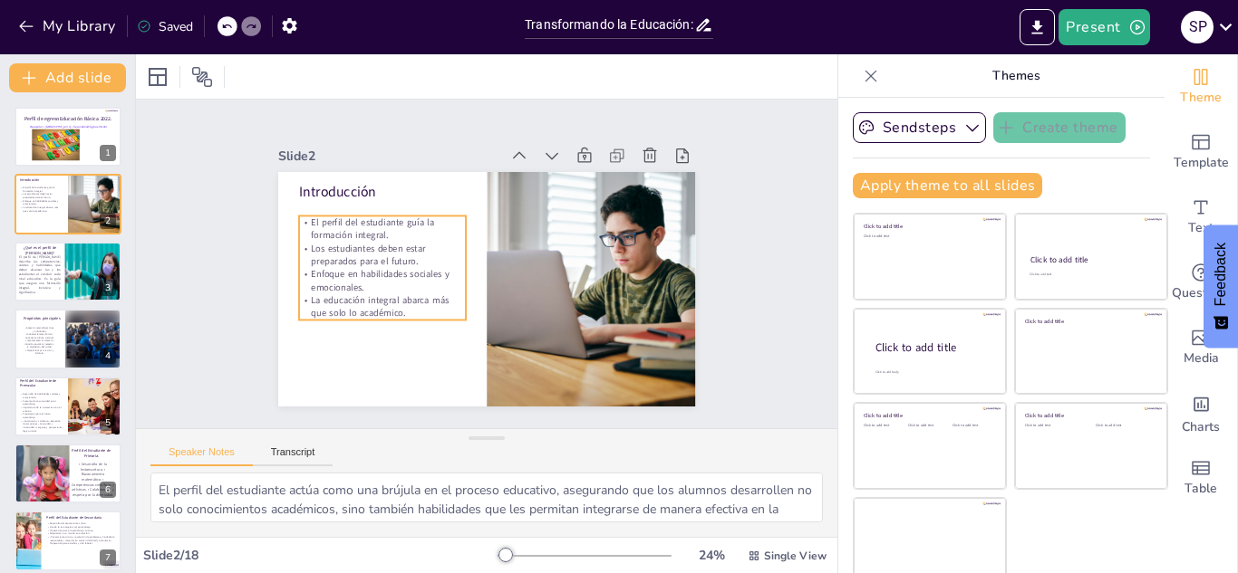
click at [507, 235] on p "La educación integral abarca más que solo lo académico." at bounding box center [590, 221] width 167 height 26
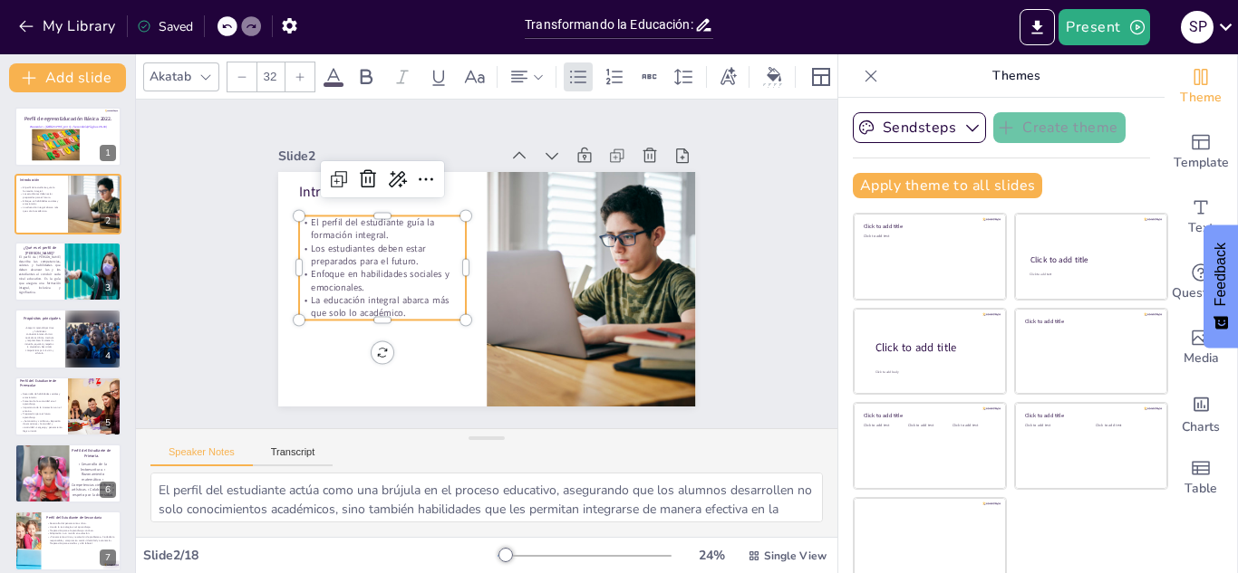
click at [414, 302] on p "La educación integral abarca más que solo lo académico." at bounding box center [375, 249] width 158 height 106
click at [414, 314] on p "La educación integral abarca más que solo lo académico." at bounding box center [459, 373] width 119 height 150
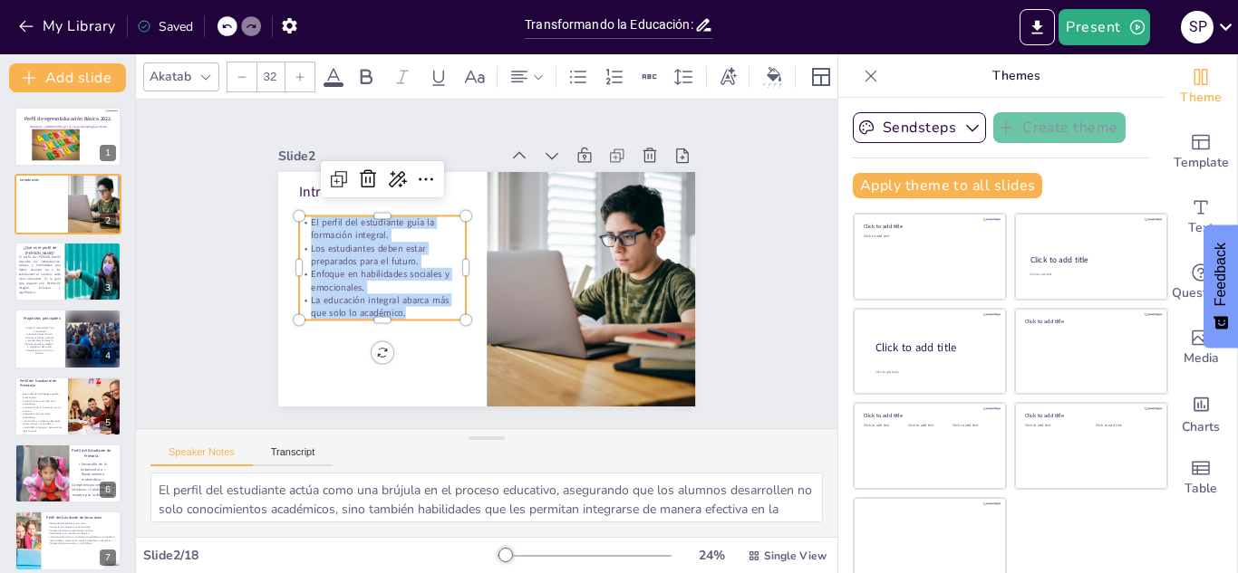
drag, startPoint x: 411, startPoint y: 313, endPoint x: 267, endPoint y: 197, distance: 184.9
click at [267, 197] on div "Slide 1 Perfil de egresoEducación Básica 2022. Preescolar • [GEOGRAPHIC_DATA] •…" at bounding box center [486, 264] width 471 height 590
copy div "El perfil del estudiante guía la formación integral. Los estudiantes deben esta…"
click at [80, 342] on div at bounding box center [94, 340] width 58 height 65
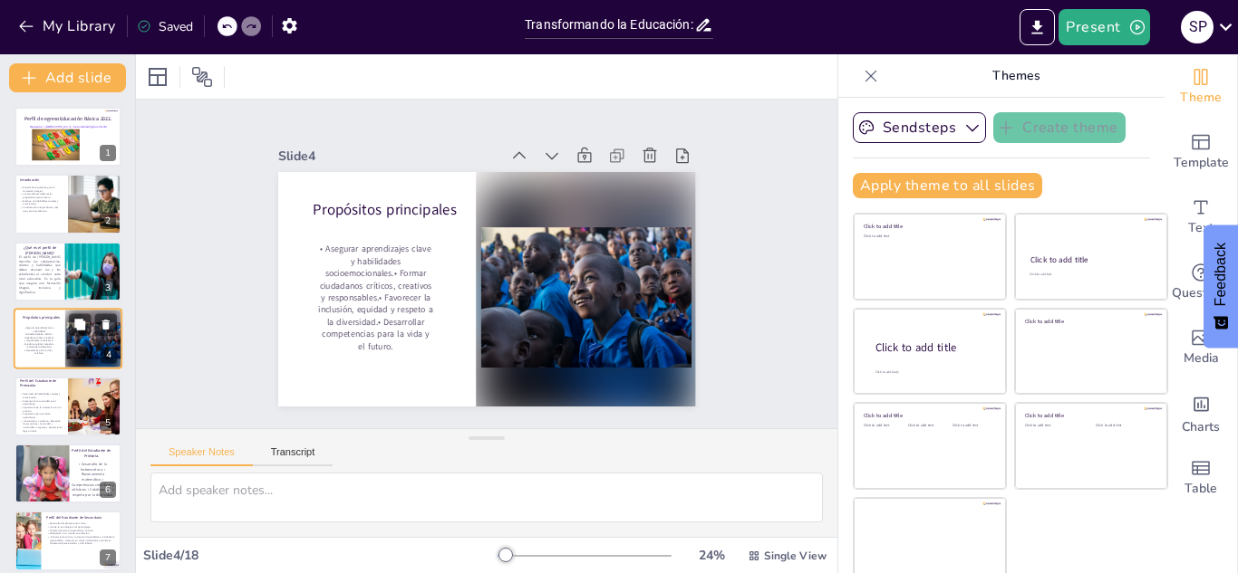
scroll to position [6, 0]
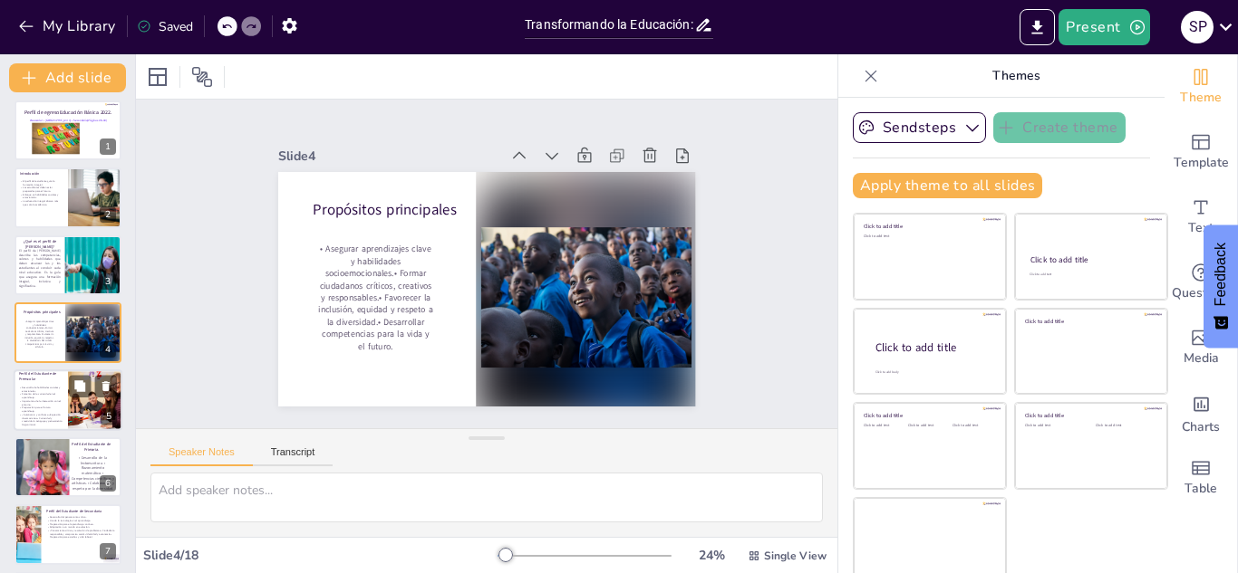
click at [49, 400] on p "Importancia de la interacción con el entorno." at bounding box center [40, 403] width 43 height 6
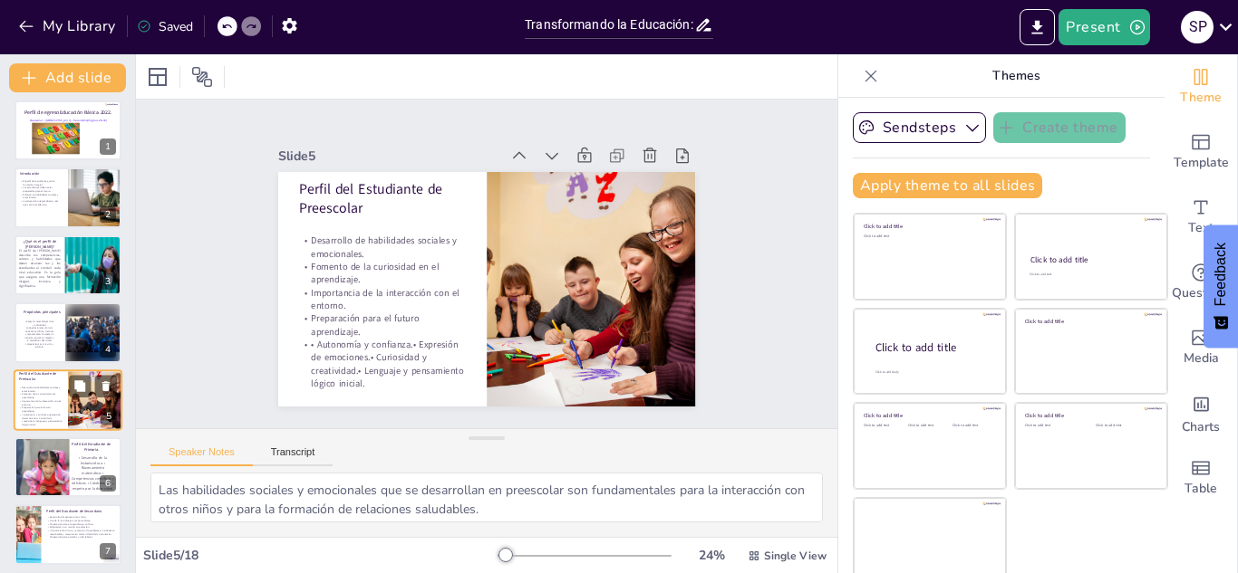
scroll to position [73, 0]
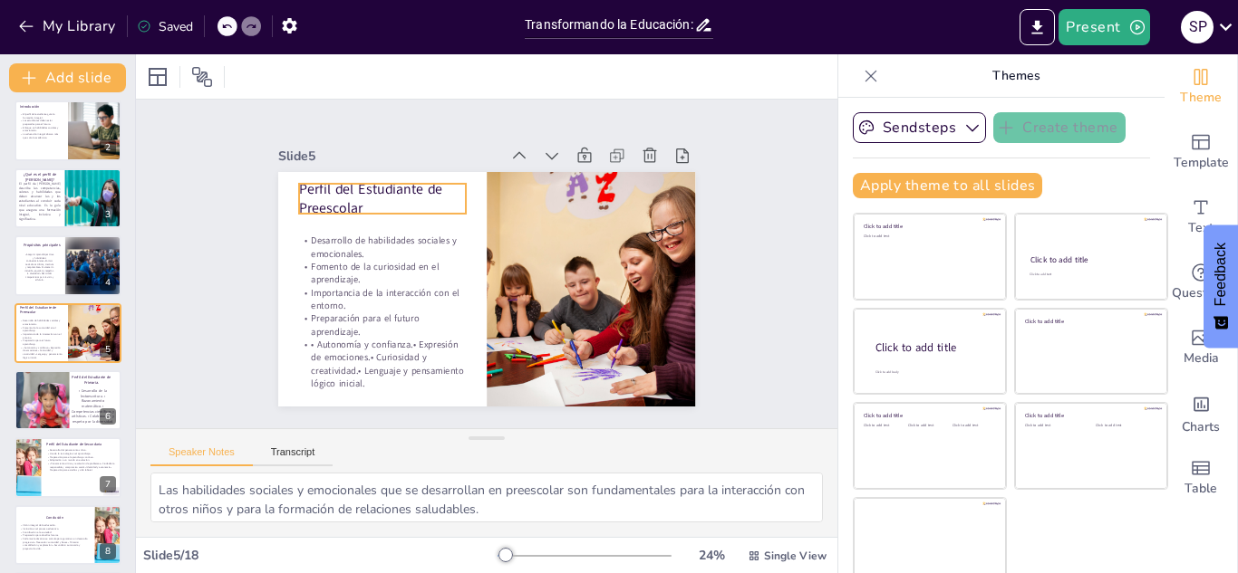
click at [381, 204] on p "Perfil del Estudiante de Preescolar" at bounding box center [382, 198] width 167 height 39
click at [454, 313] on p "Perfil del Estudiante de Preescolar" at bounding box center [533, 378] width 158 height 130
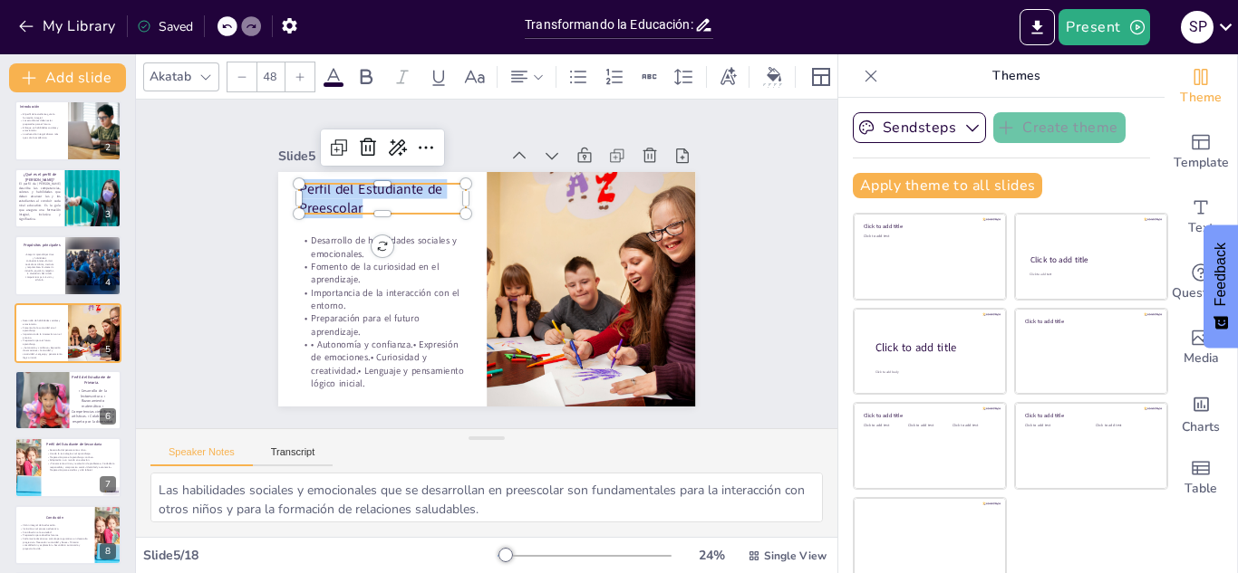
drag, startPoint x: 373, startPoint y: 206, endPoint x: 271, endPoint y: 183, distance: 104.8
click at [271, 183] on div "Slide 1 Perfil de egresoEducación Básica 2022. Preescolar • Primaria • Secundar…" at bounding box center [487, 264] width 472 height 590
copy p "Perfil del Estudiante de Preescolar"
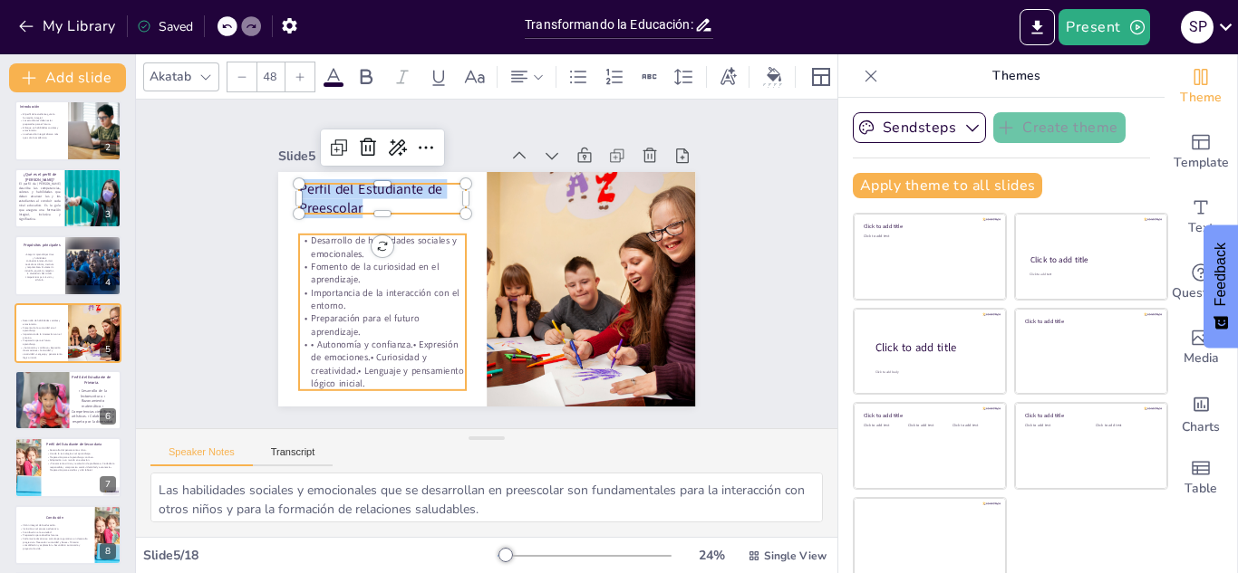
click at [379, 246] on p "Desarrollo de habilidades sociales y emocionales." at bounding box center [438, 170] width 119 height 150
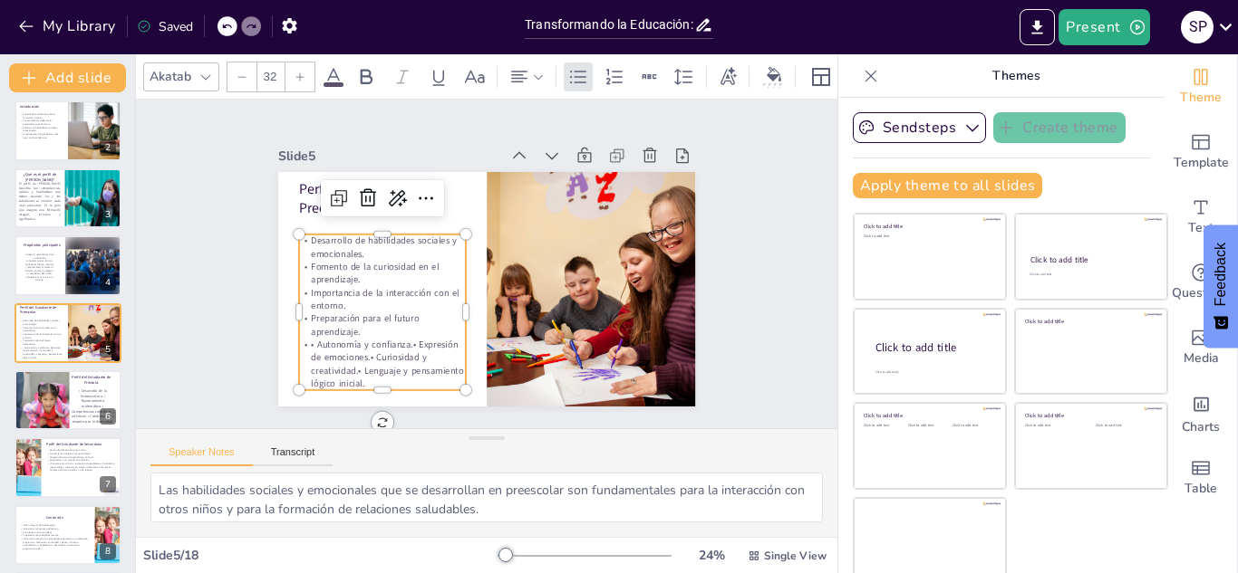
click at [360, 344] on p "• Autonomía y confianza.• Expresión de emociones.• Curiosidad y creatividad.• L…" at bounding box center [342, 269] width 159 height 150
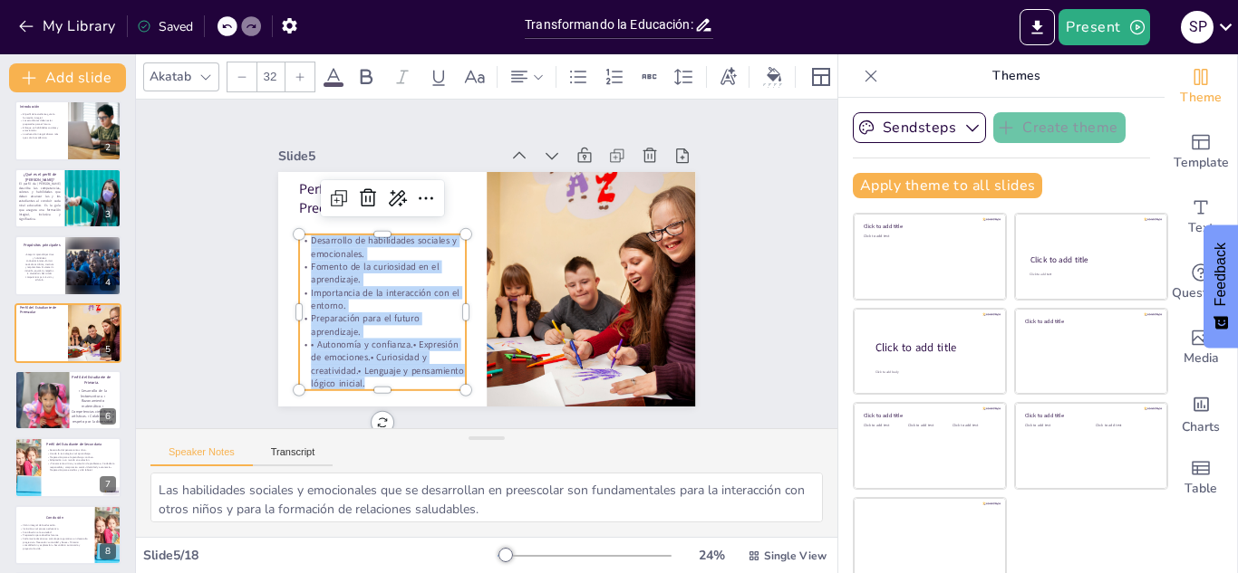
drag, startPoint x: 363, startPoint y: 381, endPoint x: 256, endPoint y: 174, distance: 233.4
click at [317, 174] on div "Slide 1 Perfil de egresoEducación Básica 2022. Preescolar • [GEOGRAPHIC_DATA] •…" at bounding box center [486, 263] width 338 height 545
copy div "Desarrollo de habilidades sociales y emocionales. Fomento de la curiosidad en e…"
click at [53, 394] on div at bounding box center [44, 401] width 67 height 63
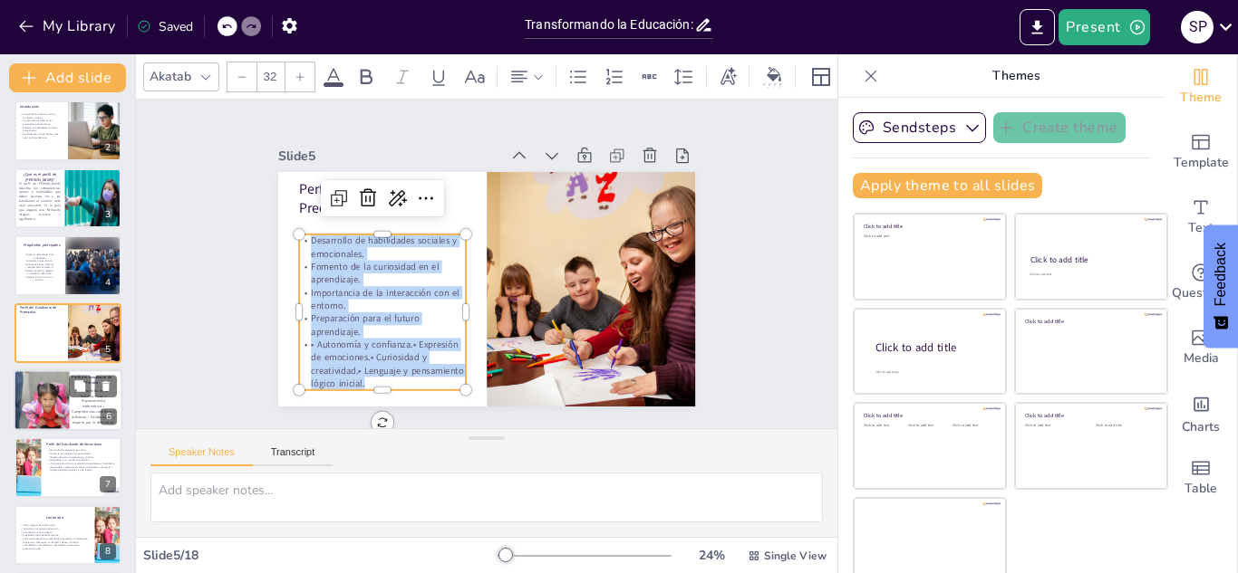
scroll to position [141, 0]
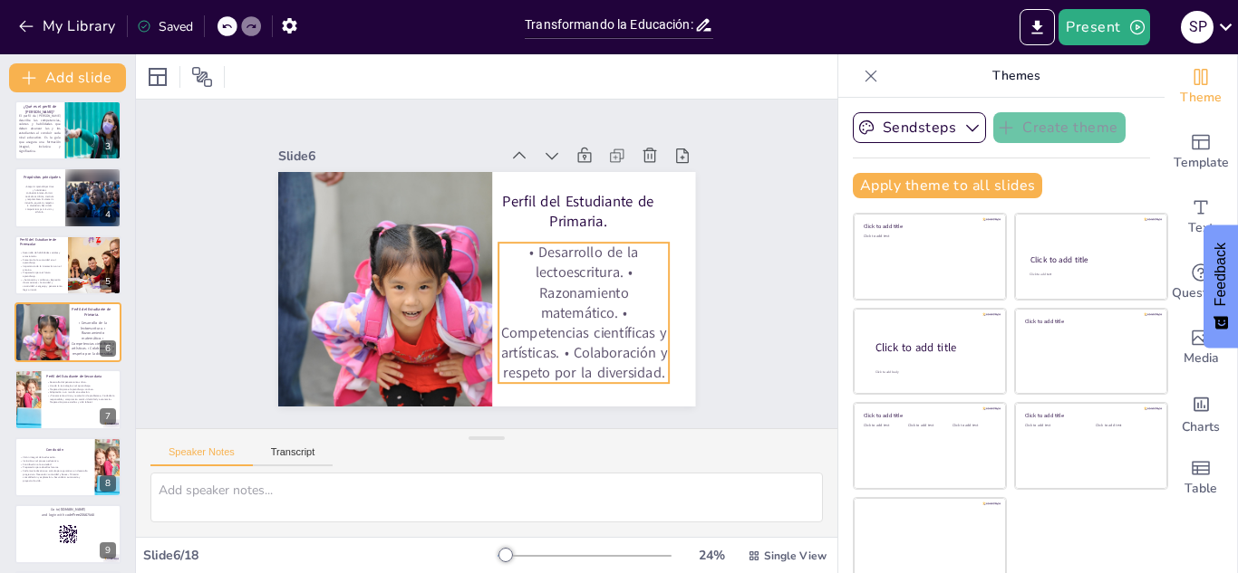
click at [545, 319] on p "• Desarrollo de la lectoescritura. • Razonamiento matemático. • Competencias ci…" at bounding box center [458, 369] width 173 height 197
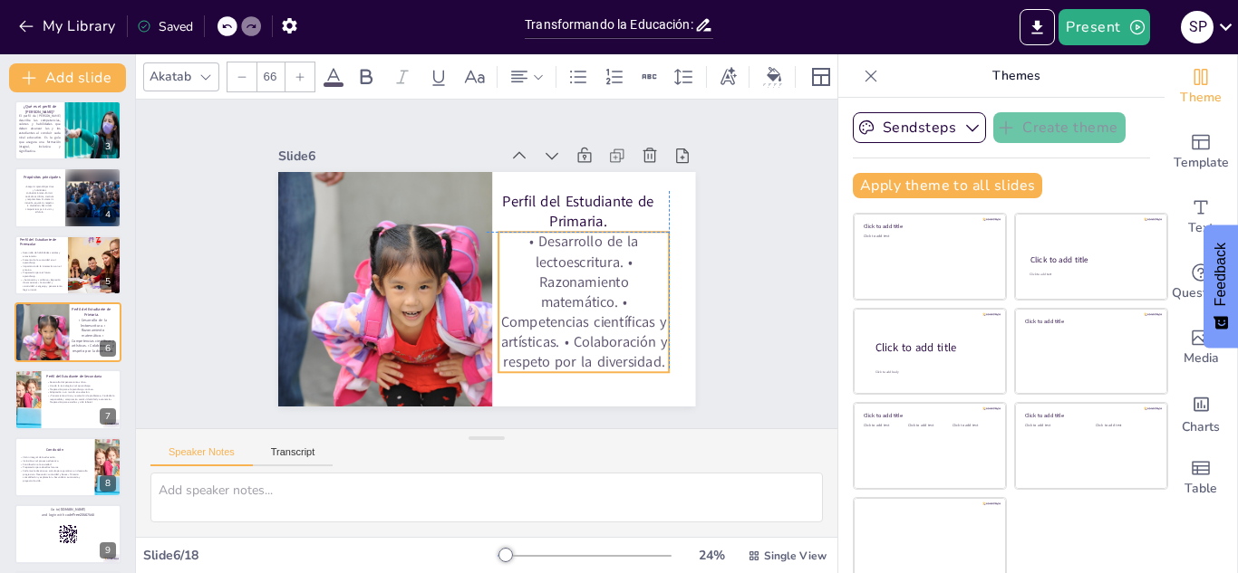
drag, startPoint x: 659, startPoint y: 371, endPoint x: 653, endPoint y: 356, distance: 15.5
click at [606, 356] on p "• Desarrollo de la lectoescritura. • Razonamiento matemático. • Competencias ci…" at bounding box center [502, 367] width 207 height 218
click at [56, 413] on div at bounding box center [68, 401] width 109 height 62
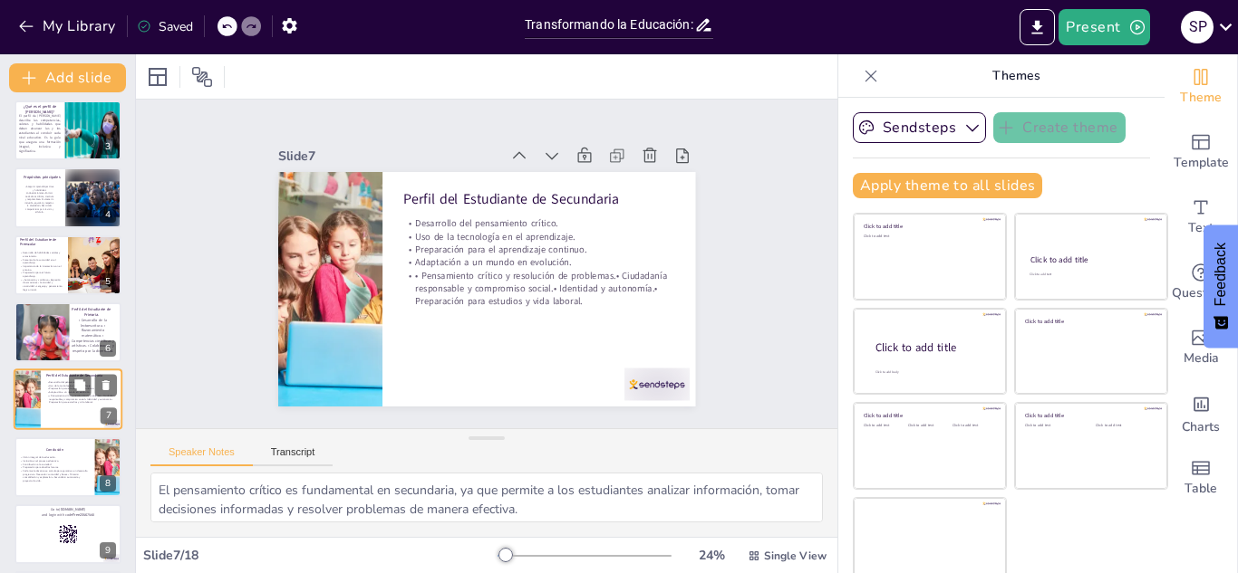
scroll to position [208, 0]
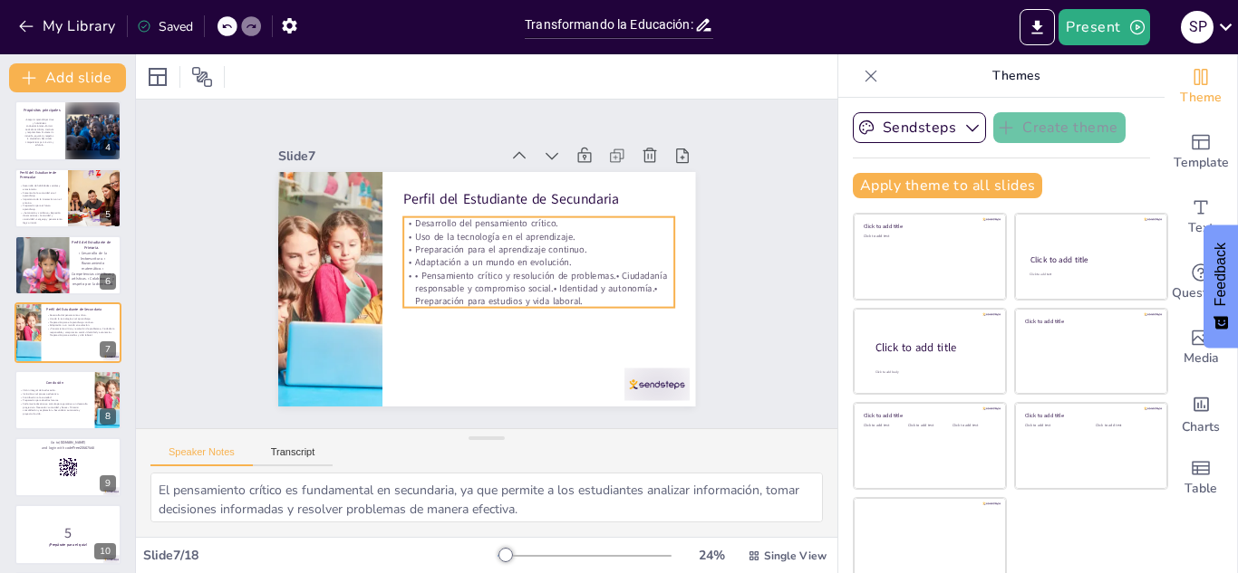
click at [558, 270] on p "• Pensamiento crítico y resolución de problemas.• Ciudadanía responsable y comp…" at bounding box center [485, 322] width 146 height 264
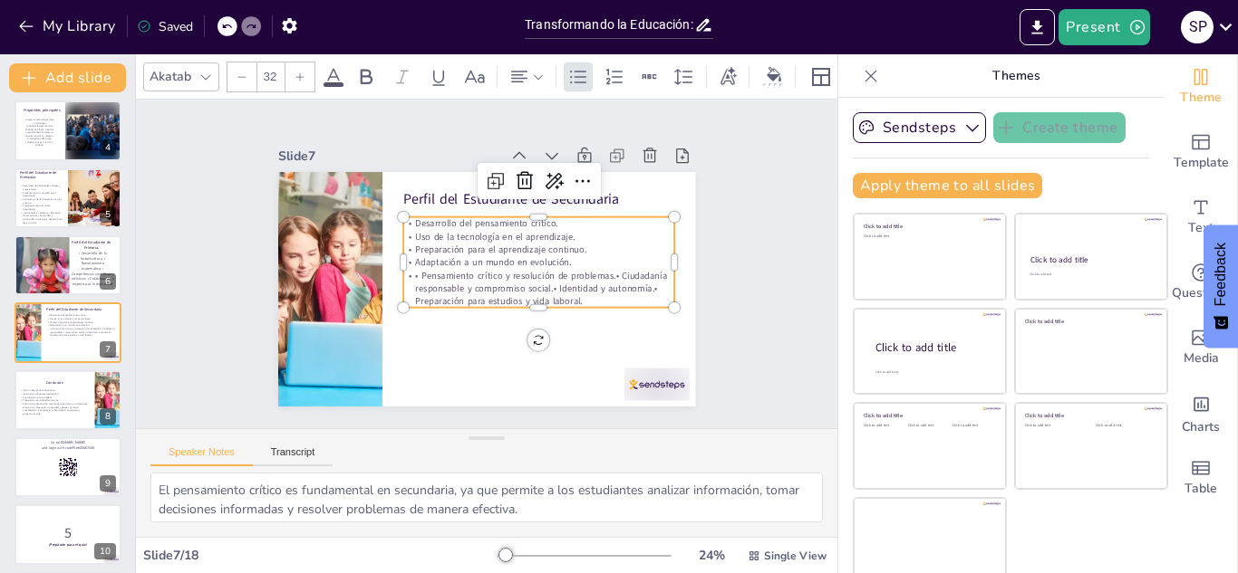
click at [538, 294] on p "• Pensamiento crítico y resolución de problemas.• Ciudadanía responsable y comp…" at bounding box center [433, 286] width 210 height 227
click at [581, 294] on p "• Pensamiento crítico y resolución de problemas.• Ciudadanía responsable y comp…" at bounding box center [453, 216] width 255 height 169
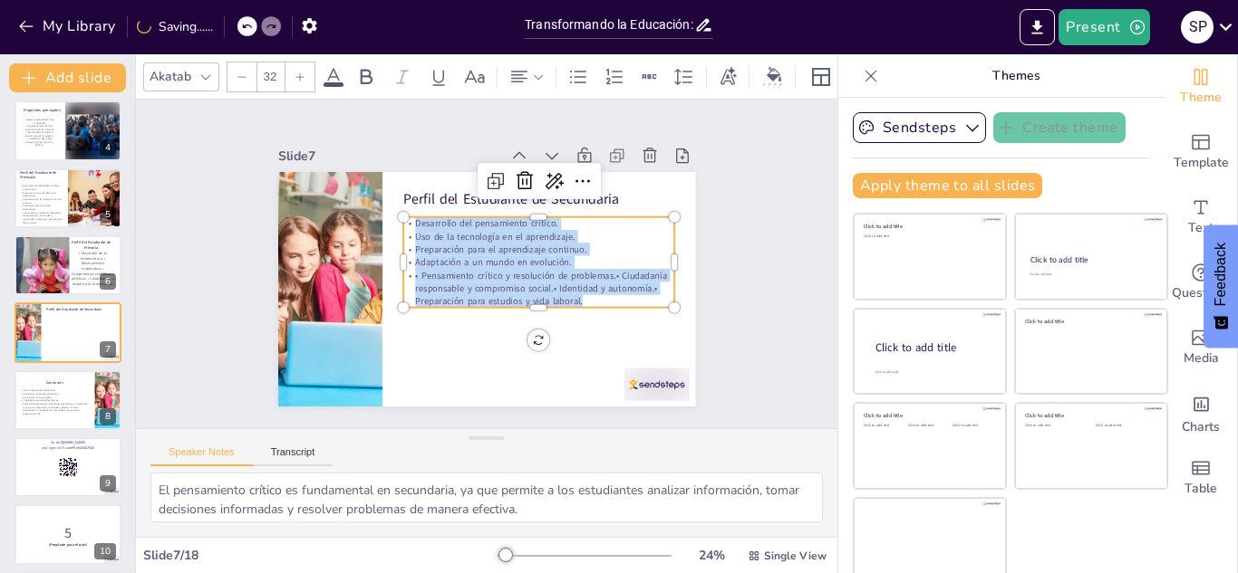
drag, startPoint x: 585, startPoint y: 296, endPoint x: 410, endPoint y: 226, distance: 188.6
click at [410, 226] on div "Desarrollo del pensamiento crítico. Uso de la tecnología en el aprendizaje. Pre…" at bounding box center [534, 284] width 284 height 193
copy div "Desarrollo del pensamiento crítico. Uso de la tecnología en el aprendizaje. Pre…"
click at [45, 402] on p "Cada nivel educativo se articula para garantizar un desarrollo progresivo:• Pre…" at bounding box center [54, 409] width 71 height 14
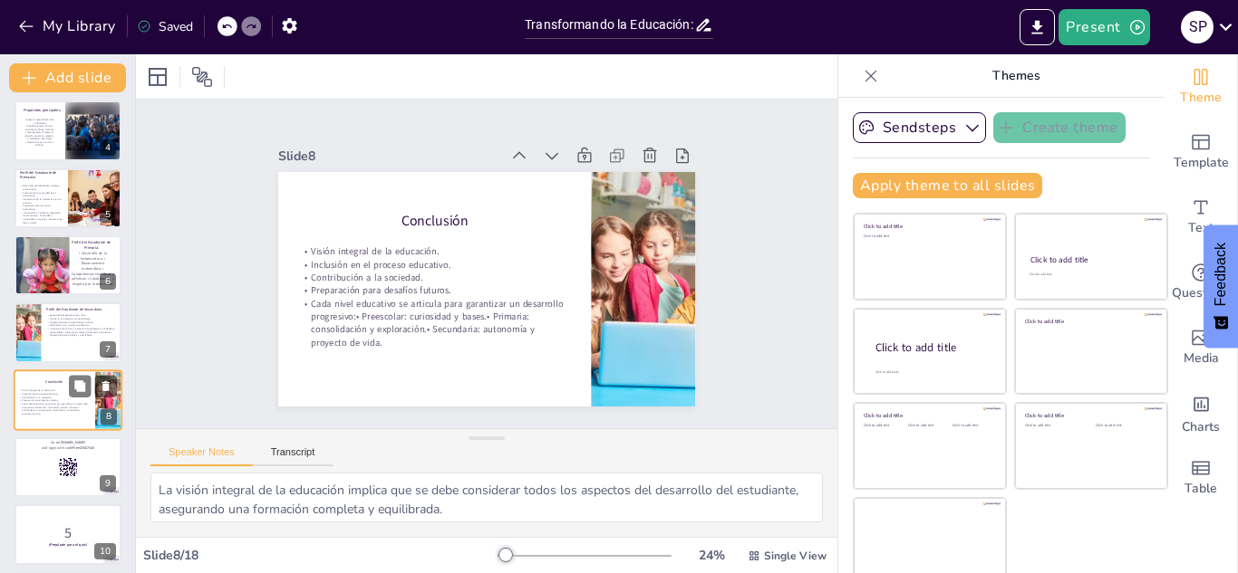
scroll to position [275, 0]
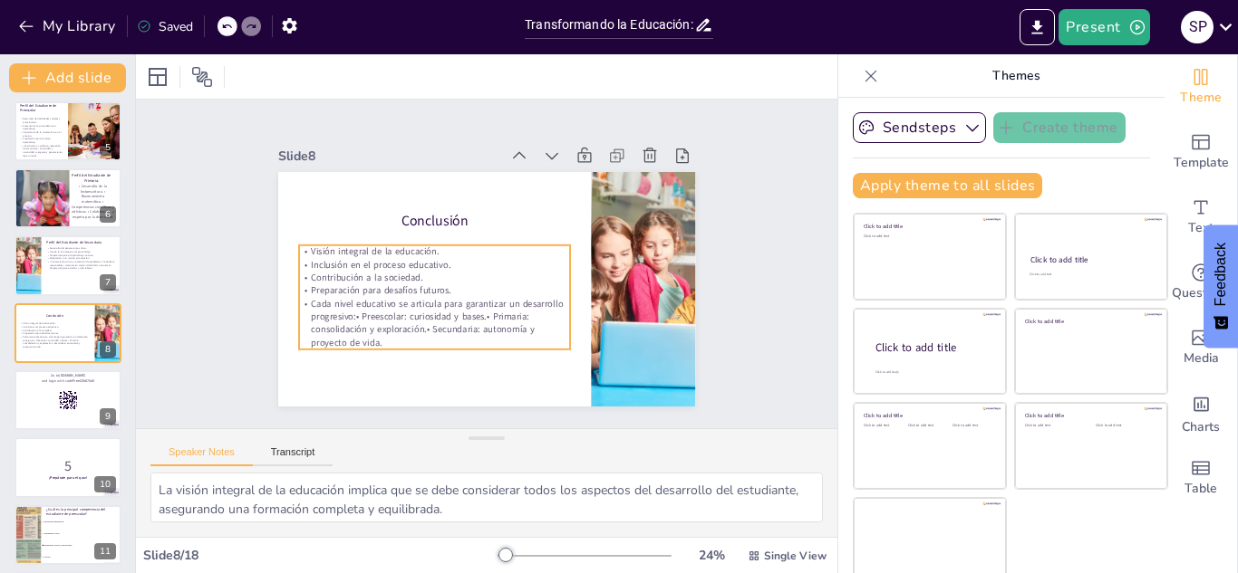
click at [396, 341] on p "Cada nivel educativo se articula para garantizar un desarrollo progresivo:• Pre…" at bounding box center [414, 233] width 133 height 274
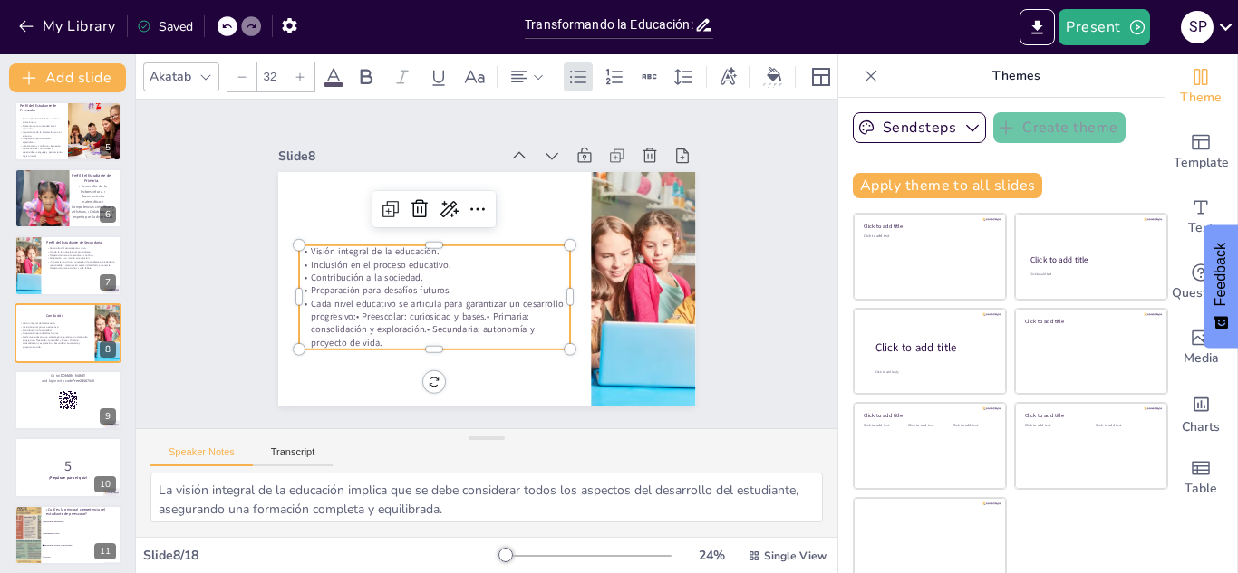
click at [396, 341] on p "Cada nivel educativo se articula para garantizar un desarrollo progresivo:• Pre…" at bounding box center [411, 240] width 158 height 269
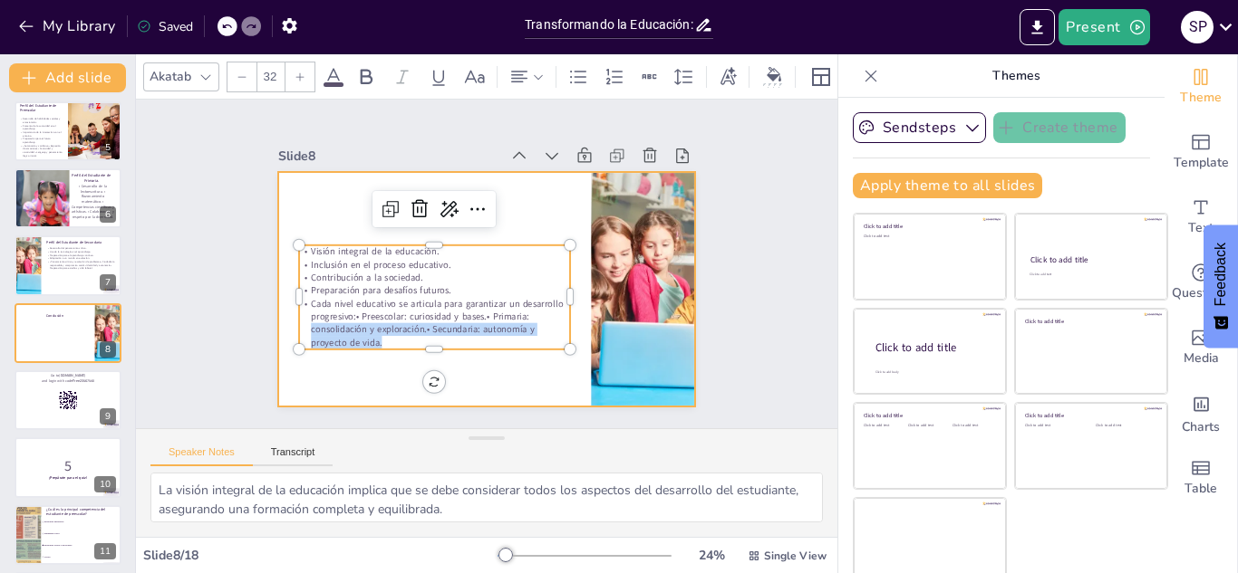
drag, startPoint x: 390, startPoint y: 338, endPoint x: 291, endPoint y: 255, distance: 129.3
click at [291, 255] on div "Conclusión Visión integral de la educación. Inclusión en el proceso educativo. …" at bounding box center [465, 280] width 435 height 476
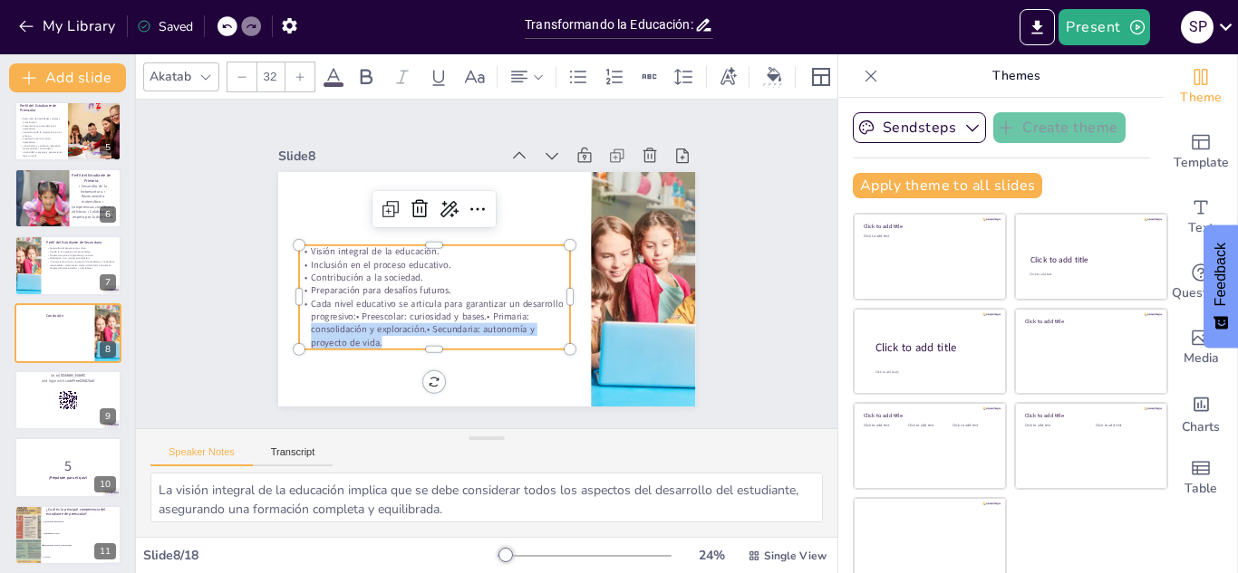
click at [382, 326] on p "Cada nivel educativo se articula para garantizar un desarrollo progresivo:• Pre…" at bounding box center [422, 218] width 80 height 275
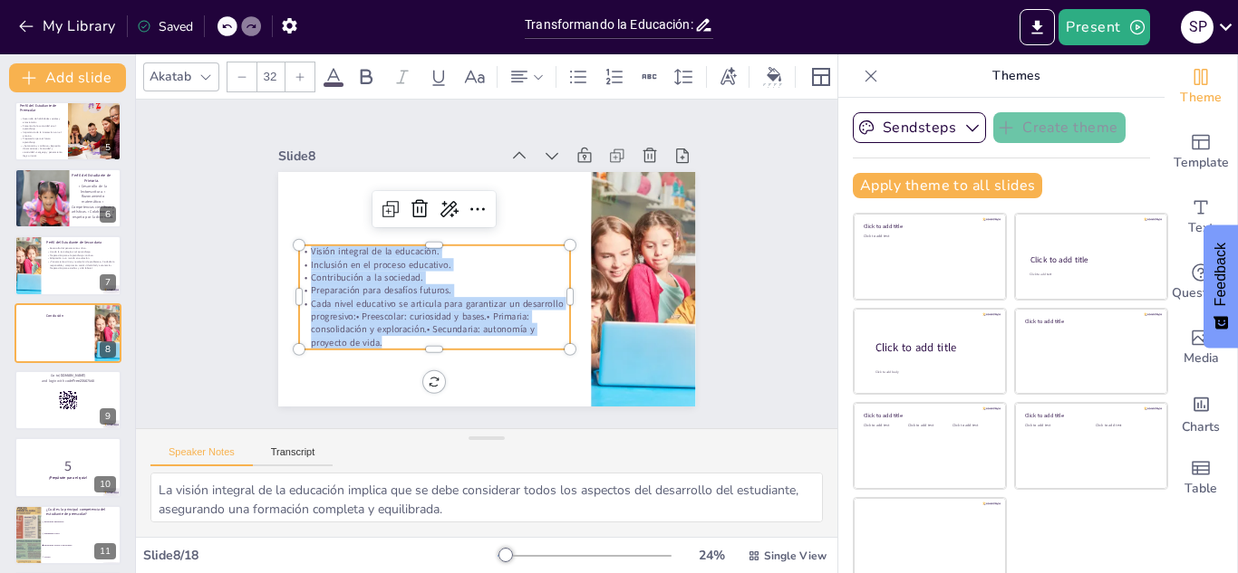
drag, startPoint x: 386, startPoint y: 342, endPoint x: 305, endPoint y: 246, distance: 125.4
click at [305, 246] on div "Conclusión Visión integral de la educación. Inclusión en el proceso educativo. …" at bounding box center [461, 269] width 316 height 457
copy div "Visión integral de la educación. Inclusión en el proceso educativo. Contribució…"
click at [36, 405] on div at bounding box center [68, 401] width 109 height 62
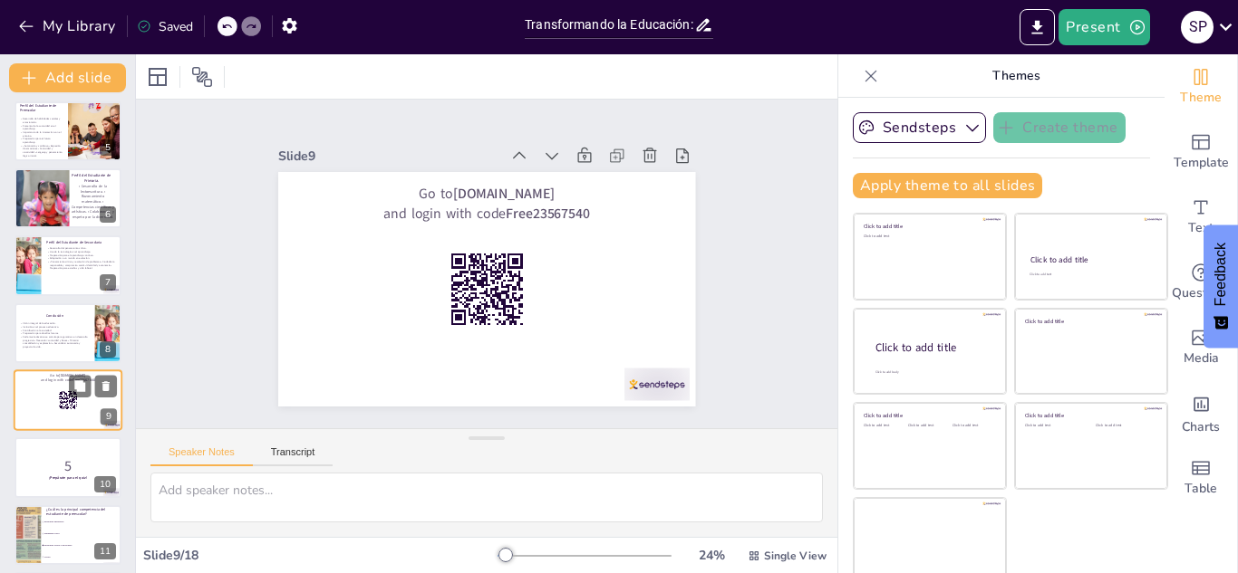
scroll to position [343, 0]
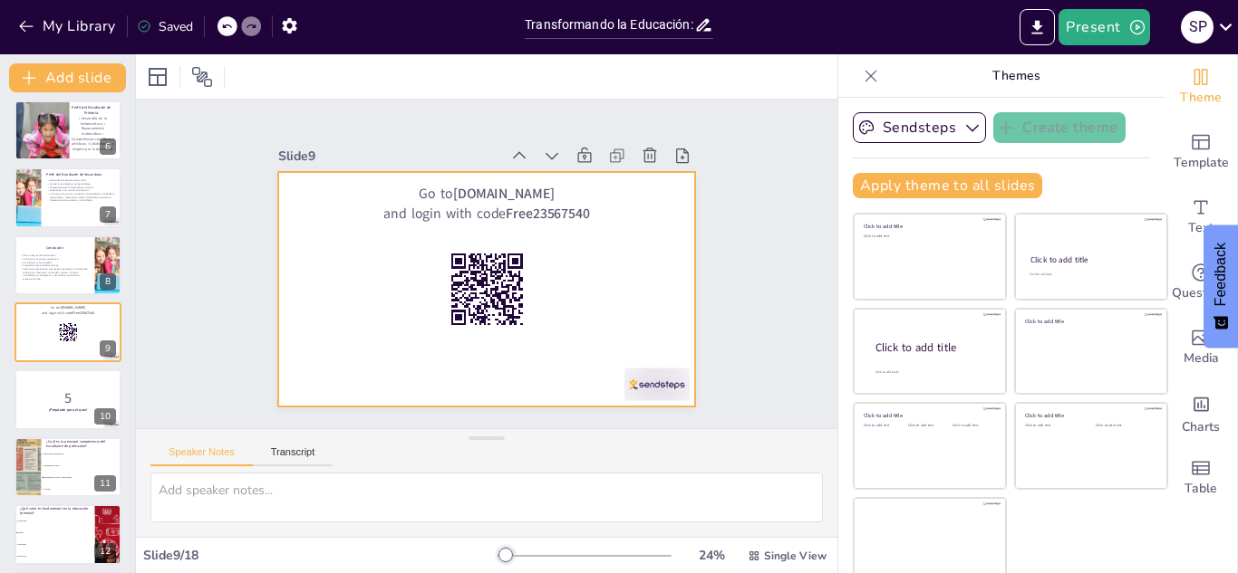
click at [513, 235] on div at bounding box center [476, 287] width 477 height 384
click at [513, 235] on div at bounding box center [478, 288] width 469 height 352
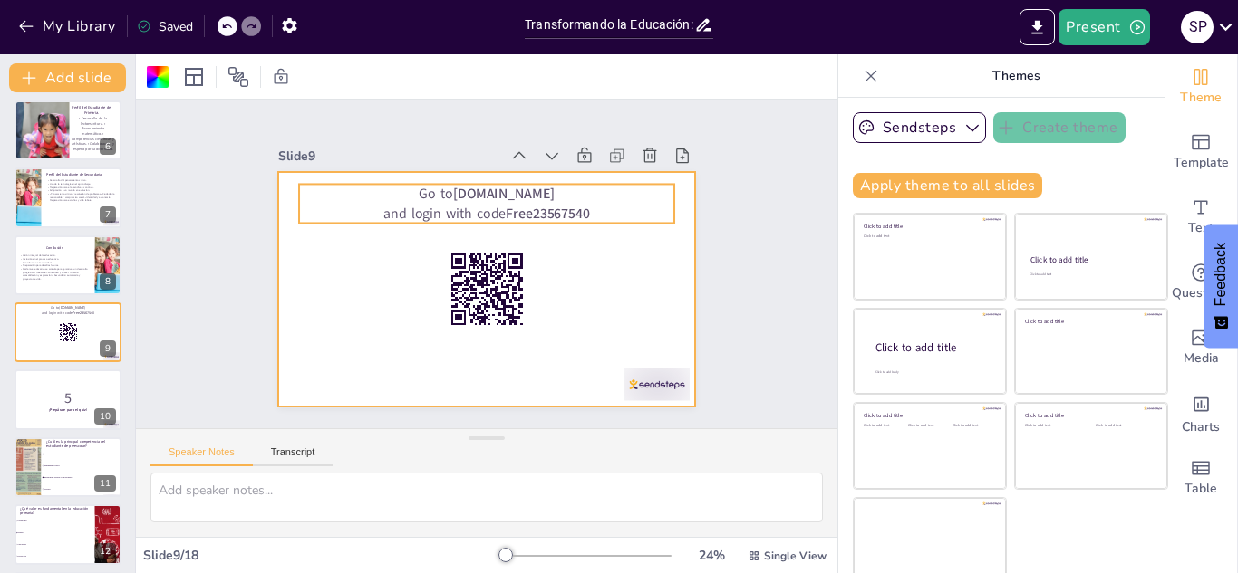
click at [486, 219] on p "and login with code Free23567540" at bounding box center [527, 234] width 236 height 315
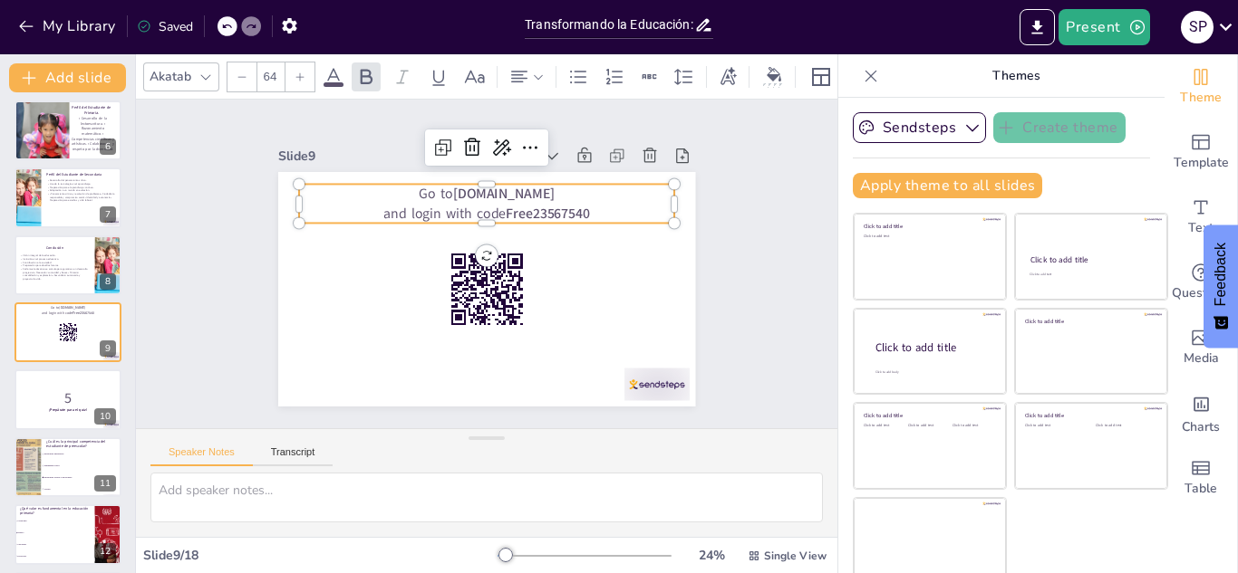
click at [506, 203] on p "and login with code Free23567540" at bounding box center [497, 214] width 371 height 97
click at [506, 203] on p "and login with code Free23567540" at bounding box center [502, 216] width 363 height 134
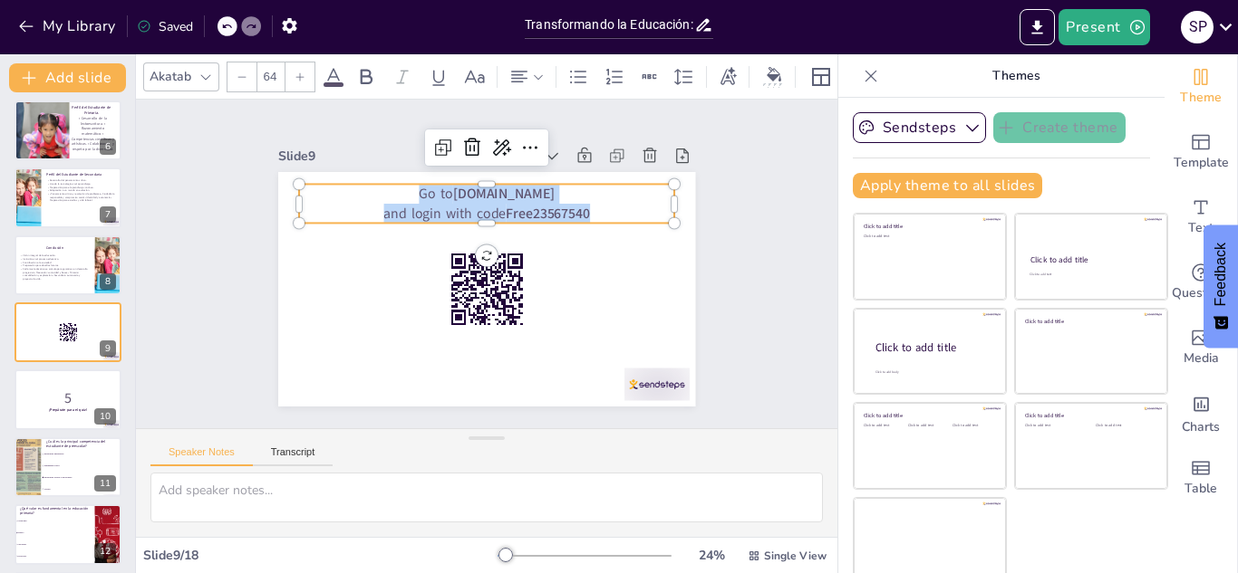
drag, startPoint x: 620, startPoint y: 213, endPoint x: 377, endPoint y: 195, distance: 243.5
click at [377, 195] on div "Go to sendsteps.me and login with code Free23567540" at bounding box center [505, 206] width 369 height 153
copy div "Go to sendsteps.me and login with code Free23567540"
click at [72, 397] on p "5" at bounding box center [68, 398] width 98 height 20
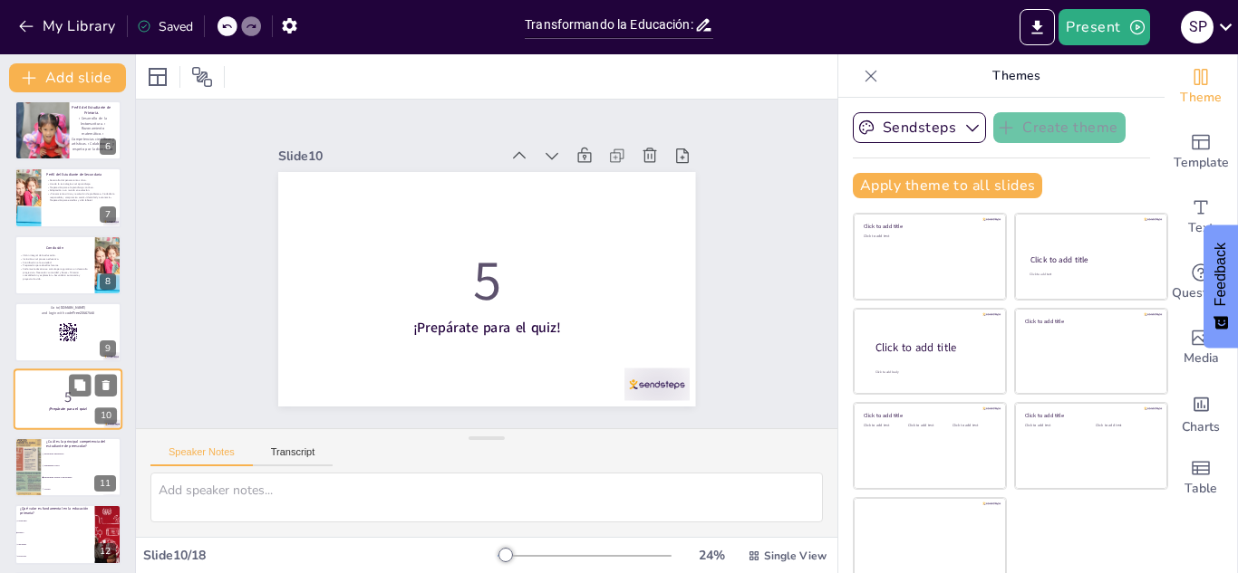
scroll to position [410, 0]
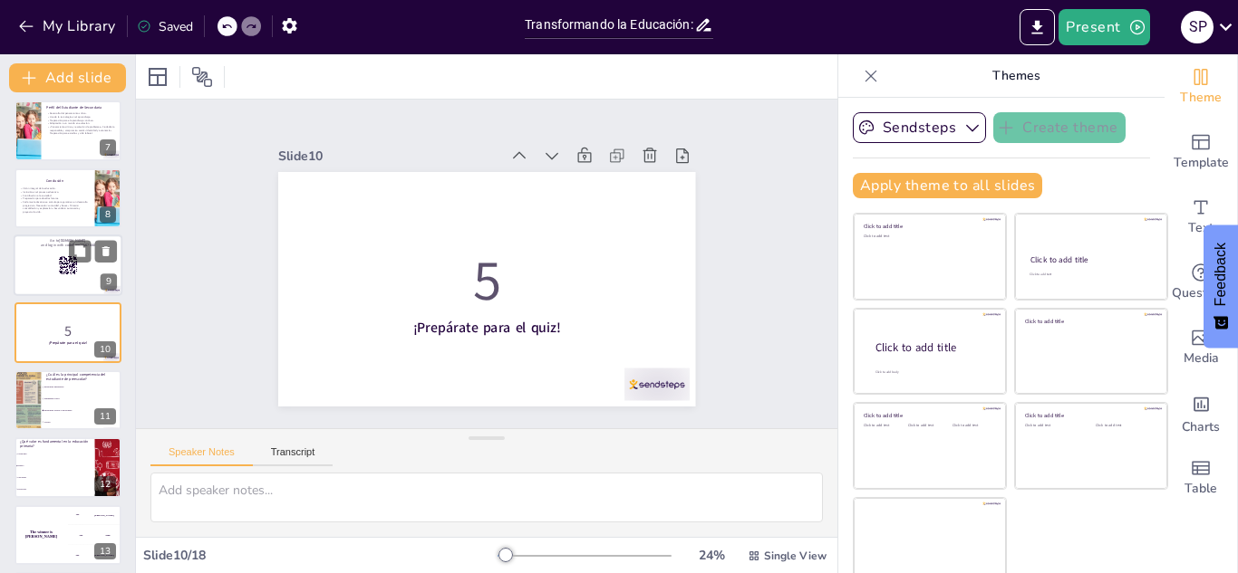
click at [30, 265] on div at bounding box center [68, 266] width 109 height 62
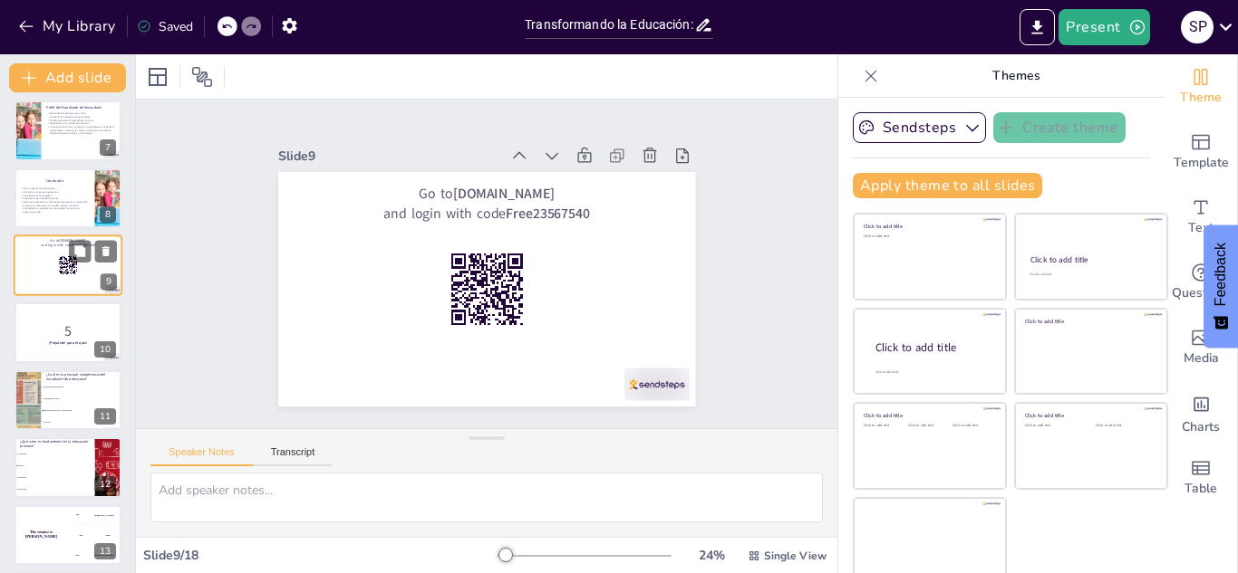
scroll to position [343, 0]
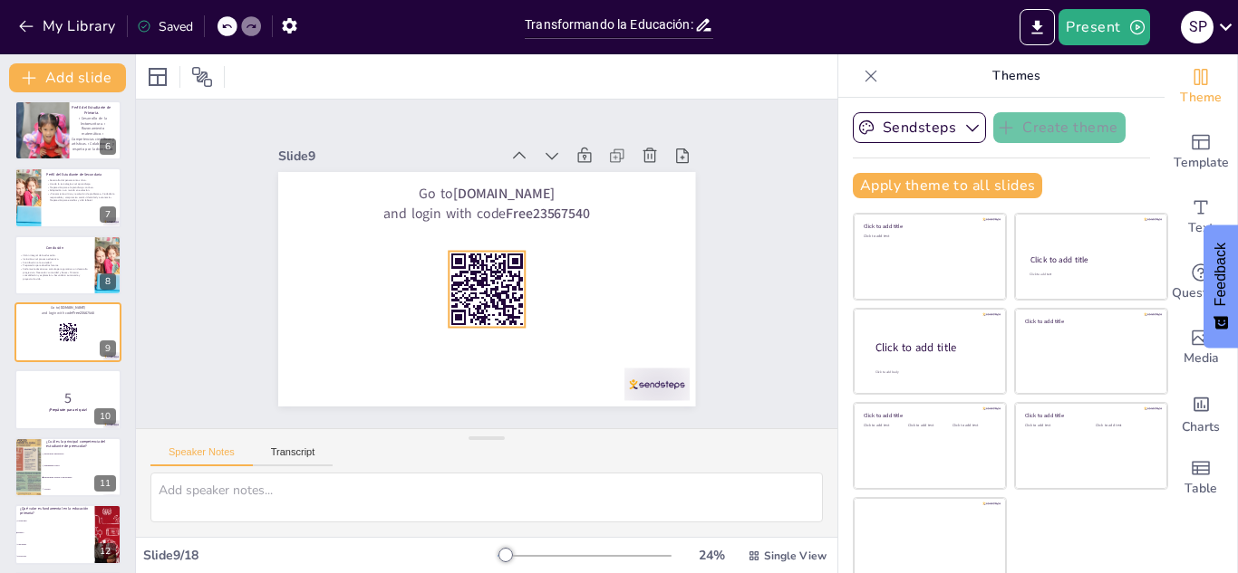
click at [441, 270] on rect at bounding box center [439, 268] width 3 height 3
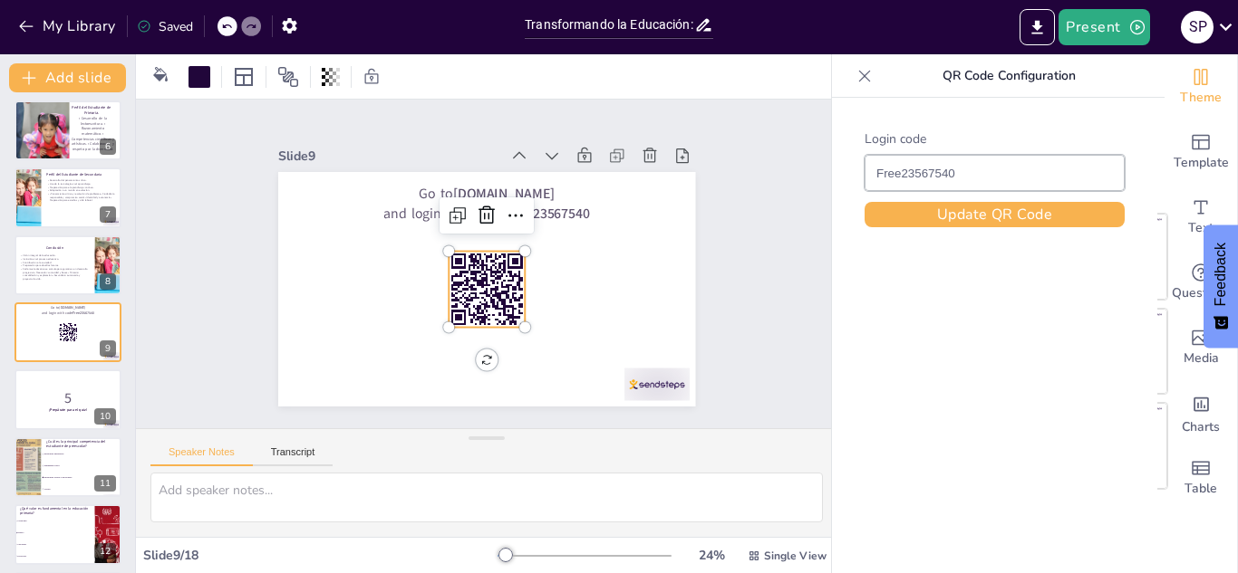
click at [868, 87] on div at bounding box center [864, 76] width 29 height 29
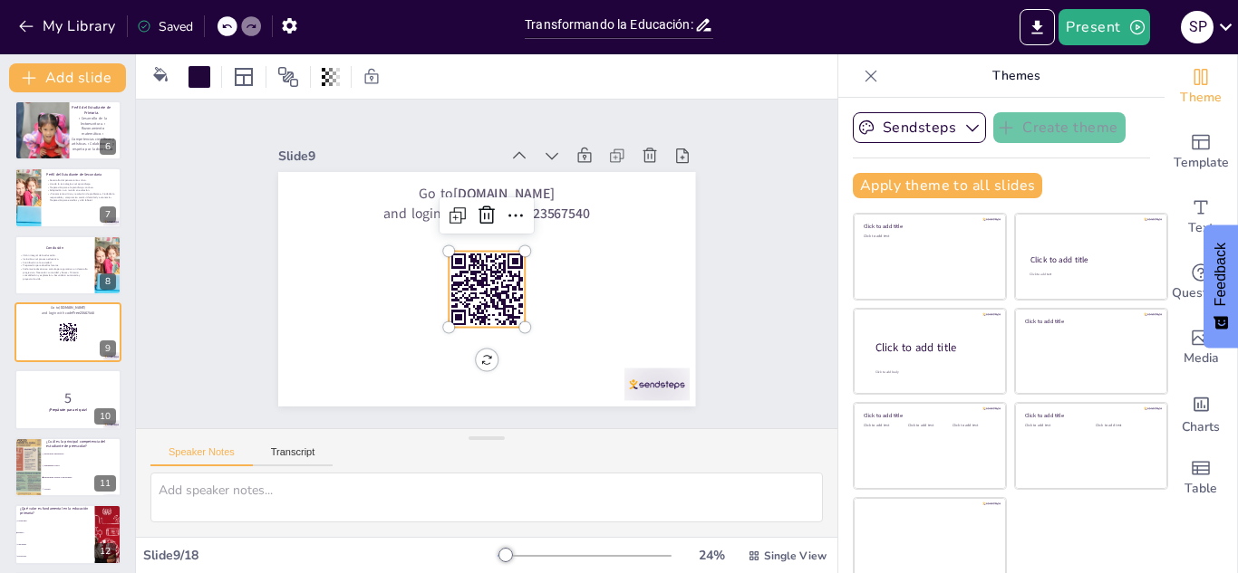
click at [870, 80] on icon at bounding box center [871, 76] width 18 height 18
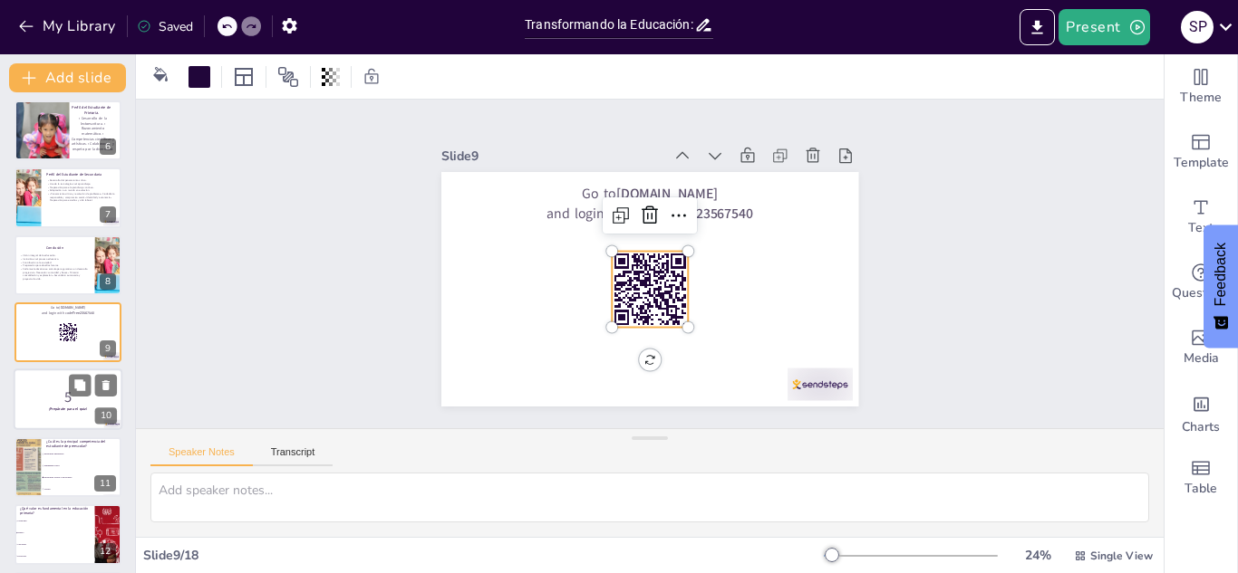
click at [60, 409] on strong "¡Prepárate para el quiz!" at bounding box center [68, 410] width 39 height 5
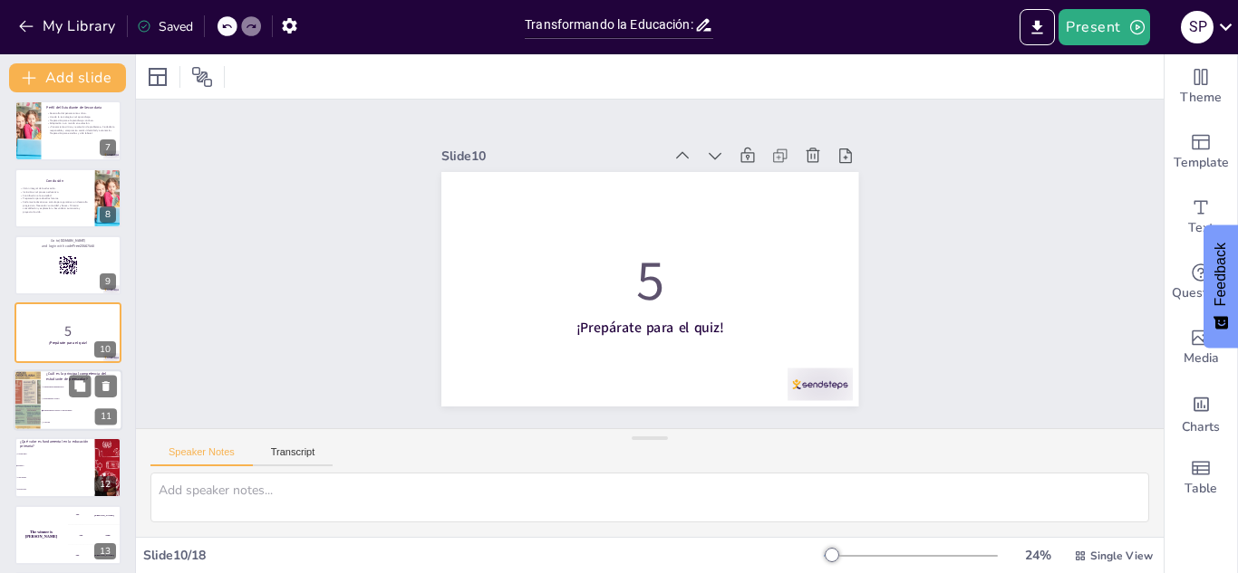
click at [43, 413] on li "Habilidades sociales y emocionales" at bounding box center [82, 411] width 82 height 12
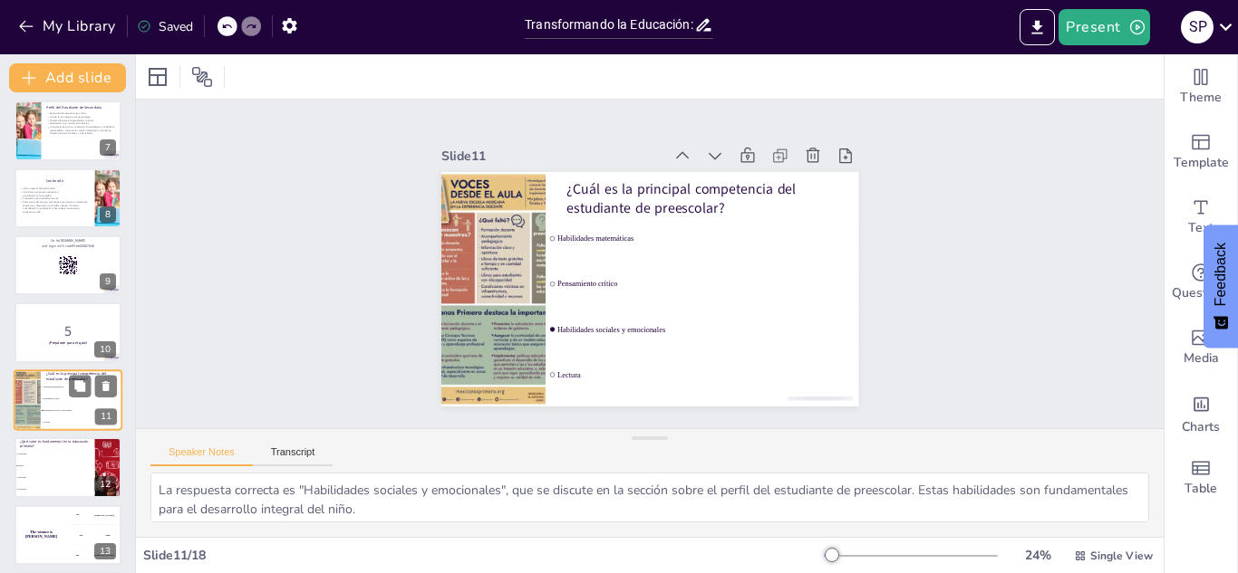
scroll to position [477, 0]
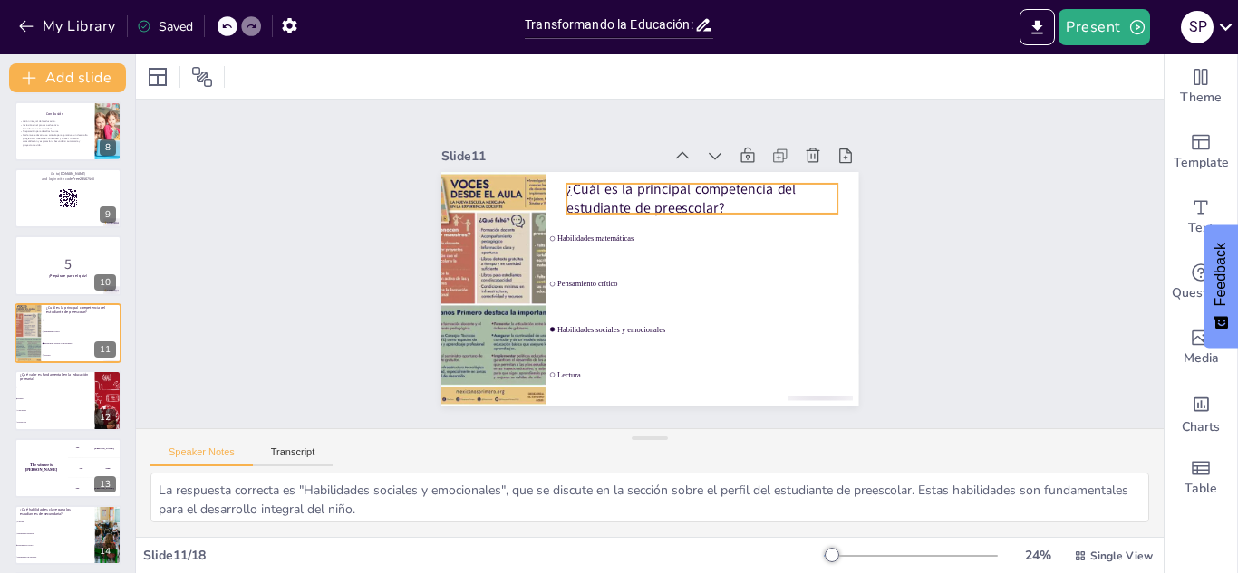
click at [741, 207] on p "¿Cuál es la principal competencia del estudiante de preescolar?" at bounding box center [724, 226] width 264 height 146
click at [741, 207] on p "¿Cuál es la principal competencia del estudiante de preescolar?" at bounding box center [714, 211] width 274 height 94
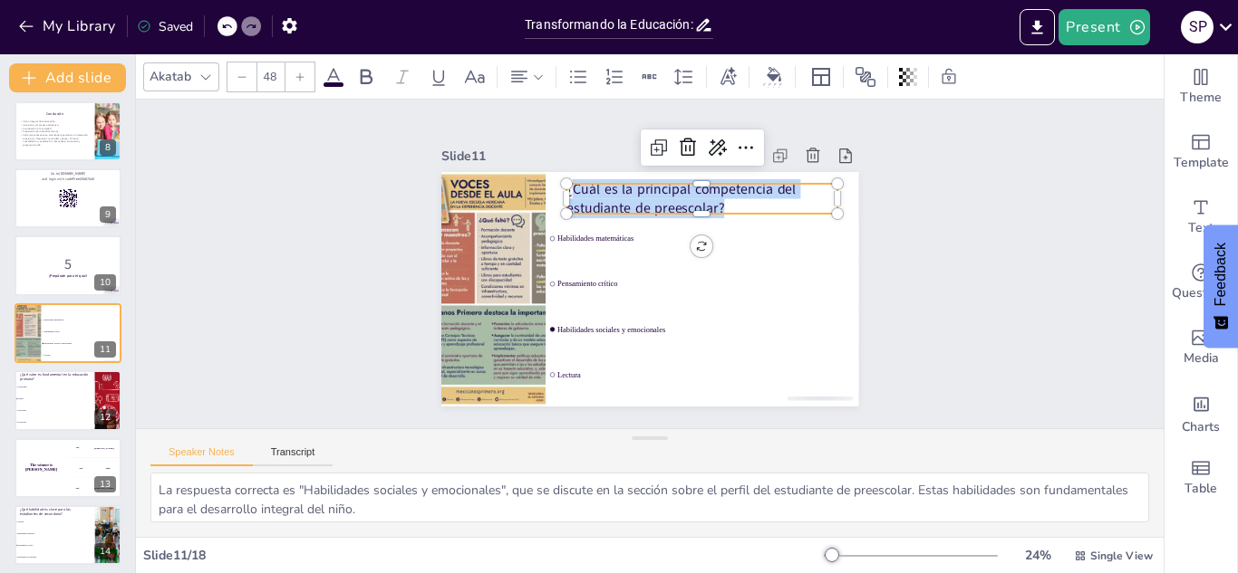
drag, startPoint x: 741, startPoint y: 207, endPoint x: 584, endPoint y: 177, distance: 159.6
click at [584, 177] on div "Habilidades matemáticas Pensamiento crítico Habilidades sociales y emocionales …" at bounding box center [641, 288] width 469 height 352
copy p "Cuál es la principal competencia del estudiante de preescolar?"
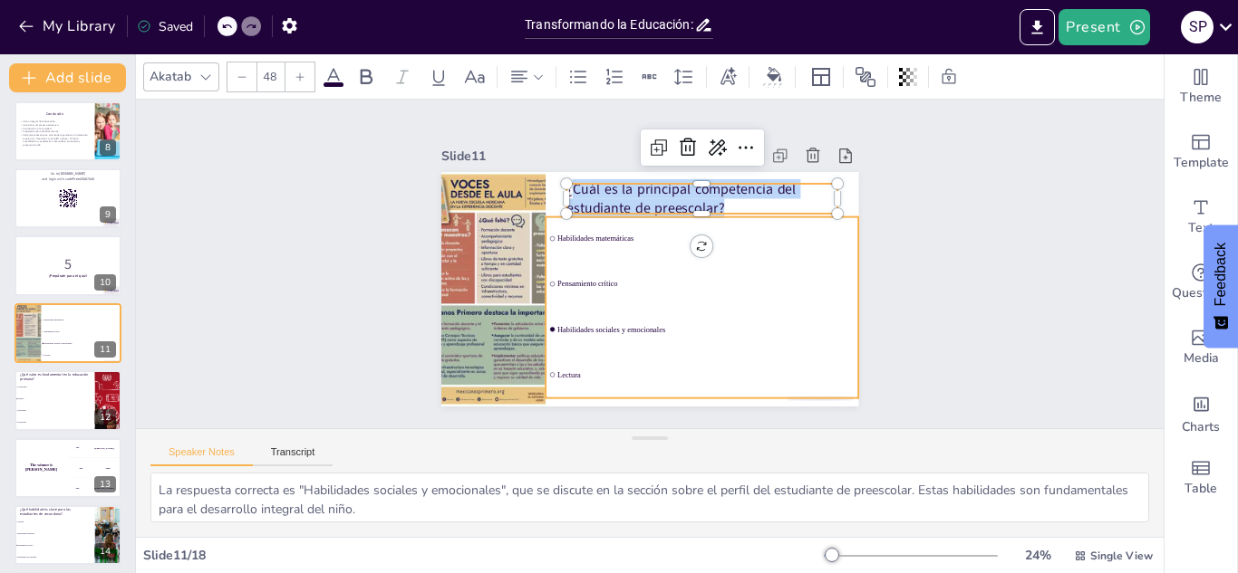
click at [593, 360] on li "Lectura" at bounding box center [664, 385] width 311 height 138
click at [583, 360] on li "Lectura" at bounding box center [544, 326] width 76 height 315
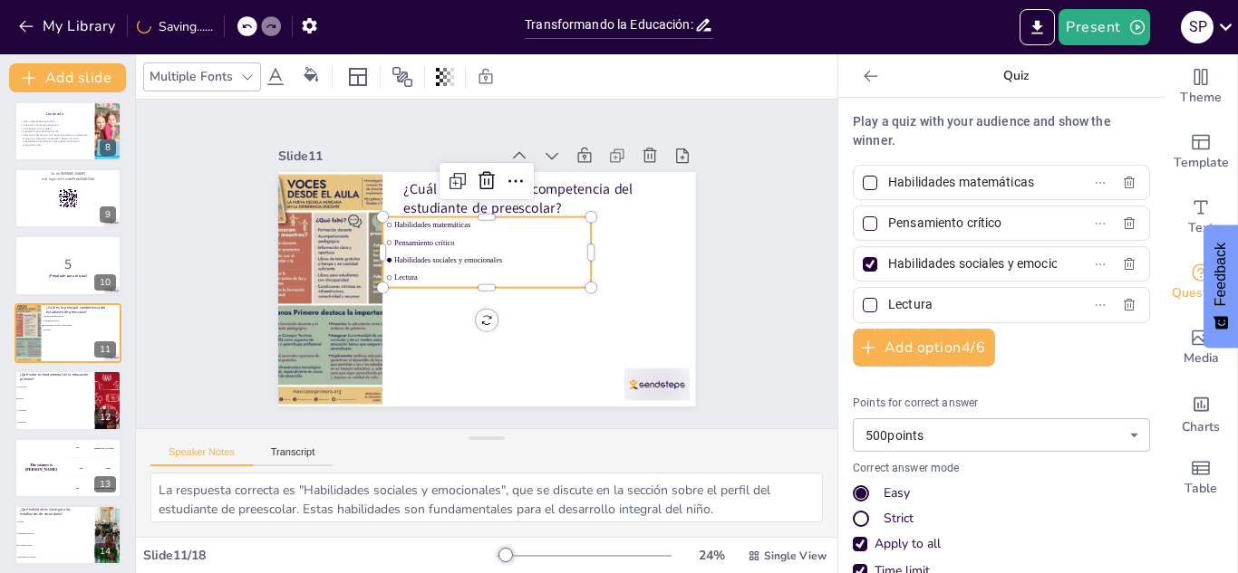
click at [444, 277] on span "Lectura" at bounding box center [478, 275] width 120 height 161
click at [444, 277] on span "Lectura" at bounding box center [487, 278] width 191 height 49
click at [435, 238] on span "Pensamiento crítico" at bounding box center [495, 243] width 191 height 49
click at [423, 278] on span "Lectura" at bounding box center [487, 278] width 191 height 49
click at [571, 259] on span "Habilidades sociales y emocionales" at bounding box center [492, 261] width 187 height 68
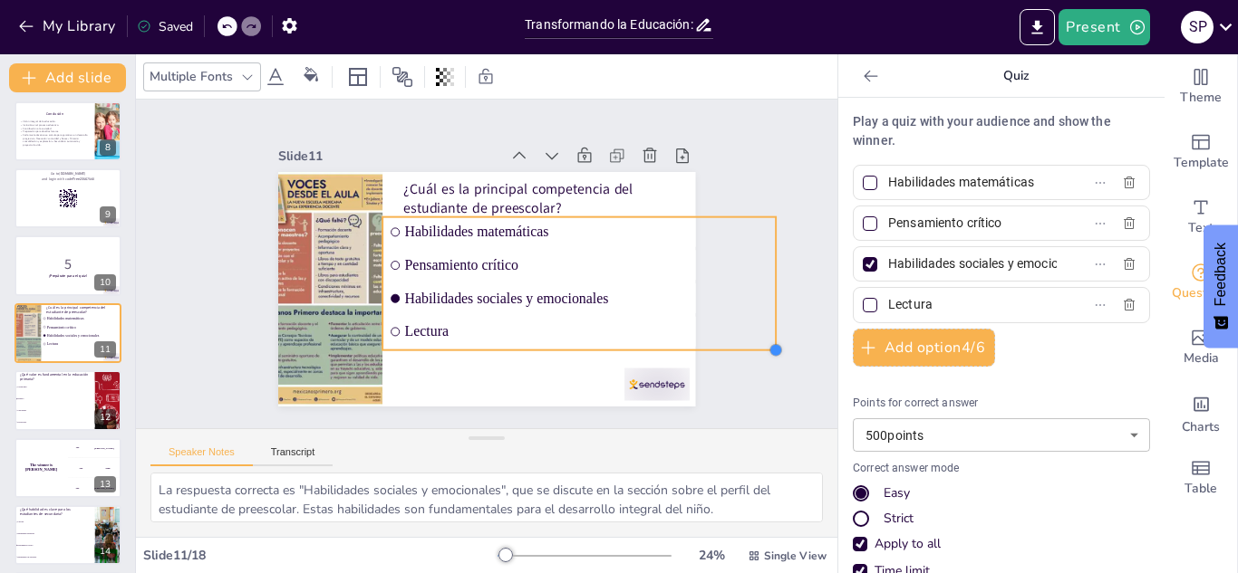
drag, startPoint x: 591, startPoint y: 288, endPoint x: 623, endPoint y: 351, distance: 70.5
click at [623, 351] on div "¿Cuál es la principal competencia del estudiante de preescolar? Habilidades mat…" at bounding box center [481, 288] width 457 height 316
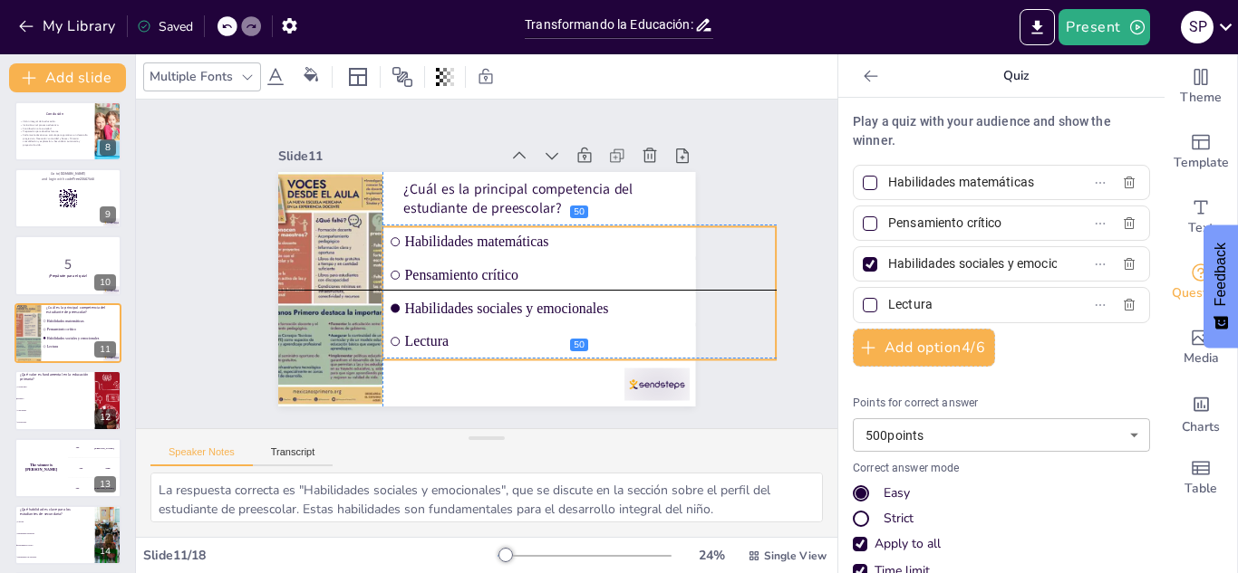
click at [407, 228] on li "Habilidades matemáticas" at bounding box center [575, 300] width 336 height 255
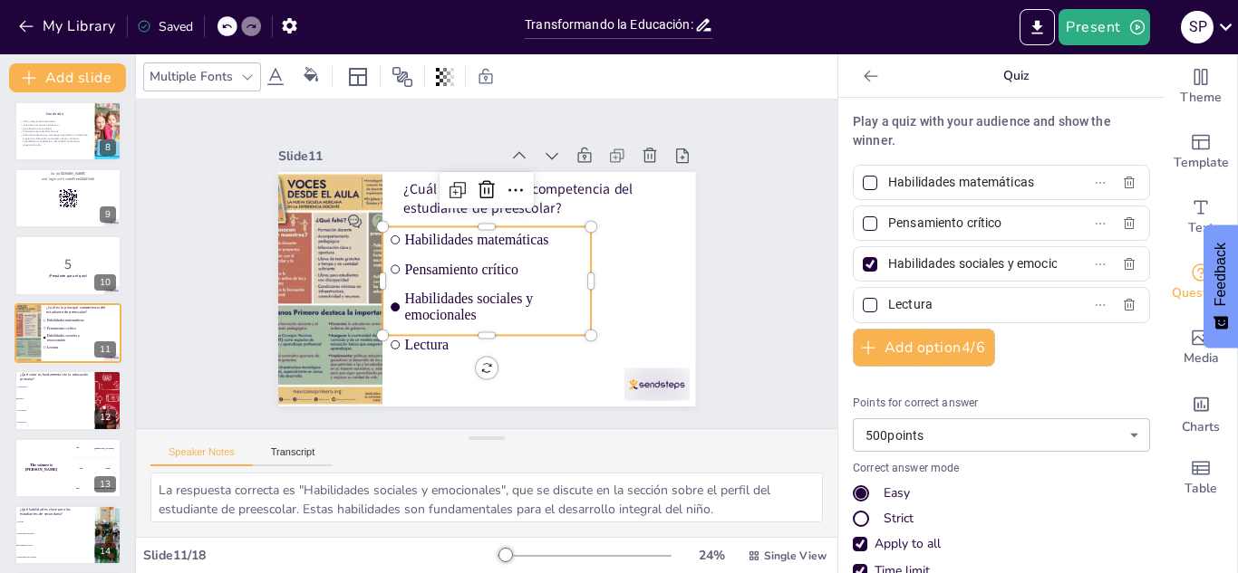
click at [435, 250] on li "Habilidades matemáticas" at bounding box center [491, 240] width 209 height 69
click at [425, 244] on span "Habilidades matemáticas" at bounding box center [505, 247] width 164 height 104
click at [523, 197] on icon at bounding box center [536, 202] width 27 height 27
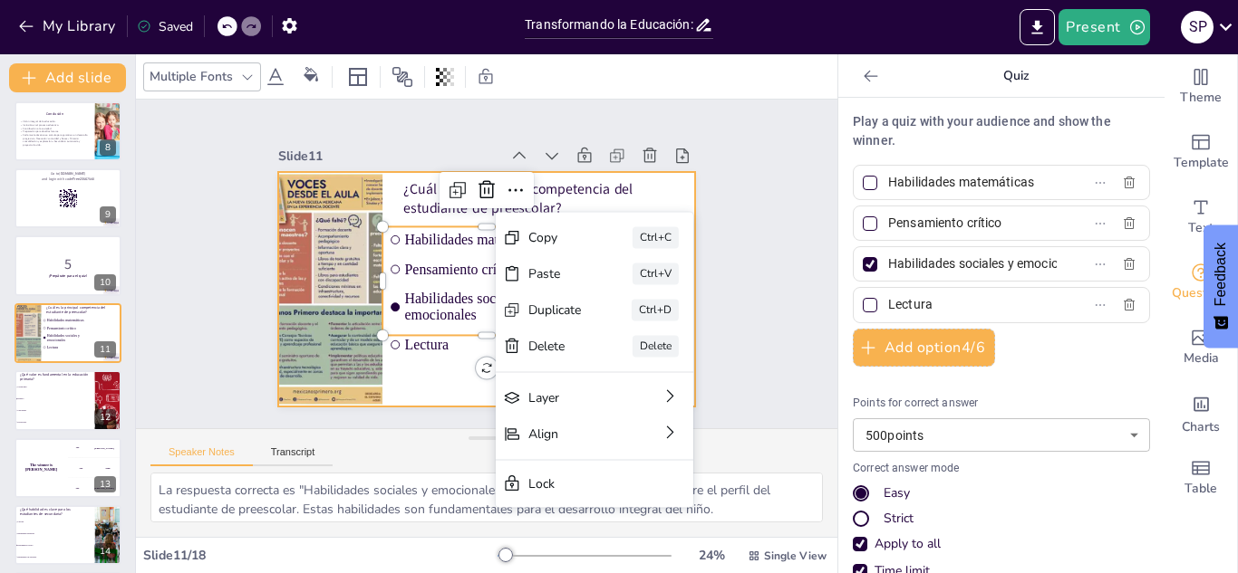
click at [448, 384] on div at bounding box center [478, 288] width 469 height 352
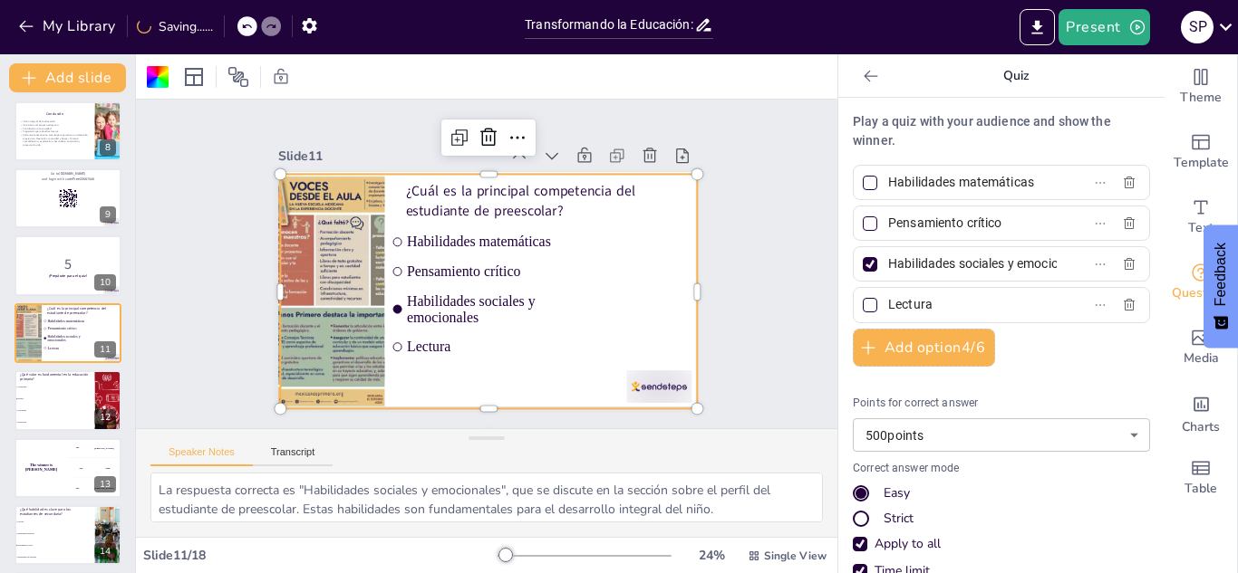
click at [454, 254] on li "Habilidades matemáticas" at bounding box center [501, 248] width 184 height 144
click at [429, 327] on span "Habilidades sociales y emocionales" at bounding box center [491, 310] width 182 height 52
click at [429, 327] on span "Habilidades sociales y emocionales" at bounding box center [481, 310] width 181 height 87
click at [481, 290] on li "Habilidades sociales y emocionales" at bounding box center [484, 309] width 212 height 64
click at [442, 299] on span "Habilidades sociales y emocionales" at bounding box center [486, 310] width 183 height 70
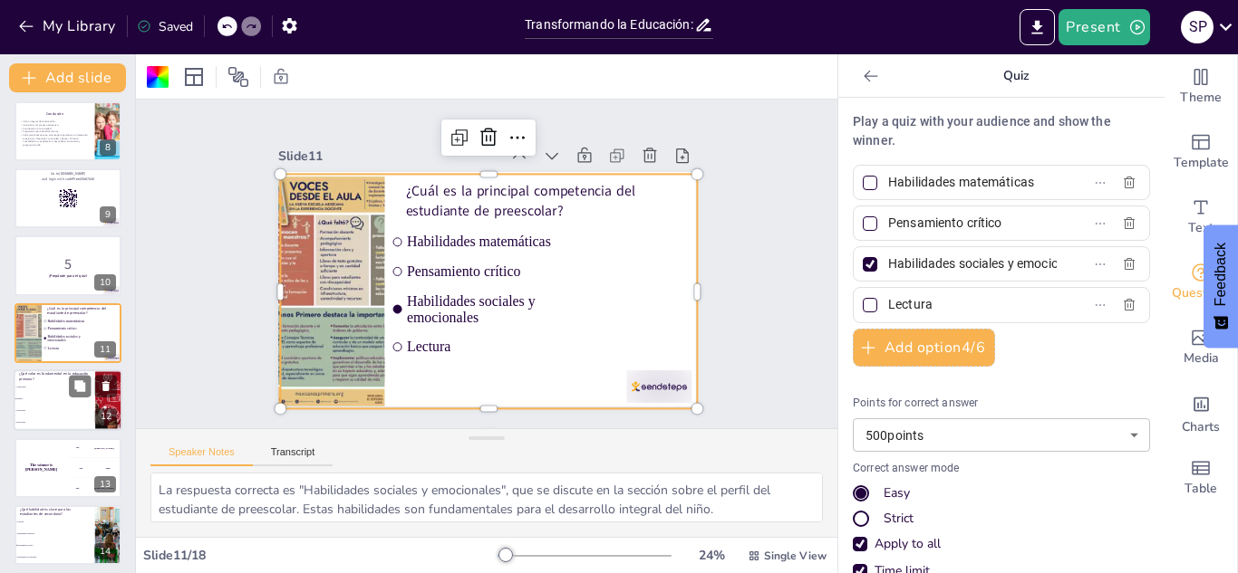
click at [68, 414] on li "Curiosidad" at bounding box center [55, 412] width 82 height 12
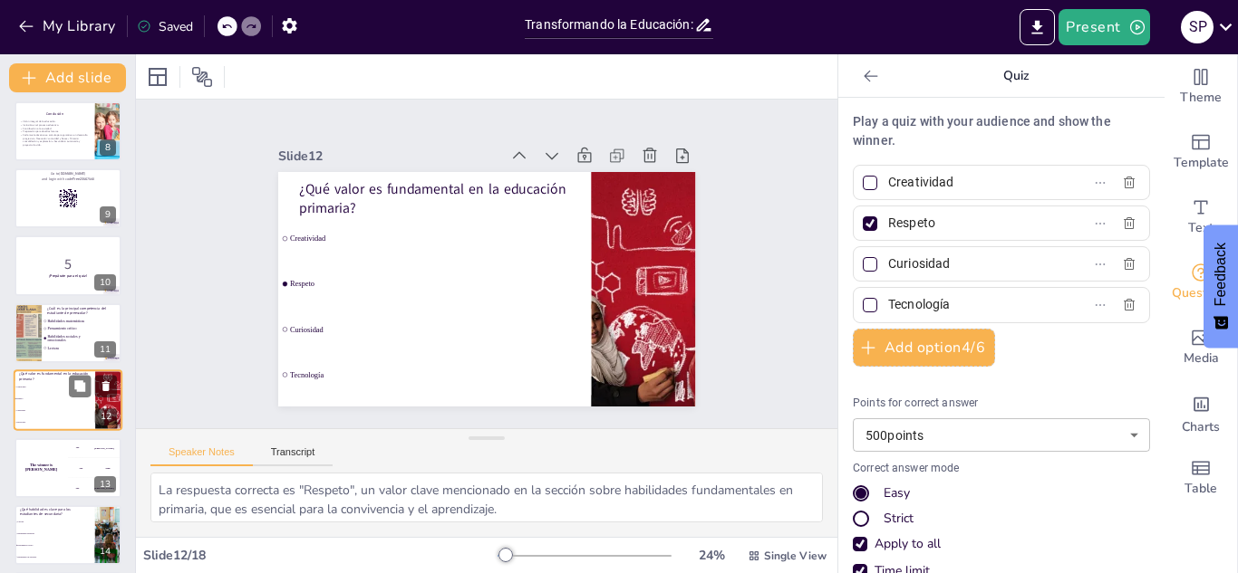
scroll to position [545, 0]
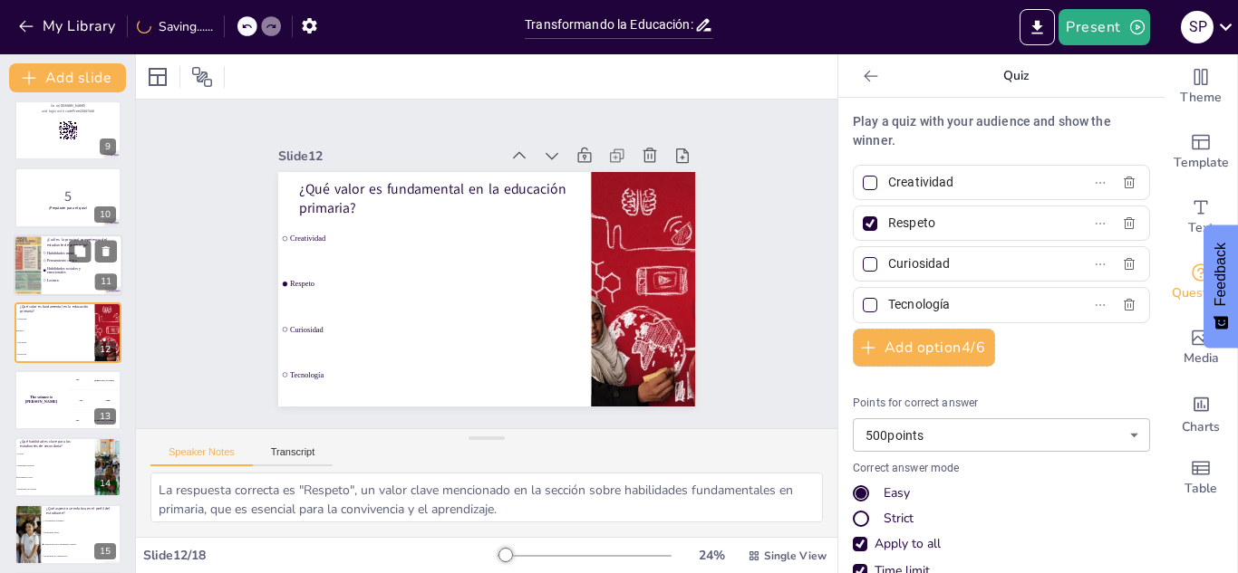
click at [46, 288] on div at bounding box center [68, 267] width 109 height 62
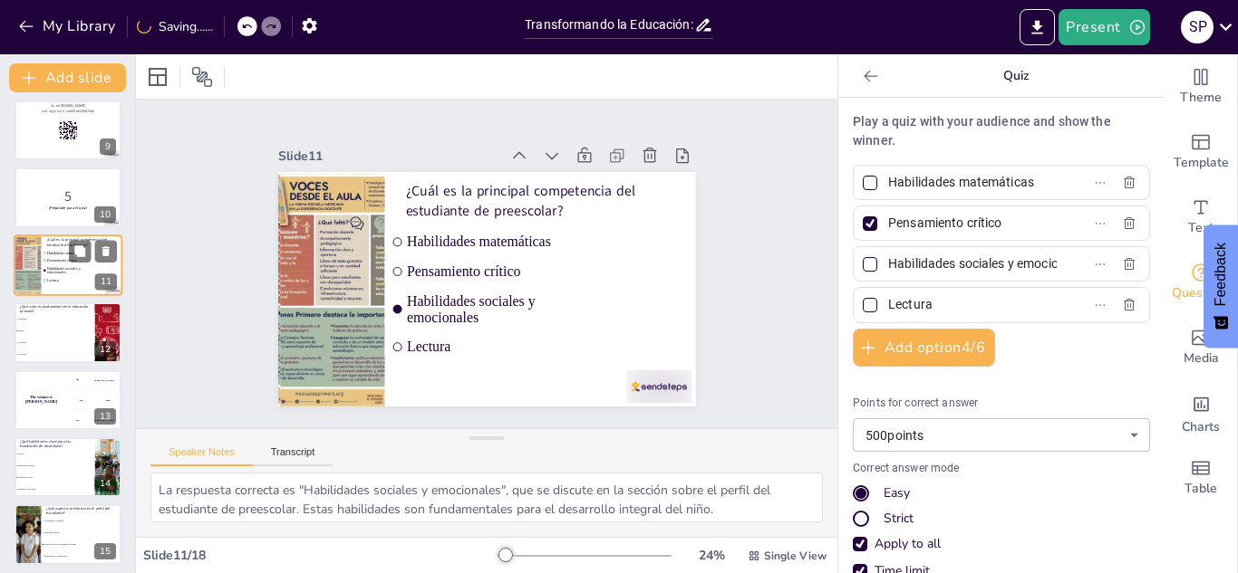
scroll to position [477, 0]
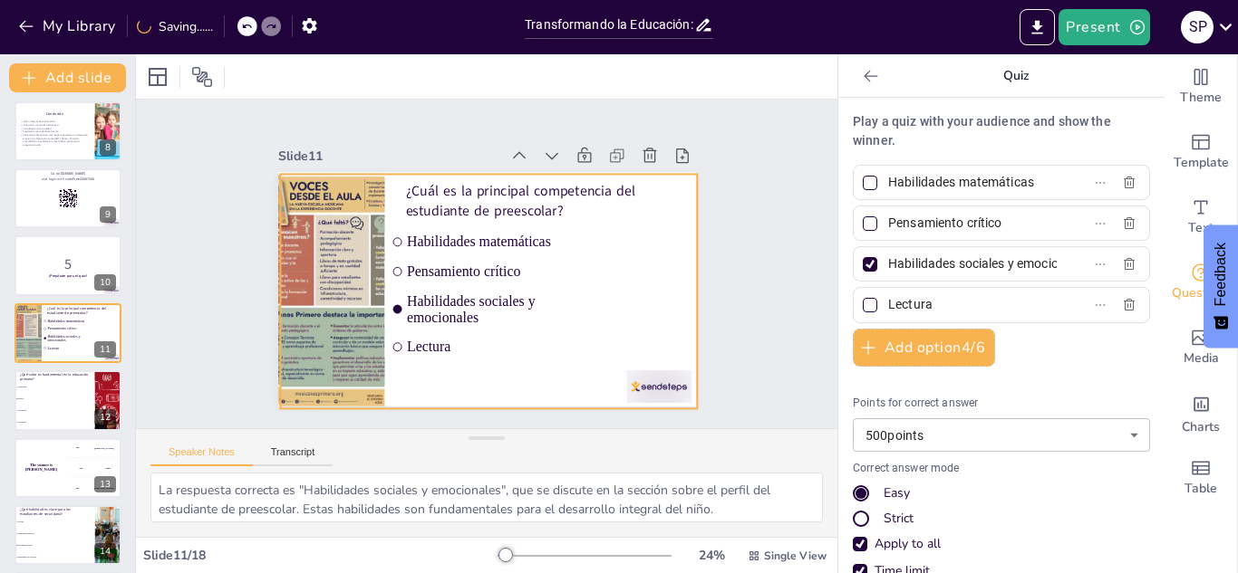
click at [427, 257] on ul "Habilidades matemáticas Pensamiento crítico Habilidades sociales y emocionales …" at bounding box center [484, 282] width 226 height 149
click at [427, 257] on ul "Habilidades matemáticas Pensamiento crítico Habilidades sociales y emocionales …" at bounding box center [483, 283] width 232 height 168
click at [435, 244] on span "Habilidades matemáticas" at bounding box center [496, 242] width 179 height 16
click at [447, 277] on span "Pensamiento crítico" at bounding box center [483, 276] width 72 height 176
click at [592, 200] on icon at bounding box center [607, 215] width 31 height 31
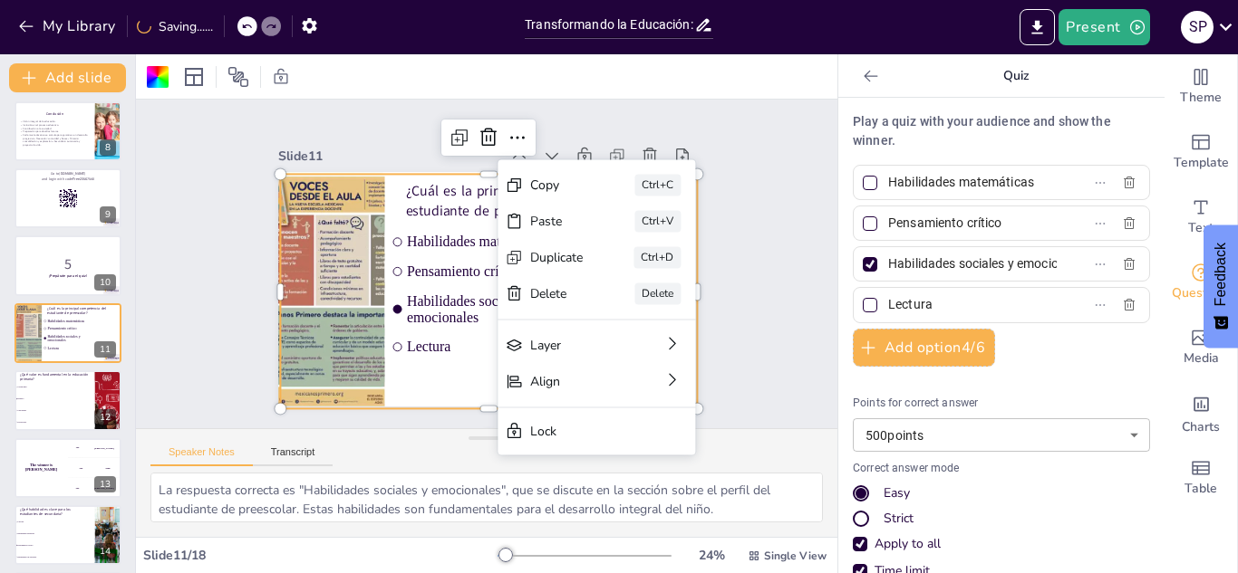
click at [450, 271] on span "Pensamiento crítico" at bounding box center [494, 274] width 176 height 71
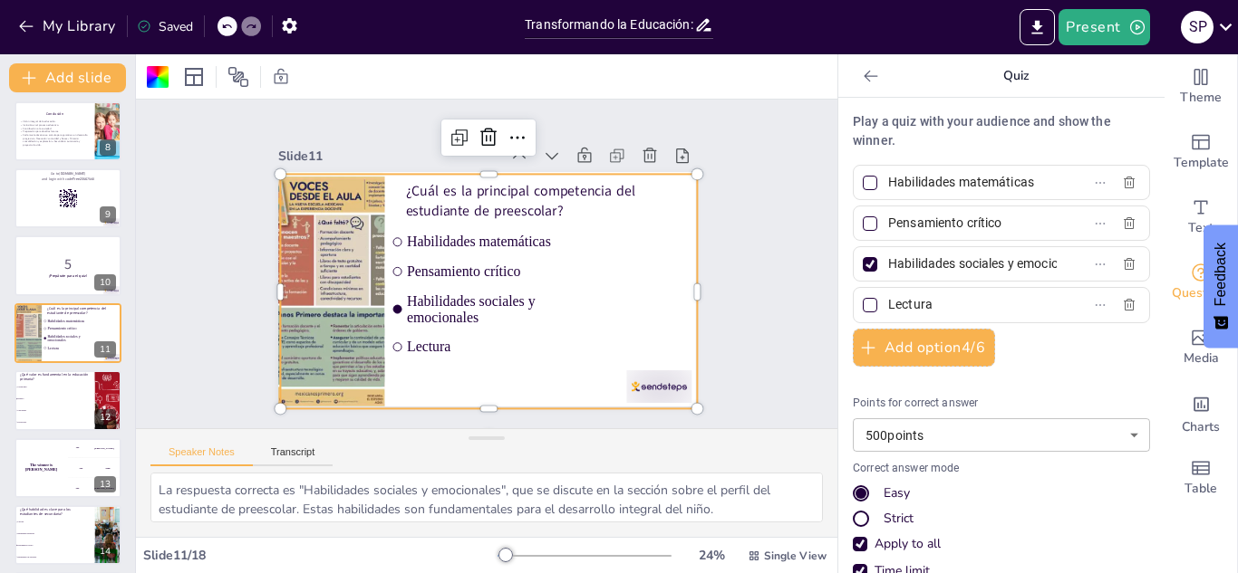
drag, startPoint x: 476, startPoint y: 363, endPoint x: 459, endPoint y: 321, distance: 45.6
click at [459, 321] on div "¿Cuál es la principal competencia del estudiante de preescolar? Habilidades mat…" at bounding box center [469, 286] width 467 height 454
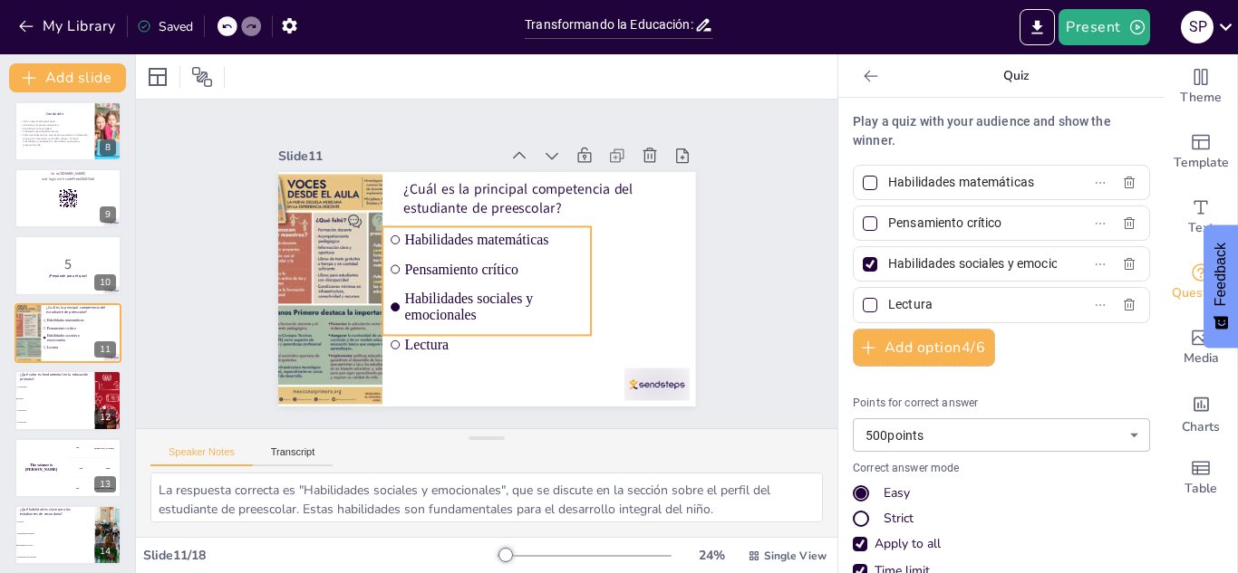
click at [434, 313] on span "Habilidades sociales y emocionales" at bounding box center [485, 309] width 183 height 70
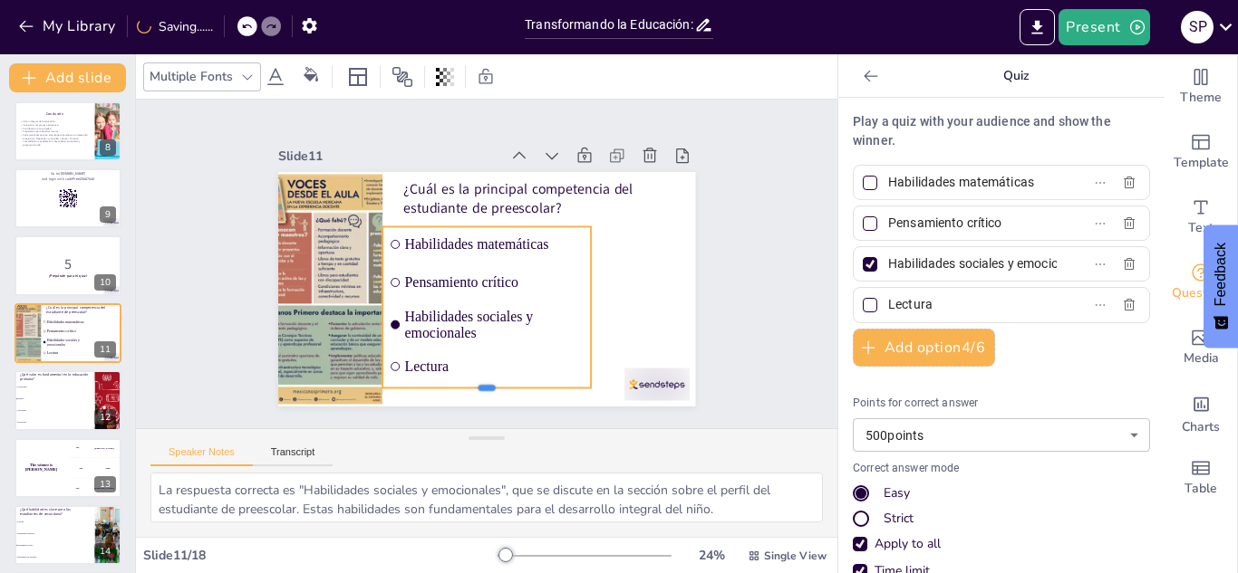
drag, startPoint x: 453, startPoint y: 340, endPoint x: 462, endPoint y: 392, distance: 53.3
click at [388, 392] on div at bounding box center [359, 291] width 58 height 207
click at [76, 399] on span "Respeto" at bounding box center [55, 400] width 78 height 3
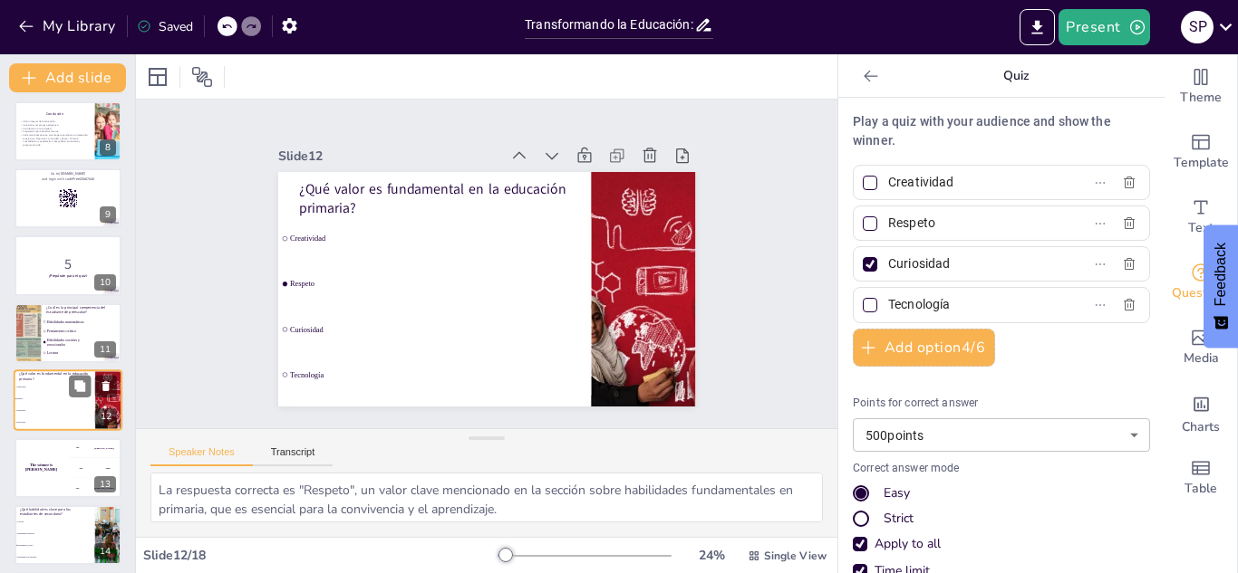
scroll to position [545, 0]
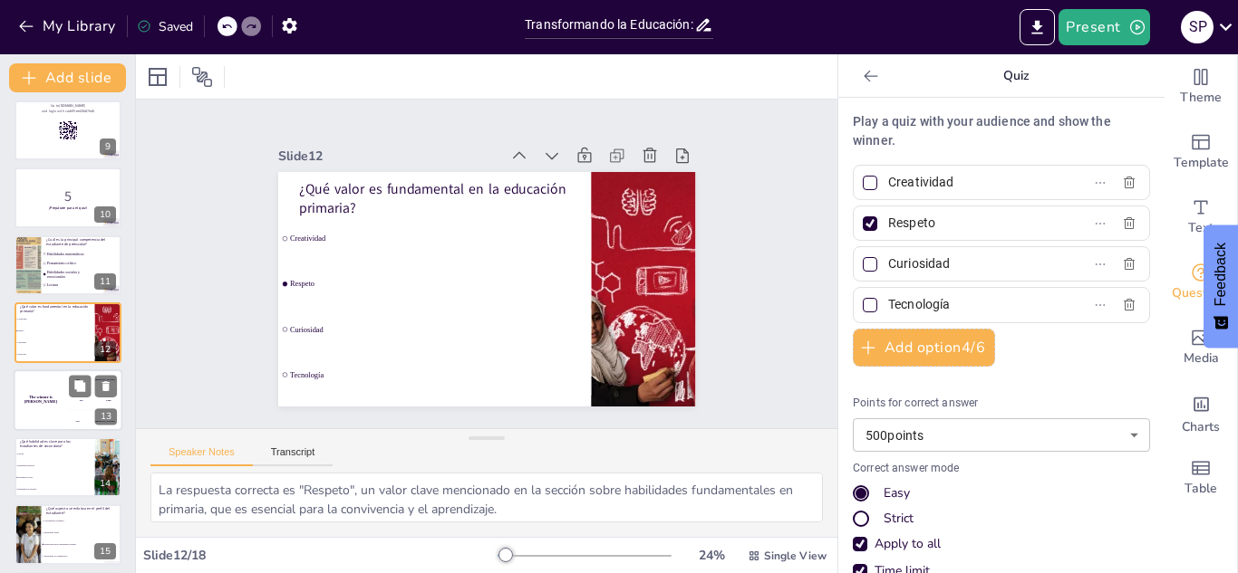
click at [40, 398] on h4 "The winner is [PERSON_NAME]" at bounding box center [41, 399] width 54 height 9
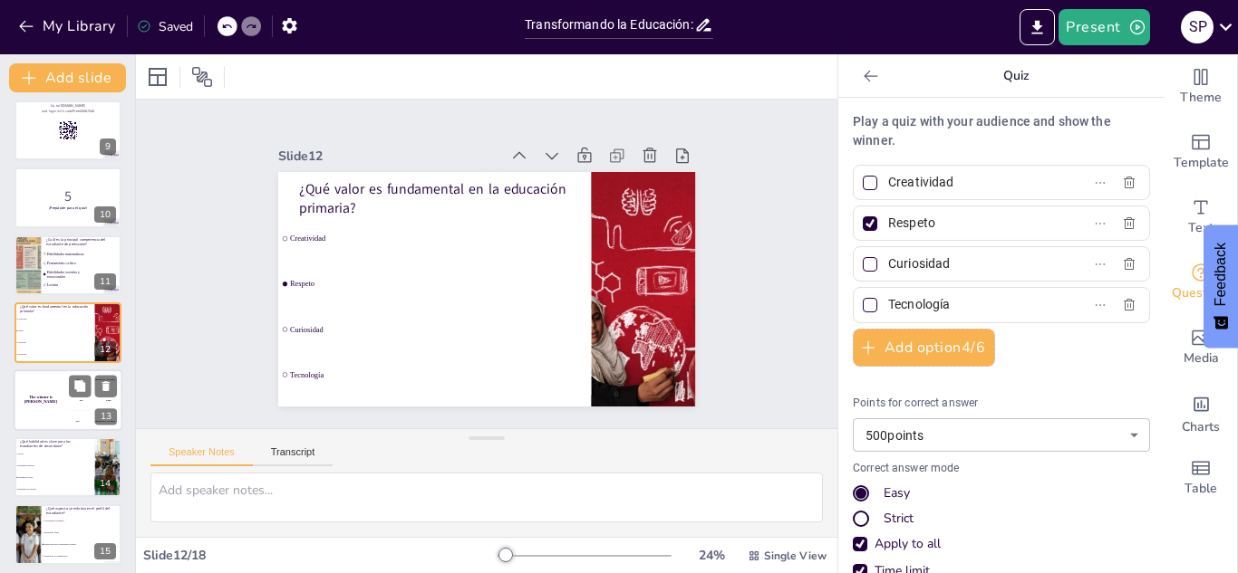
scroll to position [612, 0]
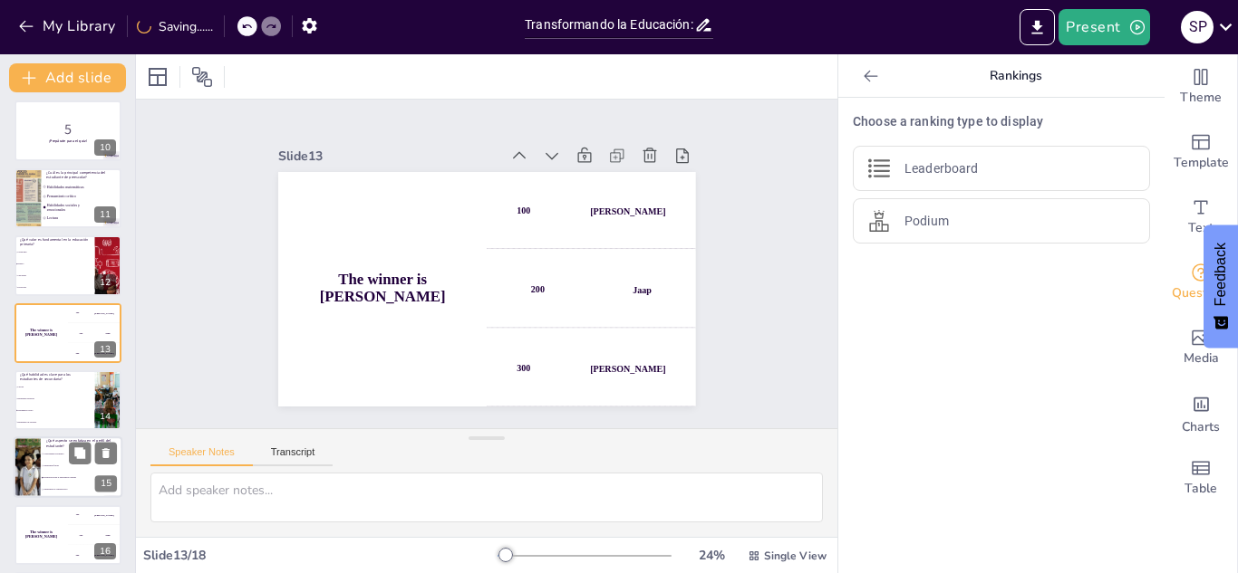
click at [32, 453] on div at bounding box center [27, 469] width 109 height 62
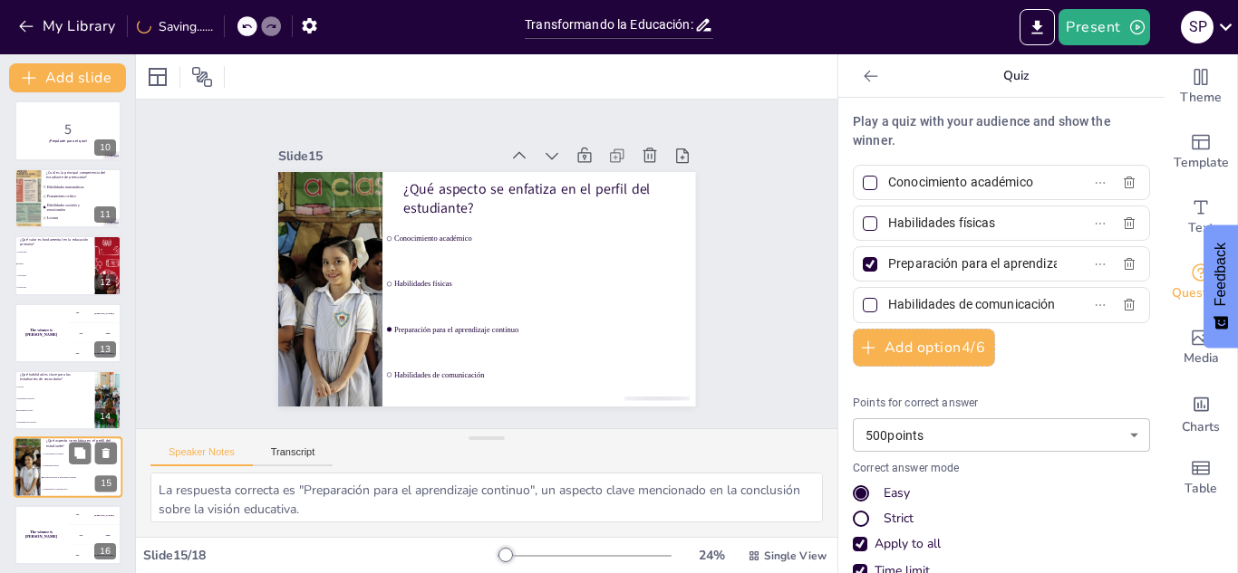
scroll to position [747, 0]
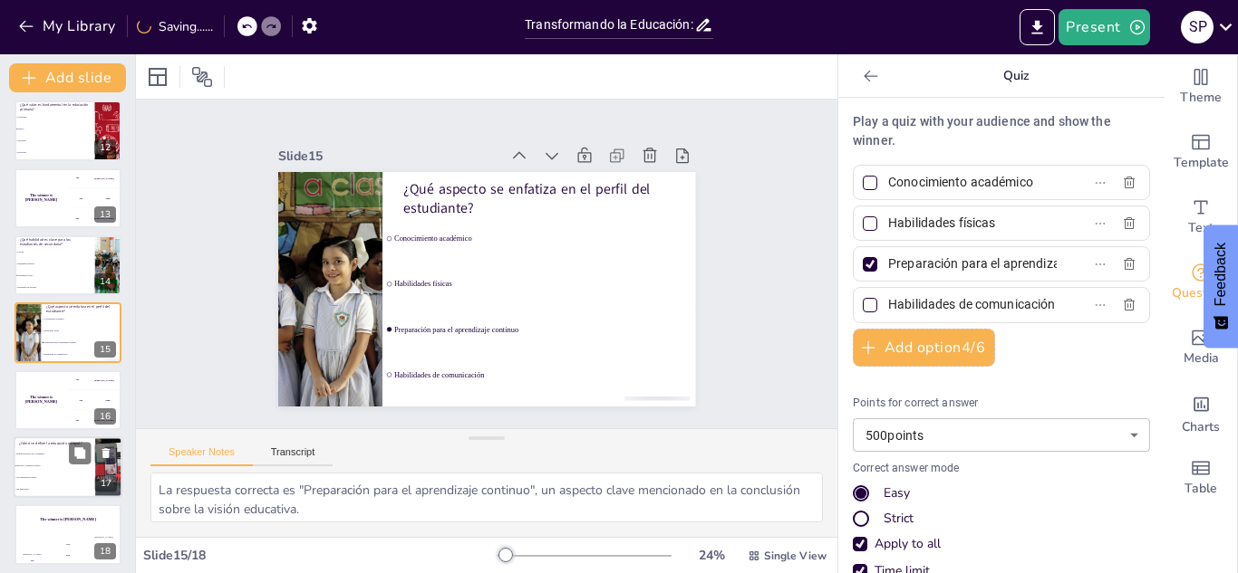
click at [38, 483] on li "Solo habilidades técnicas" at bounding box center [55, 478] width 82 height 12
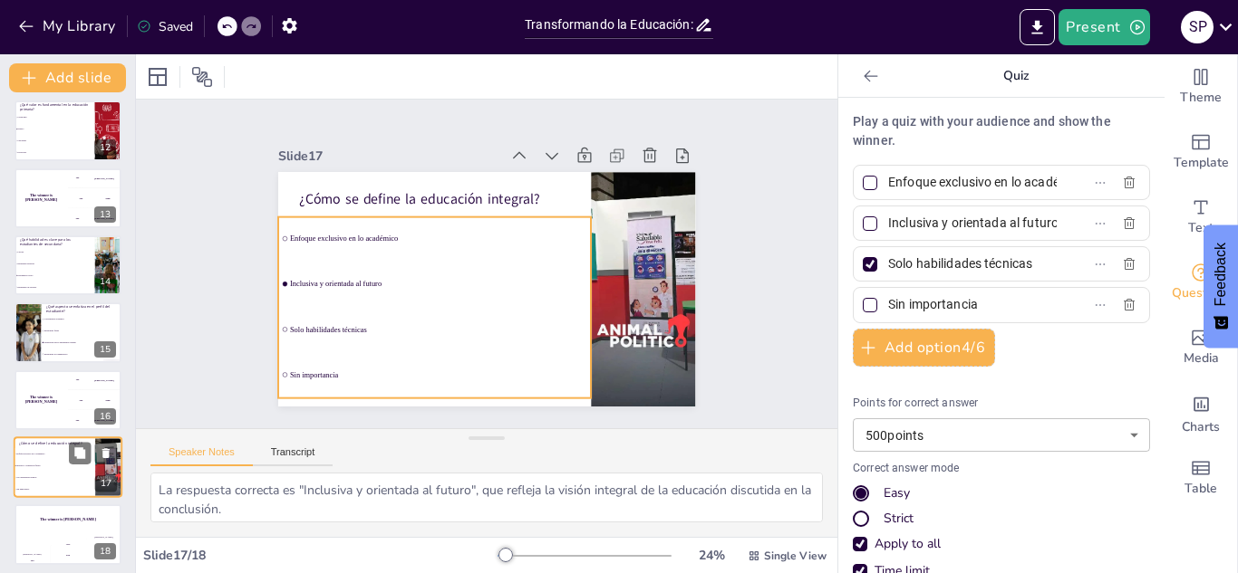
scroll to position [754, 0]
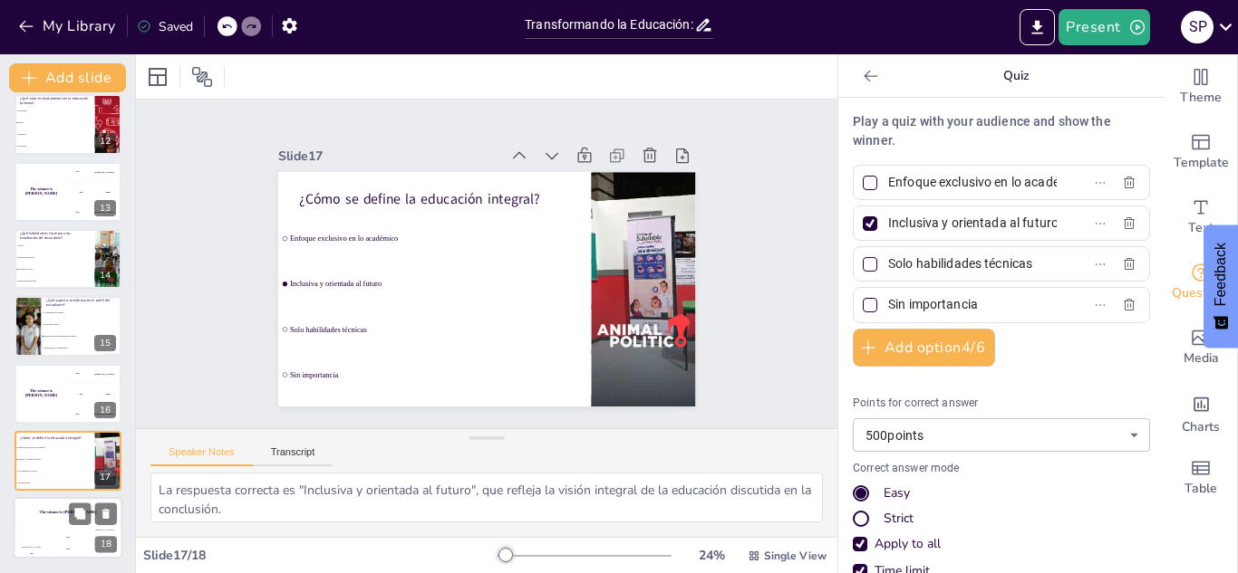
click at [42, 516] on div "The winner is [PERSON_NAME]" at bounding box center [68, 513] width 109 height 31
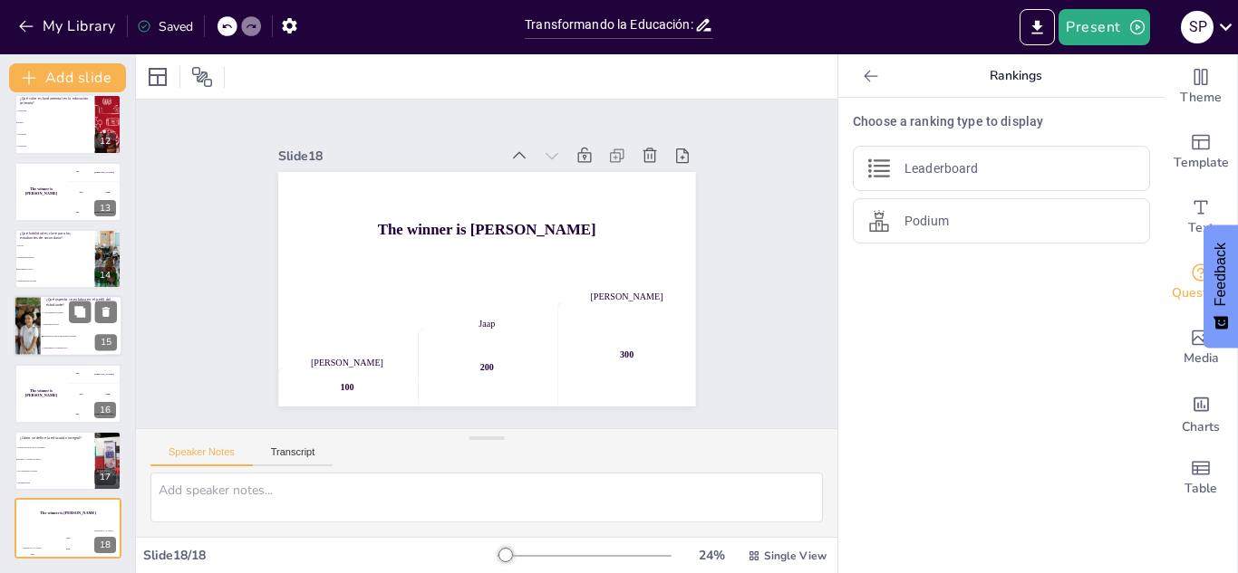
click at [53, 317] on li "Conocimiento académico" at bounding box center [82, 314] width 82 height 12
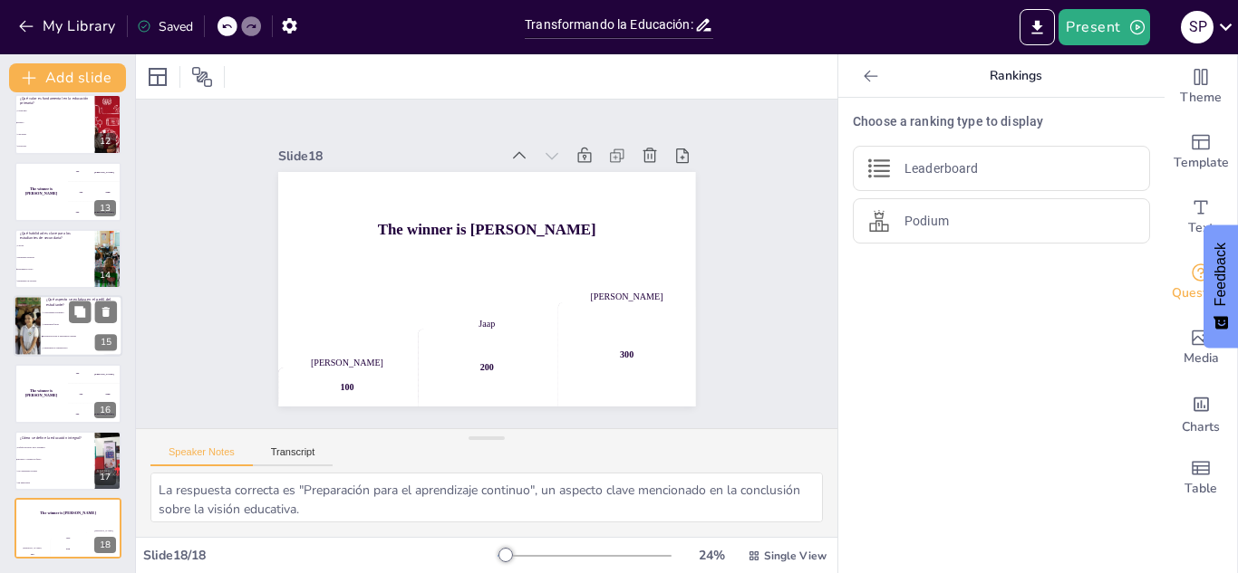
scroll to position [747, 0]
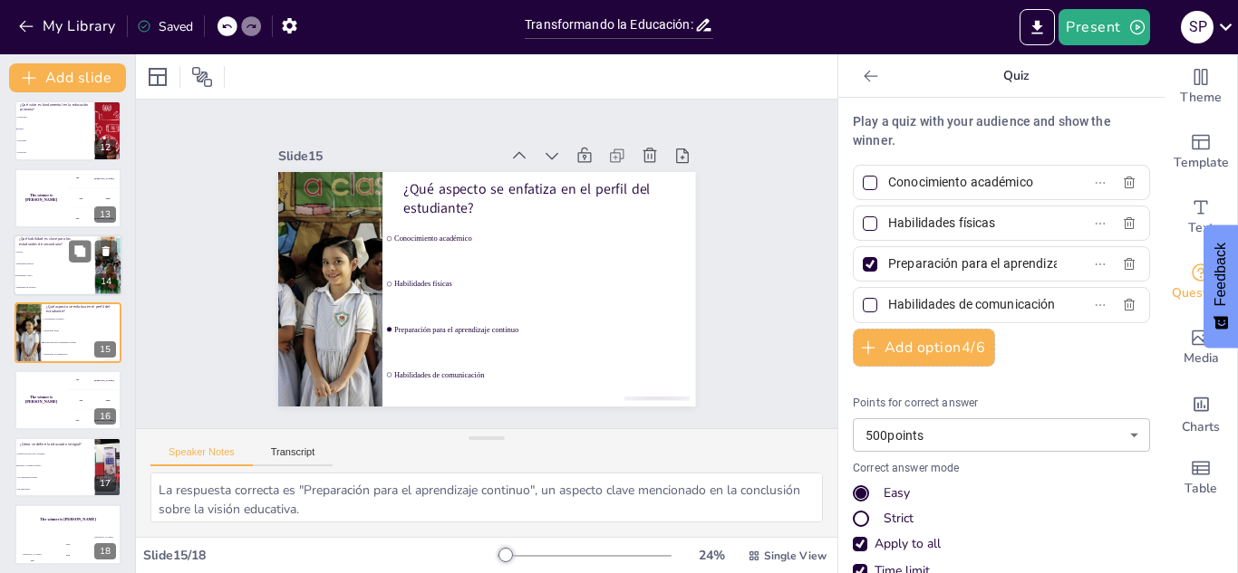
click at [44, 275] on span "Pensamiento crítico" at bounding box center [55, 276] width 78 height 3
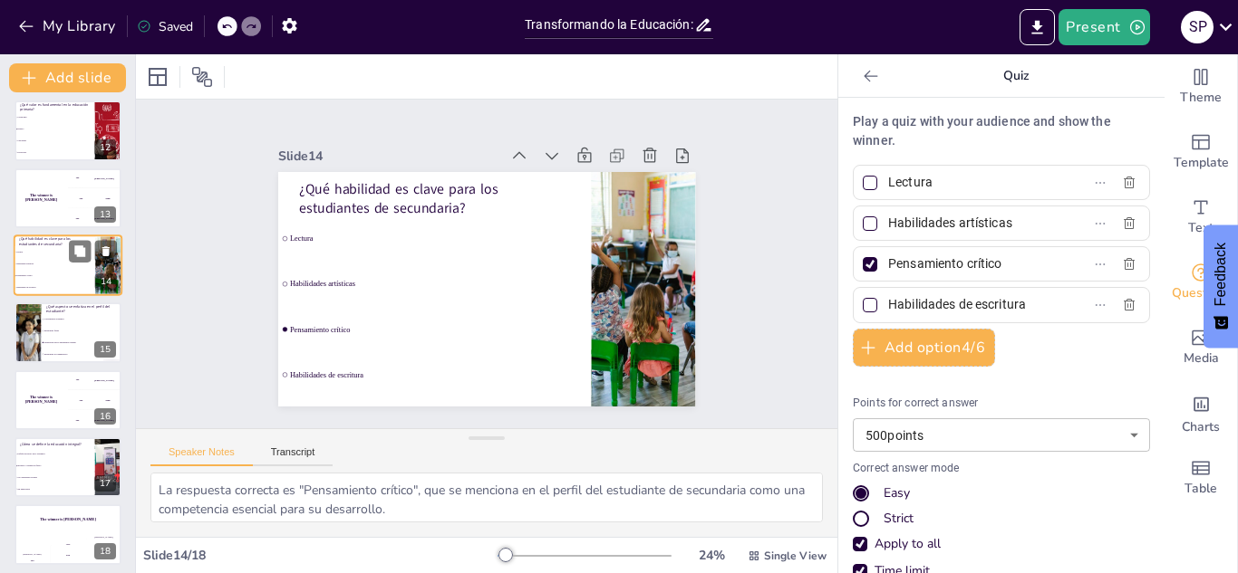
scroll to position [680, 0]
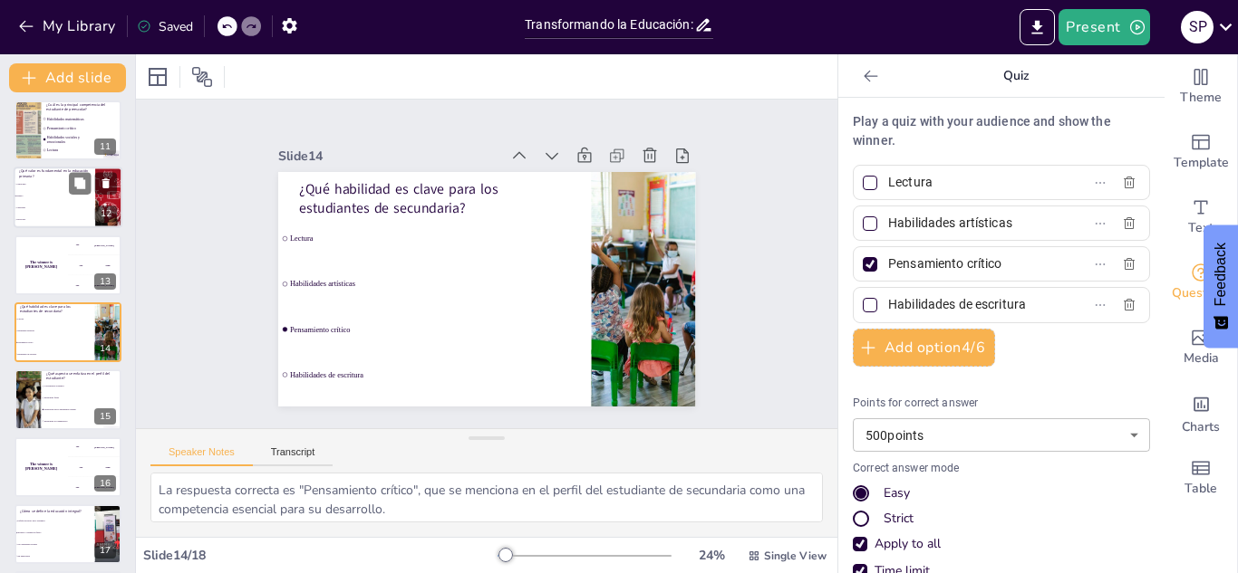
click at [34, 215] on li "Tecnología" at bounding box center [55, 221] width 82 height 12
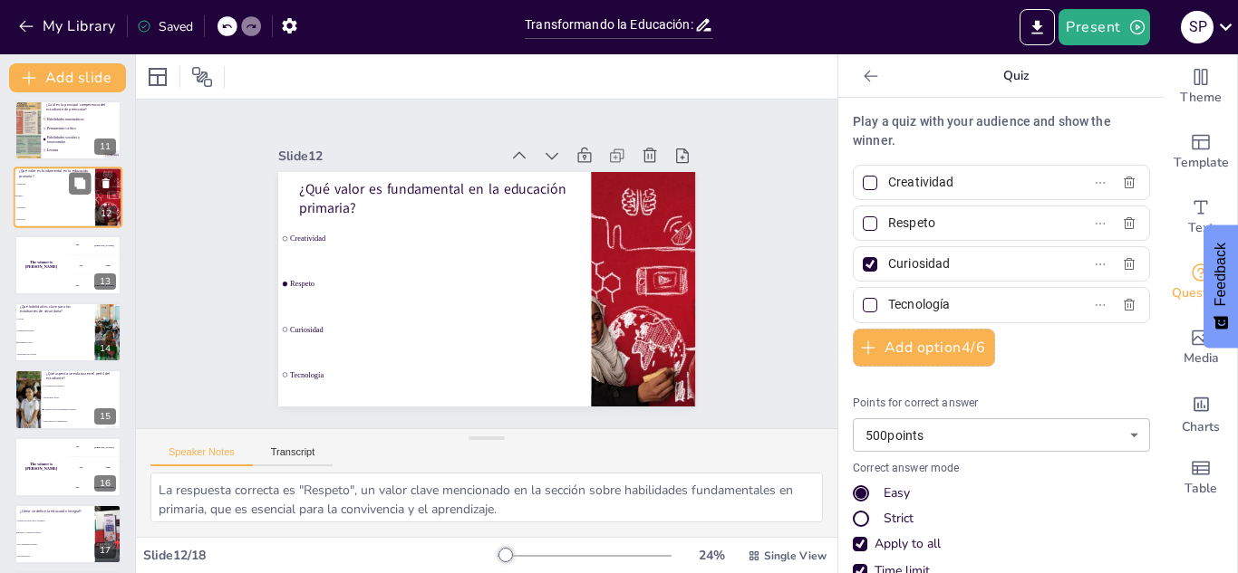
scroll to position [545, 0]
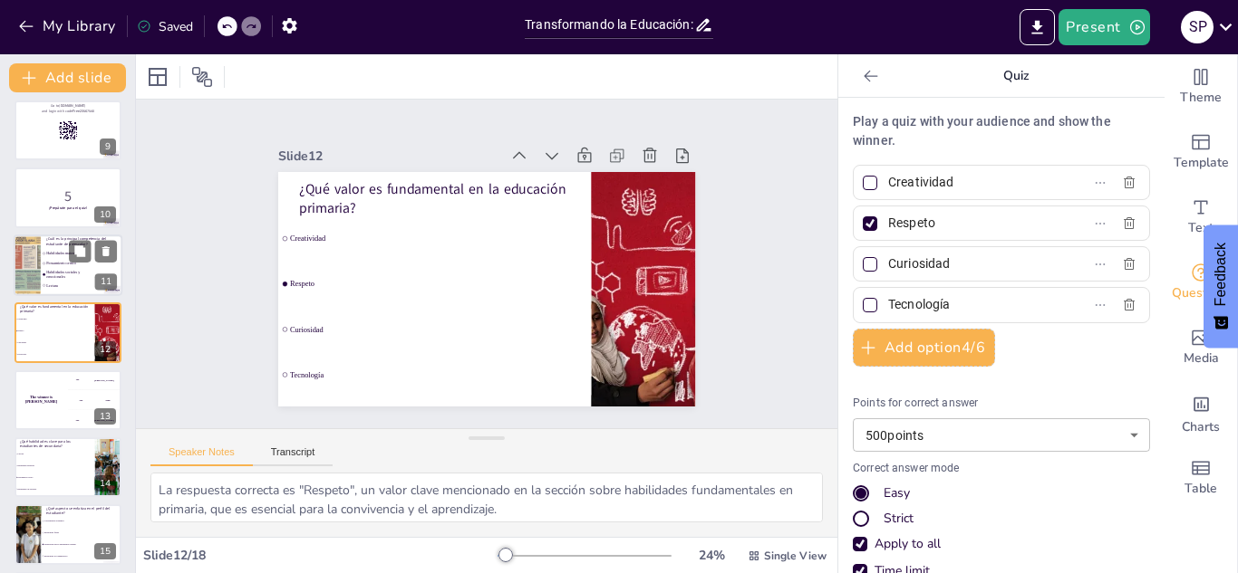
click at [41, 257] on li "Habilidades matemáticas" at bounding box center [68, 253] width 54 height 9
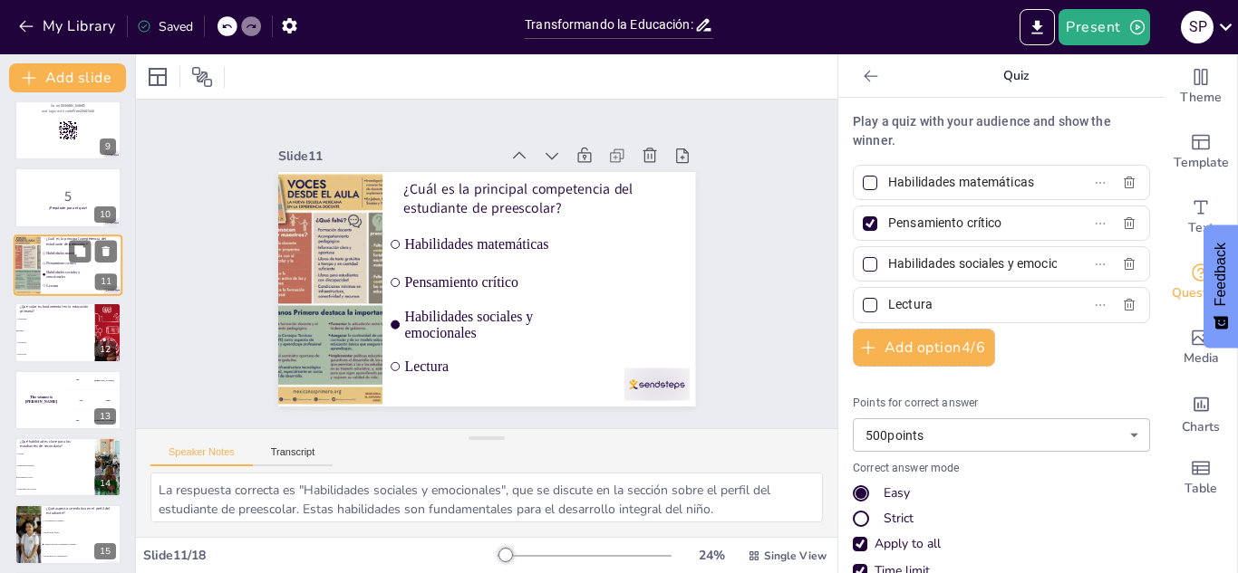
scroll to position [477, 0]
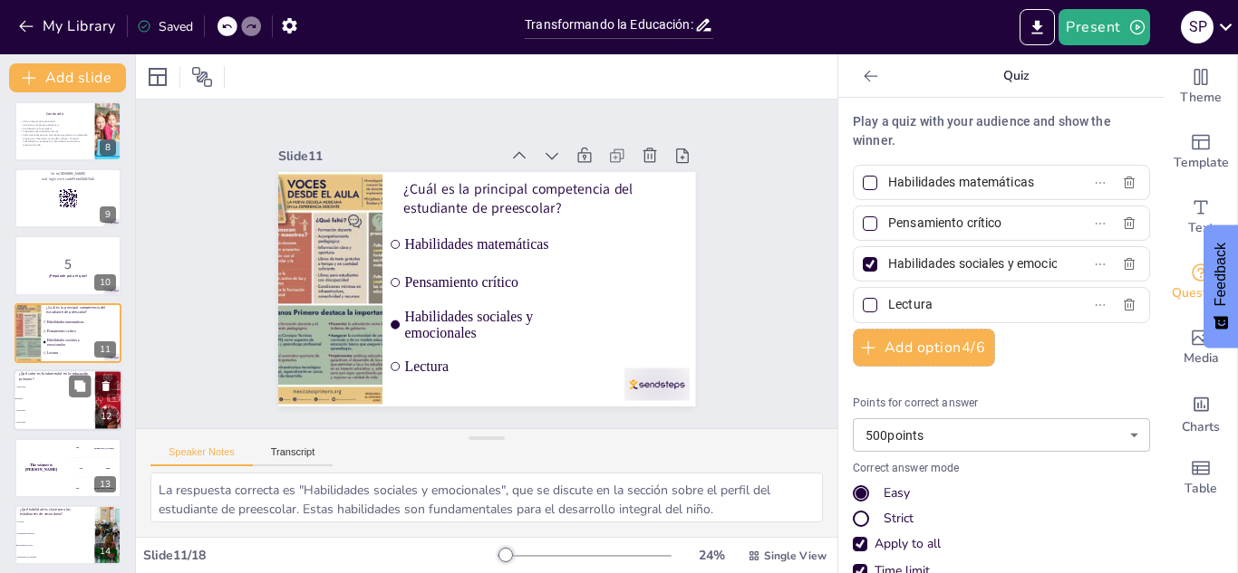
click at [58, 394] on li "Respeto" at bounding box center [55, 400] width 82 height 12
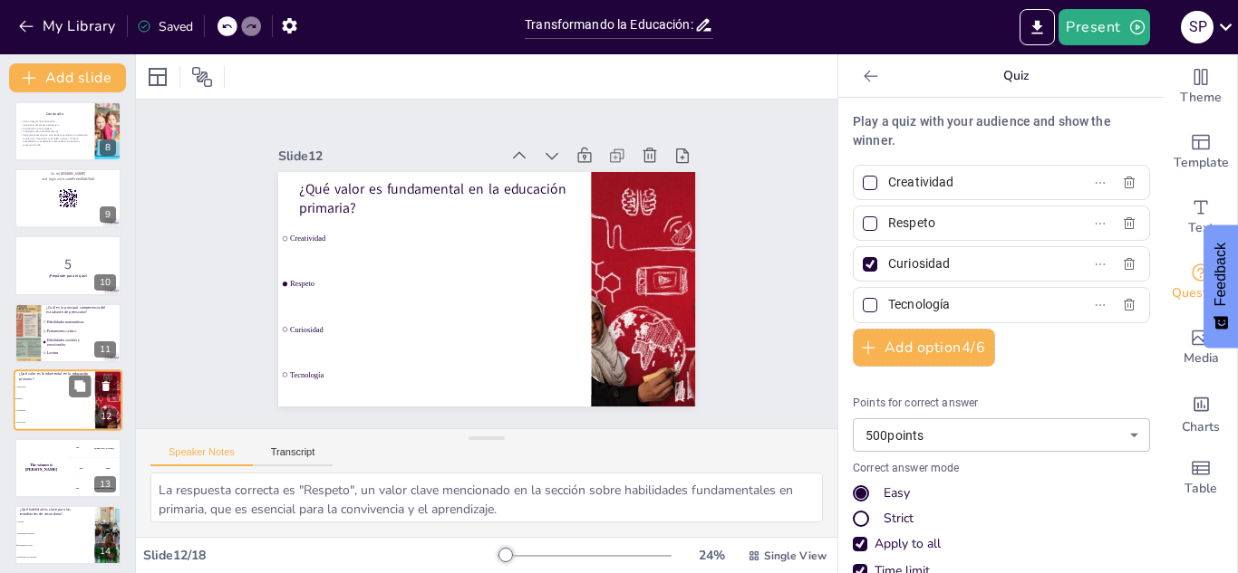
scroll to position [545, 0]
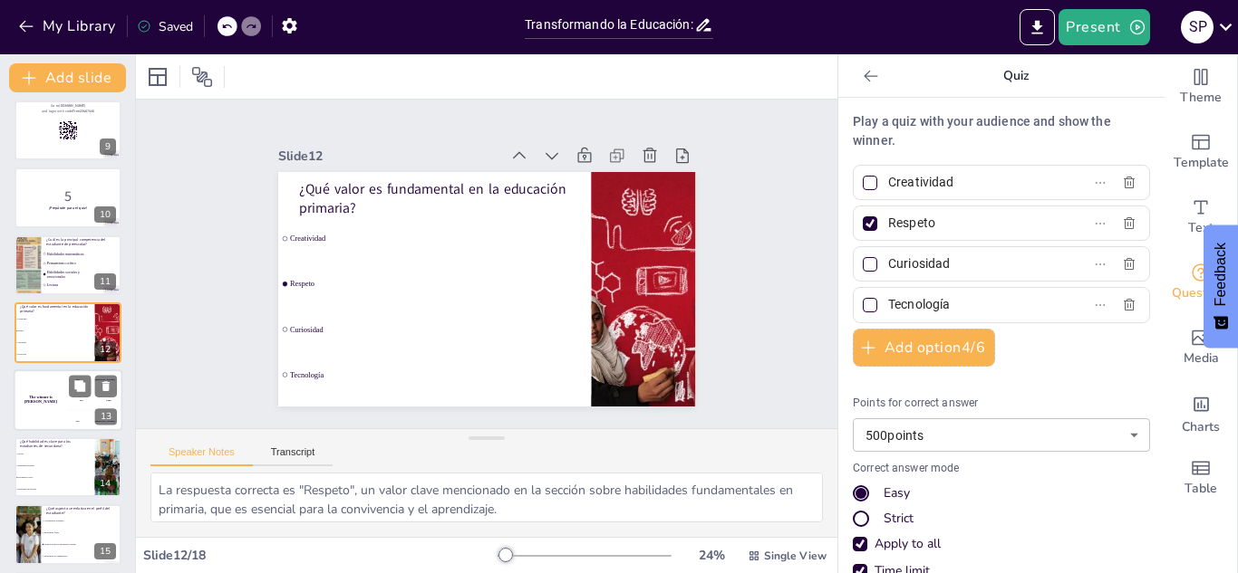
click at [42, 400] on h4 "The winner is [PERSON_NAME]" at bounding box center [41, 399] width 54 height 9
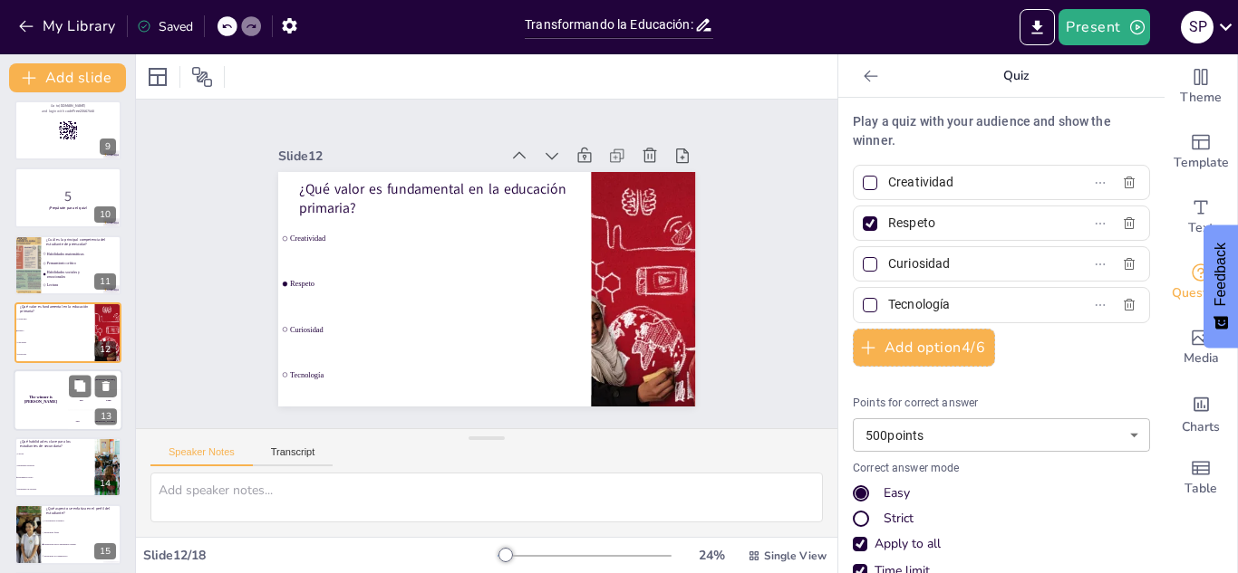
scroll to position [612, 0]
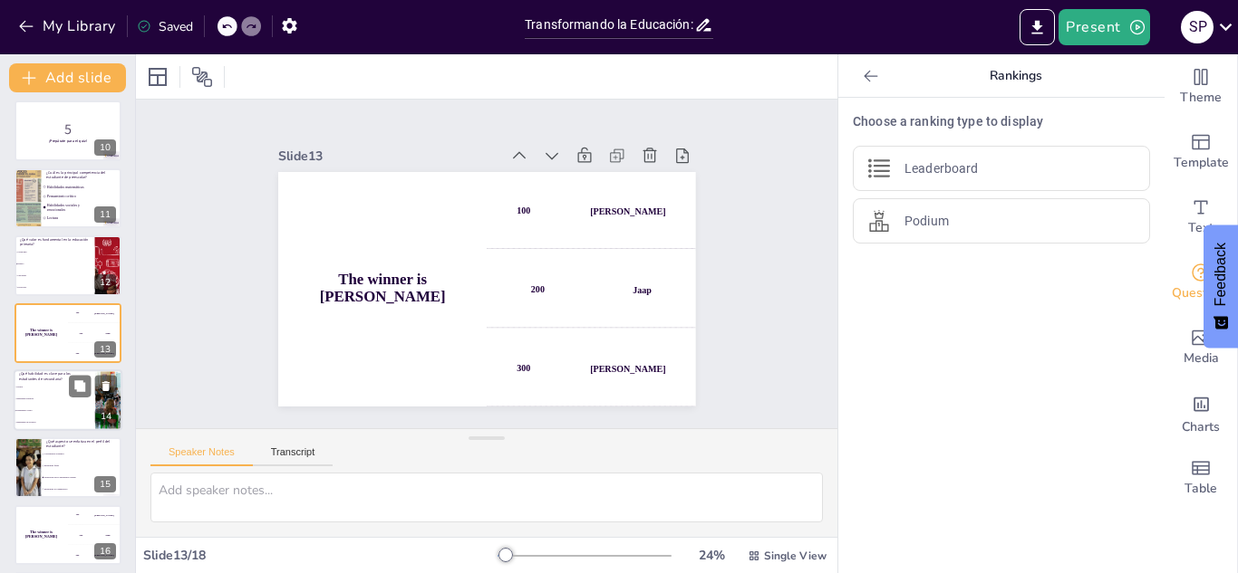
click at [43, 400] on li "Habilidades artísticas" at bounding box center [55, 399] width 82 height 12
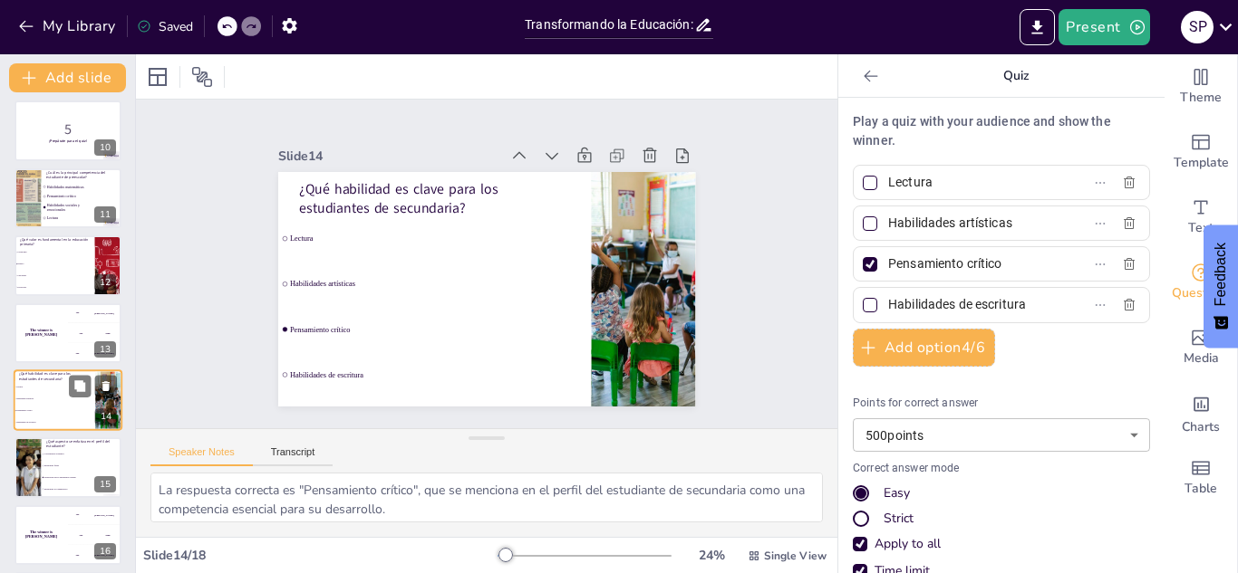
scroll to position [680, 0]
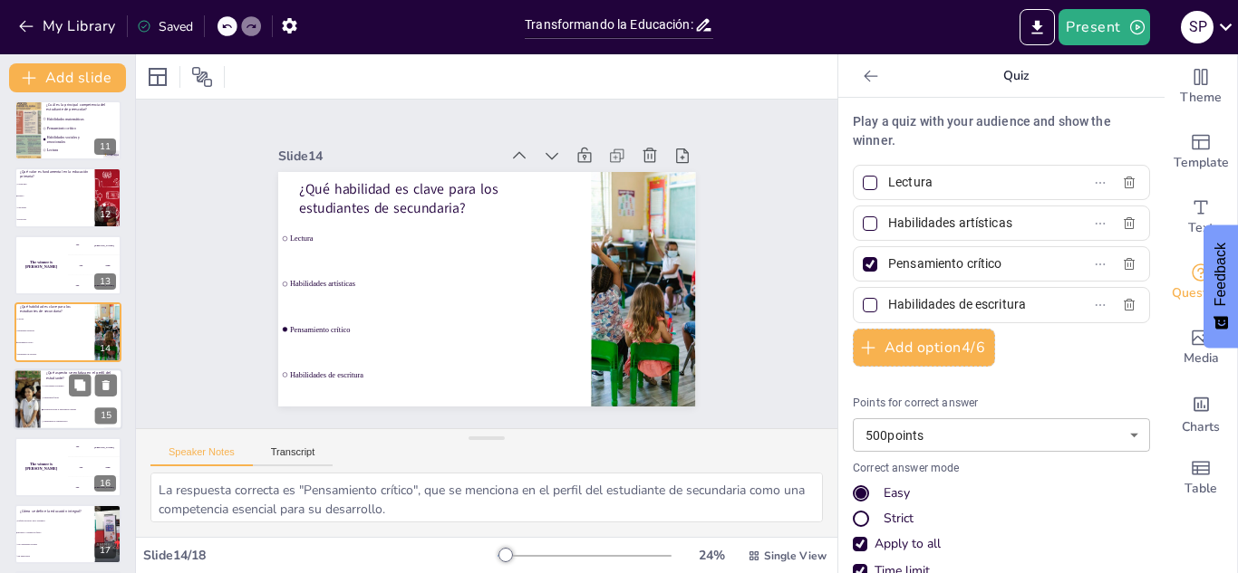
click at [53, 407] on li "Preparación para el aprendizaje continuo" at bounding box center [82, 411] width 82 height 12
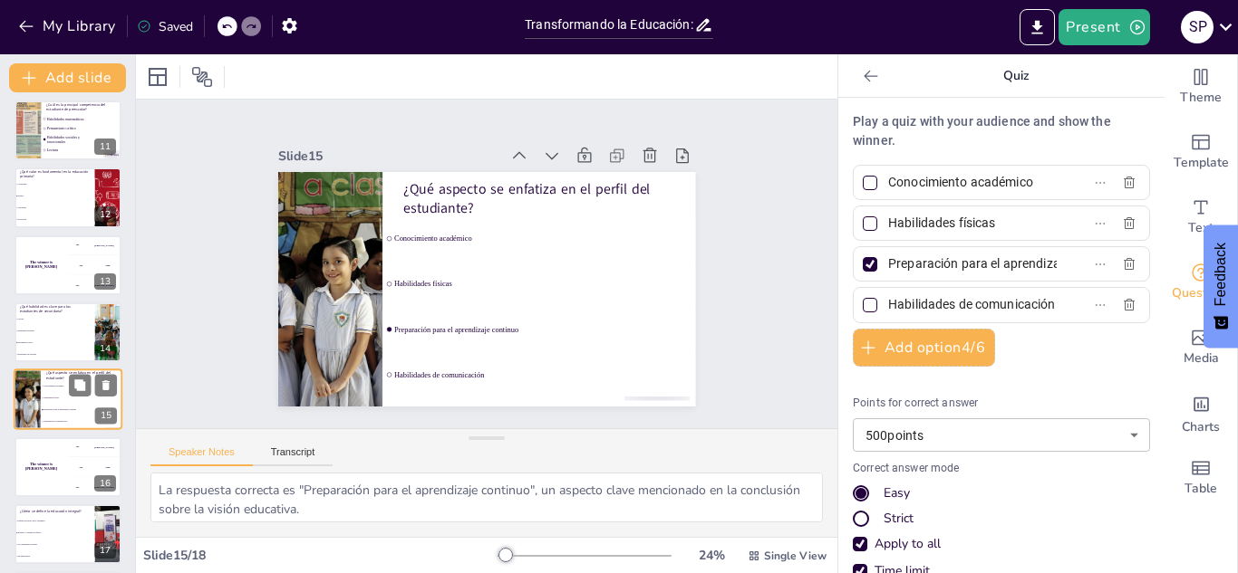
scroll to position [747, 0]
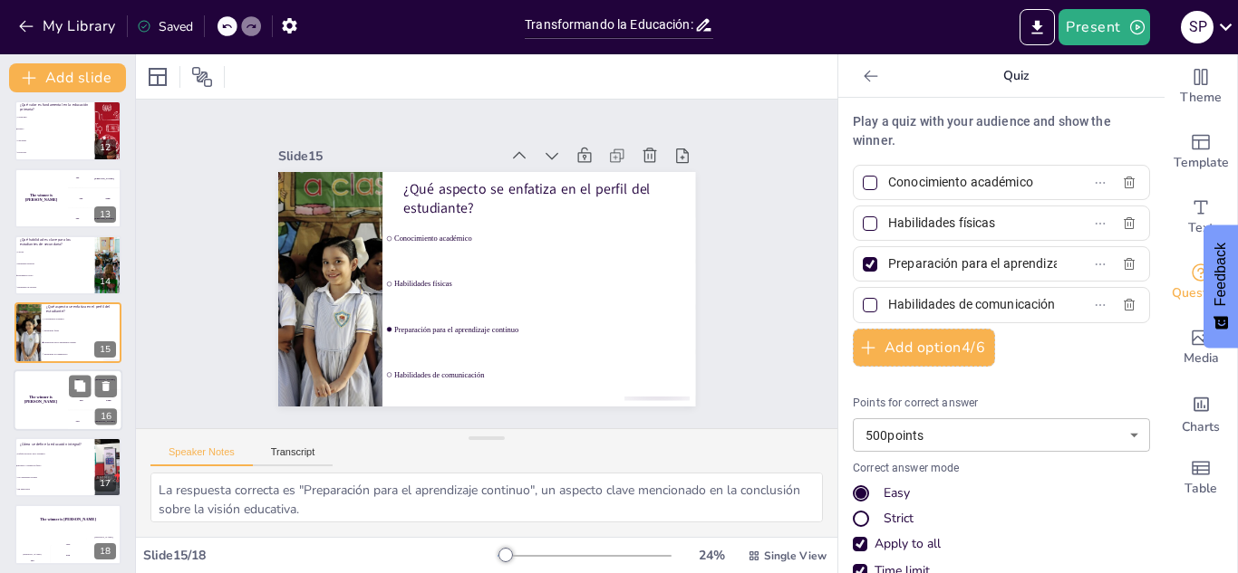
click at [53, 400] on h4 "The winner is [PERSON_NAME]" at bounding box center [41, 399] width 54 height 9
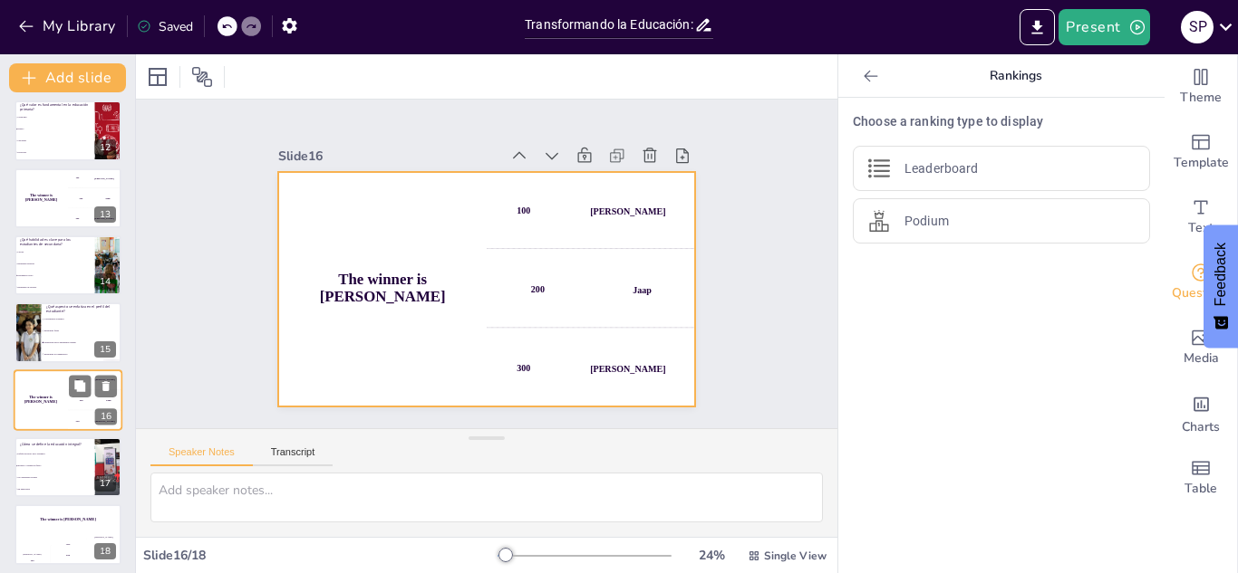
scroll to position [754, 0]
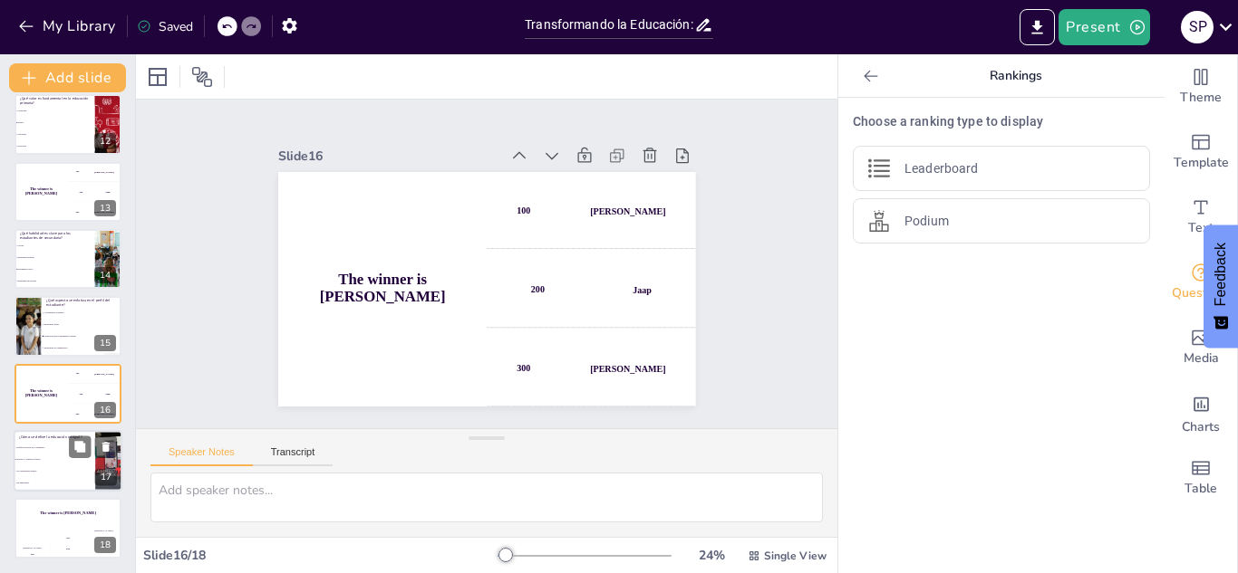
click at [53, 435] on p "¿Cómo se define la educación integral?" at bounding box center [54, 437] width 71 height 5
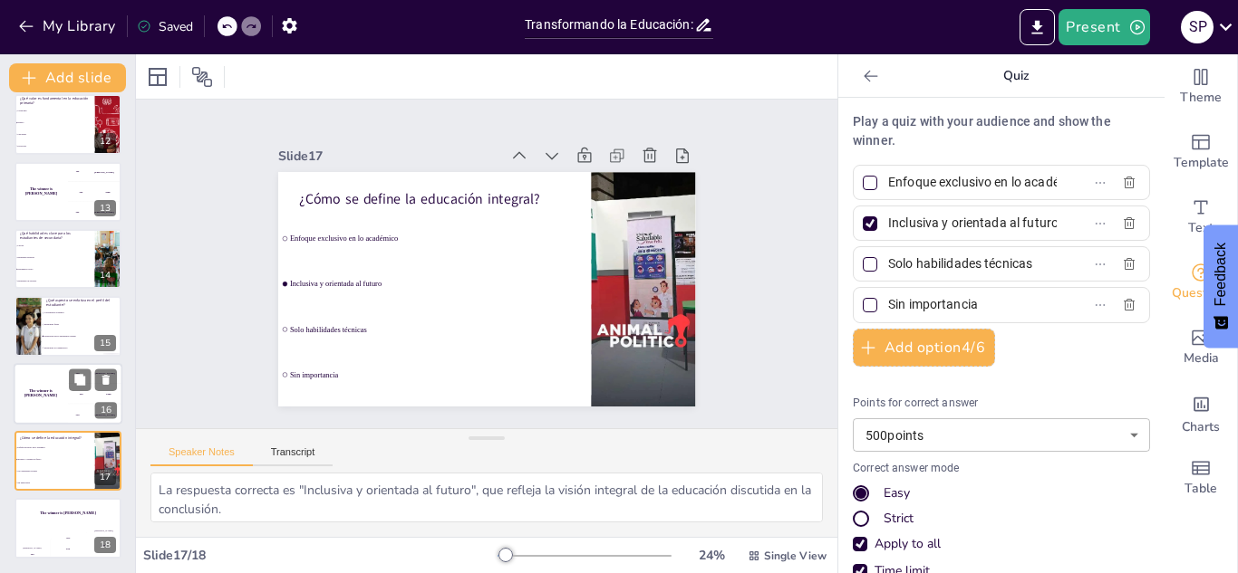
click at [26, 393] on h4 "The winner is [PERSON_NAME]" at bounding box center [41, 393] width 54 height 9
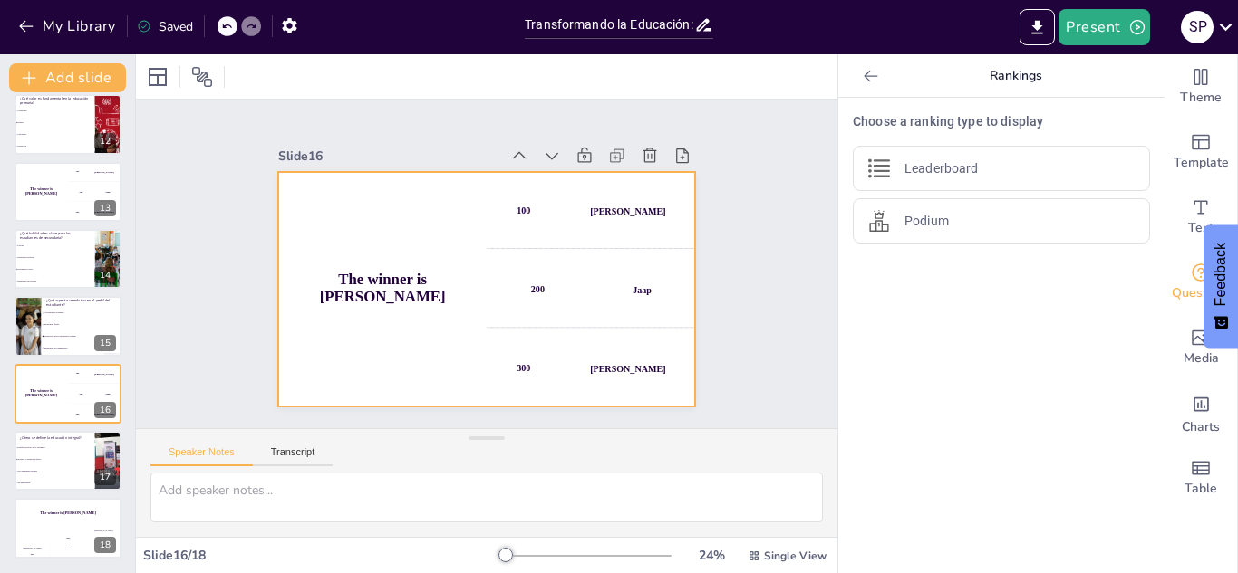
click at [448, 285] on h4 "The winner is [PERSON_NAME]" at bounding box center [380, 276] width 211 height 56
click at [51, 483] on span "Sin importancia" at bounding box center [55, 484] width 78 height 3
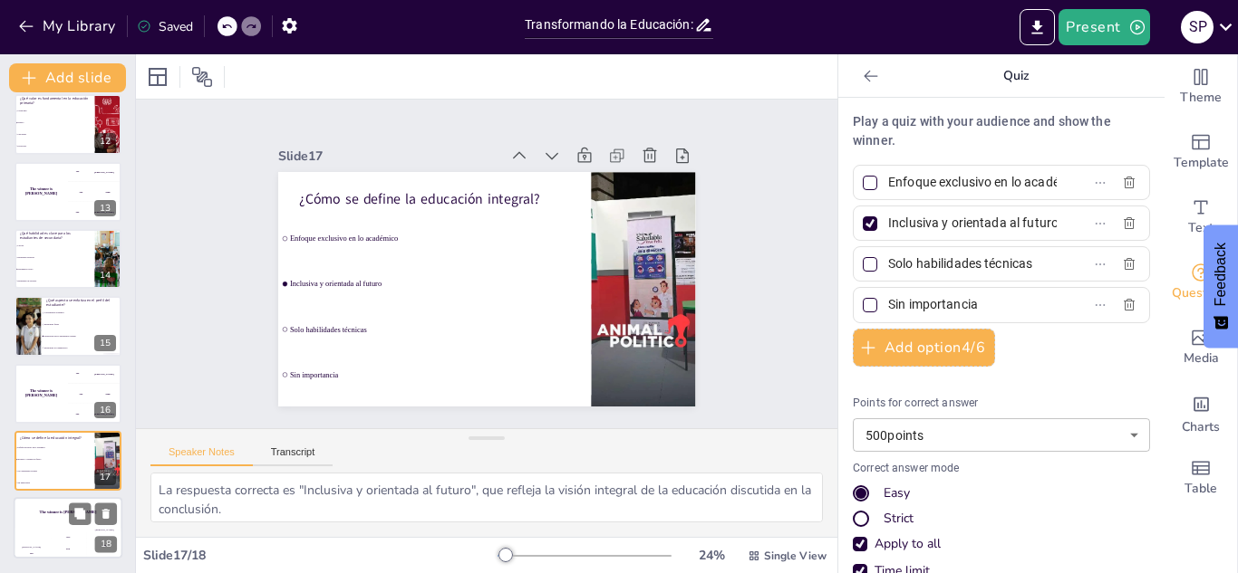
click at [64, 530] on div "Jaap 200" at bounding box center [68, 544] width 36 height 31
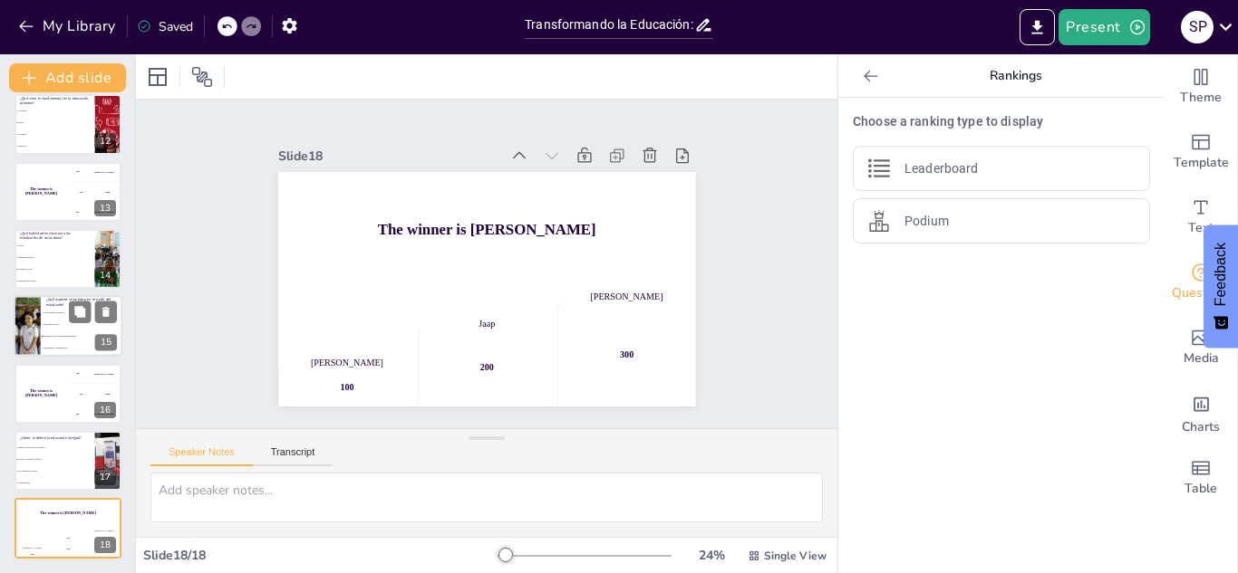
click at [68, 324] on span "Habilidades físicas" at bounding box center [82, 325] width 78 height 3
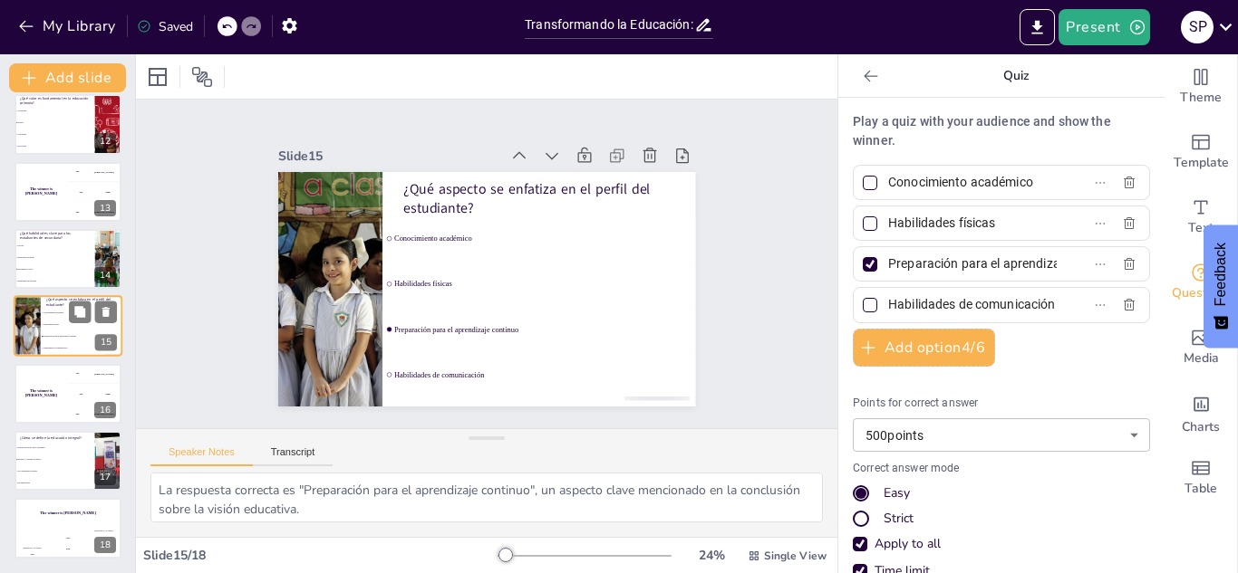
scroll to position [747, 0]
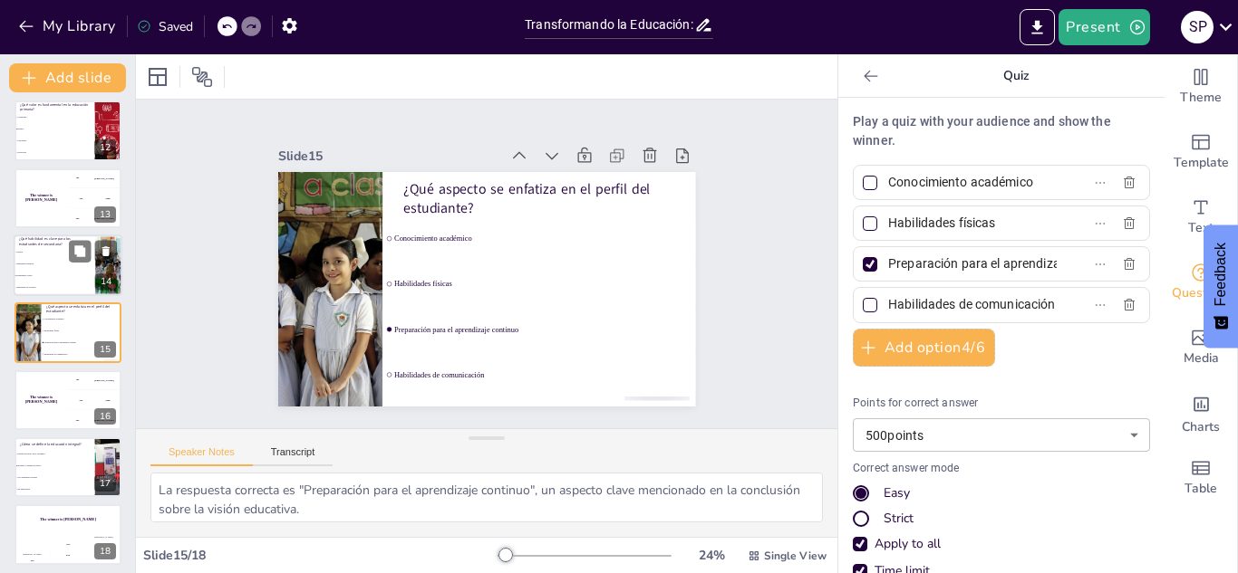
click at [60, 275] on span "Pensamiento crítico" at bounding box center [55, 276] width 78 height 3
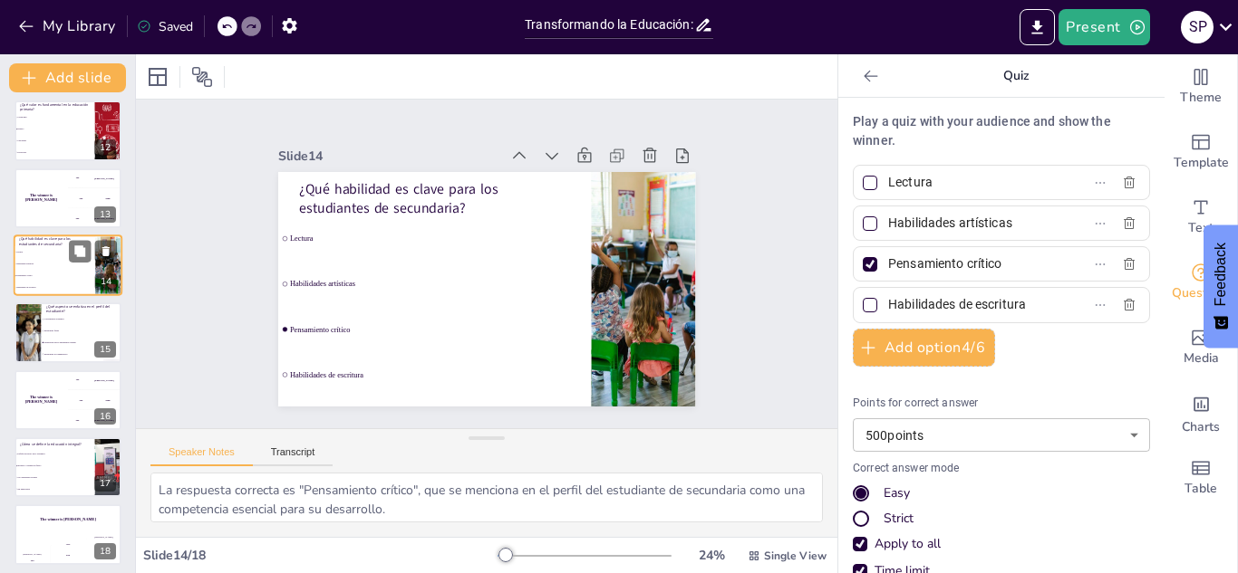
scroll to position [680, 0]
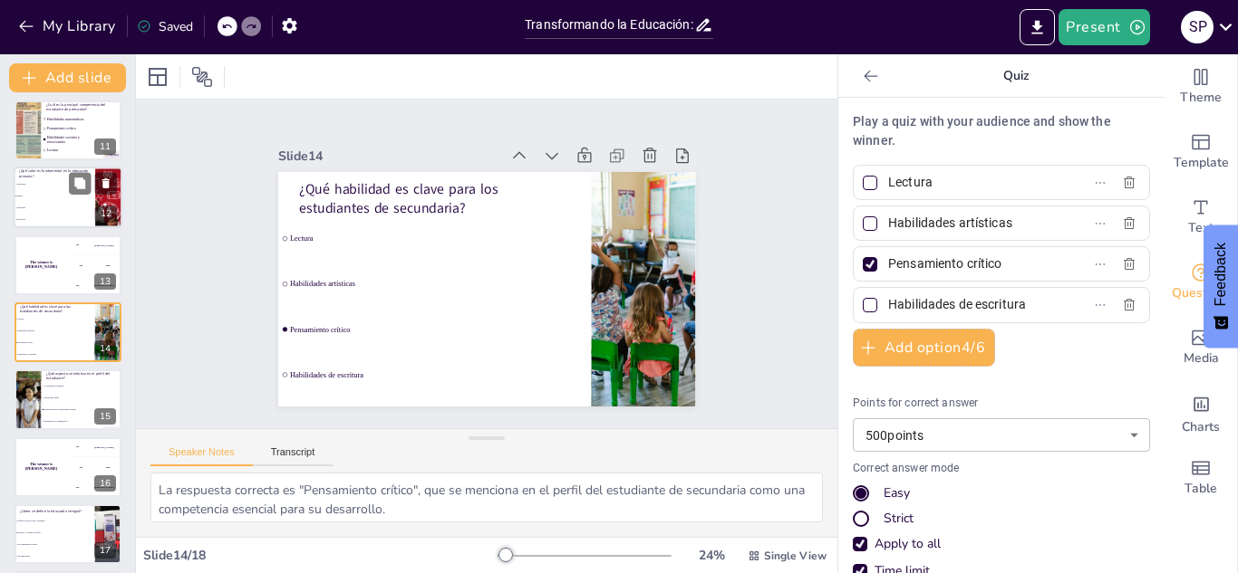
click at [45, 196] on span "Respeto" at bounding box center [55, 197] width 78 height 3
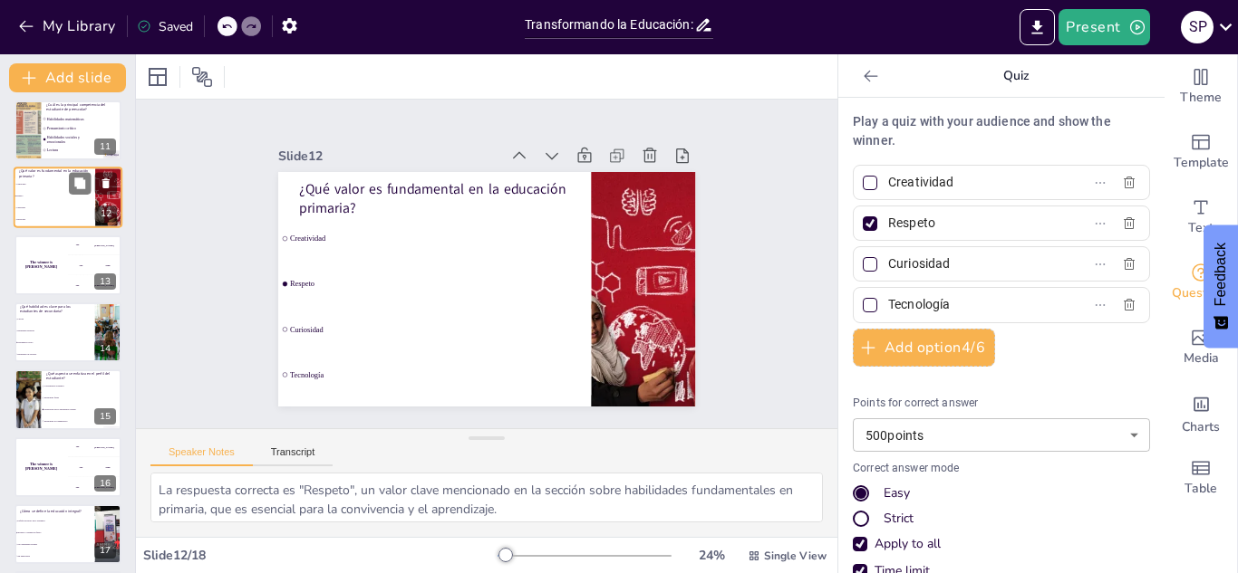
scroll to position [545, 0]
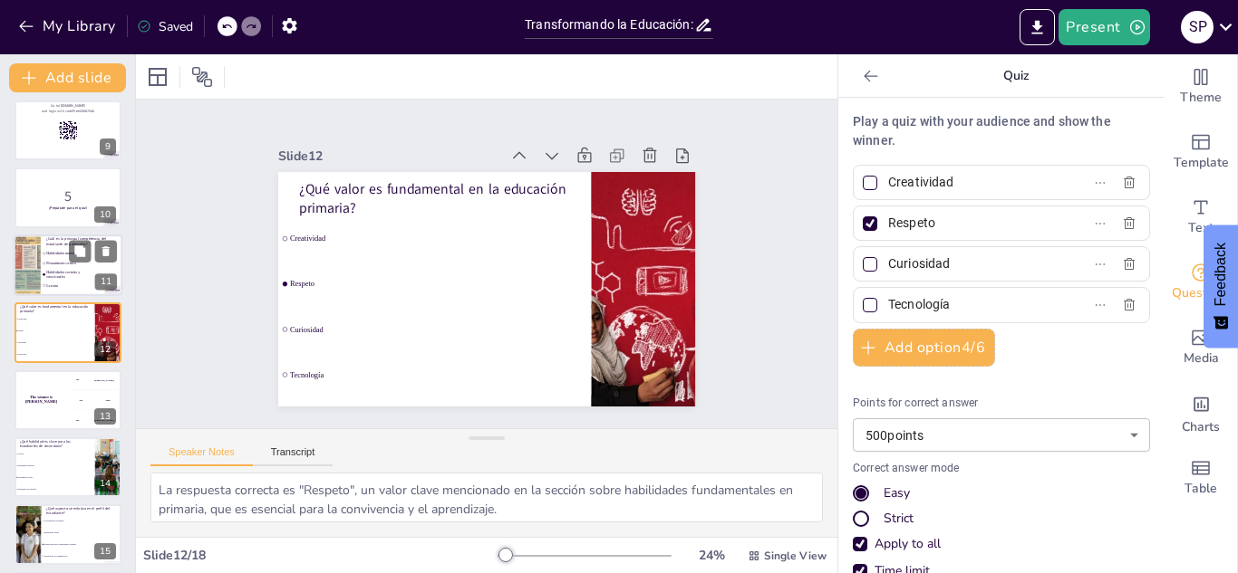
click at [50, 265] on li "Pensamiento crítico" at bounding box center [68, 263] width 54 height 9
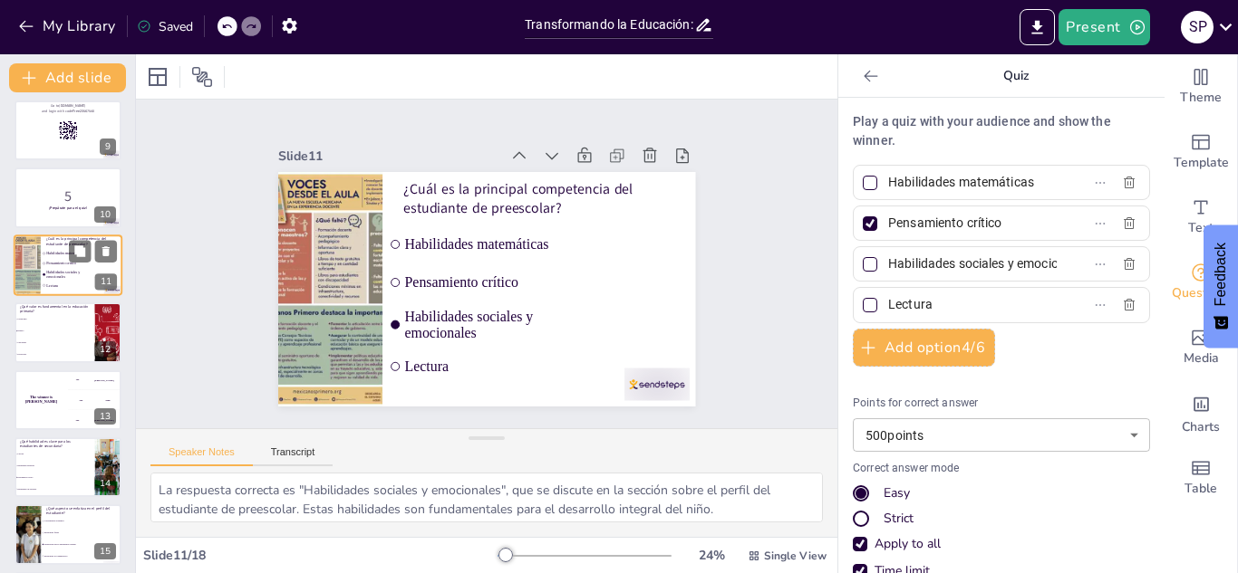
scroll to position [477, 0]
